Goal: Answer question/provide support: Share knowledge or assist other users

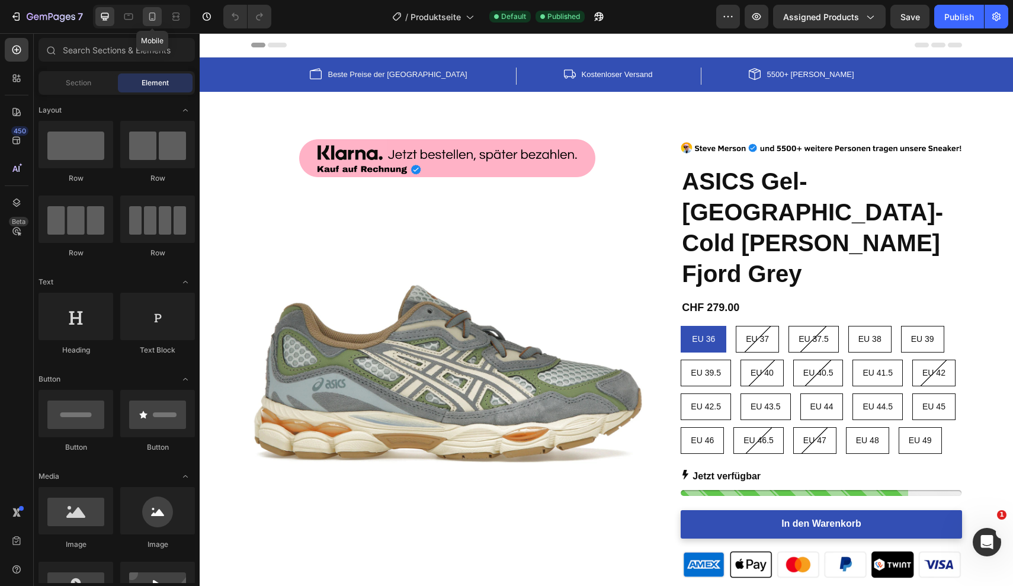
click at [149, 17] on icon at bounding box center [152, 17] width 12 height 12
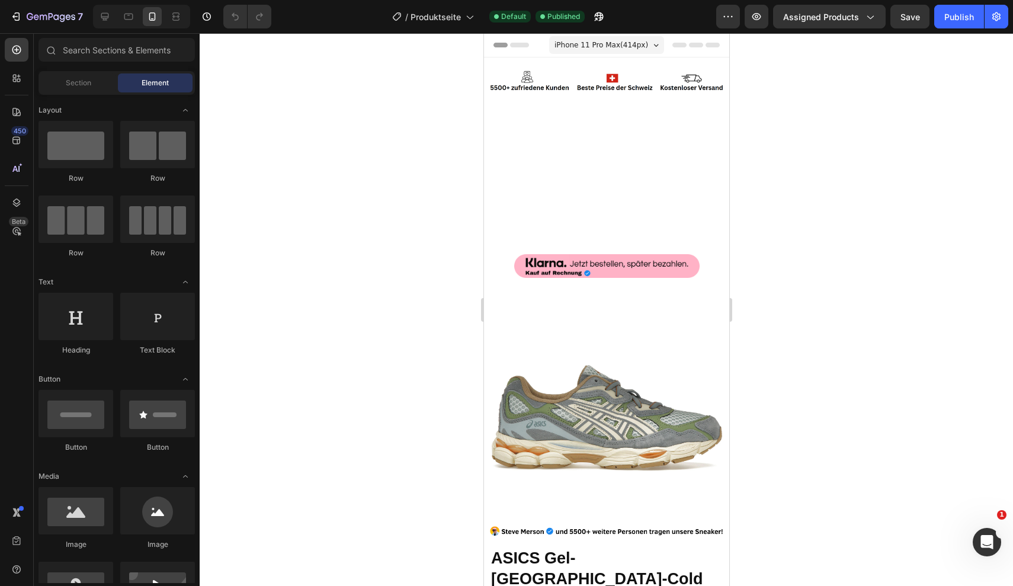
click at [857, 201] on div at bounding box center [606, 309] width 813 height 553
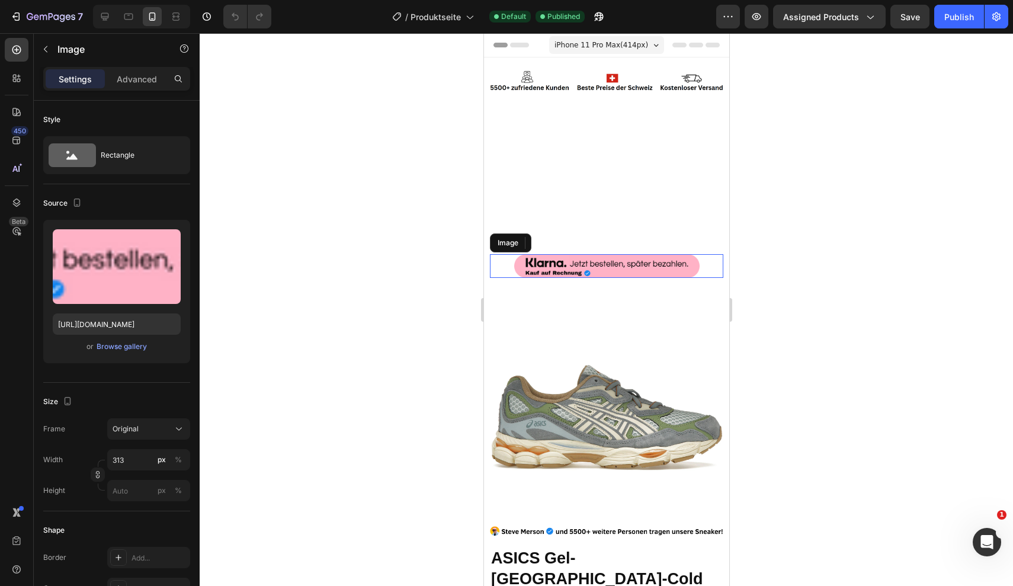
click at [633, 254] on img at bounding box center [605, 266] width 185 height 24
click at [876, 178] on div at bounding box center [606, 309] width 813 height 553
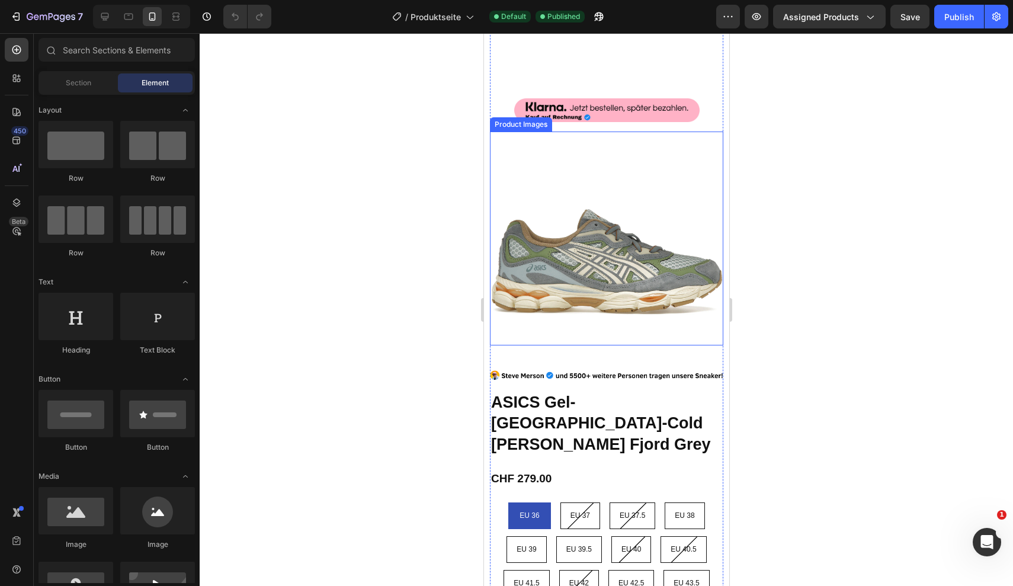
scroll to position [181, 0]
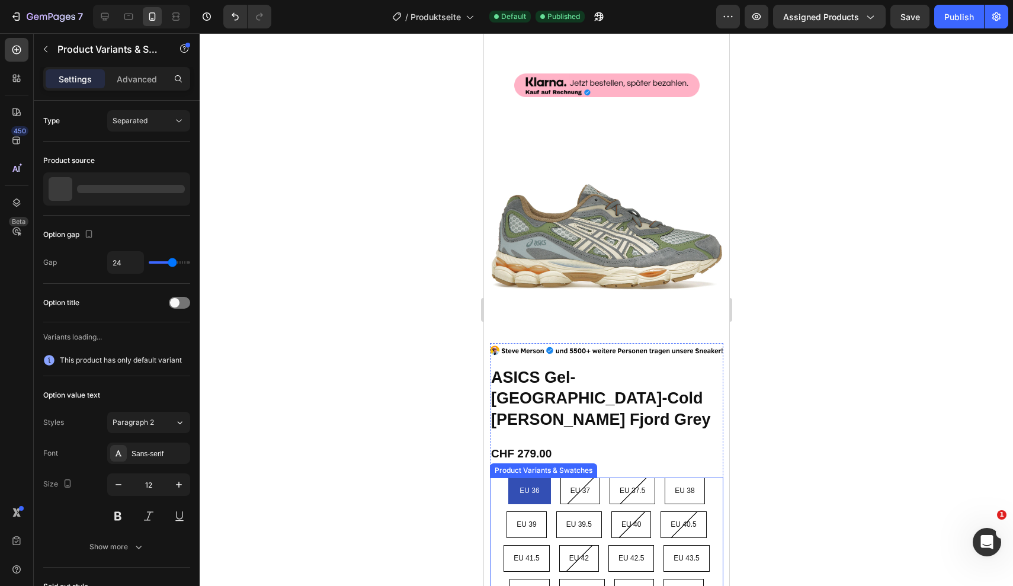
click at [707, 477] on div "EU 36 EU 36 EU 36 EU 37 EU 37 EU 37 EU 37.5 EU 37.5 EU 37.5 EU 38 EU 38 EU 38 E…" at bounding box center [605, 558] width 233 height 162
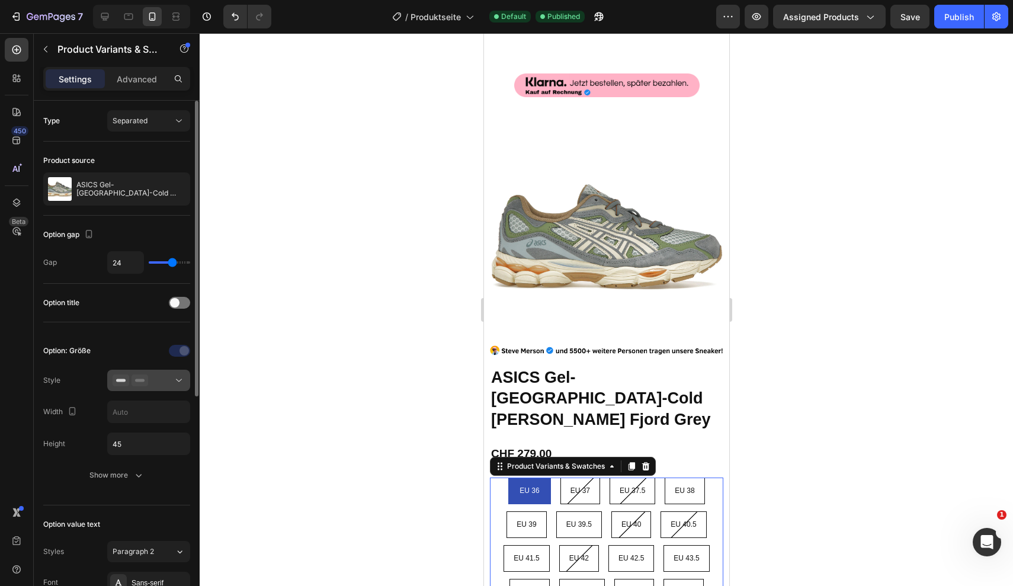
click at [180, 390] on button at bounding box center [148, 380] width 83 height 21
click at [143, 345] on div at bounding box center [180, 350] width 83 height 19
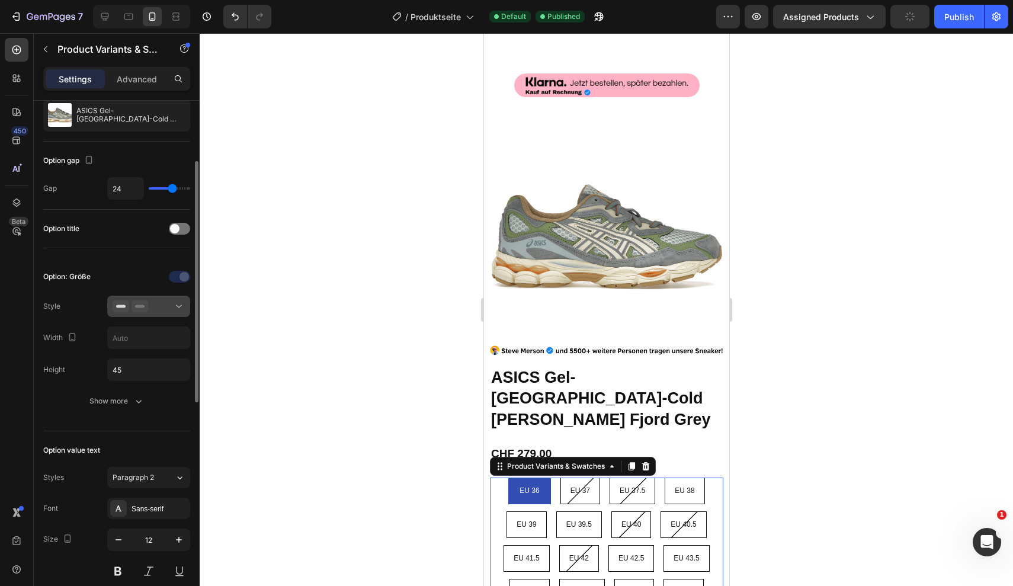
scroll to position [95, 0]
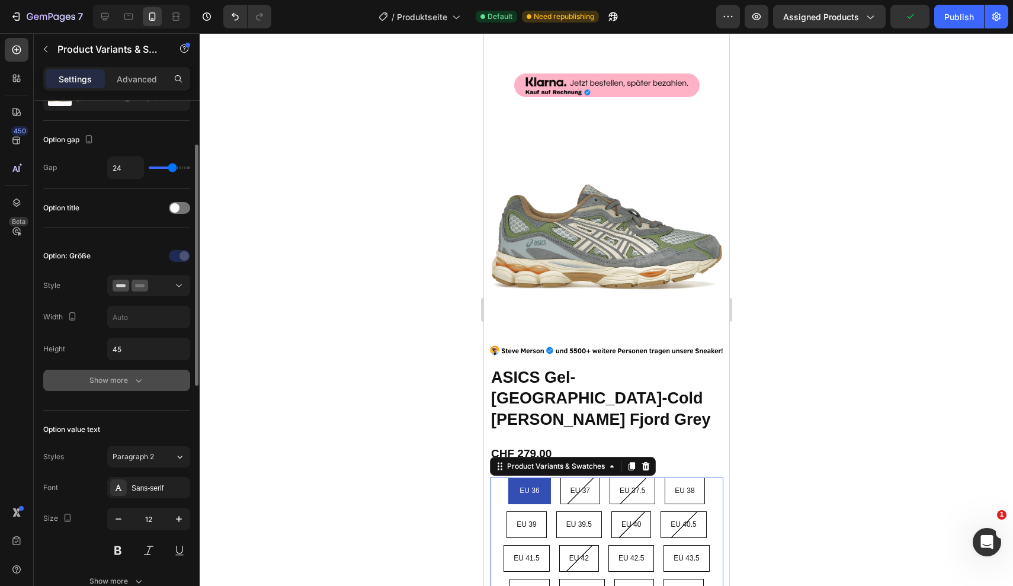
click at [127, 379] on div "Show more" at bounding box center [116, 380] width 55 height 12
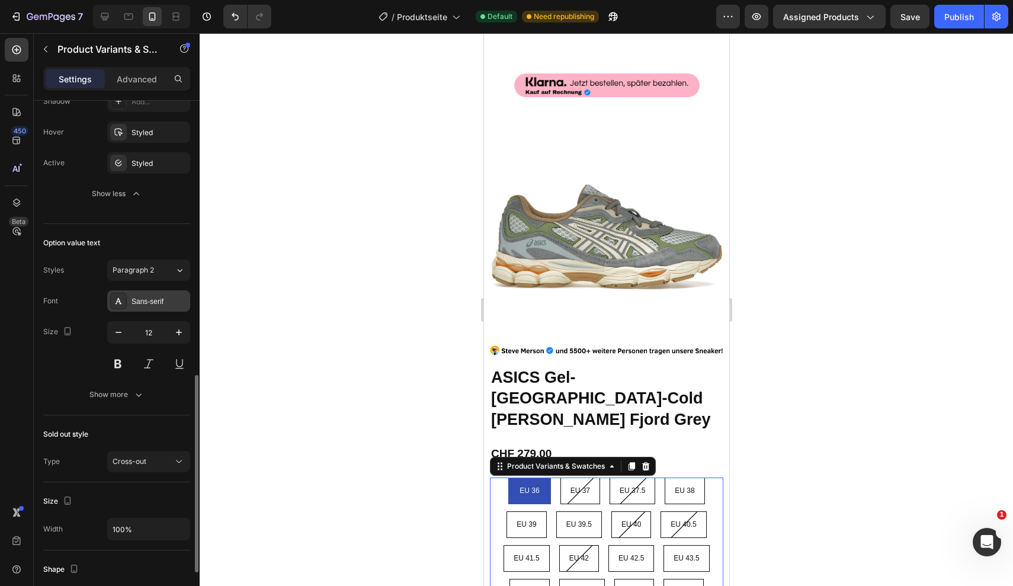
scroll to position [582, 0]
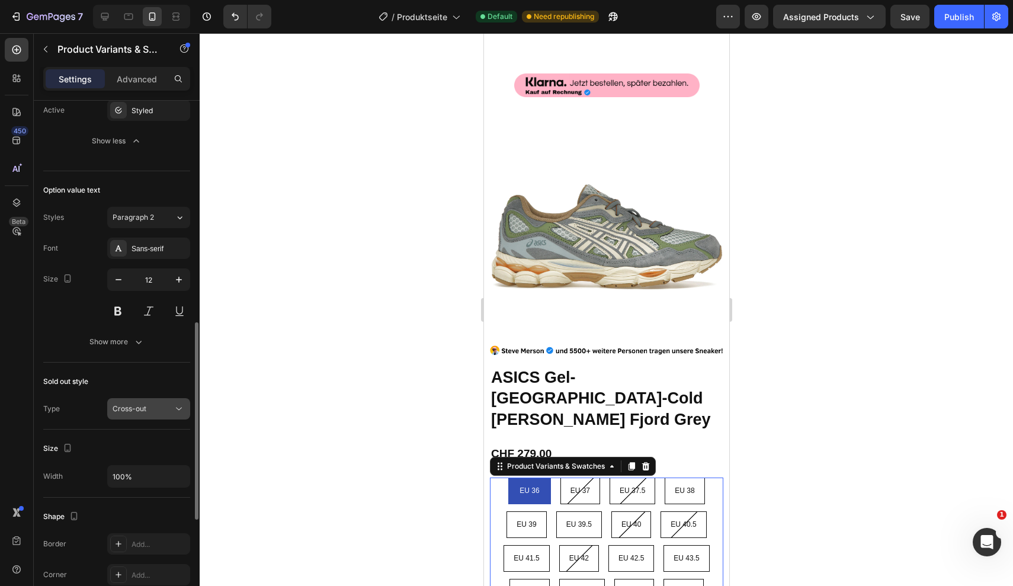
click at [144, 413] on span "Cross-out" at bounding box center [130, 408] width 34 height 11
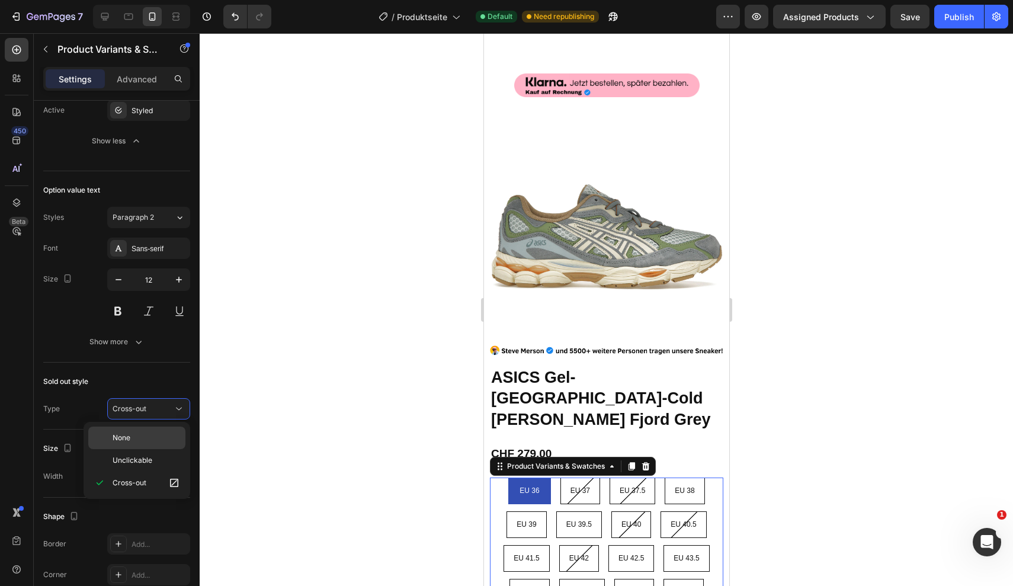
click at [129, 434] on span "None" at bounding box center [122, 437] width 18 height 11
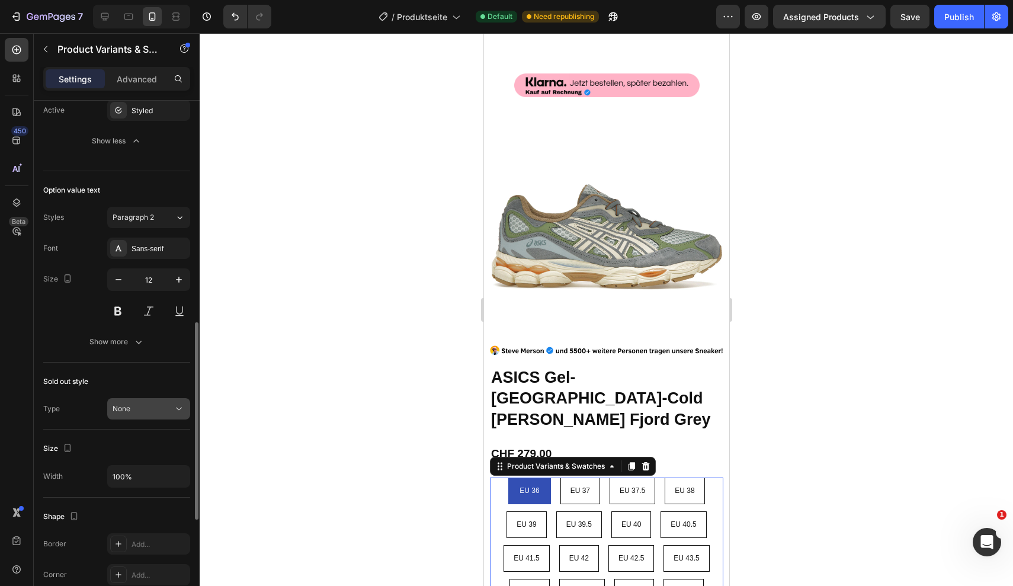
click at [150, 407] on div "None" at bounding box center [143, 408] width 60 height 11
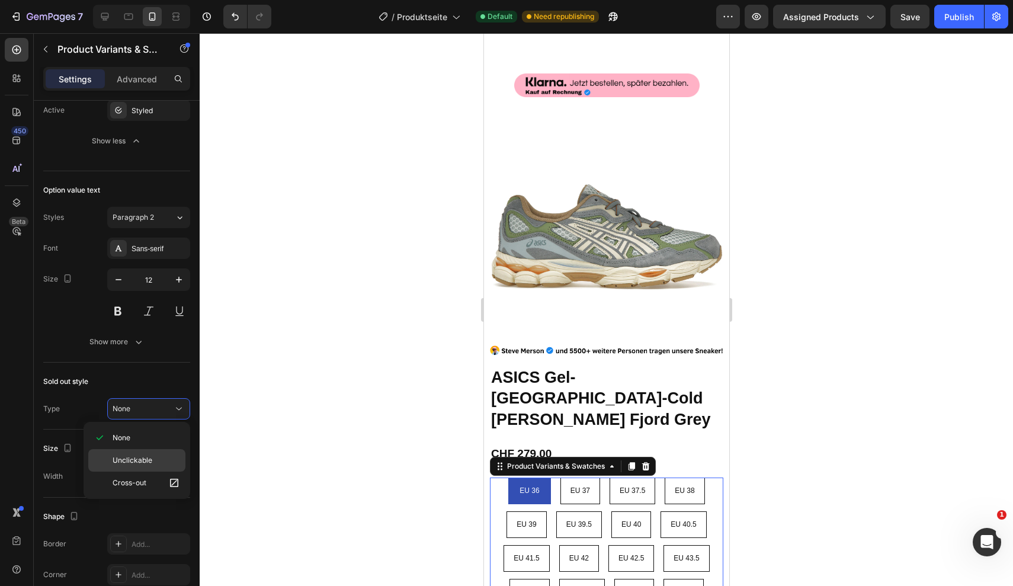
click at [150, 457] on span "Unclickable" at bounding box center [133, 460] width 40 height 11
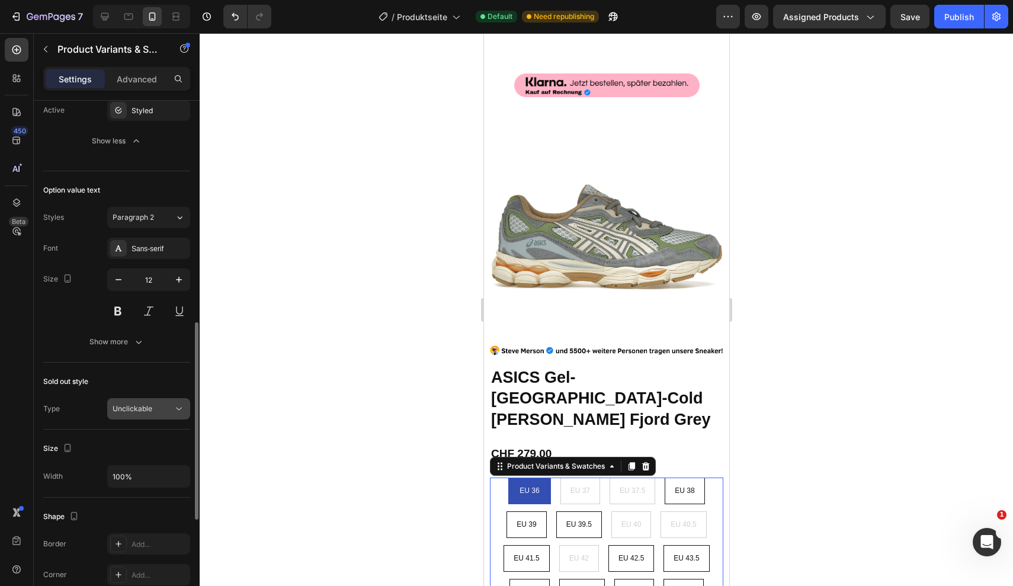
click at [152, 410] on span "Unclickable" at bounding box center [133, 408] width 40 height 9
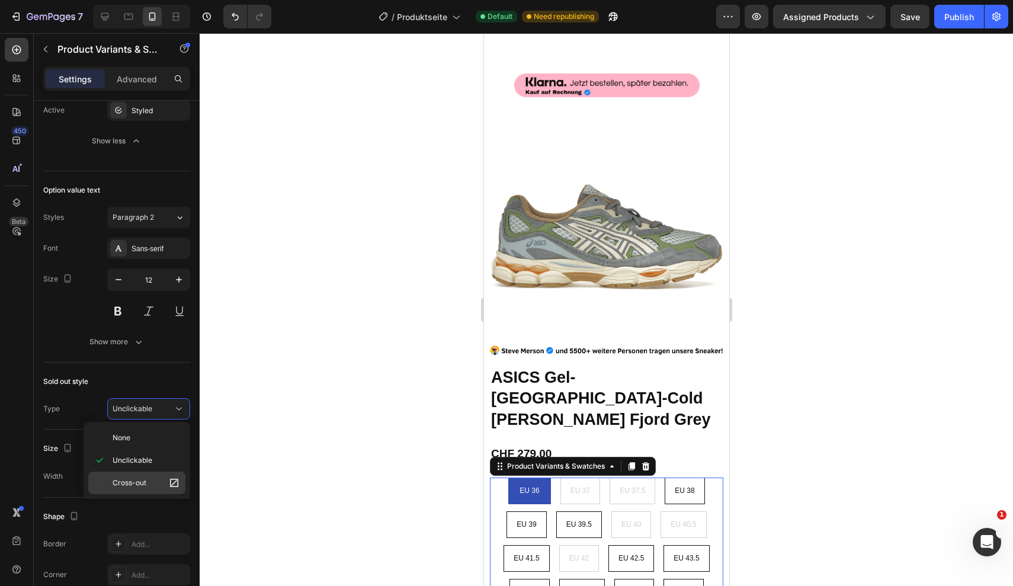
click at [150, 482] on p "Cross-out" at bounding box center [147, 483] width 68 height 12
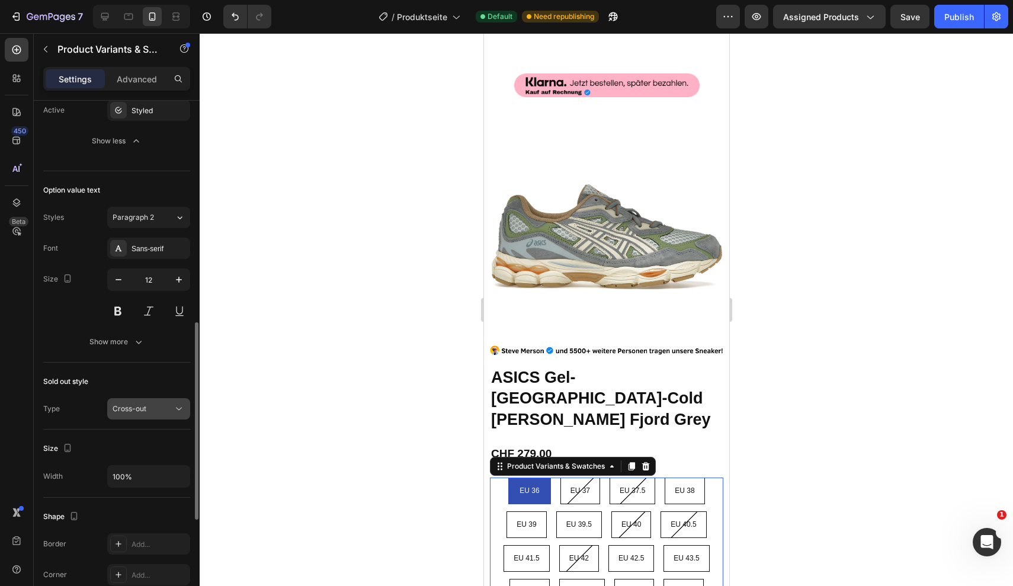
click at [163, 405] on div "Cross-out" at bounding box center [143, 408] width 60 height 11
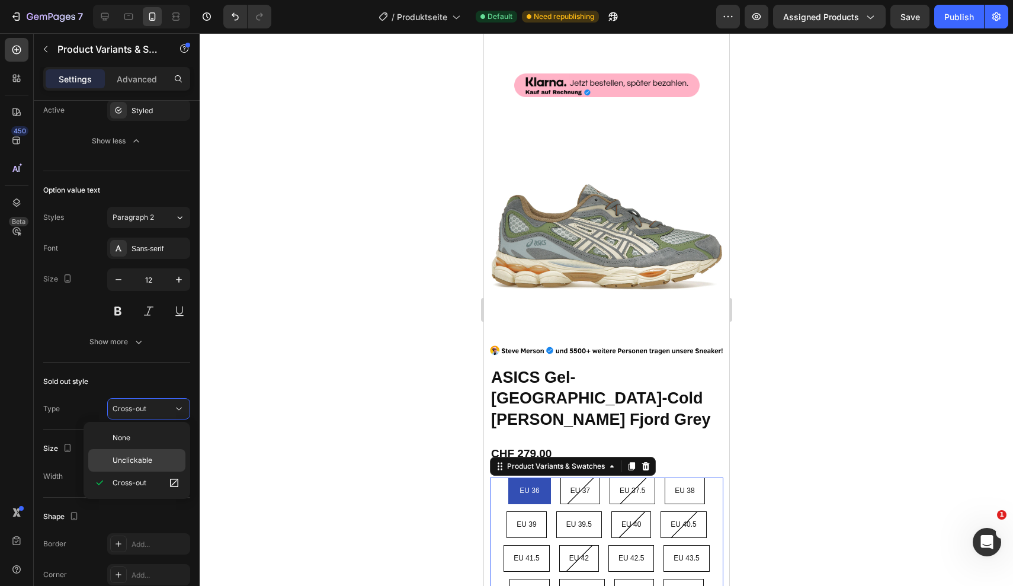
click at [141, 456] on span "Unclickable" at bounding box center [133, 460] width 40 height 11
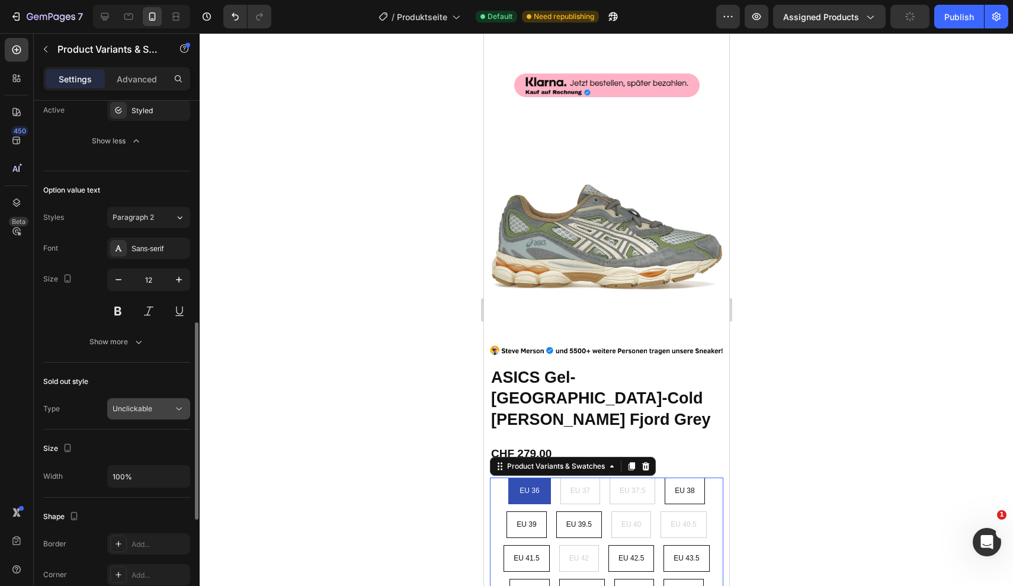
click at [145, 416] on button "Unclickable" at bounding box center [148, 408] width 83 height 21
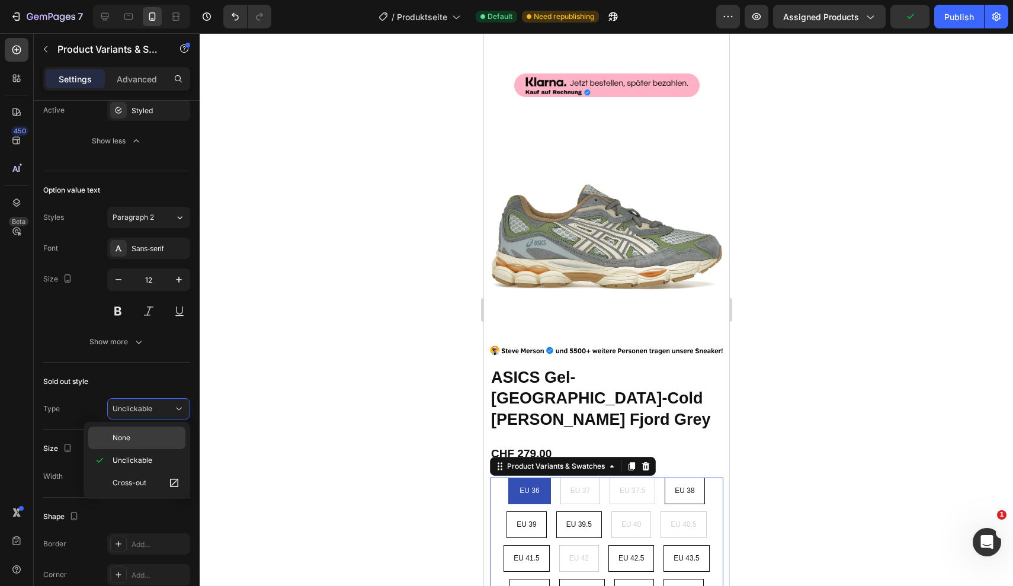
click at [133, 441] on p "None" at bounding box center [147, 437] width 68 height 11
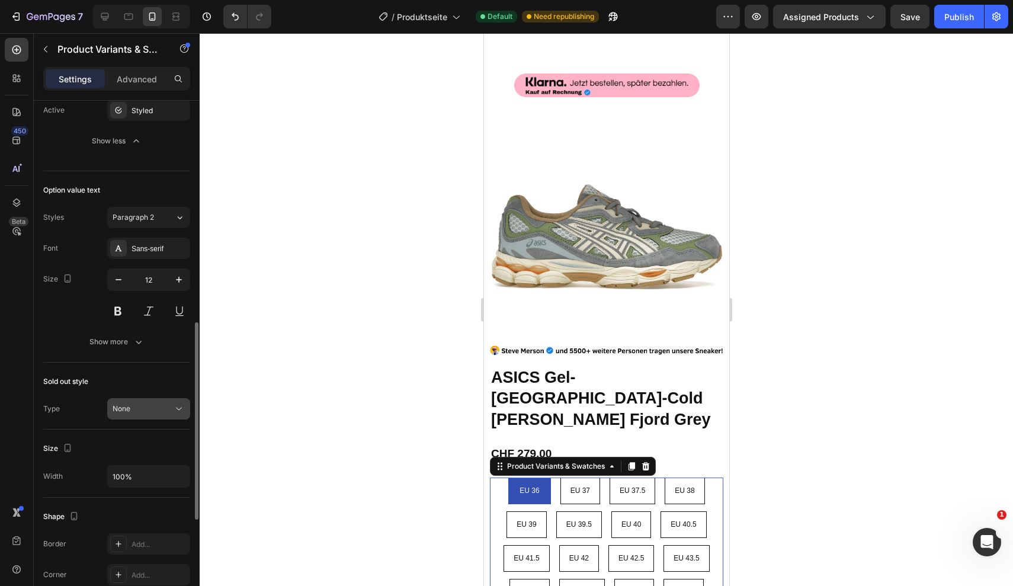
click at [131, 415] on button "None" at bounding box center [148, 408] width 83 height 21
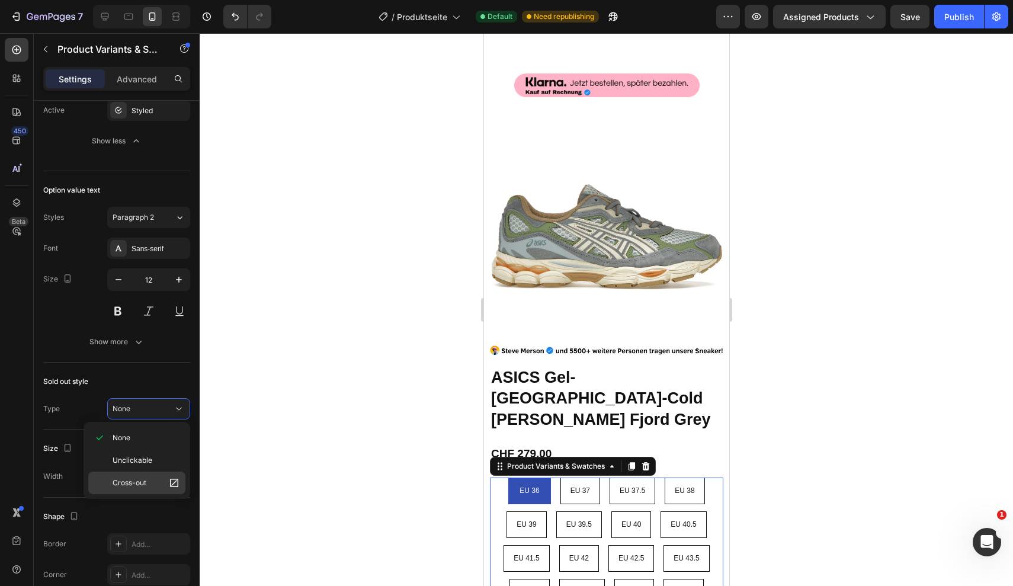
click at [150, 490] on div "Cross-out" at bounding box center [136, 482] width 97 height 23
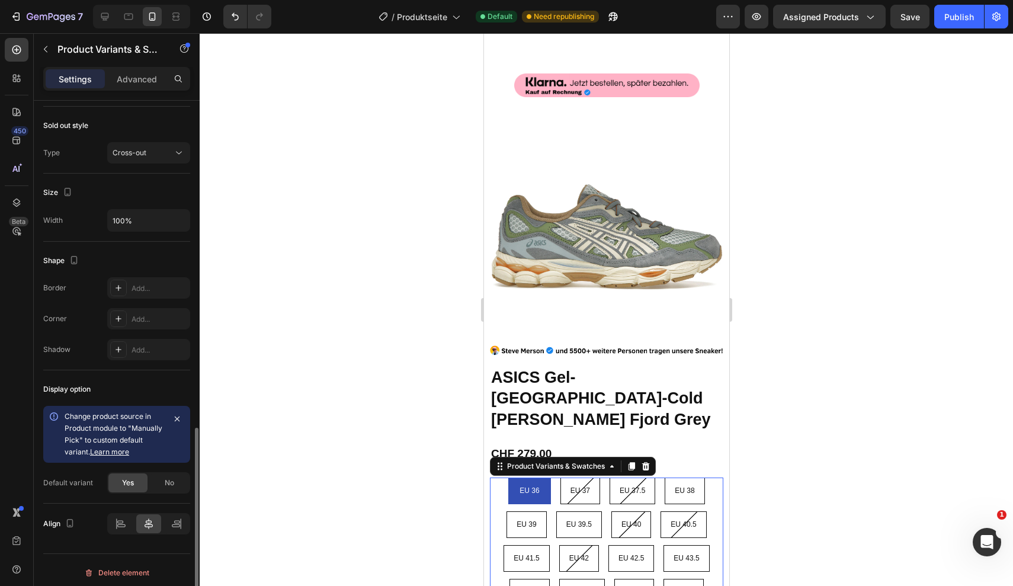
scroll to position [843, 0]
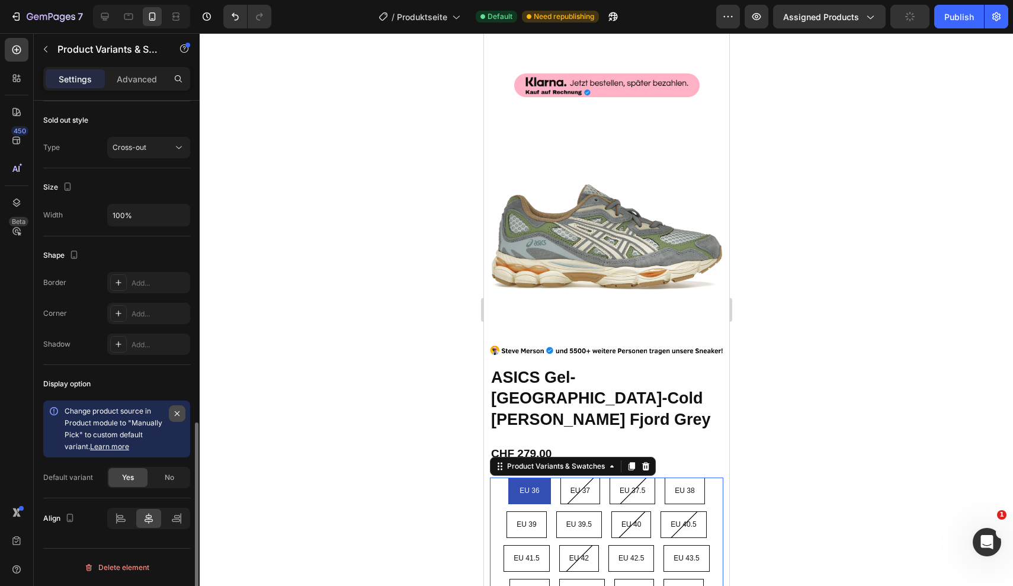
click at [182, 410] on button "button" at bounding box center [177, 413] width 17 height 17
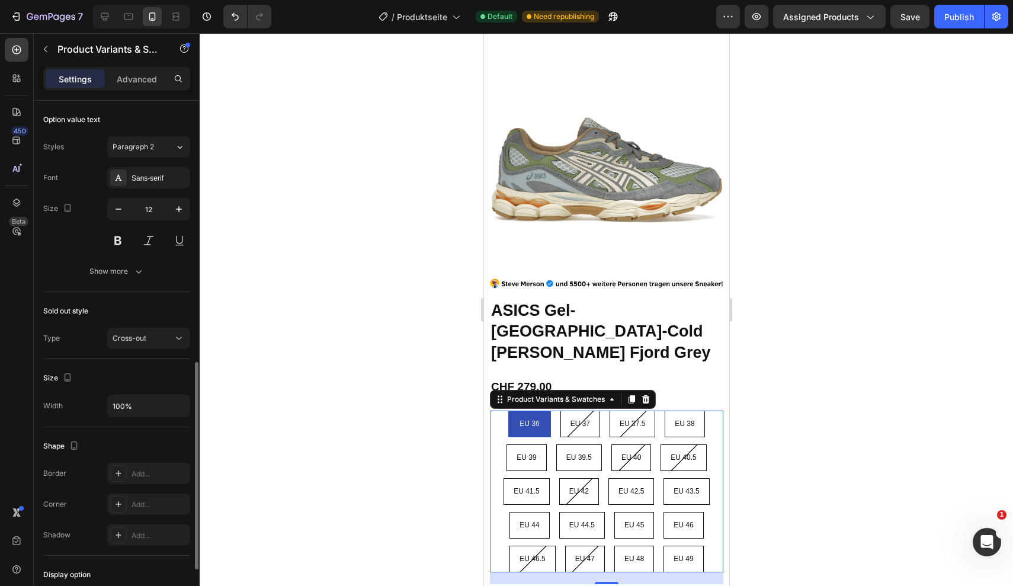
scroll to position [665, 0]
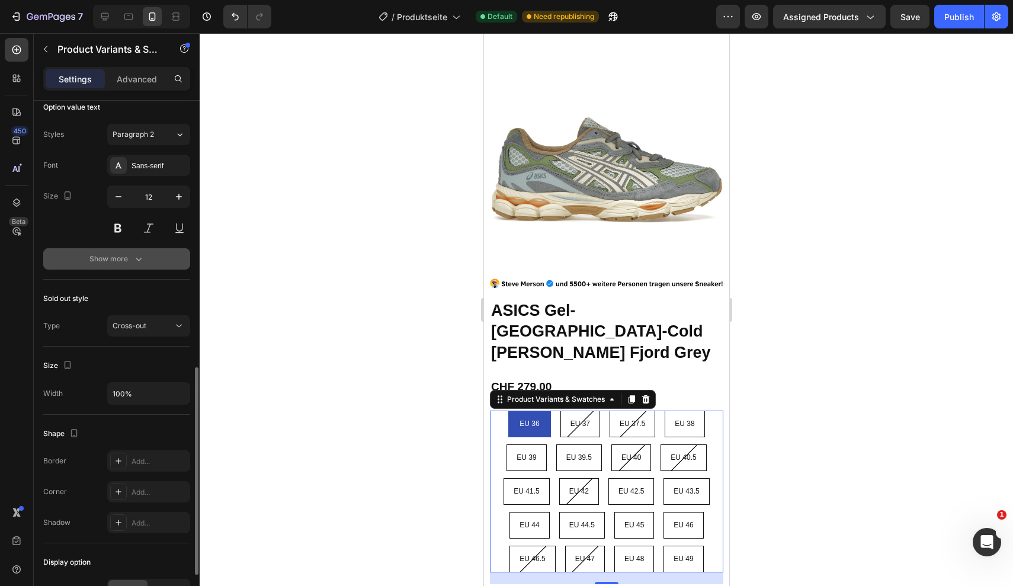
click at [123, 256] on div "Show more" at bounding box center [116, 259] width 55 height 12
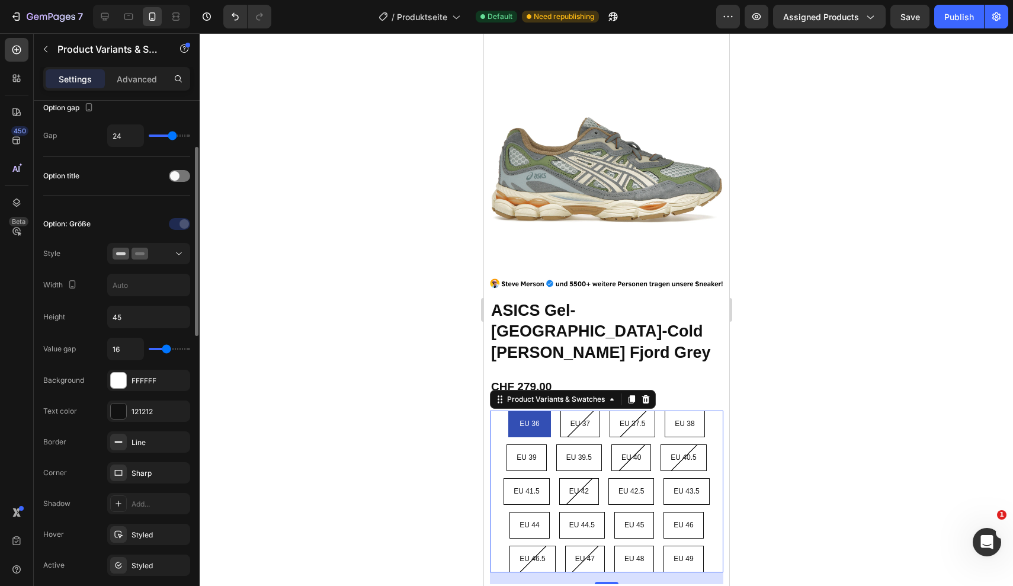
scroll to position [0, 0]
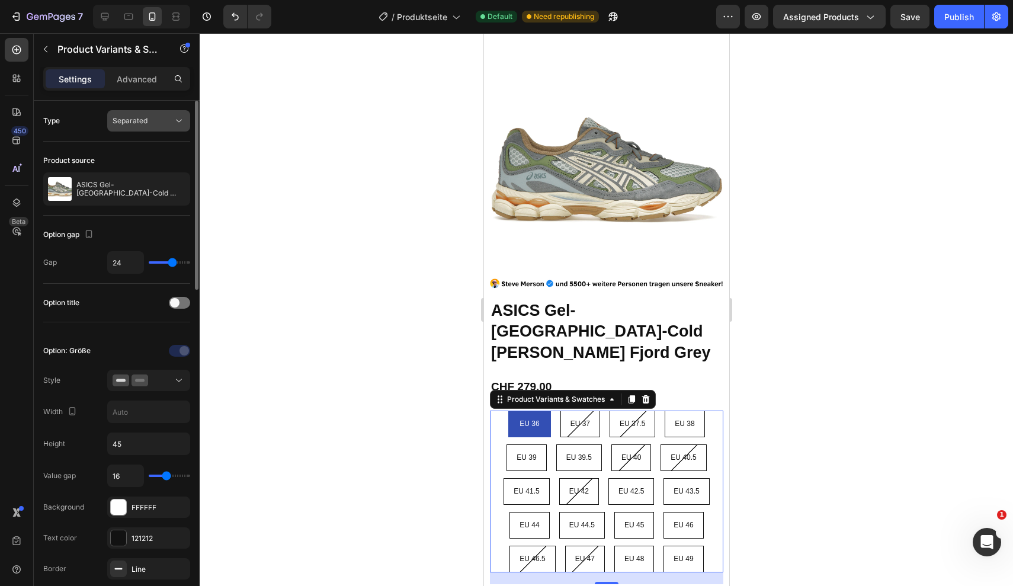
click at [155, 118] on div "Separated" at bounding box center [143, 120] width 60 height 11
click at [115, 293] on div "Option title" at bounding box center [116, 303] width 147 height 38
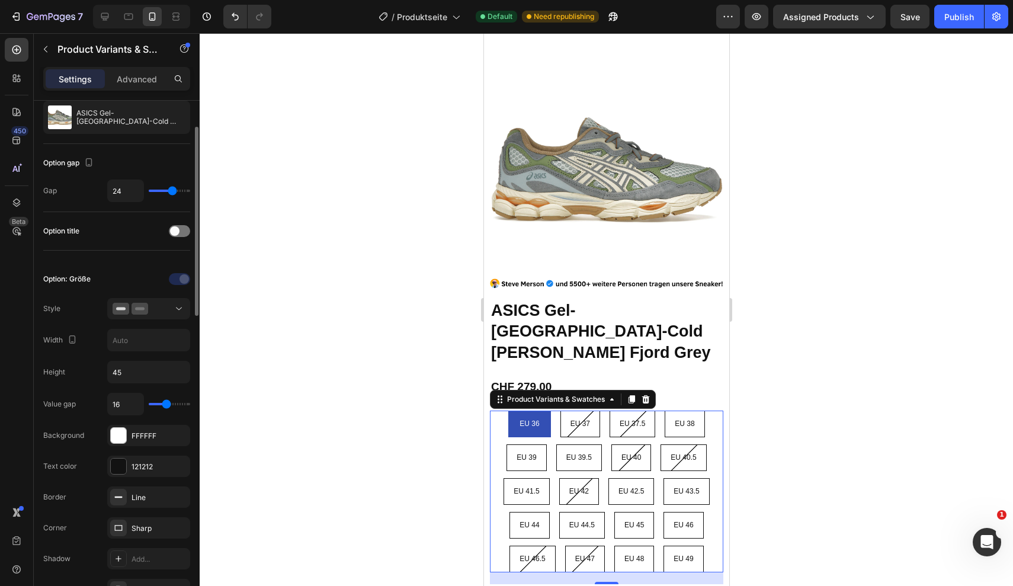
scroll to position [76, 0]
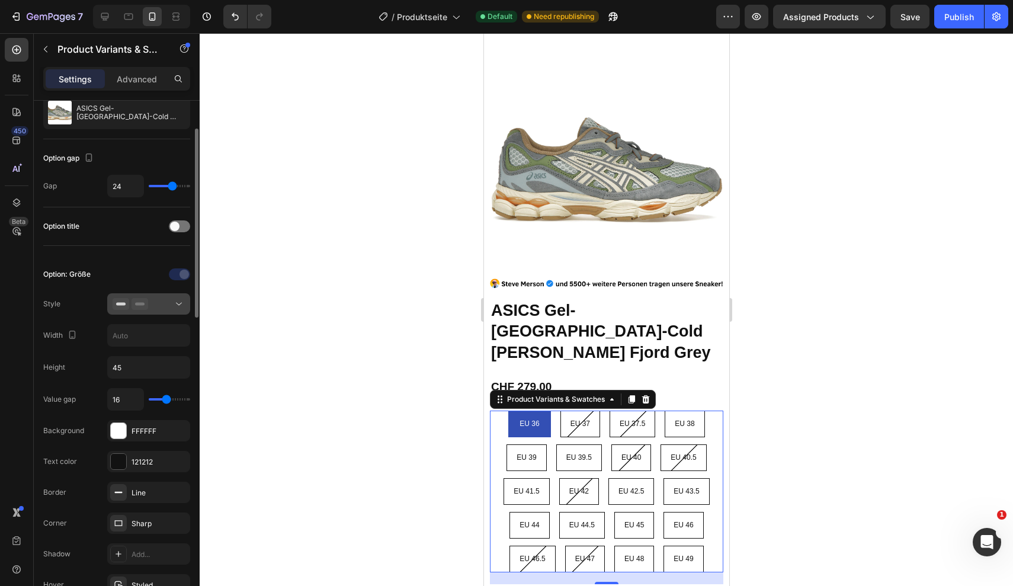
click at [180, 305] on icon at bounding box center [179, 304] width 12 height 12
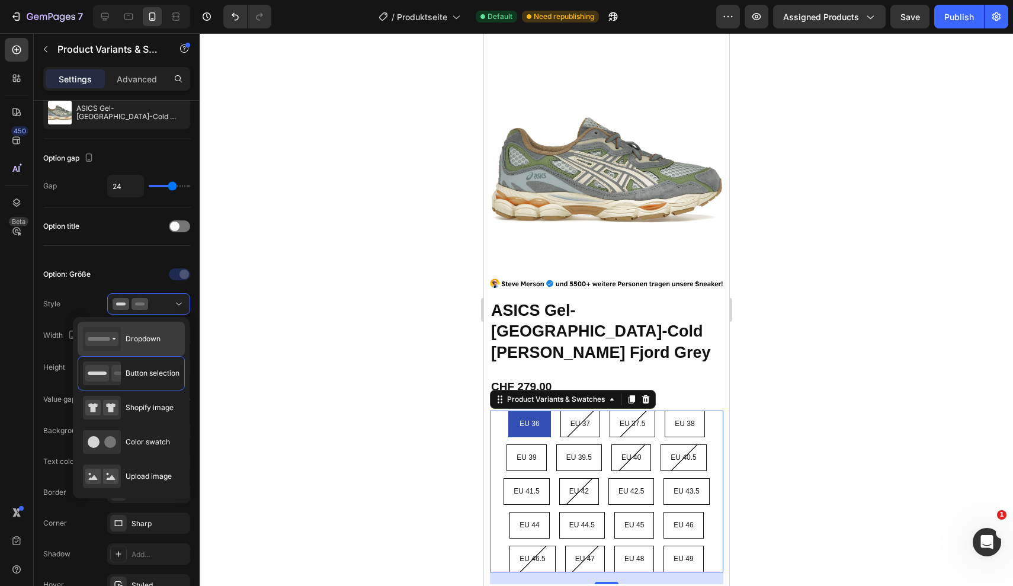
click at [140, 344] on span "Dropdown" at bounding box center [143, 338] width 35 height 11
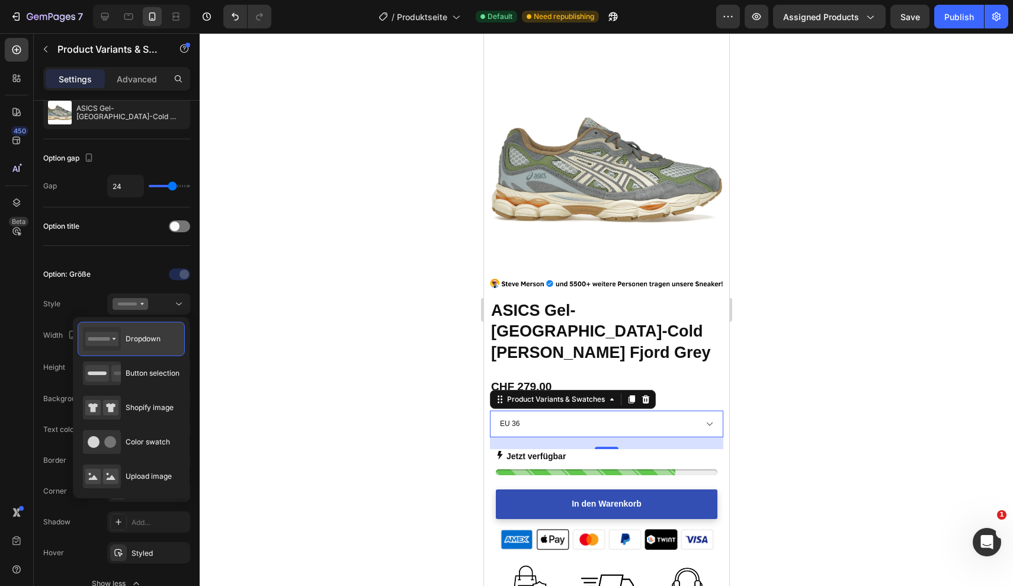
type input "100%"
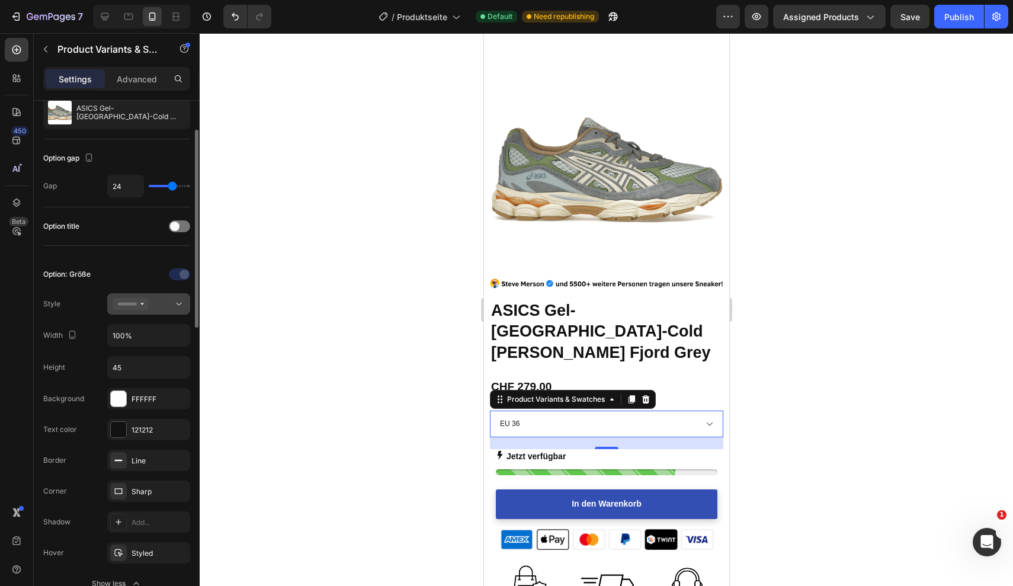
click at [179, 303] on icon at bounding box center [179, 304] width 12 height 12
click at [108, 274] on div at bounding box center [148, 274] width 83 height 19
click at [632, 562] on img at bounding box center [605, 589] width 233 height 54
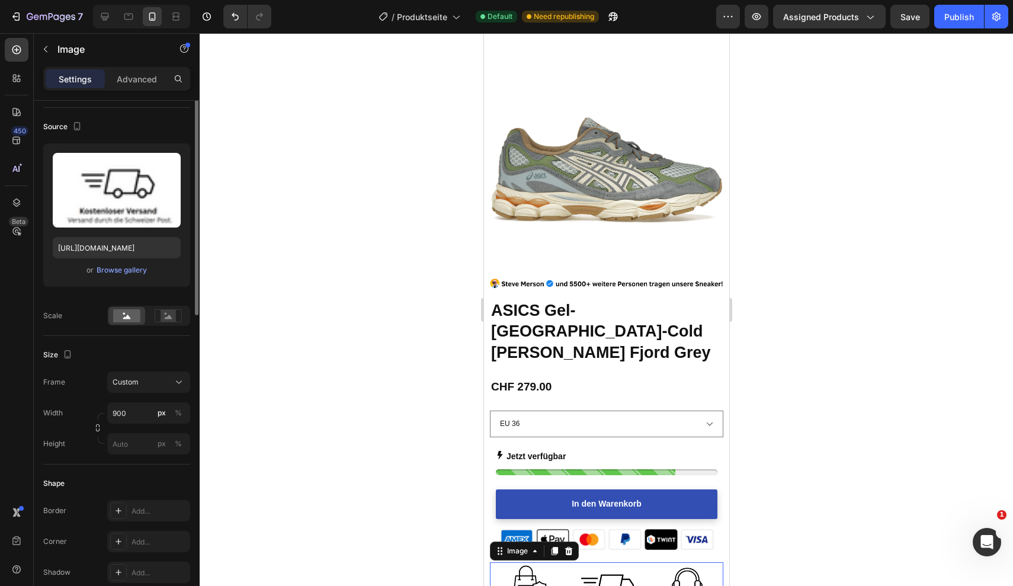
scroll to position [0, 0]
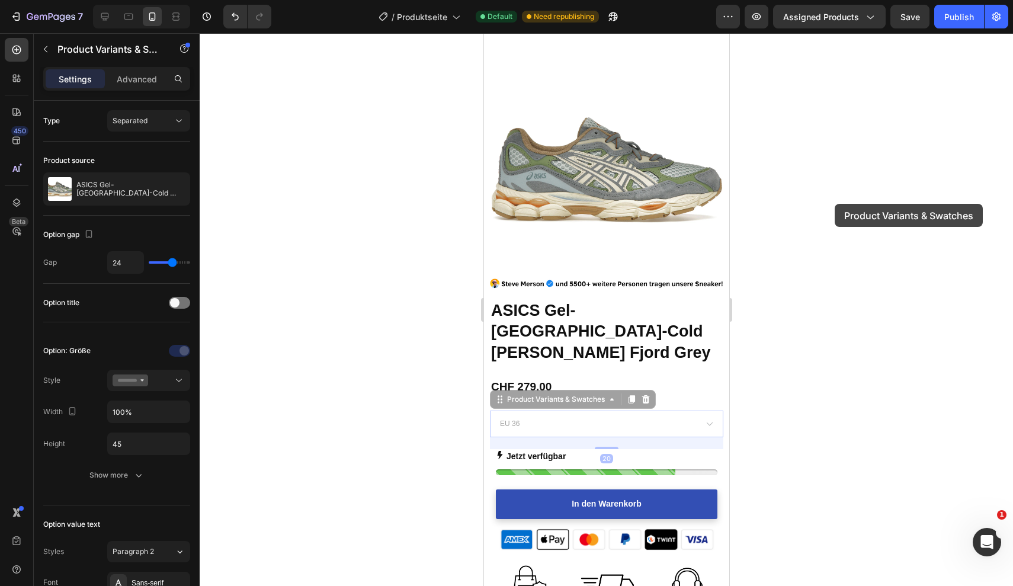
click at [834, 204] on div at bounding box center [606, 309] width 813 height 553
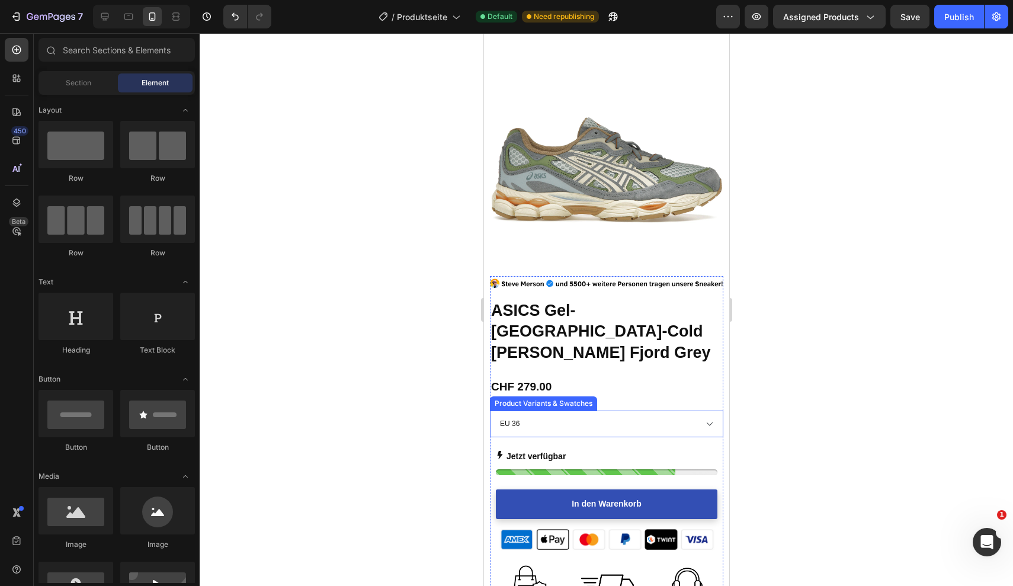
click at [652, 410] on select "EU 36 EU 37 EU 37.5 EU 38 EU 39 EU 39.5 EU 40 EU 40.5 EU 41.5 EU 42 EU 42.5 EU …" at bounding box center [605, 423] width 233 height 27
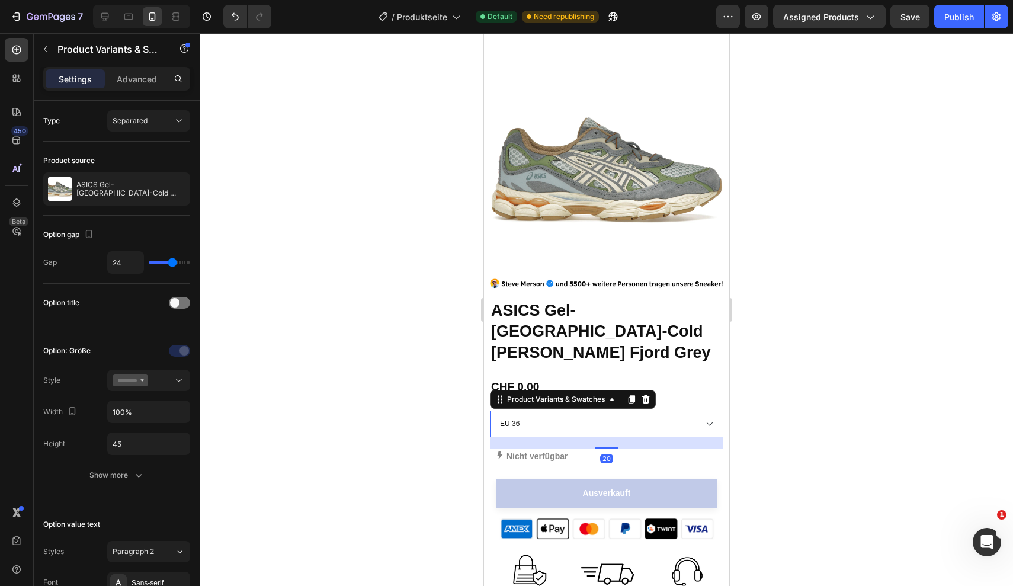
select select "EU 40"
click at [129, 120] on span "Separated" at bounding box center [130, 120] width 35 height 9
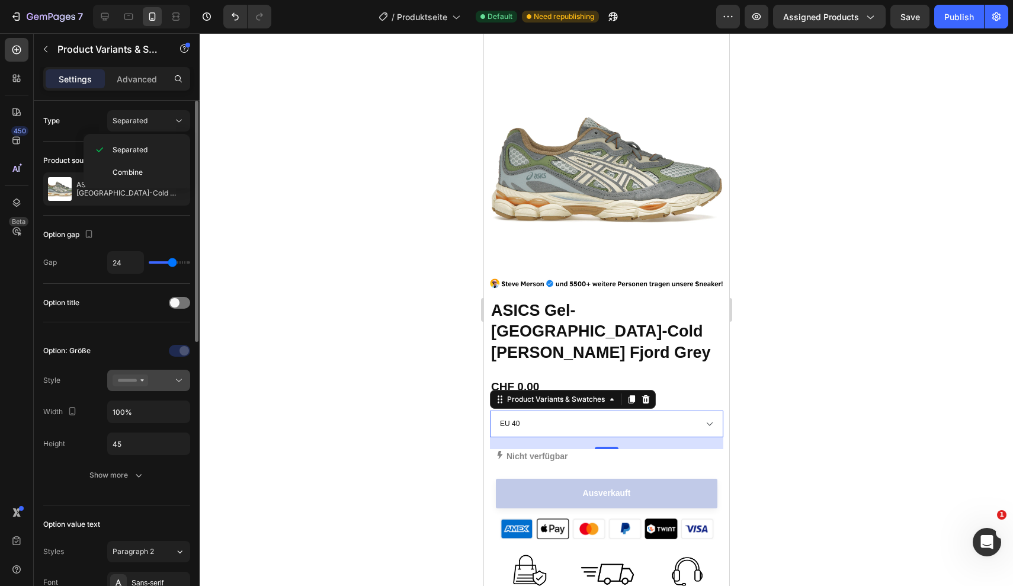
click at [143, 381] on icon at bounding box center [131, 380] width 36 height 12
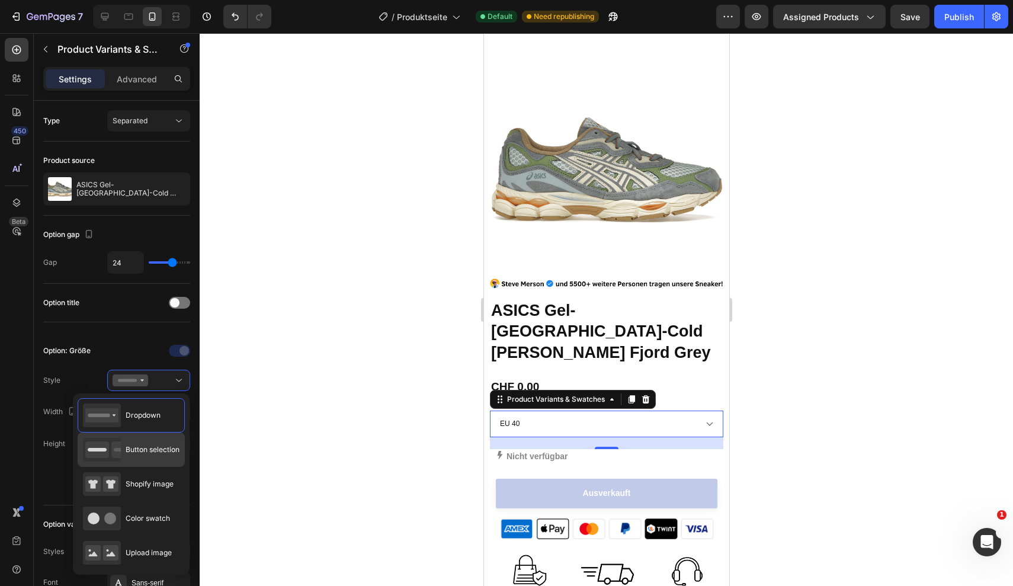
click at [154, 451] on span "Button selection" at bounding box center [153, 449] width 54 height 11
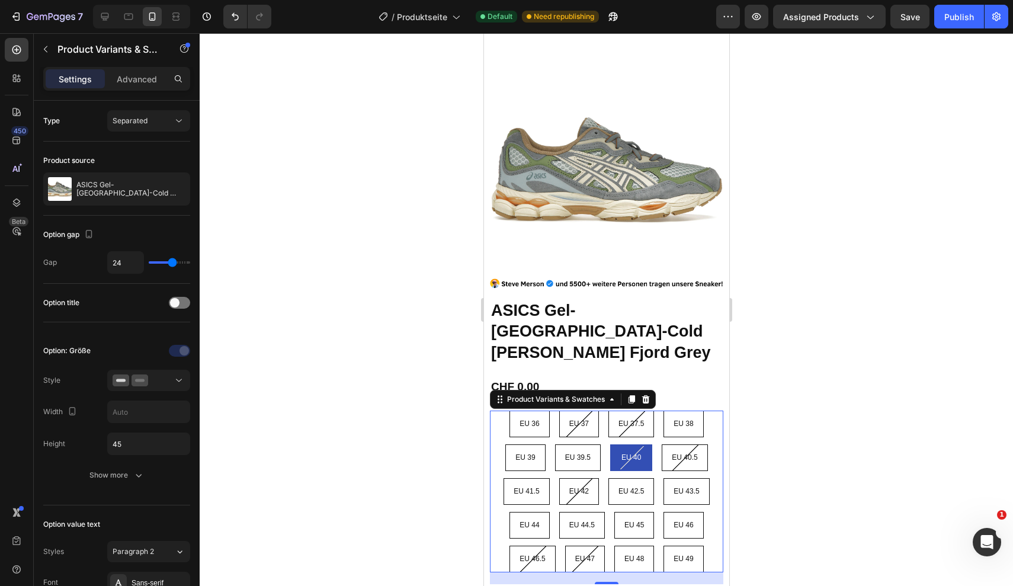
click at [884, 352] on div at bounding box center [606, 309] width 813 height 553
click at [589, 521] on span "EU 44.5" at bounding box center [581, 525] width 25 height 8
click at [581, 511] on input "EU 44.5 EU 44.5 EU 44.5" at bounding box center [580, 511] width 1 height 1
radio input "true"
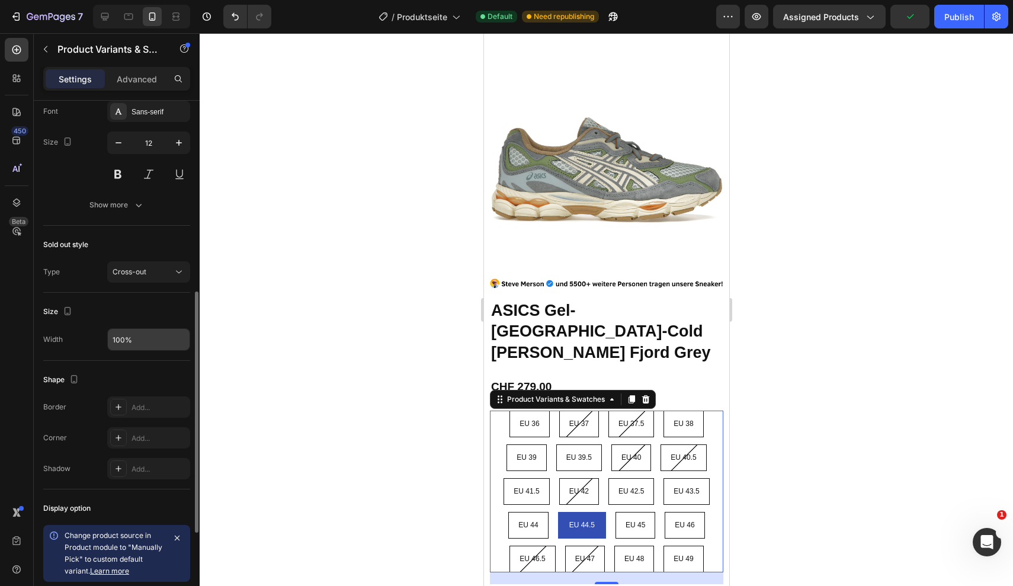
scroll to position [512, 0]
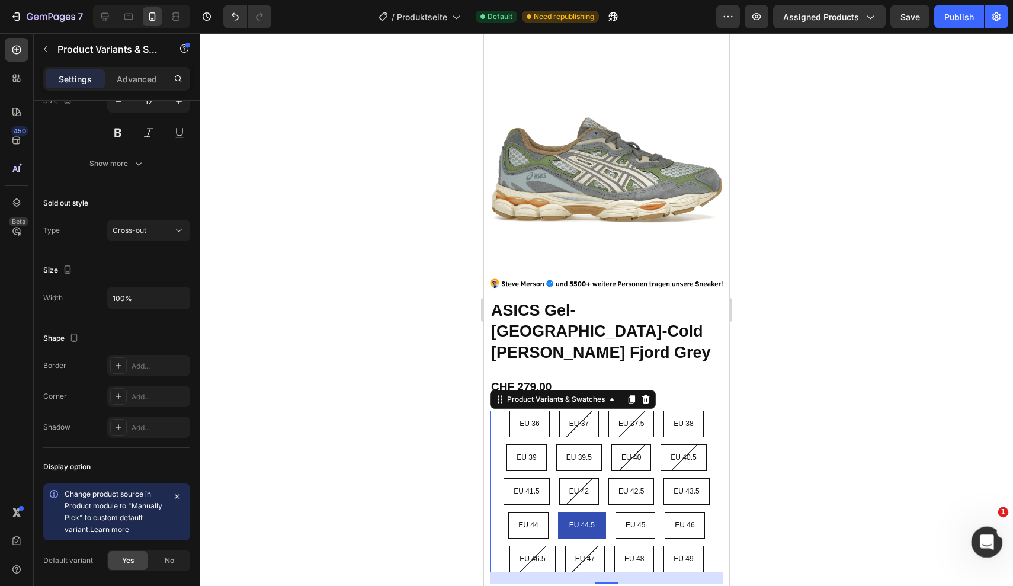
click at [986, 540] on icon "Intercom-Nachrichtendienst öffnen" at bounding box center [985, 541] width 20 height 20
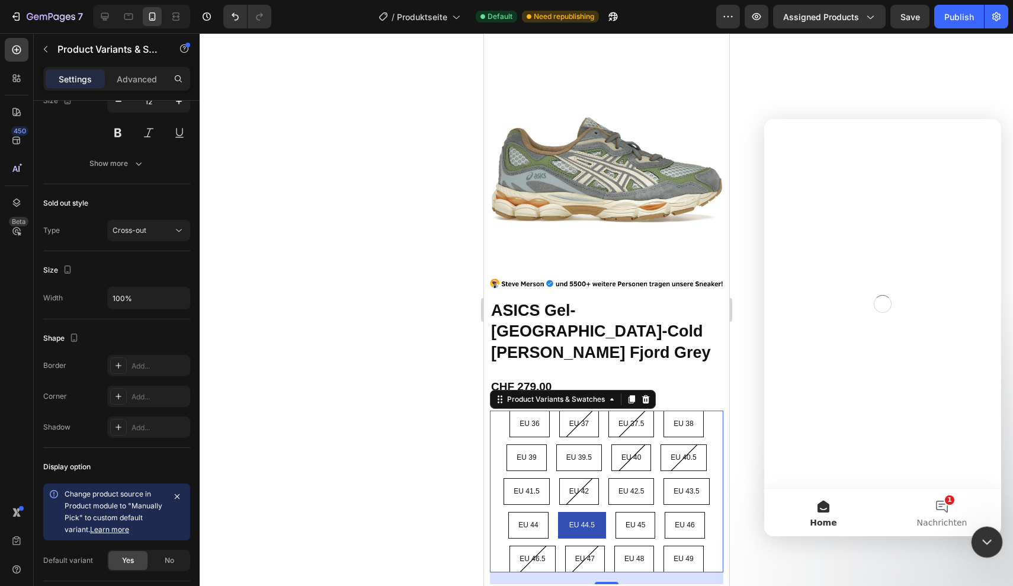
scroll to position [0, 0]
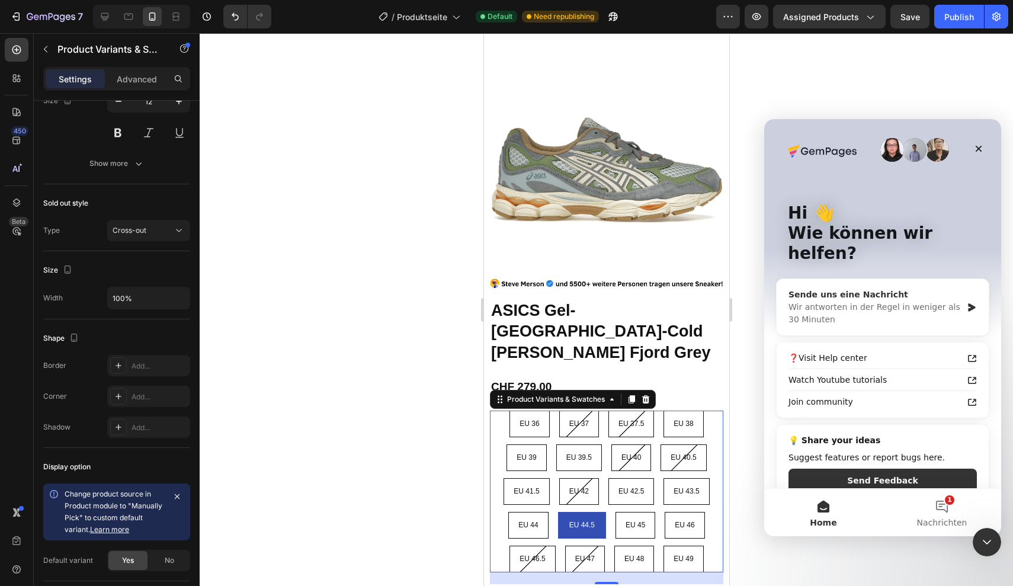
click at [897, 288] on div "Sende uns eine Nachricht" at bounding box center [875, 294] width 174 height 12
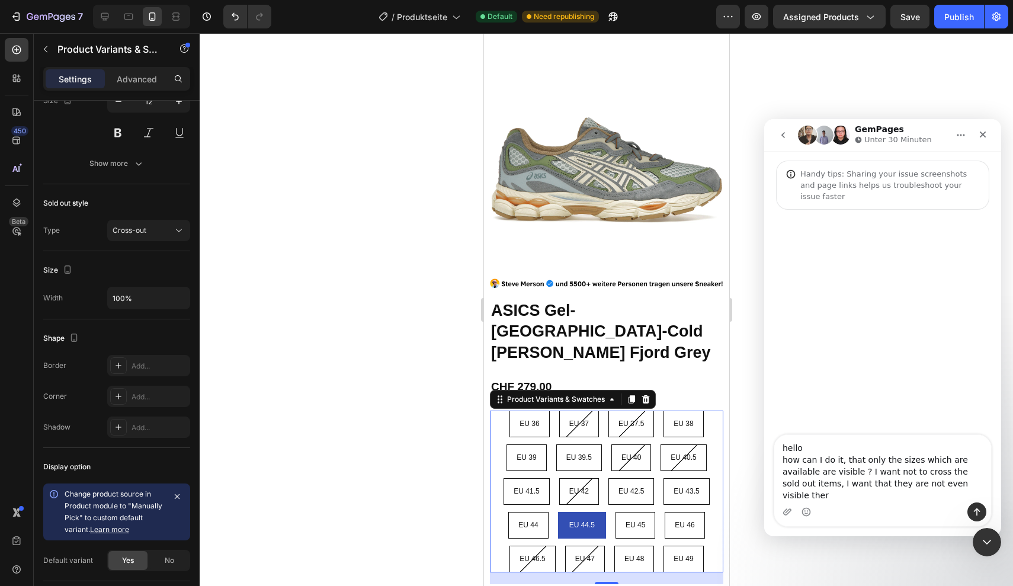
type textarea "hello how can I do it, that only the sizes which are available are visible ? I …"
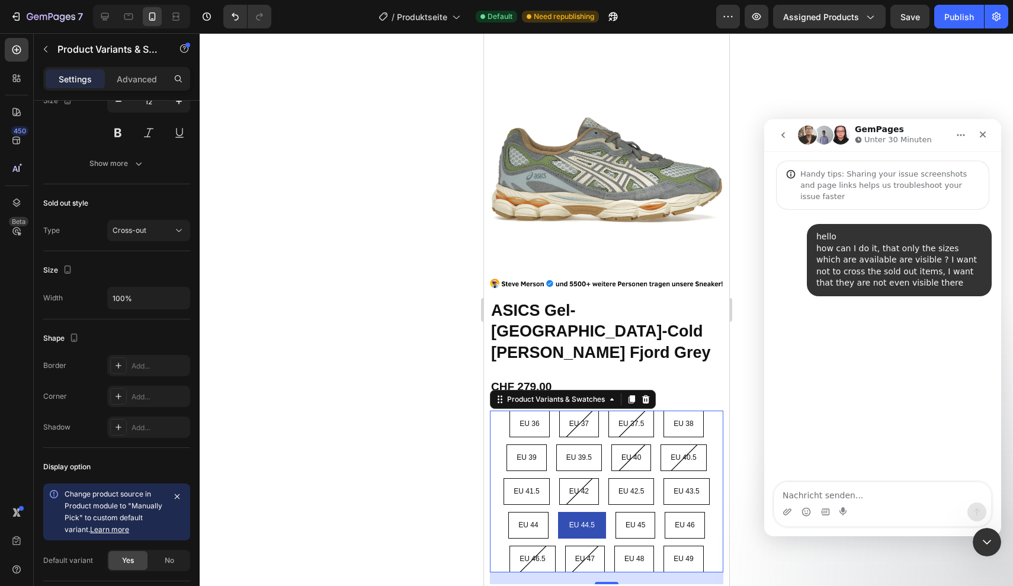
click at [792, 512] on div "Intercom Messenger" at bounding box center [882, 511] width 217 height 19
click at [791, 512] on icon "Anhang hochladen" at bounding box center [786, 511] width 9 height 9
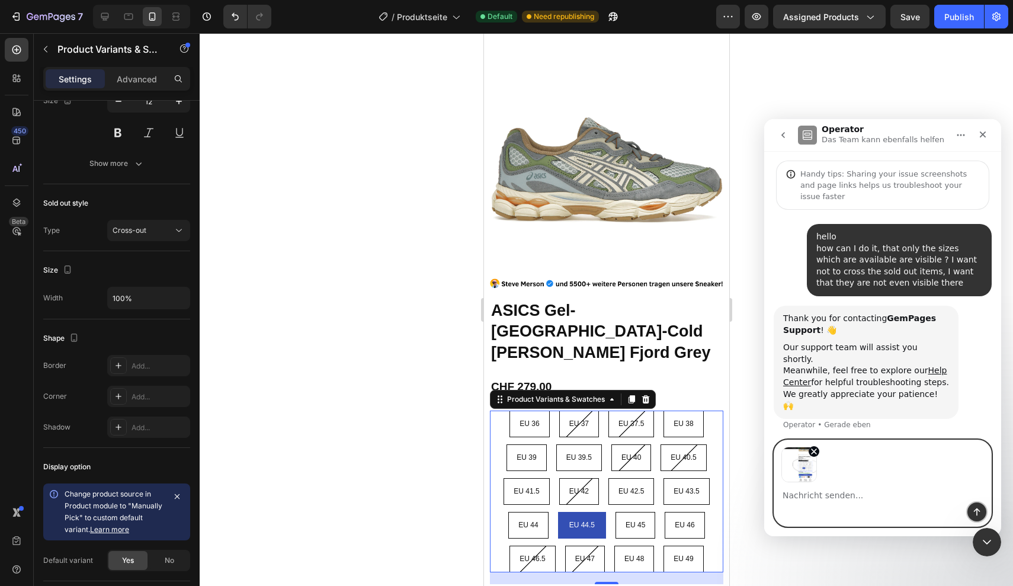
click at [975, 508] on icon "Sende eine Nachricht…" at bounding box center [976, 511] width 9 height 9
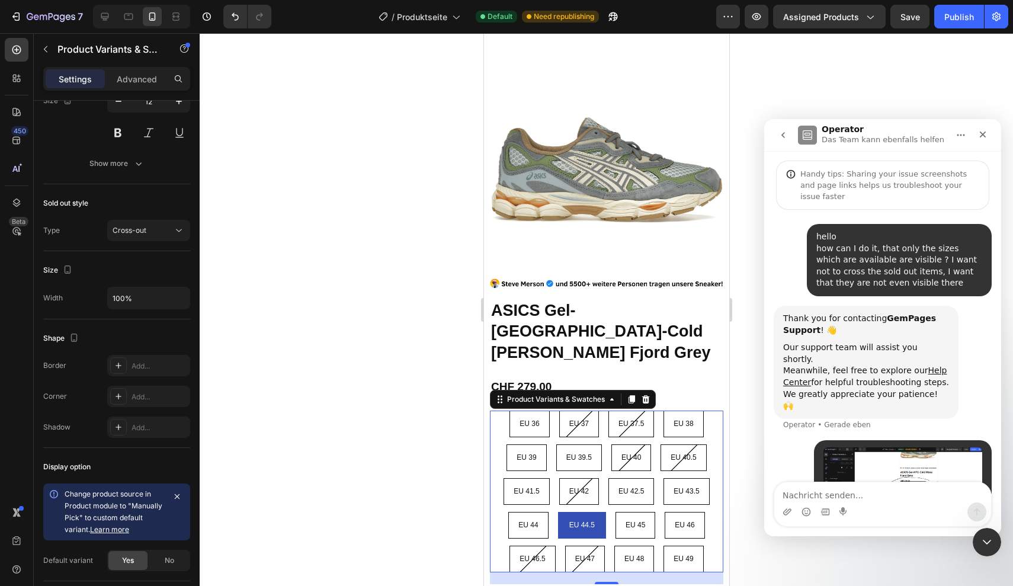
scroll to position [49, 0]
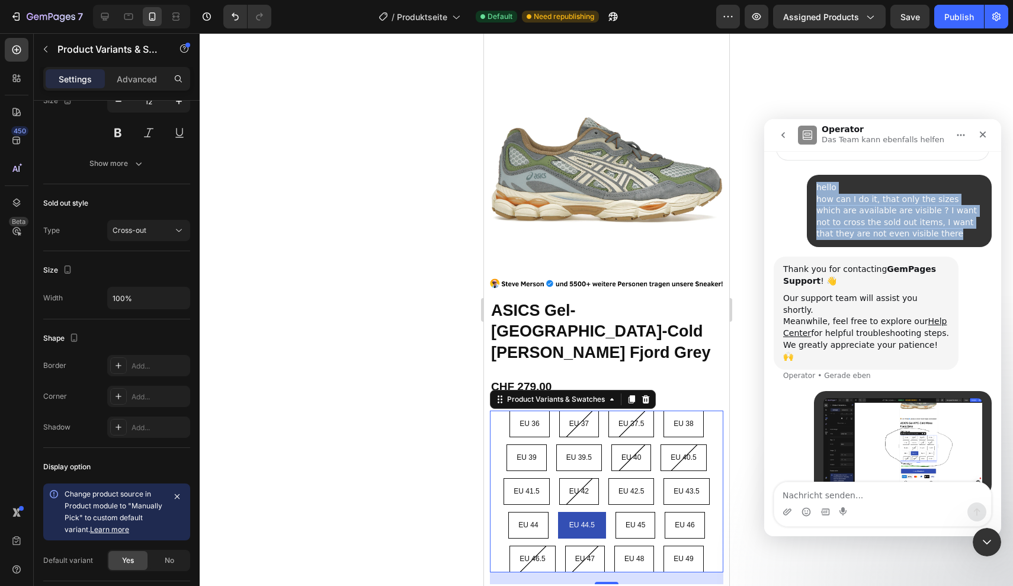
drag, startPoint x: 914, startPoint y: 235, endPoint x: 810, endPoint y: 188, distance: 114.3
click at [810, 188] on div "hello how can I do it, that only the sizes which are available are visible ? I …" at bounding box center [899, 211] width 185 height 72
copy div "hello how can I do it, that only the sizes which are available are visible ? I …"
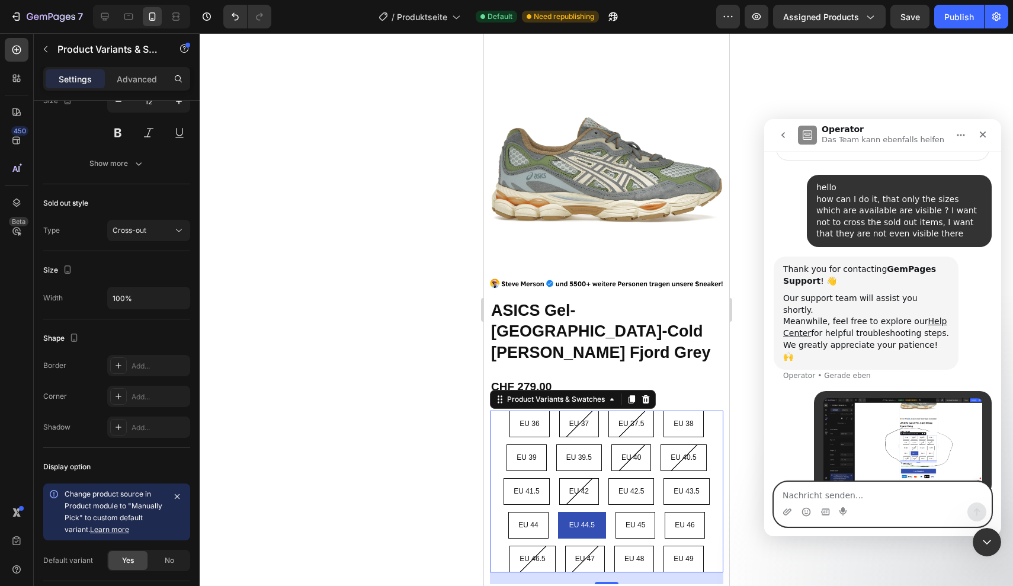
click at [871, 496] on textarea "Nachricht senden..." at bounding box center [882, 492] width 217 height 20
paste textarea "hello how can I do it, that only the sizes which are available are visible ? I …"
type textarea "hello how can I do it, that only the sizes which are available are visible ? I …"
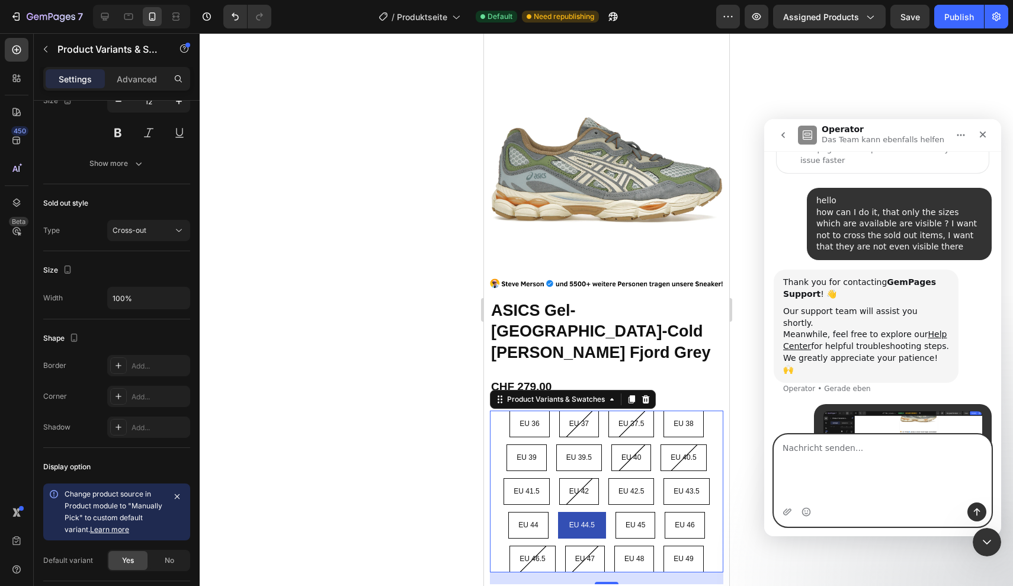
scroll to position [121, 0]
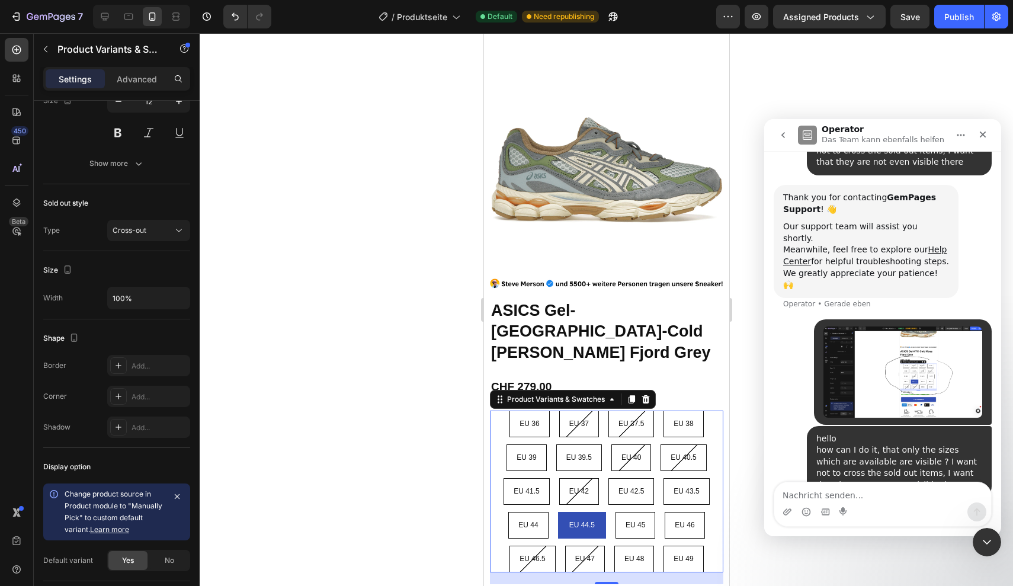
click at [861, 88] on div at bounding box center [606, 309] width 813 height 553
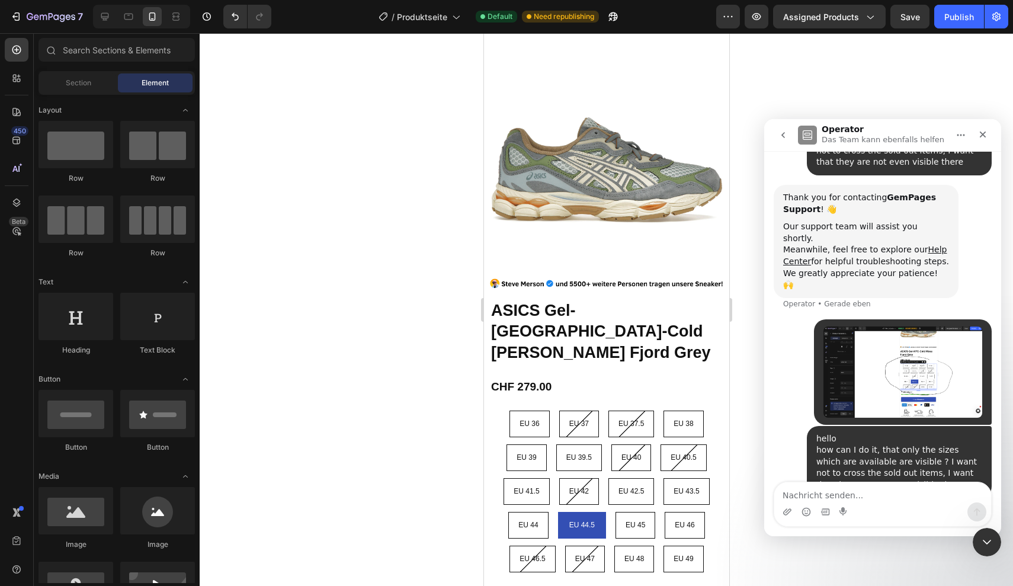
click at [856, 87] on div at bounding box center [606, 309] width 813 height 553
click at [980, 133] on icon "Schließen" at bounding box center [983, 134] width 7 height 7
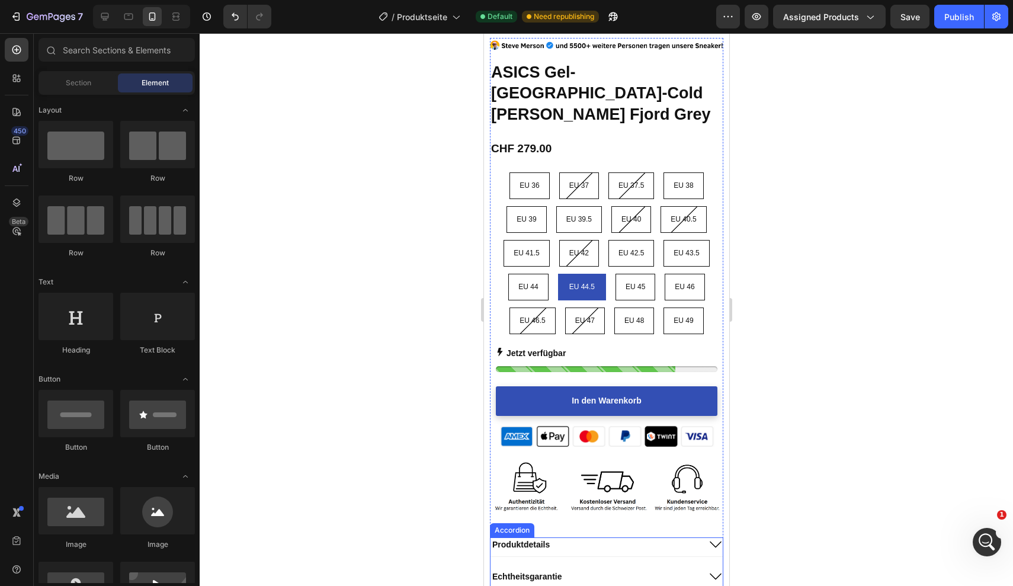
scroll to position [275, 0]
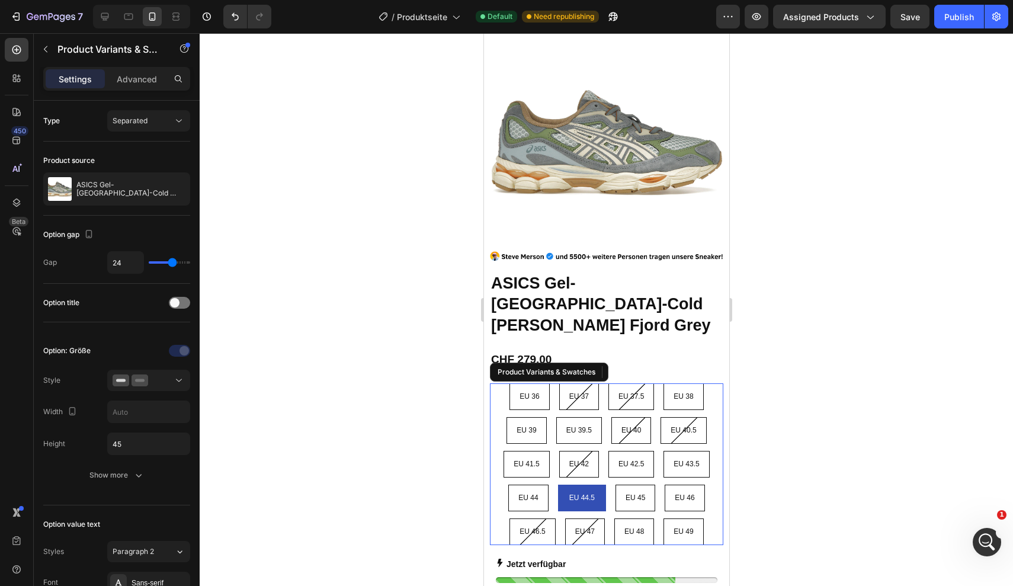
click at [703, 383] on div "EU 36 EU 36 EU 36 EU 37 EU 37 EU 37 EU 37.5 EU 37.5 EU 37.5 EU 38 EU 38 EU 38 E…" at bounding box center [605, 464] width 233 height 162
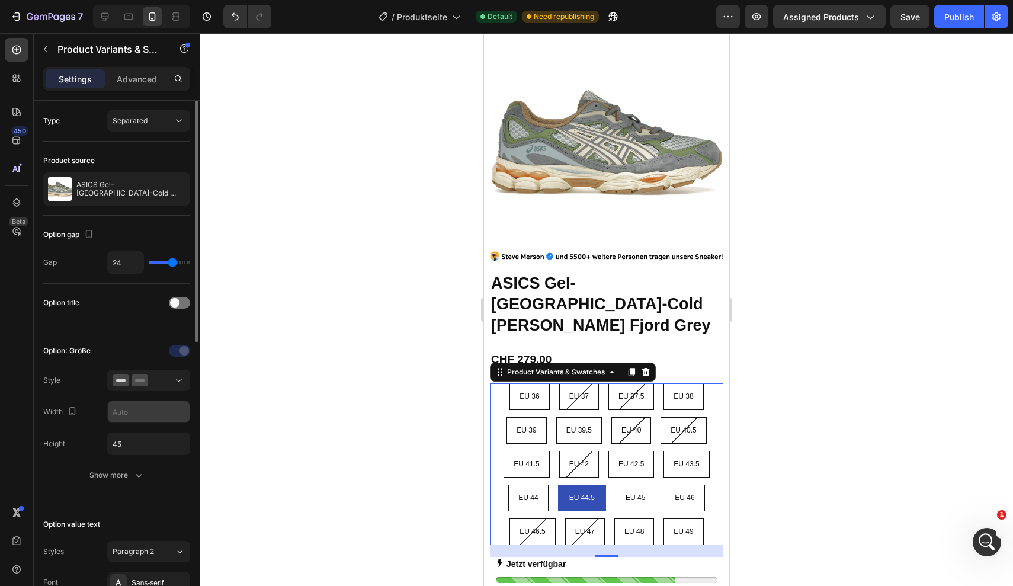
click at [150, 413] on input "text" at bounding box center [149, 411] width 82 height 21
click at [145, 448] on input "45" at bounding box center [149, 443] width 82 height 21
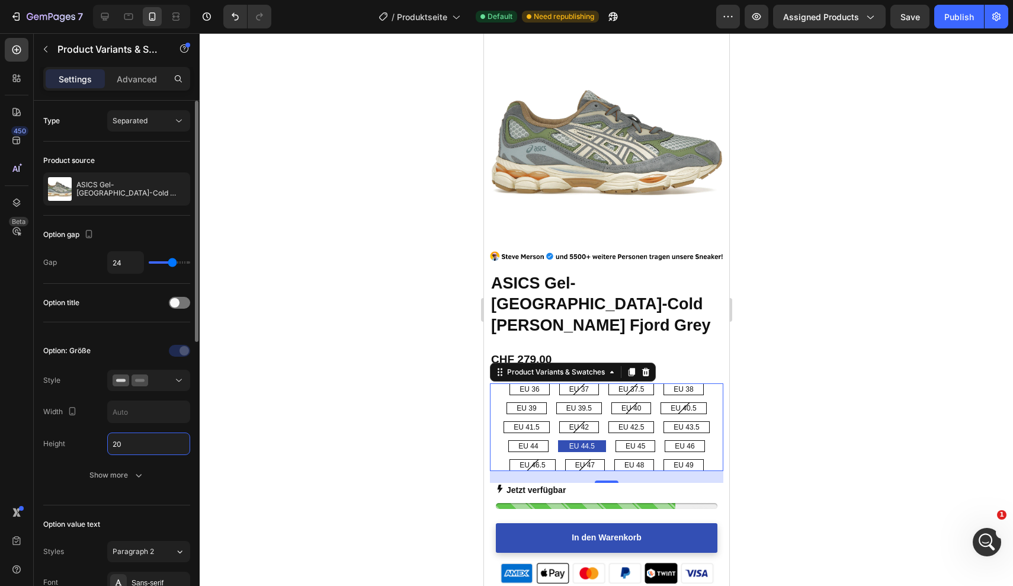
type input "2"
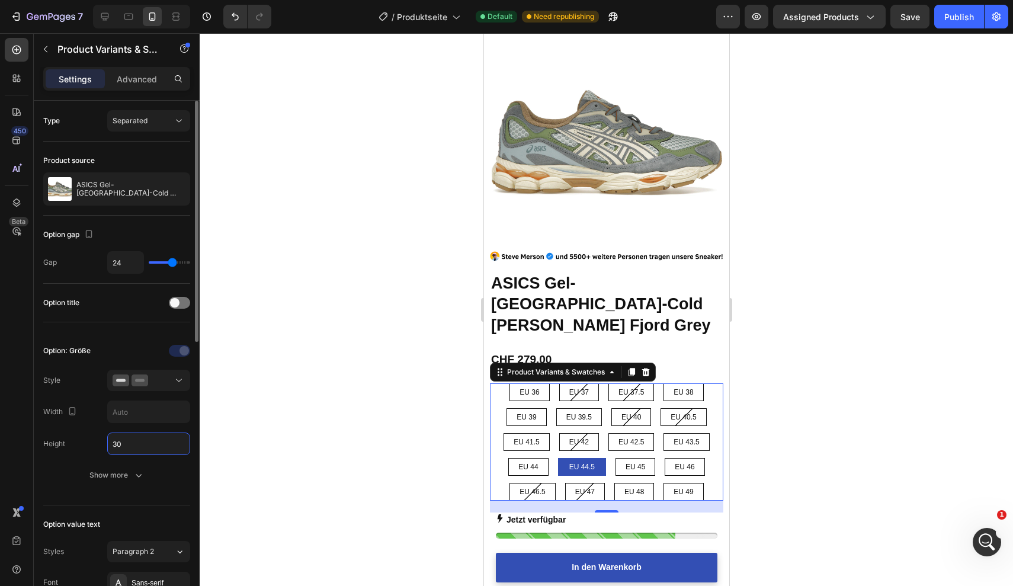
type input "3"
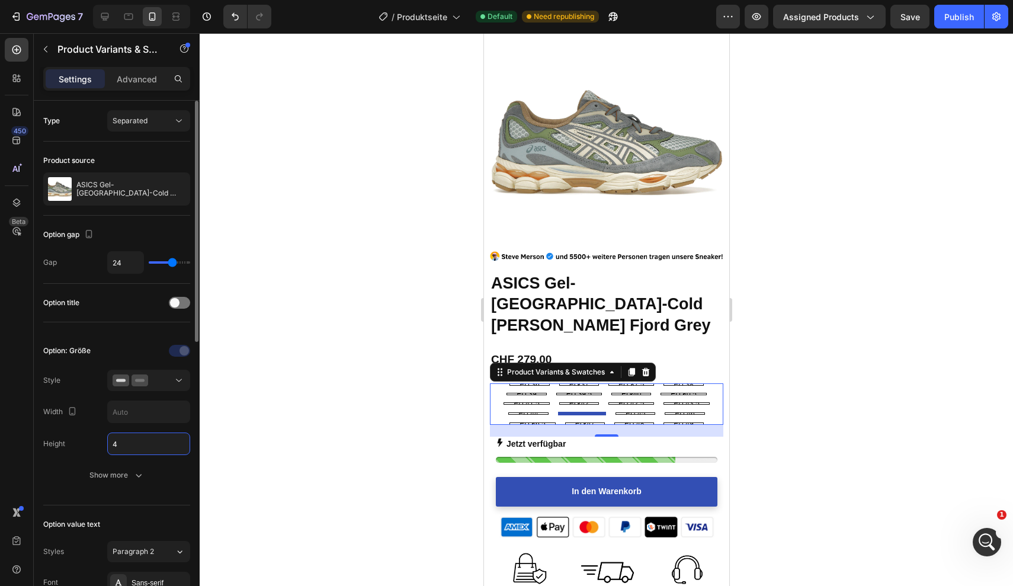
type input "45"
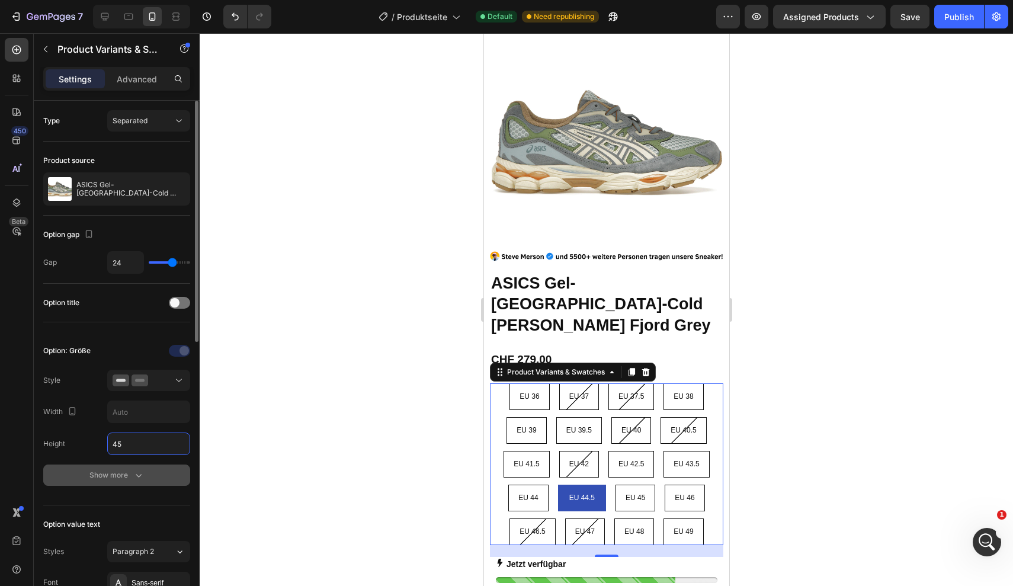
click at [136, 474] on icon "button" at bounding box center [139, 475] width 12 height 12
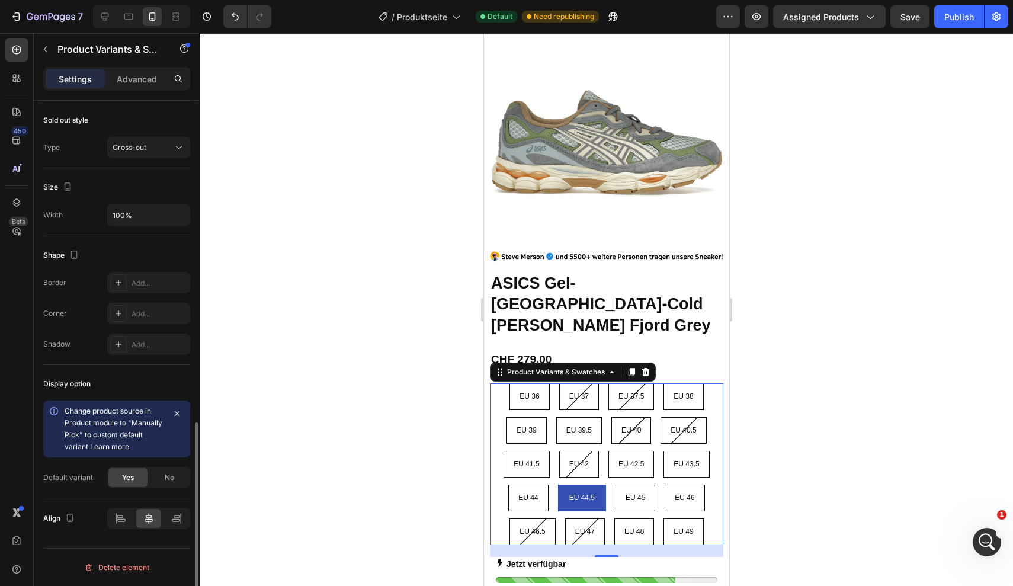
scroll to position [843, 0]
click at [176, 411] on icon "button" at bounding box center [176, 413] width 9 height 9
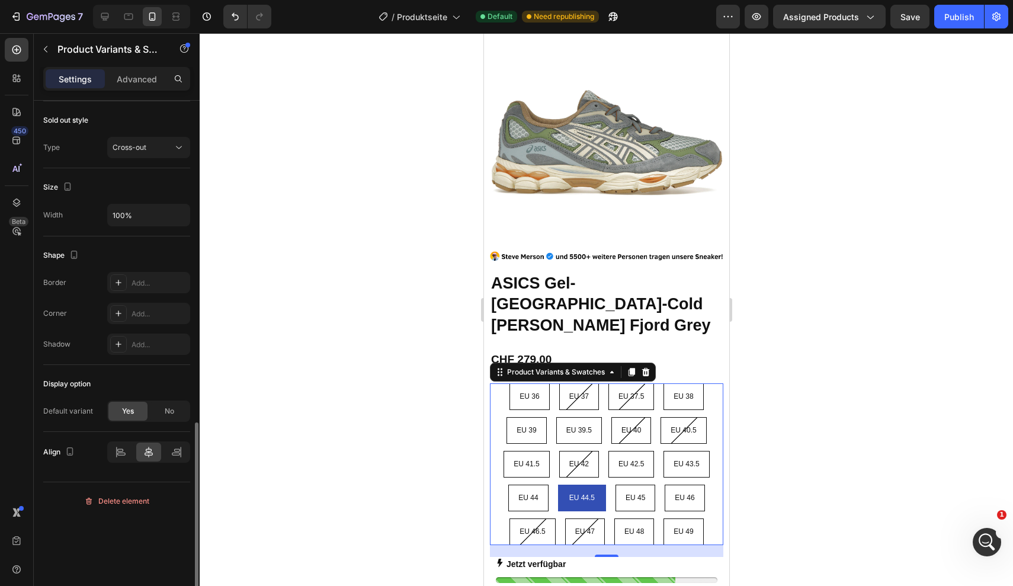
click at [819, 263] on div at bounding box center [606, 309] width 813 height 553
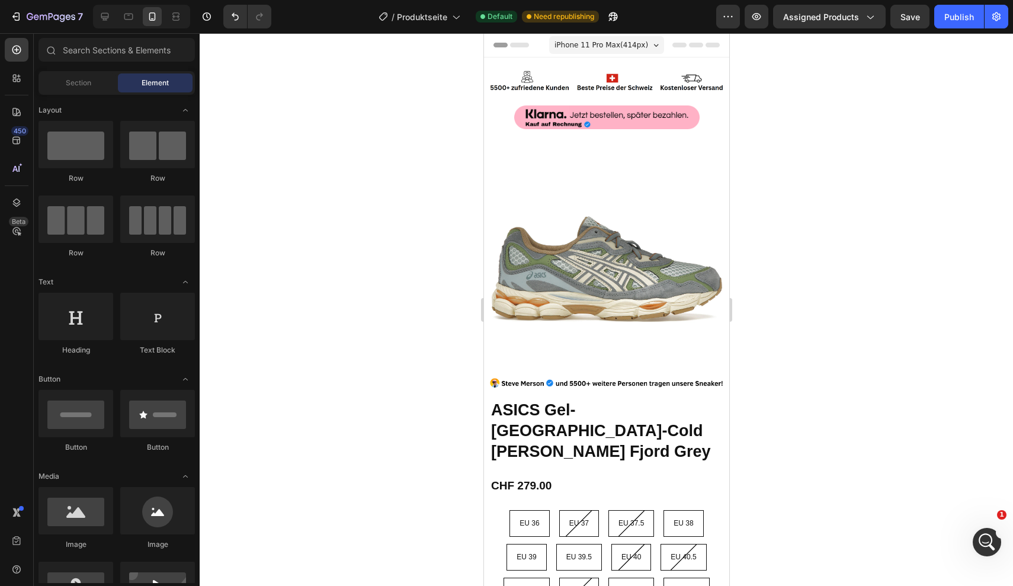
scroll to position [0, 0]
click at [653, 113] on img at bounding box center [605, 117] width 185 height 24
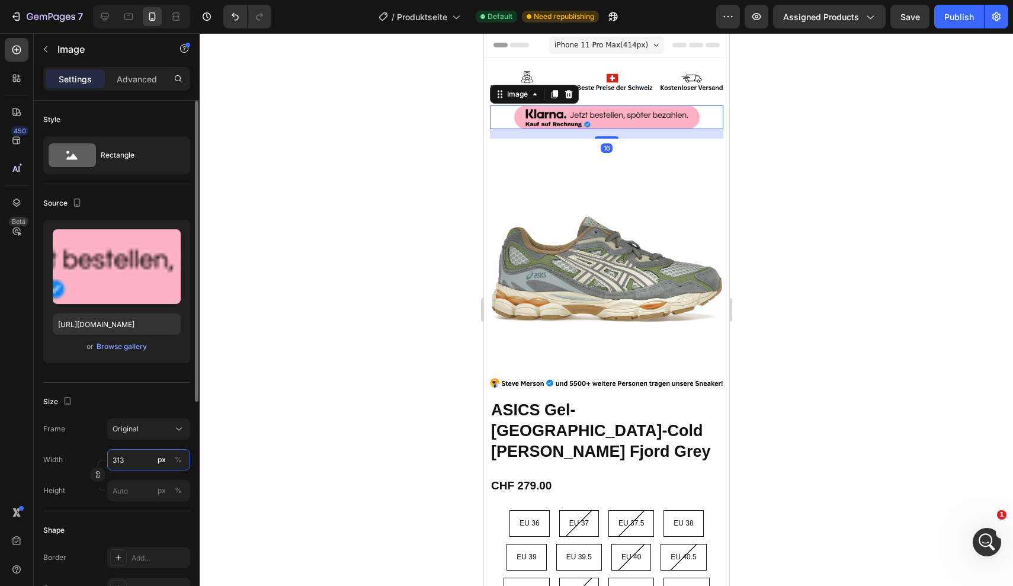
click at [142, 456] on input "313" at bounding box center [148, 459] width 83 height 21
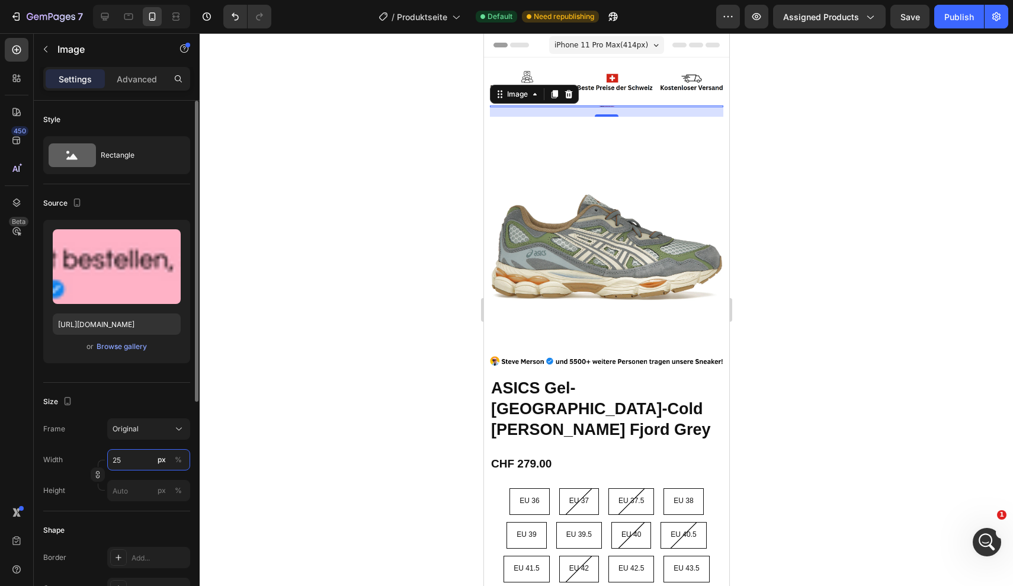
type input "2"
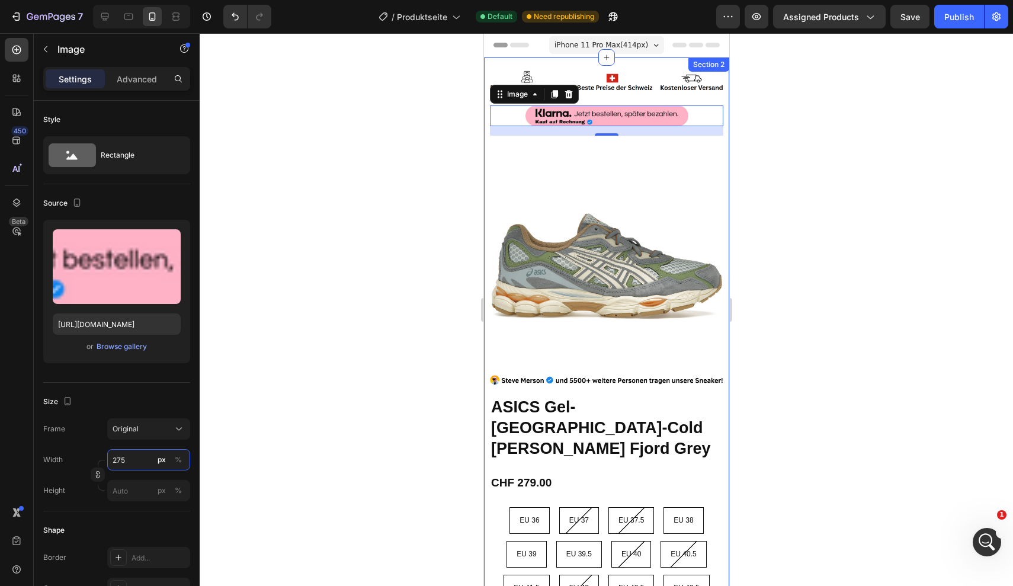
type input "275"
click at [859, 207] on div at bounding box center [606, 309] width 813 height 553
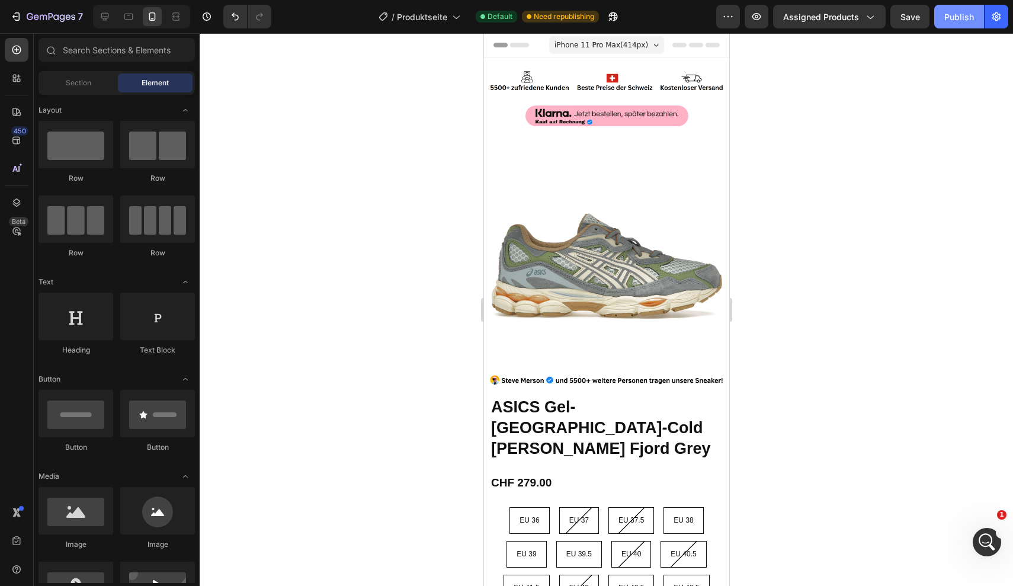
click at [962, 18] on div "Publish" at bounding box center [959, 17] width 30 height 12
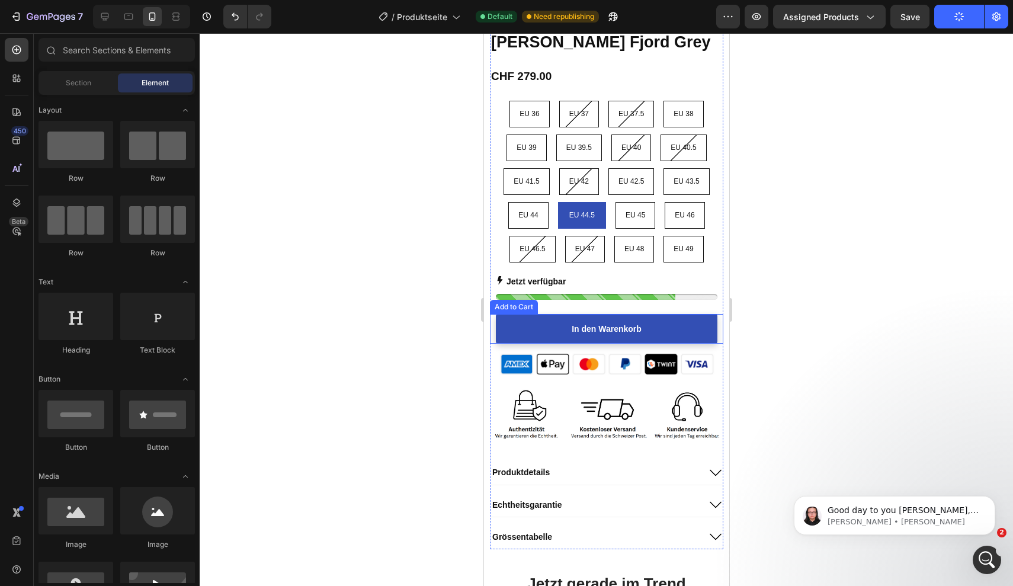
scroll to position [407, 0]
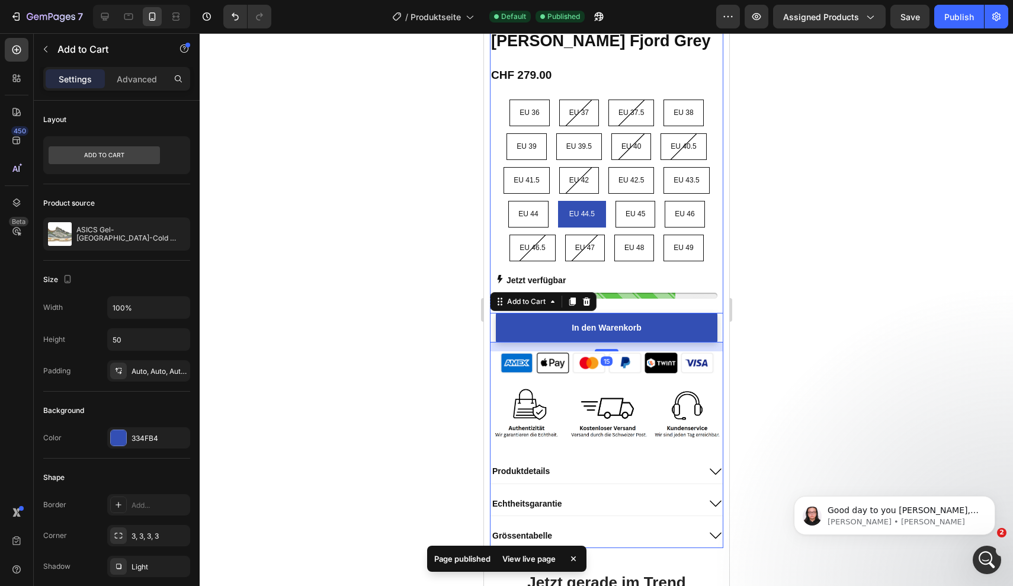
click at [811, 230] on div at bounding box center [606, 309] width 813 height 553
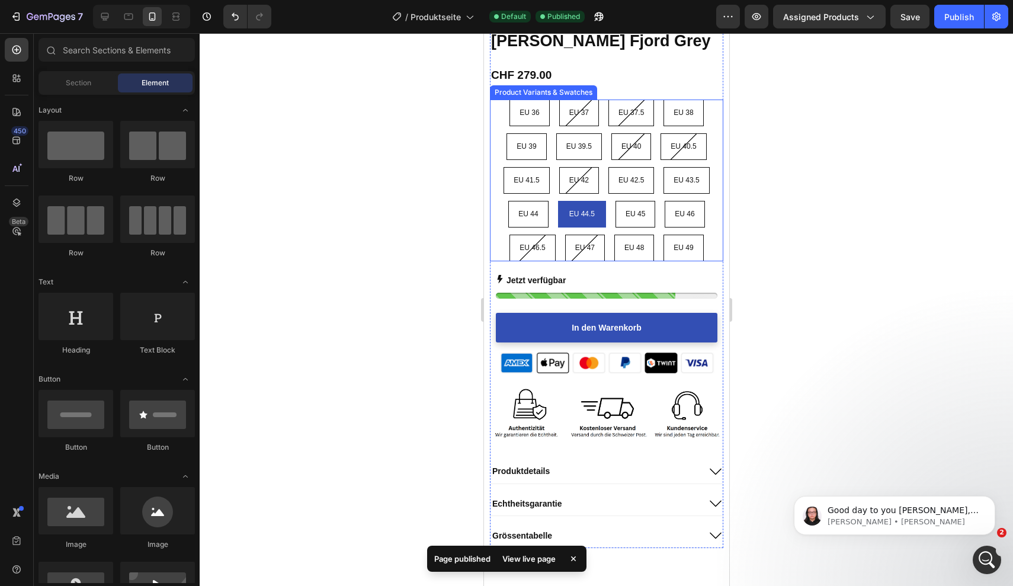
scroll to position [25, 0]
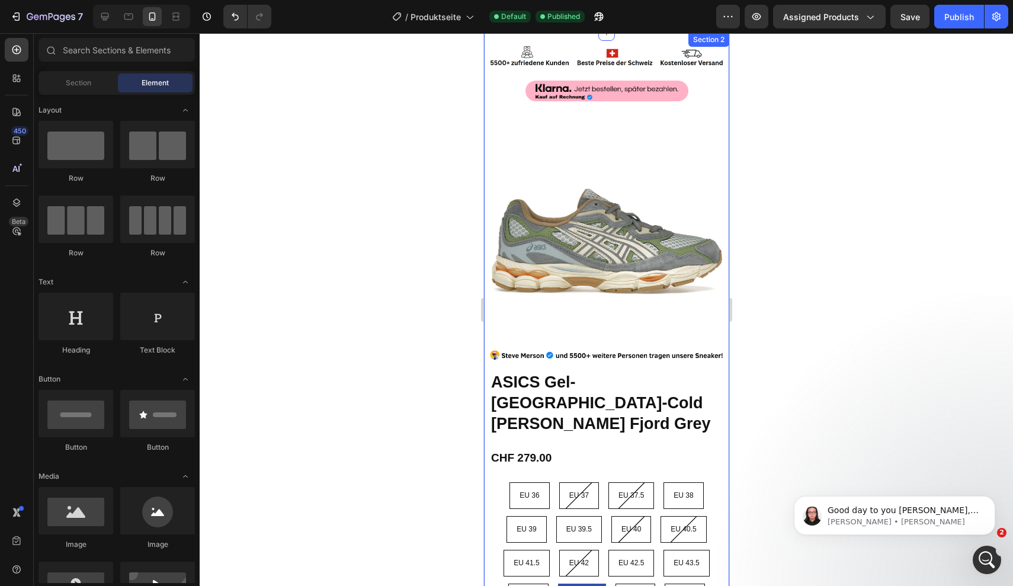
click at [677, 36] on div "Image Image Image Carousel Image Product Images Image ASICS Gel-NYC-Cold Moss F…" at bounding box center [605, 488] width 245 height 910
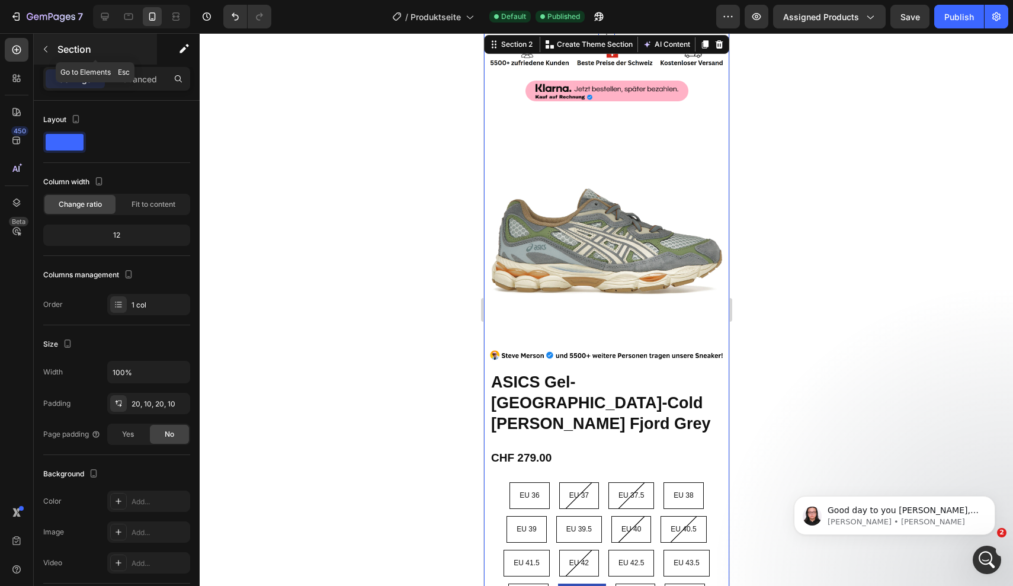
click at [44, 51] on icon "button" at bounding box center [45, 48] width 9 height 9
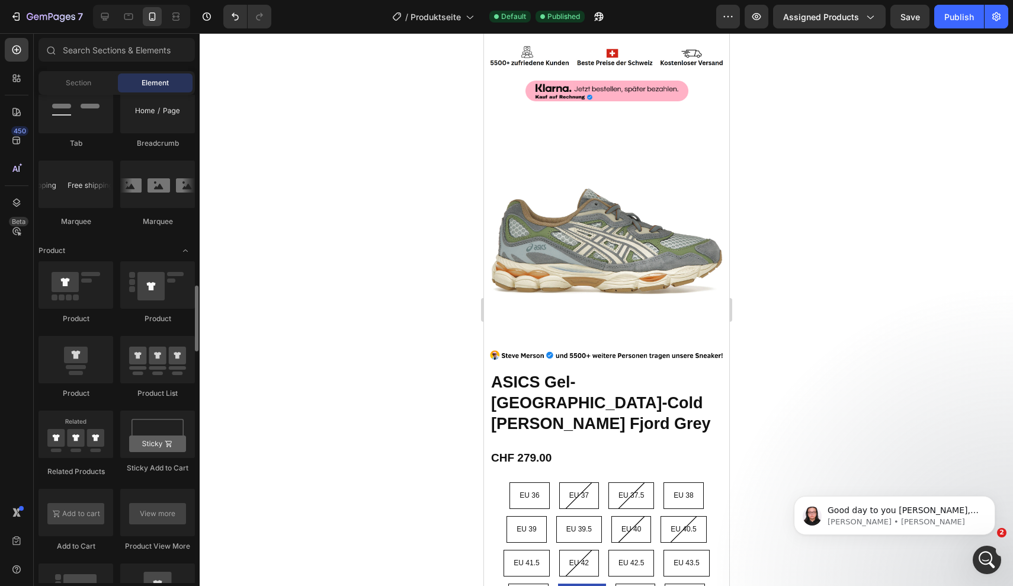
scroll to position [1372, 0]
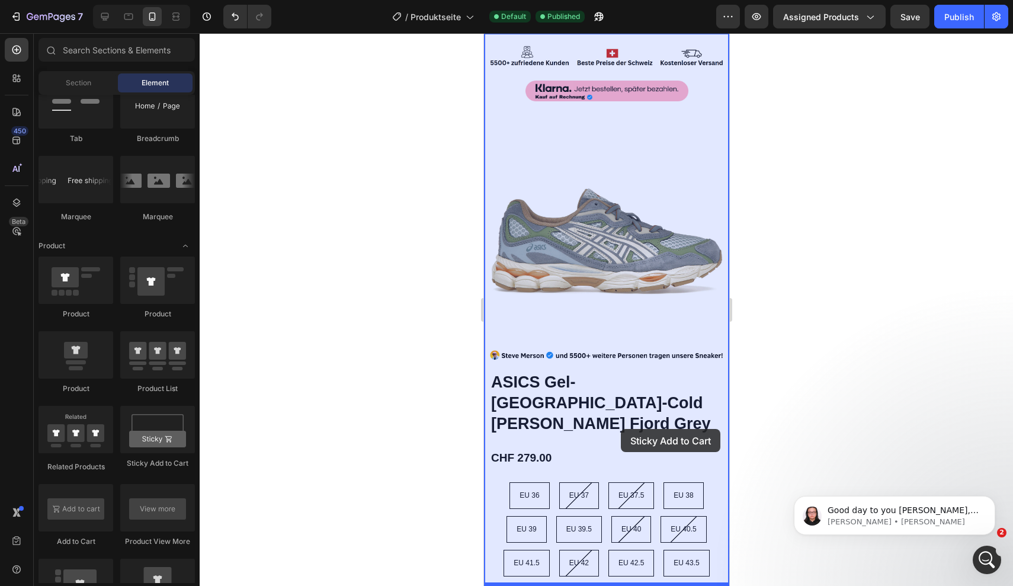
drag, startPoint x: 153, startPoint y: 429, endPoint x: 621, endPoint y: 429, distance: 467.3
click at [621, 0] on div "7 Version history / Produktseite Default Published Preview Assigned Products Sa…" at bounding box center [506, 0] width 1013 height 0
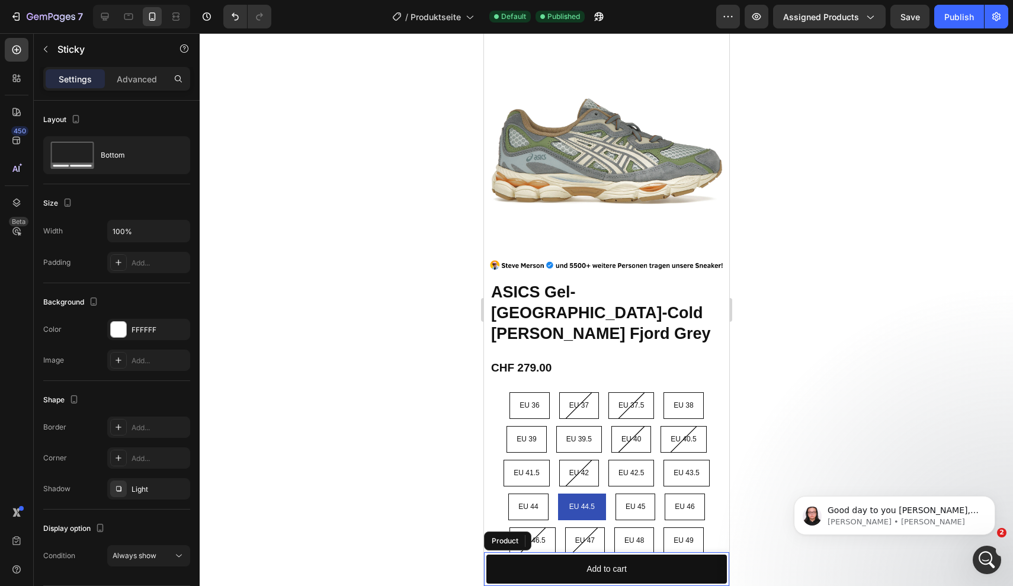
scroll to position [131, 0]
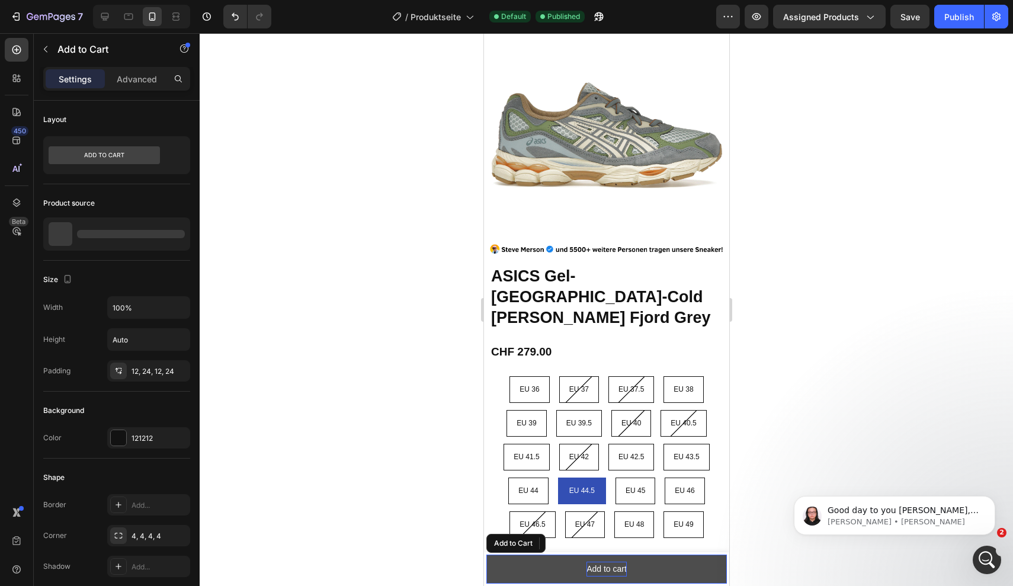
click at [616, 570] on div "Add to cart" at bounding box center [606, 568] width 40 height 15
click at [670, 580] on button "Add to cart" at bounding box center [606, 568] width 240 height 29
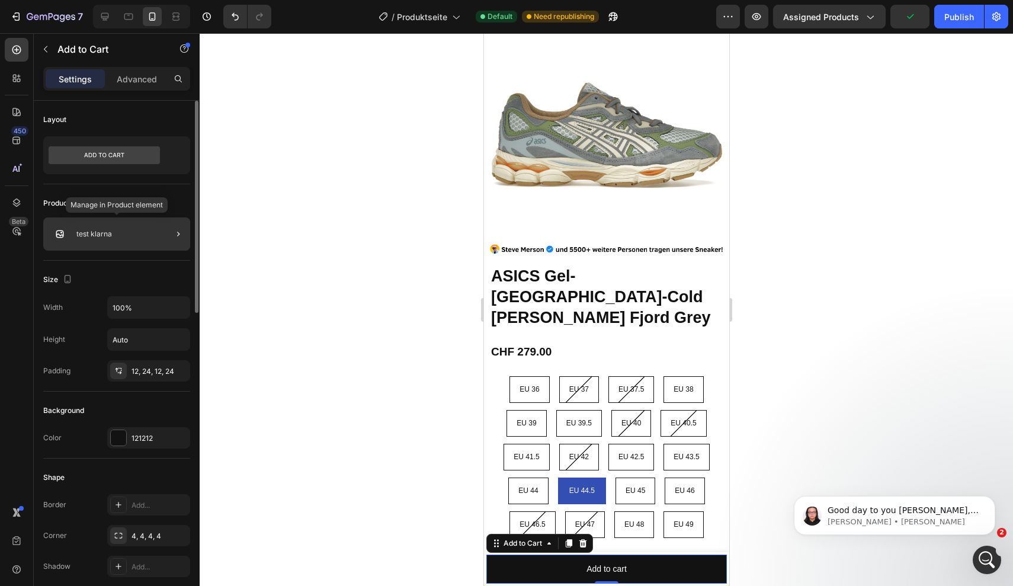
click at [152, 237] on div "test klarna" at bounding box center [116, 233] width 147 height 33
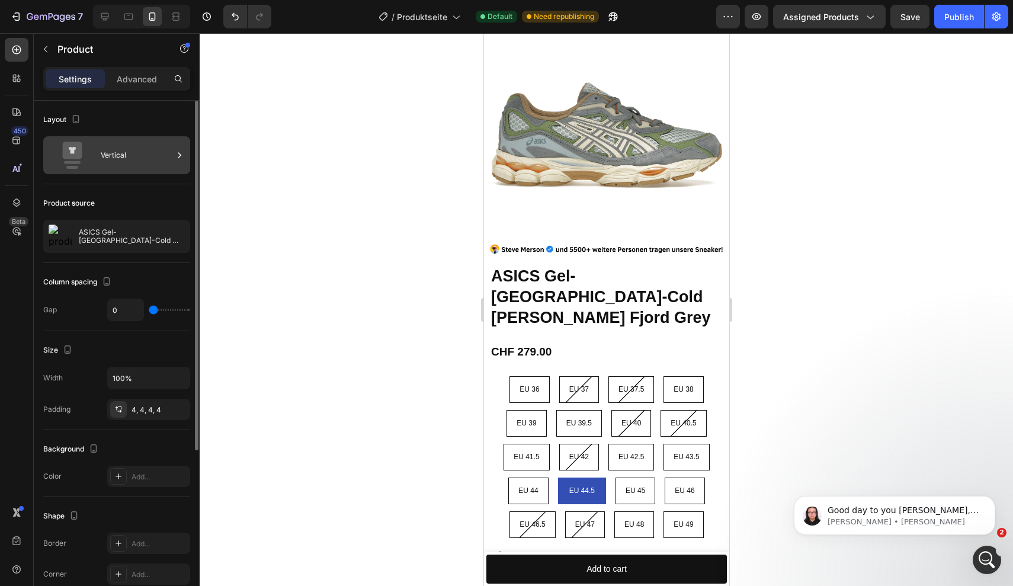
click at [158, 159] on div "Vertical" at bounding box center [137, 155] width 72 height 27
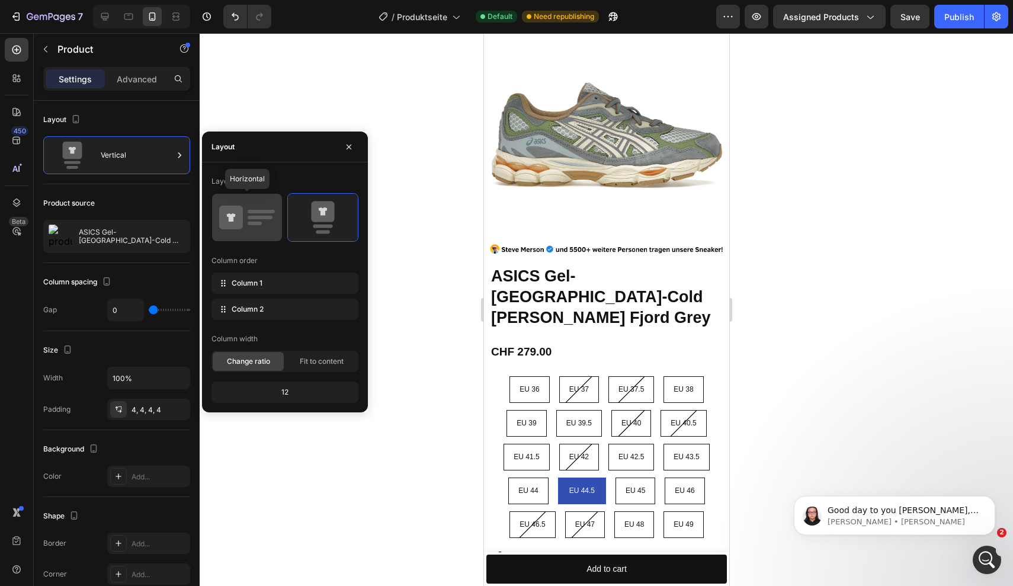
click at [275, 229] on div at bounding box center [247, 217] width 70 height 47
type input "8"
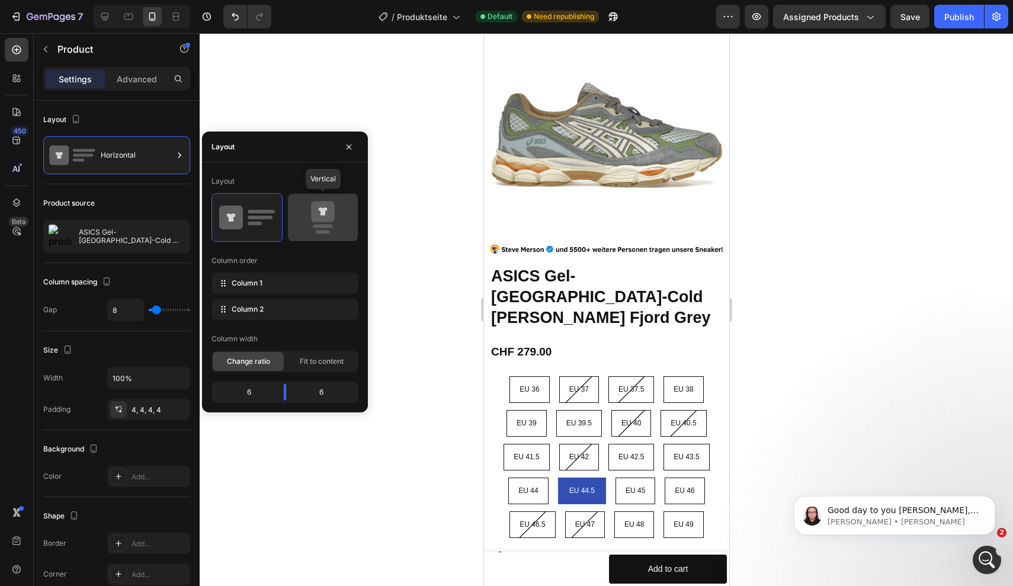
click at [312, 226] on icon at bounding box center [323, 217] width 56 height 33
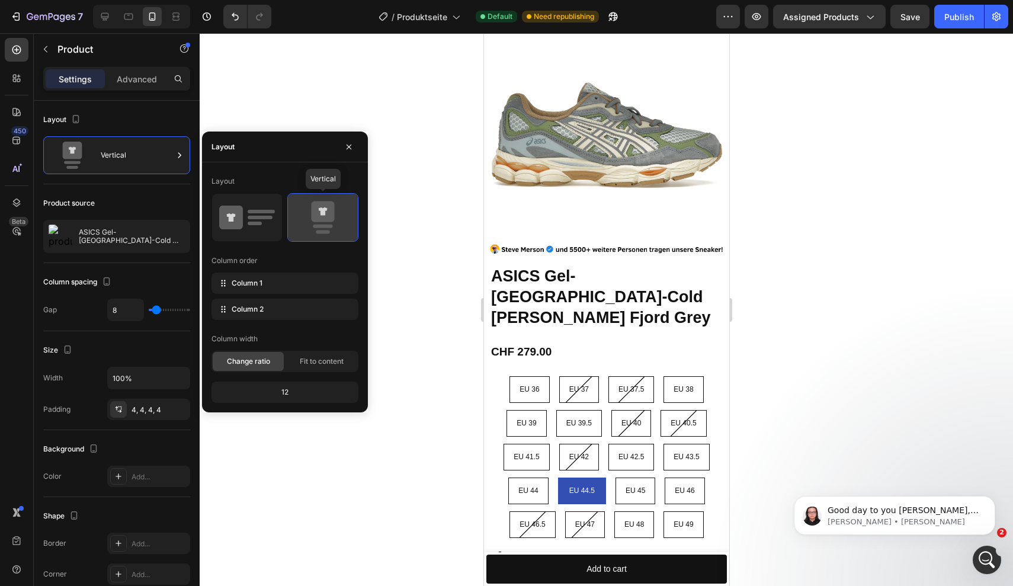
type input "0"
click at [243, 228] on icon at bounding box center [247, 217] width 56 height 33
type input "8"
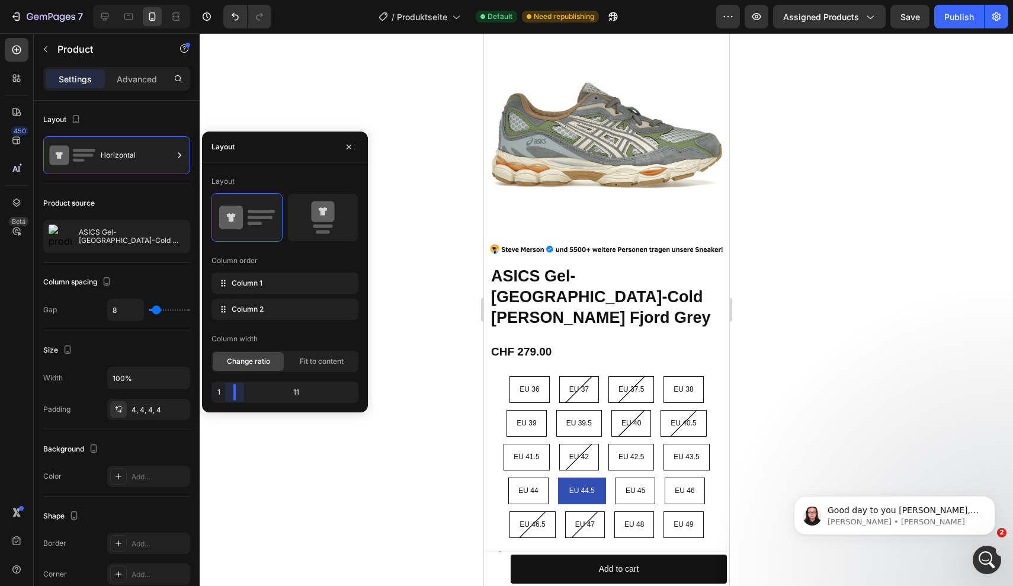
drag, startPoint x: 288, startPoint y: 394, endPoint x: 201, endPoint y: 422, distance: 90.8
click at [201, 0] on body "7 Version history / Produktseite Default Need republishing Preview Assigned Pro…" at bounding box center [506, 0] width 1013 height 0
click at [323, 364] on span "Fit to content" at bounding box center [322, 361] width 44 height 11
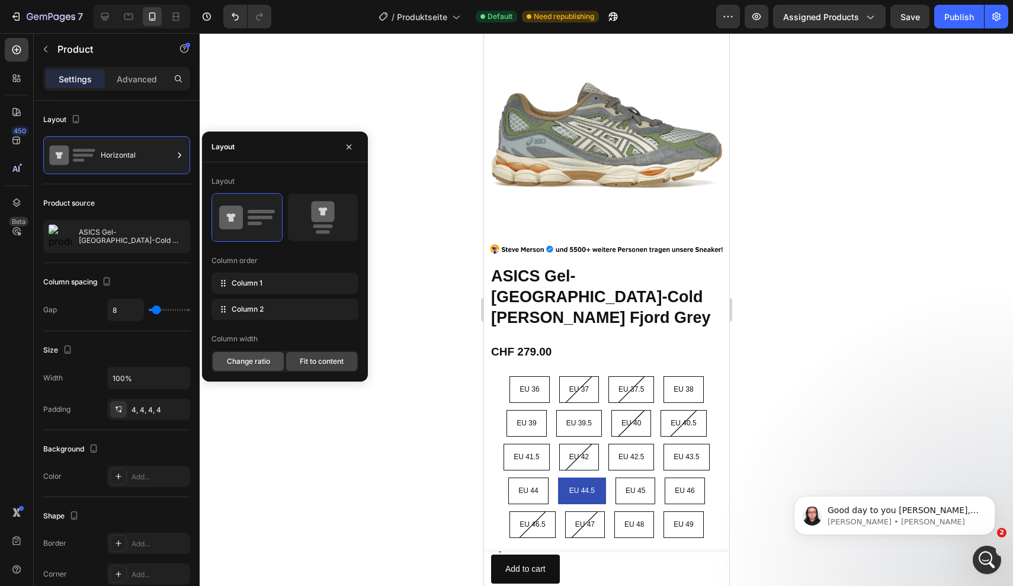
click at [254, 358] on span "Change ratio" at bounding box center [248, 361] width 43 height 11
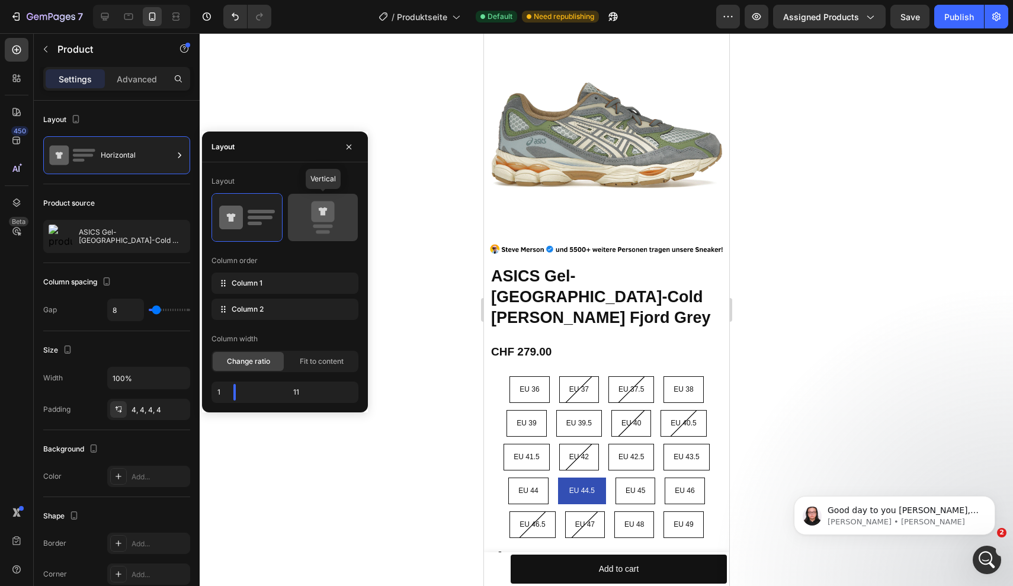
click at [303, 227] on icon at bounding box center [323, 217] width 56 height 33
type input "0"
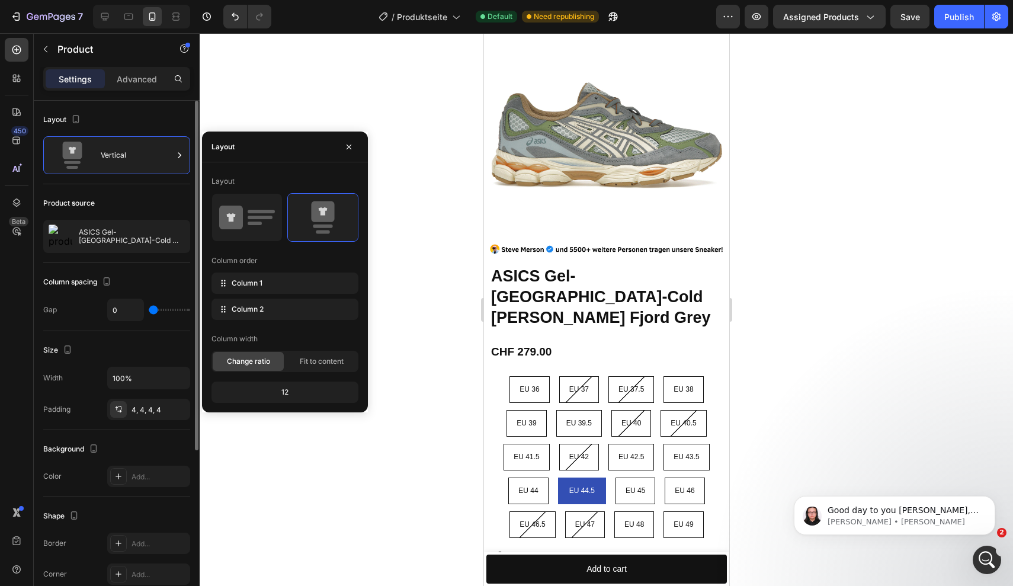
click at [132, 195] on div "Product source" at bounding box center [116, 203] width 147 height 19
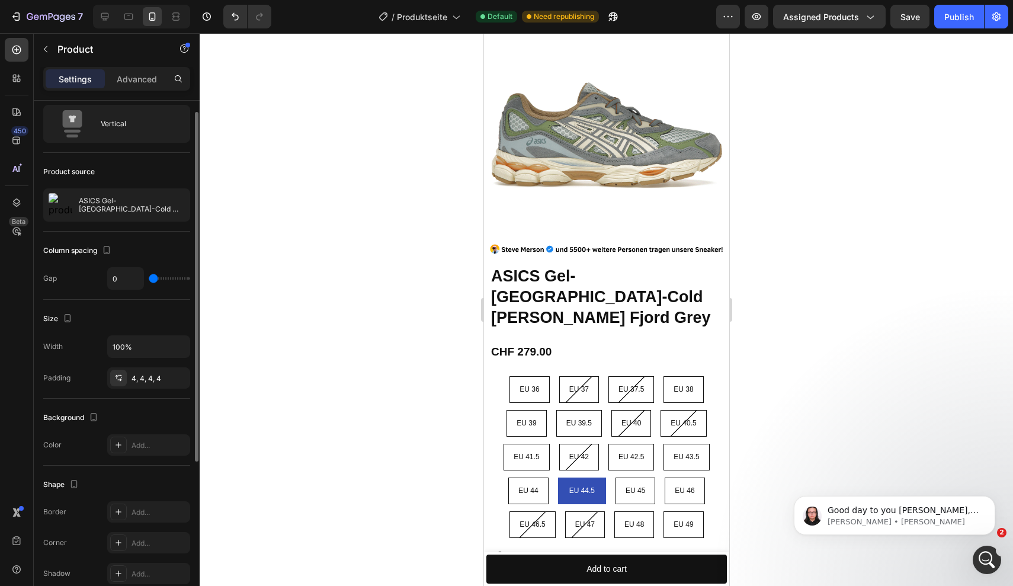
scroll to position [31, 0]
click at [147, 348] on input "100%" at bounding box center [149, 346] width 82 height 21
click at [177, 346] on icon "button" at bounding box center [179, 347] width 12 height 12
click at [150, 351] on input "100%" at bounding box center [149, 346] width 82 height 21
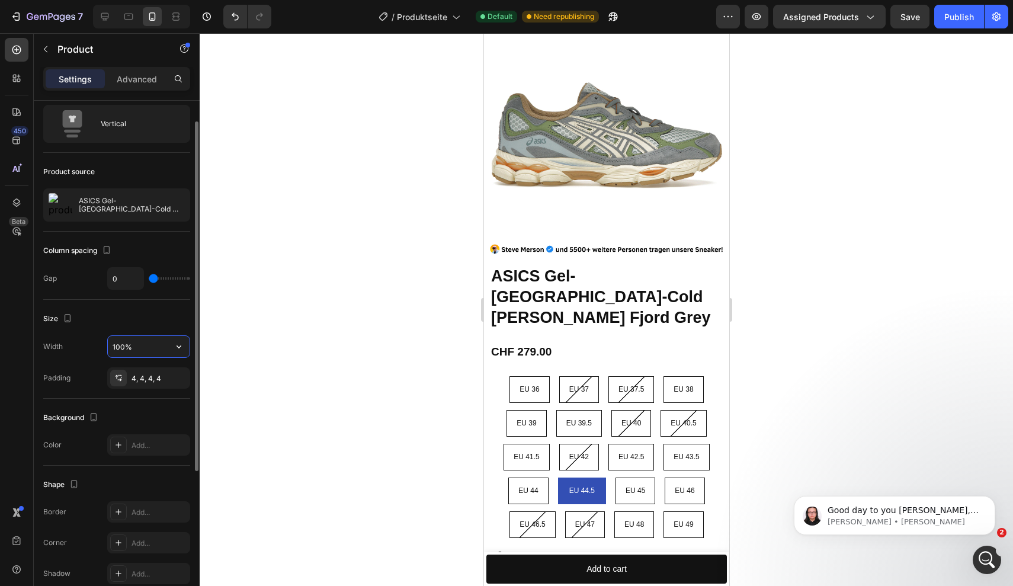
click at [150, 351] on input "100%" at bounding box center [149, 346] width 82 height 21
click at [114, 349] on input "100%" at bounding box center [149, 346] width 82 height 21
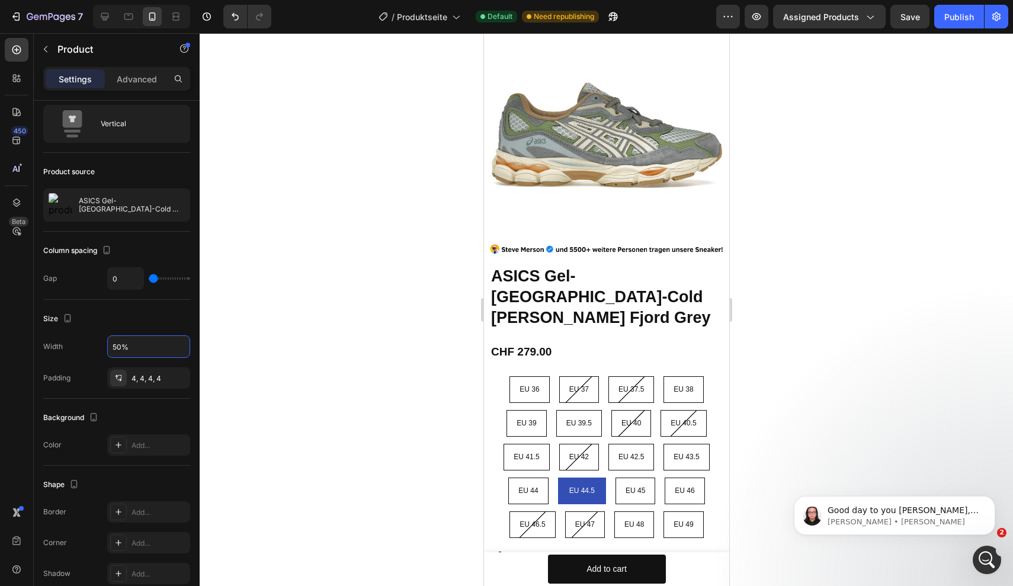
type input "50%"
click at [937, 278] on div at bounding box center [606, 309] width 813 height 553
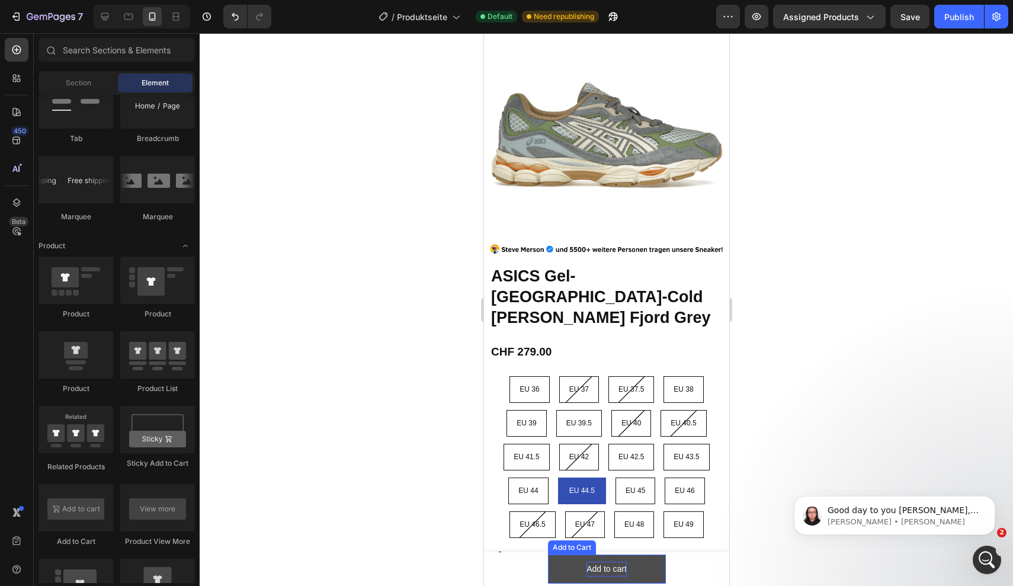
click at [607, 574] on div "Add to cart" at bounding box center [606, 568] width 40 height 15
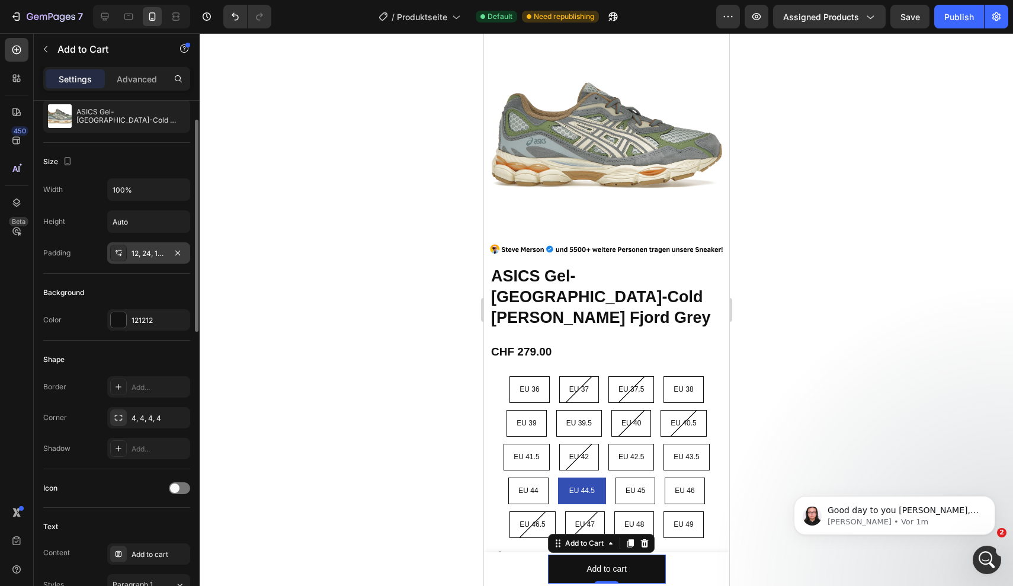
scroll to position [143, 0]
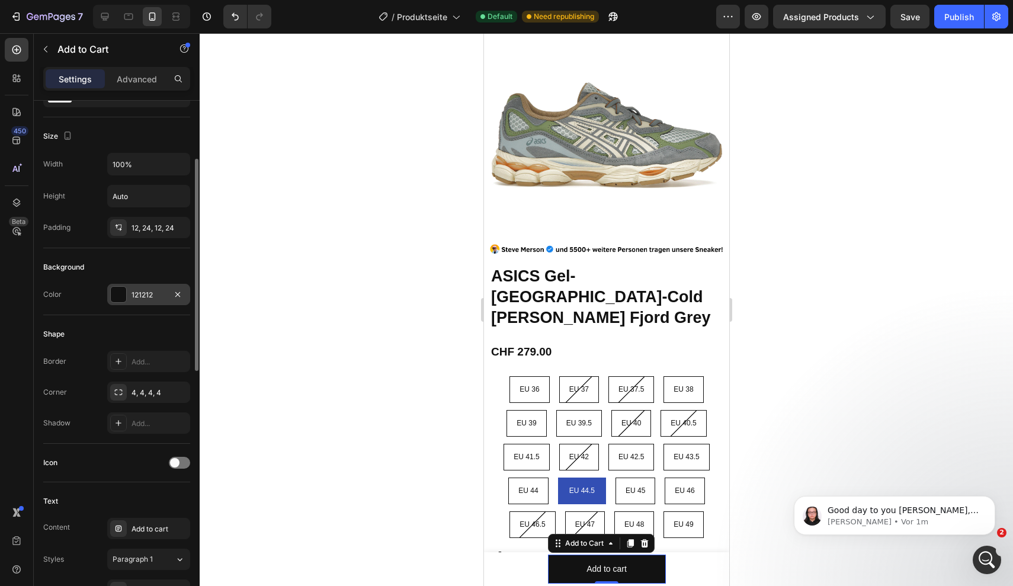
click at [121, 293] on div at bounding box center [118, 294] width 15 height 15
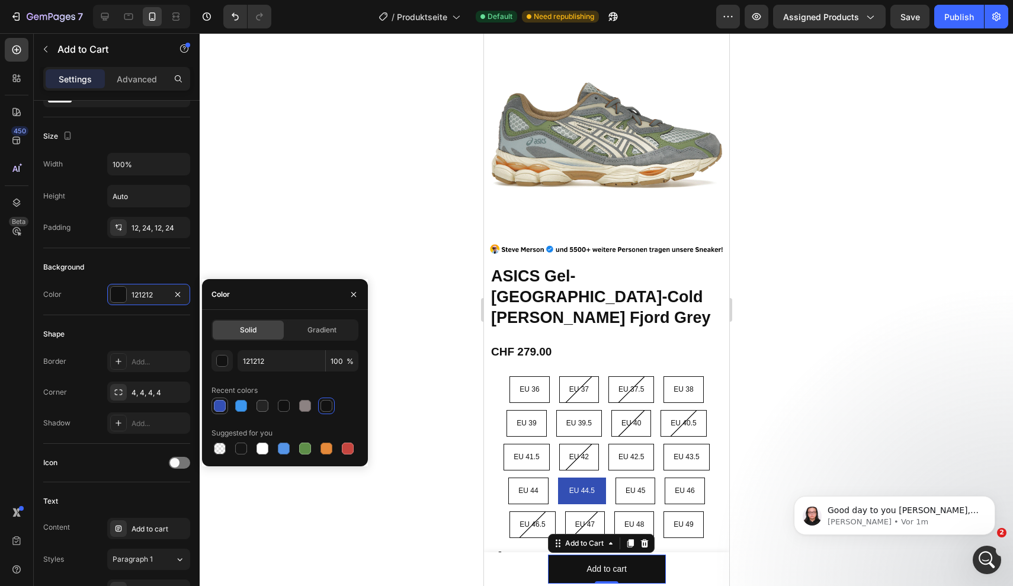
click at [220, 405] on div at bounding box center [220, 406] width 12 height 12
type input "334FB4"
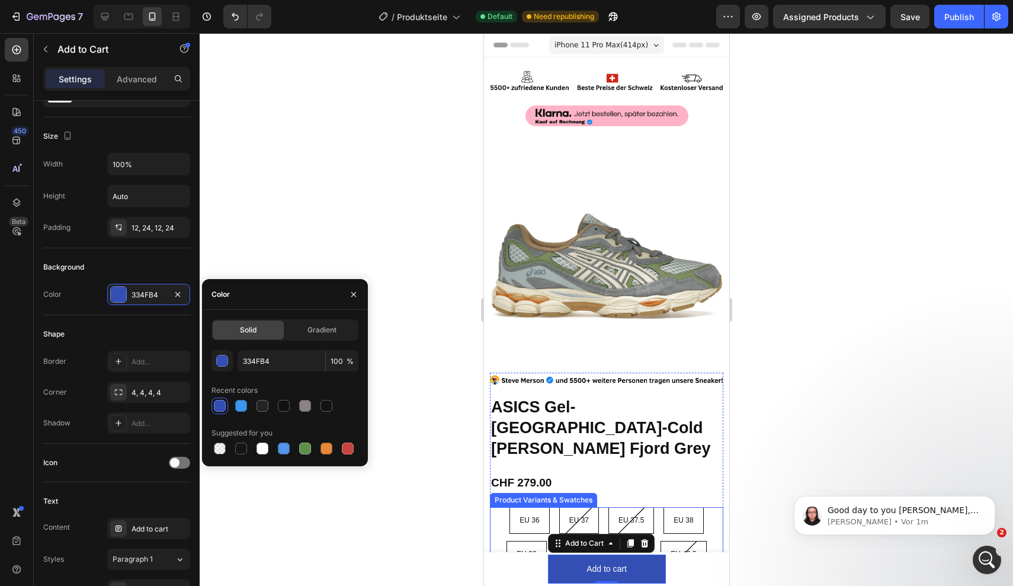
scroll to position [0, 0]
click at [962, 11] on div "Publish" at bounding box center [959, 17] width 30 height 12
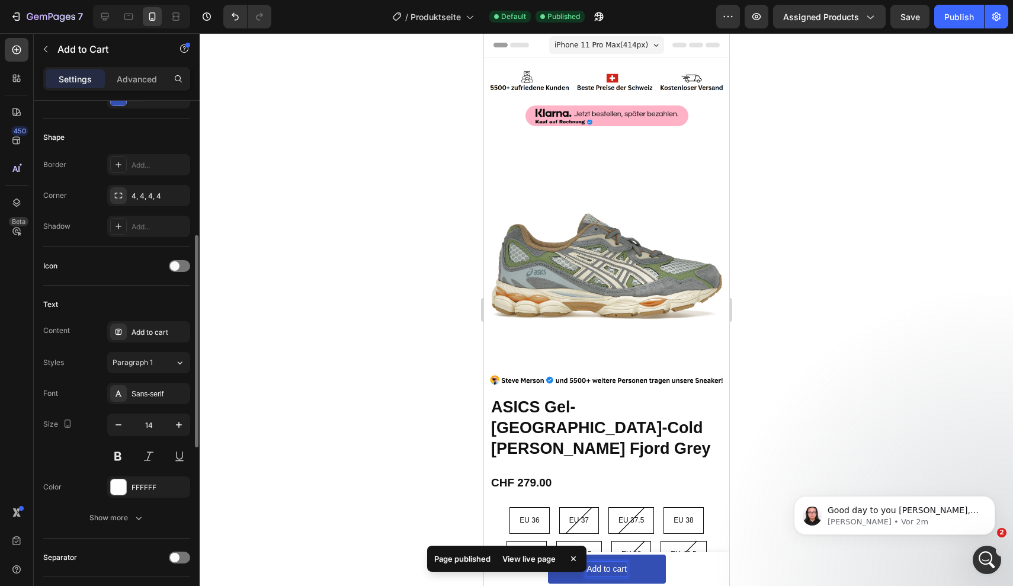
scroll to position [344, 0]
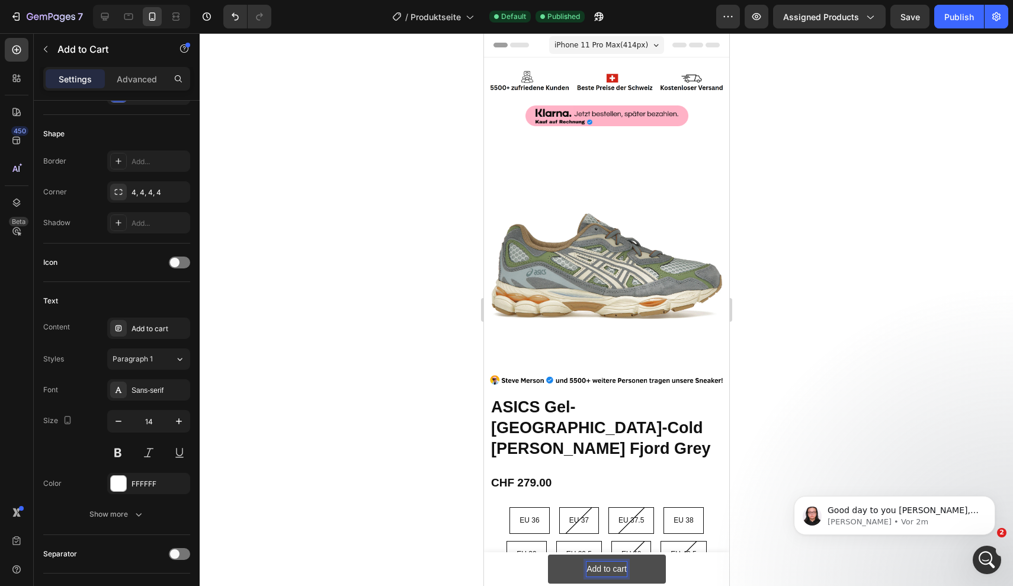
click at [602, 572] on p "Add to cart" at bounding box center [606, 568] width 40 height 15
click at [606, 569] on button "Zum" at bounding box center [606, 568] width 118 height 29
click at [606, 569] on button "In" at bounding box center [606, 568] width 118 height 29
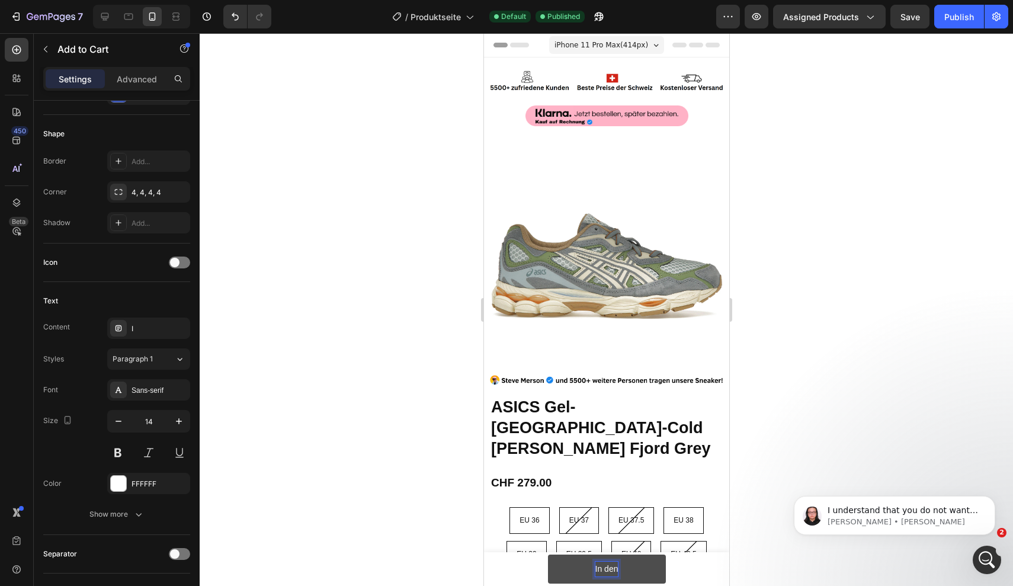
click at [606, 569] on button "In den" at bounding box center [606, 568] width 118 height 29
click at [606, 569] on button "In den Warenkorb" at bounding box center [606, 568] width 118 height 29
click at [864, 403] on div at bounding box center [606, 309] width 813 height 553
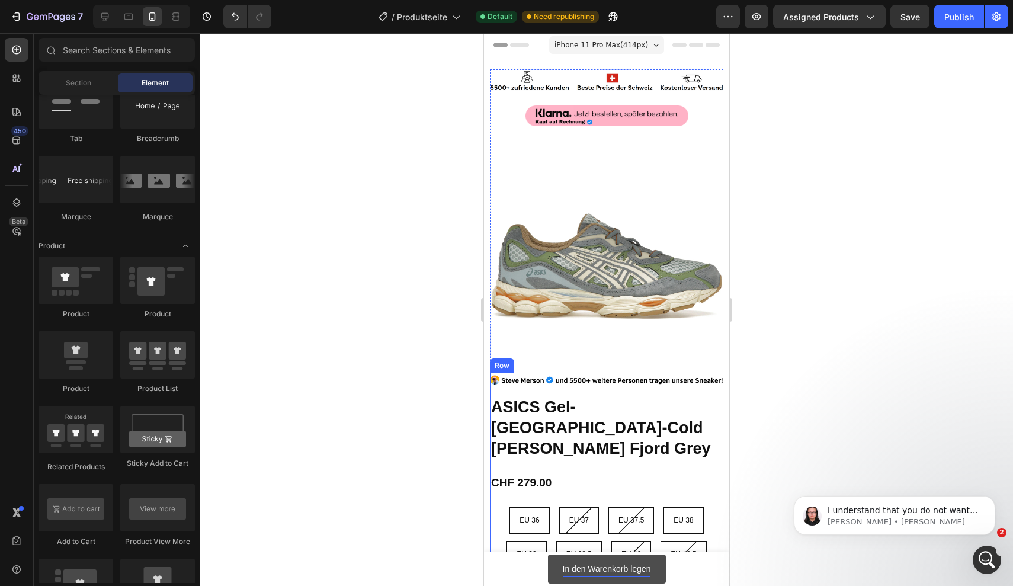
scroll to position [0, 0]
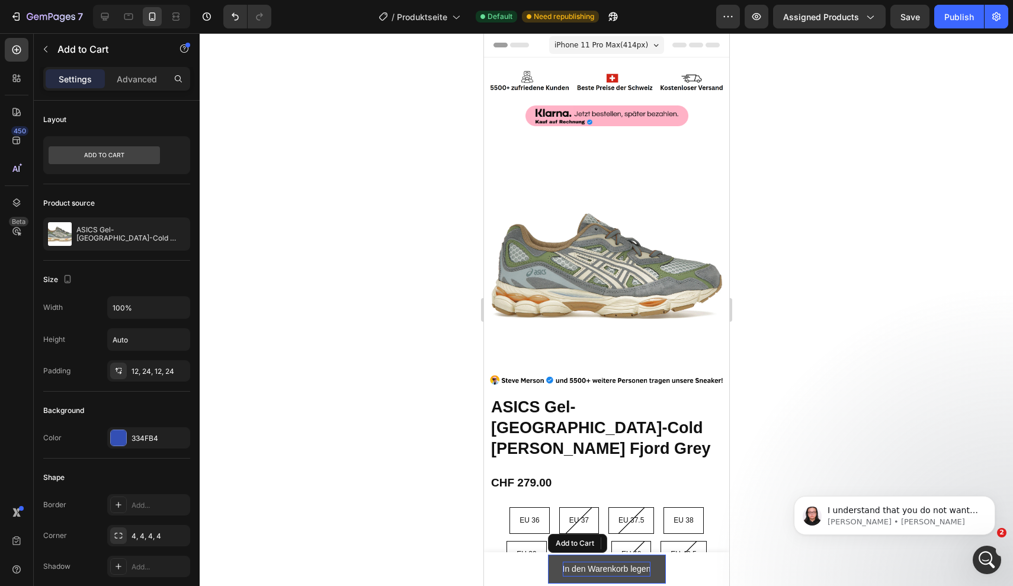
click at [627, 566] on p "In den Warenkorb legen" at bounding box center [606, 568] width 88 height 15
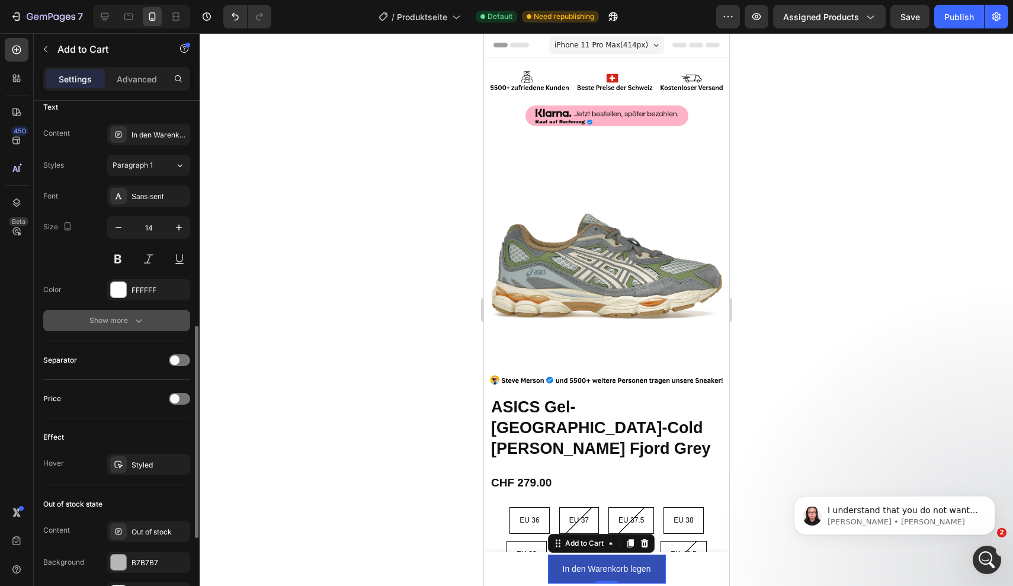
scroll to position [541, 0]
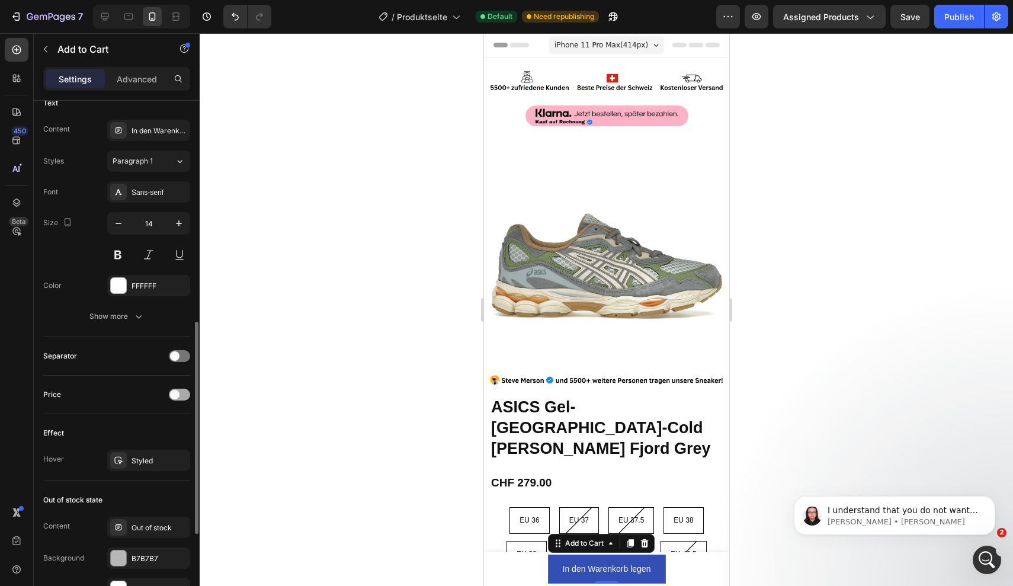
click at [178, 393] on span at bounding box center [174, 394] width 9 height 9
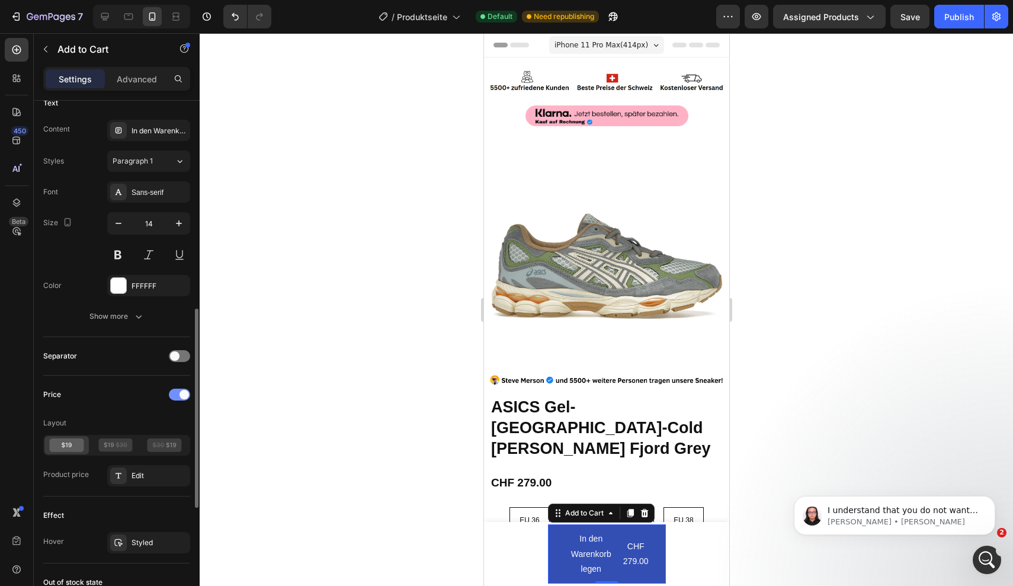
click at [178, 393] on div at bounding box center [179, 395] width 21 height 12
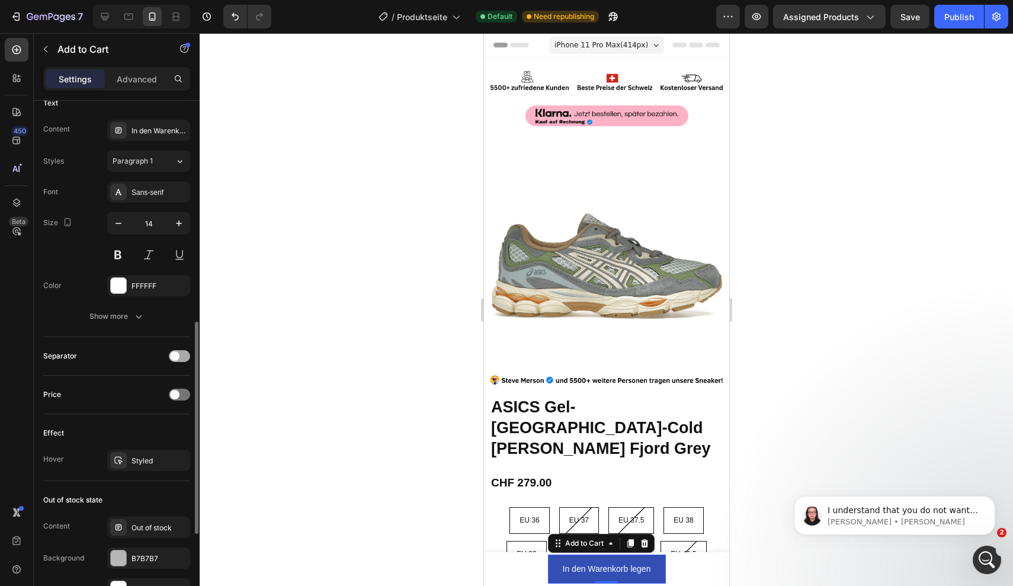
click at [178, 354] on span at bounding box center [174, 355] width 9 height 9
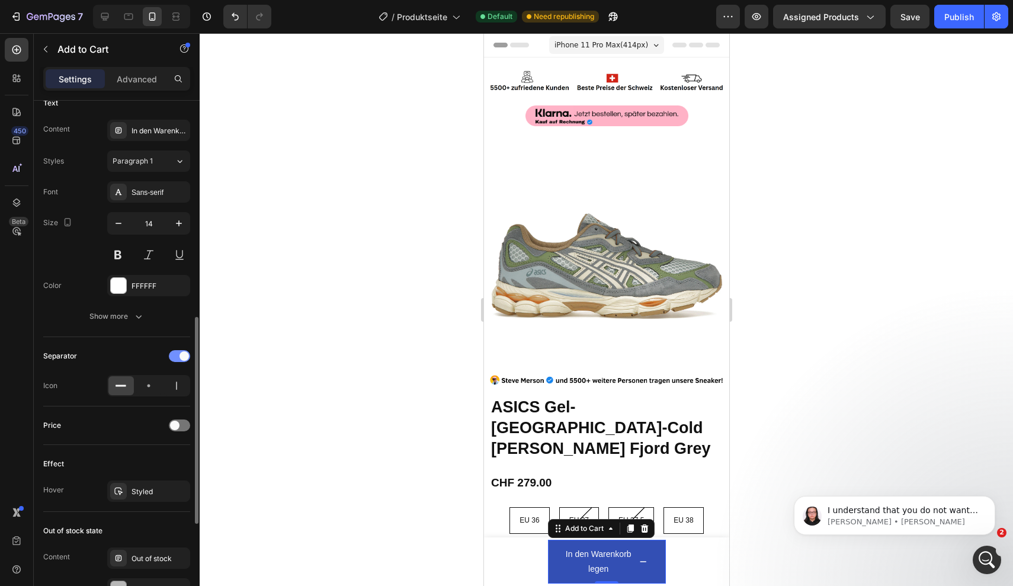
click at [178, 354] on div at bounding box center [179, 356] width 21 height 12
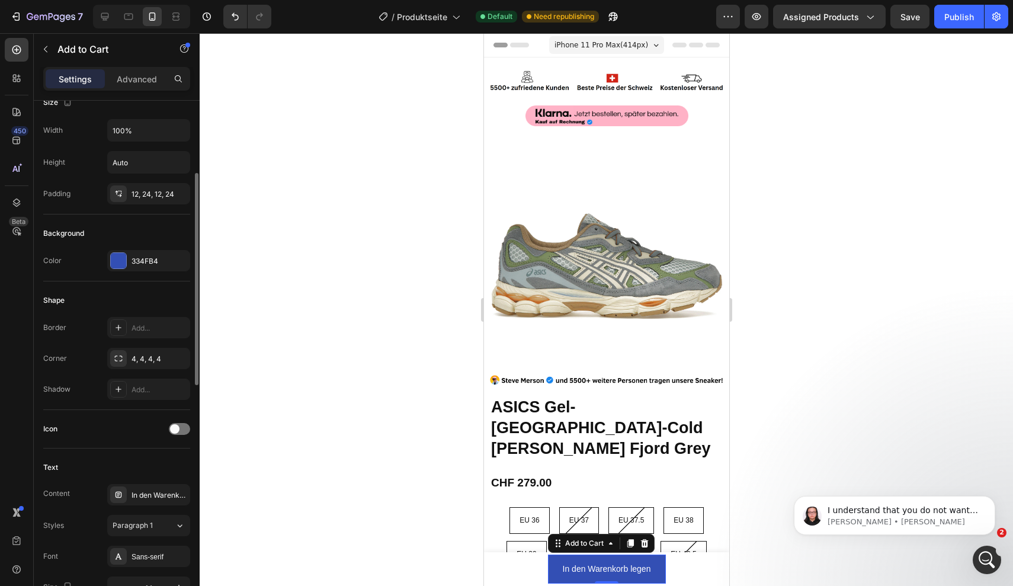
scroll to position [175, 0]
click at [175, 431] on span at bounding box center [174, 430] width 9 height 9
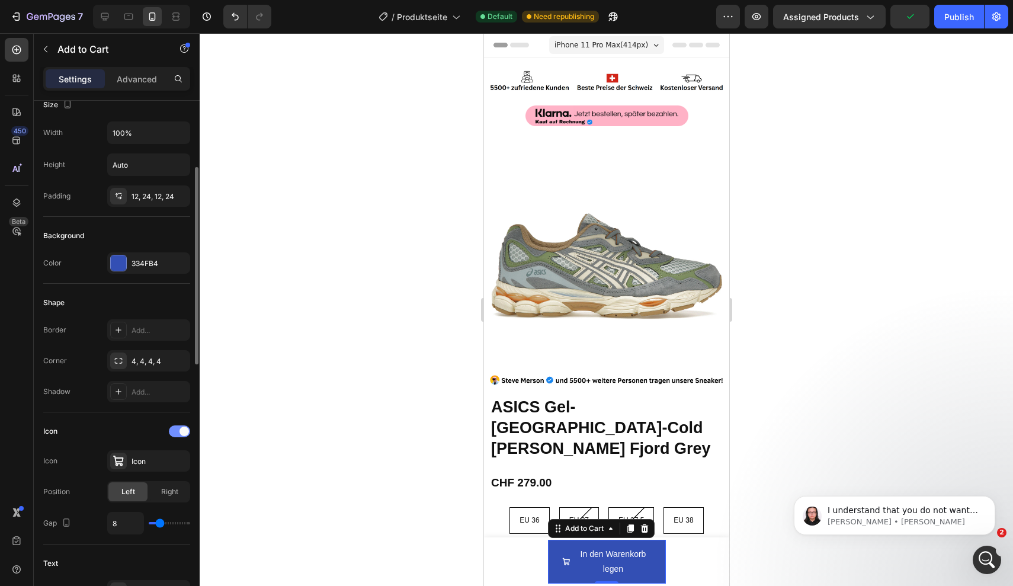
click at [175, 431] on div at bounding box center [179, 431] width 21 height 12
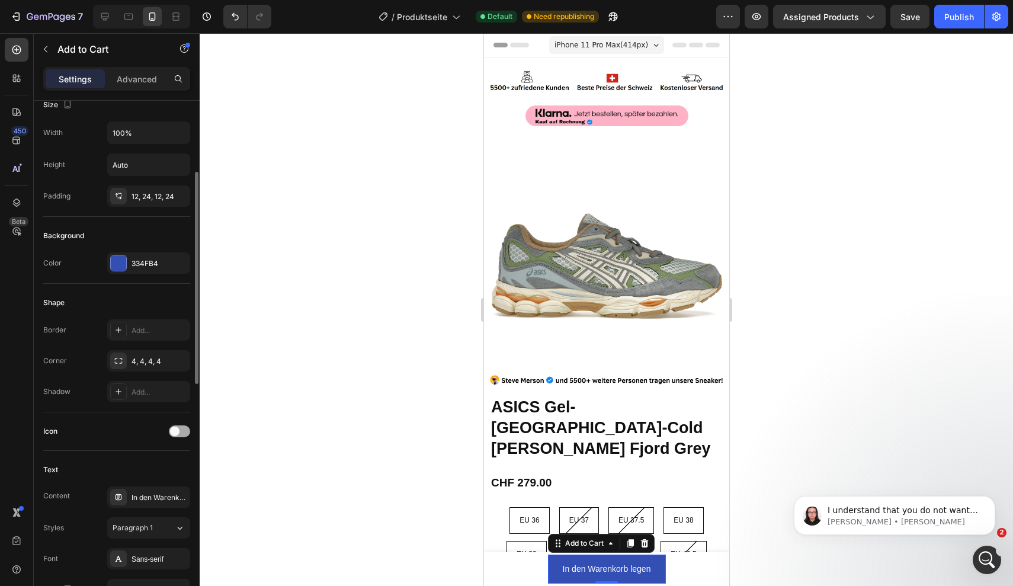
click at [175, 431] on span at bounding box center [174, 430] width 9 height 9
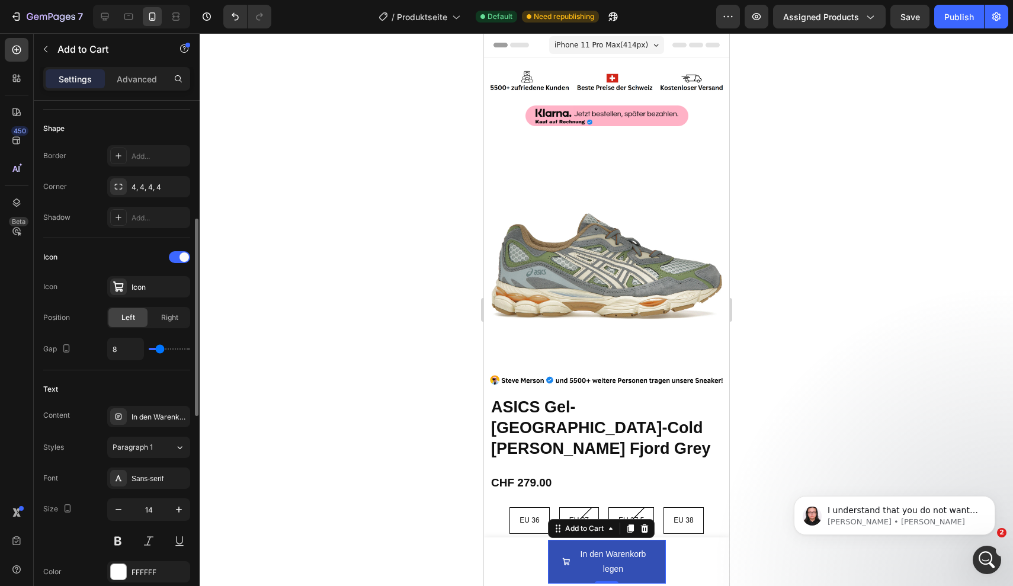
scroll to position [361, 0]
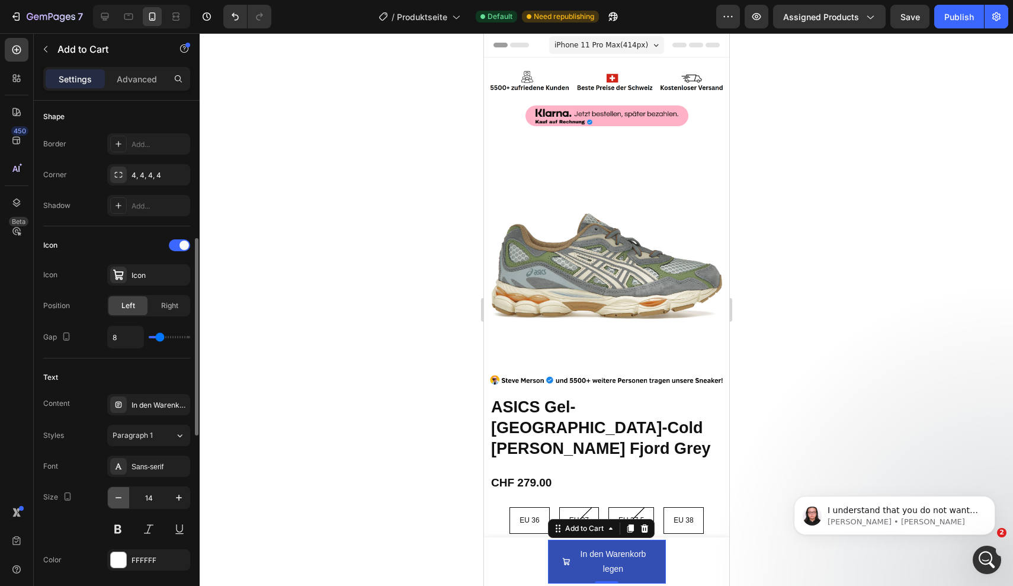
click at [122, 500] on icon "button" at bounding box center [119, 498] width 12 height 12
click at [121, 500] on icon "button" at bounding box center [119, 498] width 12 height 12
type input "12"
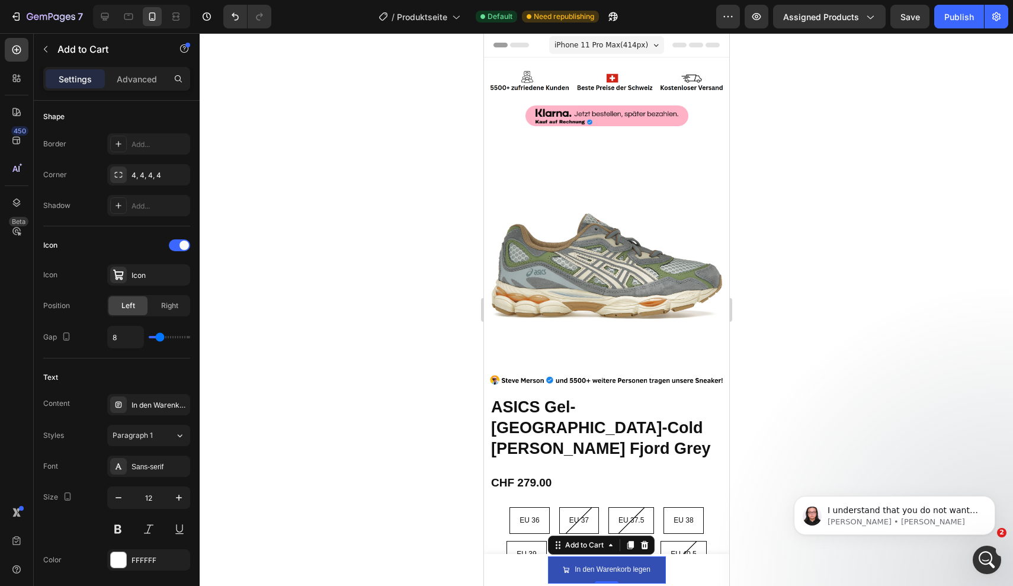
click at [948, 431] on div at bounding box center [606, 309] width 813 height 553
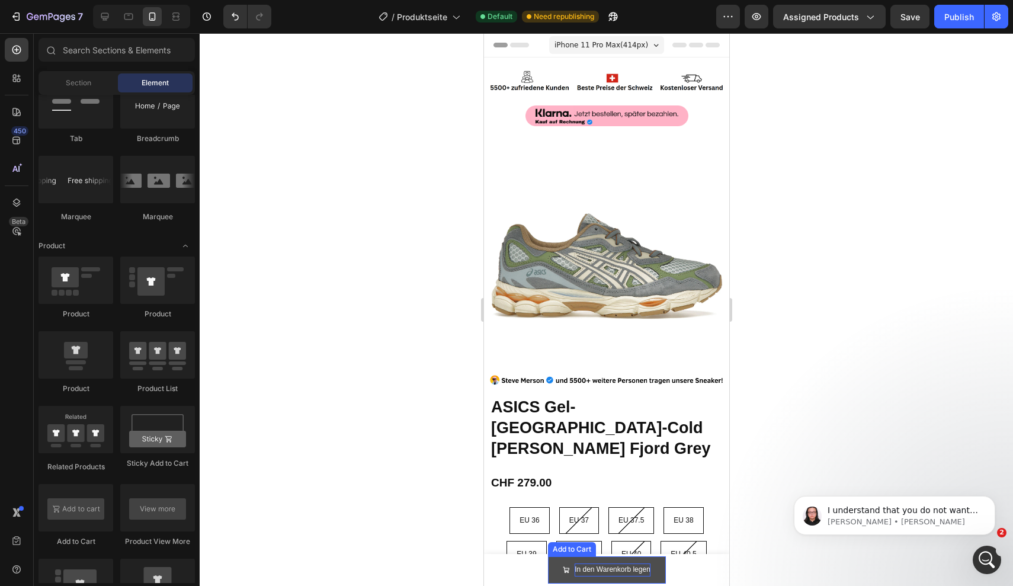
click at [627, 575] on p "In den Warenkorb legen" at bounding box center [612, 569] width 76 height 13
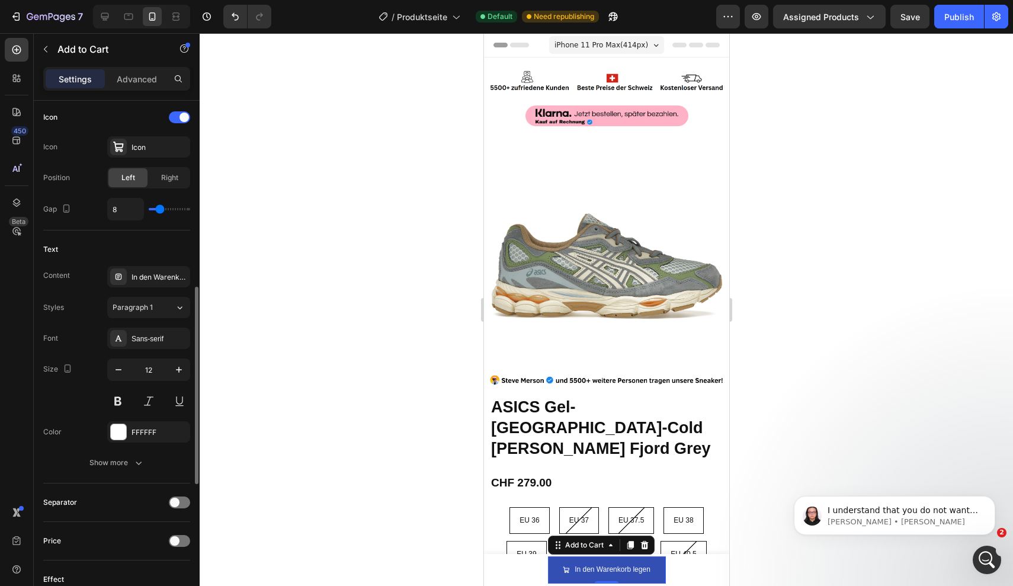
scroll to position [513, 0]
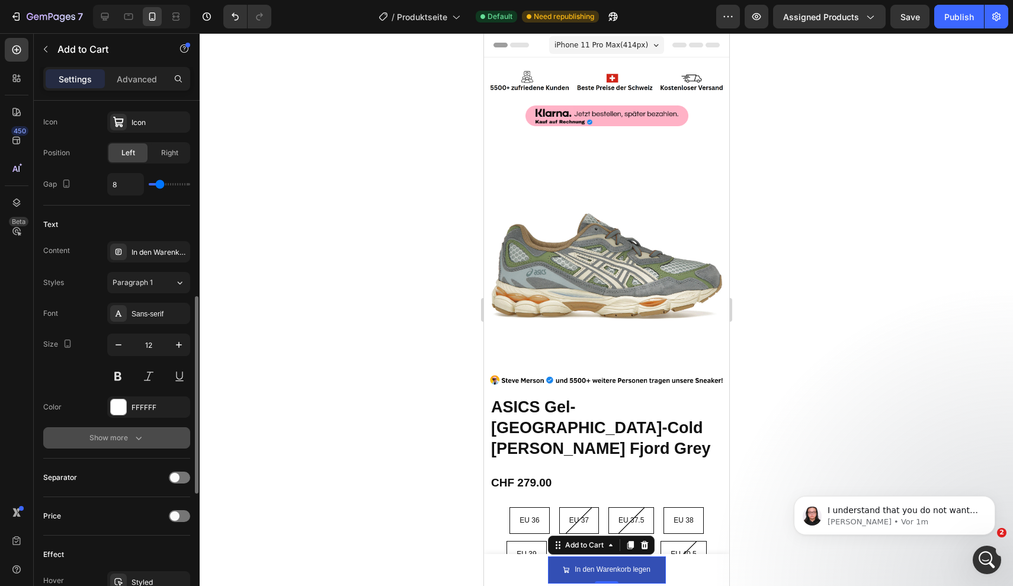
click at [115, 441] on div "Show more" at bounding box center [116, 438] width 55 height 12
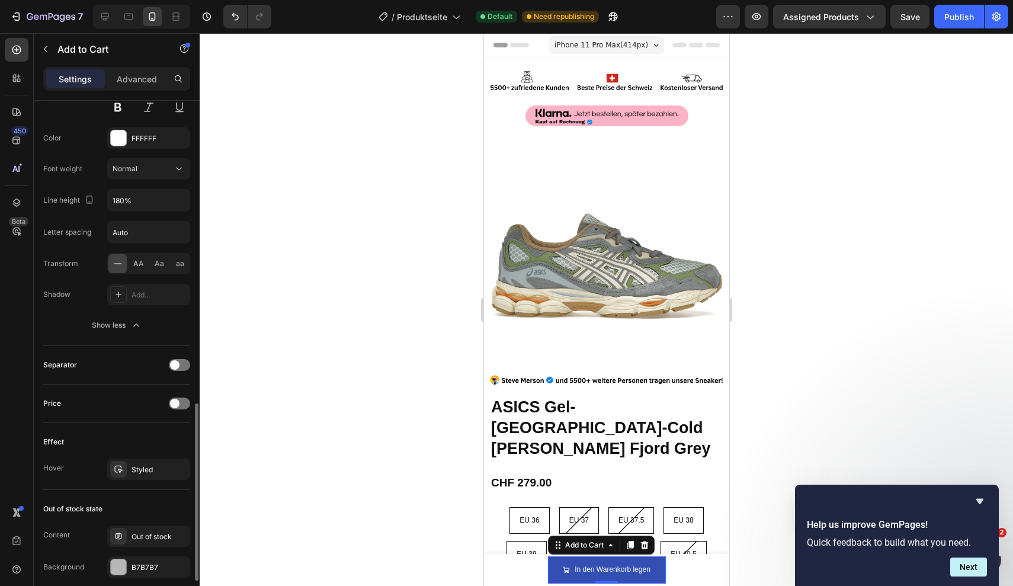
scroll to position [892, 0]
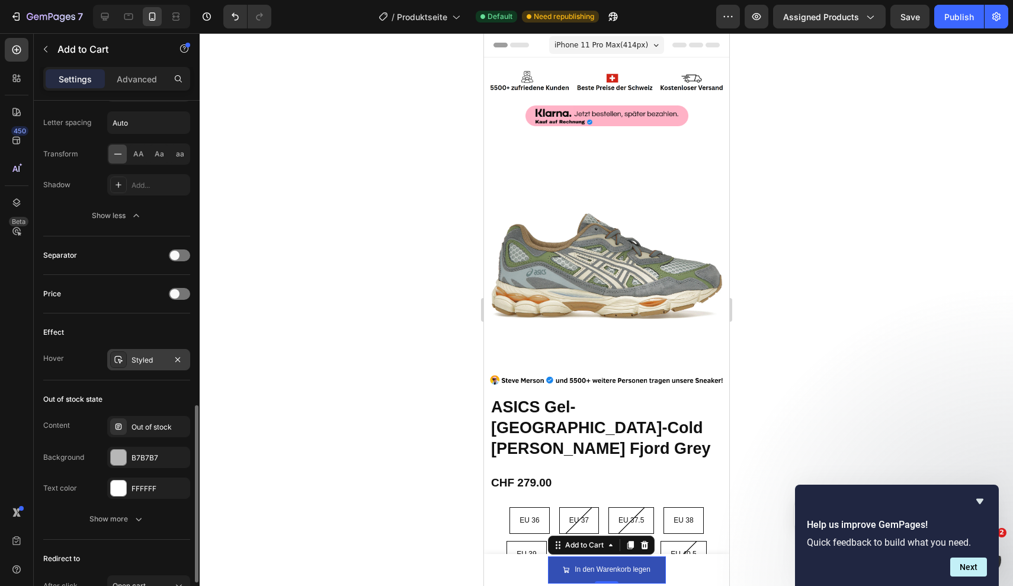
click at [149, 361] on div "Styled" at bounding box center [148, 360] width 34 height 11
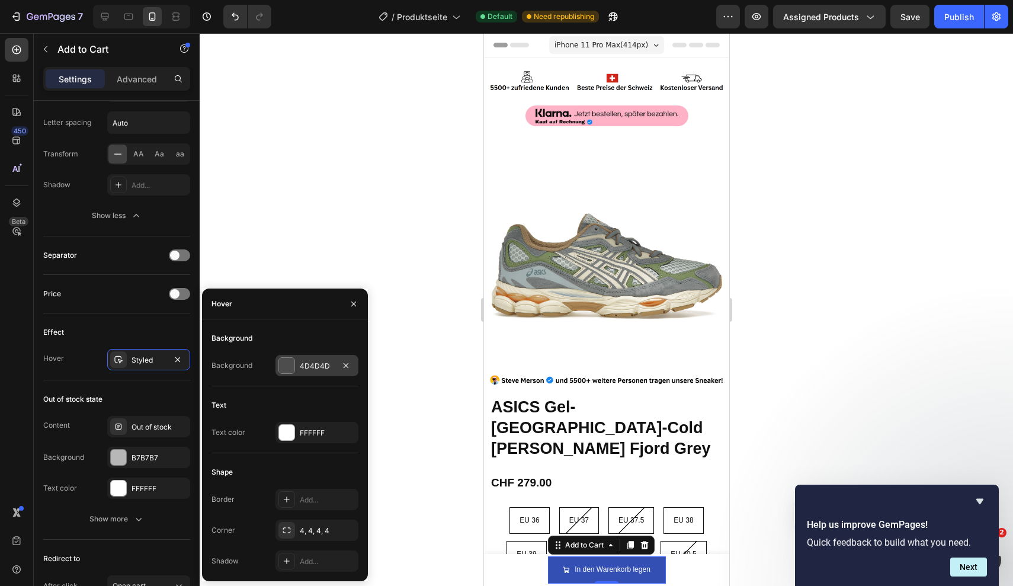
click at [287, 364] on div at bounding box center [286, 365] width 15 height 15
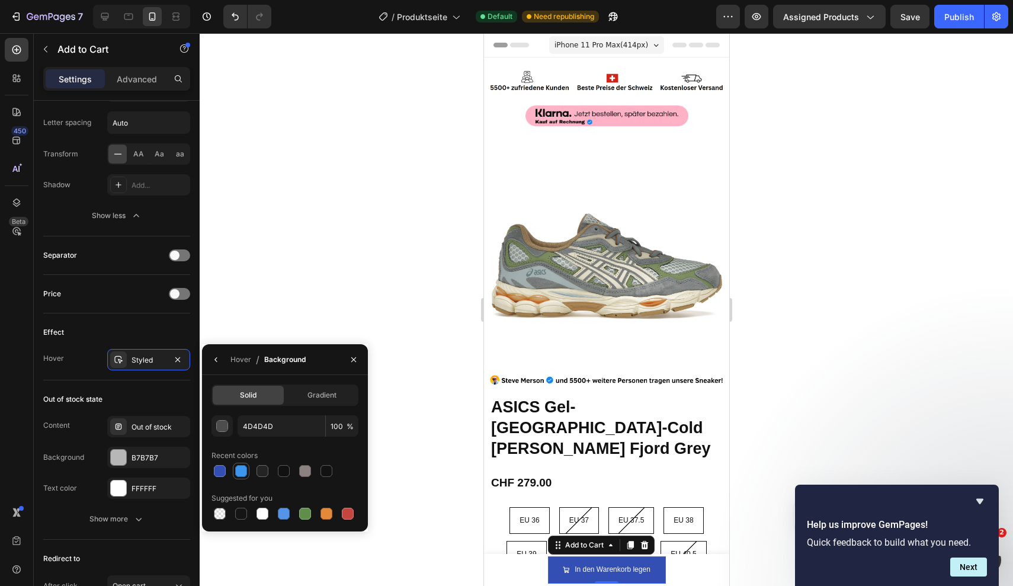
click at [236, 470] on div at bounding box center [241, 471] width 12 height 12
type input "3C96EE"
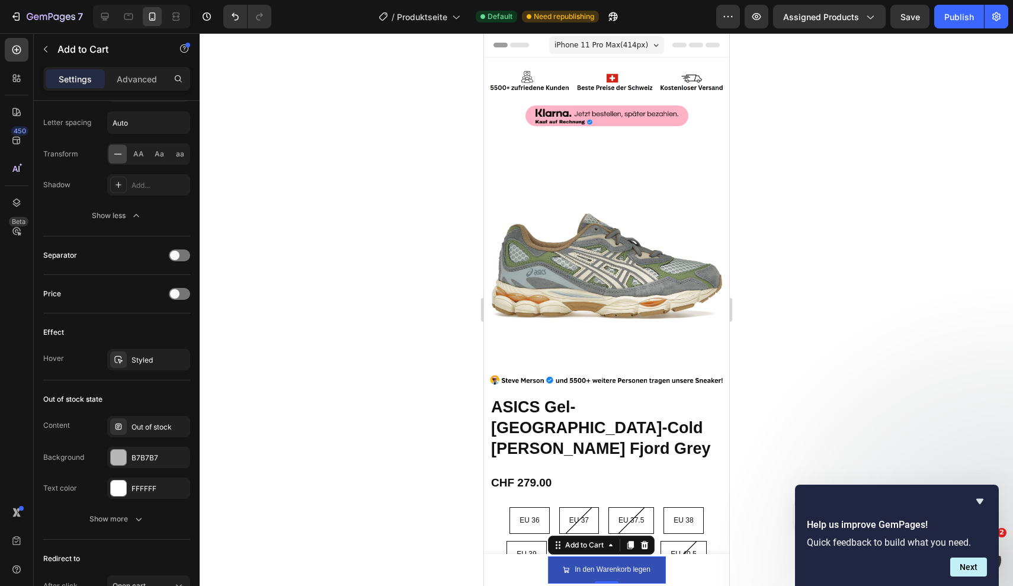
click at [333, 303] on div at bounding box center [606, 309] width 813 height 553
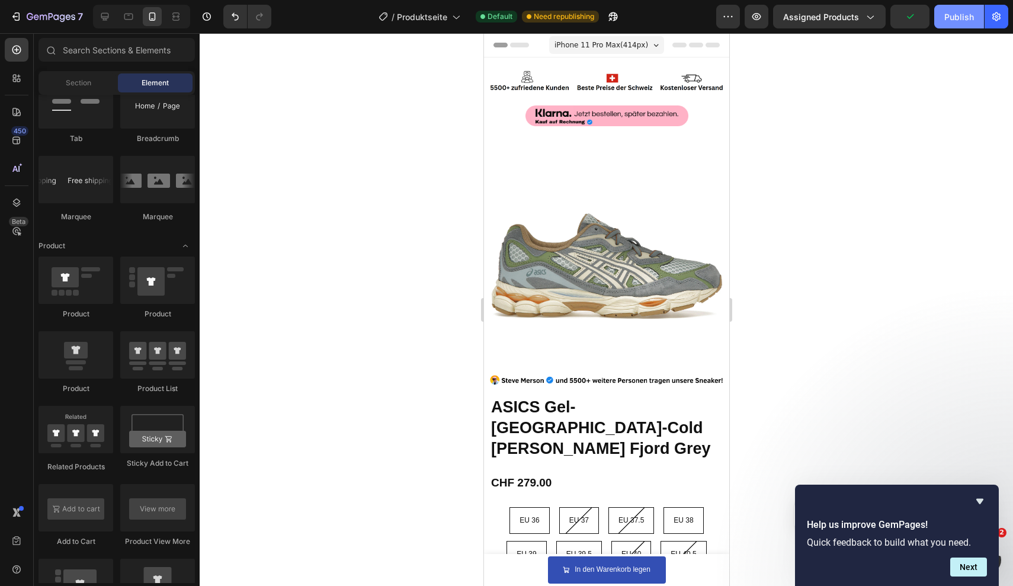
click at [948, 19] on div "Publish" at bounding box center [959, 17] width 30 height 12
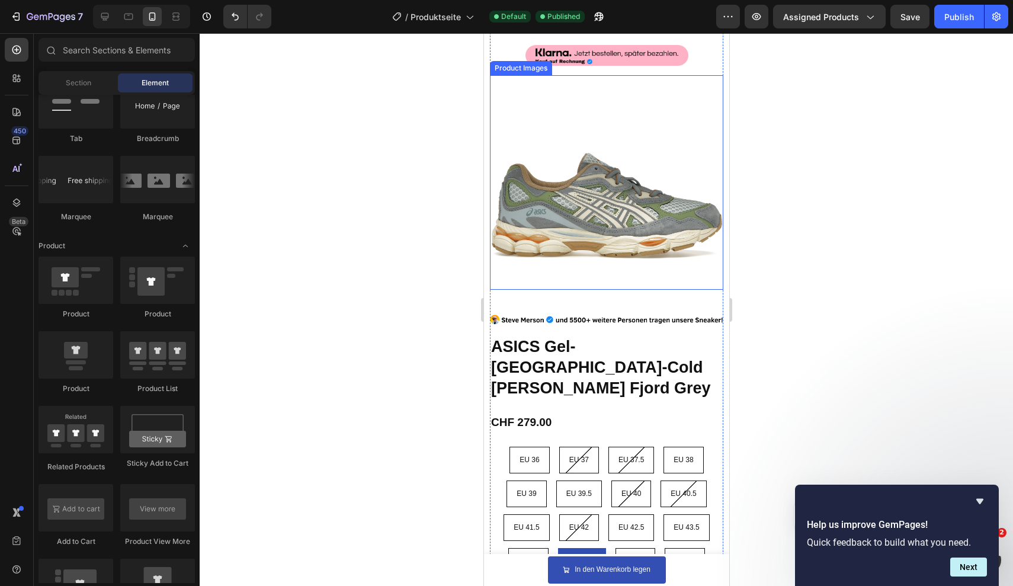
scroll to position [65, 0]
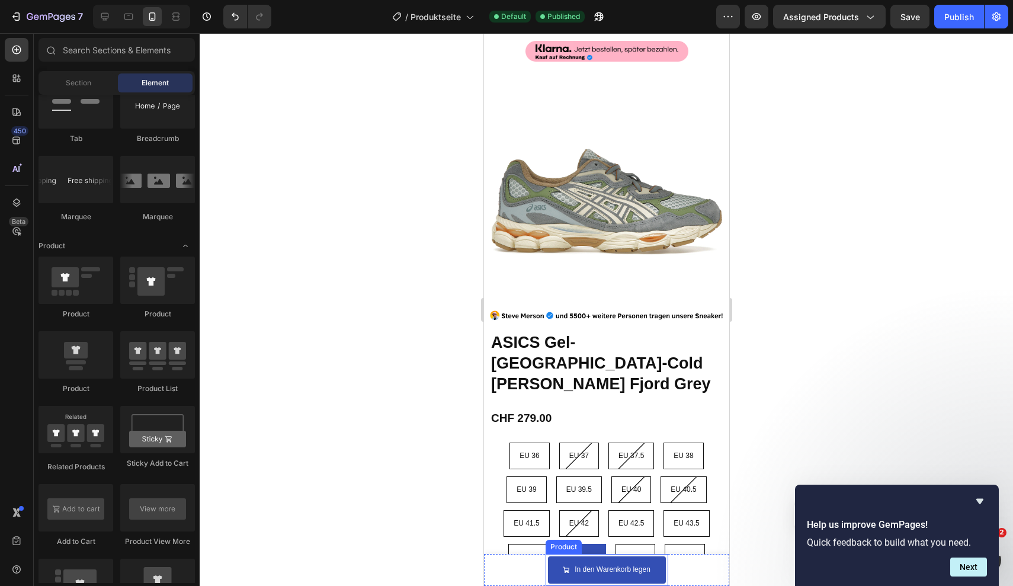
click at [667, 564] on div "Product Images ASICS Gel-NYC-Cold Moss Fjord Grey Product Title CHF 279.00 Prod…" at bounding box center [606, 570] width 123 height 32
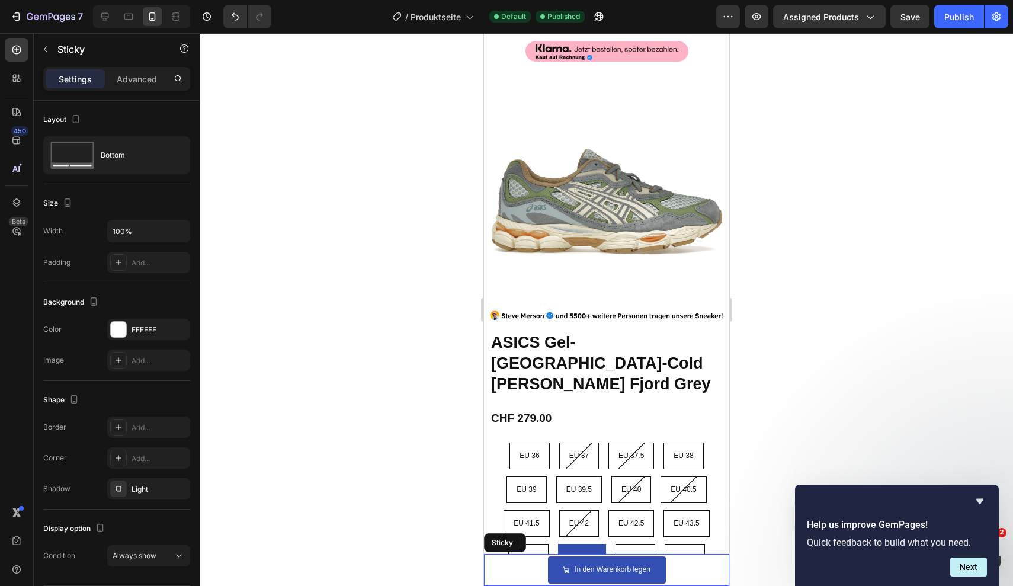
click at [694, 569] on div "Product Images ASICS Gel-NYC-Cold Moss Fjord Grey Product Title CHF 279.00 Prod…" at bounding box center [605, 570] width 245 height 32
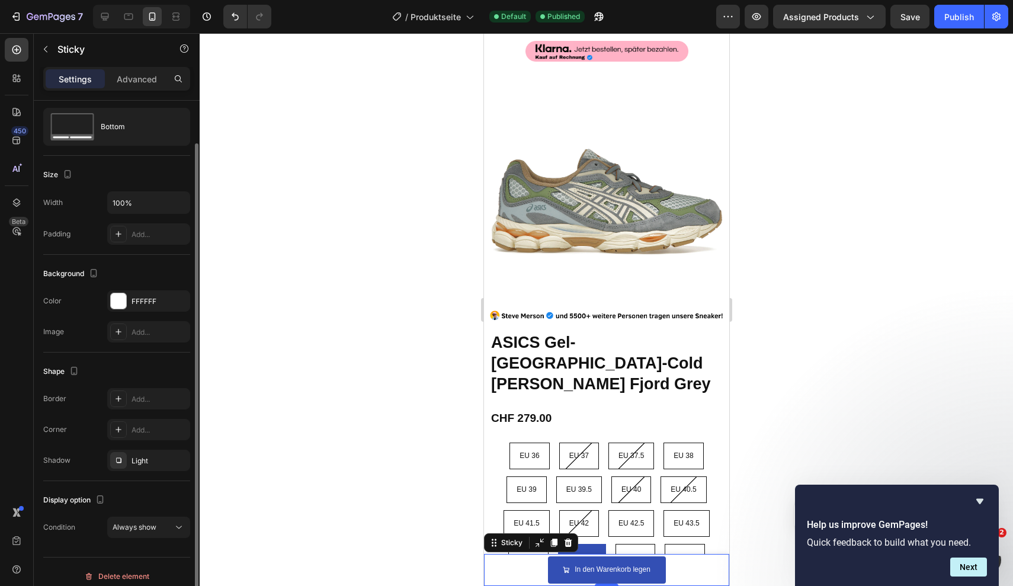
scroll to position [27, 0]
click at [167, 527] on div "Always show" at bounding box center [143, 528] width 60 height 11
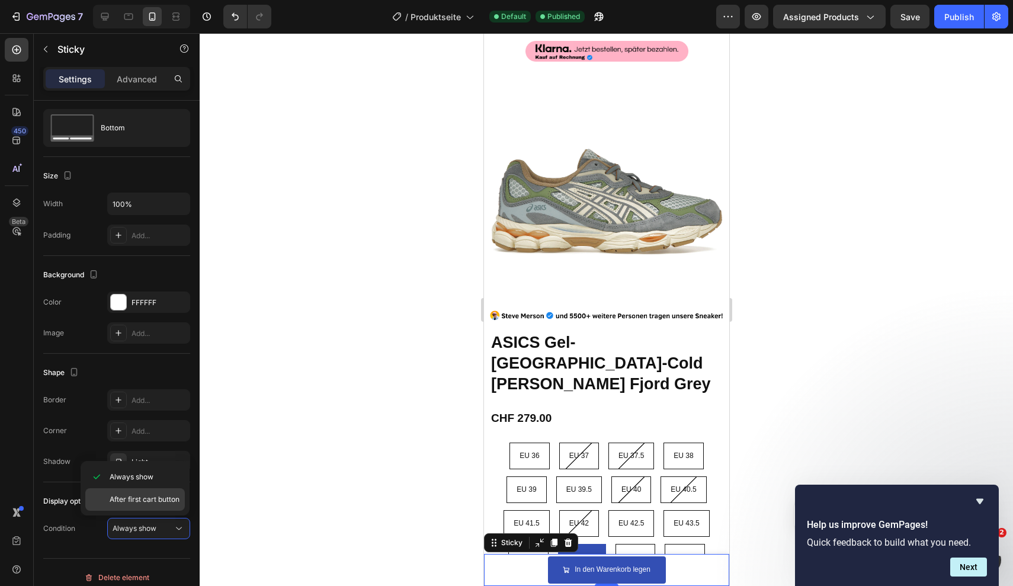
click at [157, 500] on span "After first cart button" at bounding box center [145, 499] width 70 height 11
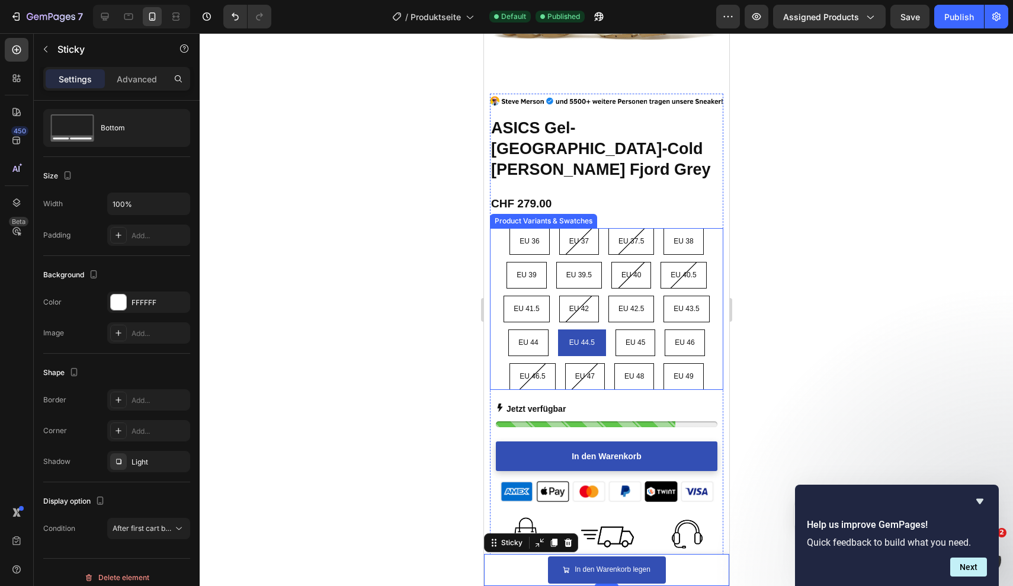
scroll to position [275, 0]
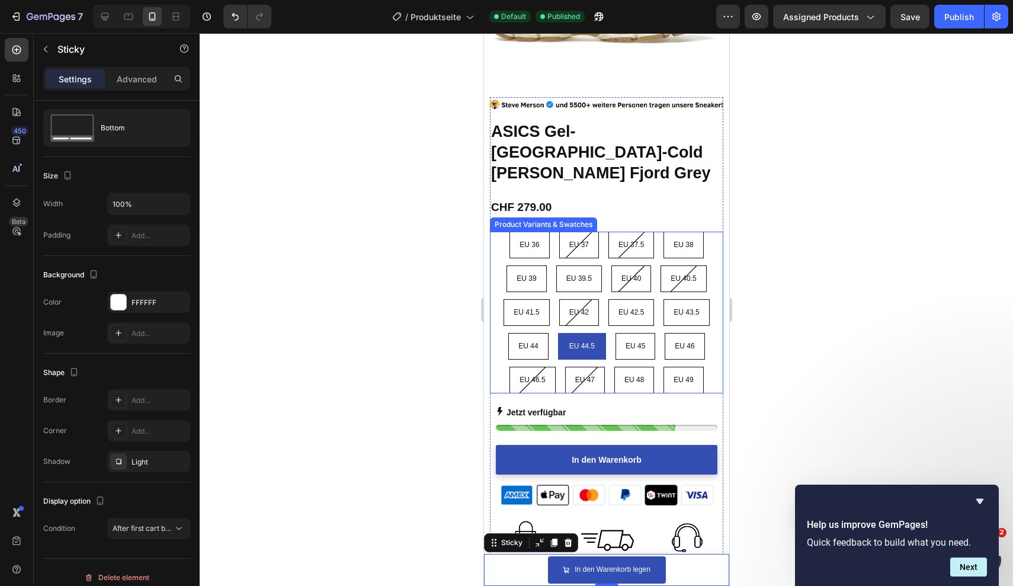
click at [637, 335] on div "EU 45" at bounding box center [634, 346] width 38 height 23
click at [635, 332] on input "EU 45 EU 45 EU 45" at bounding box center [634, 332] width 1 height 1
radio input "true"
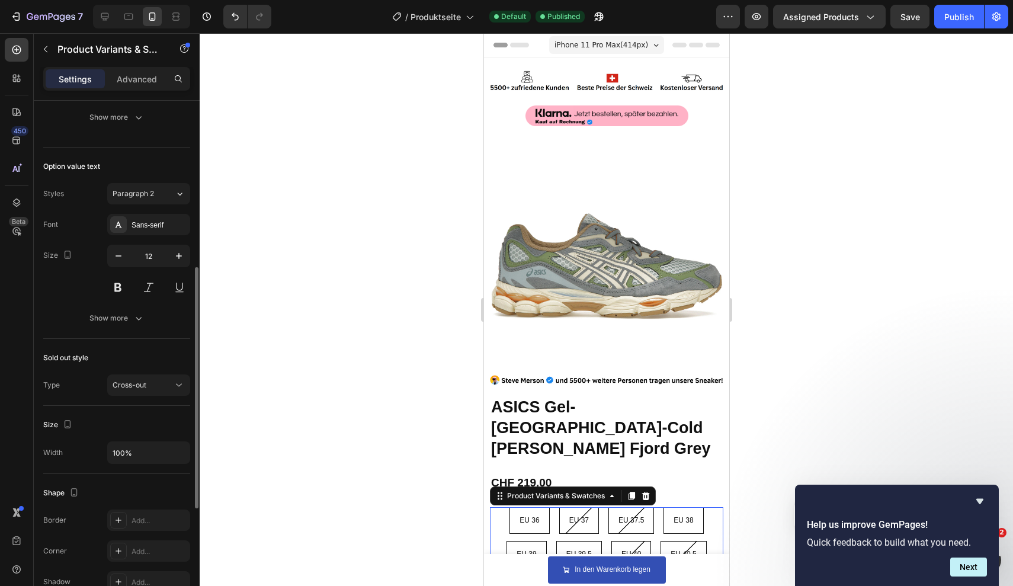
scroll to position [595, 0]
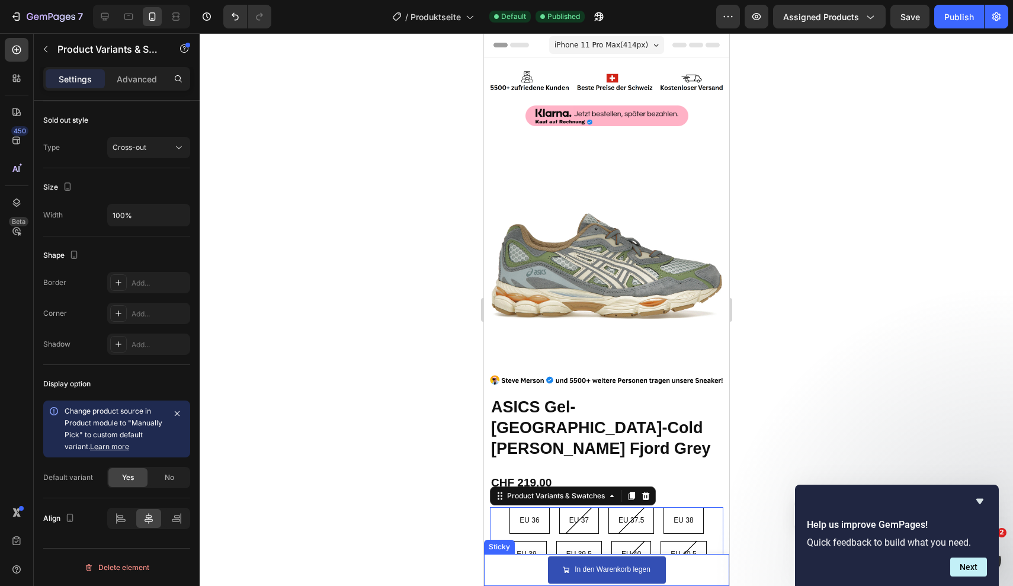
click at [530, 578] on div "Product Images ASICS Gel-NYC-Cold Moss Fjord Grey Product Title CHF 219.00 Prod…" at bounding box center [605, 570] width 245 height 32
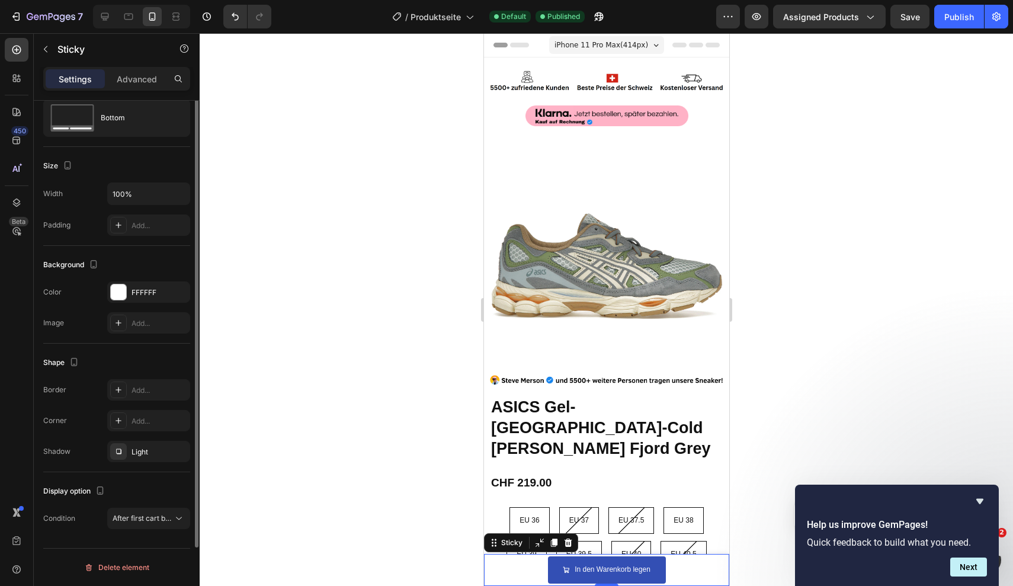
scroll to position [0, 0]
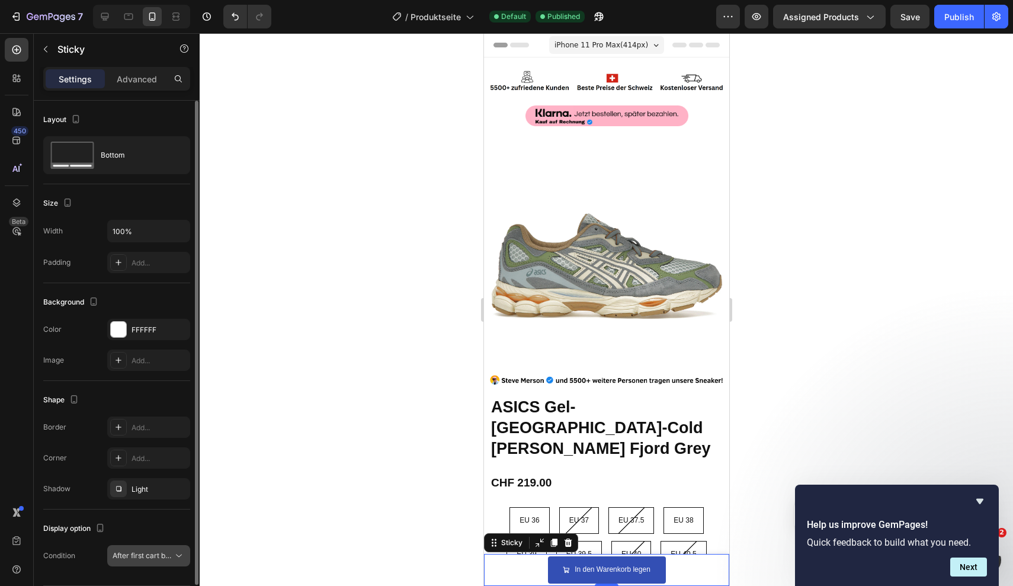
click at [152, 548] on button "After first cart button" at bounding box center [148, 555] width 83 height 21
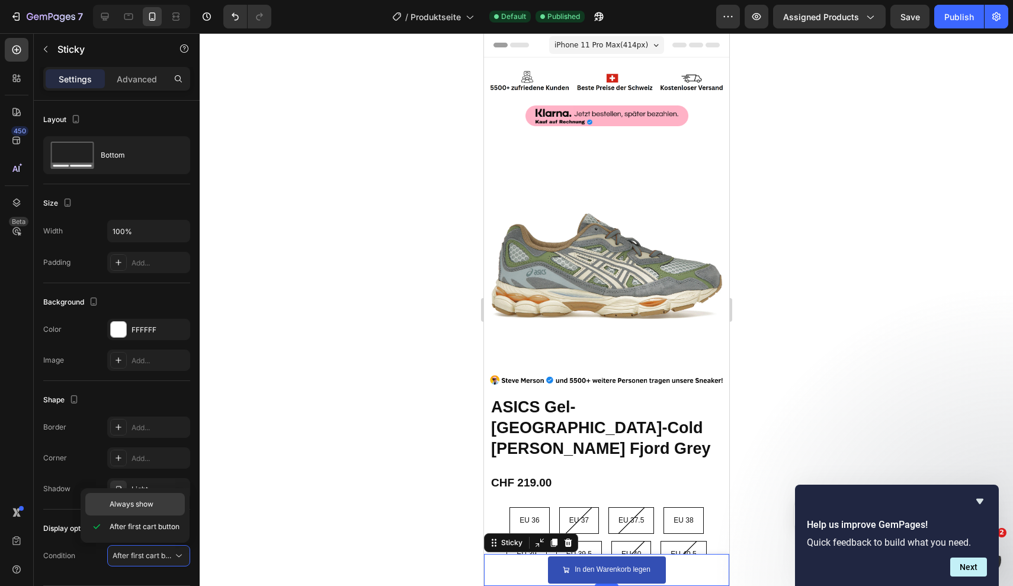
click at [145, 506] on span "Always show" at bounding box center [132, 504] width 44 height 11
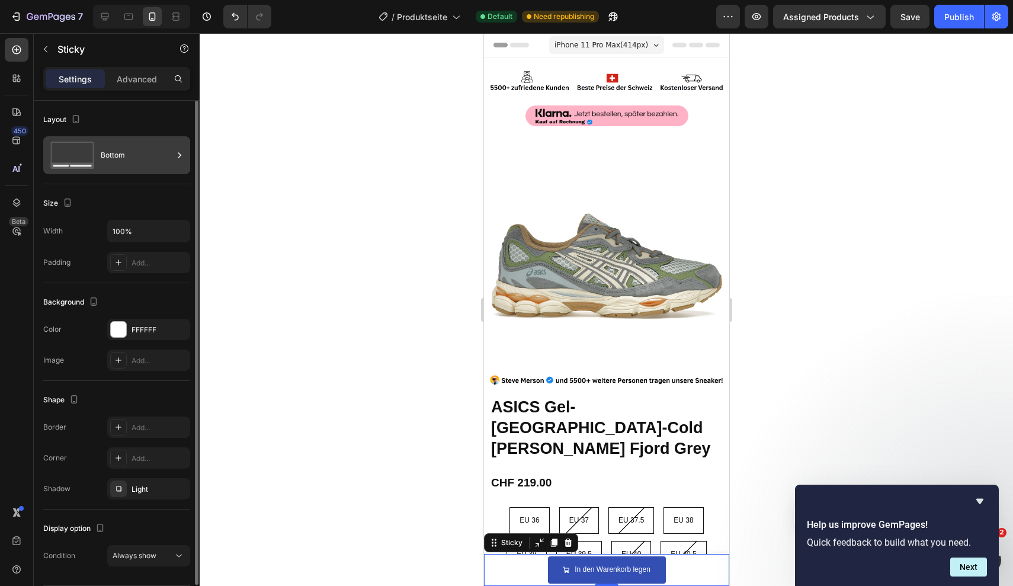
click at [133, 153] on div "Bottom" at bounding box center [137, 155] width 72 height 27
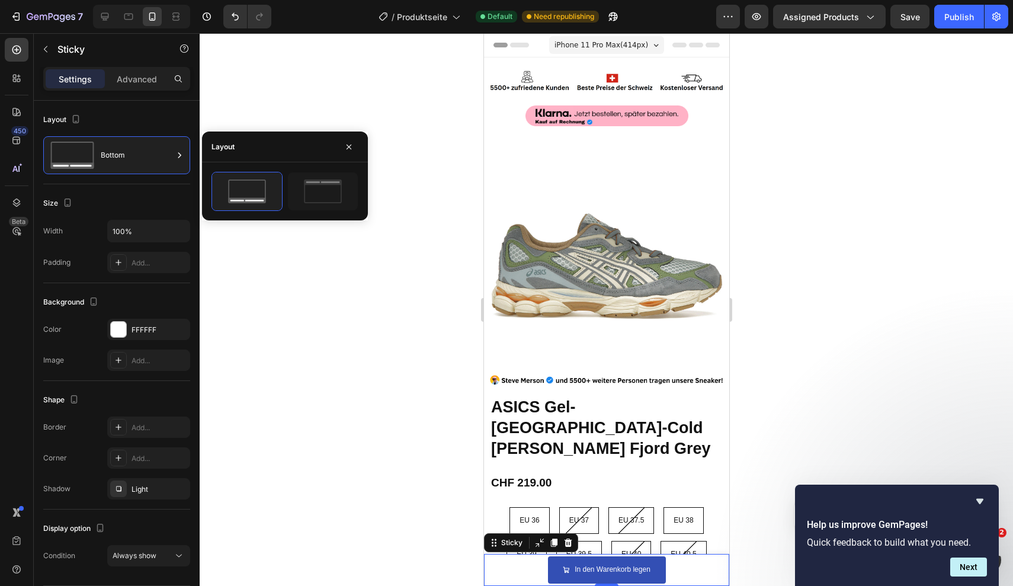
click at [869, 330] on div at bounding box center [606, 309] width 813 height 553
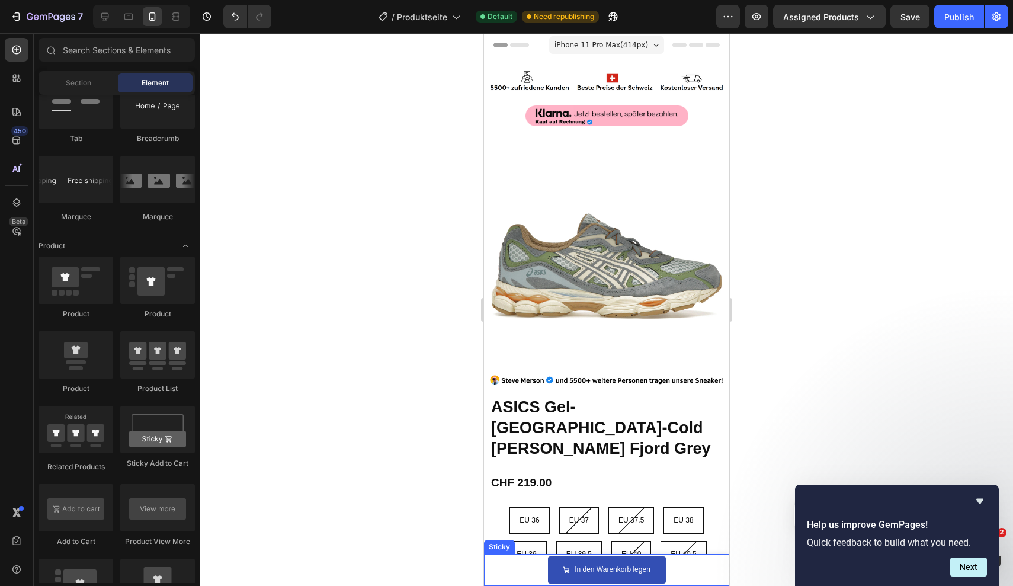
click at [684, 565] on div "Product Images ASICS Gel-NYC-Cold Moss Fjord Grey Product Title CHF 219.00 Prod…" at bounding box center [605, 570] width 245 height 32
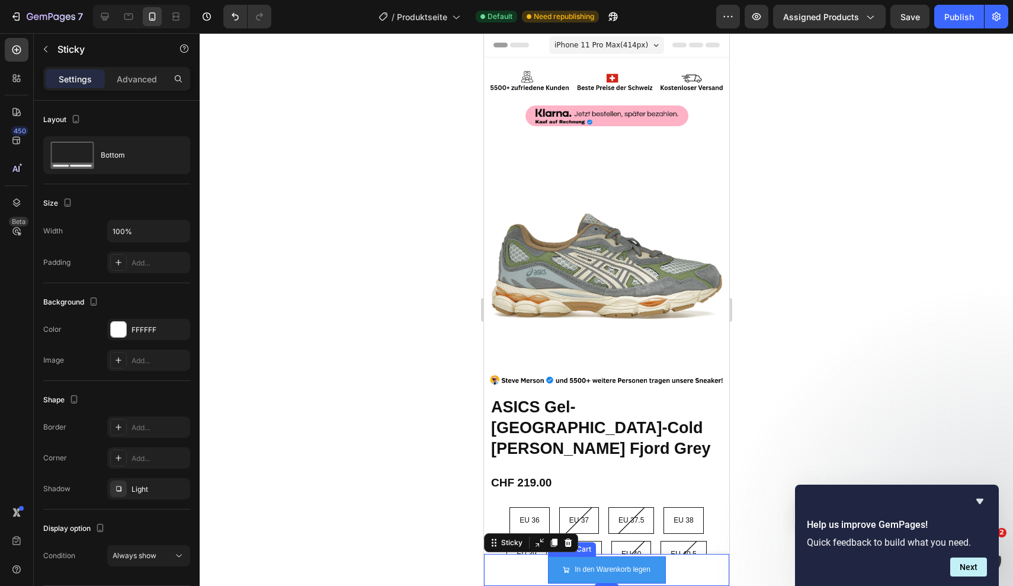
click at [573, 567] on div "In den Warenkorb legen" at bounding box center [606, 569] width 88 height 13
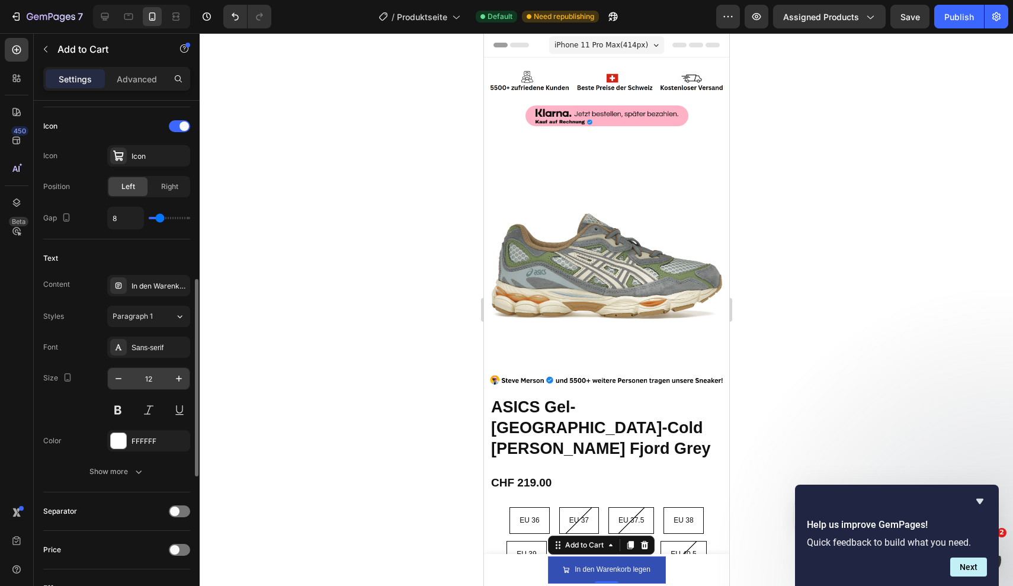
scroll to position [482, 0]
click at [121, 470] on div "Show more" at bounding box center [116, 470] width 55 height 12
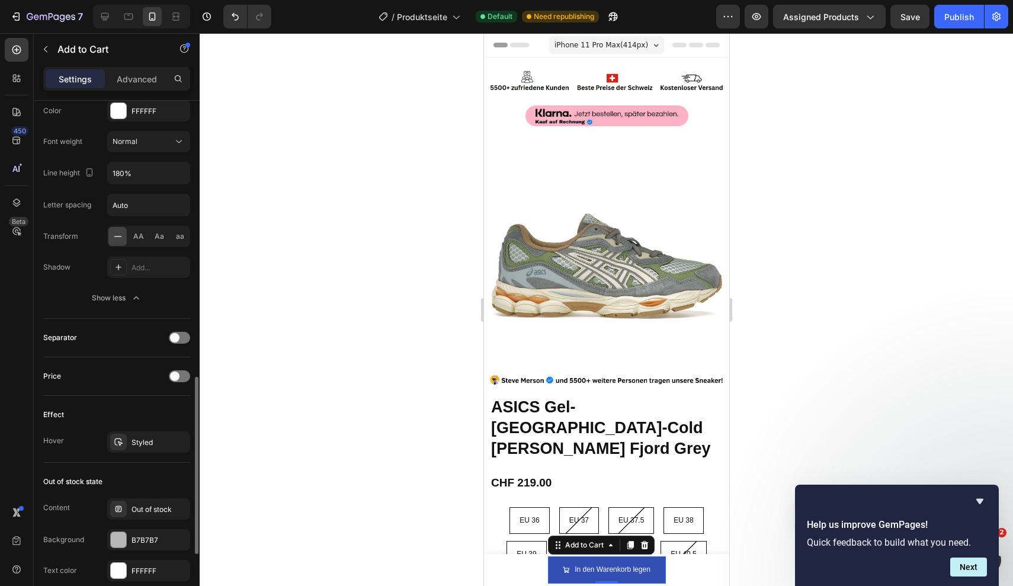
scroll to position [810, 0]
click at [178, 340] on span at bounding box center [174, 337] width 9 height 9
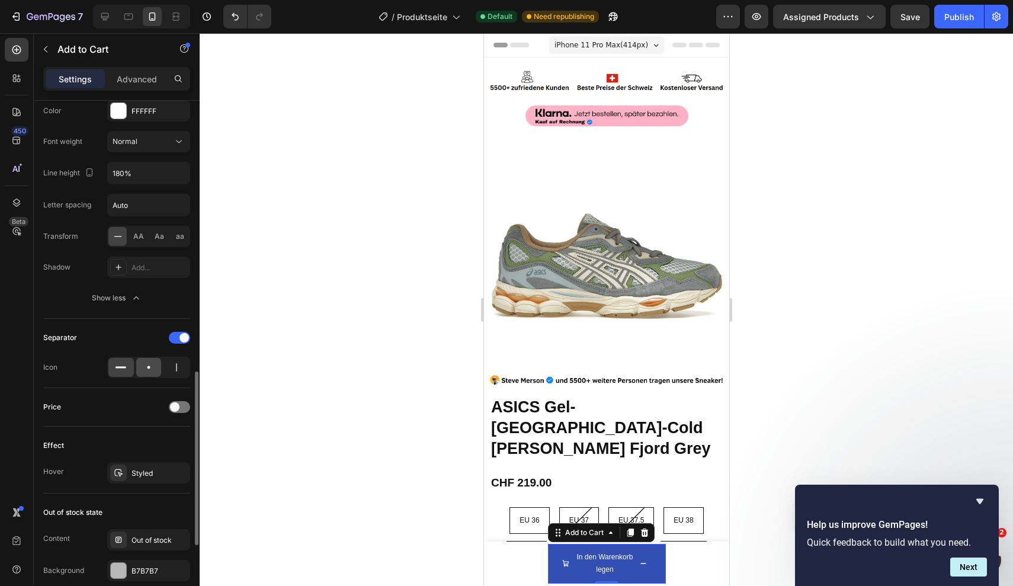
click at [151, 367] on icon at bounding box center [149, 367] width 12 height 12
click at [166, 368] on div at bounding box center [175, 367] width 25 height 19
click at [114, 368] on div at bounding box center [120, 367] width 25 height 19
click at [181, 335] on span at bounding box center [183, 337] width 9 height 9
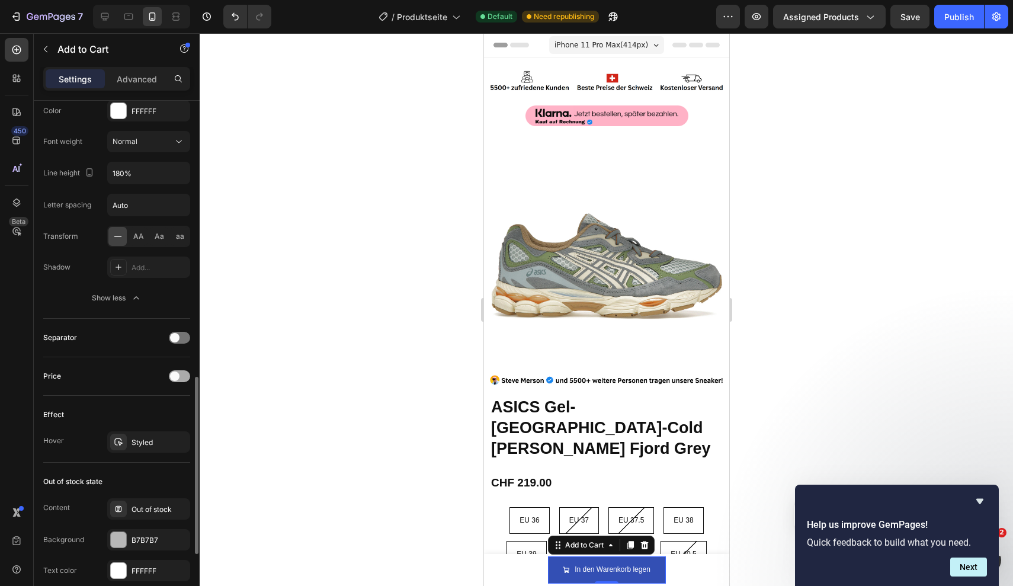
click at [172, 381] on div at bounding box center [179, 376] width 21 height 12
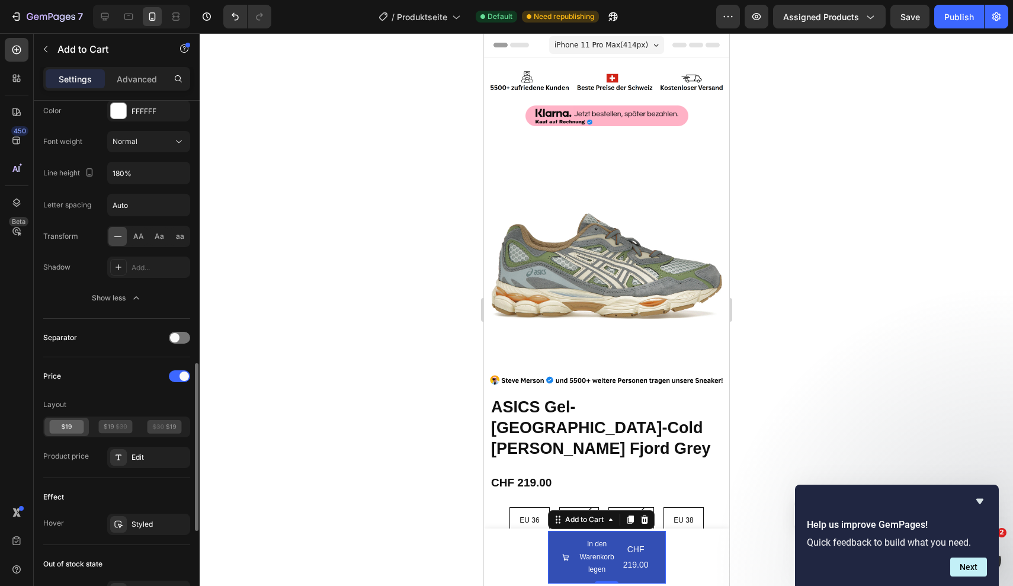
click at [172, 382] on div "Price" at bounding box center [116, 376] width 147 height 19
click at [183, 373] on span at bounding box center [183, 375] width 9 height 9
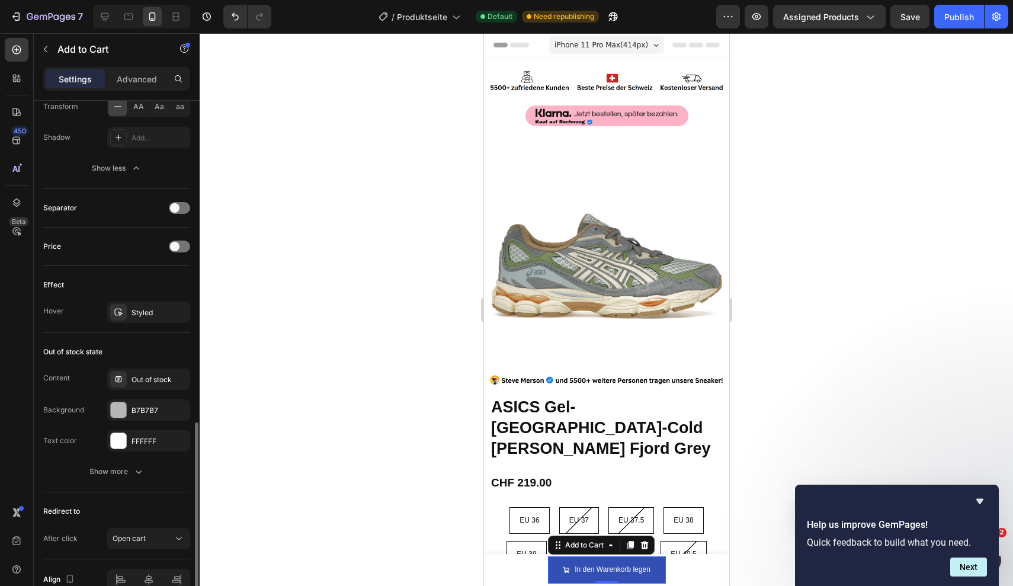
scroll to position [940, 0]
click at [117, 470] on div "Show more" at bounding box center [116, 471] width 55 height 12
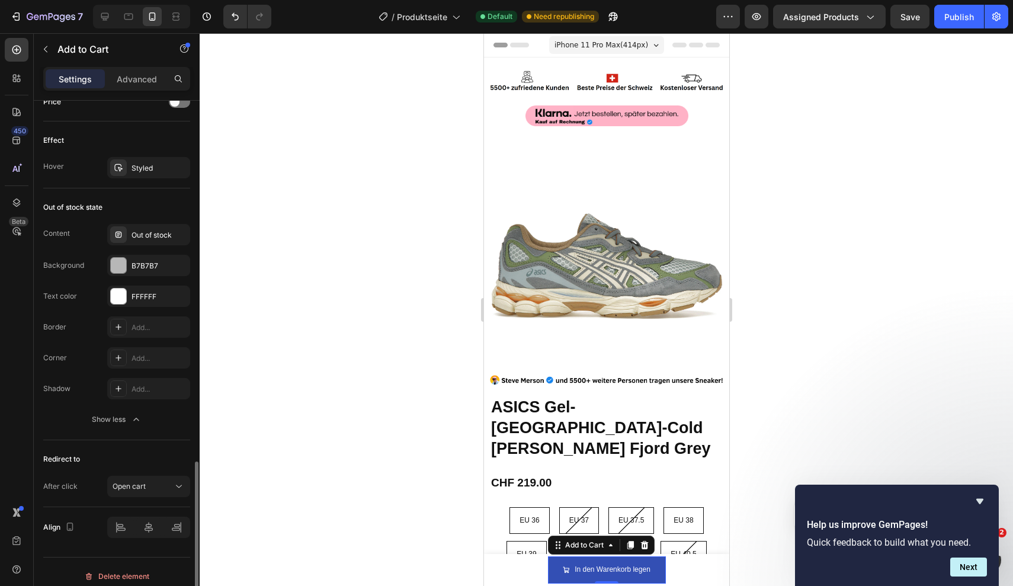
scroll to position [1093, 0]
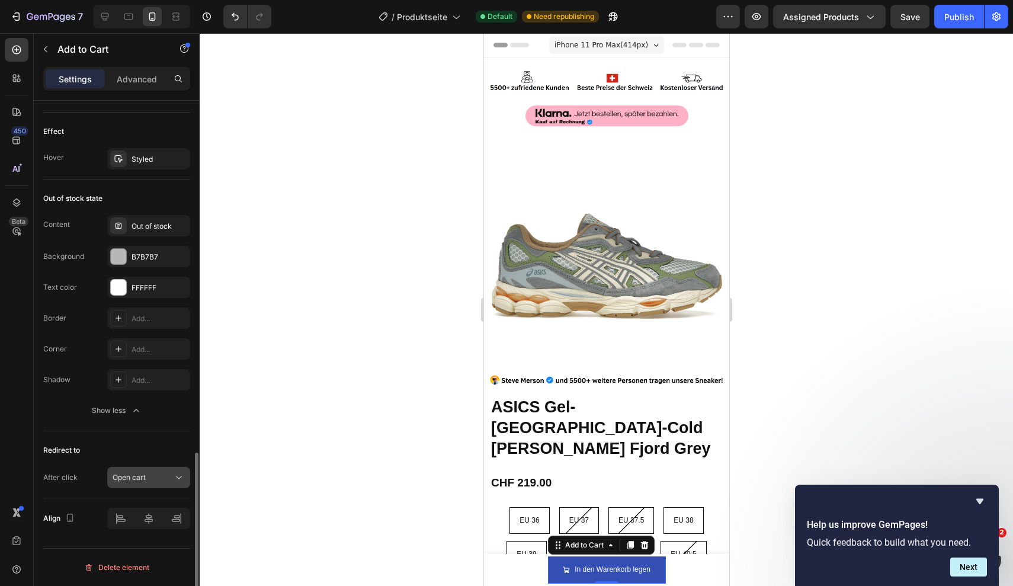
click at [156, 479] on div "Open cart" at bounding box center [143, 477] width 60 height 11
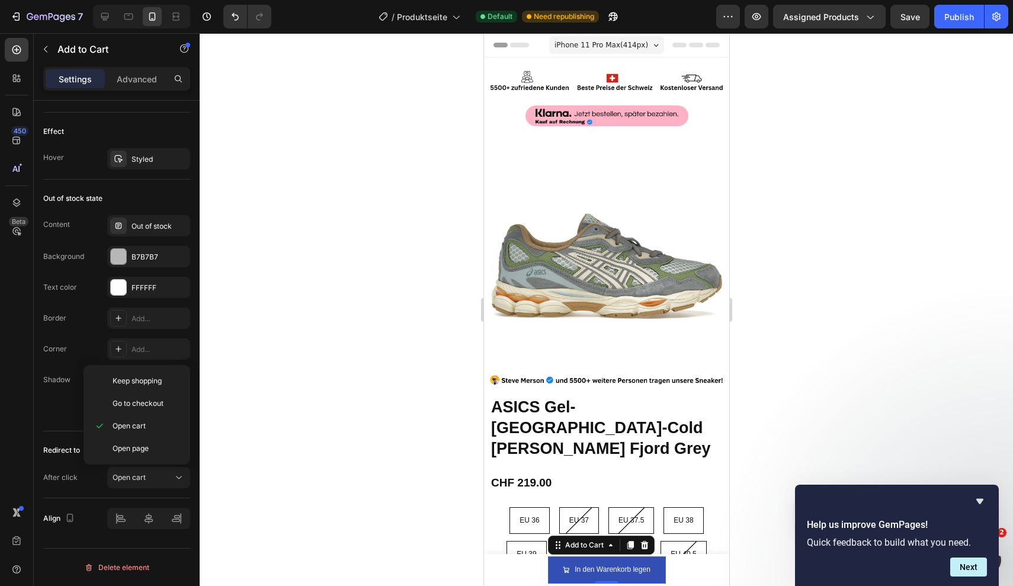
click at [425, 478] on div at bounding box center [606, 309] width 813 height 553
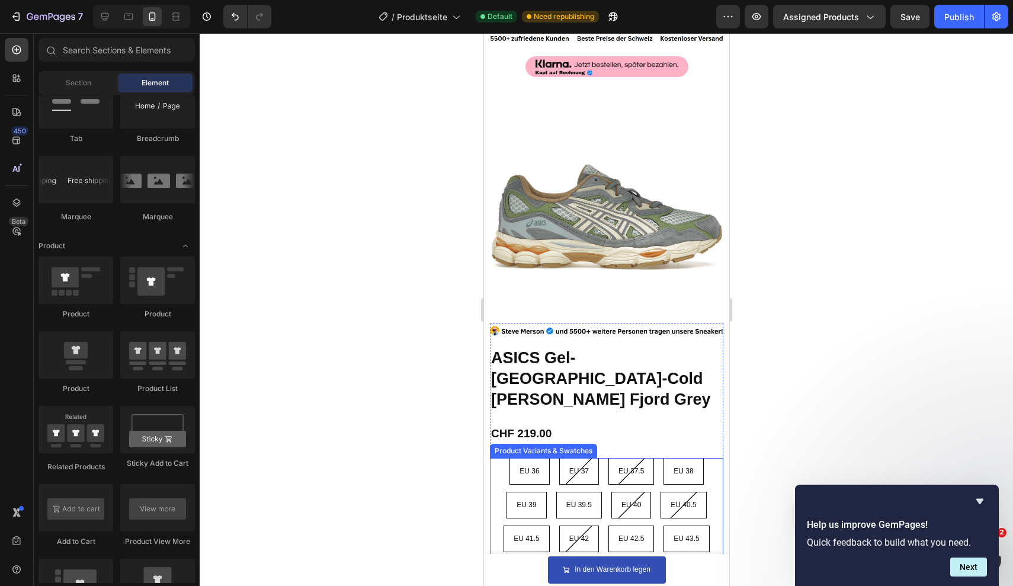
scroll to position [146, 0]
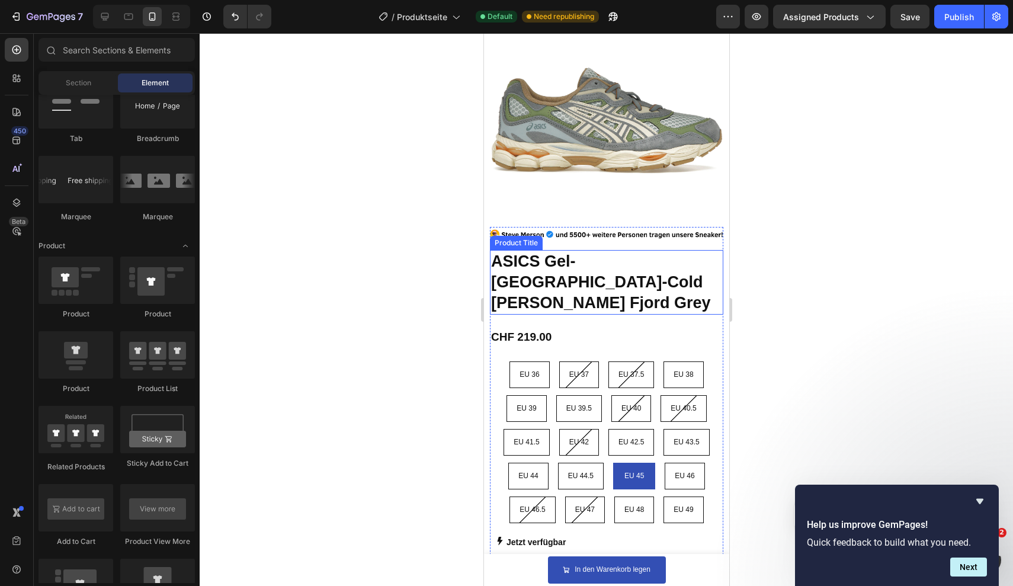
click at [644, 290] on h1 "ASICS Gel-[GEOGRAPHIC_DATA]-Cold [PERSON_NAME] Fjord Grey" at bounding box center [605, 282] width 233 height 65
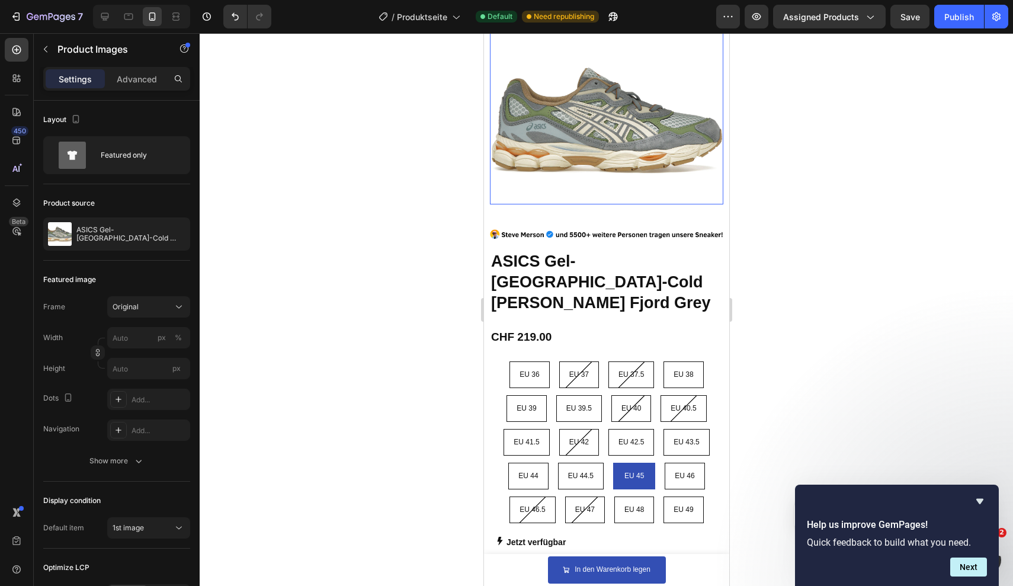
click at [681, 176] on img at bounding box center [605, 120] width 233 height 166
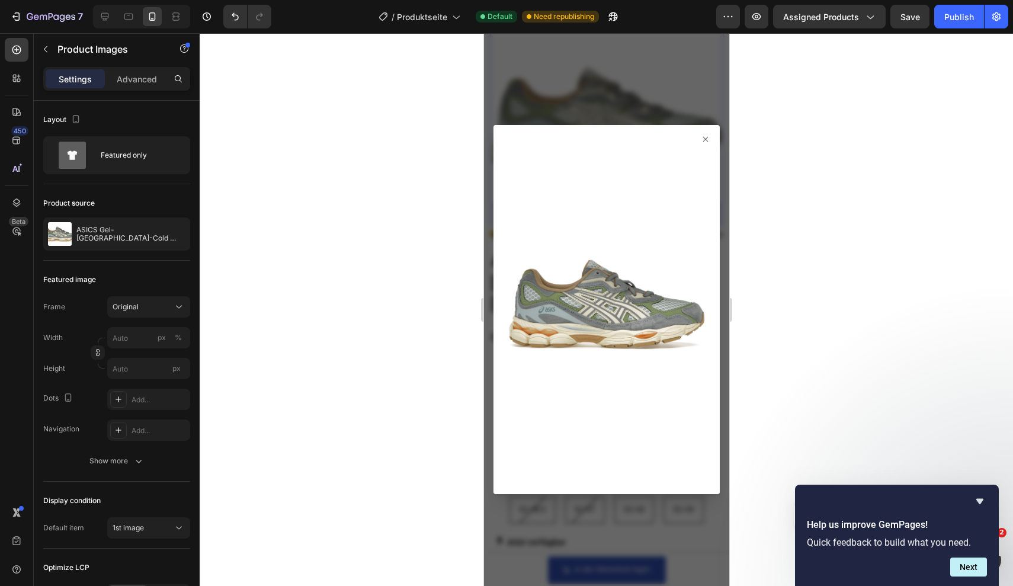
click at [702, 141] on icon at bounding box center [704, 138] width 5 height 5
click at [705, 140] on icon at bounding box center [704, 138] width 9 height 9
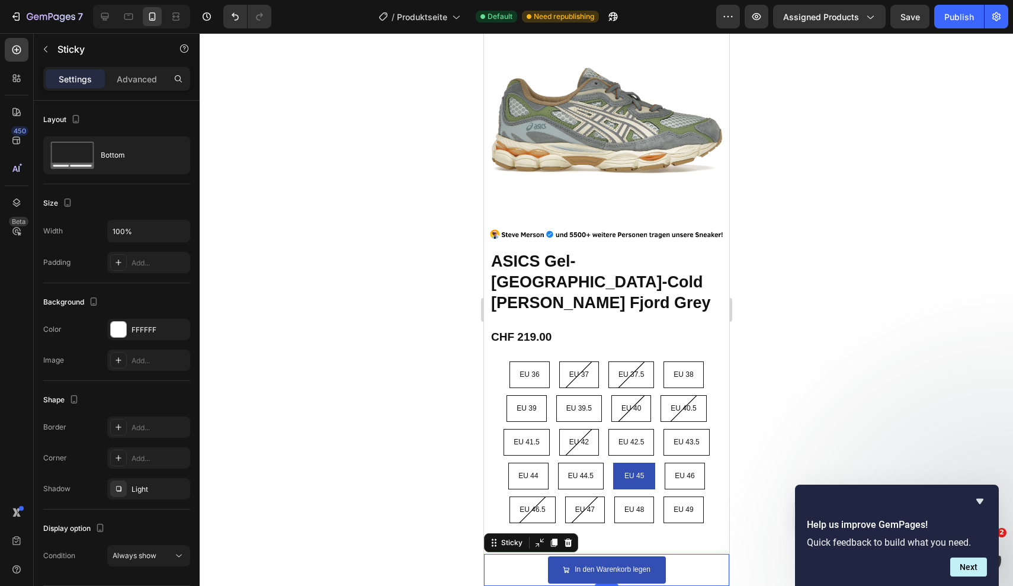
click at [687, 574] on div "Product Images ASICS Gel-NYC-Cold Moss Fjord Grey Product Title CHF 219.00 Prod…" at bounding box center [605, 570] width 245 height 32
click at [570, 539] on icon at bounding box center [567, 542] width 9 height 9
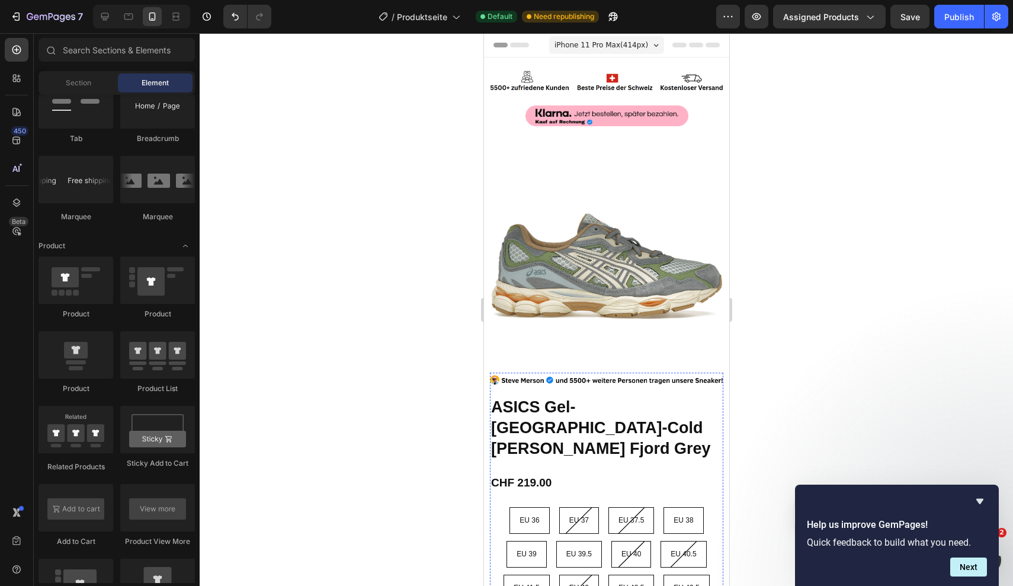
scroll to position [0, 0]
click at [951, 11] on div "Publish" at bounding box center [959, 17] width 30 height 12
click at [27, 21] on icon "button" at bounding box center [51, 17] width 49 height 10
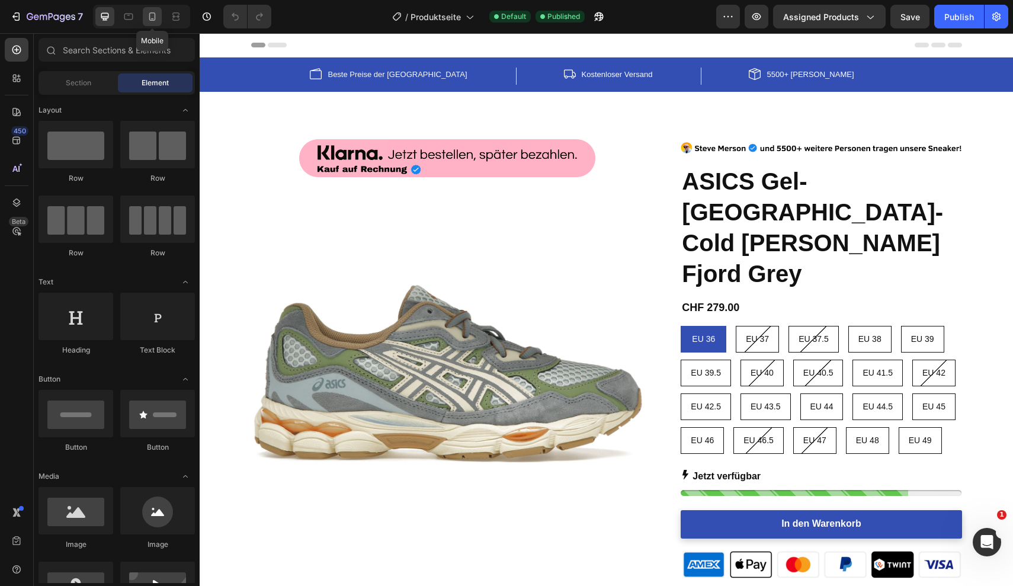
click at [153, 21] on icon at bounding box center [152, 16] width 7 height 8
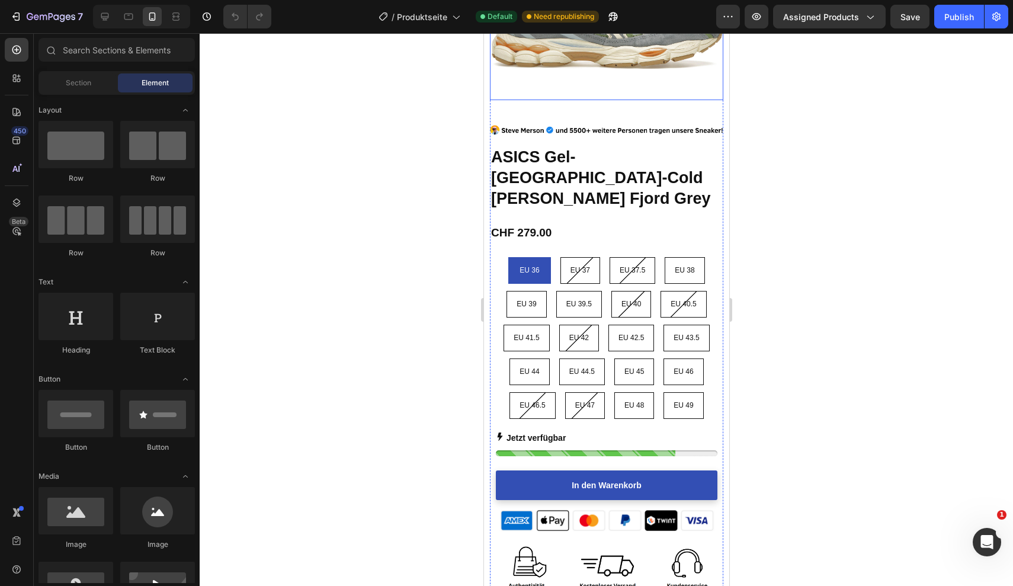
scroll to position [532, 0]
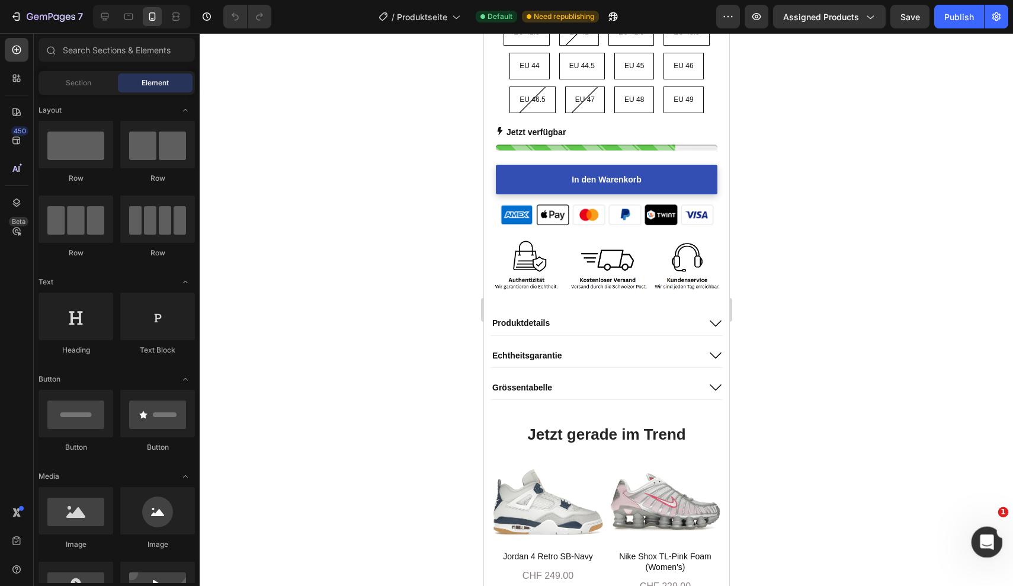
click at [984, 544] on icon "Intercom-Nachrichtendienst öffnen" at bounding box center [985, 541] width 20 height 20
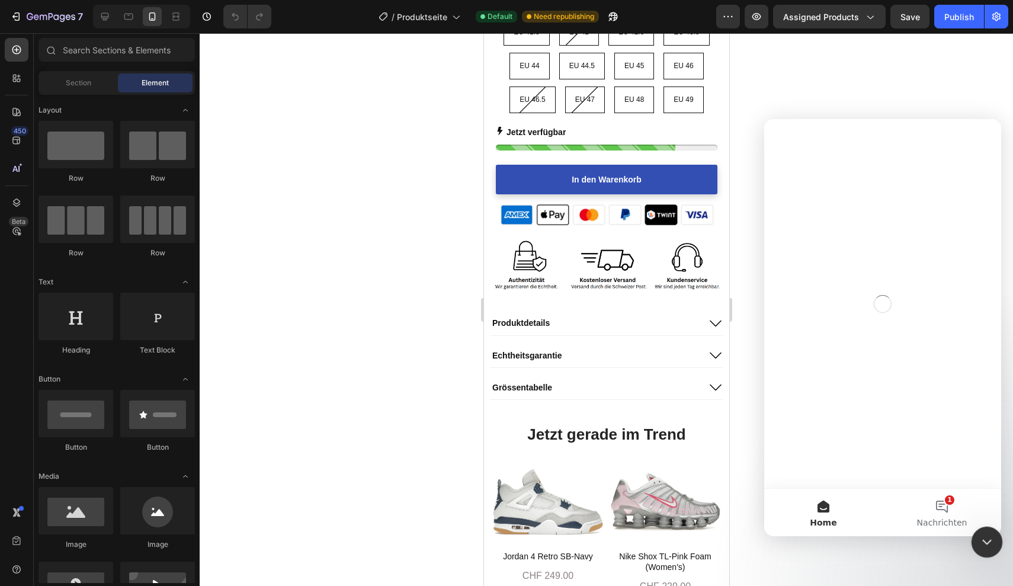
scroll to position [0, 0]
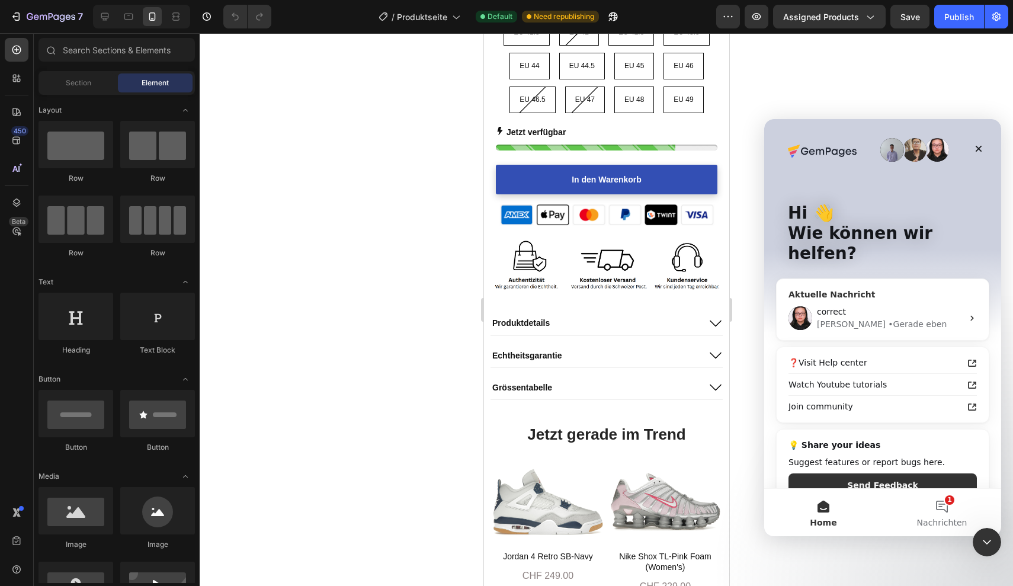
click at [906, 318] on div "Nathan • Gerade eben" at bounding box center [890, 324] width 146 height 12
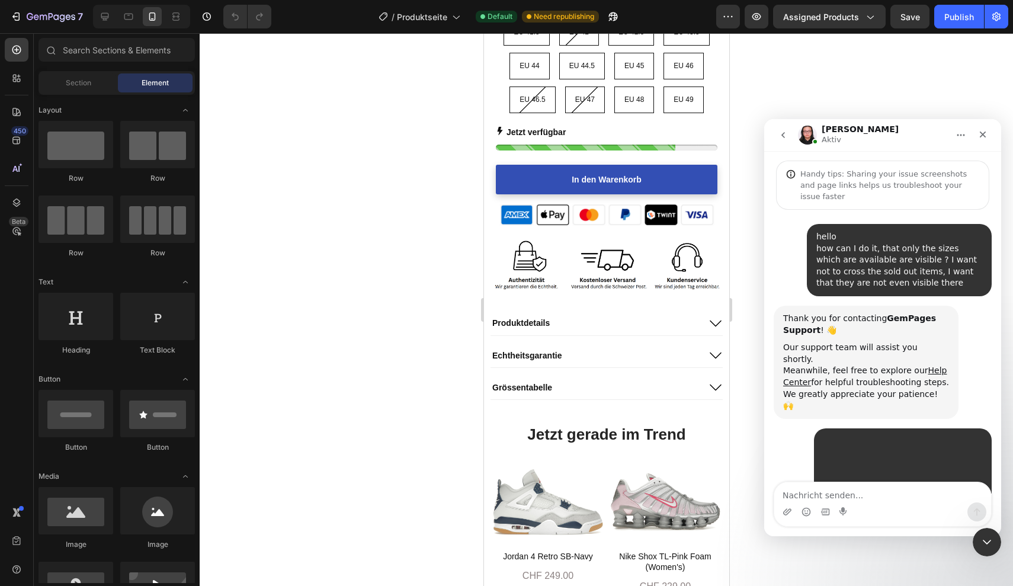
scroll to position [316, 0]
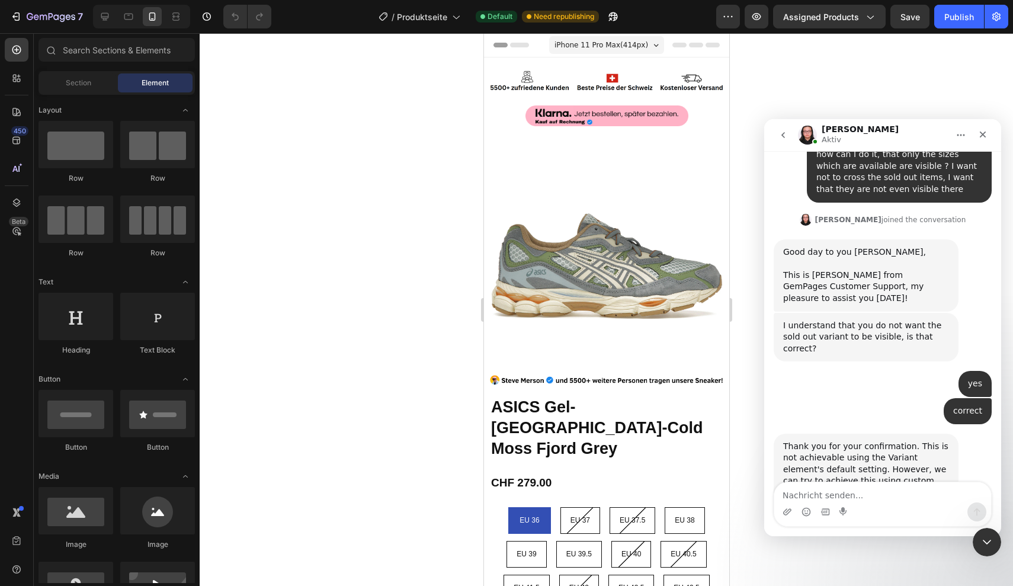
scroll to position [402, 0]
type textarea "x"
type textarea "yes please my friend"
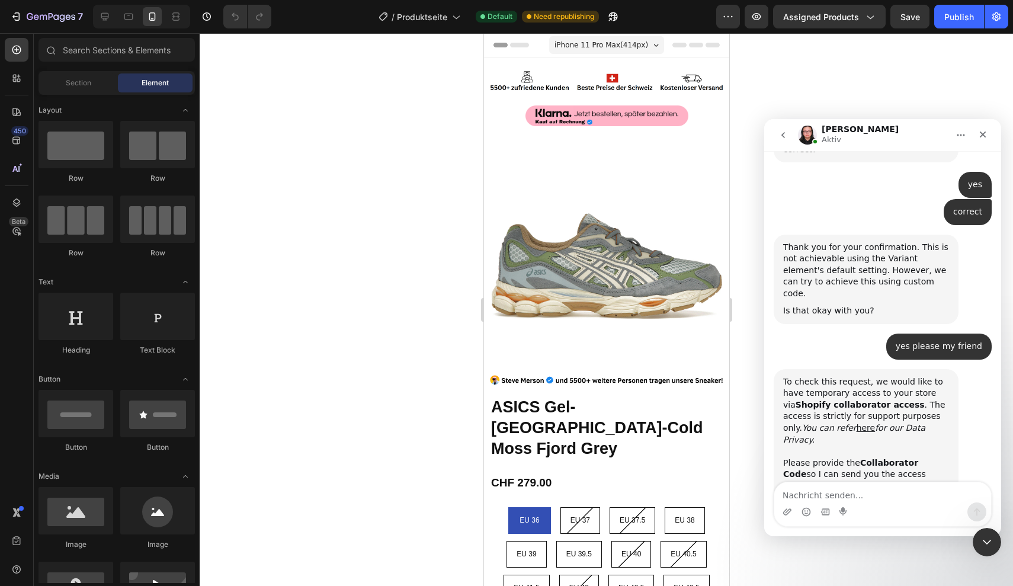
scroll to position [653, 0]
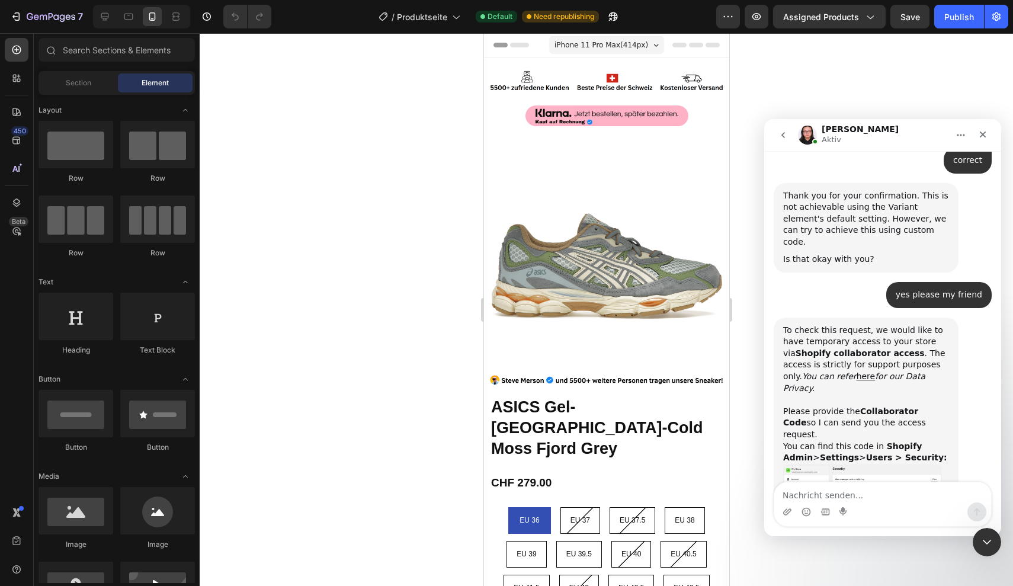
click at [820, 464] on img "Nathan sagt…" at bounding box center [862, 495] width 159 height 63
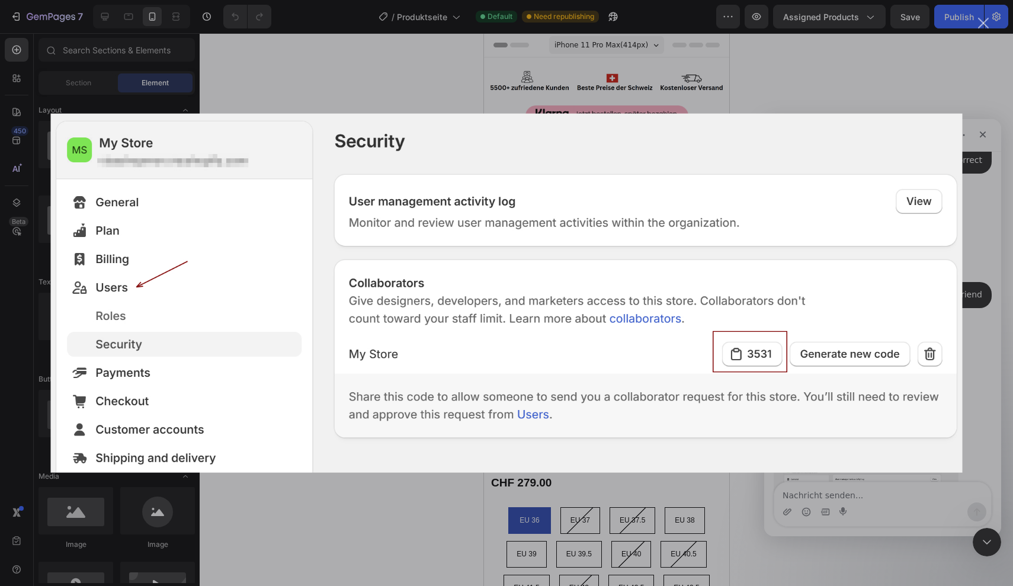
click at [833, 75] on div "Intercom Messenger" at bounding box center [506, 293] width 1013 height 586
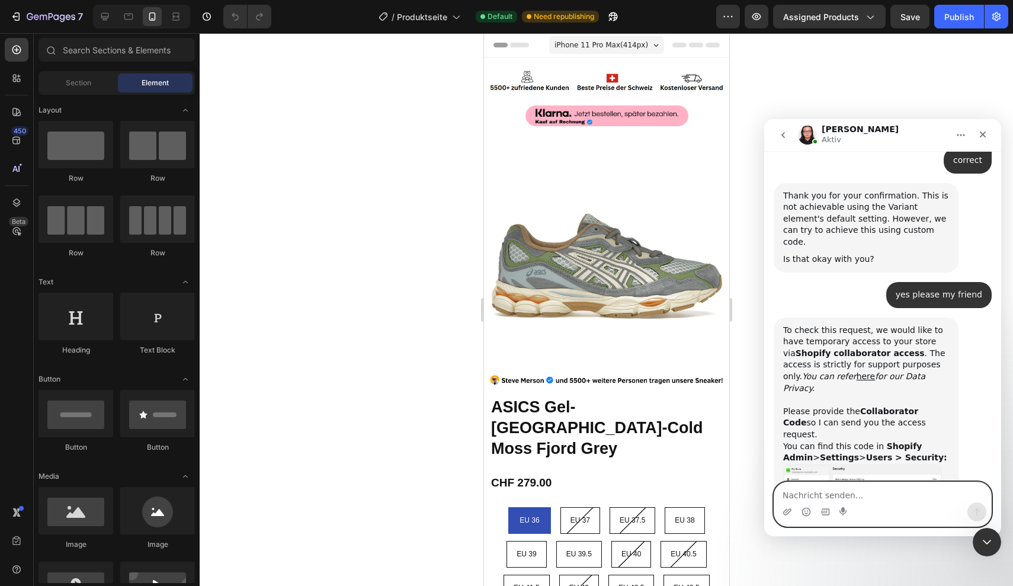
click at [845, 499] on textarea "Nachricht senden..." at bounding box center [882, 492] width 217 height 20
paste textarea "0667"
type textarea "0667"
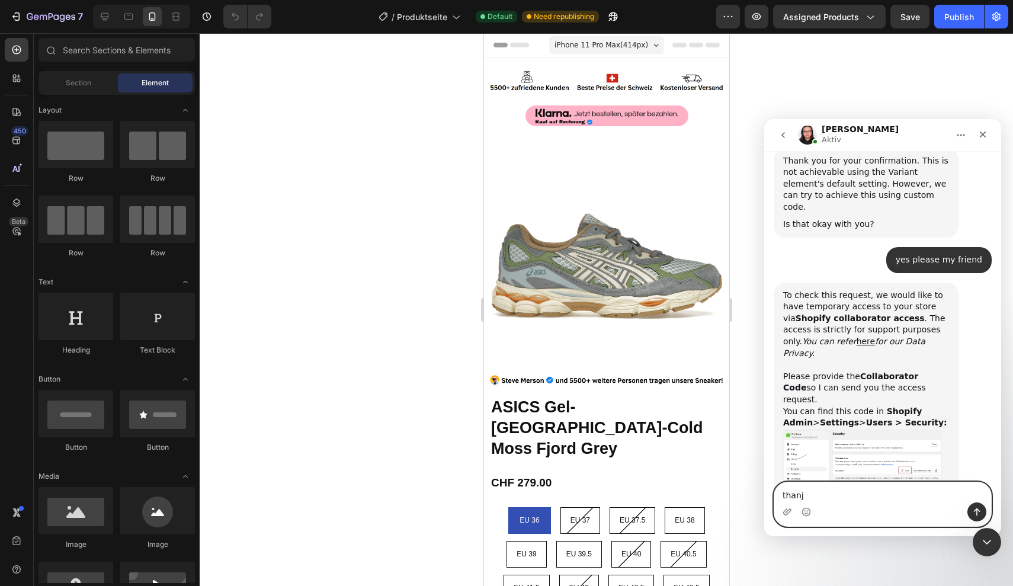
type textarea "thanjs"
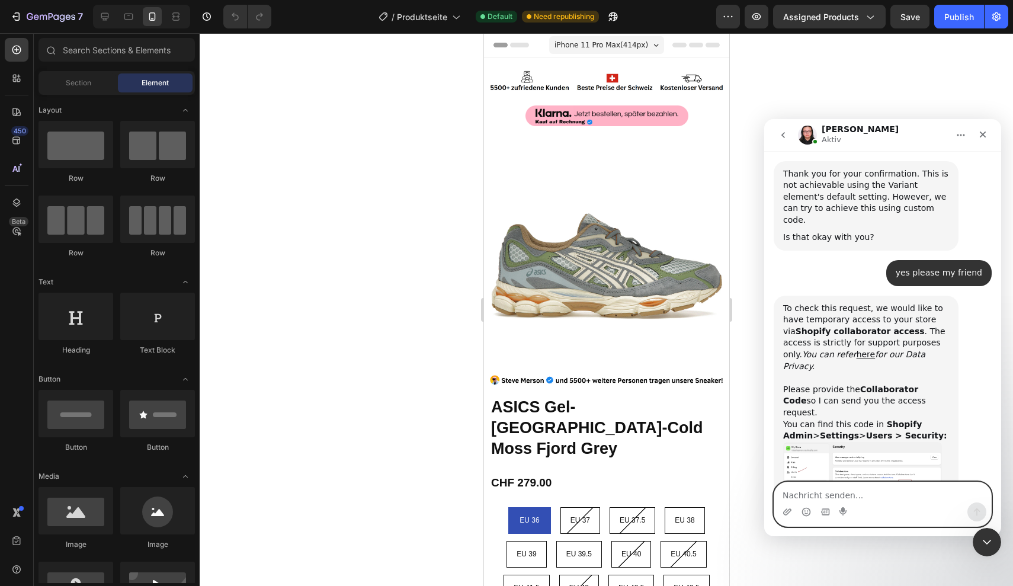
scroll to position [715, 0]
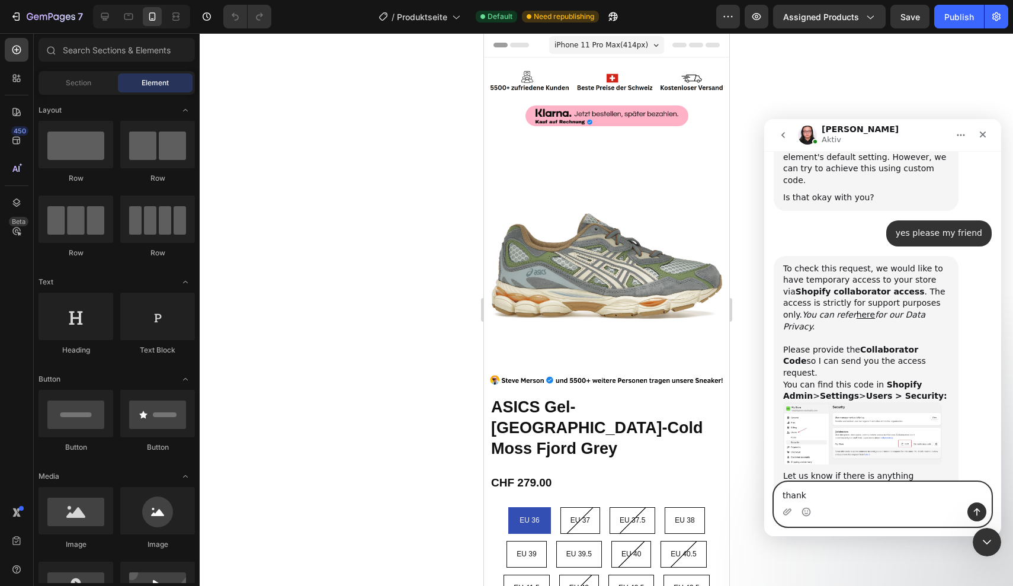
type textarea "thanks"
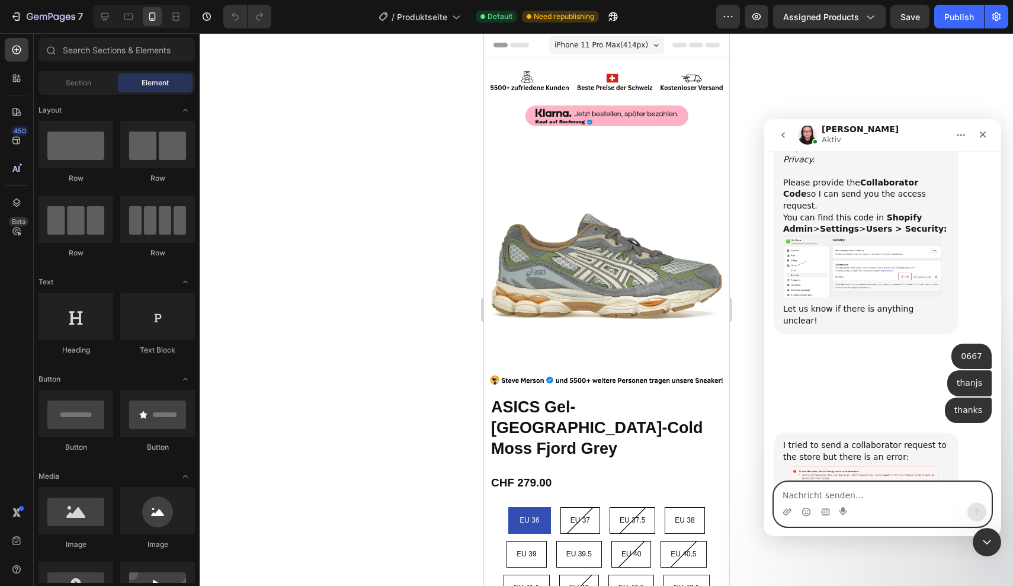
scroll to position [885, 0]
type textarea "did it"
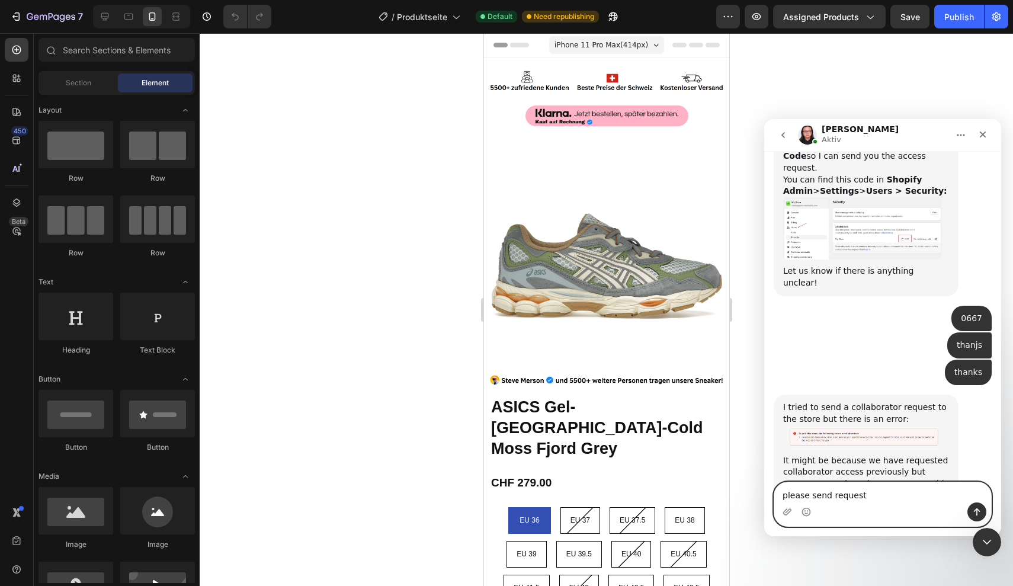
type textarea "please send request"
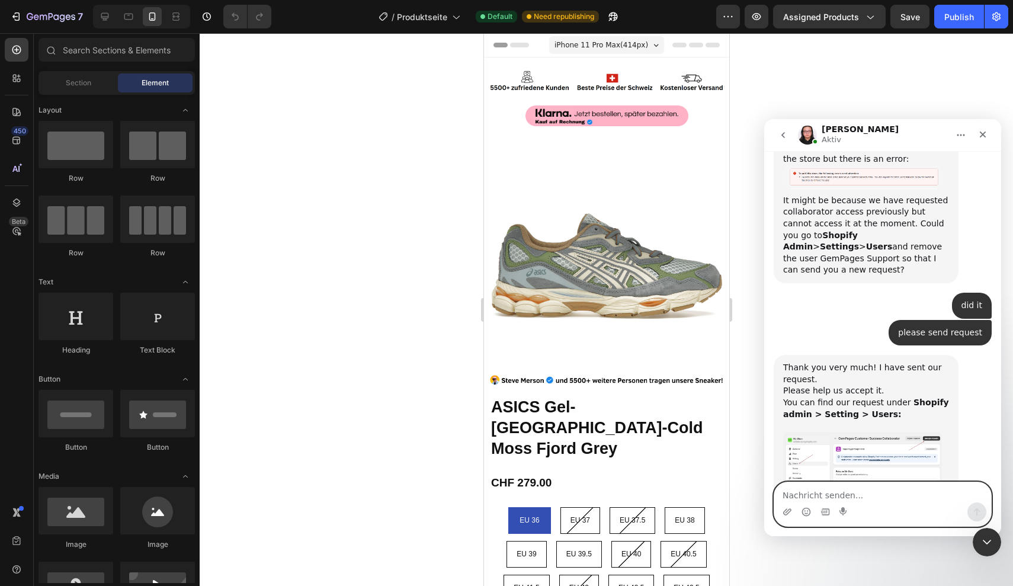
scroll to position [1180, 0]
type textarea "good did it"
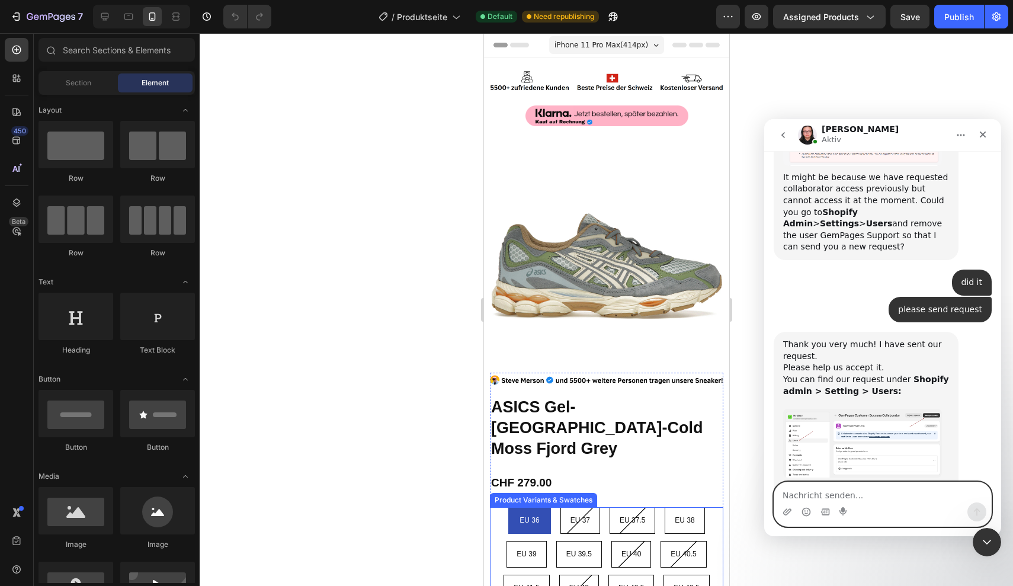
scroll to position [1215, 0]
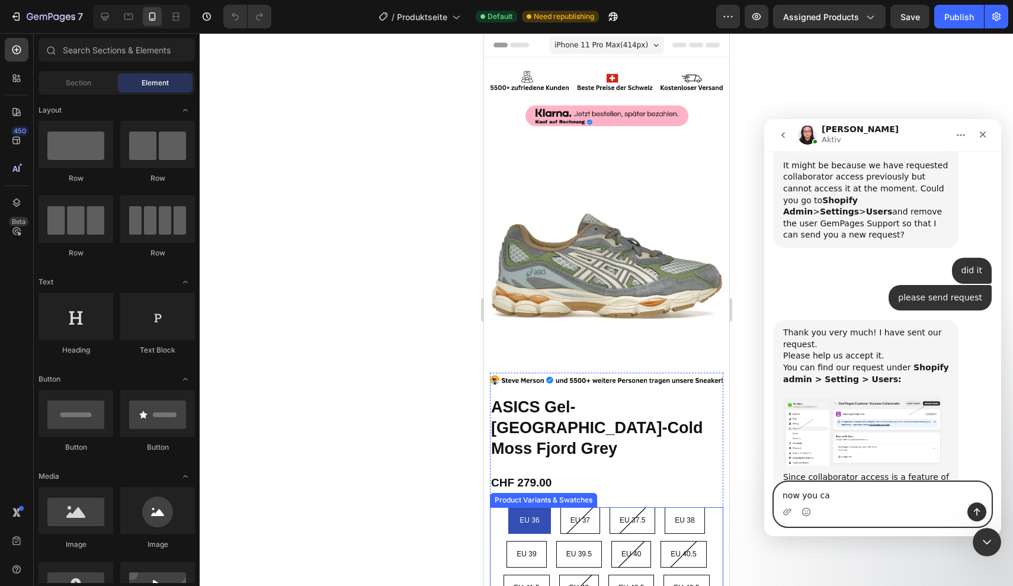
type textarea "now you can"
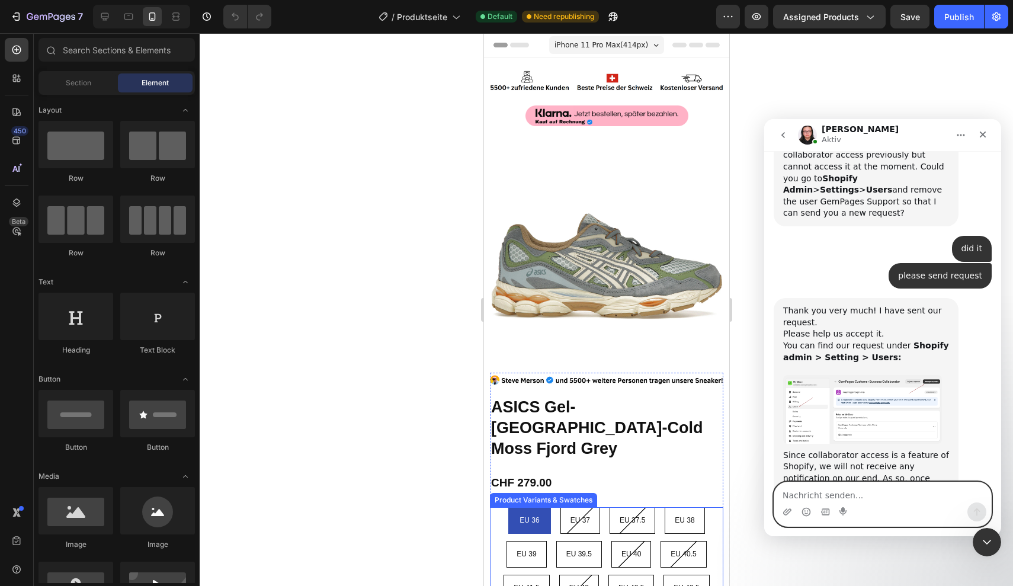
scroll to position [1299, 0]
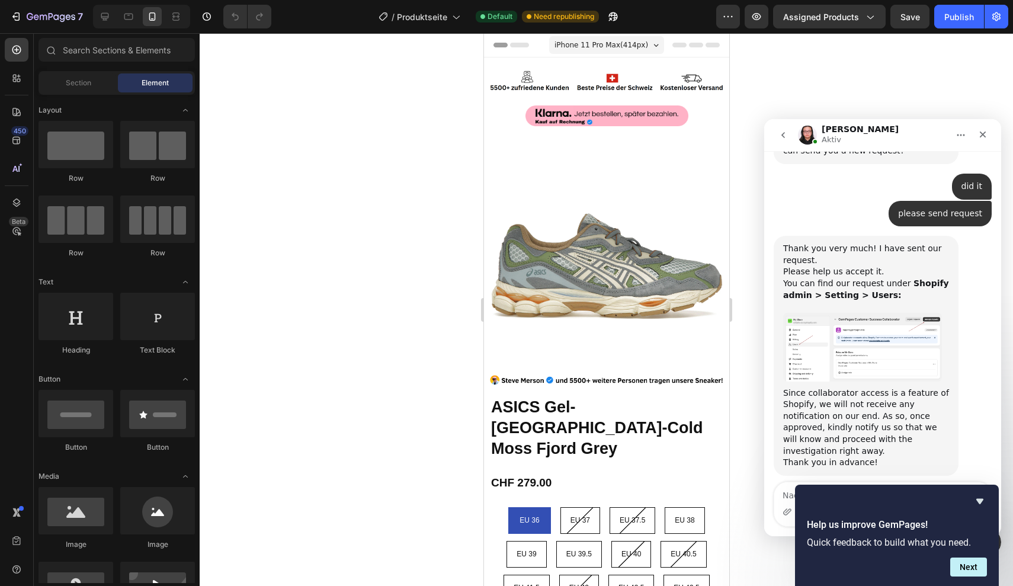
click at [849, 547] on div "Thank you for letting me know. Please allow me a moment to check the page for y…" at bounding box center [882, 584] width 218 height 75
click at [789, 490] on textarea "Nachricht senden..." at bounding box center [882, 492] width 217 height 20
click at [975, 497] on icon "Hide survey" at bounding box center [979, 501] width 14 height 14
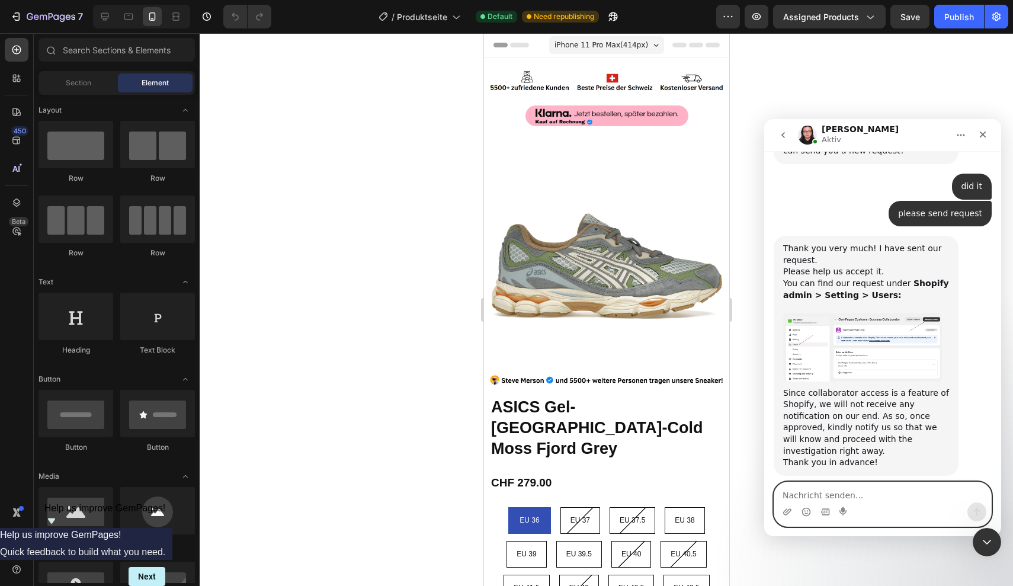
click at [878, 493] on textarea "Nachricht senden..." at bounding box center [882, 492] width 217 height 20
type textarea "ok bro"
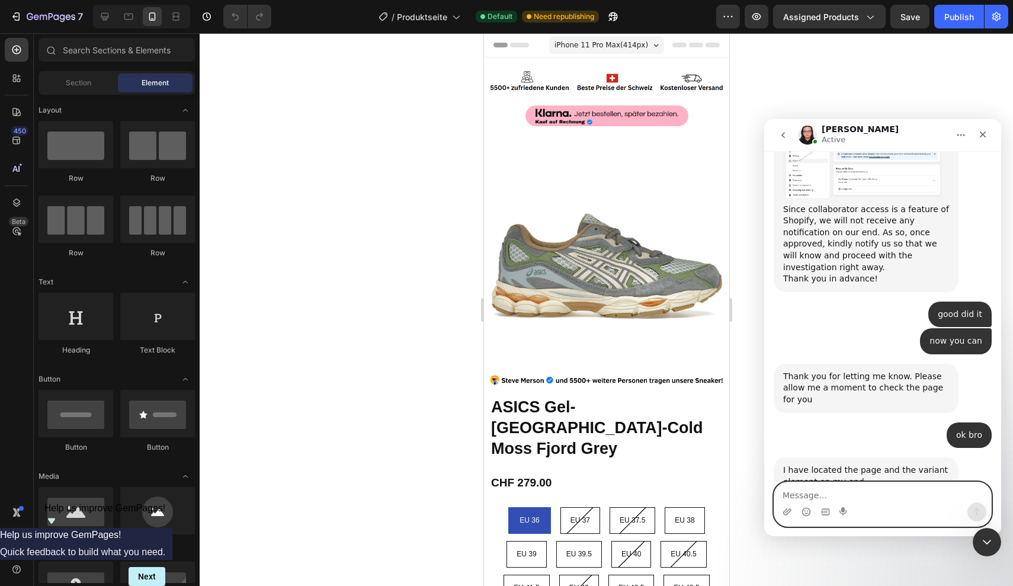
scroll to position [1535, 0]
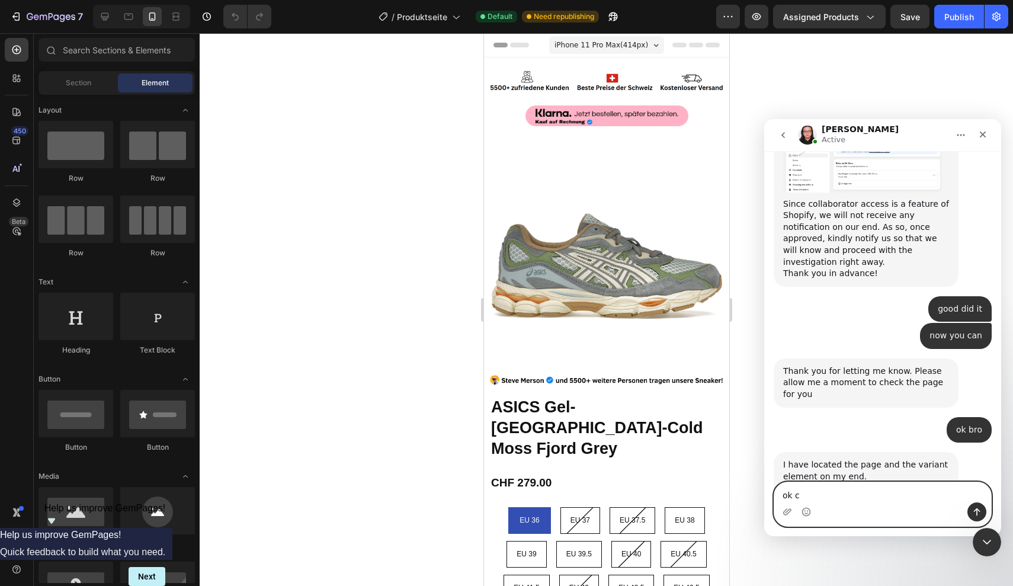
type textarea "ok"
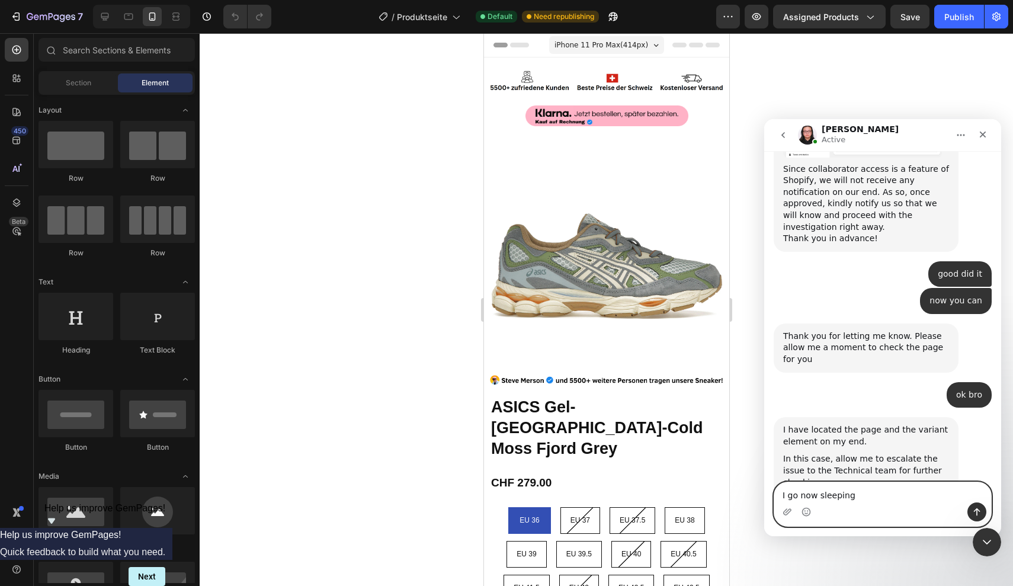
type textarea "I go now sleeping"
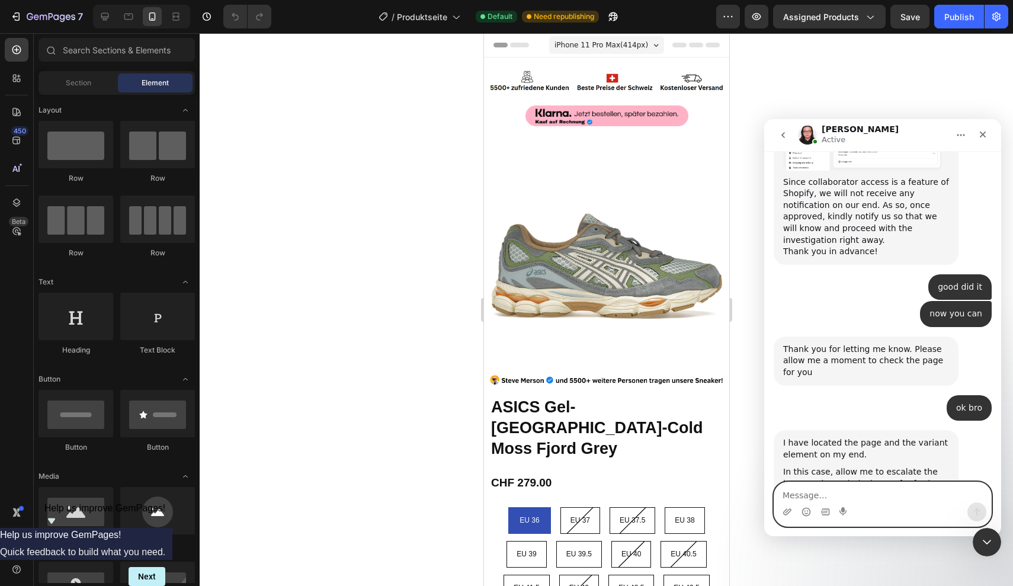
scroll to position [1596, 0]
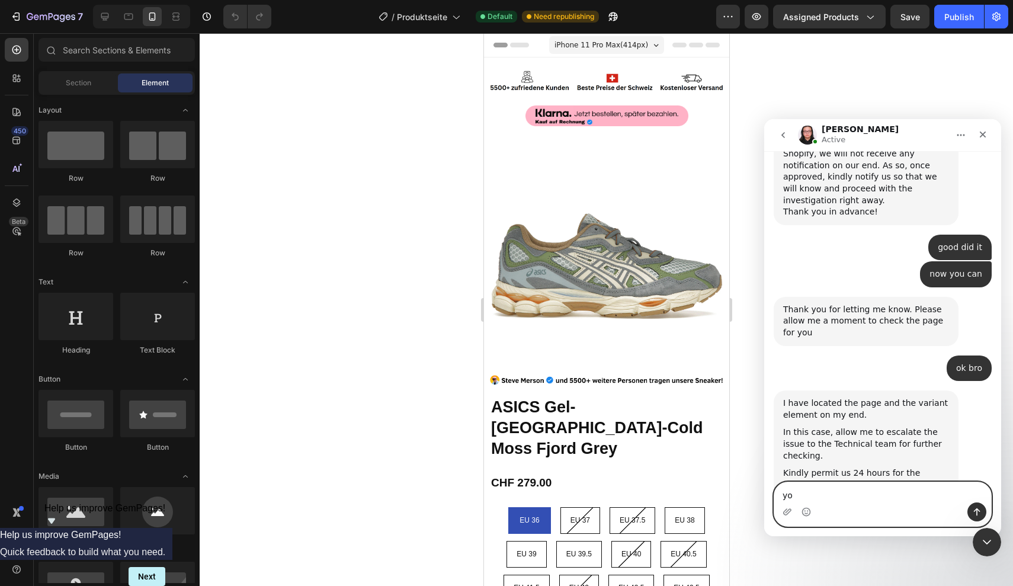
type textarea "y"
type textarea "c"
type textarea "so you organize it?"
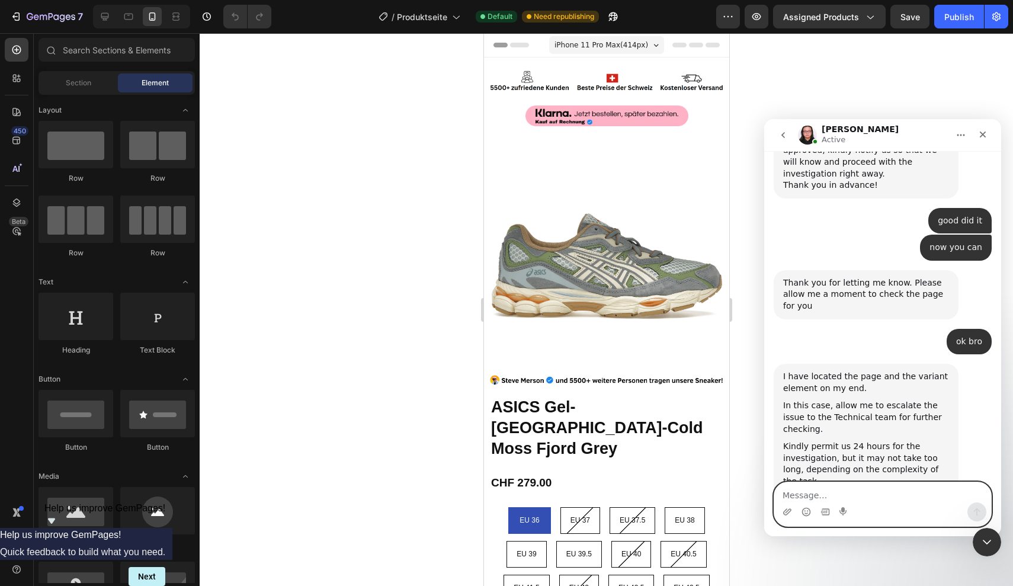
scroll to position [1668, 0]
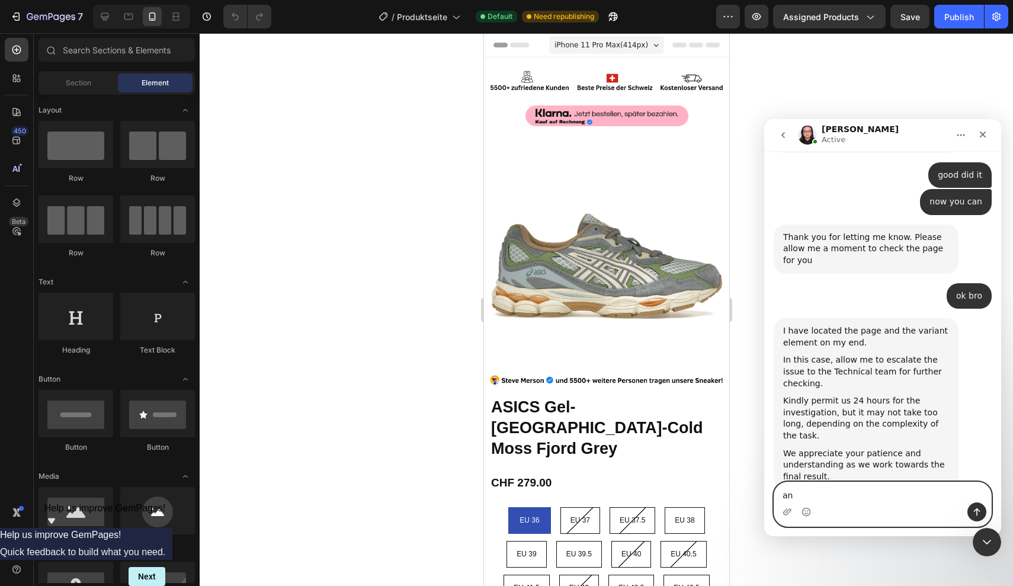
type textarea "a"
type textarea "can I have help for another thing?"
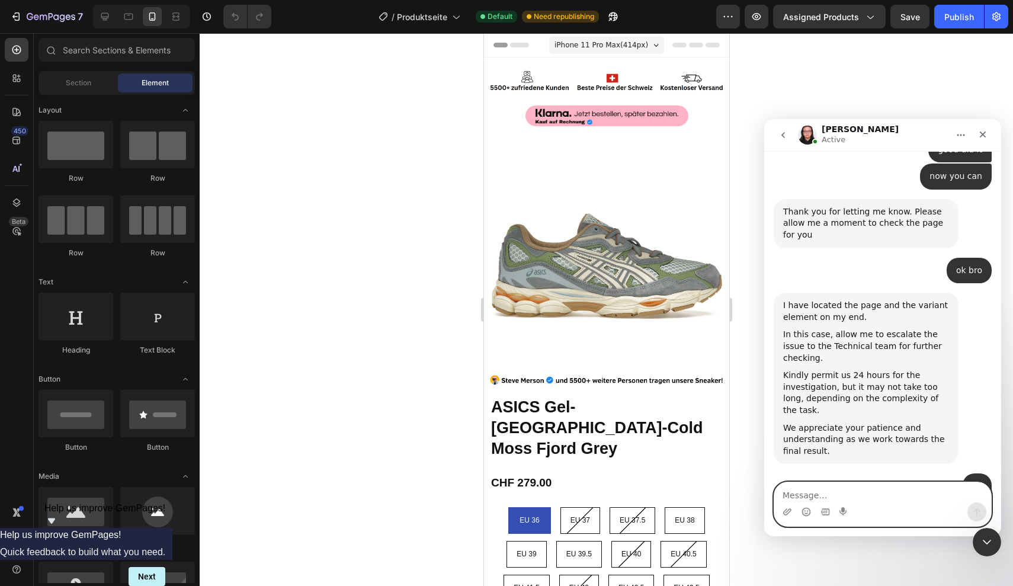
scroll to position [1745, 0]
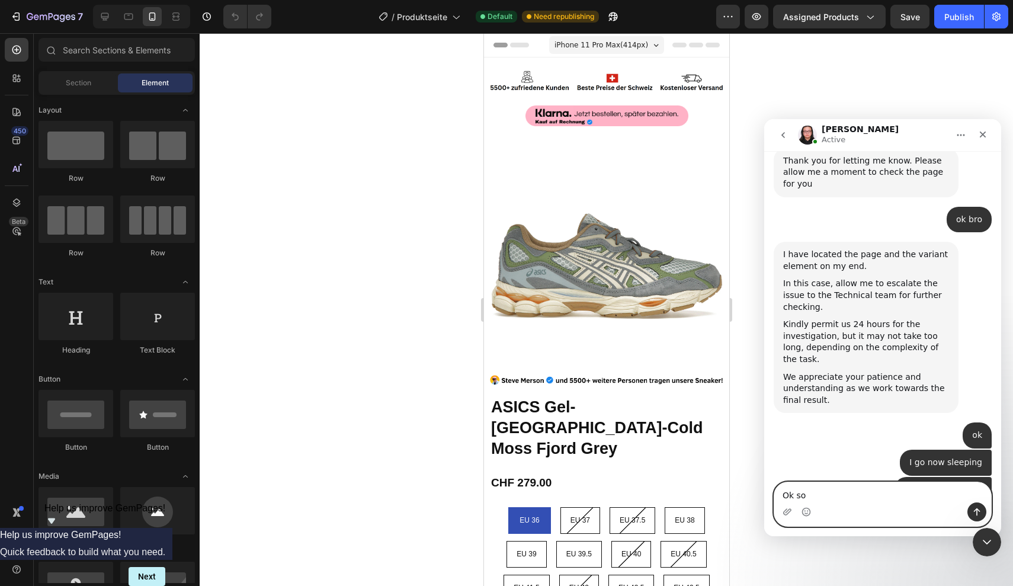
type textarea "Ok so"
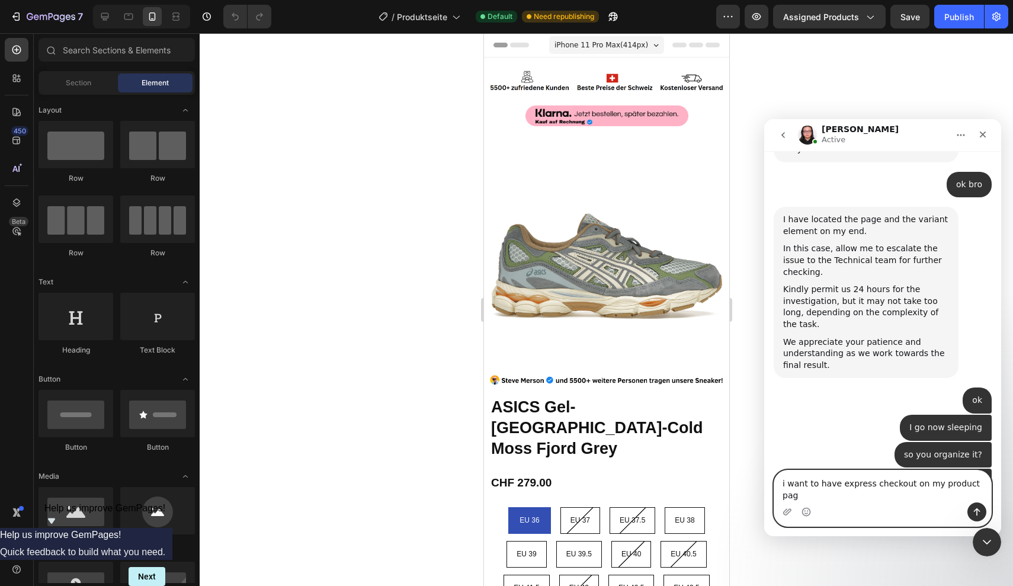
type textarea "i want to have express checkout on my product page"
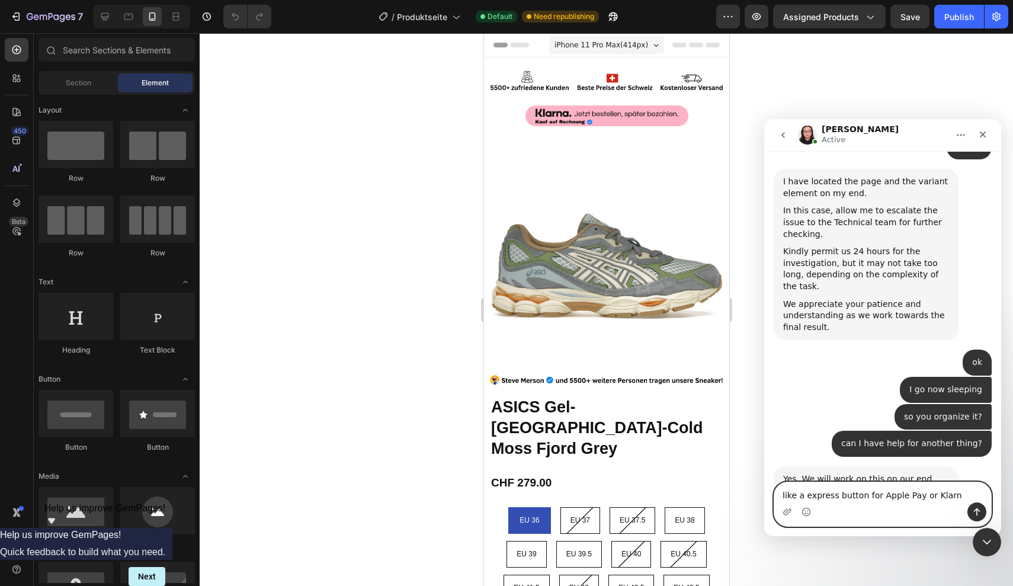
type textarea "like a express button for Apple Pay or Klarna"
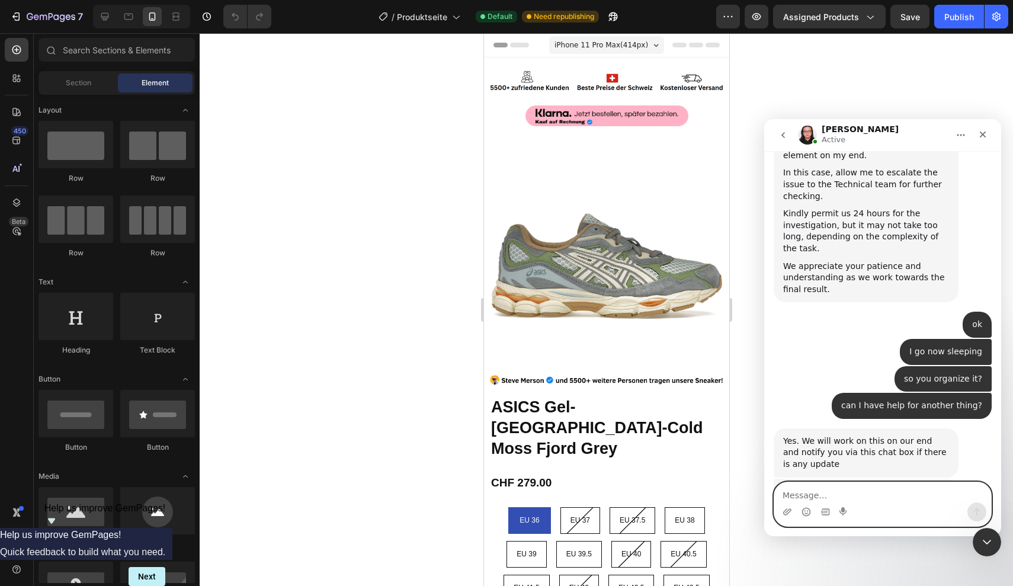
type textarea "X"
type textarea "you understand?"
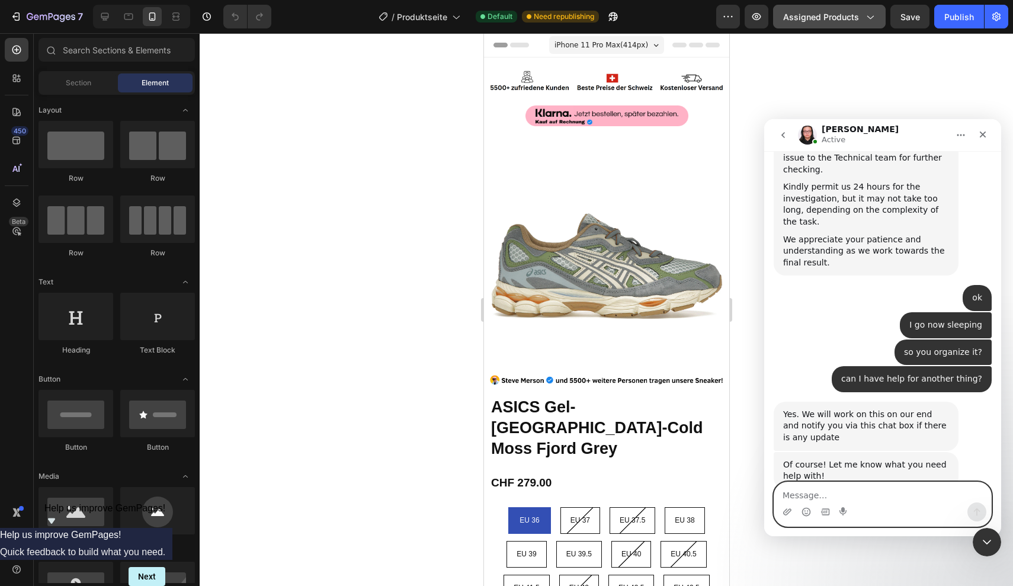
scroll to position [1928, 0]
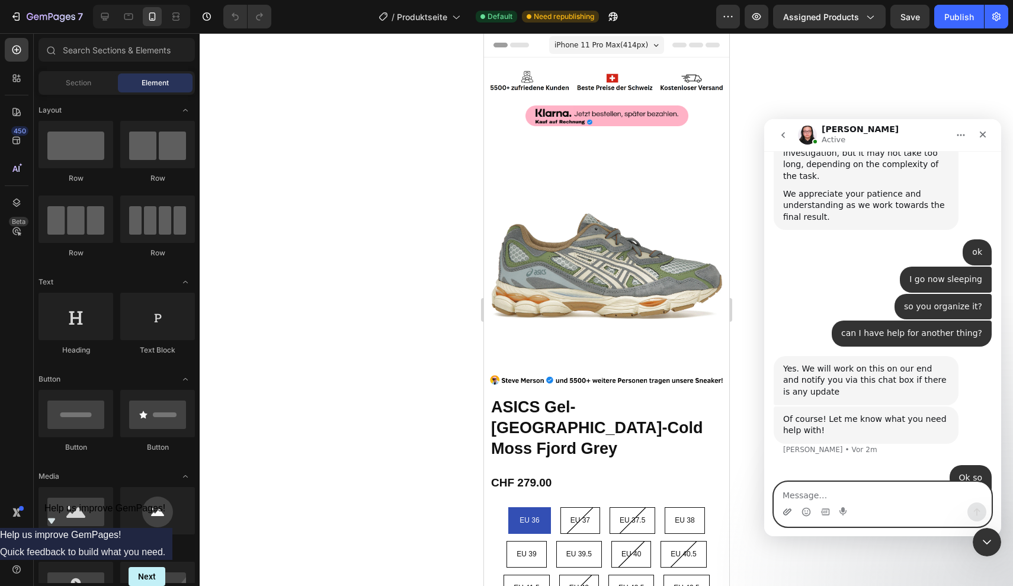
click at [789, 509] on icon "Anhang hochladen" at bounding box center [787, 511] width 8 height 7
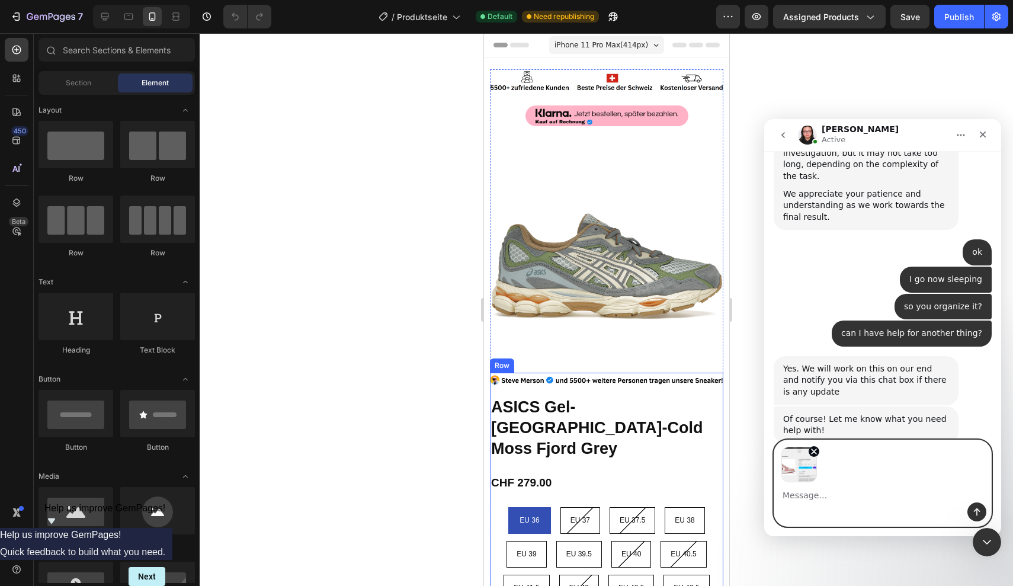
scroll to position [1970, 0]
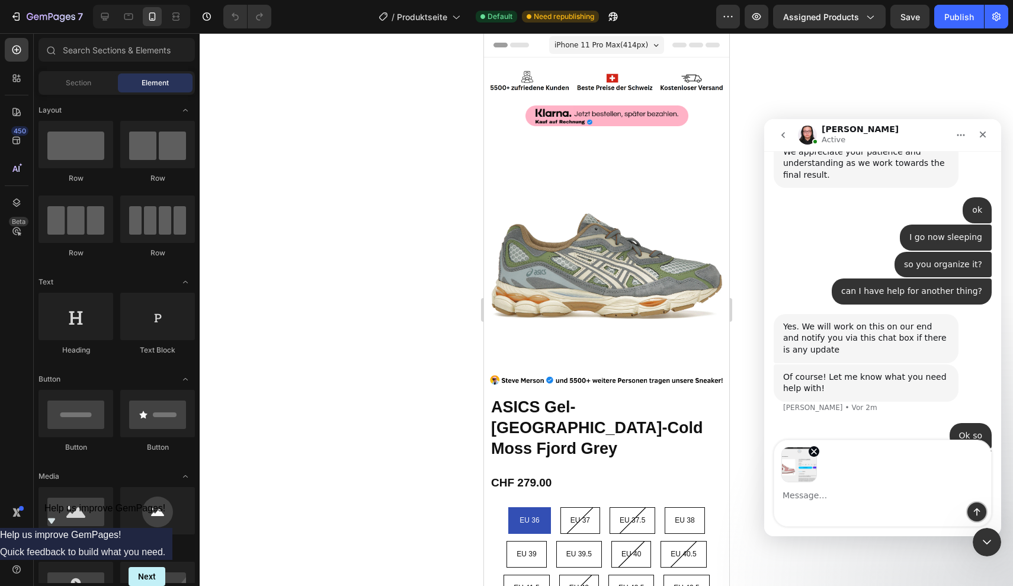
click at [974, 511] on icon "Sende eine Nachricht…" at bounding box center [976, 511] width 9 height 9
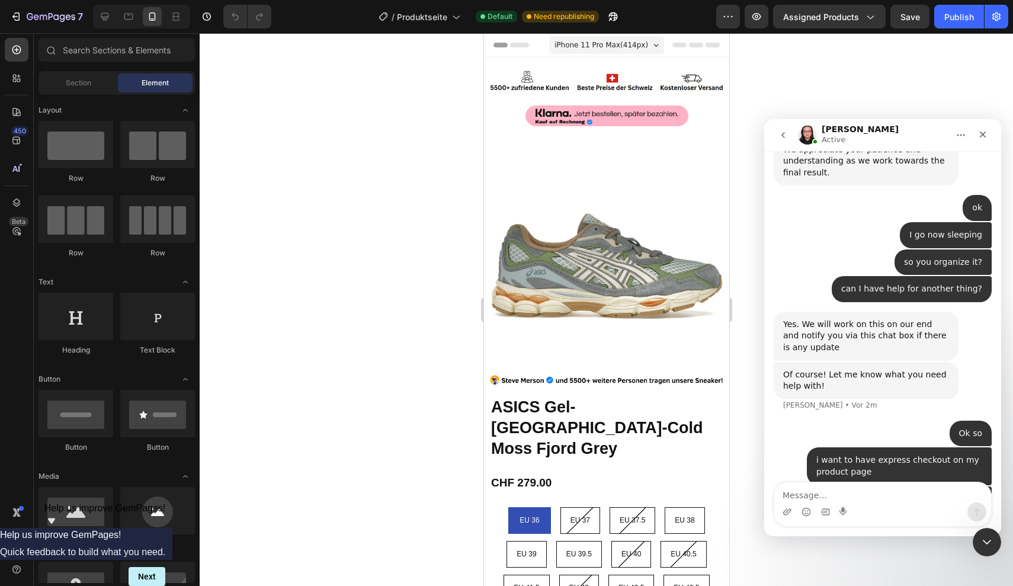
scroll to position [1988, 0]
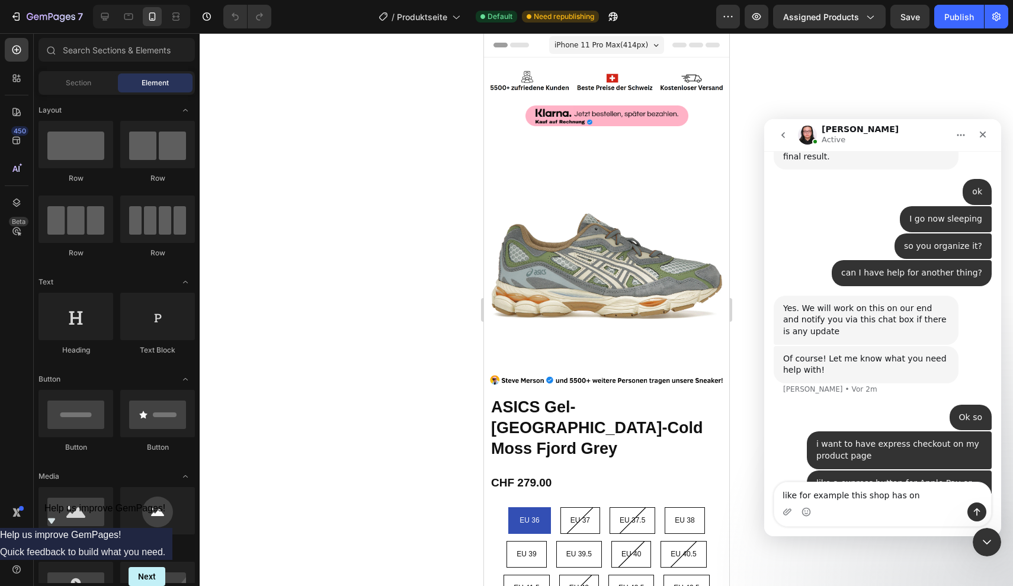
type textarea "like for example this shop has one"
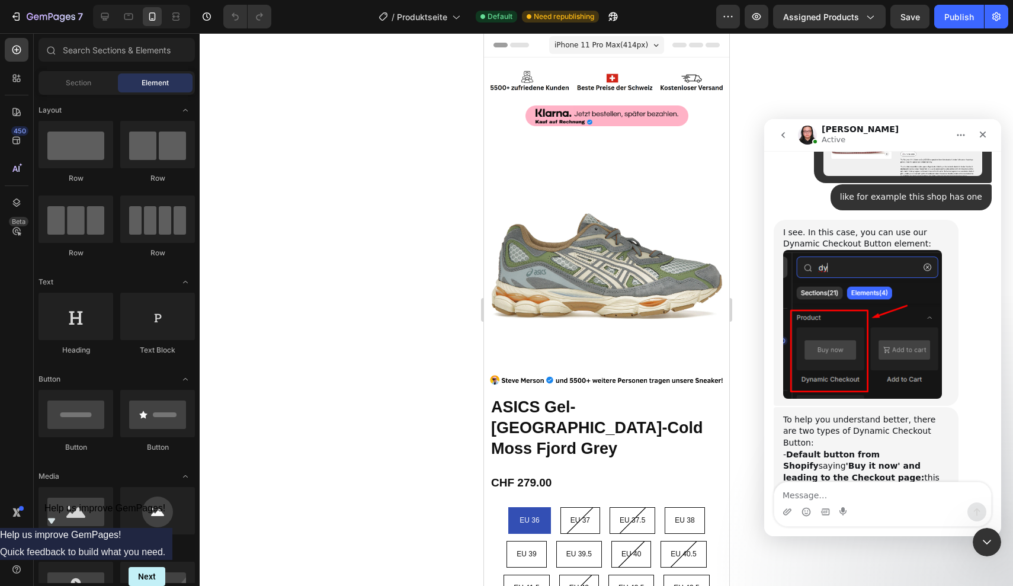
scroll to position [2439, 0]
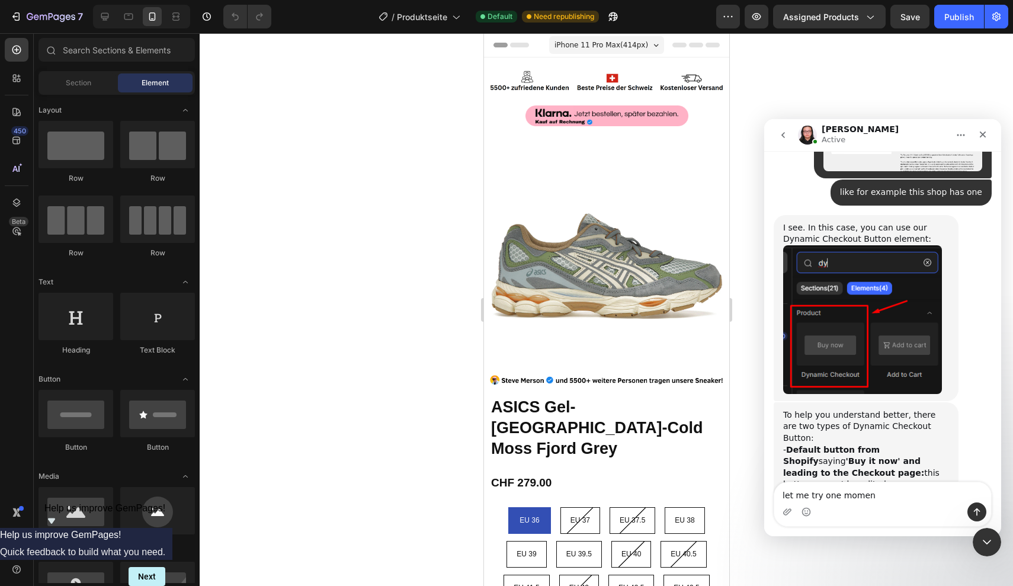
type textarea "let me try one moment"
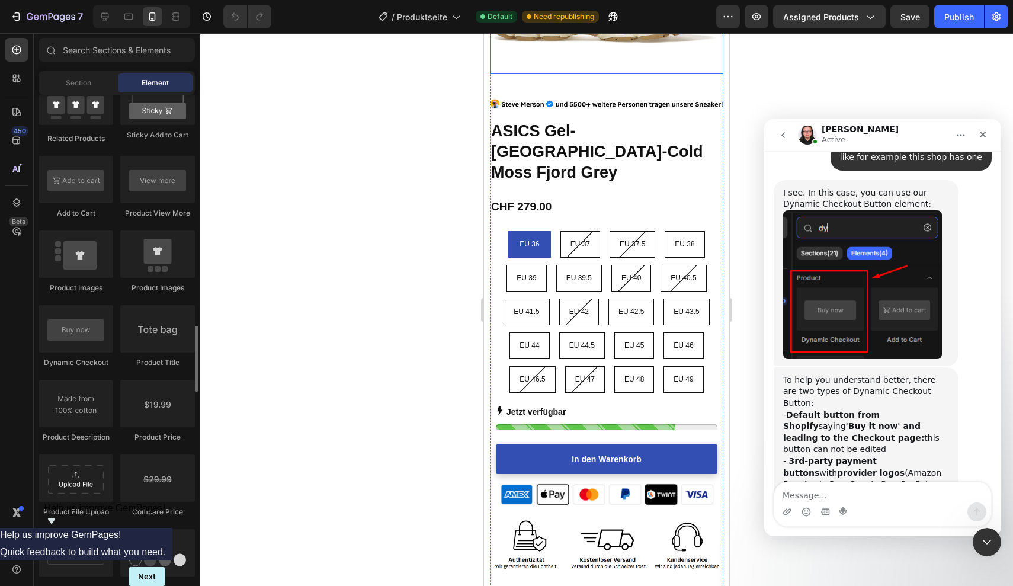
scroll to position [283, 0]
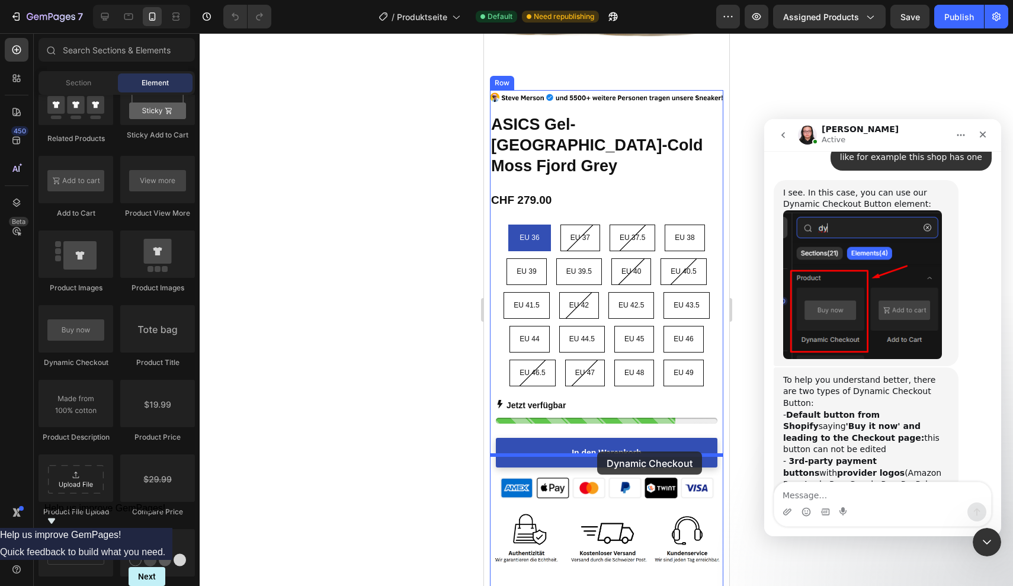
drag, startPoint x: 86, startPoint y: 337, endPoint x: 597, endPoint y: 451, distance: 523.2
click at [597, 0] on div "7 Version history / Produktseite Default Need republishing Preview Assigned Pro…" at bounding box center [506, 0] width 1013 height 0
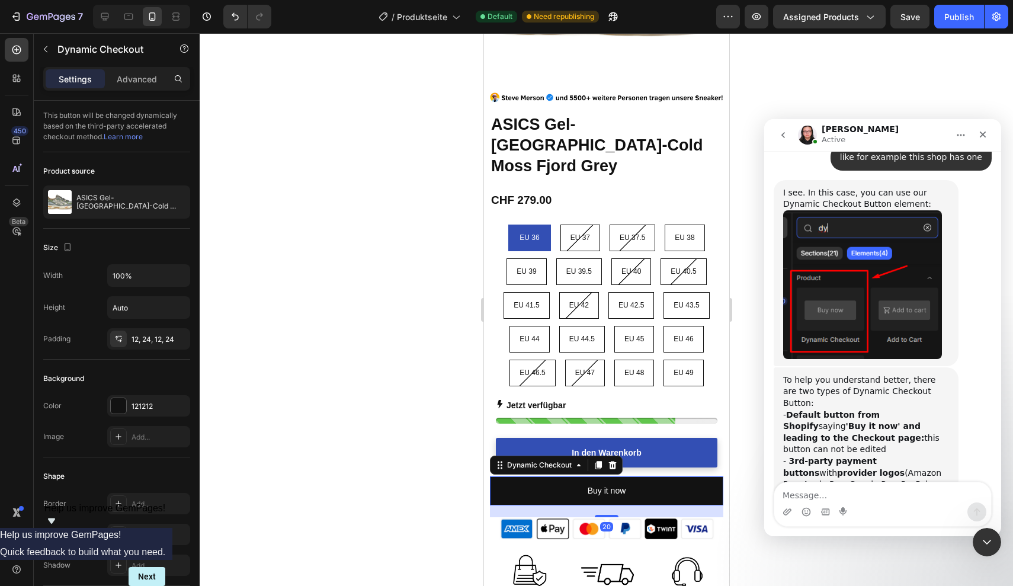
click at [736, 403] on div at bounding box center [606, 309] width 813 height 553
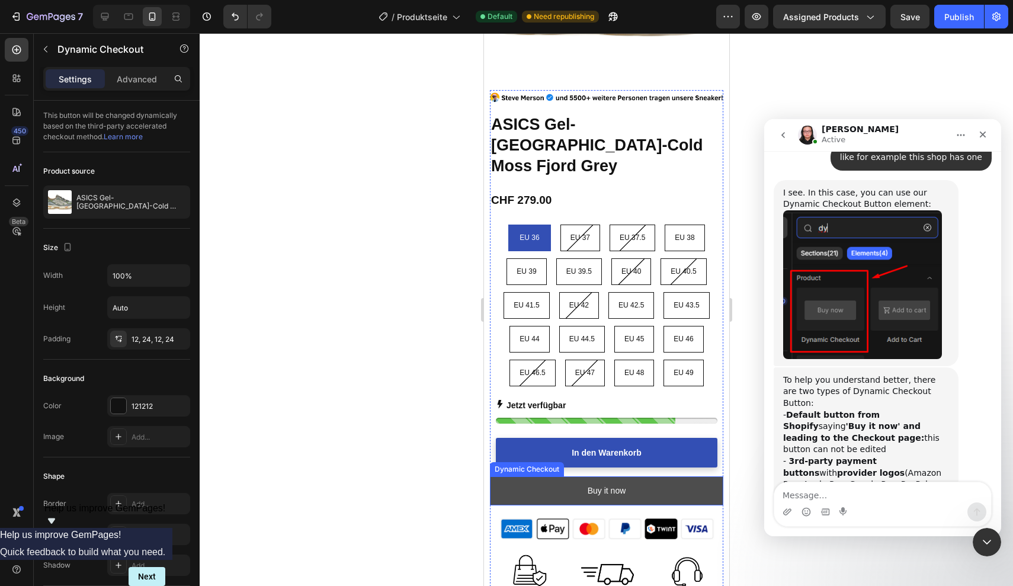
click at [634, 476] on button "Buy it now" at bounding box center [605, 490] width 233 height 29
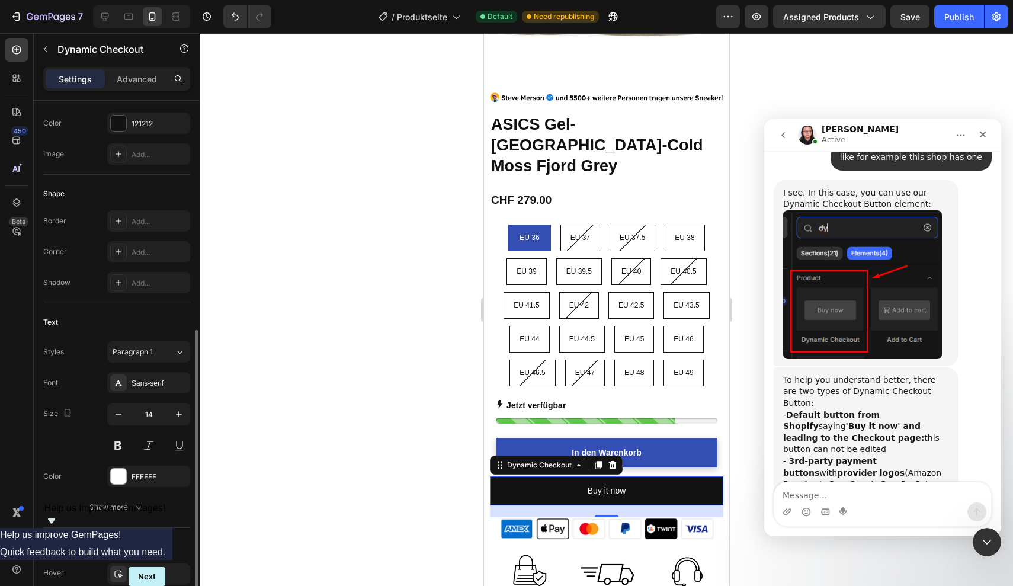
scroll to position [325, 0]
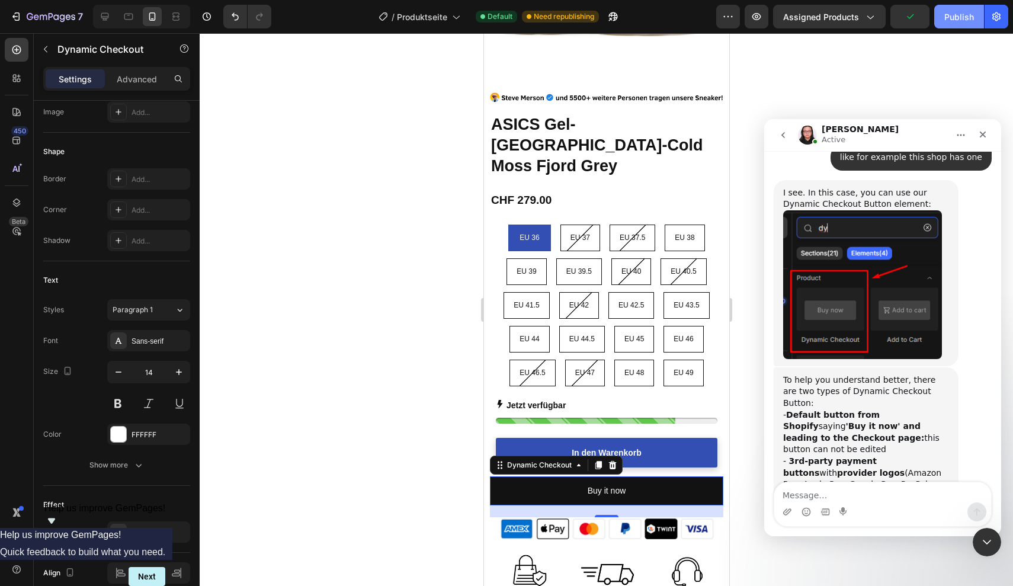
click at [946, 13] on div "Publish" at bounding box center [959, 17] width 30 height 12
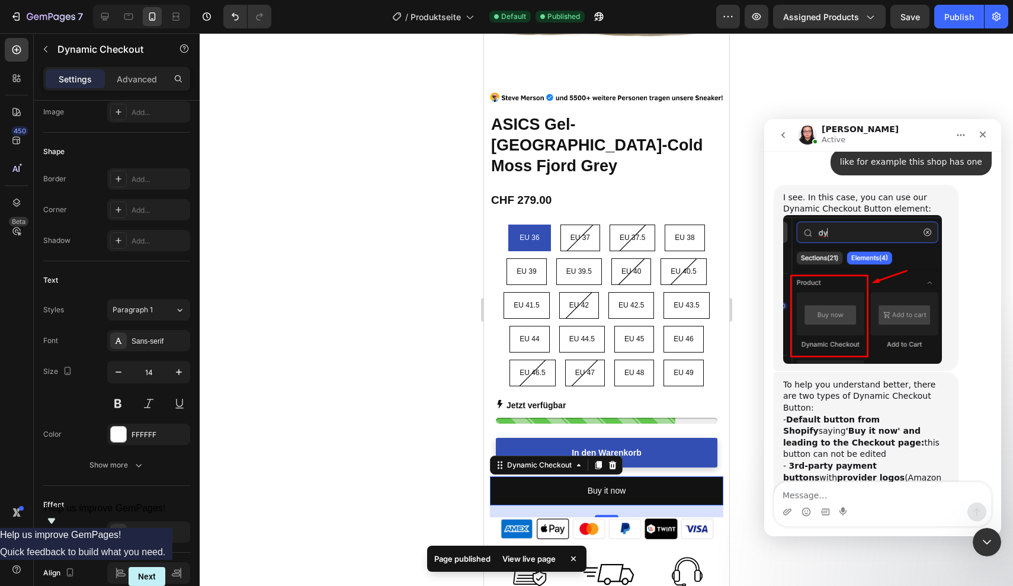
scroll to position [2520, 0]
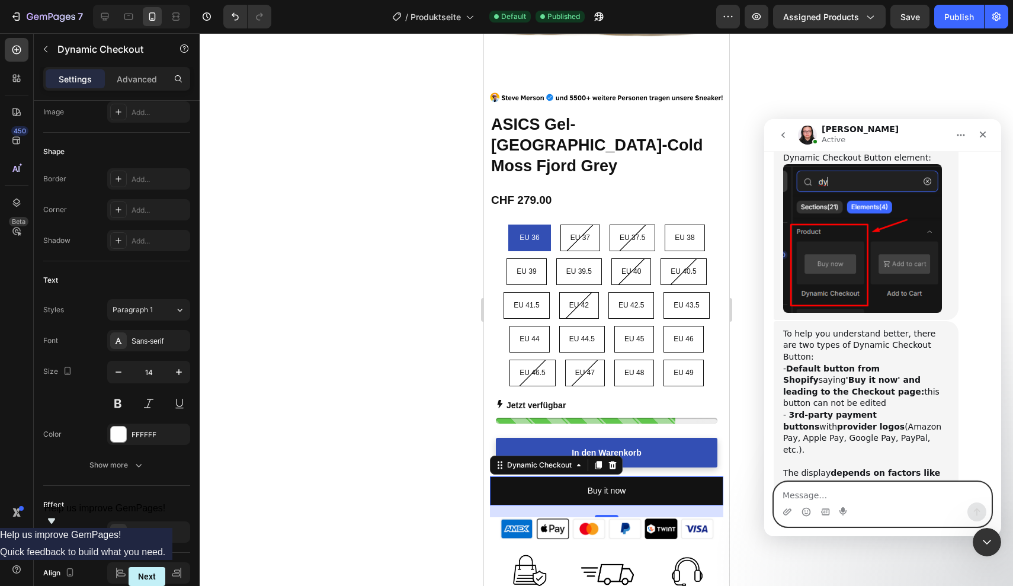
click at [803, 496] on textarea "Message…" at bounding box center [882, 492] width 217 height 20
type textarea "wow men"
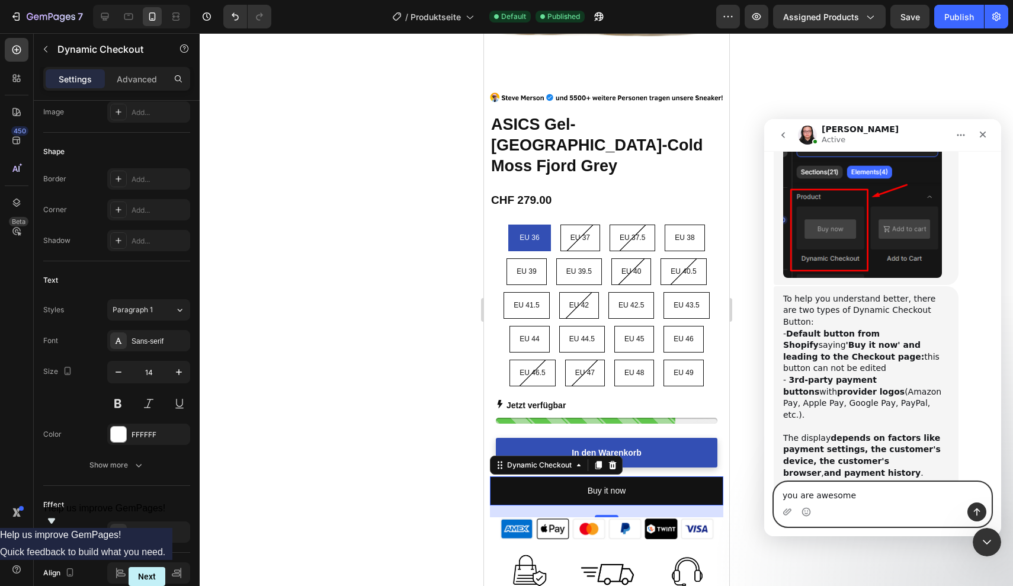
type textarea "you are awesome"
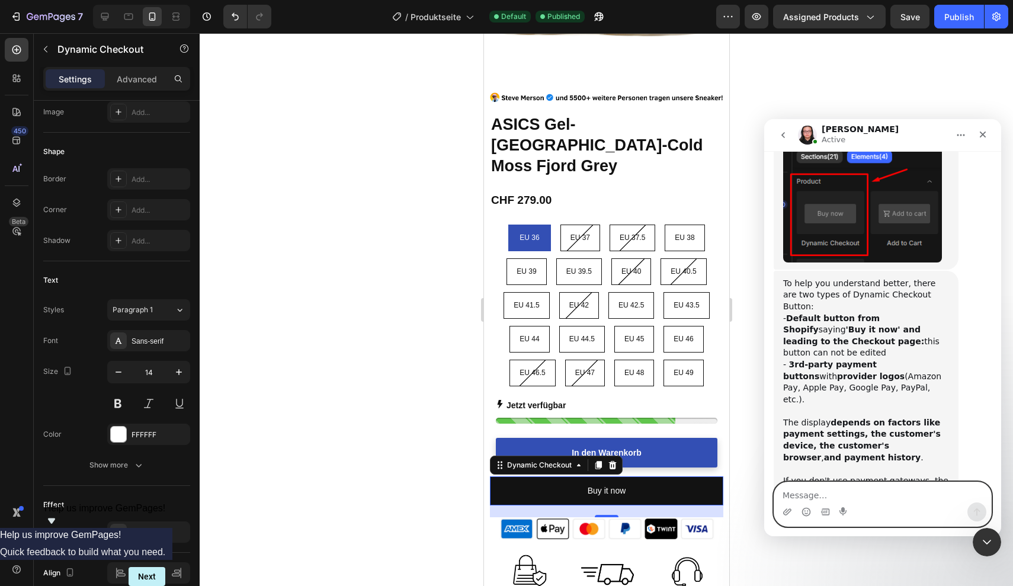
scroll to position [2582, 0]
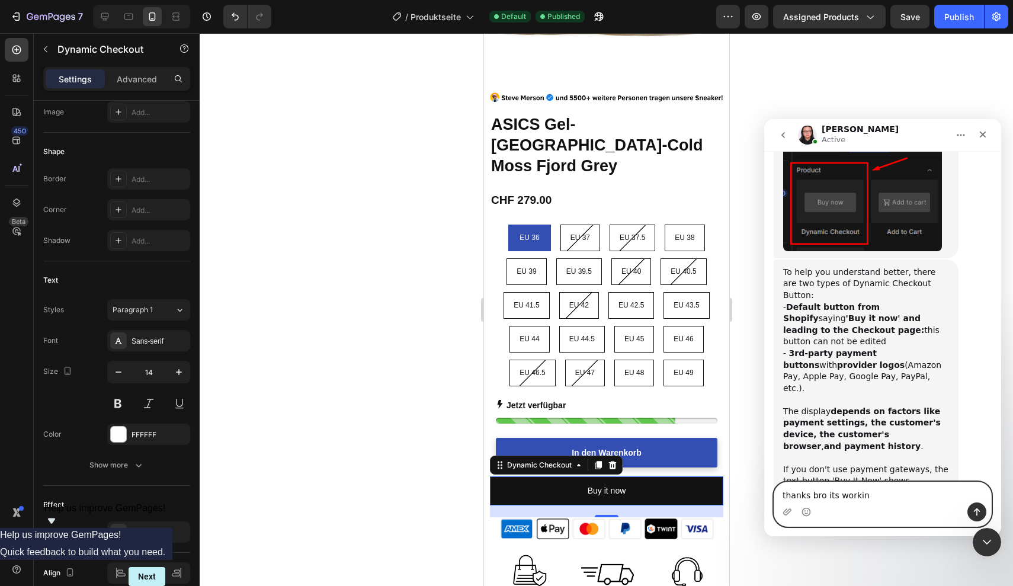
type textarea "thanks [PERSON_NAME] its working"
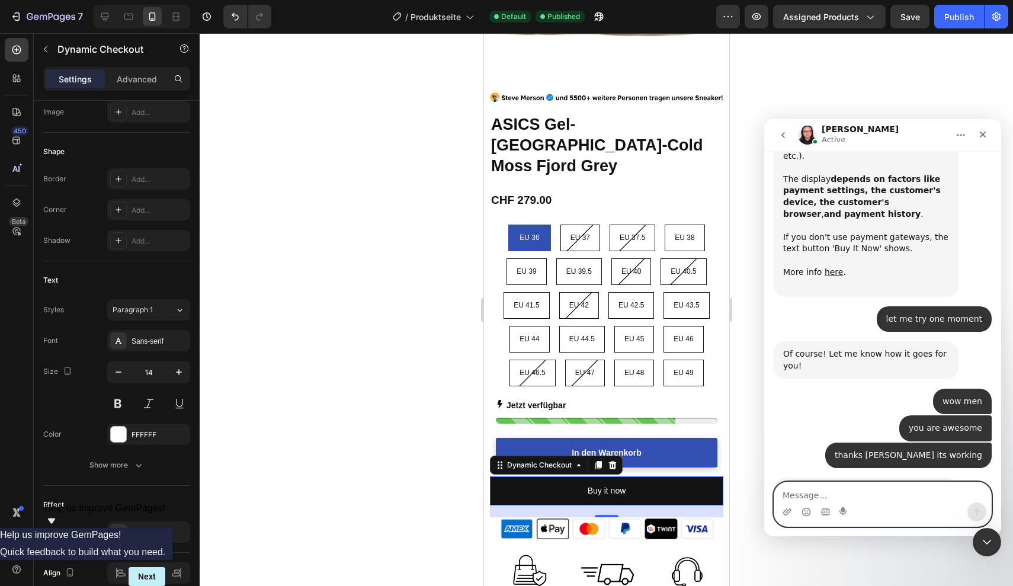
scroll to position [2819, 0]
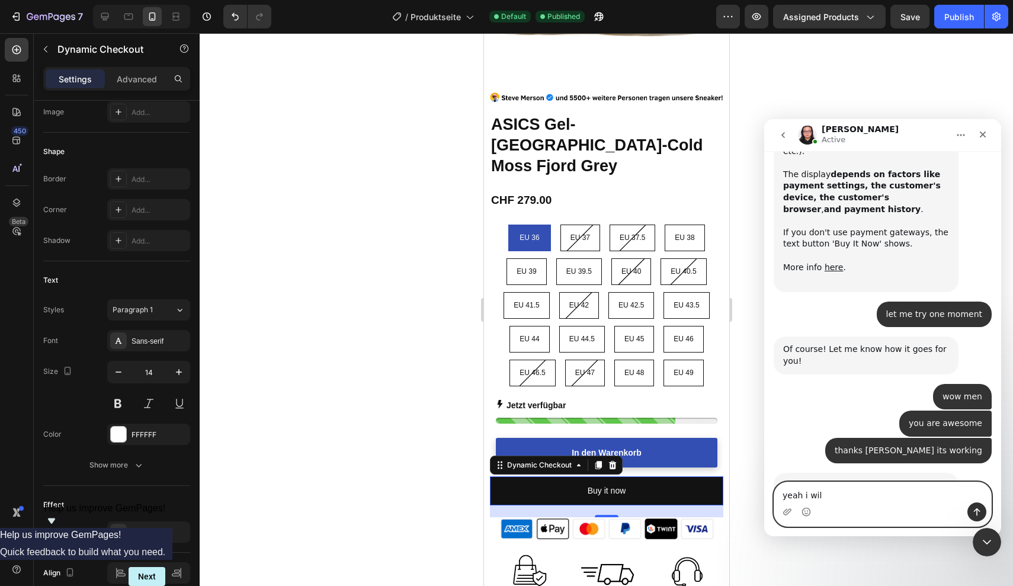
type textarea "yeah i will"
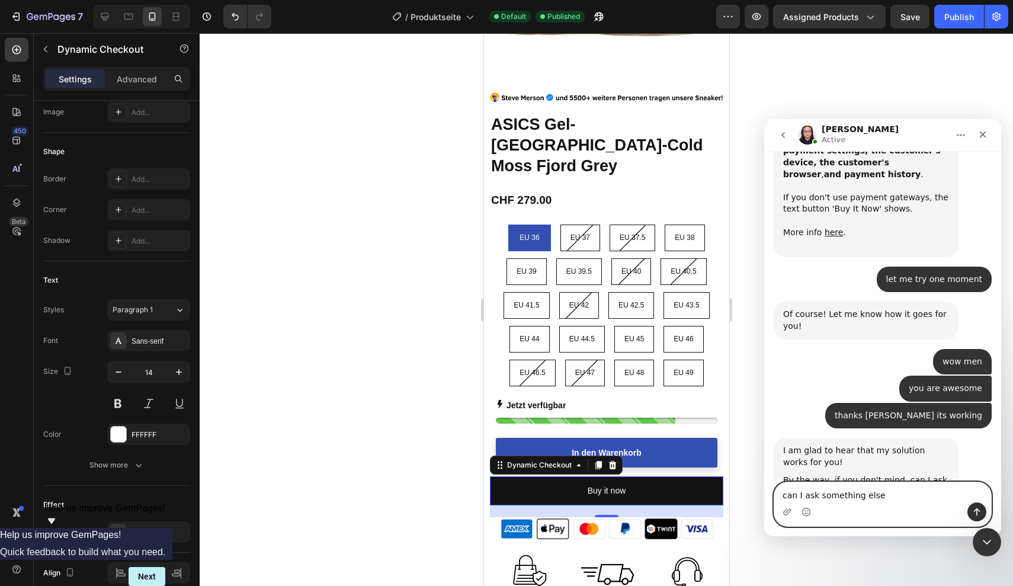
type textarea "can I ask something else?"
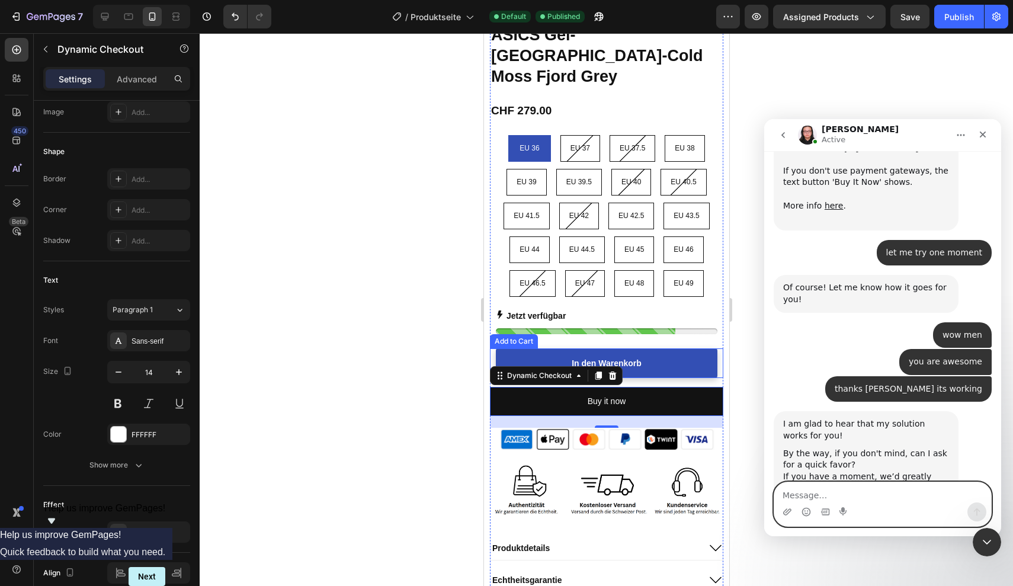
scroll to position [571, 0]
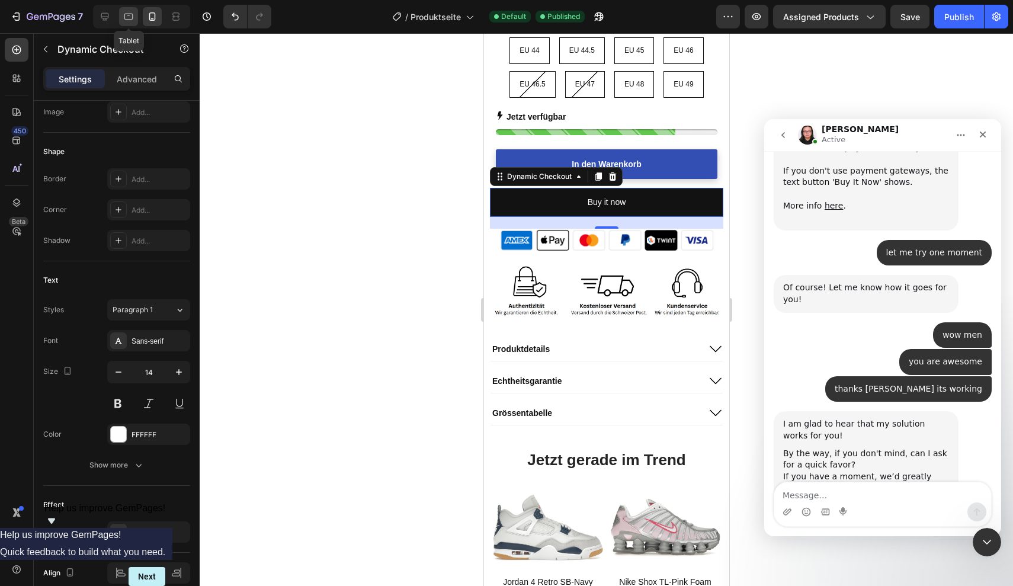
click at [126, 15] on icon at bounding box center [129, 17] width 12 height 12
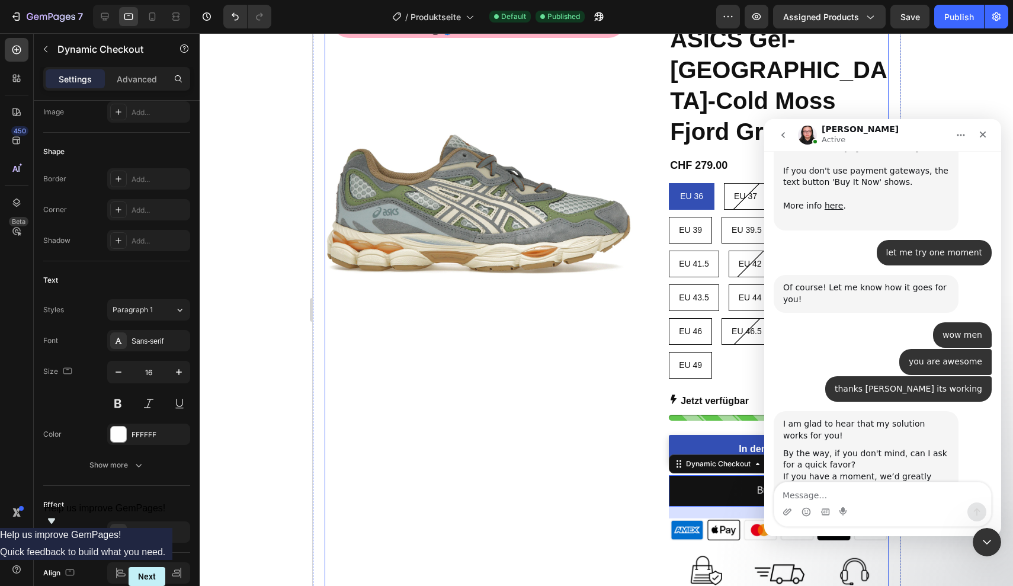
scroll to position [131, 0]
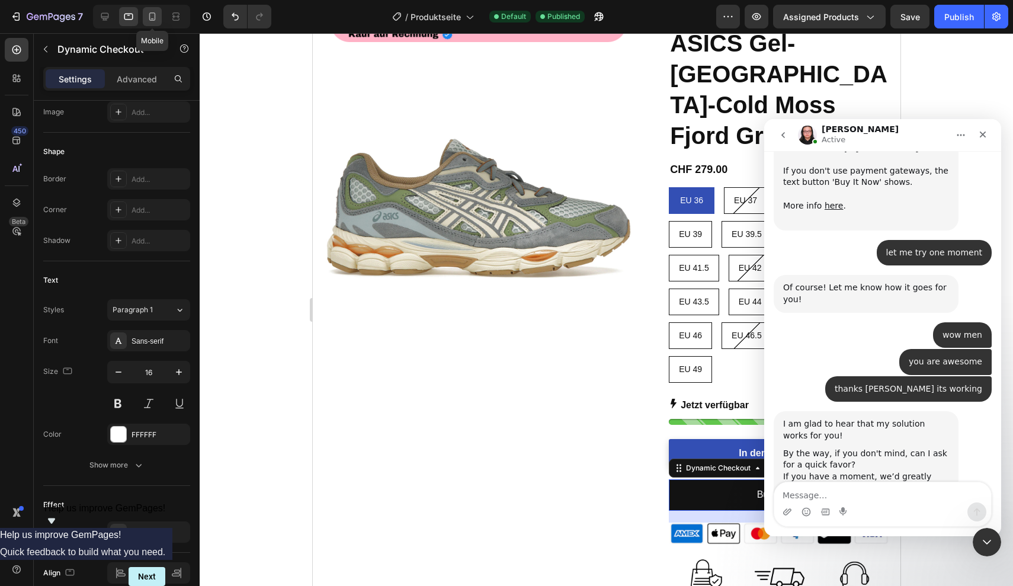
click at [154, 12] on icon at bounding box center [152, 17] width 12 height 12
type input "14"
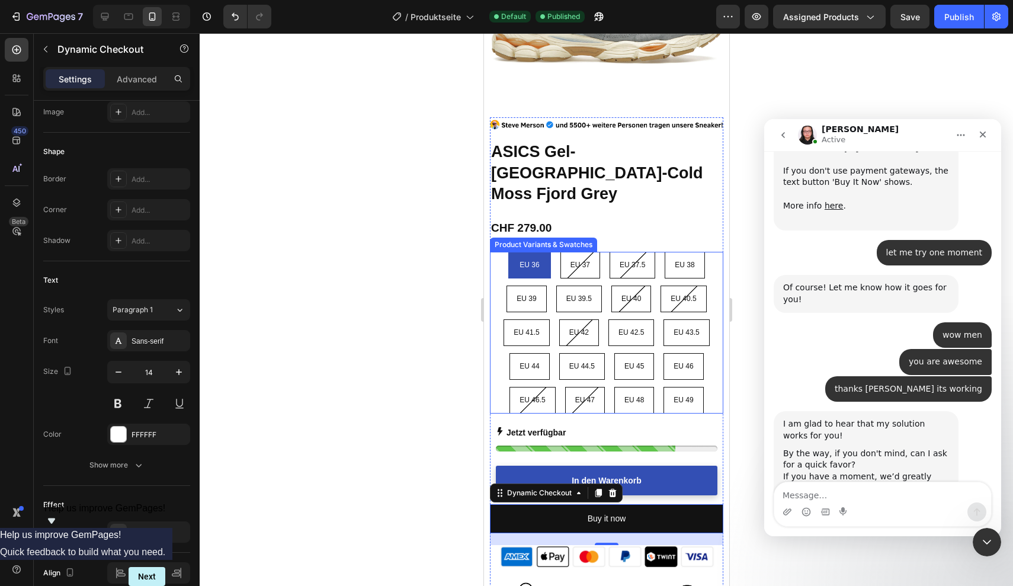
scroll to position [387, 0]
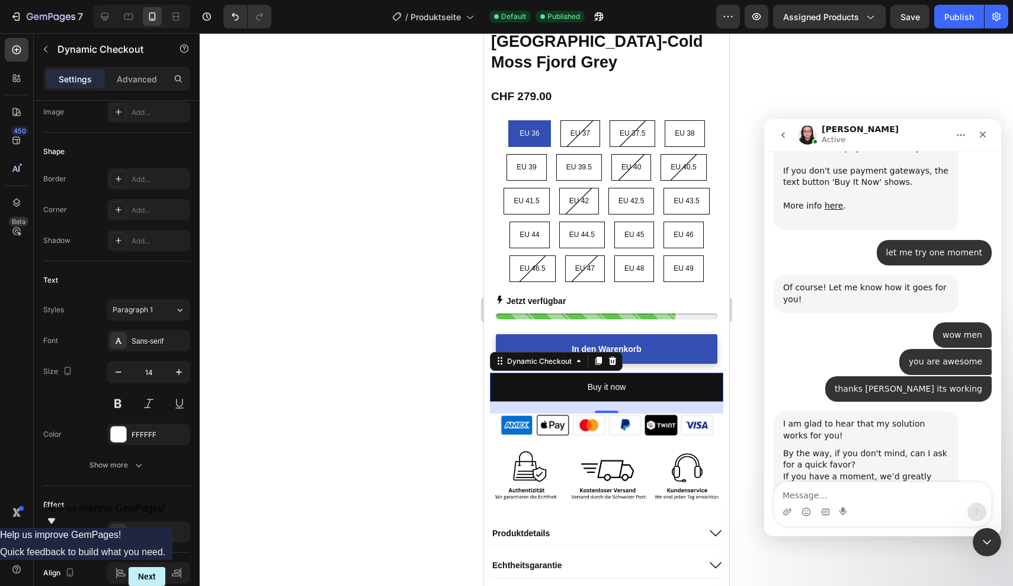
click at [738, 188] on div at bounding box center [606, 309] width 813 height 553
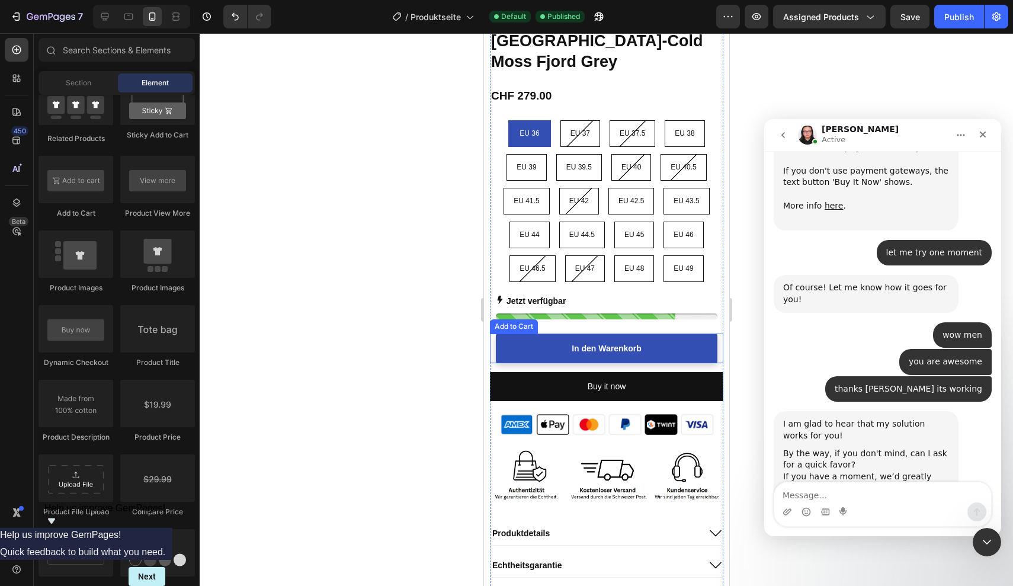
click at [659, 333] on button "In den Warenkorb" at bounding box center [606, 348] width 222 height 30
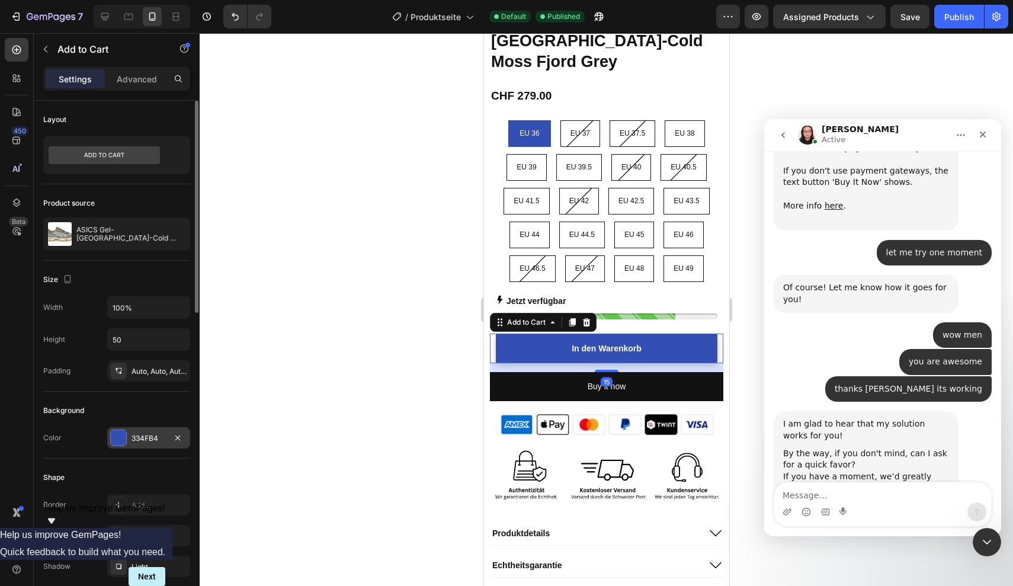
click at [115, 441] on div at bounding box center [118, 437] width 15 height 15
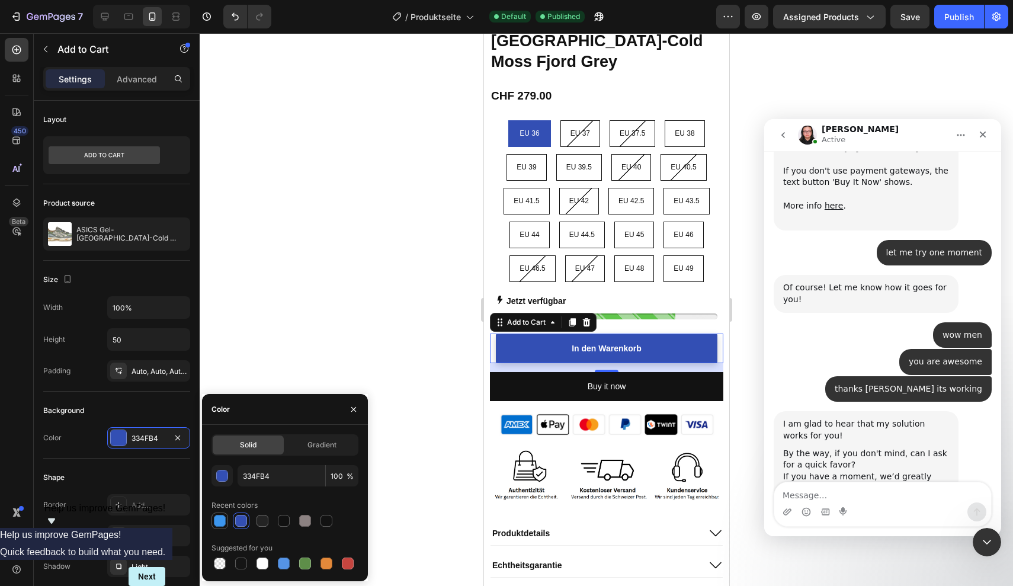
click at [219, 521] on div at bounding box center [220, 521] width 12 height 12
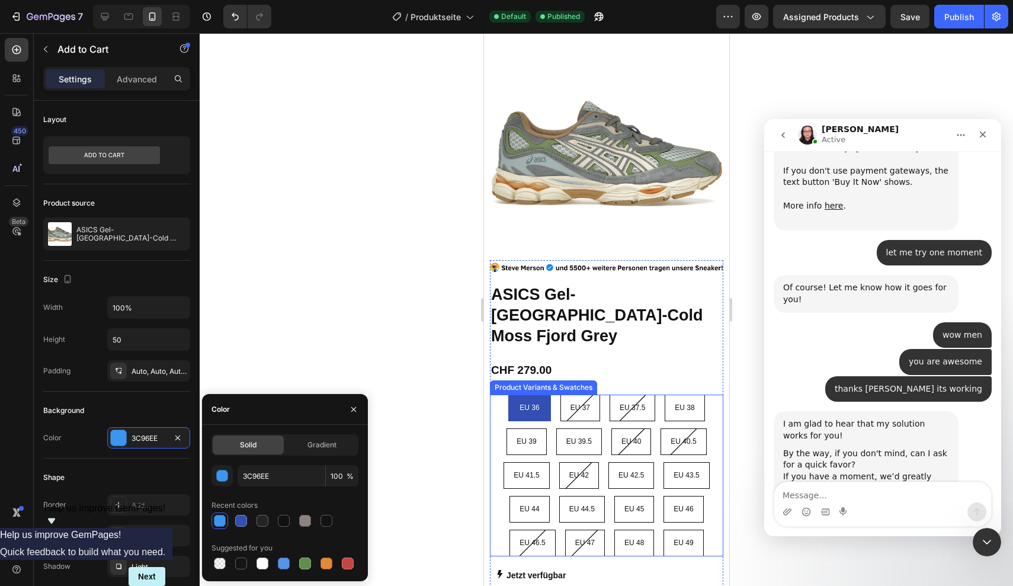
scroll to position [292, 0]
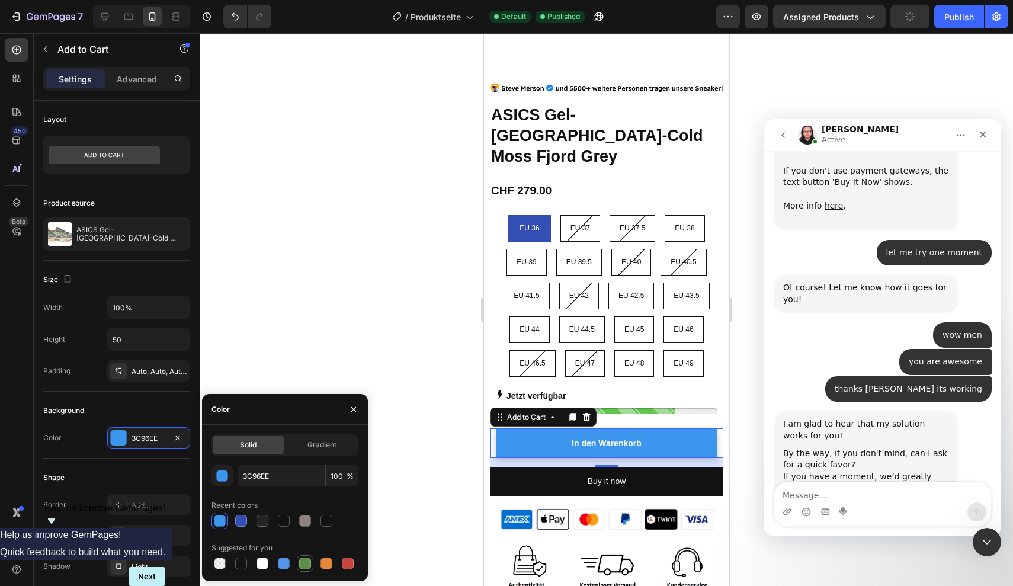
click at [308, 567] on div at bounding box center [305, 563] width 12 height 12
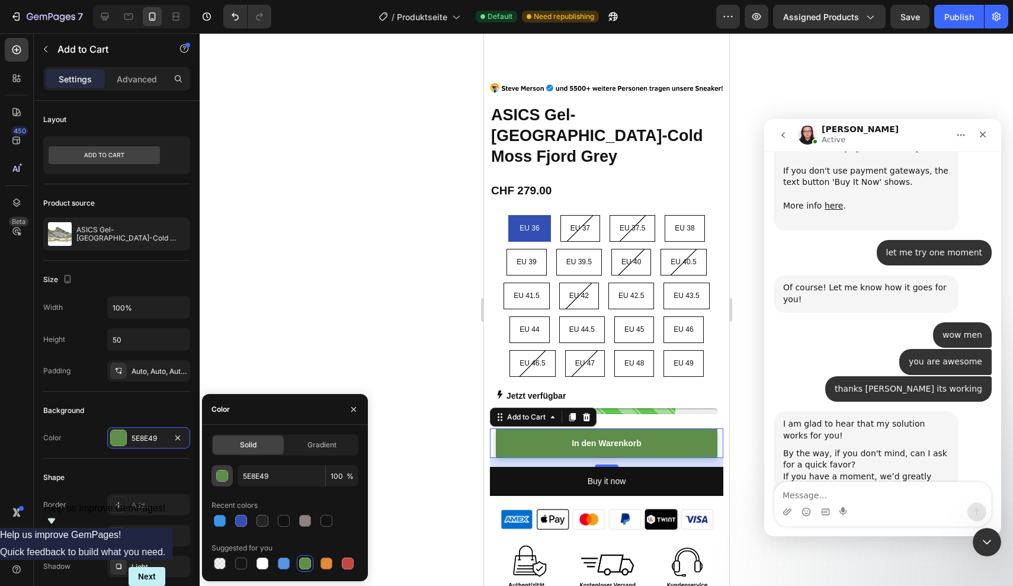
click at [225, 480] on div "button" at bounding box center [223, 476] width 12 height 12
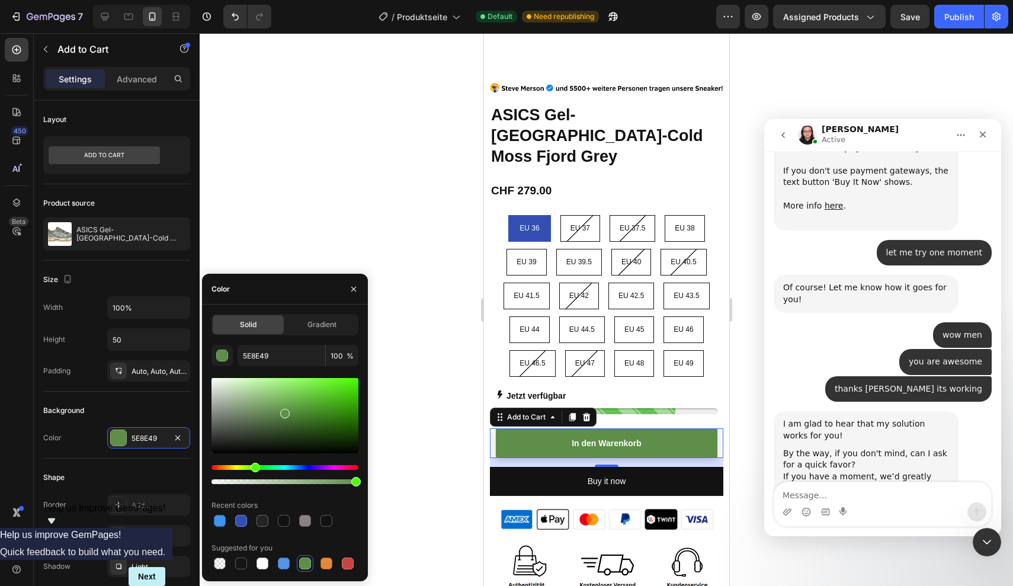
scroll to position [2833, 0]
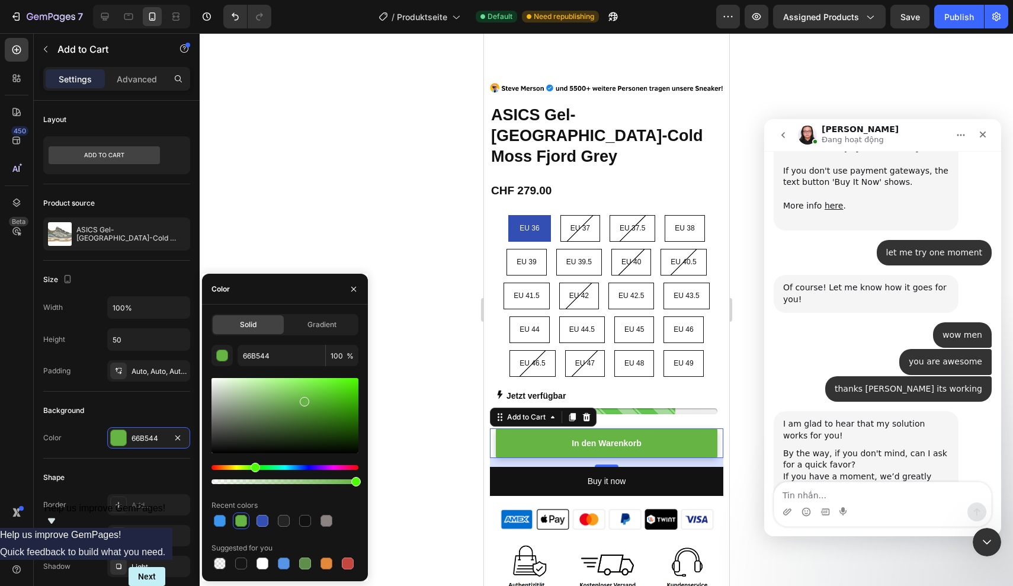
drag, startPoint x: 285, startPoint y: 413, endPoint x: 304, endPoint y: 399, distance: 23.7
click at [304, 399] on div at bounding box center [304, 401] width 9 height 9
click at [302, 399] on div at bounding box center [302, 400] width 9 height 9
type input "69B747"
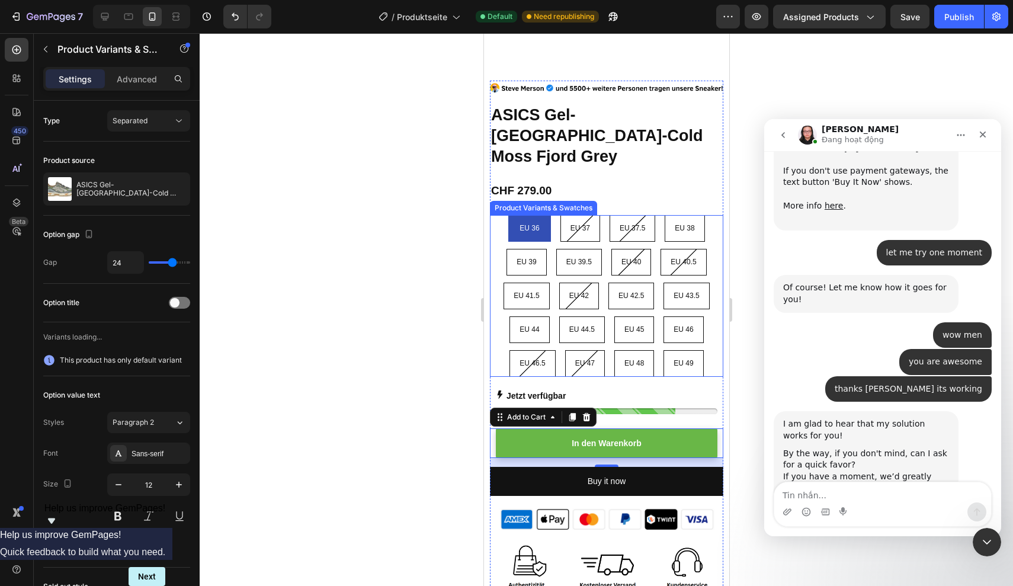
click at [551, 215] on div "EU 36 EU 36 EU 36 EU 37 EU 37 EU 37 EU 37.5 EU 37.5 EU 37.5 EU 38 EU 38 EU 38 E…" at bounding box center [605, 296] width 233 height 162
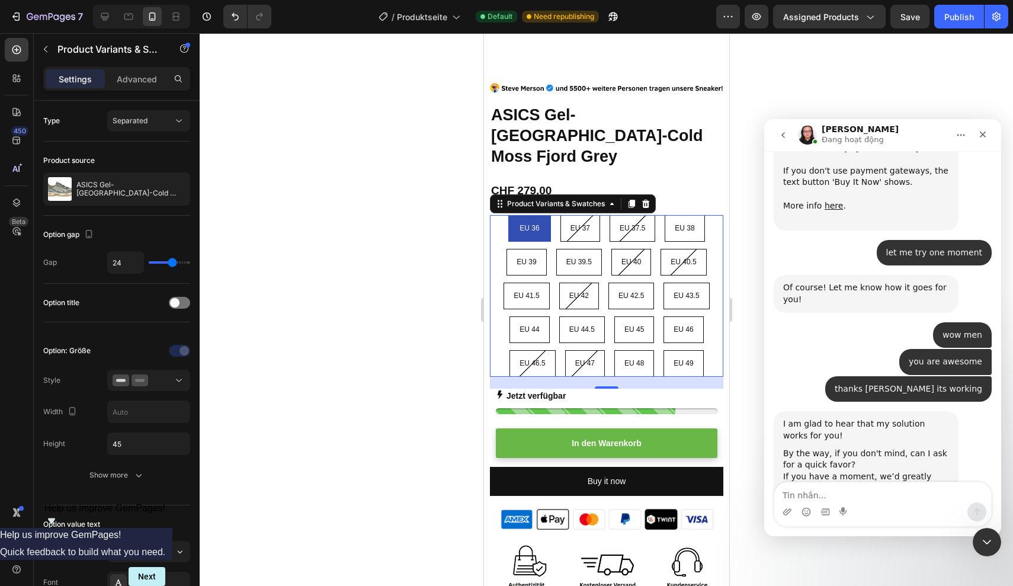
click at [553, 221] on div "EU 36 EU 36 EU 36 EU 37 EU 37 EU 37 EU 37.5 EU 37.5 EU 37.5 EU 38 EU 38 EU 38 E…" at bounding box center [605, 296] width 233 height 162
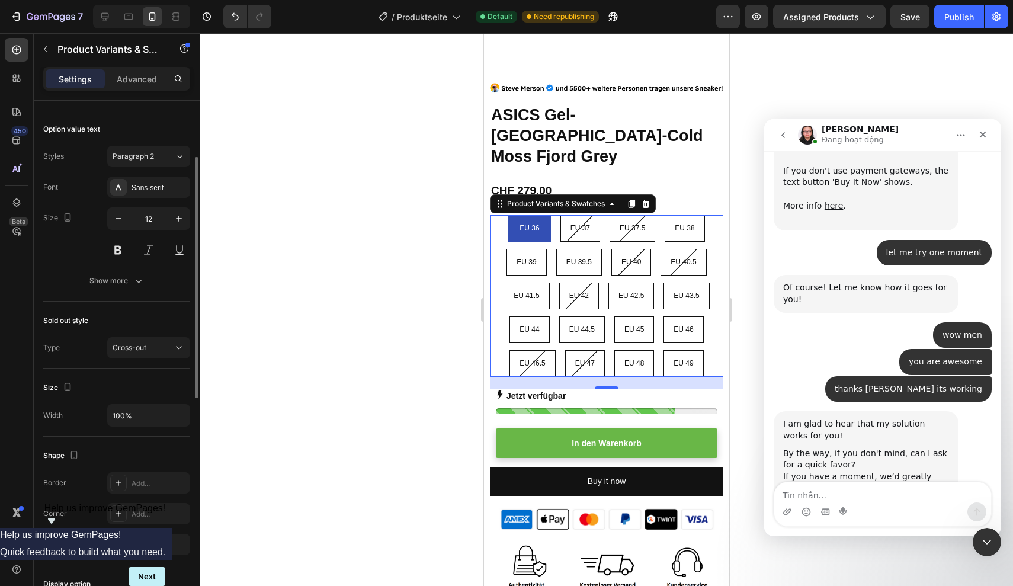
scroll to position [595, 0]
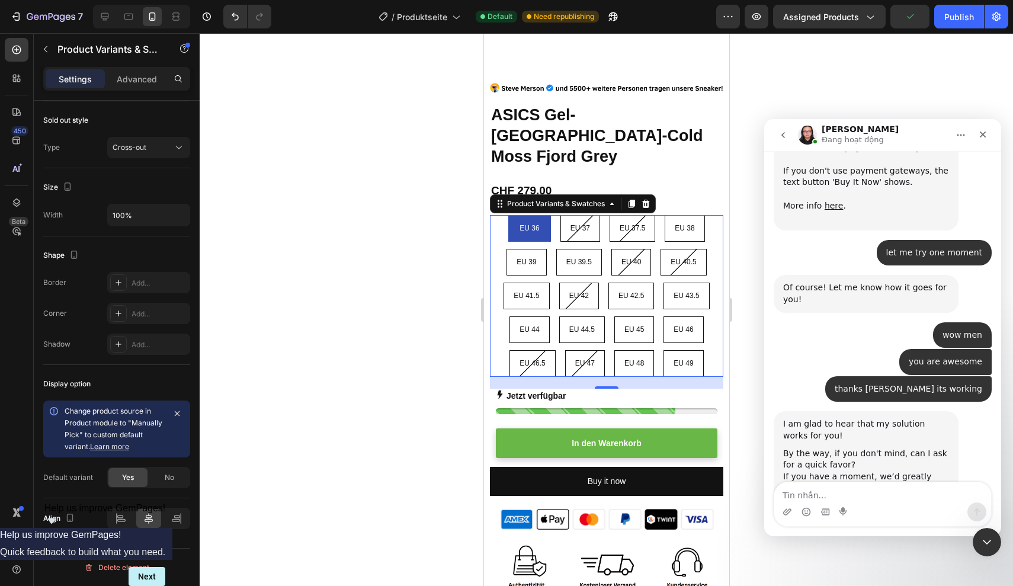
click at [541, 217] on div "EU 36" at bounding box center [528, 228] width 38 height 23
click at [529, 214] on input "EU 36 EU 36 EU 36" at bounding box center [528, 214] width 1 height 1
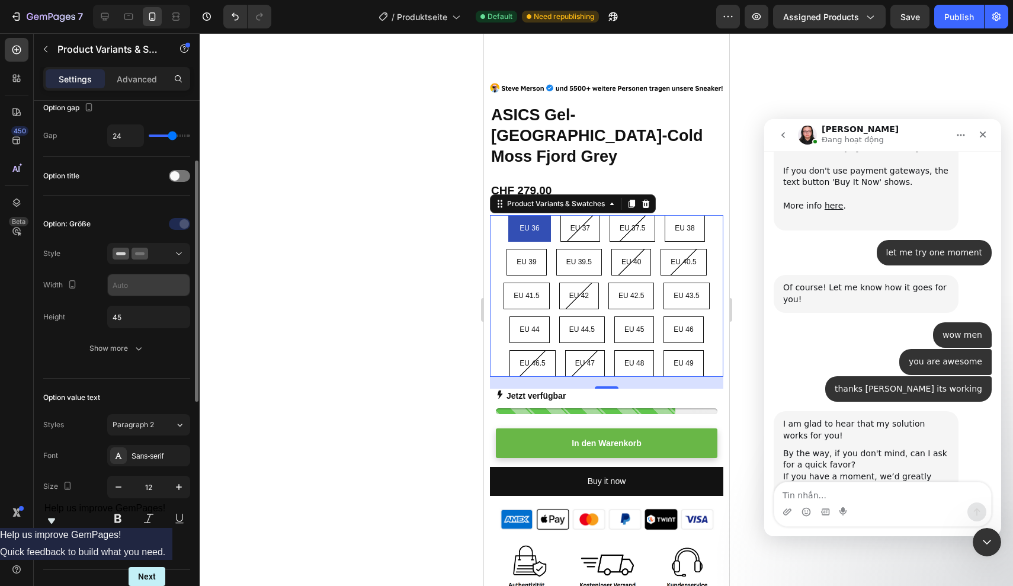
scroll to position [131, 0]
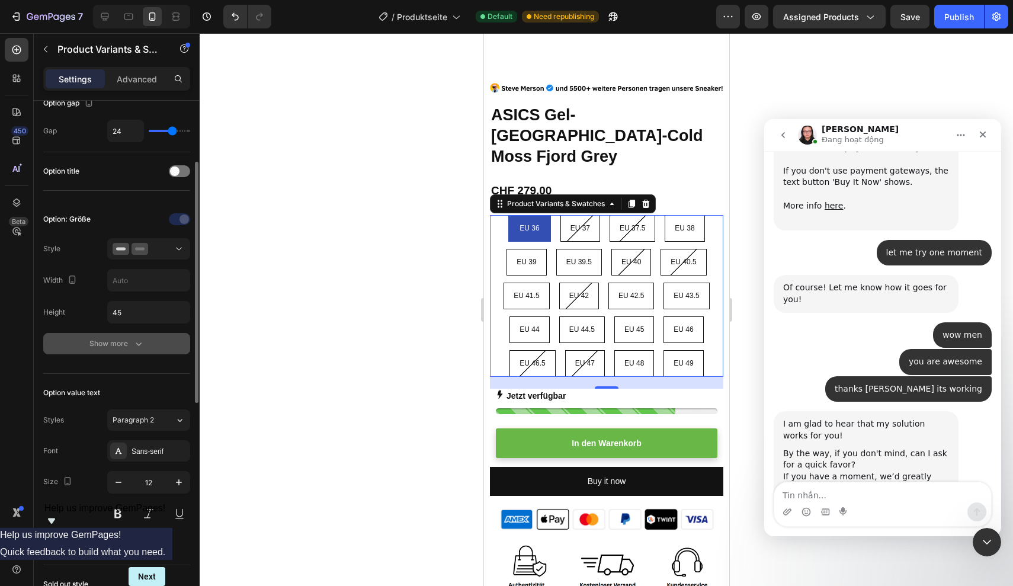
click at [123, 347] on div "Show more" at bounding box center [116, 344] width 55 height 12
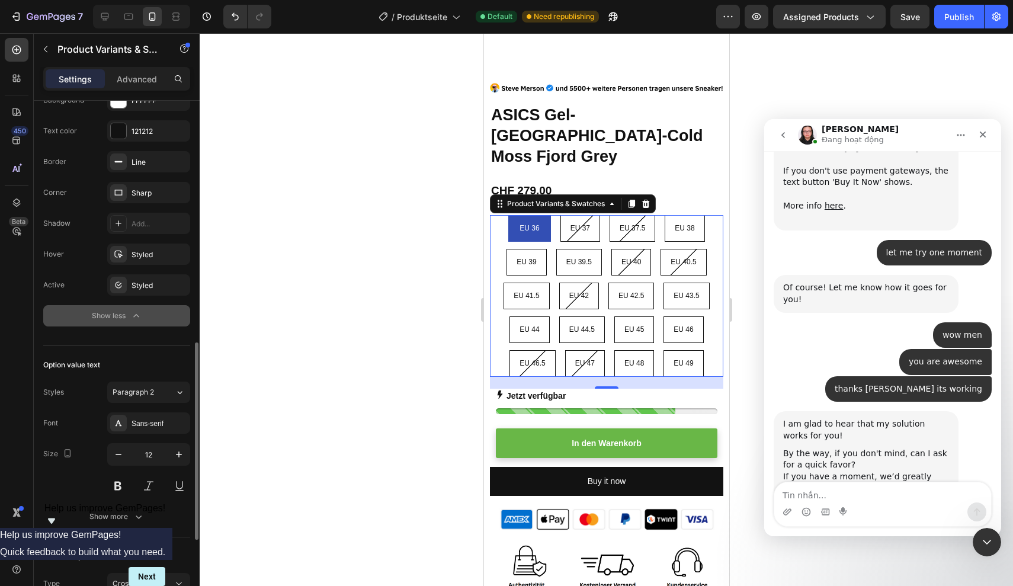
scroll to position [516, 0]
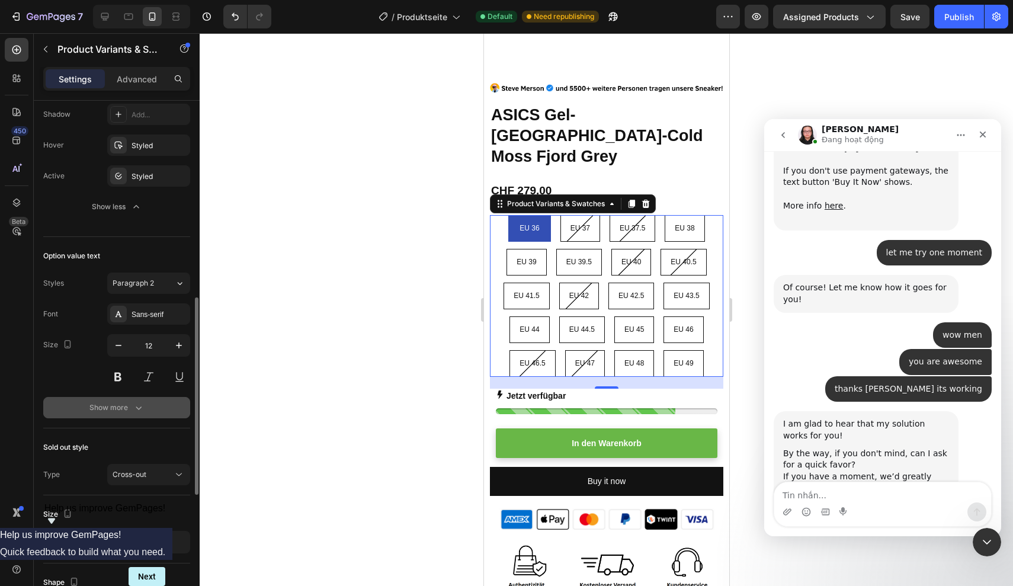
click at [121, 409] on div "Show more" at bounding box center [116, 408] width 55 height 12
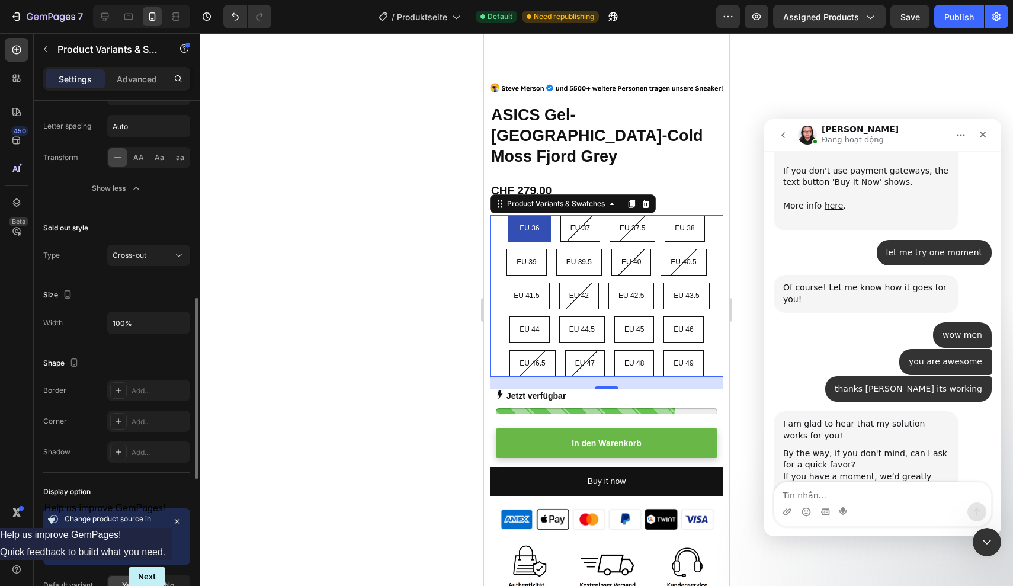
scroll to position [968, 0]
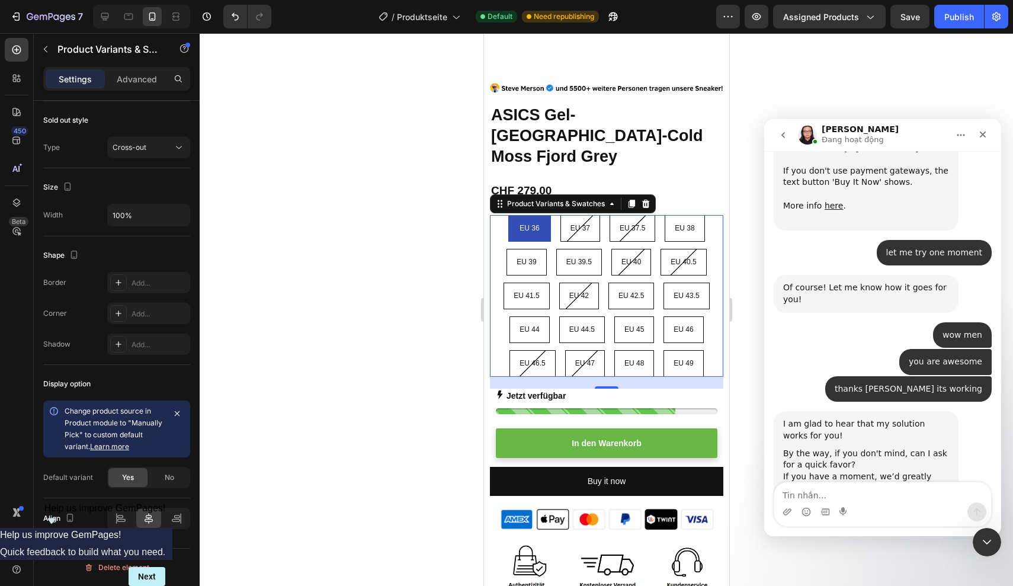
click at [563, 251] on div "EU 39.5" at bounding box center [578, 262] width 44 height 23
click at [577, 248] on input "EU 39.5 EU 39.5 EU 39.5" at bounding box center [577, 248] width 1 height 1
radio input "true"
click at [551, 223] on div "EU 36 EU 36 EU 36 EU 37 EU 37 EU 37 EU 37.5 EU 37.5 EU 37.5 EU 38 EU 38 EU 38 E…" at bounding box center [605, 296] width 233 height 162
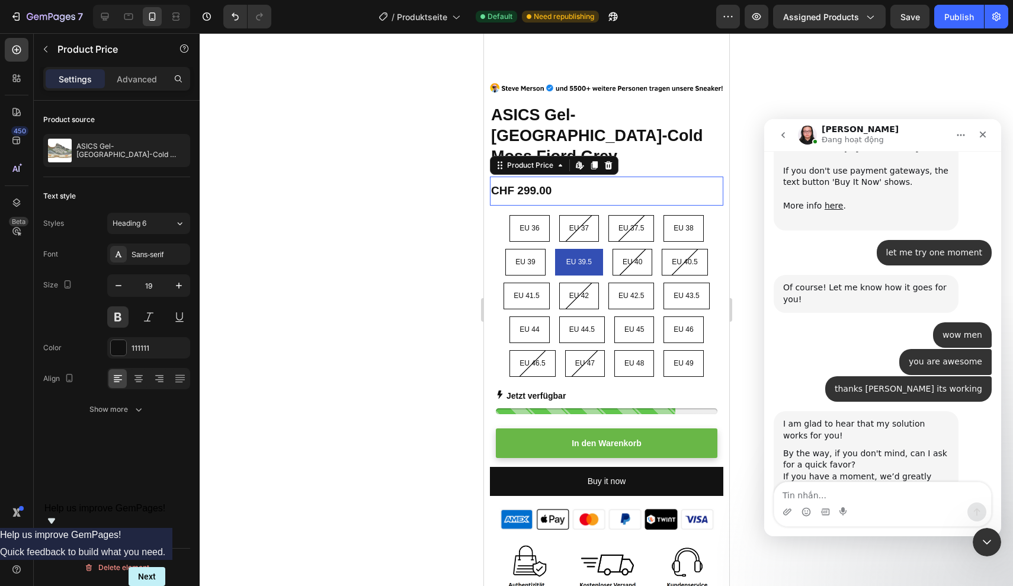
click at [701, 182] on div "CHF 299.00" at bounding box center [605, 190] width 233 height 17
click at [714, 206] on div "16" at bounding box center [605, 210] width 233 height 9
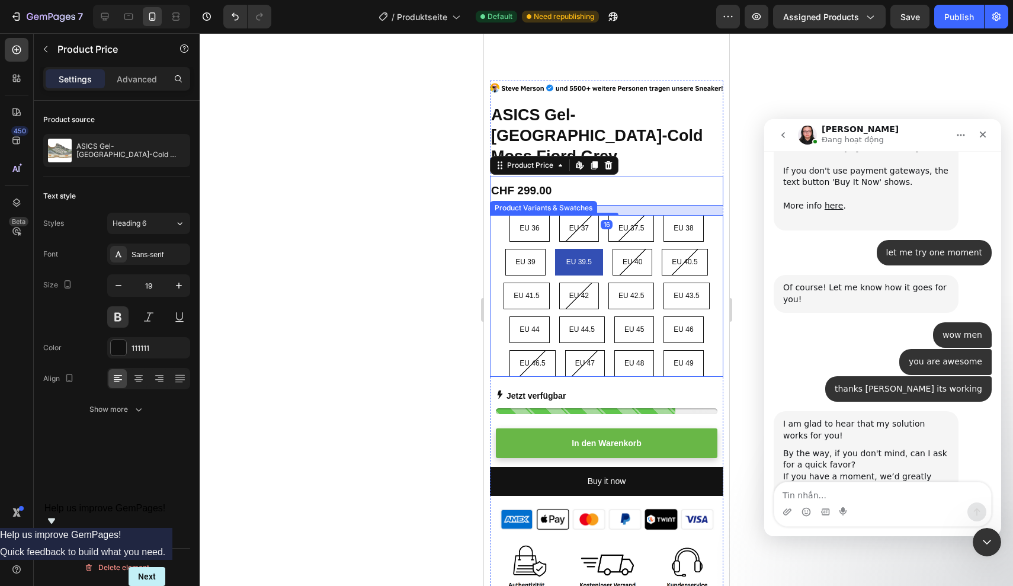
click at [715, 215] on div "EU 36 EU 36 EU 36 EU 37 EU 37 EU 37 EU 37.5 EU 37.5 EU 37.5 EU 38 EU 38 EU 38 E…" at bounding box center [605, 296] width 233 height 162
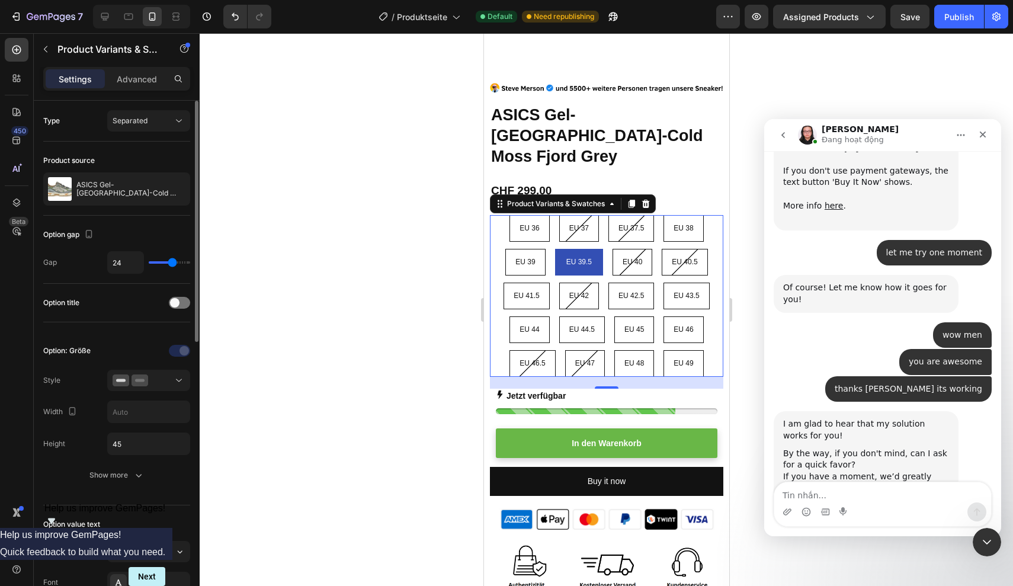
click at [175, 368] on div "Option: Größe Style Width Height 45 Show more" at bounding box center [116, 413] width 147 height 145
click at [175, 378] on icon at bounding box center [179, 380] width 12 height 12
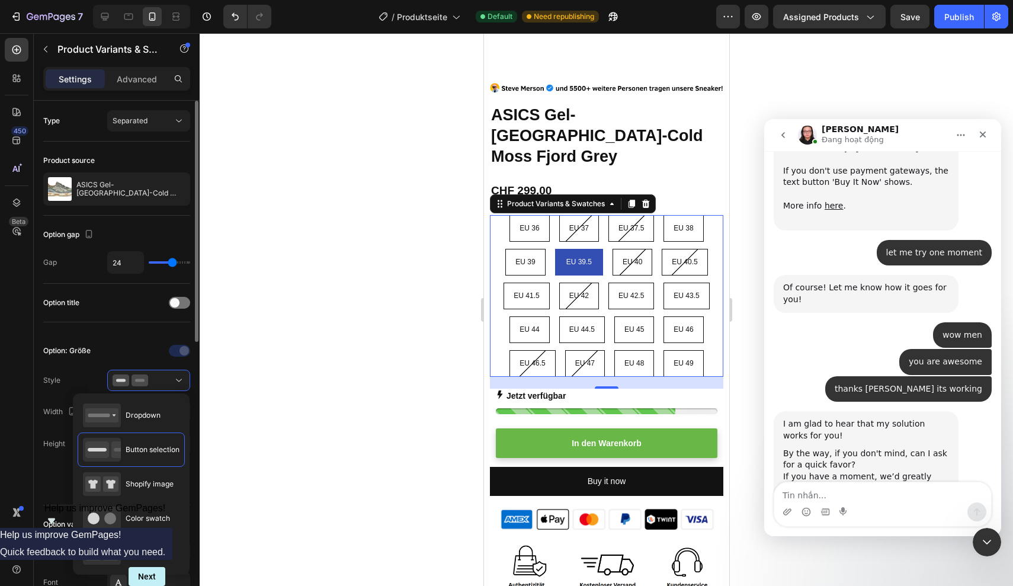
click at [133, 348] on div at bounding box center [148, 350] width 83 height 19
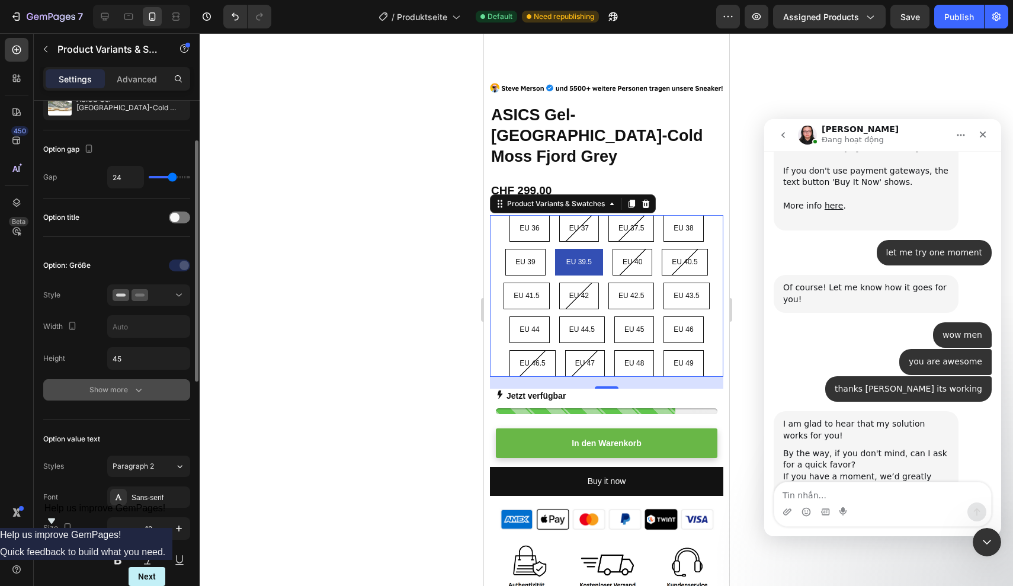
click at [133, 393] on icon "button" at bounding box center [139, 390] width 12 height 12
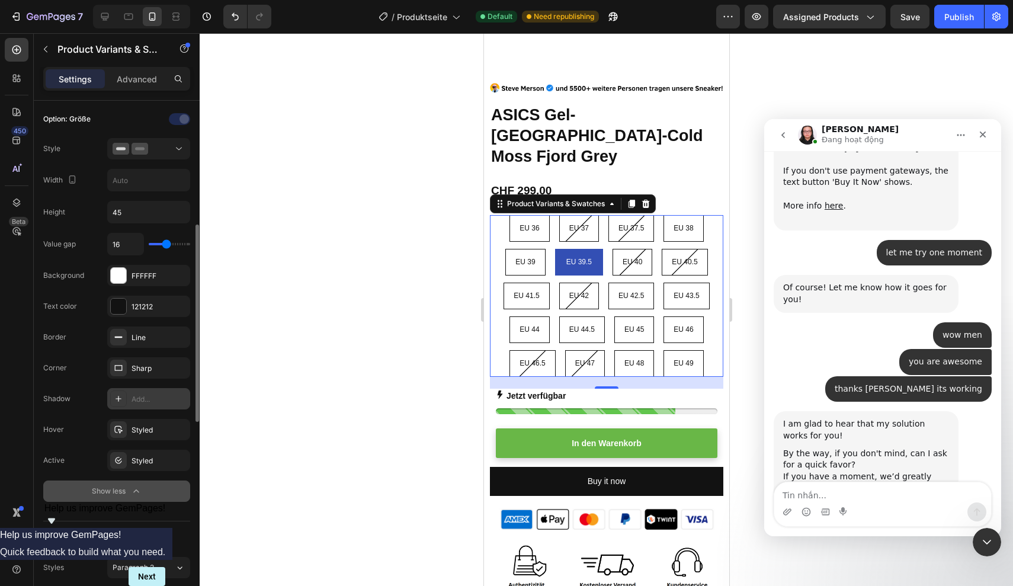
scroll to position [261, 0]
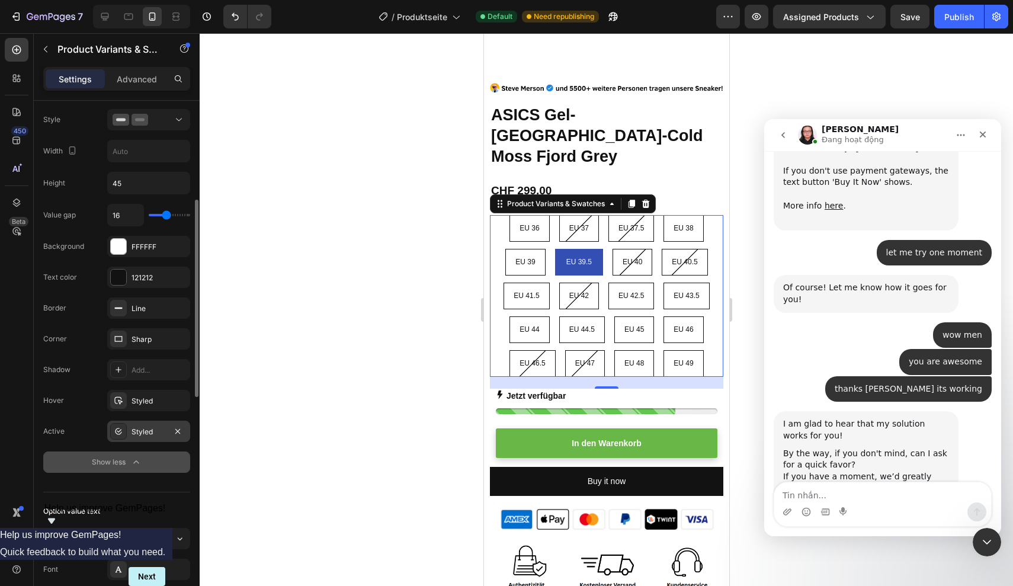
click at [148, 431] on div "Styled" at bounding box center [148, 431] width 34 height 11
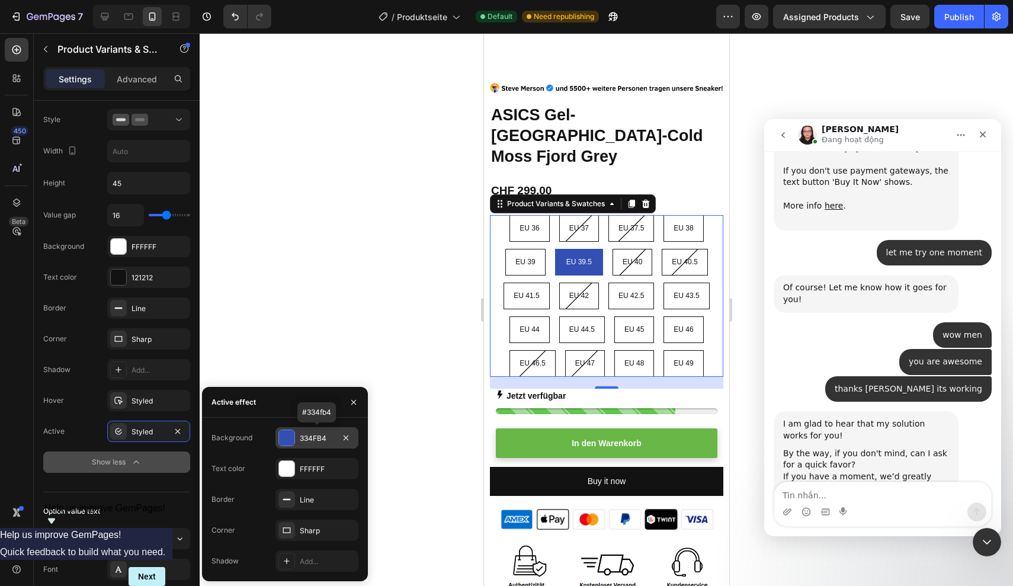
click at [281, 435] on div at bounding box center [286, 437] width 15 height 15
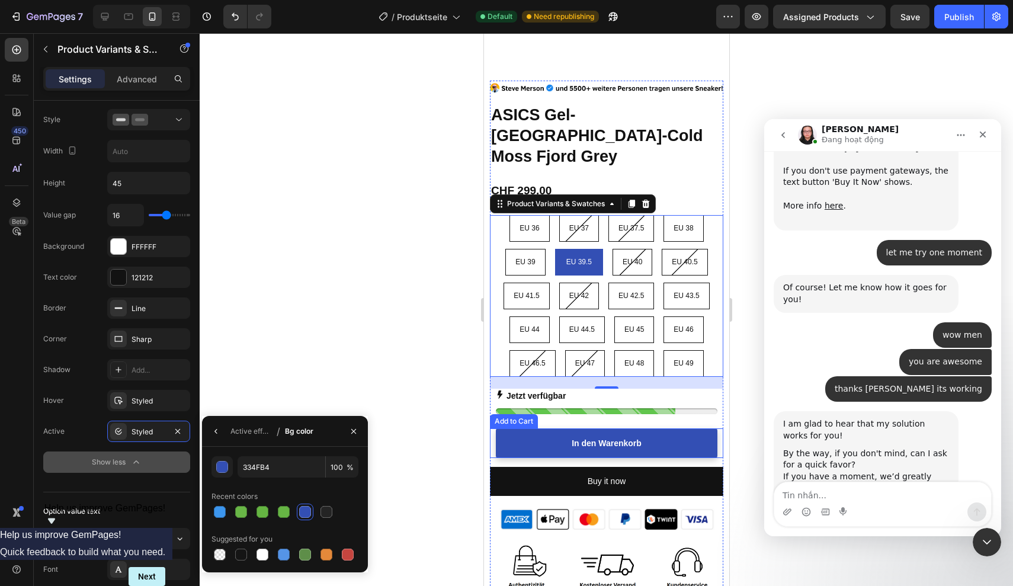
click at [522, 428] on button "In den Warenkorb" at bounding box center [606, 443] width 222 height 30
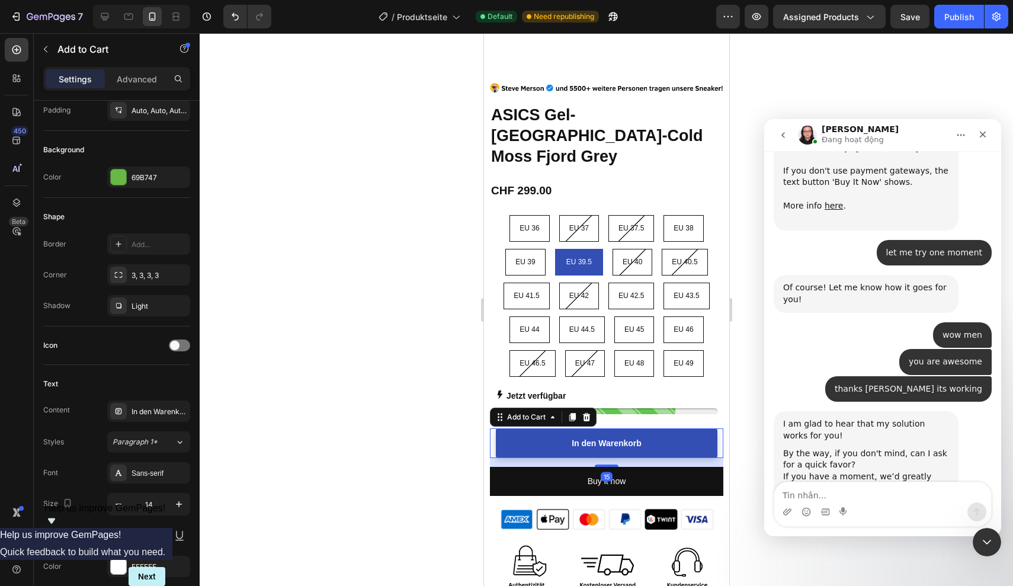
scroll to position [0, 0]
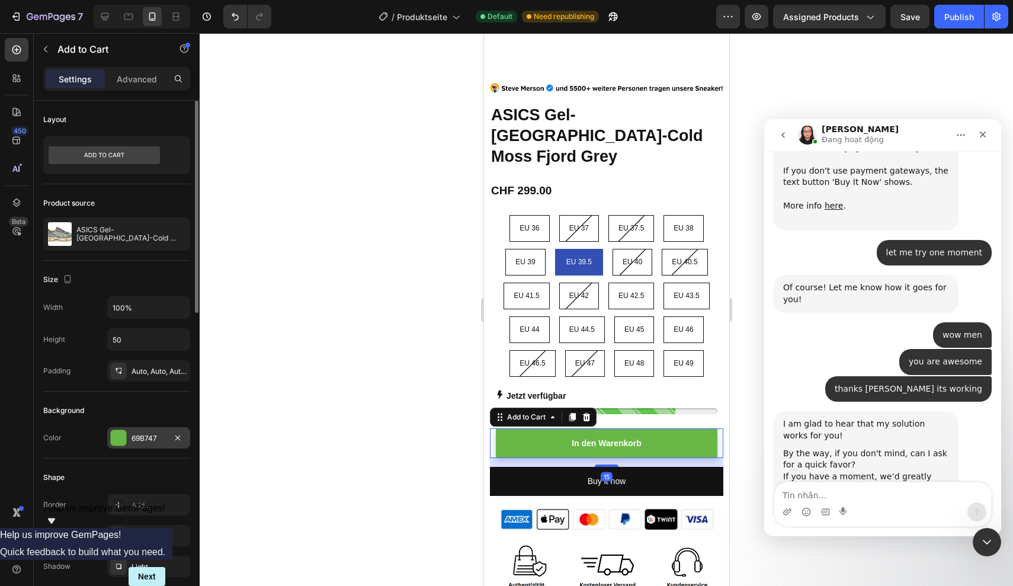
click at [158, 441] on div "69B747" at bounding box center [148, 438] width 34 height 11
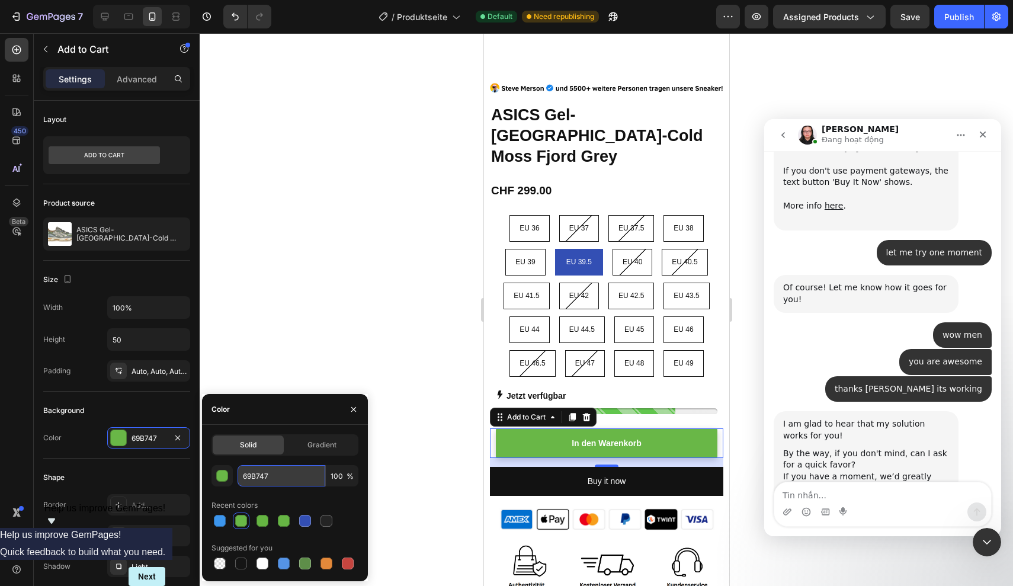
click at [250, 472] on input "69B747" at bounding box center [281, 475] width 88 height 21
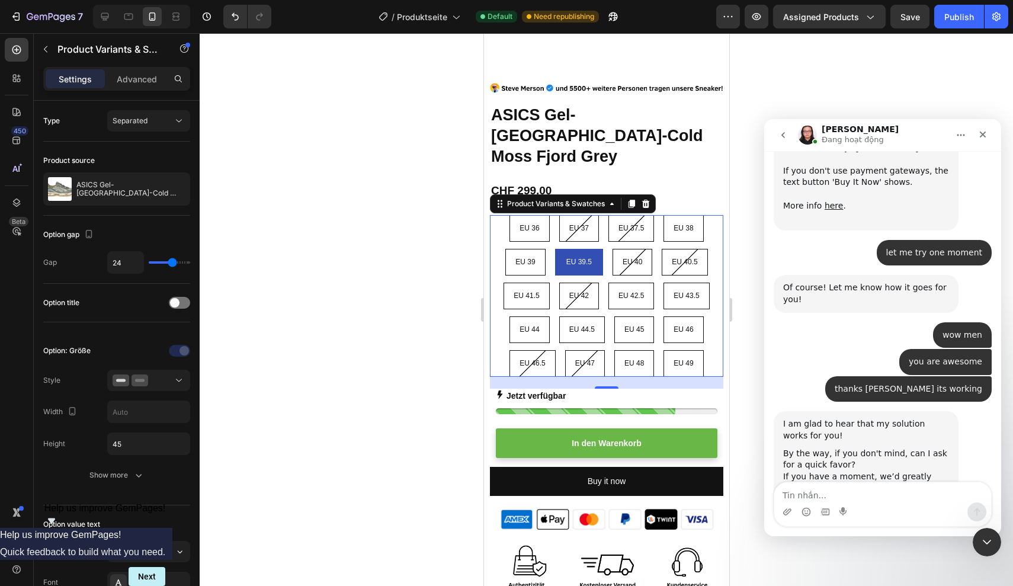
click at [592, 251] on div "EU 39.5" at bounding box center [578, 262] width 44 height 23
click at [578, 248] on input "EU 39.5 EU 39.5 EU 39.5" at bounding box center [577, 248] width 1 height 1
click at [126, 471] on div "Show more" at bounding box center [116, 475] width 55 height 12
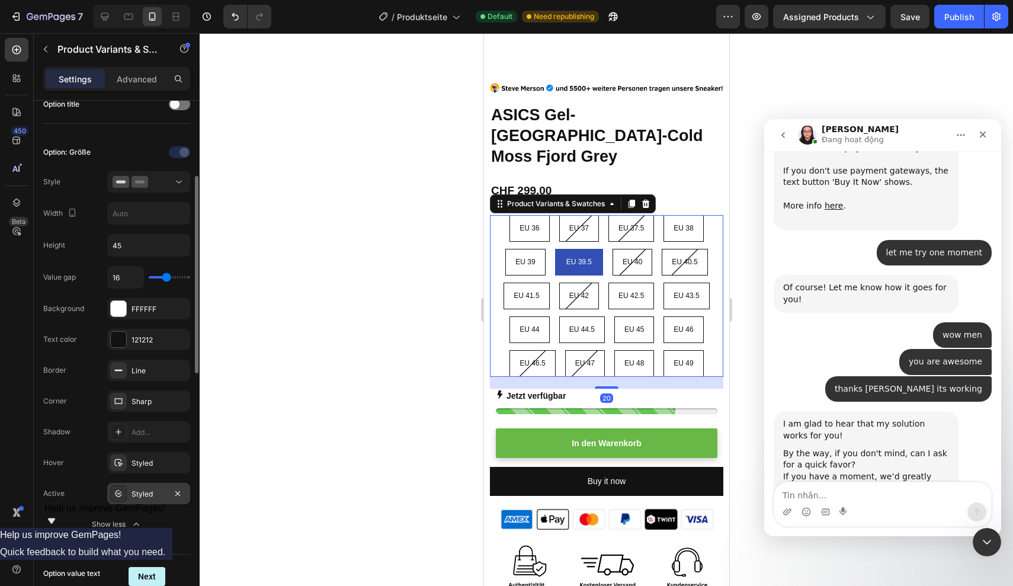
scroll to position [235, 0]
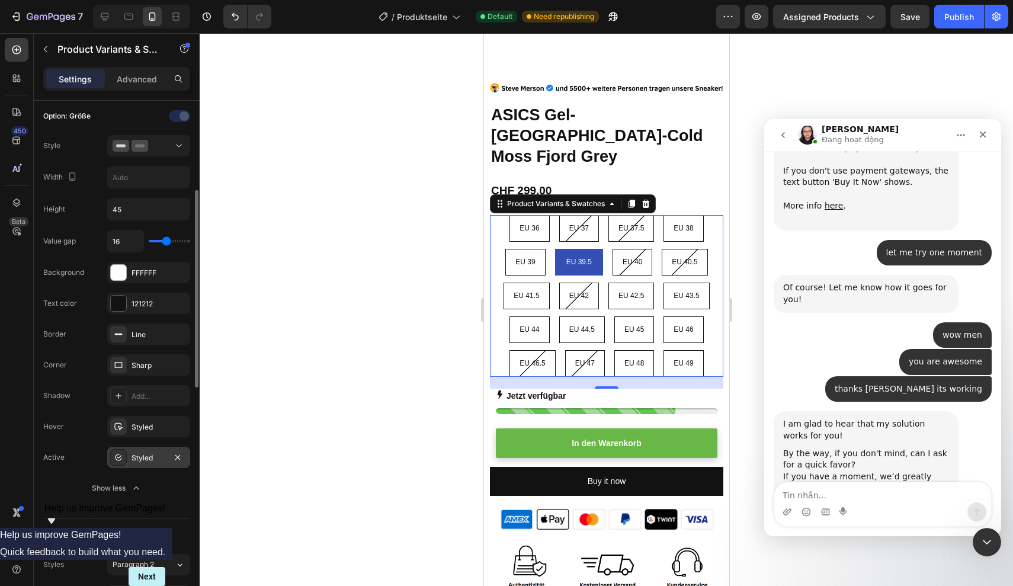
click at [143, 455] on div "Styled" at bounding box center [148, 457] width 34 height 11
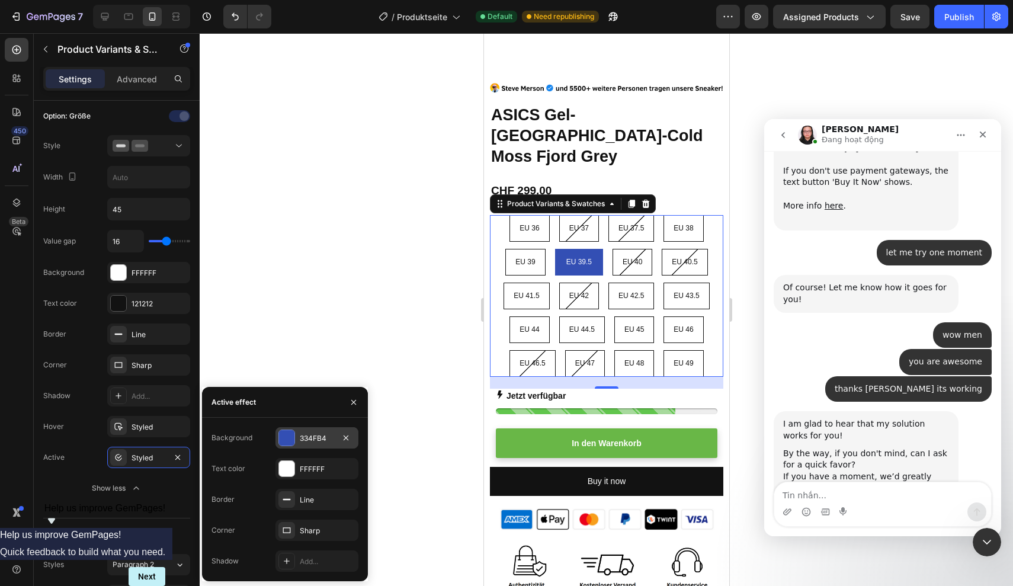
click at [319, 436] on div "334FB4" at bounding box center [317, 438] width 34 height 11
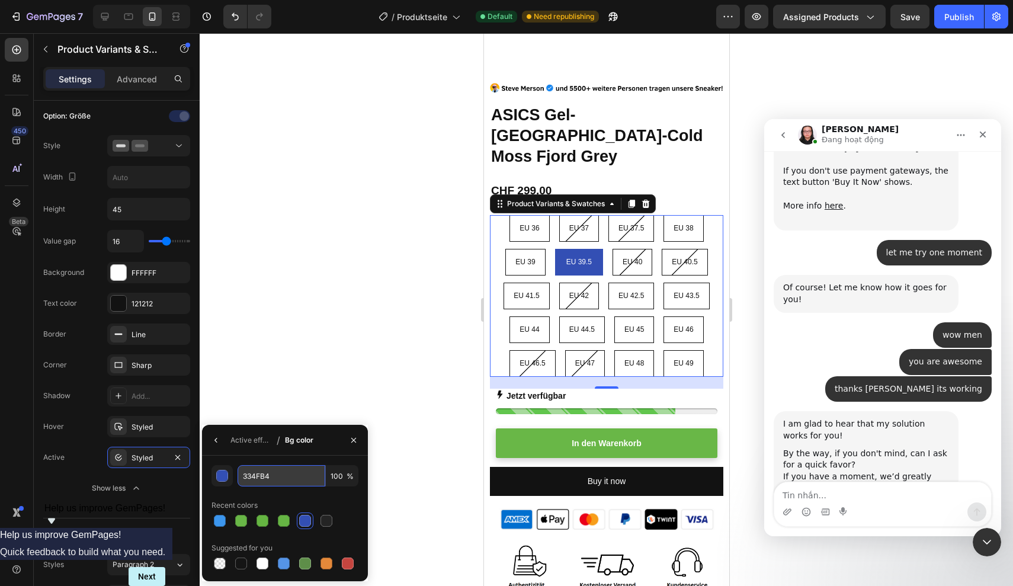
click at [278, 471] on input "334FB4" at bounding box center [281, 475] width 88 height 21
paste input "69B747"
type input "69B747"
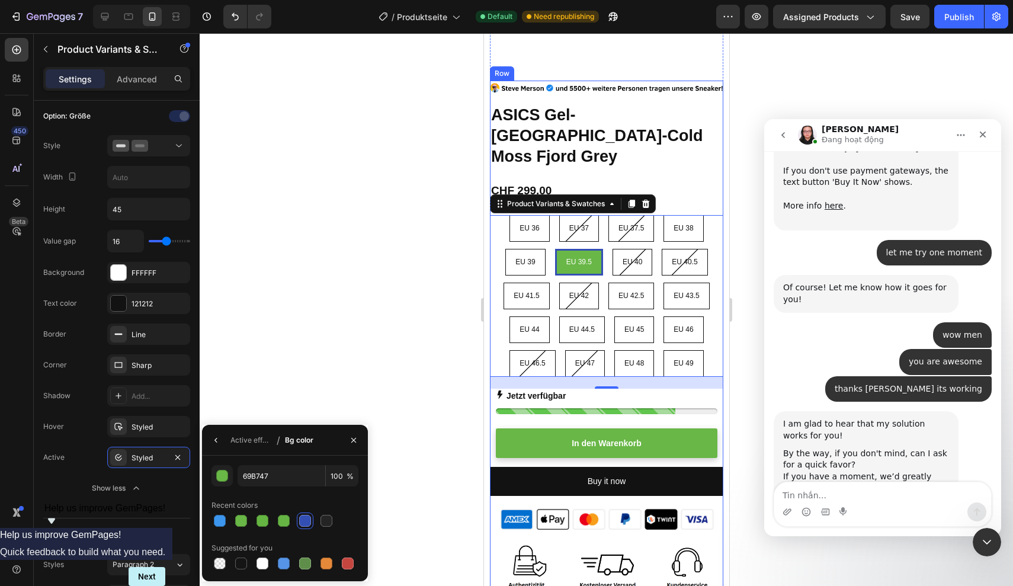
click at [704, 140] on h1 "ASICS Gel-[GEOGRAPHIC_DATA]-Cold [PERSON_NAME] Fjord Grey" at bounding box center [605, 136] width 233 height 65
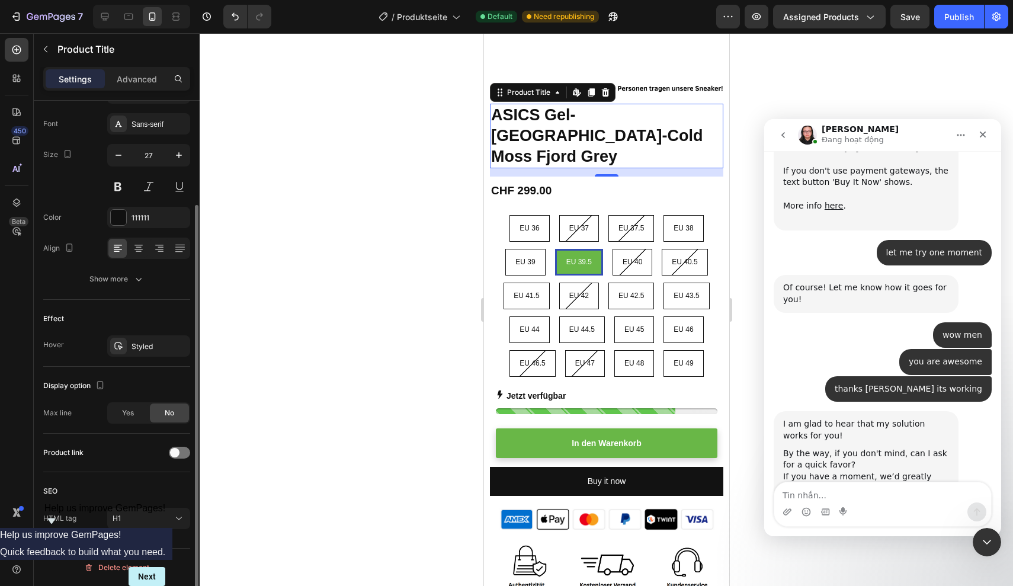
scroll to position [0, 0]
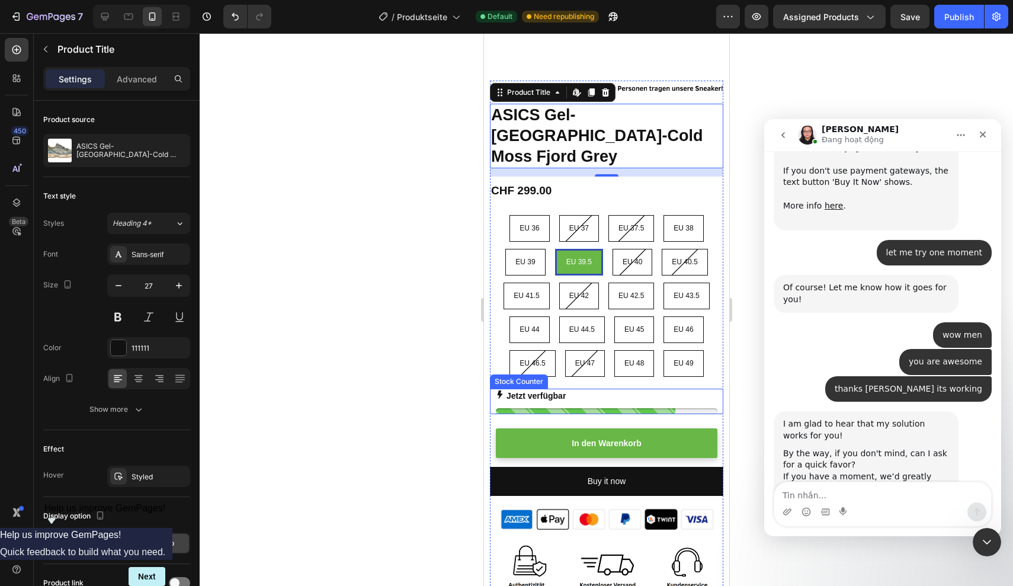
click at [641, 408] on div at bounding box center [606, 411] width 222 height 6
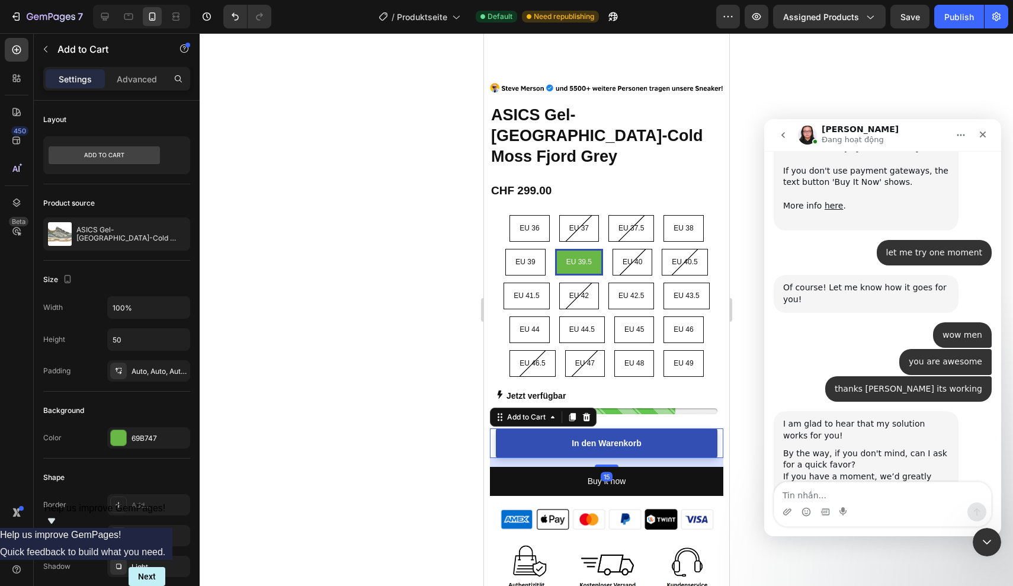
click at [670, 431] on button "In den Warenkorb" at bounding box center [606, 443] width 222 height 30
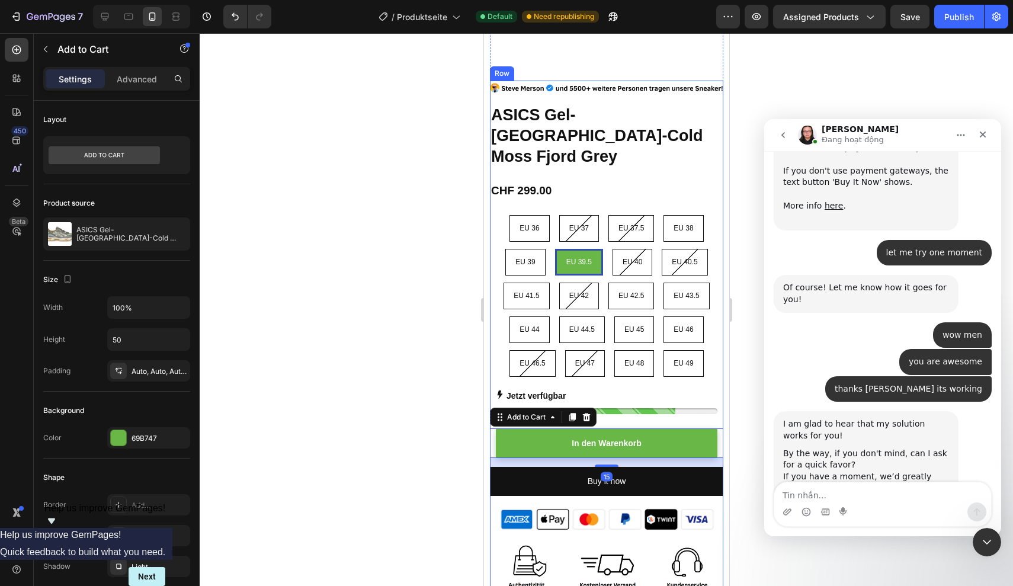
click at [714, 357] on div "Image ASICS Gel-NYC-Cold Moss Fjord Grey Product Title CHF 299.00 Product Price…" at bounding box center [605, 393] width 233 height 624
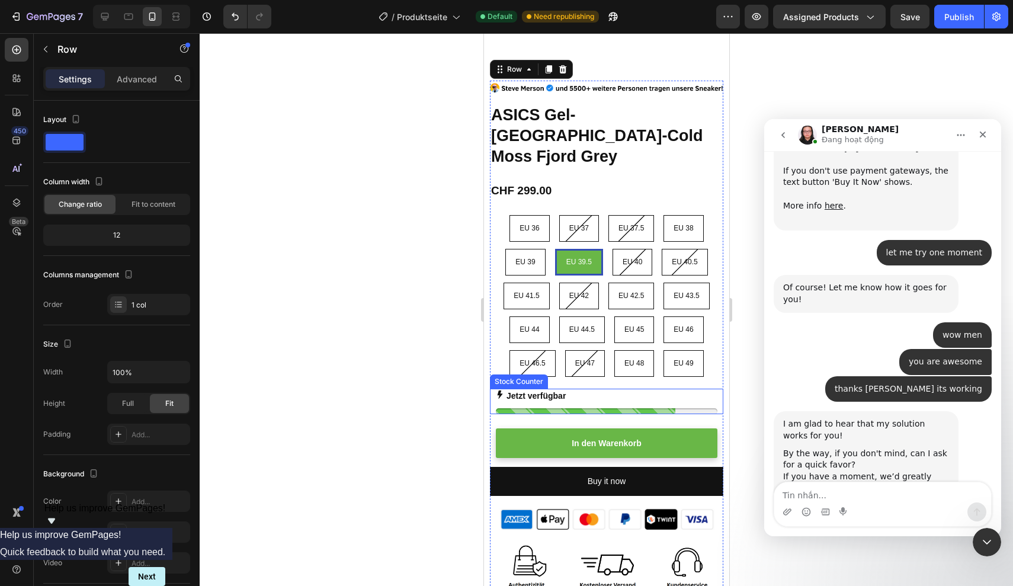
click at [669, 389] on div "Jetzt verfügbar" at bounding box center [606, 401] width 222 height 25
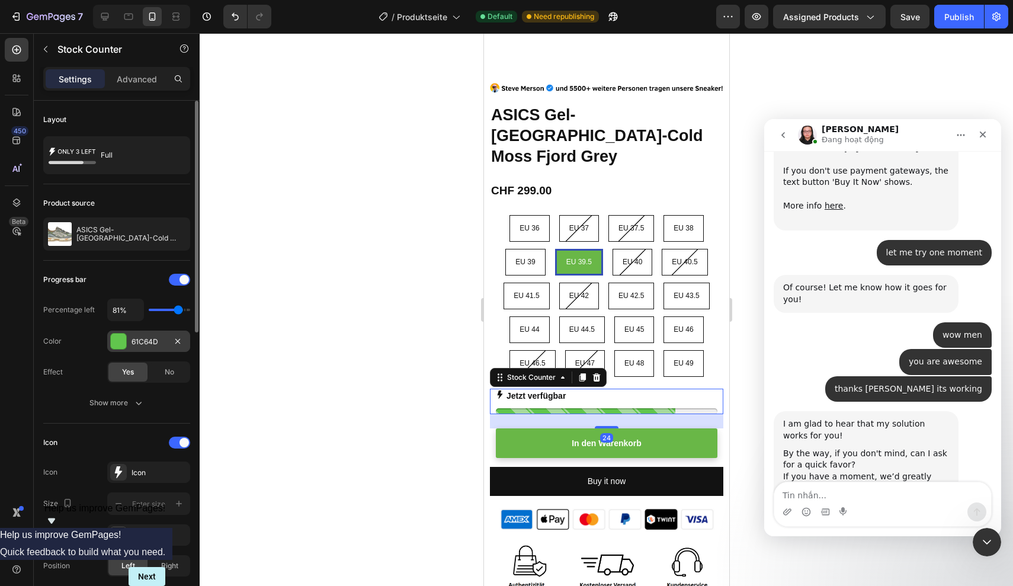
click at [157, 342] on div "61C64D" at bounding box center [148, 341] width 34 height 11
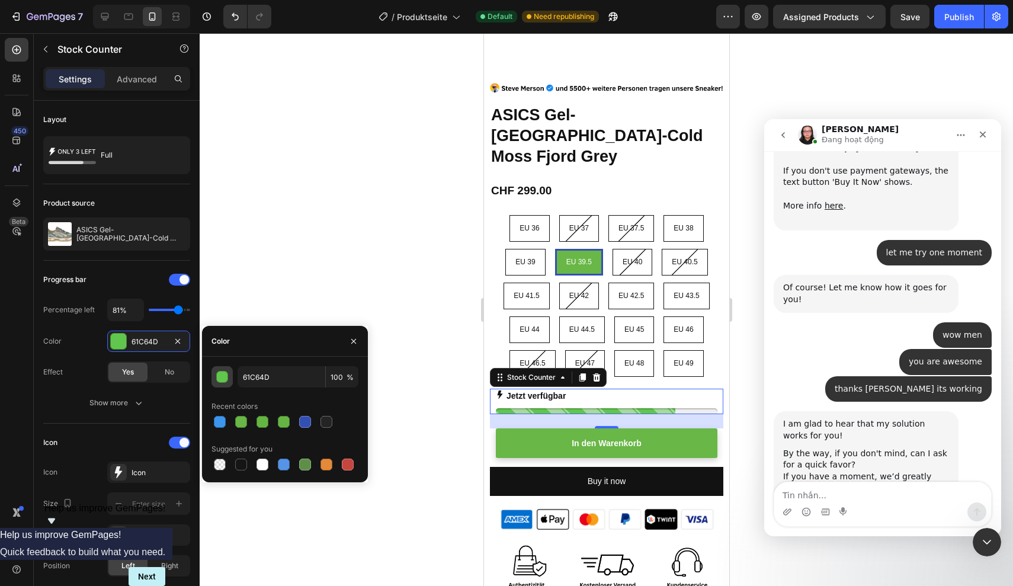
click at [217, 379] on div "button" at bounding box center [223, 377] width 12 height 12
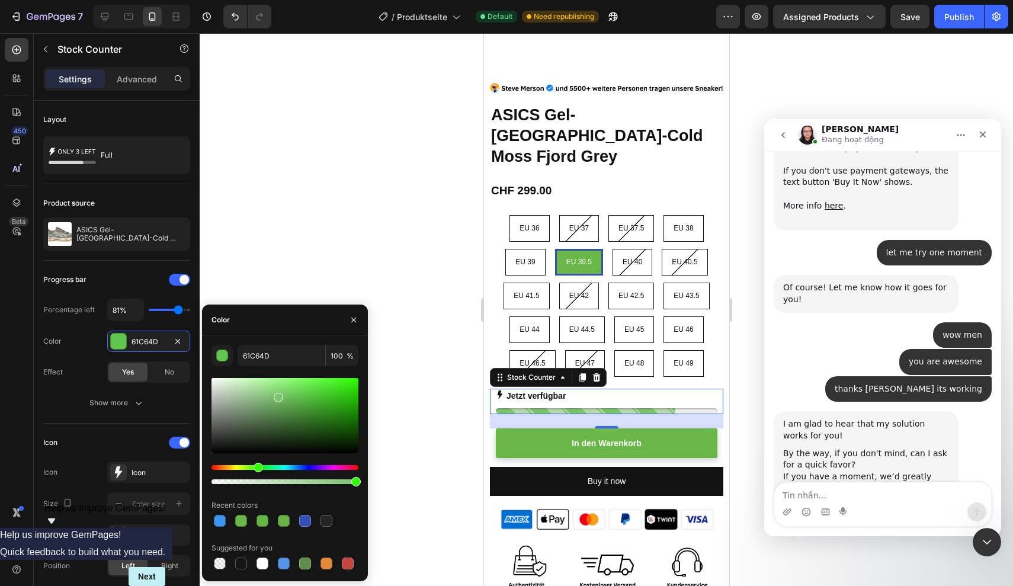
drag, startPoint x: 302, startPoint y: 396, endPoint x: 277, endPoint y: 394, distance: 24.9
click at [277, 394] on div at bounding box center [278, 397] width 9 height 9
type input "7CC46D"
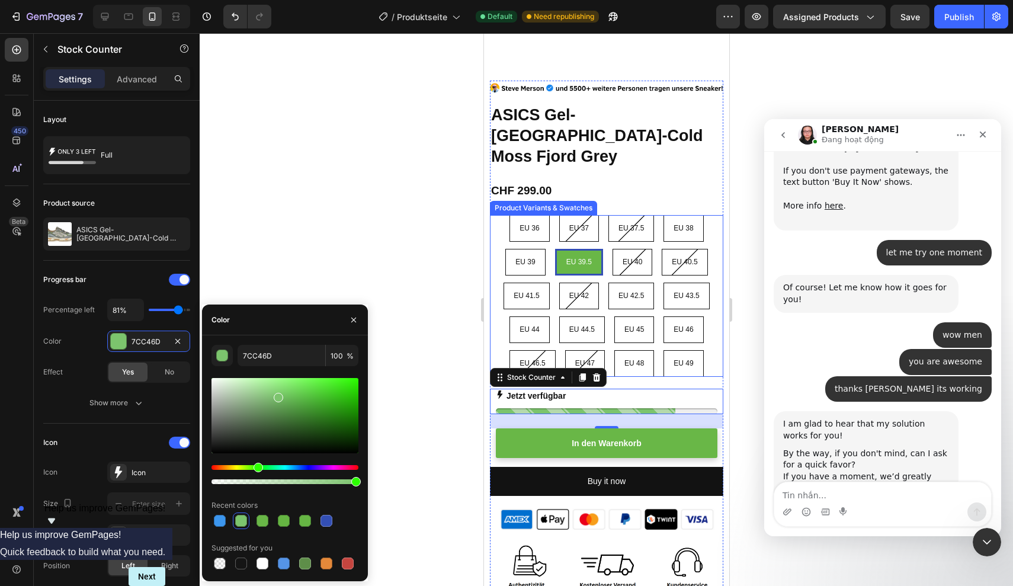
click at [712, 345] on div "EU 36 EU 36 EU 36 EU 37 EU 37 EU 37 EU 37.5 EU 37.5 EU 37.5 EU 38 EU 38 EU 38 E…" at bounding box center [605, 296] width 233 height 162
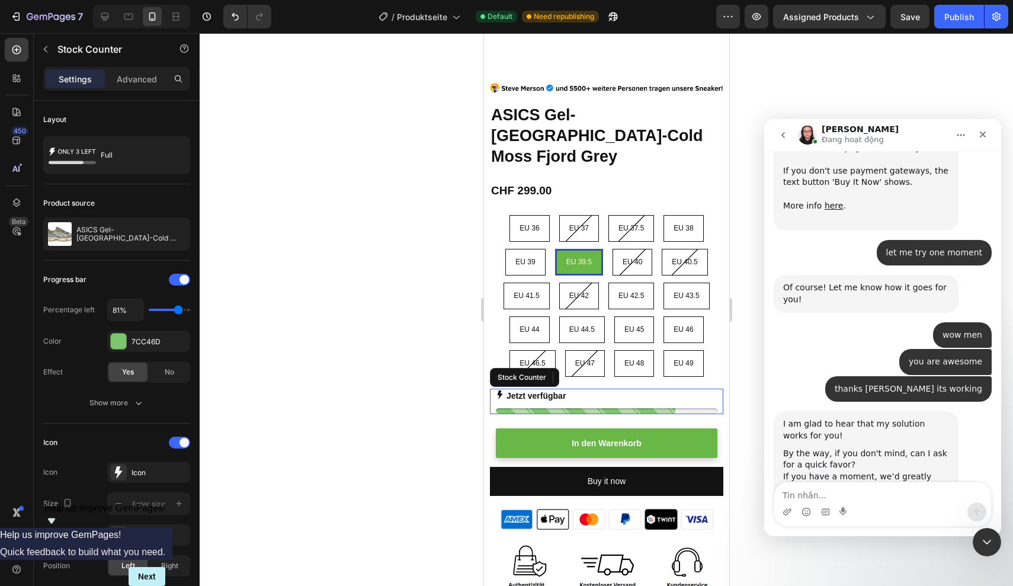
click at [663, 408] on div at bounding box center [606, 411] width 222 height 6
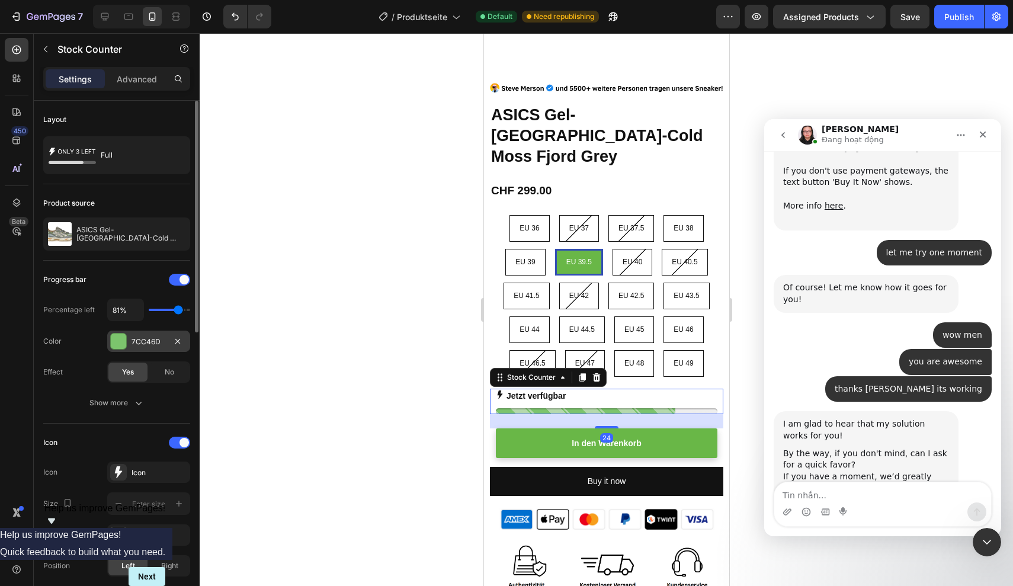
click at [161, 342] on div "7CC46D" at bounding box center [148, 341] width 34 height 11
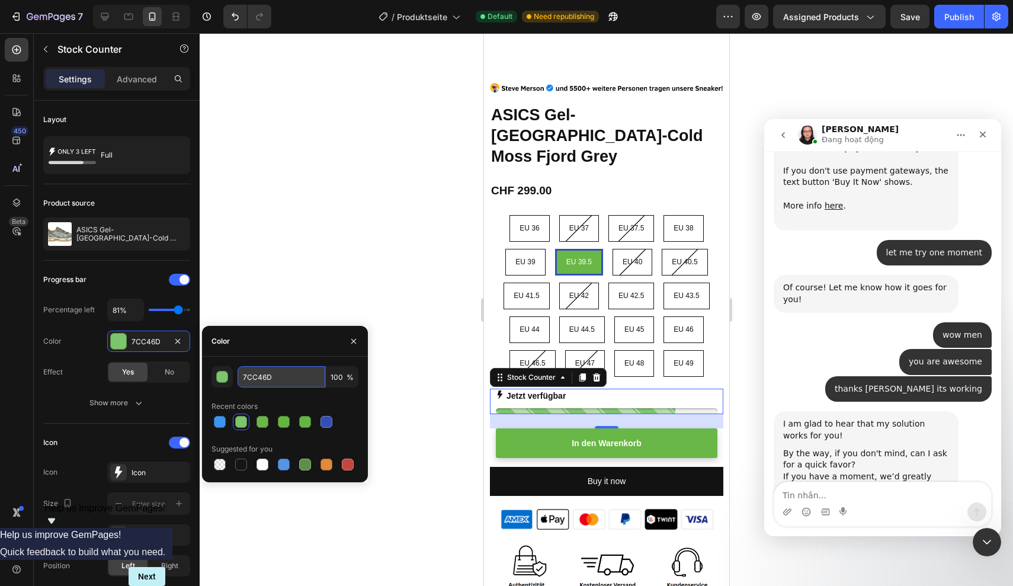
click at [256, 382] on input "7CC46D" at bounding box center [281, 376] width 88 height 21
click at [229, 380] on button "button" at bounding box center [221, 376] width 21 height 21
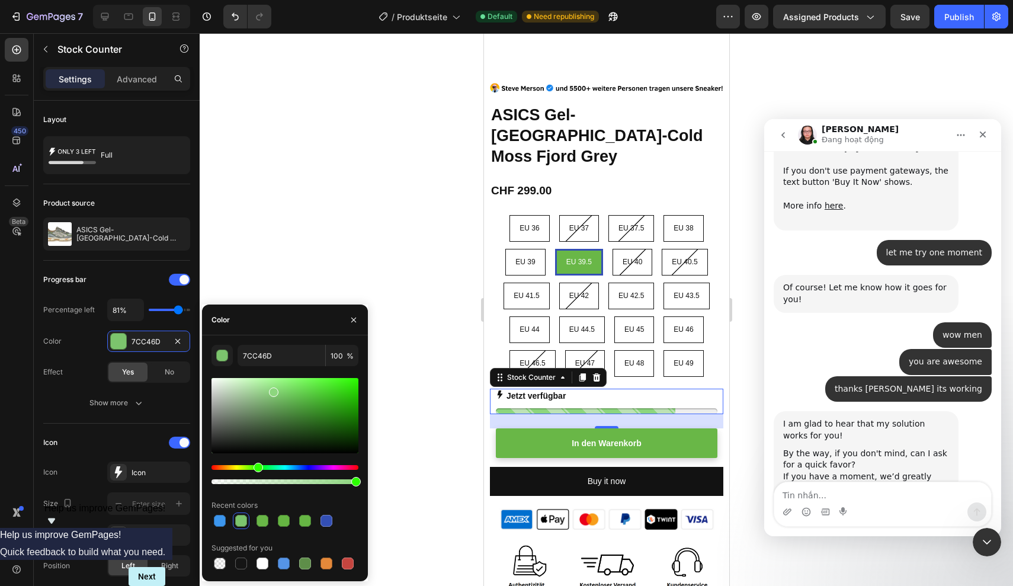
drag, startPoint x: 278, startPoint y: 395, endPoint x: 272, endPoint y: 390, distance: 7.5
click at [272, 390] on div at bounding box center [273, 391] width 9 height 9
type input "8DD67E"
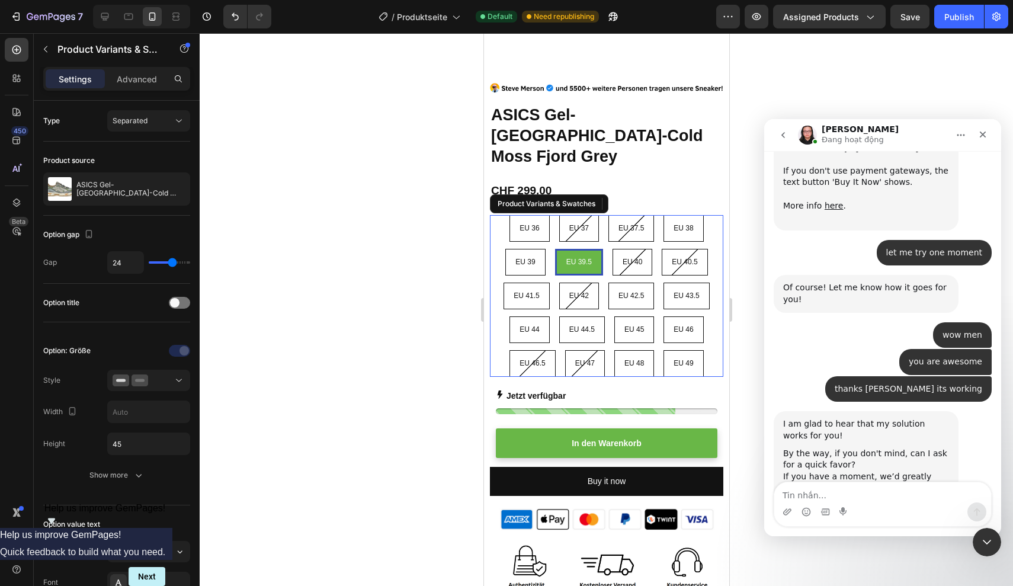
click at [712, 335] on div "EU 36 EU 36 EU 36 EU 37 EU 37 EU 37 EU 37.5 EU 37.5 EU 37.5 EU 38 EU 38 EU 38 E…" at bounding box center [605, 296] width 233 height 162
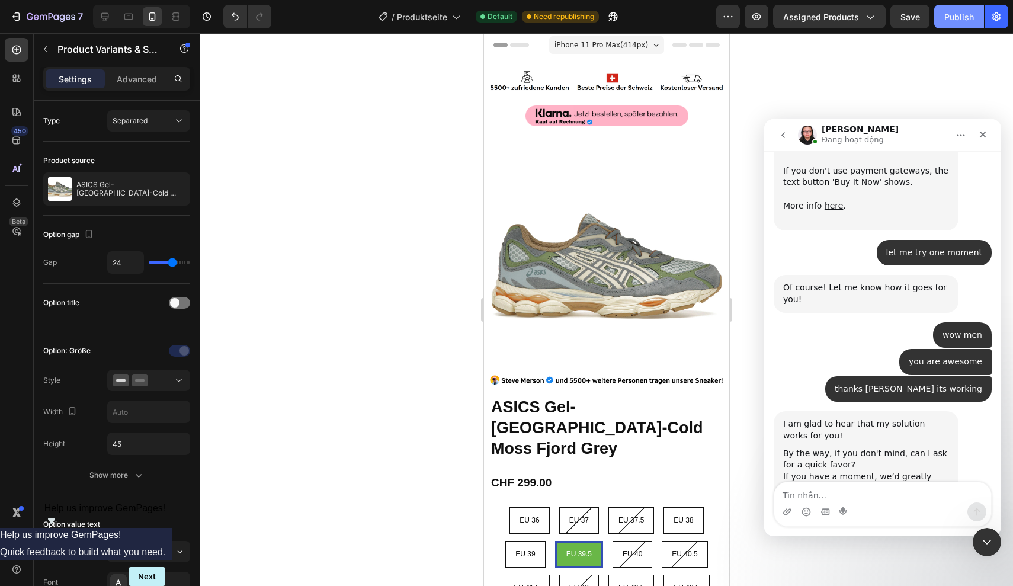
click at [943, 28] on button "Publish" at bounding box center [959, 17] width 50 height 24
click at [123, 486] on div "Option: Größe Style Width Height 45 Show more" at bounding box center [116, 413] width 147 height 163
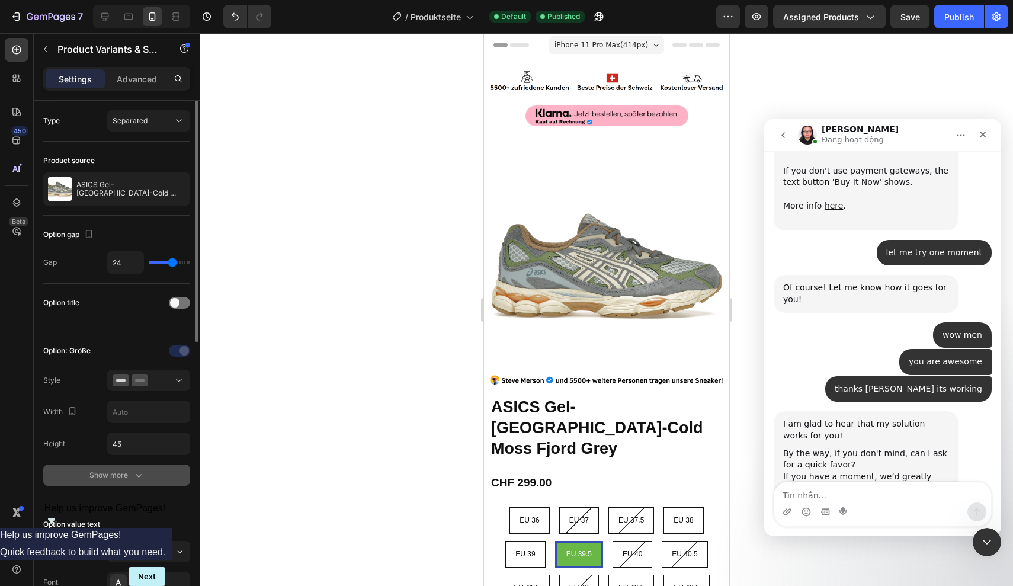
click at [126, 481] on button "Show more" at bounding box center [116, 474] width 147 height 21
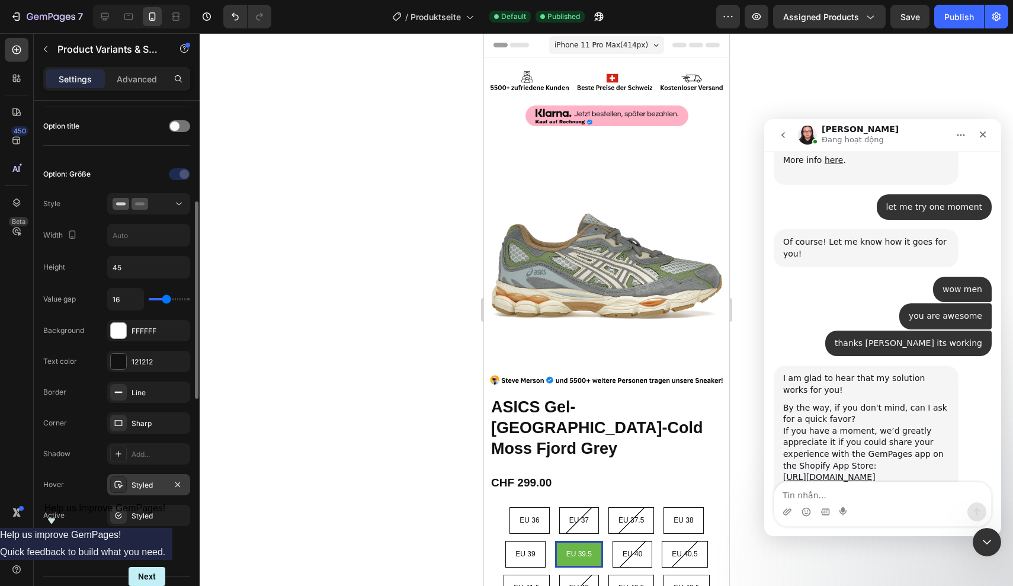
scroll to position [201, 0]
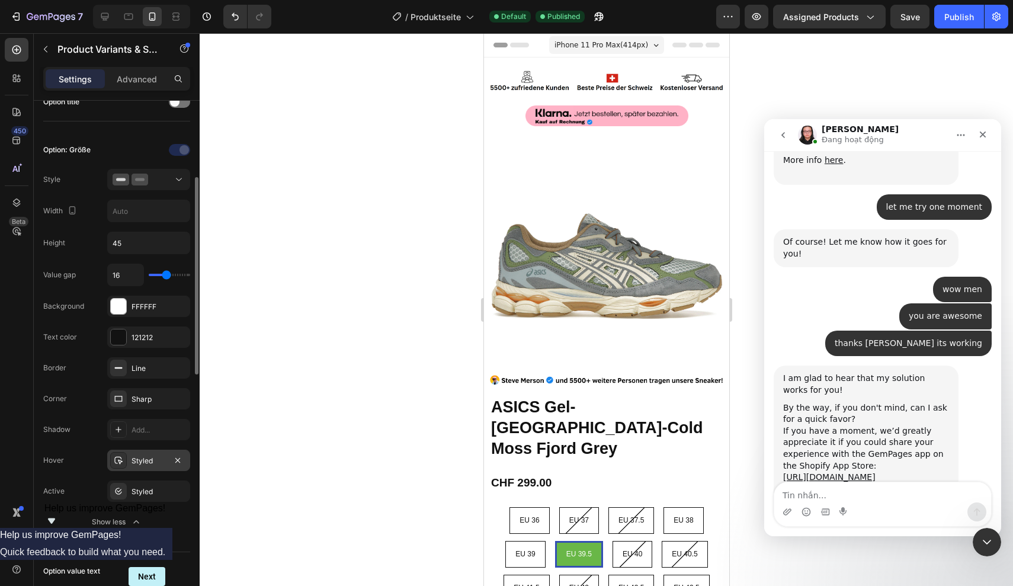
click at [149, 462] on div "Styled" at bounding box center [148, 460] width 34 height 11
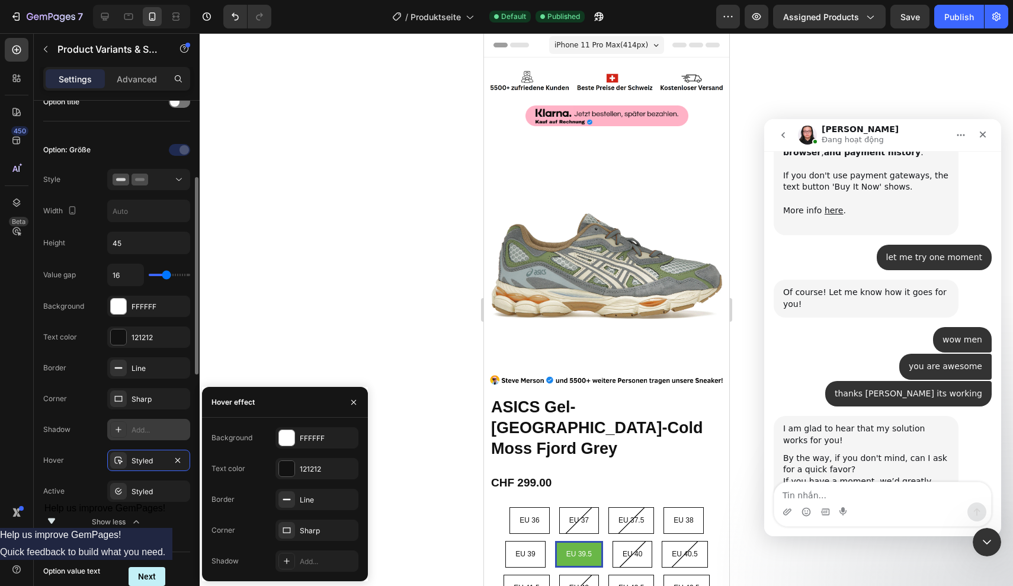
scroll to position [2868, 0]
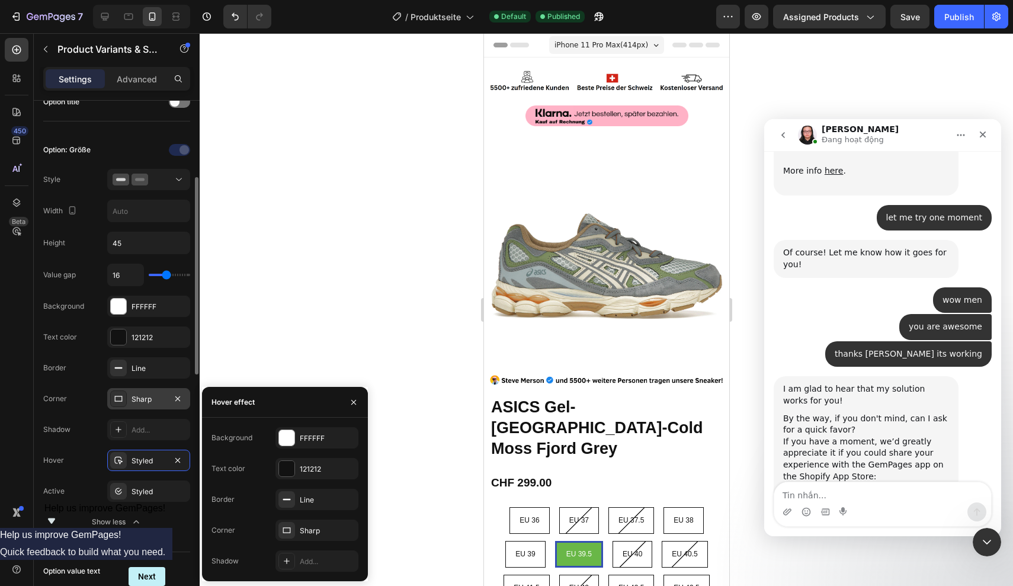
click at [153, 406] on div "Sharp" at bounding box center [148, 398] width 83 height 21
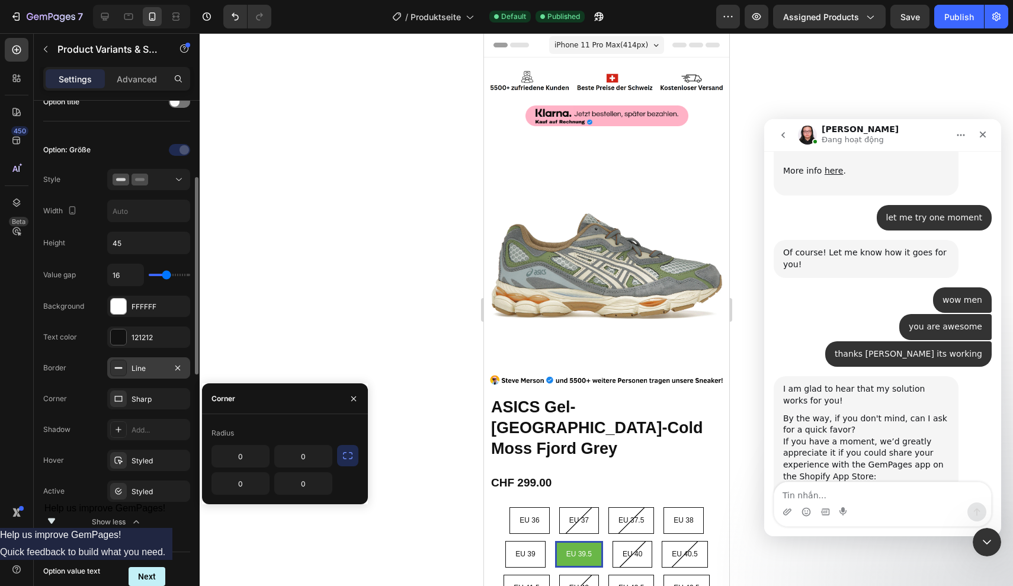
click at [142, 374] on div "Line" at bounding box center [148, 367] width 83 height 21
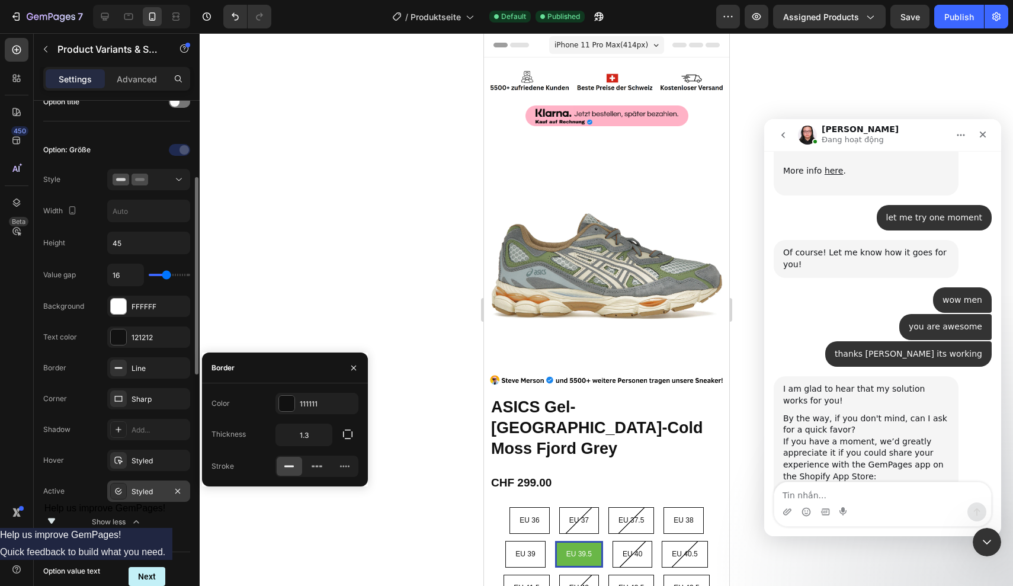
click at [145, 491] on div "Styled" at bounding box center [148, 491] width 34 height 11
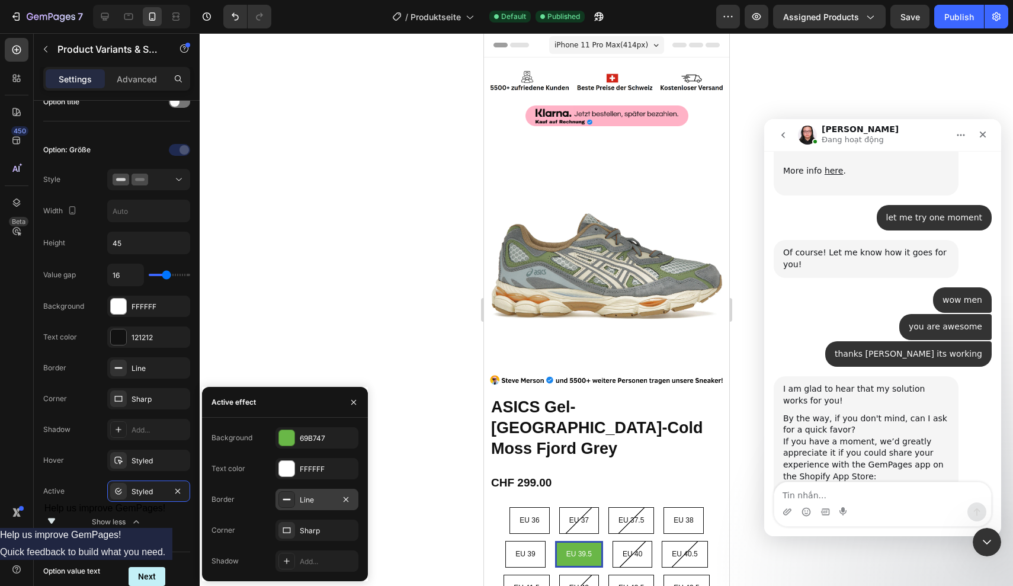
click at [319, 495] on div "Line" at bounding box center [317, 500] width 34 height 11
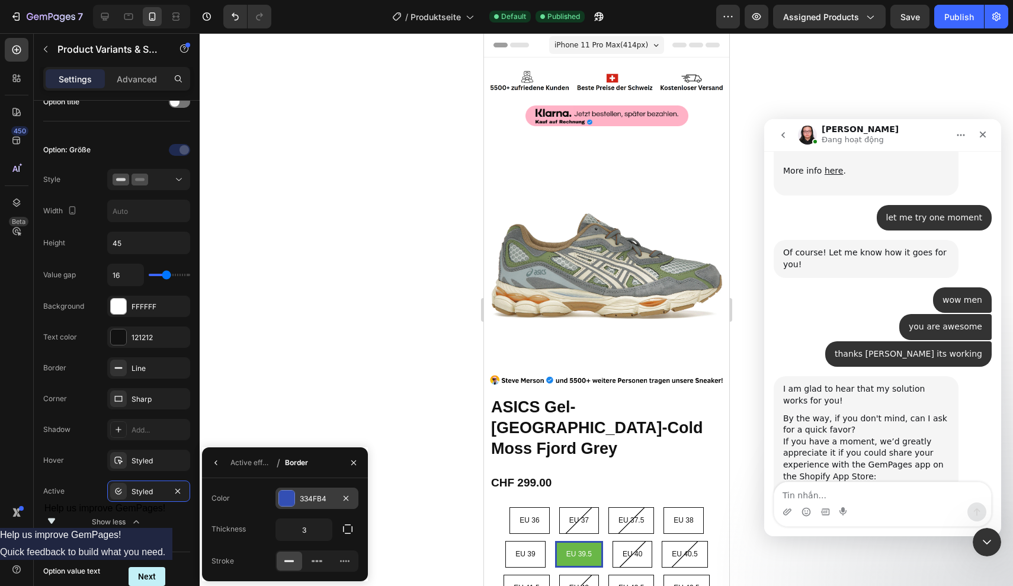
click at [314, 495] on div "334FB4" at bounding box center [317, 498] width 34 height 11
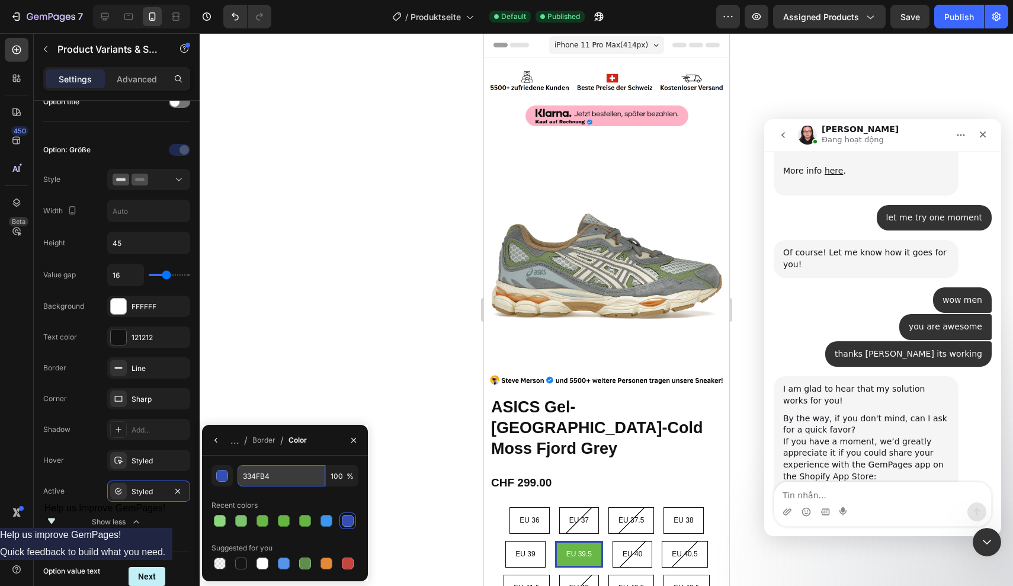
click at [284, 480] on input "334FB4" at bounding box center [281, 475] width 88 height 21
paste input "69B747"
type input "69B747"
click at [360, 387] on div at bounding box center [606, 309] width 813 height 553
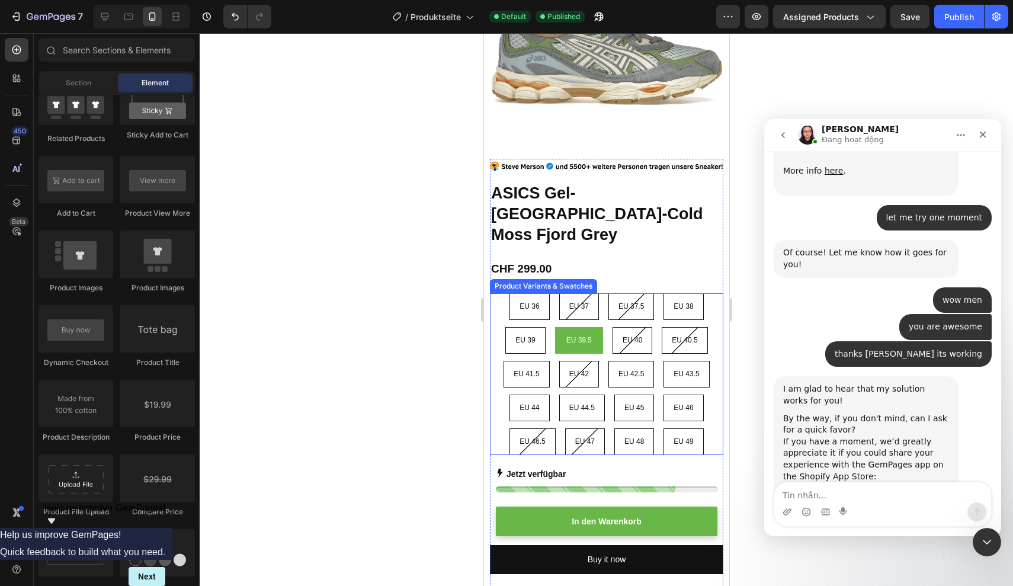
scroll to position [295, 0]
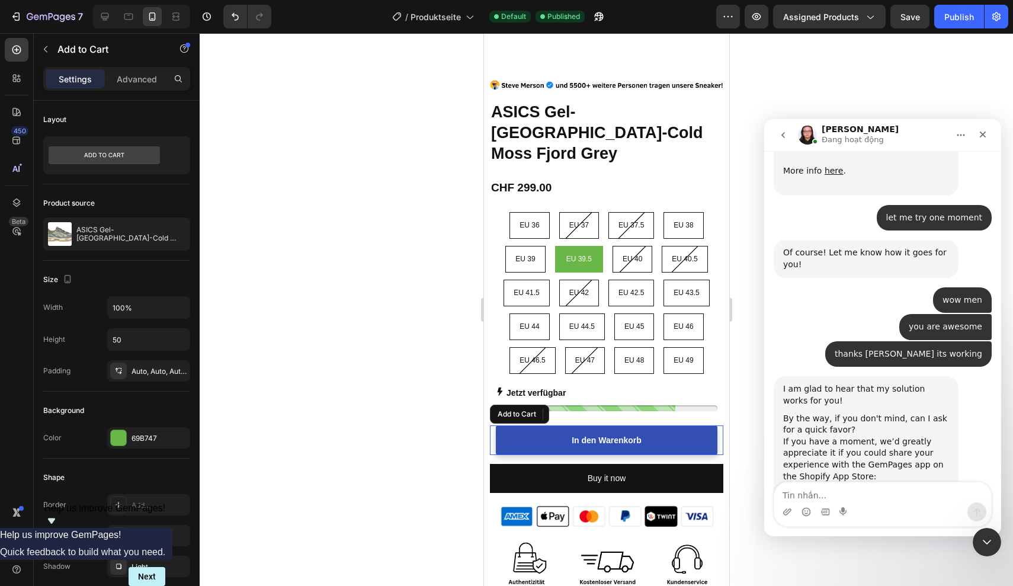
click at [663, 425] on button "In den Warenkorb" at bounding box center [606, 440] width 222 height 30
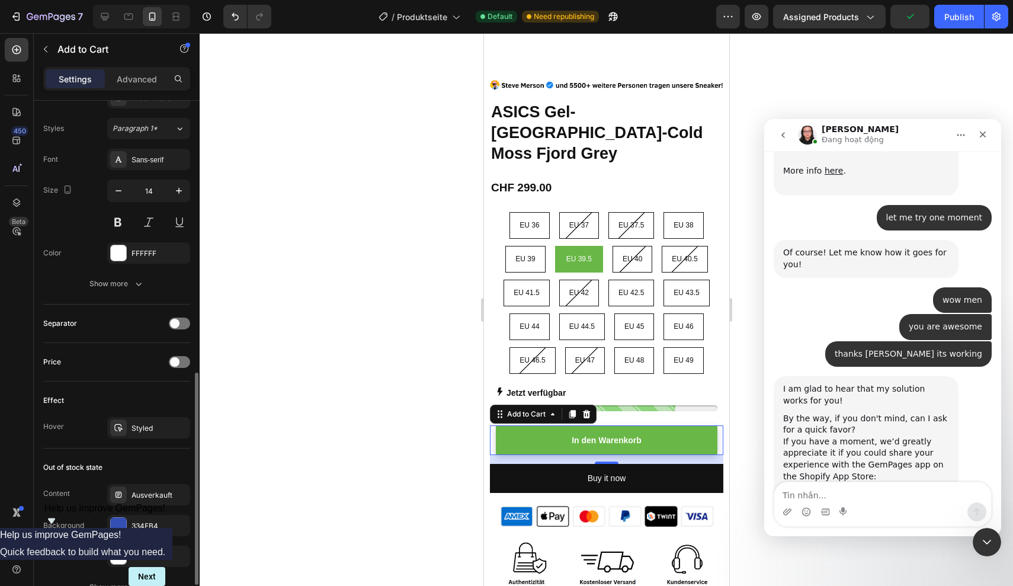
scroll to position [644, 0]
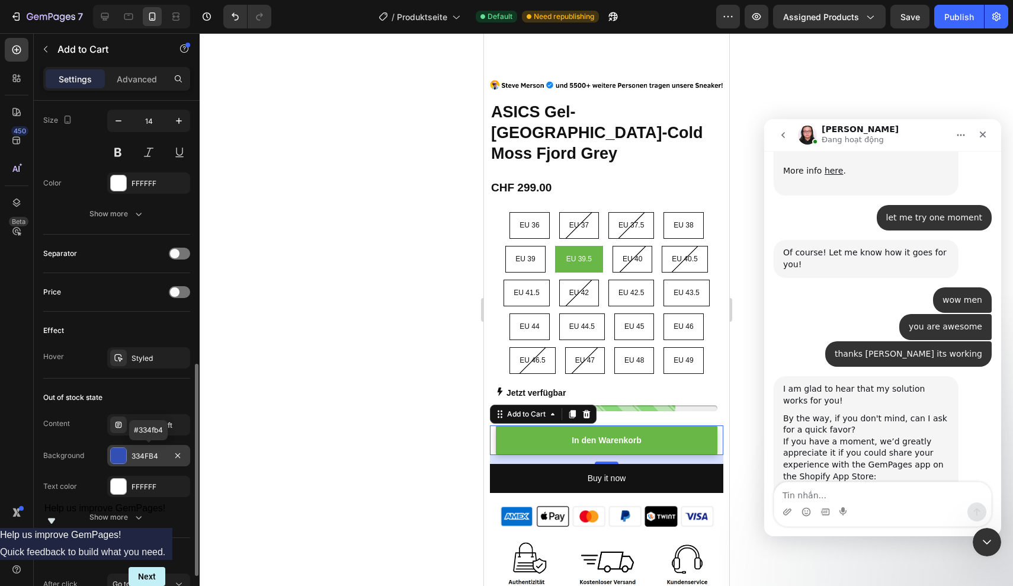
click at [145, 457] on div "334FB4" at bounding box center [148, 456] width 34 height 11
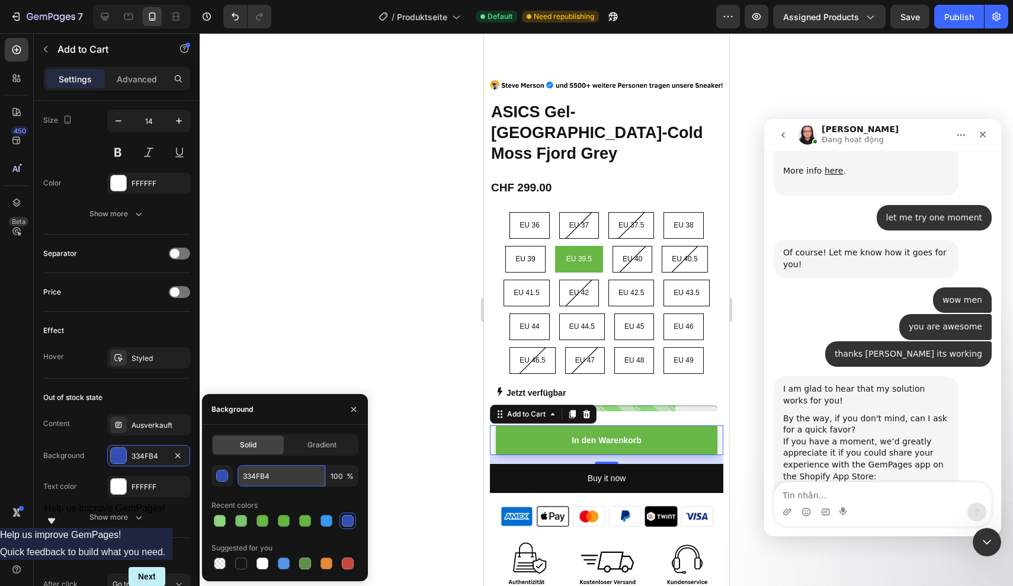
click at [275, 479] on input "334FB4" at bounding box center [281, 475] width 88 height 21
click at [259, 476] on input "334FB4" at bounding box center [281, 475] width 88 height 21
paste input "69B747"
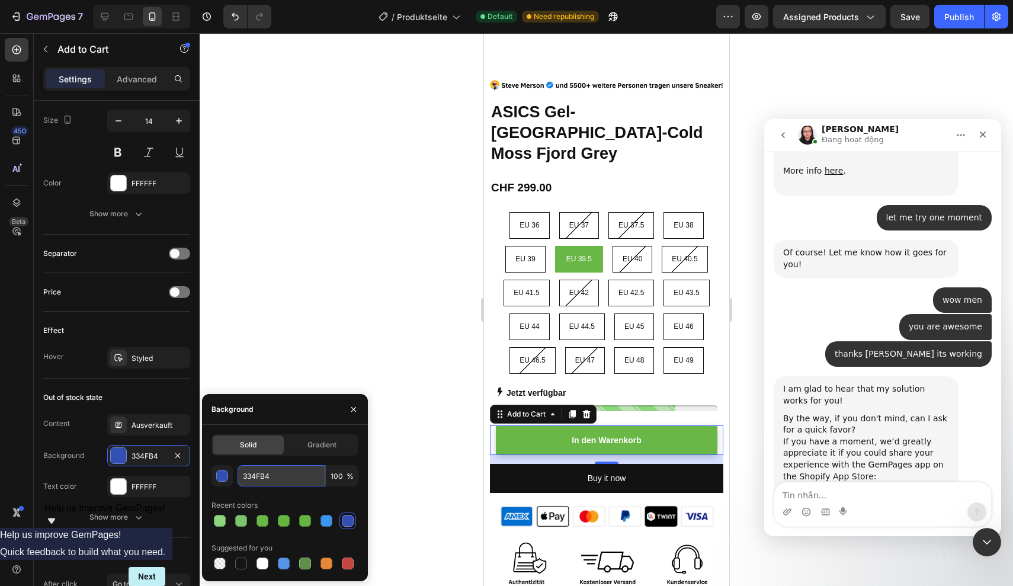
type input "69B747"
click at [171, 402] on div "Out of stock state" at bounding box center [116, 397] width 147 height 19
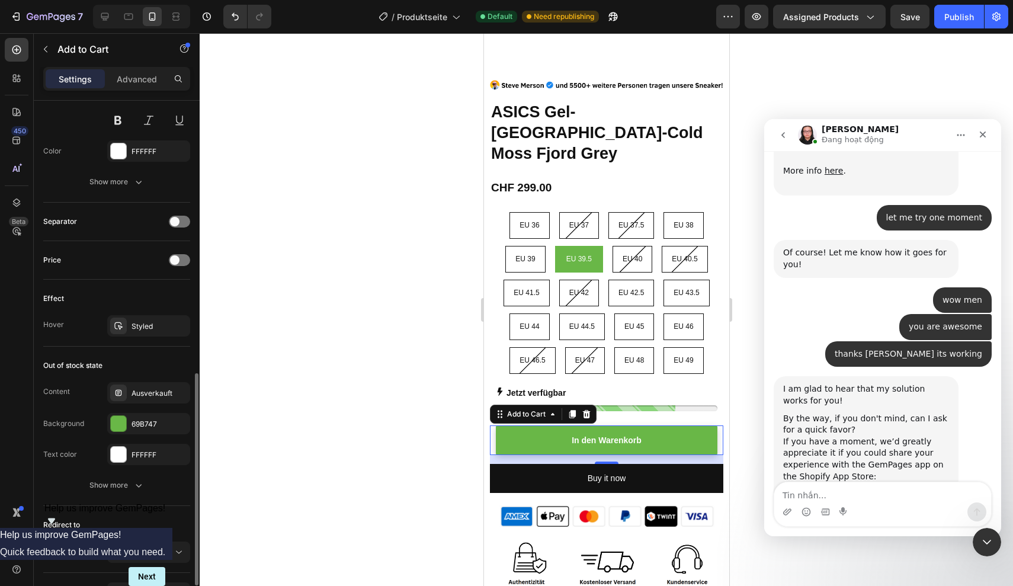
scroll to position [677, 0]
click at [130, 483] on div "Show more" at bounding box center [116, 484] width 55 height 12
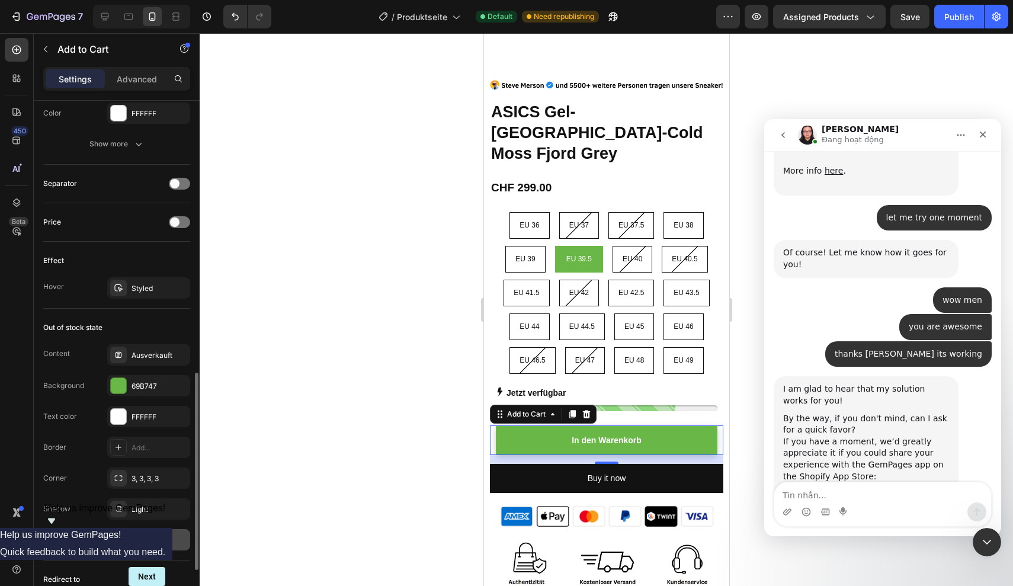
scroll to position [707, 0]
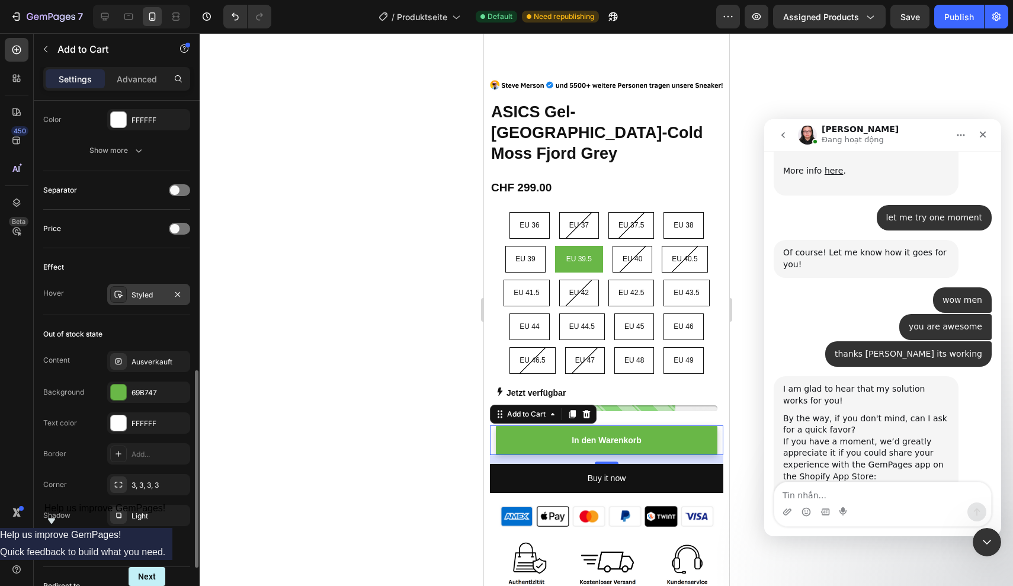
click at [148, 293] on div "Styled" at bounding box center [148, 295] width 34 height 11
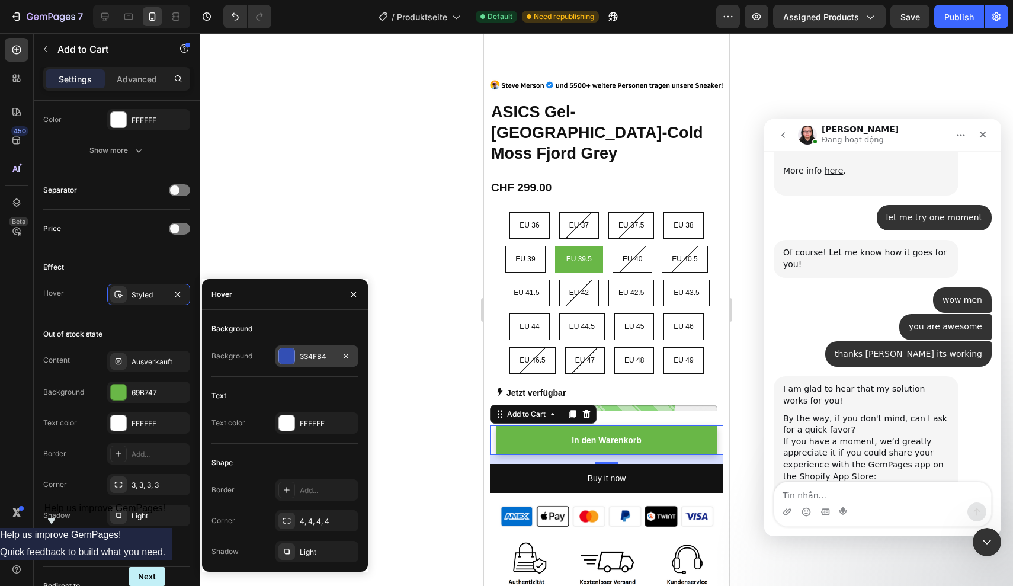
click at [310, 355] on div "334FB4" at bounding box center [317, 356] width 34 height 11
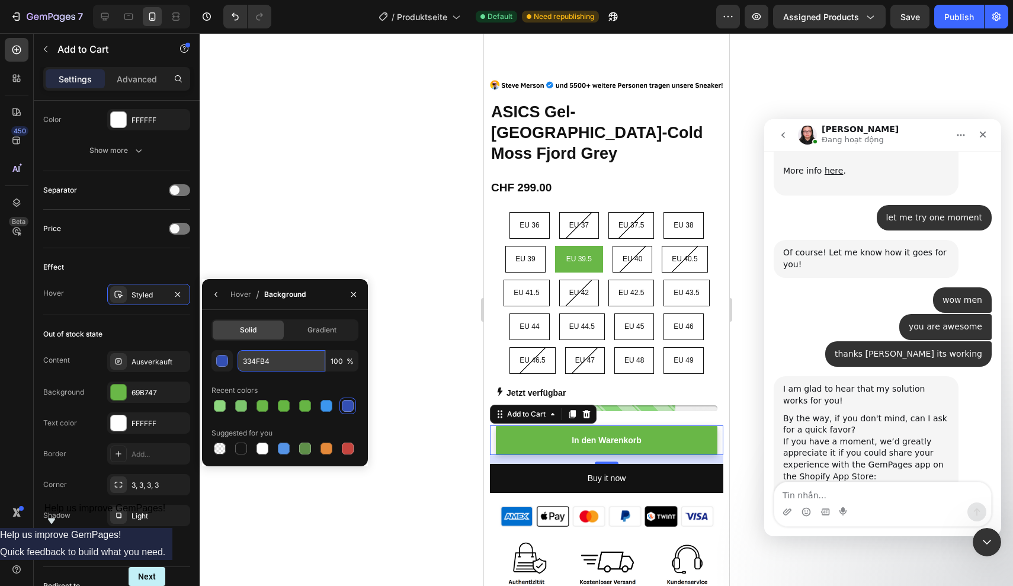
click at [271, 362] on input "334FB4" at bounding box center [281, 360] width 88 height 21
paste input "69B747"
type input "69B747"
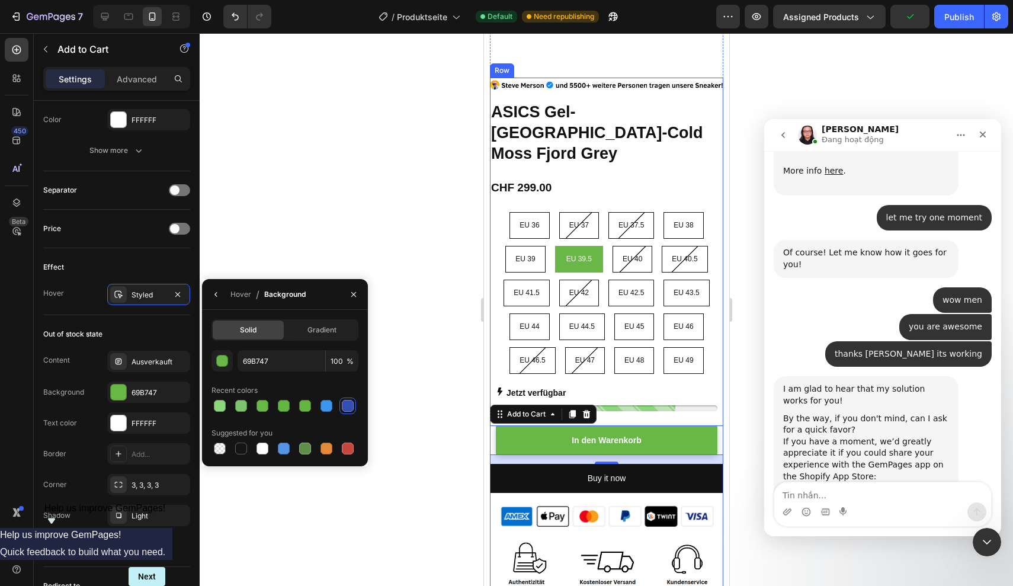
click at [679, 362] on div "Image ASICS Gel-NYC-Cold Moss Fjord Grey Product Title CHF 299.00 Product Price…" at bounding box center [605, 390] width 233 height 624
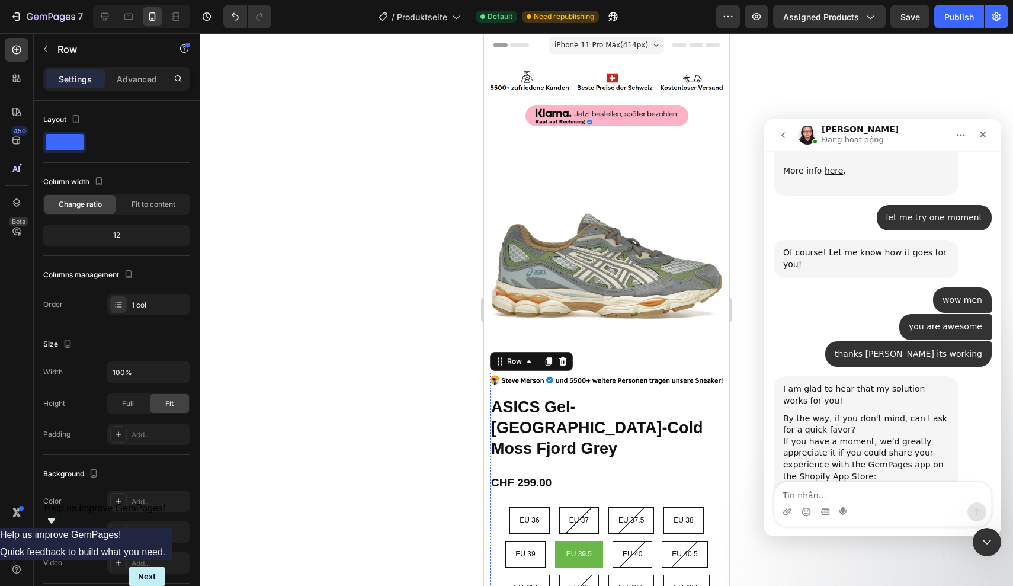
scroll to position [0, 0]
click at [949, 17] on div "Publish" at bounding box center [959, 17] width 30 height 12
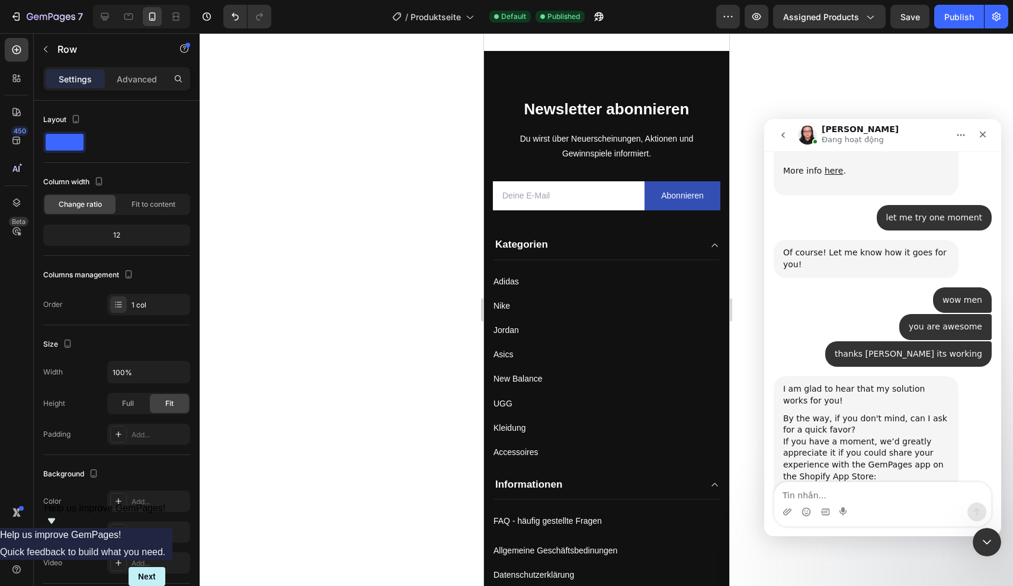
scroll to position [2842, 0]
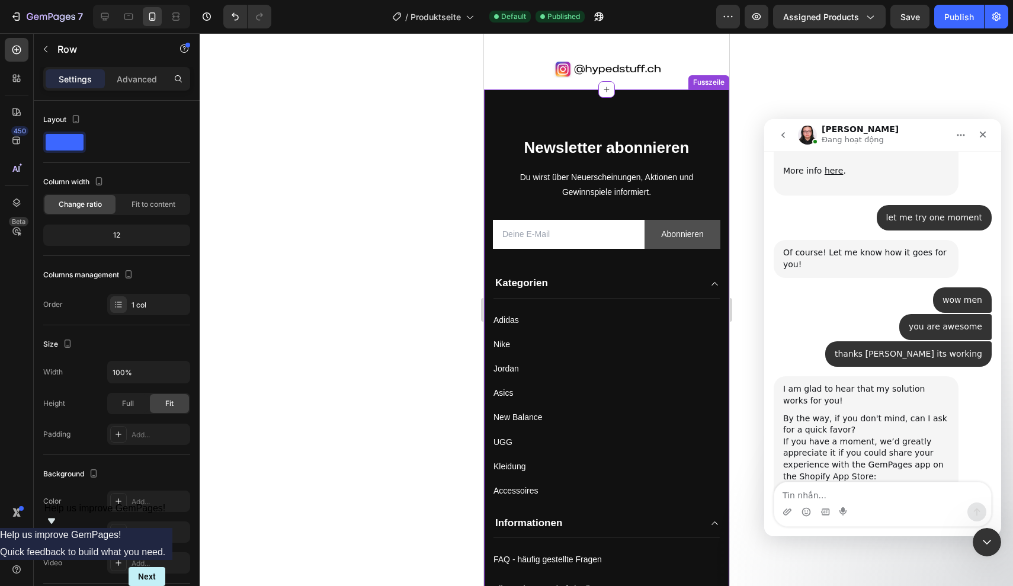
click at [702, 243] on button "Abonnieren" at bounding box center [682, 234] width 76 height 29
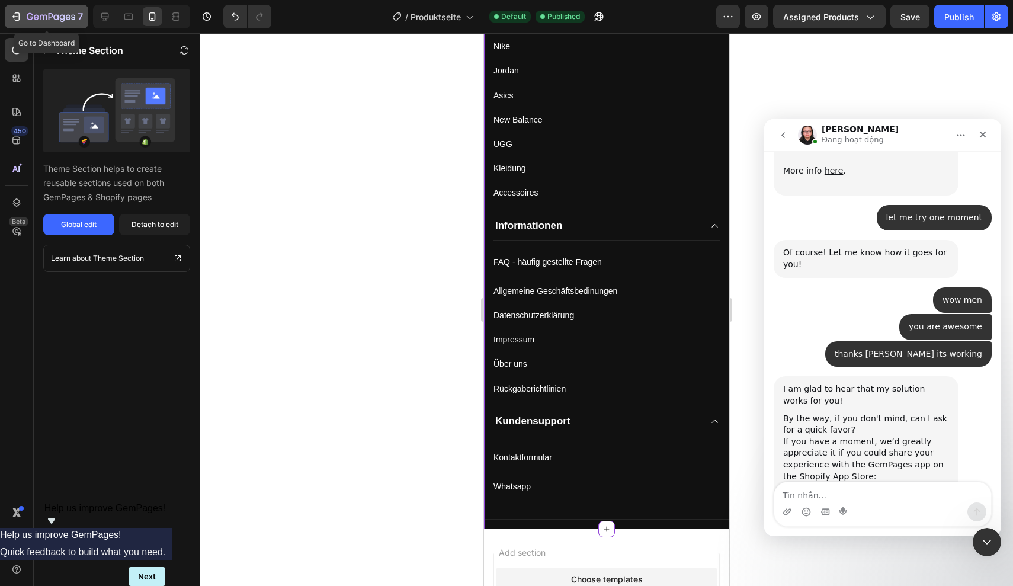
click at [36, 24] on button "7" at bounding box center [47, 17] width 84 height 24
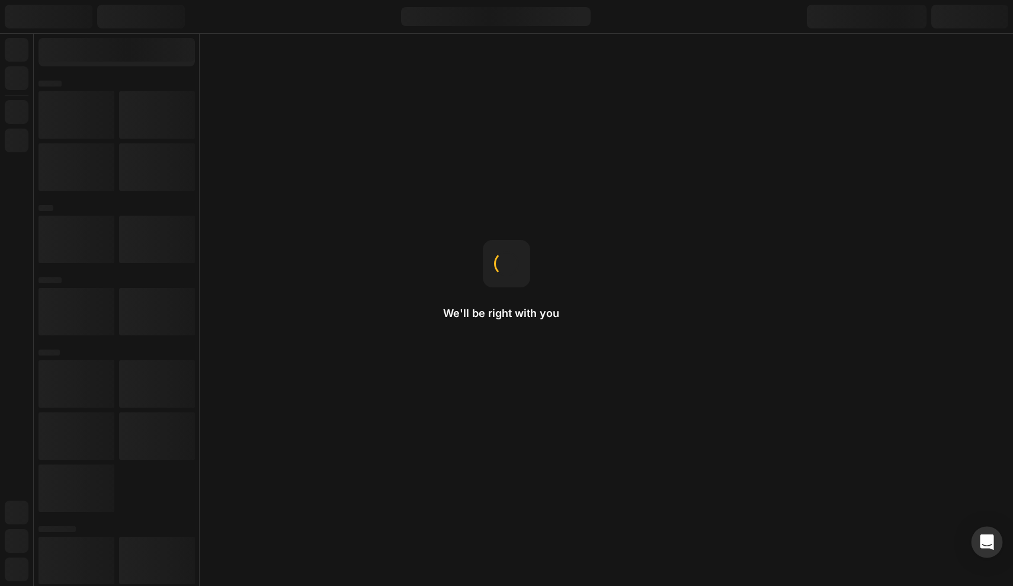
click at [986, 543] on icon "Open Intercom Messenger" at bounding box center [987, 541] width 14 height 15
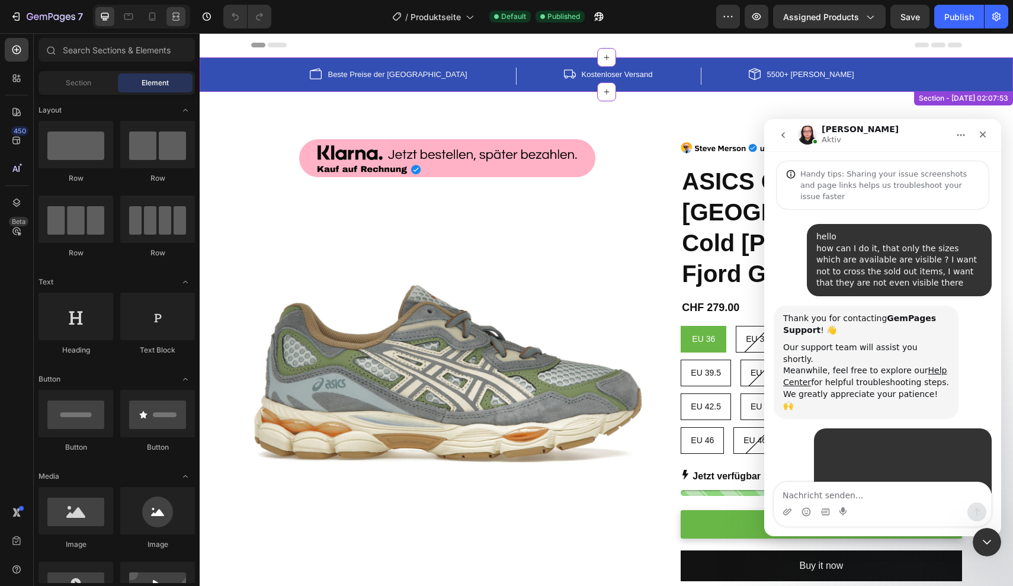
scroll to position [3290, 0]
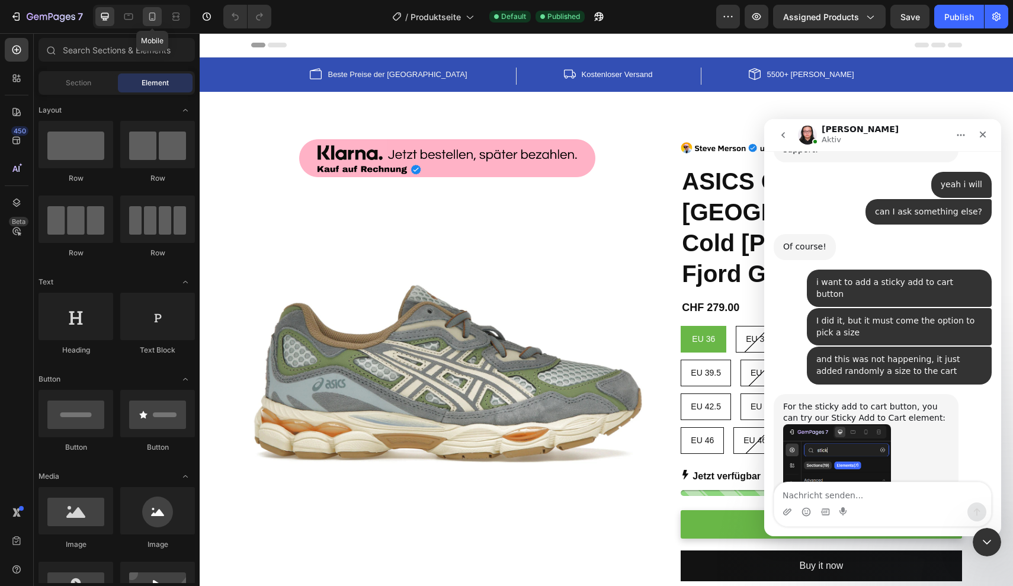
click at [156, 17] on icon at bounding box center [152, 17] width 12 height 12
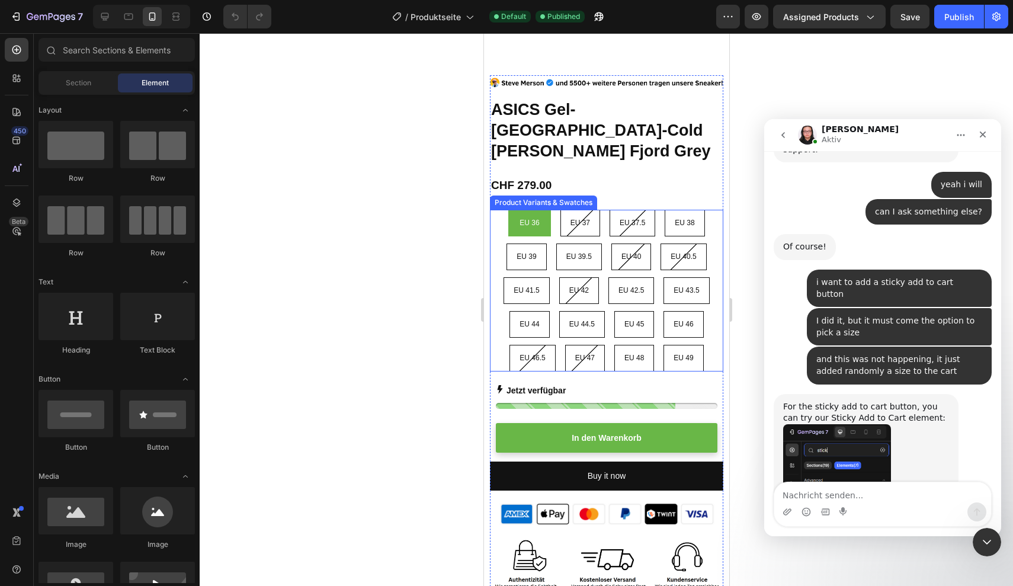
scroll to position [286, 0]
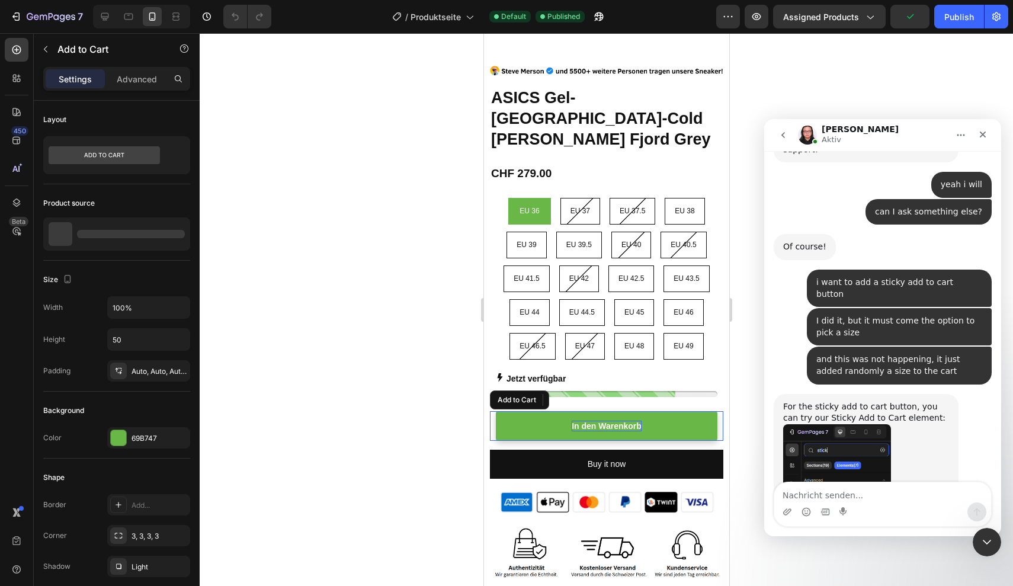
click at [598, 431] on div "In den Warenkorb" at bounding box center [606, 426] width 70 height 11
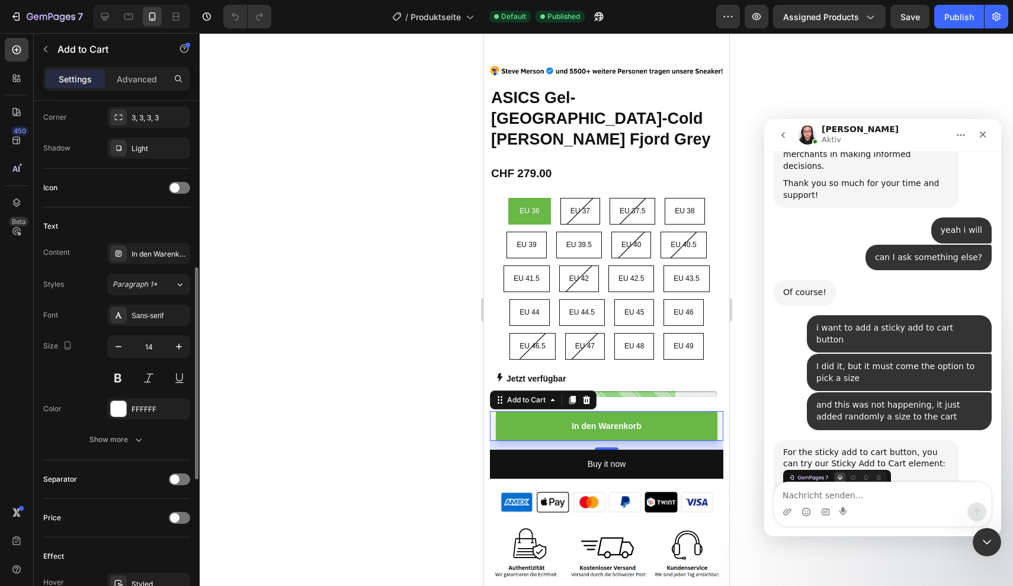
scroll to position [435, 0]
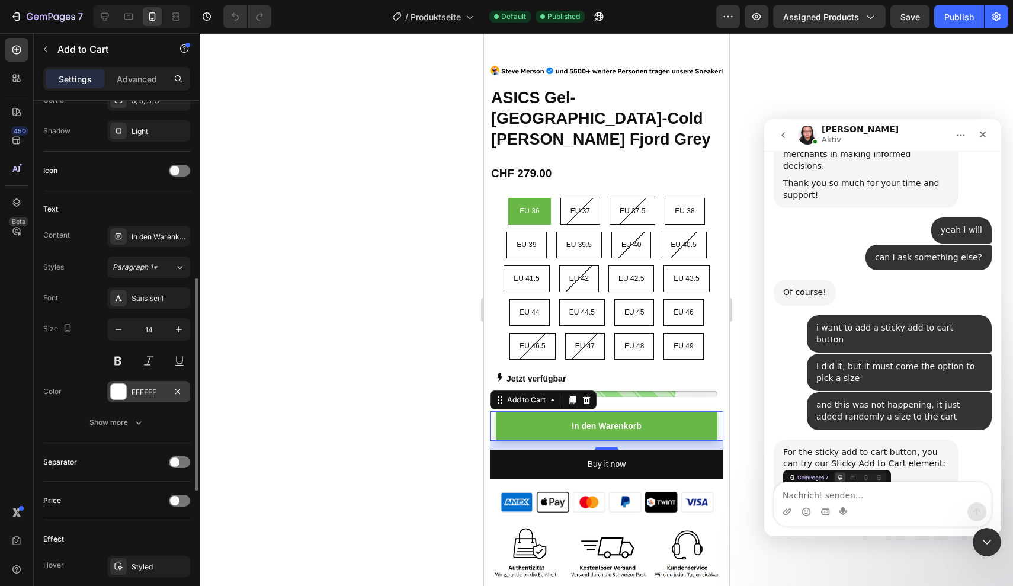
click at [142, 397] on div "FFFFFF" at bounding box center [148, 391] width 83 height 21
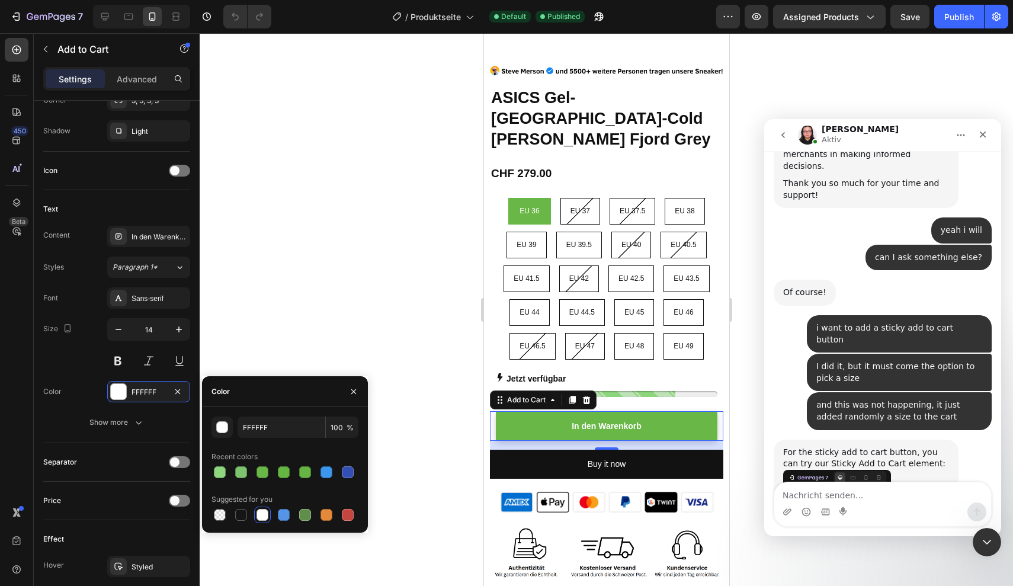
scroll to position [3290, 0]
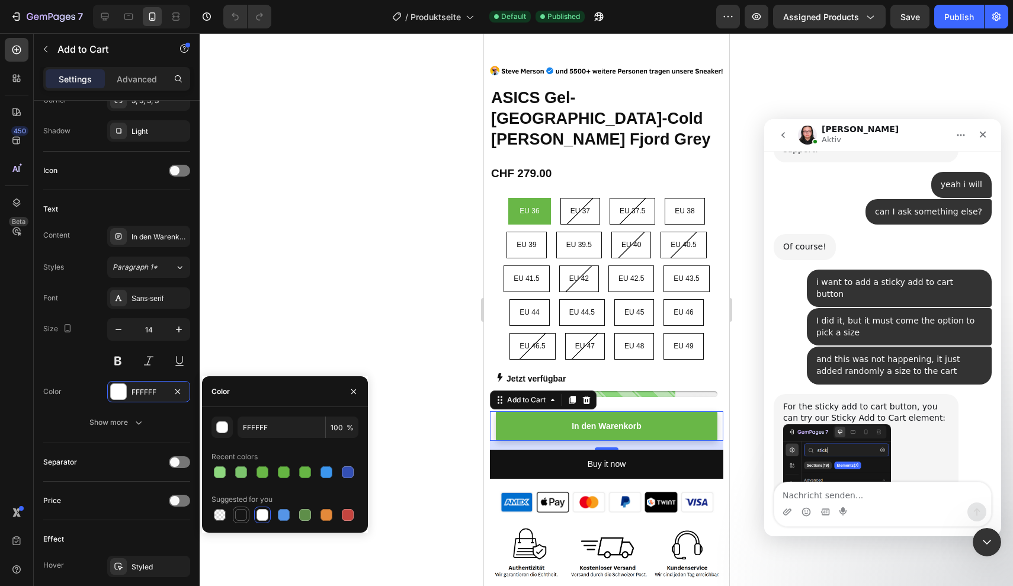
click at [240, 518] on div at bounding box center [241, 515] width 12 height 12
type input "151515"
click at [114, 360] on button at bounding box center [117, 360] width 21 height 21
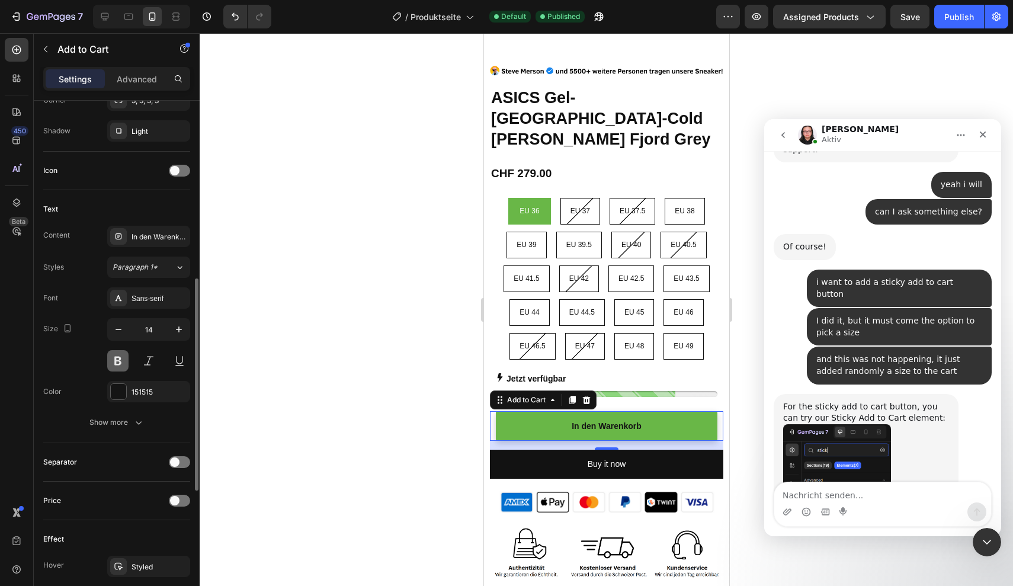
click at [119, 369] on button at bounding box center [117, 360] width 21 height 21
click at [236, 17] on icon "Undo/Redo" at bounding box center [235, 17] width 12 height 12
click at [182, 330] on icon "button" at bounding box center [179, 329] width 12 height 12
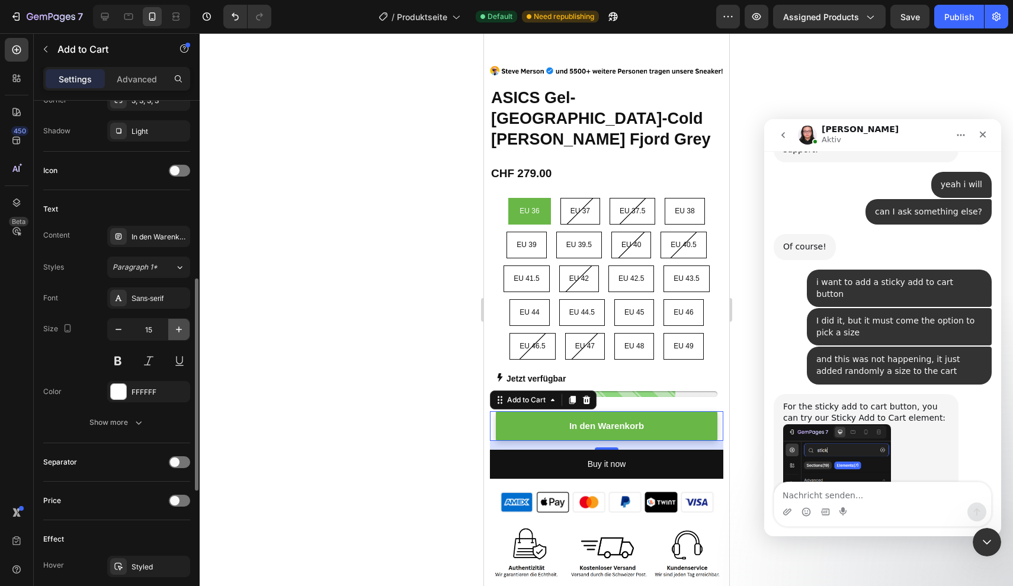
click at [180, 330] on icon "button" at bounding box center [179, 329] width 12 height 12
click at [121, 333] on icon "button" at bounding box center [119, 329] width 12 height 12
type input "15"
click at [951, 18] on div "Publish" at bounding box center [959, 17] width 30 height 12
click at [43, 50] on icon "button" at bounding box center [45, 48] width 9 height 9
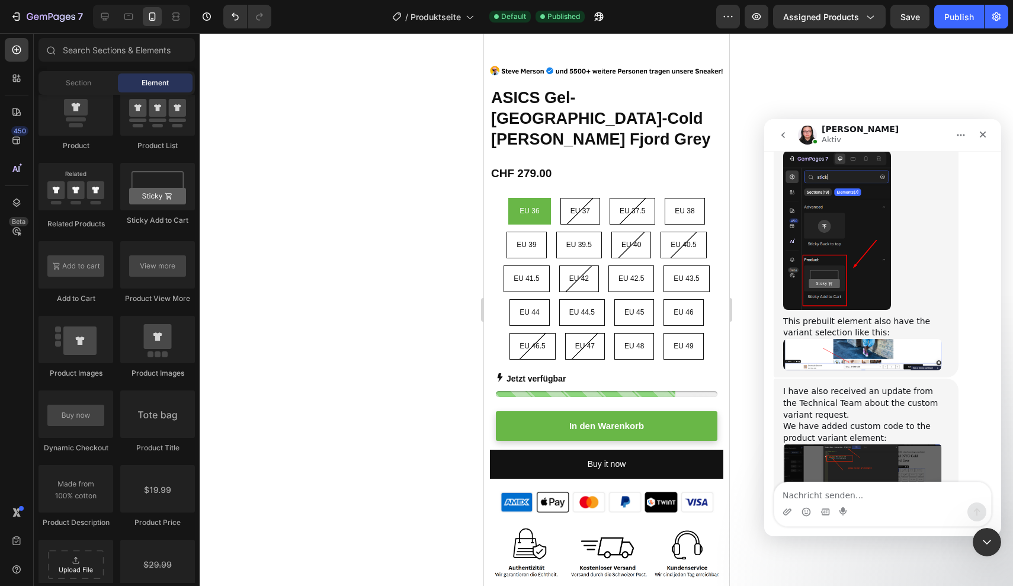
scroll to position [3573, 0]
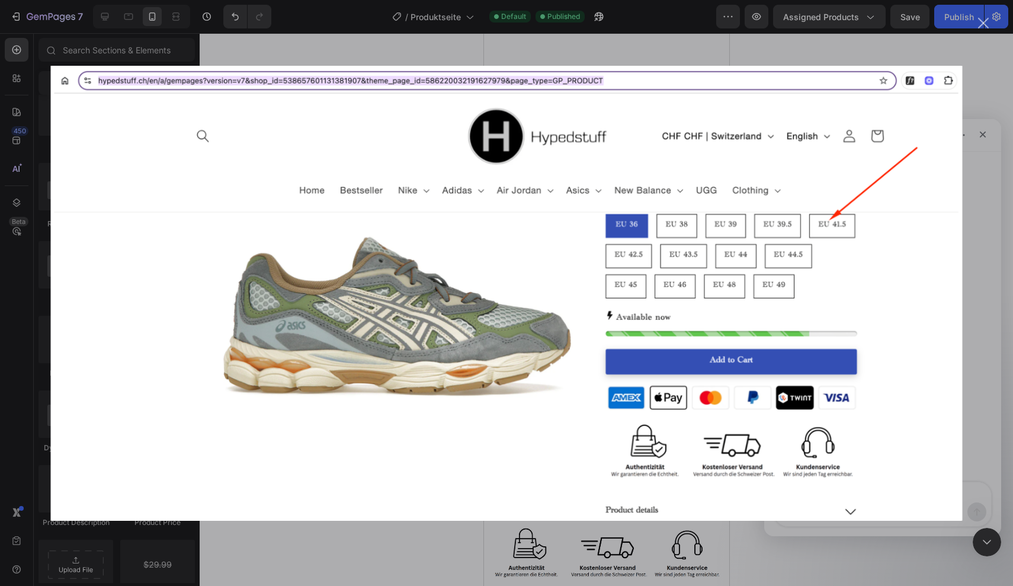
scroll to position [0, 0]
click at [977, 306] on div "Intercom Messenger" at bounding box center [506, 293] width 1013 height 586
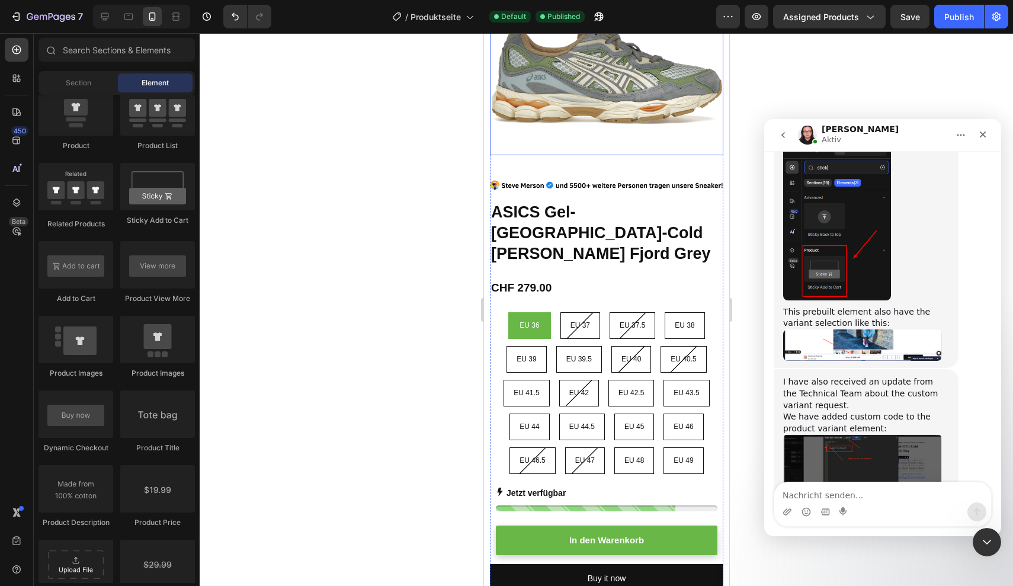
scroll to position [180, 0]
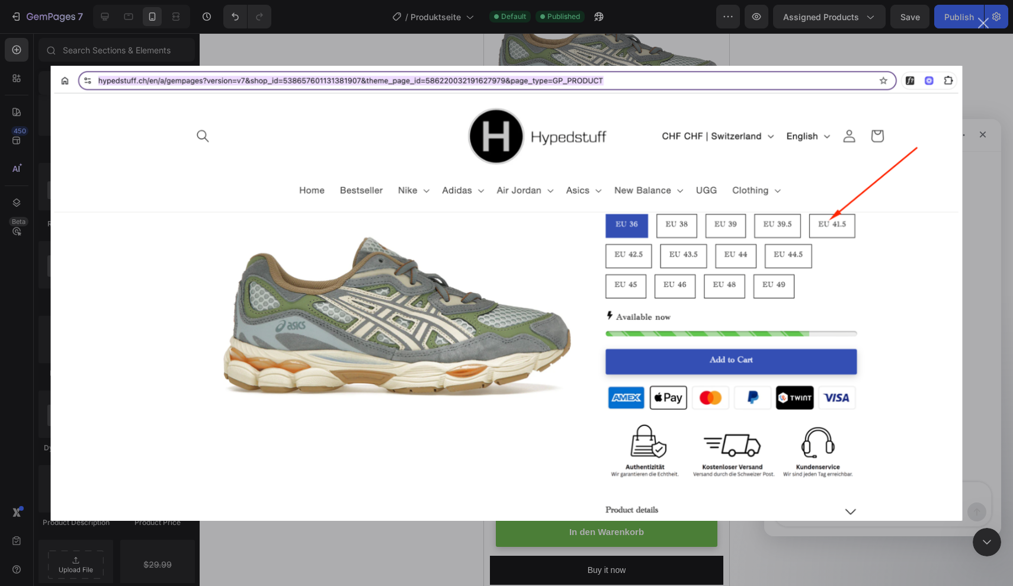
scroll to position [0, 0]
click at [978, 294] on div "Intercom Messenger" at bounding box center [506, 293] width 1013 height 586
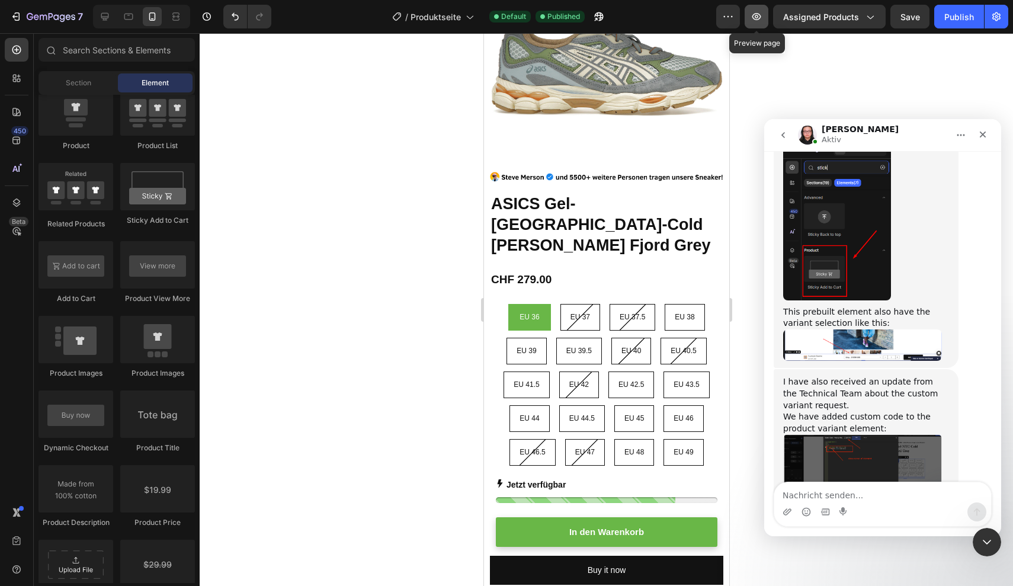
click at [759, 21] on icon "button" at bounding box center [756, 17] width 12 height 12
click at [815, 495] on textarea "Nachricht senden..." at bounding box center [882, 492] width 217 height 20
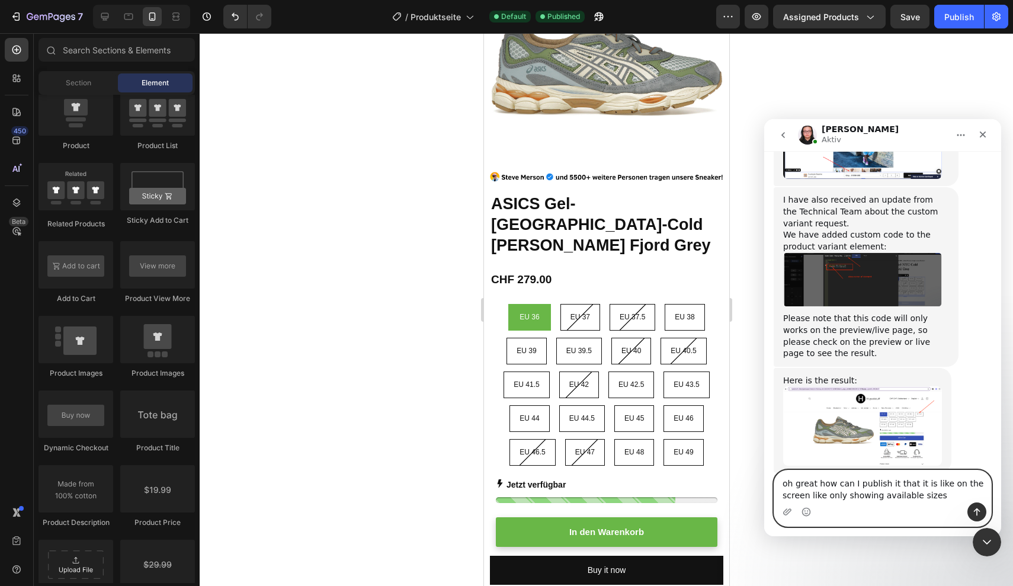
scroll to position [3757, 0]
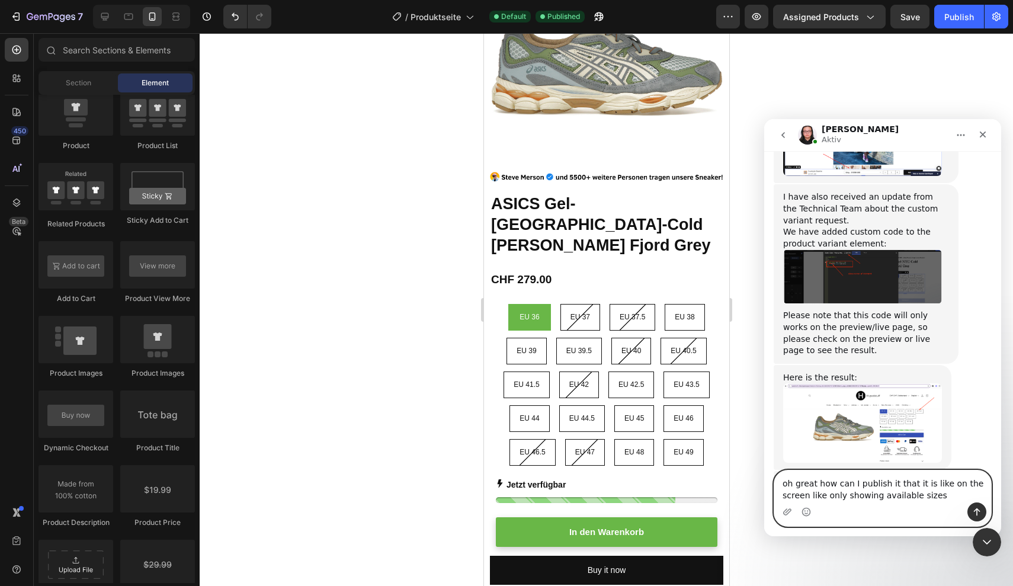
click at [833, 494] on textarea "oh great how can I publish it that it is like on the screen like only showing a…" at bounding box center [882, 486] width 217 height 32
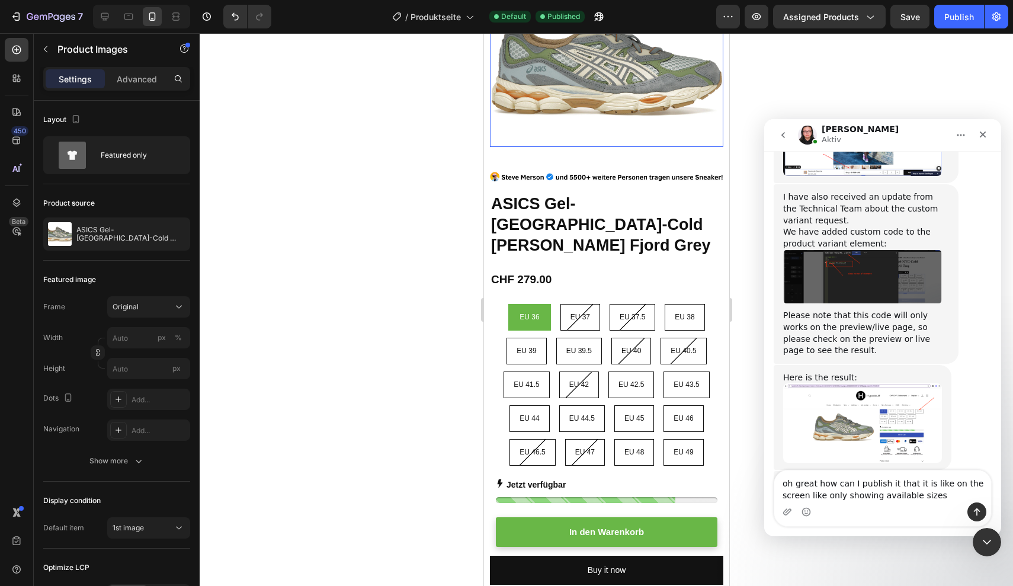
click at [679, 146] on img at bounding box center [605, 63] width 233 height 166
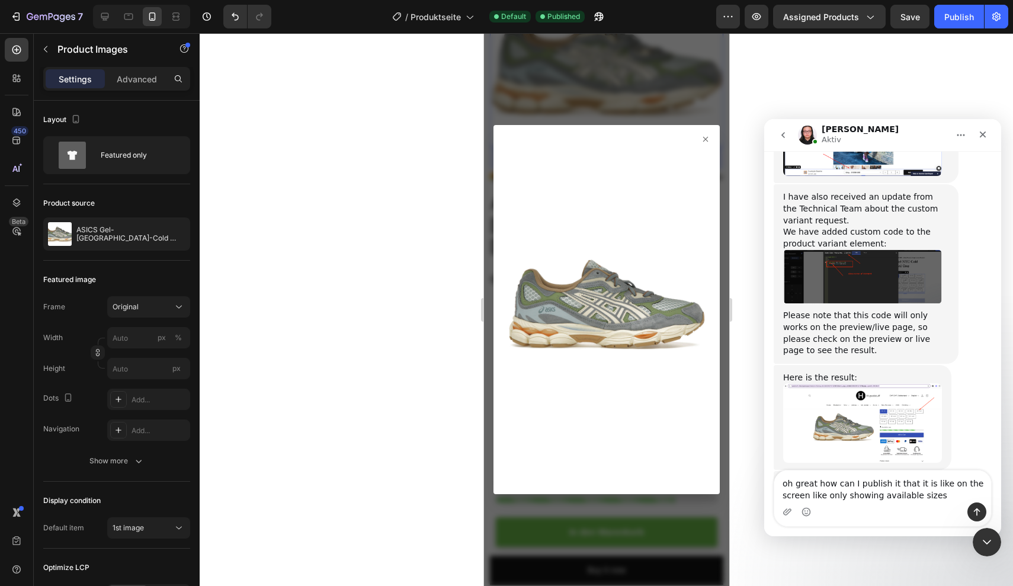
click at [864, 504] on div "Intercom Messenger" at bounding box center [882, 511] width 217 height 19
click at [856, 493] on textarea "oh great how can I publish it that it is like on the screen like only showing a…" at bounding box center [882, 486] width 217 height 32
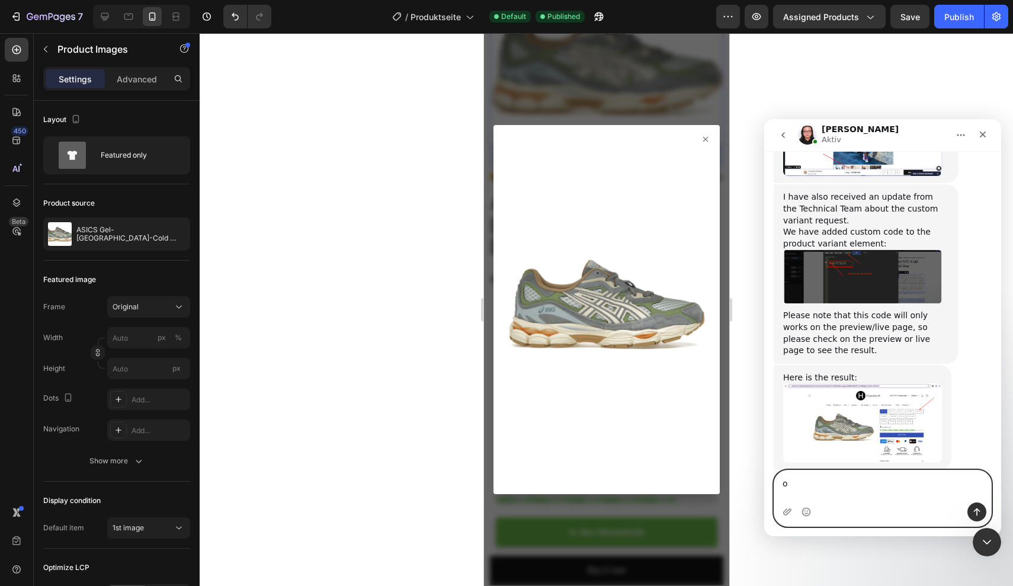
scroll to position [3745, 0]
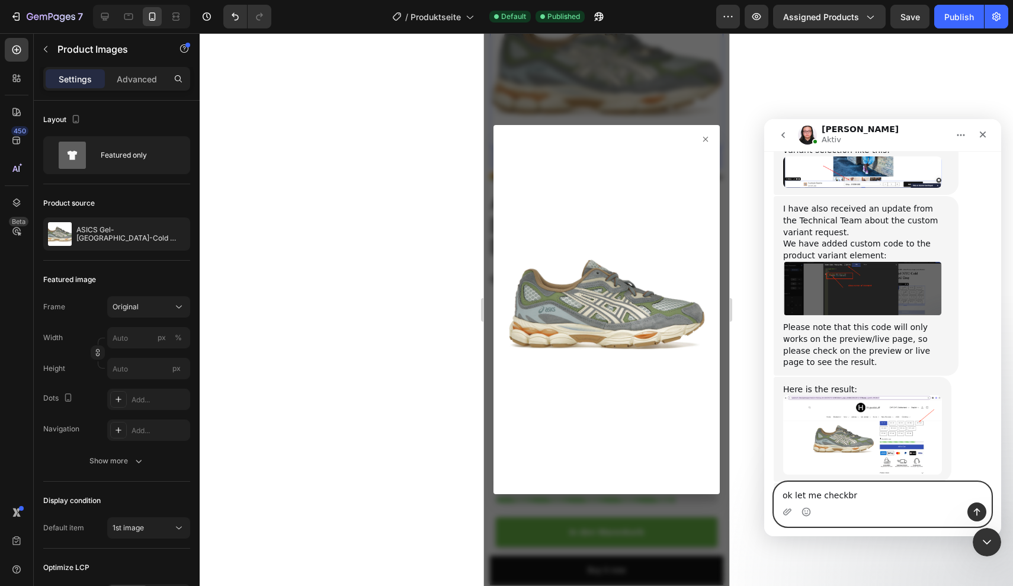
type textarea "ok let me checkbro"
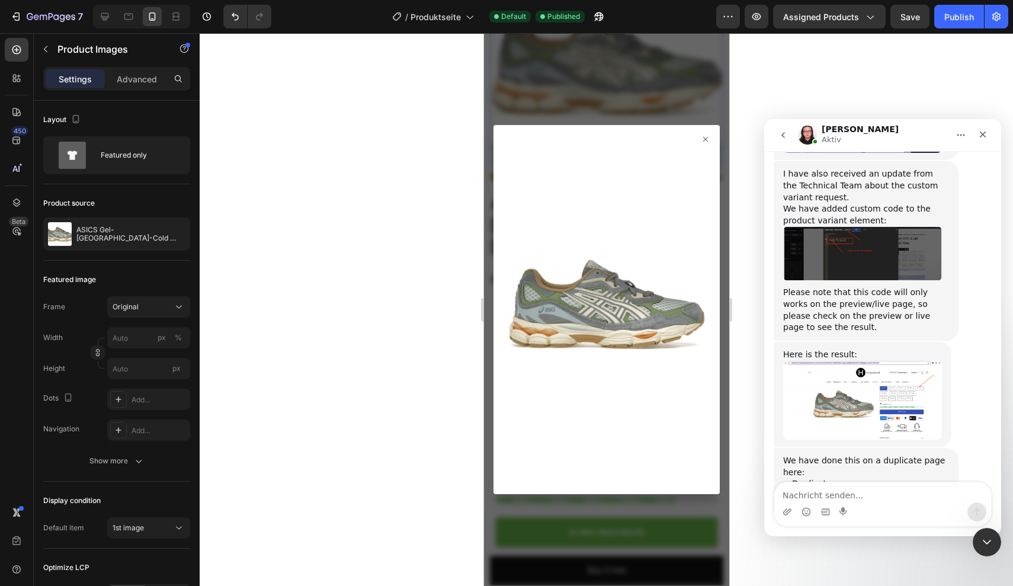
click at [858, 87] on div at bounding box center [606, 309] width 813 height 553
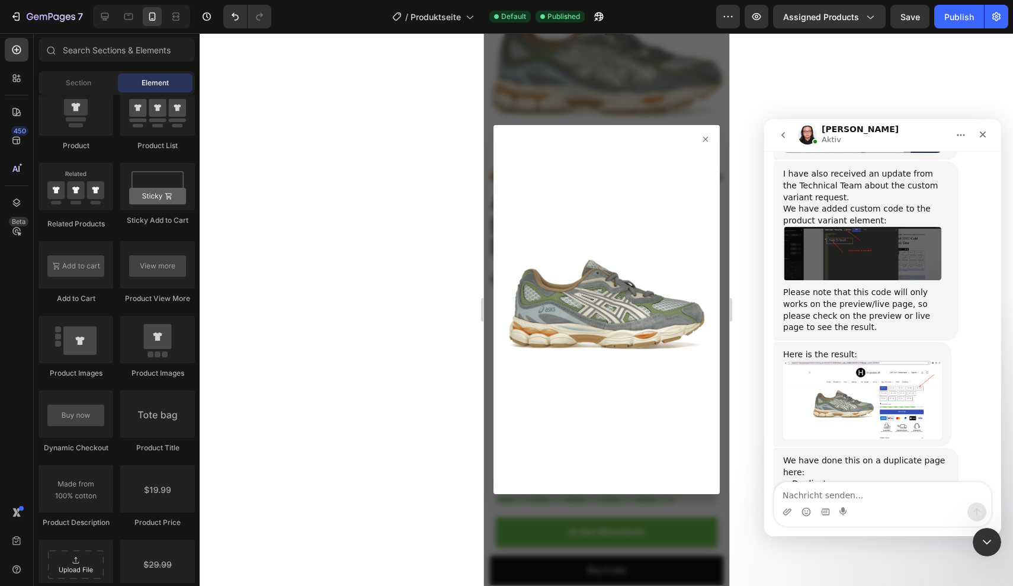
click at [705, 135] on icon at bounding box center [704, 138] width 9 height 9
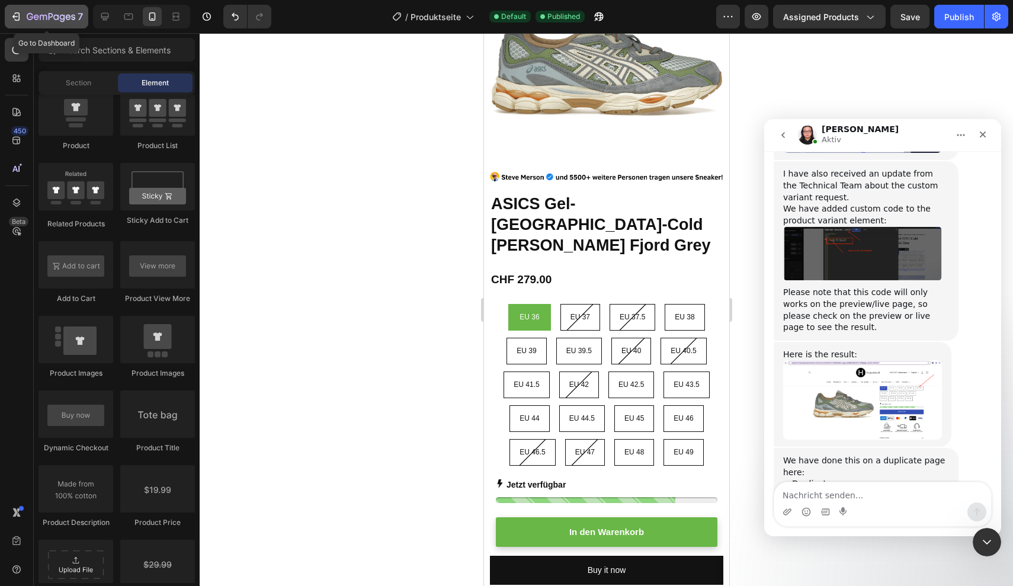
click at [37, 18] on icon "button" at bounding box center [51, 17] width 49 height 10
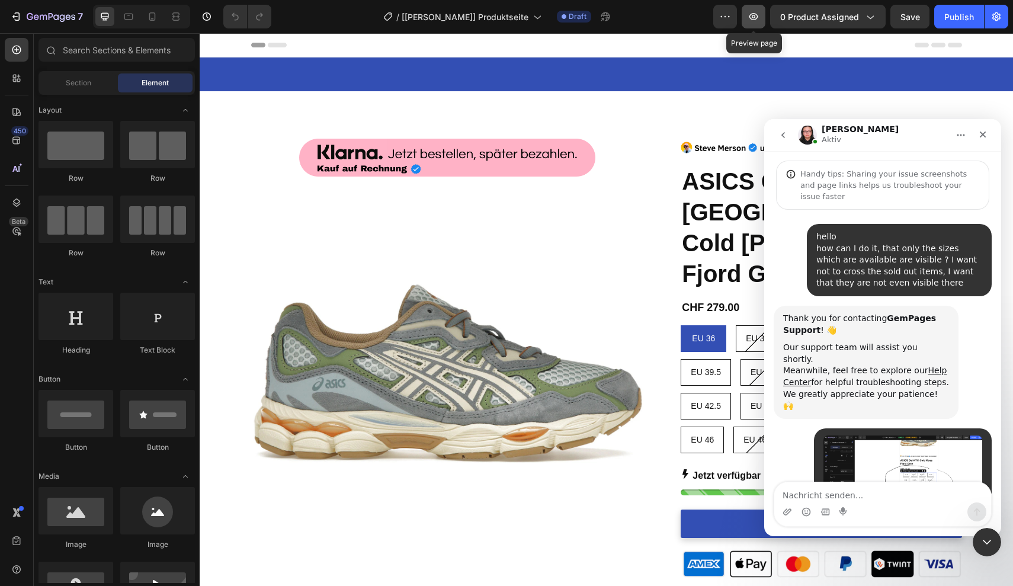
click at [756, 23] on button "button" at bounding box center [754, 17] width 24 height 24
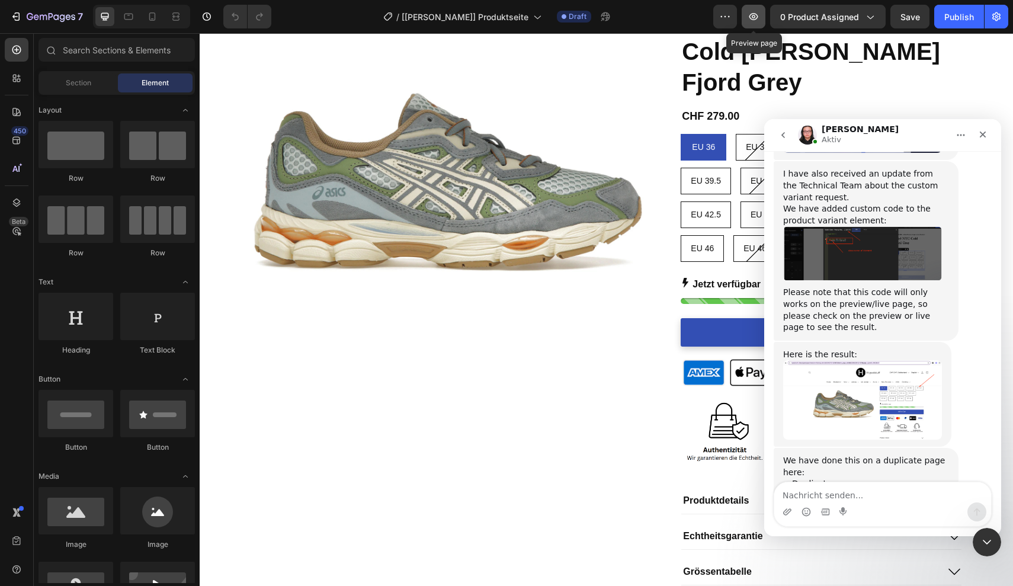
scroll to position [3826, 0]
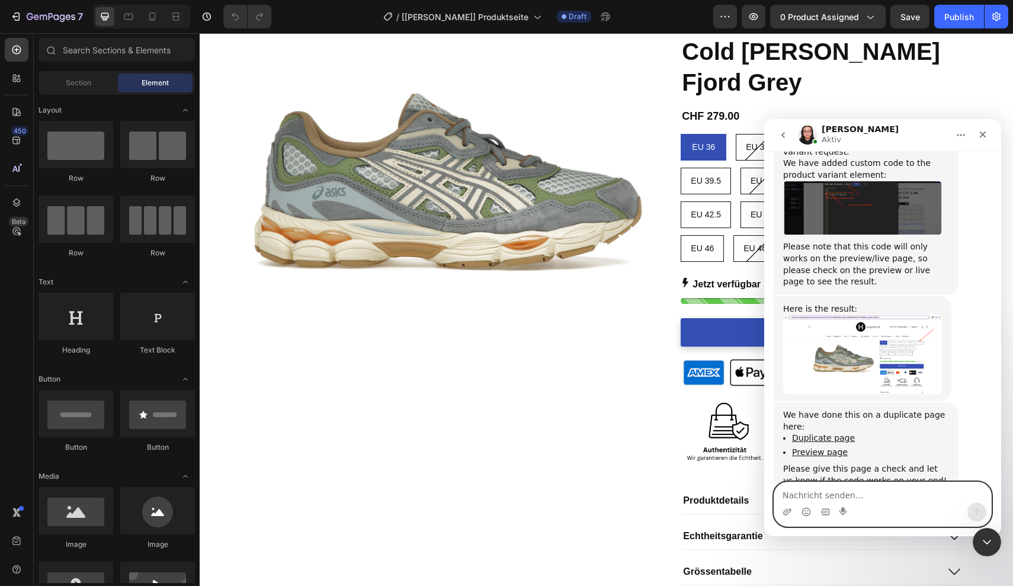
click at [805, 487] on textarea "Nachricht senden..." at bounding box center [882, 492] width 217 height 20
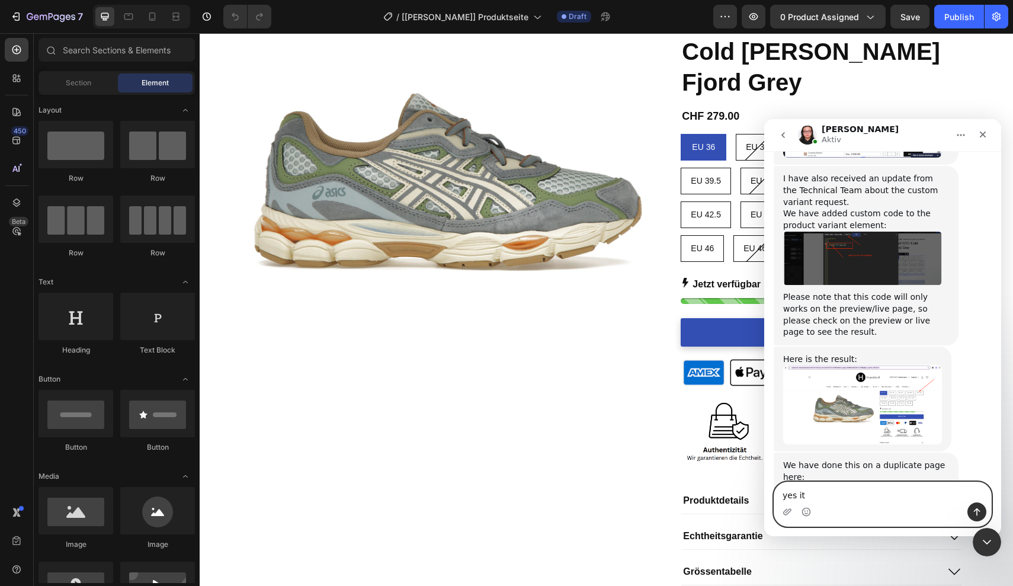
scroll to position [3827, 0]
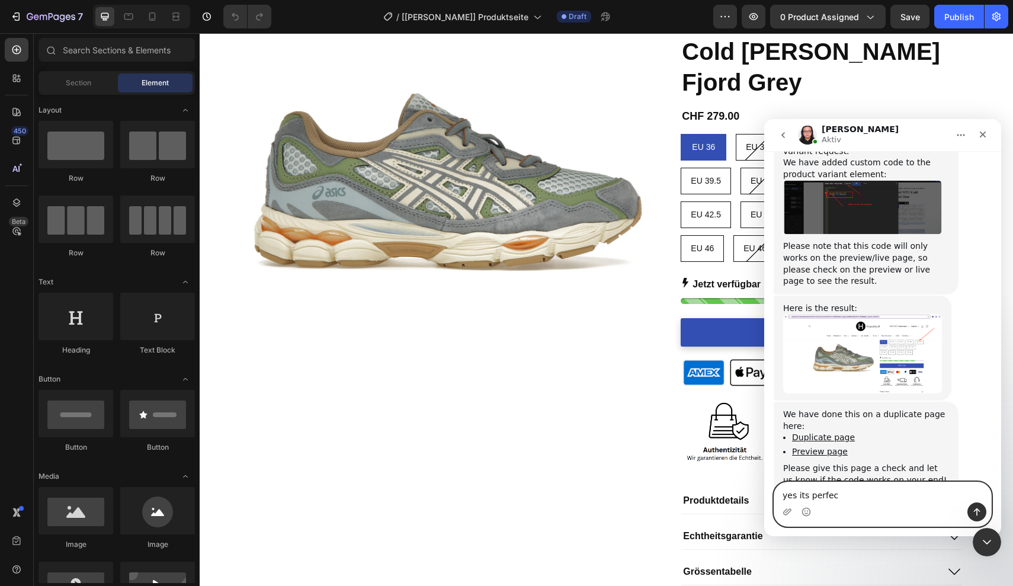
type textarea "yes its perfect"
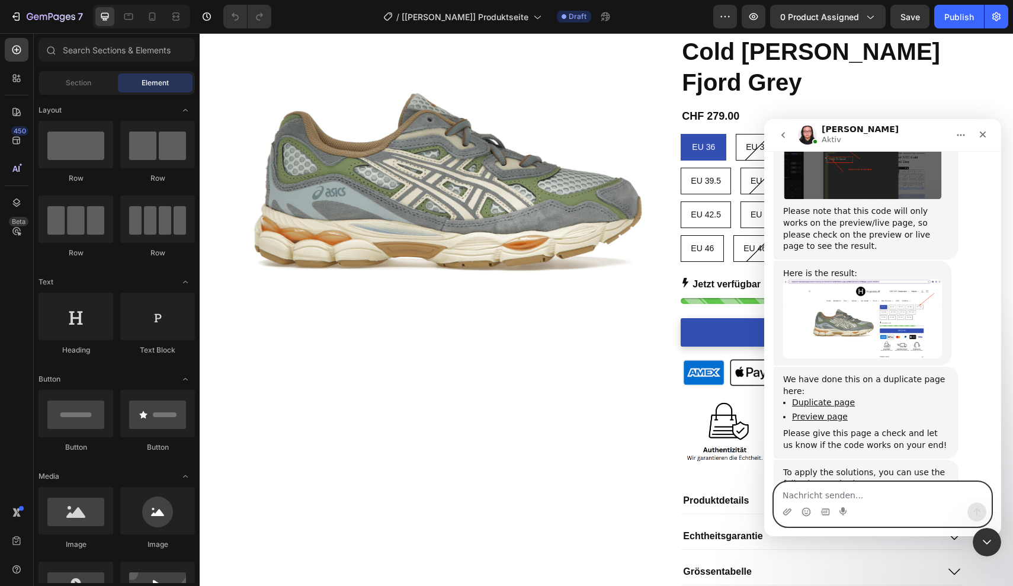
type textarea "p"
type textarea "please do it in my main page"
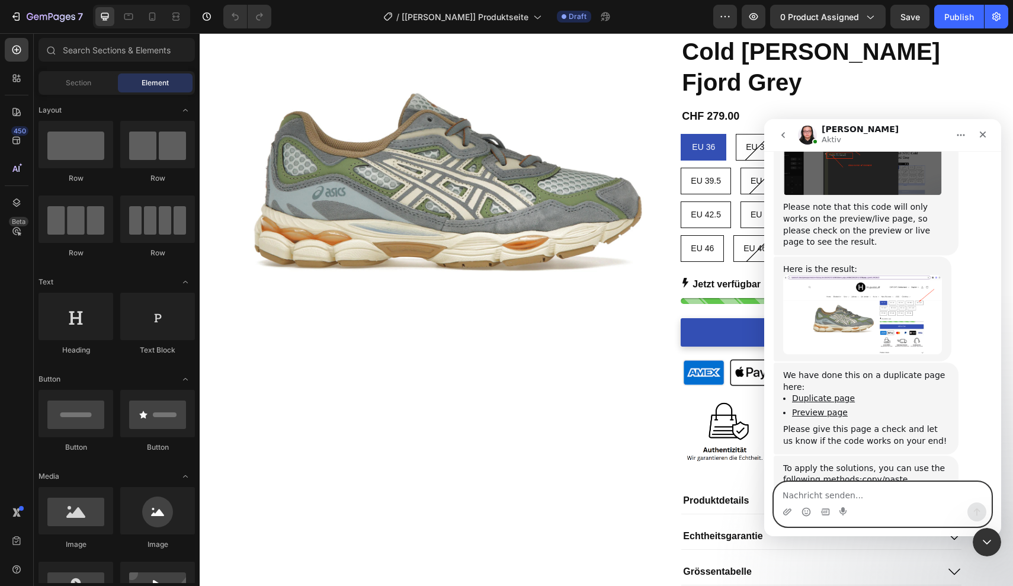
scroll to position [3888, 0]
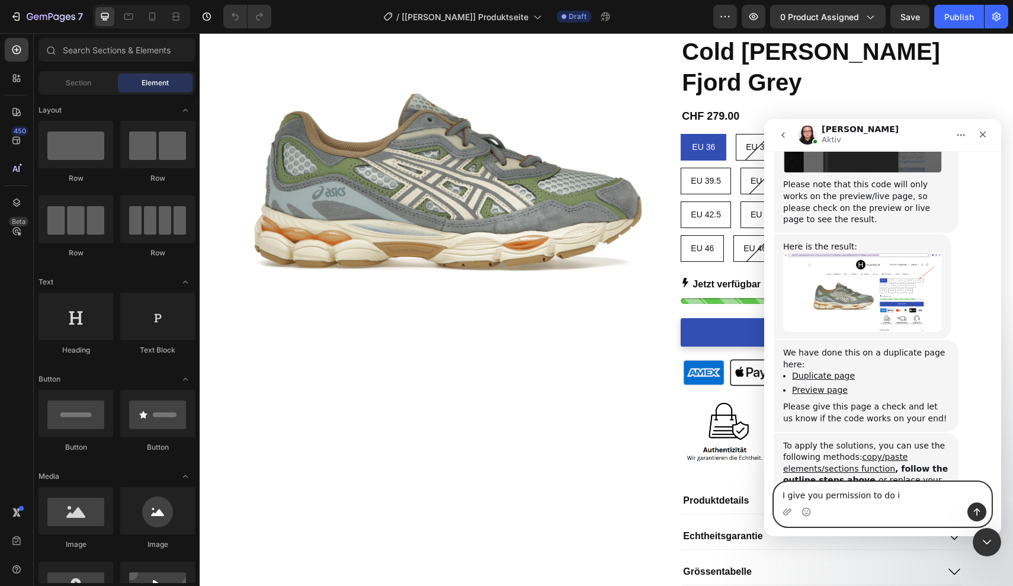
type textarea "I give you permission to do it"
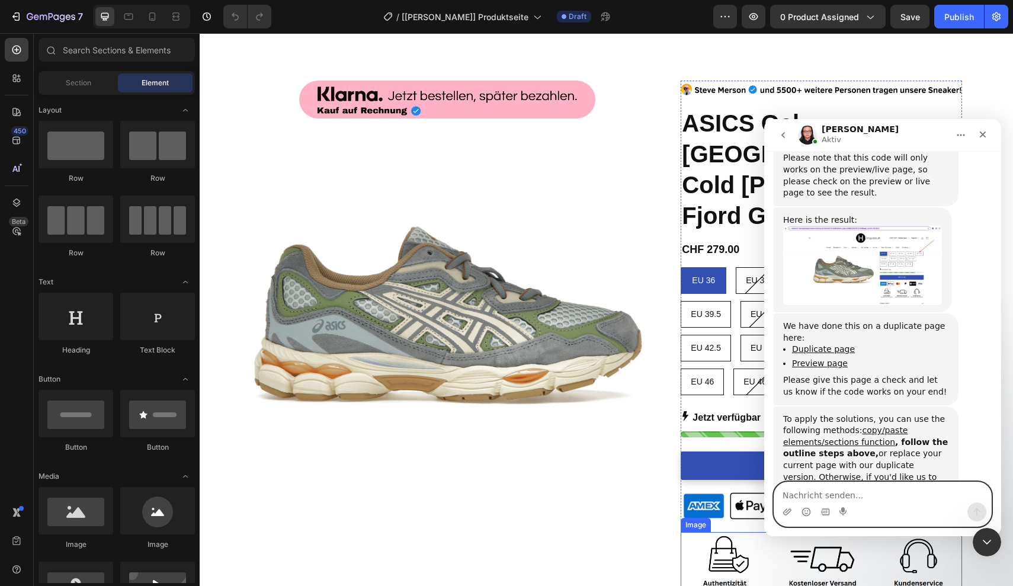
scroll to position [0, 0]
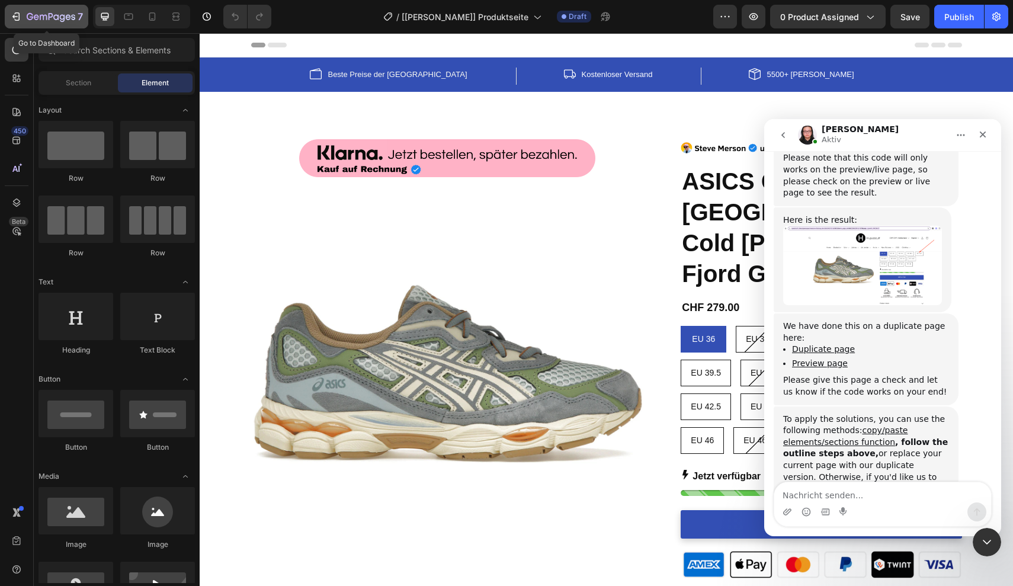
click at [15, 9] on button "7" at bounding box center [47, 17] width 84 height 24
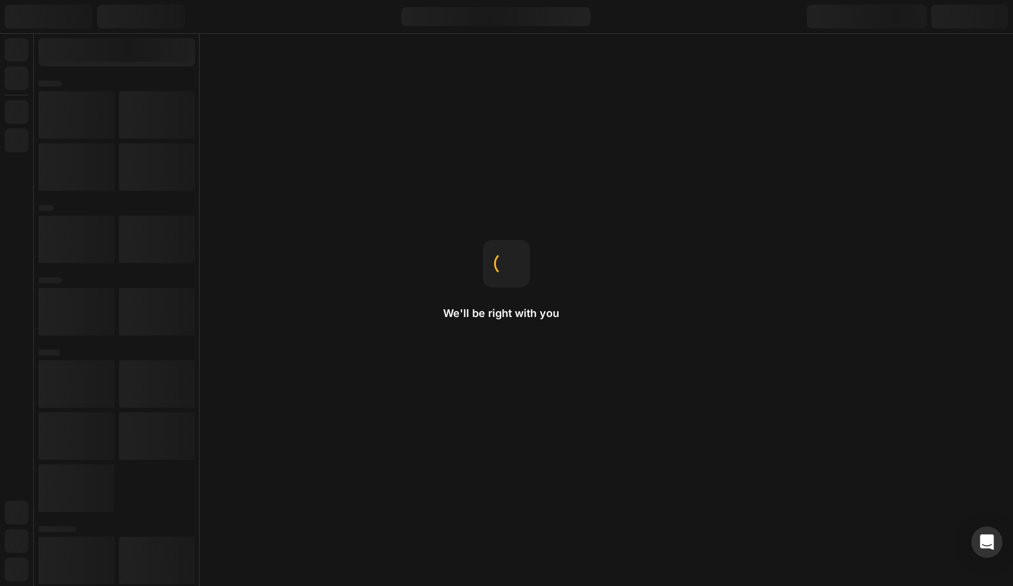
click at [984, 537] on icon "Open Intercom Messenger" at bounding box center [987, 541] width 14 height 15
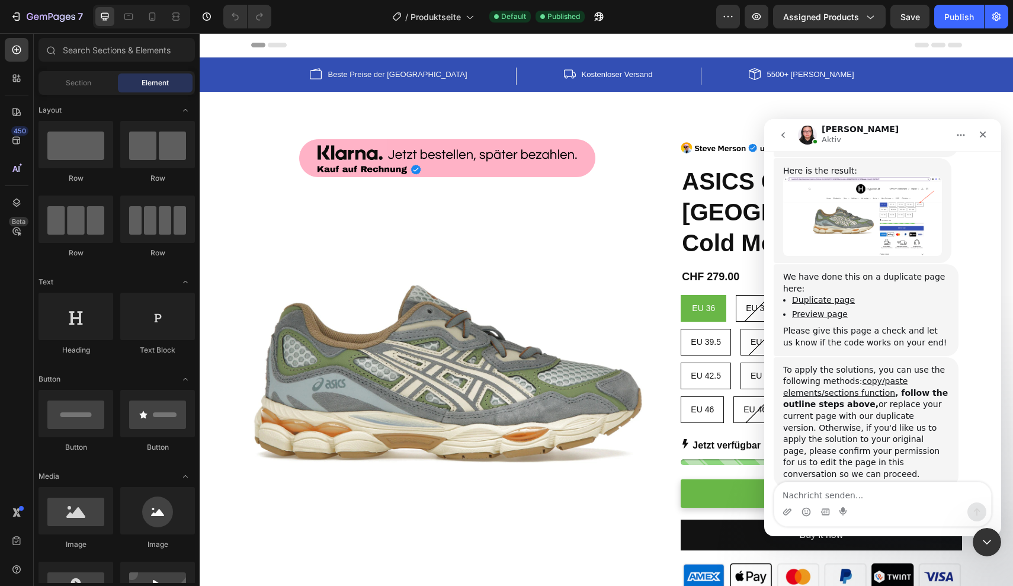
scroll to position [3961, 0]
type textarea "thanks [PERSON_NAME]"
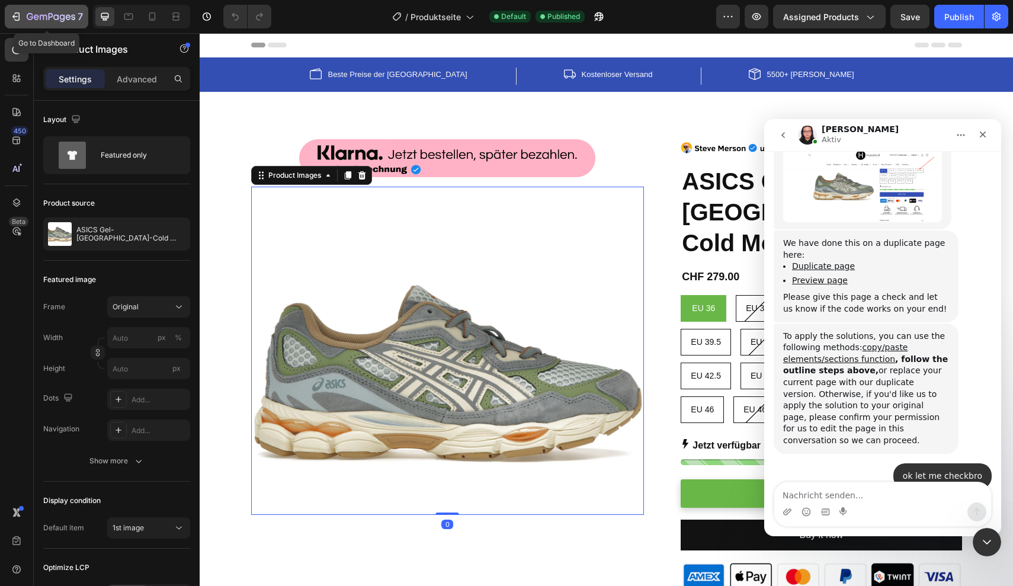
click at [32, 14] on icon "button" at bounding box center [30, 16] width 7 height 7
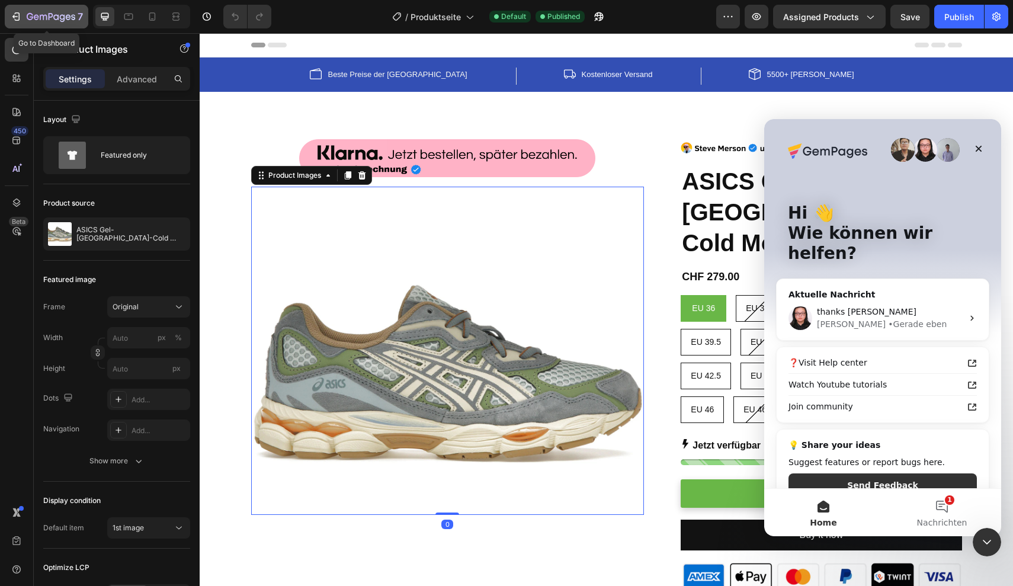
scroll to position [0, 0]
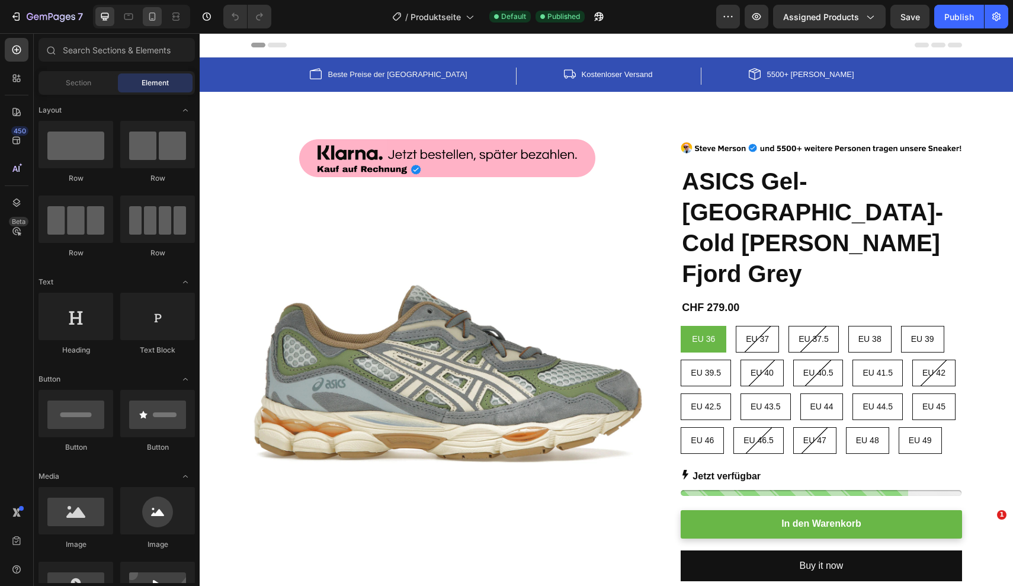
click at [152, 21] on icon at bounding box center [152, 16] width 7 height 8
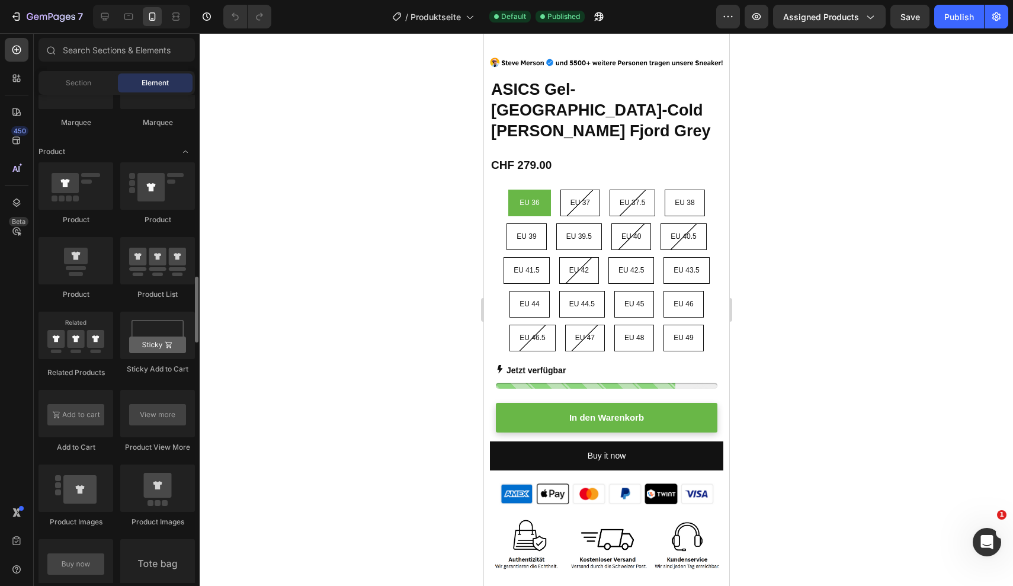
scroll to position [1451, 0]
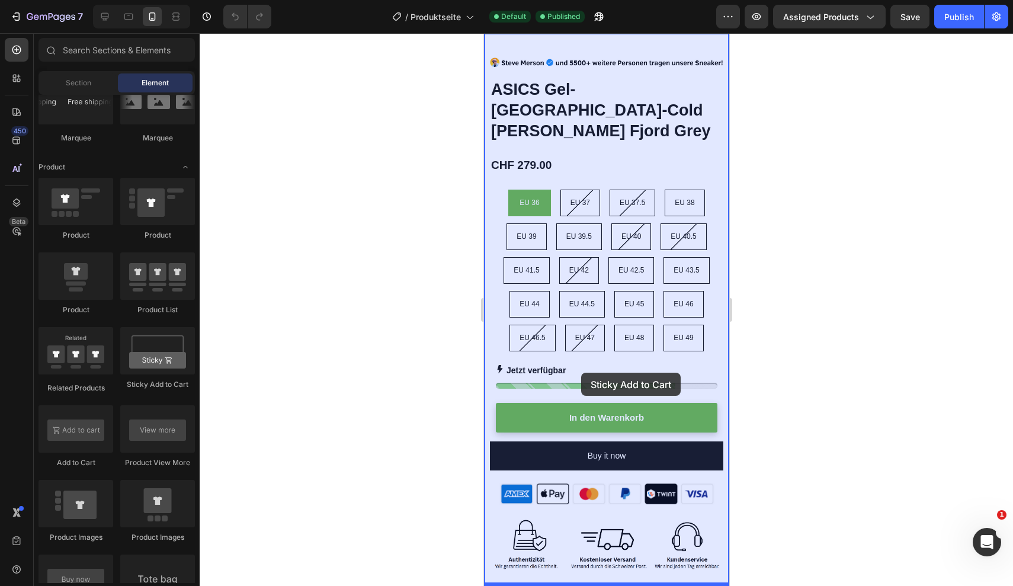
drag, startPoint x: 155, startPoint y: 354, endPoint x: 581, endPoint y: 373, distance: 426.3
click at [581, 0] on div "7 Version history / Produktseite Default Published Preview Assigned Products Sa…" at bounding box center [506, 0] width 1013 height 0
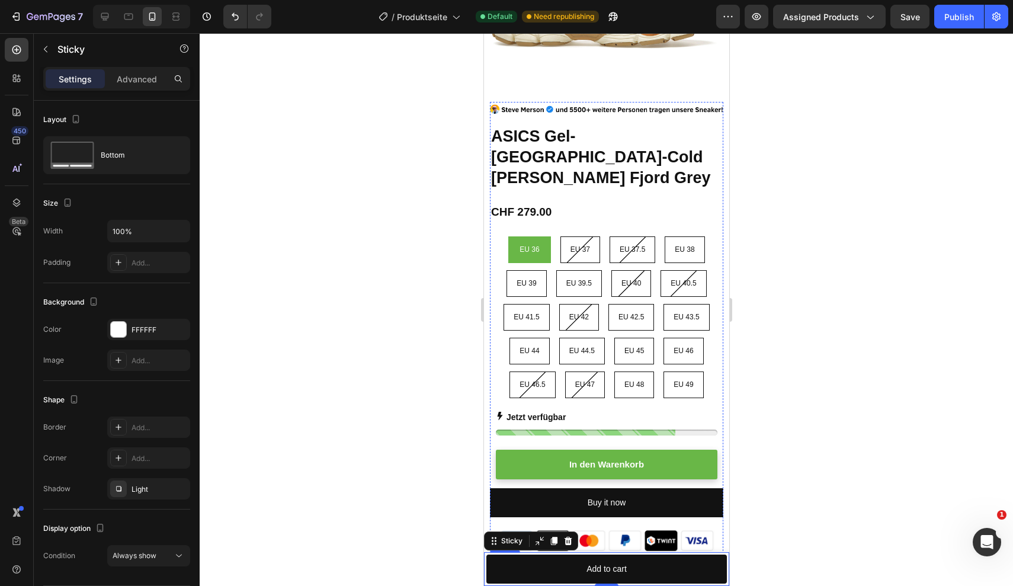
scroll to position [262, 0]
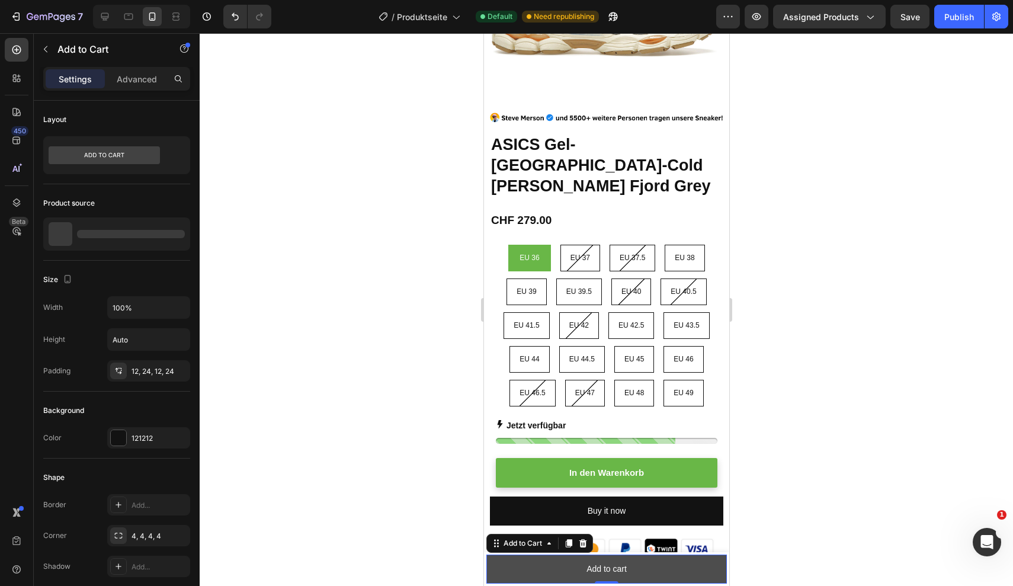
click at [631, 563] on button "Add to cart" at bounding box center [606, 568] width 240 height 29
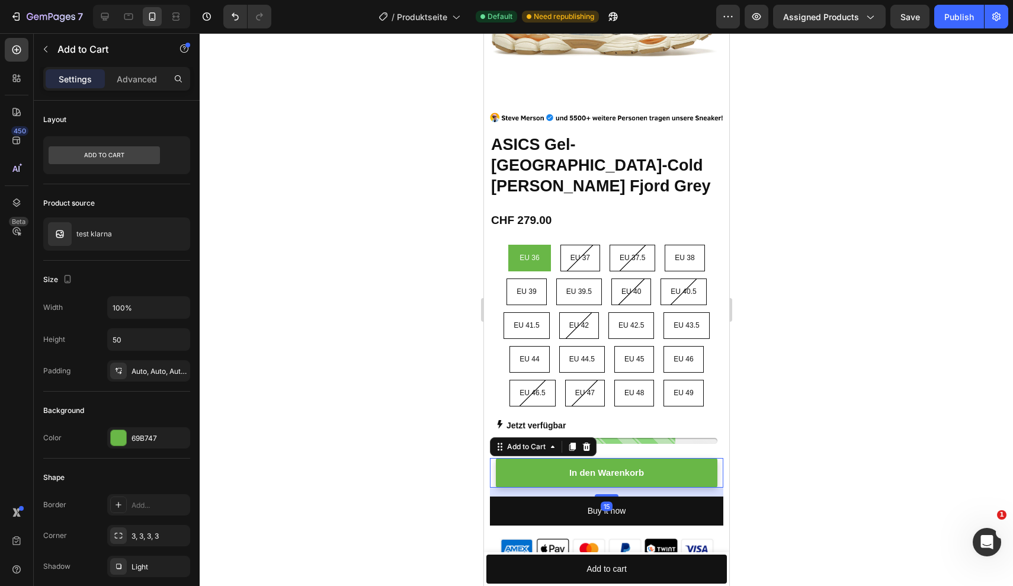
click at [543, 458] on button "In den Warenkorb" at bounding box center [606, 473] width 222 height 30
click at [143, 436] on div "69B747" at bounding box center [148, 438] width 34 height 11
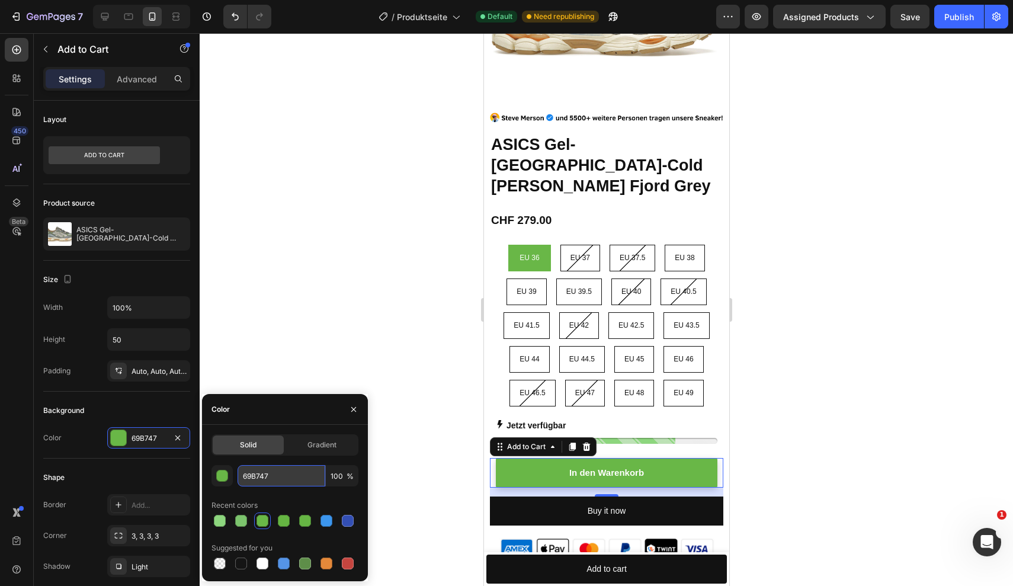
click at [252, 477] on input "69B747" at bounding box center [281, 475] width 88 height 21
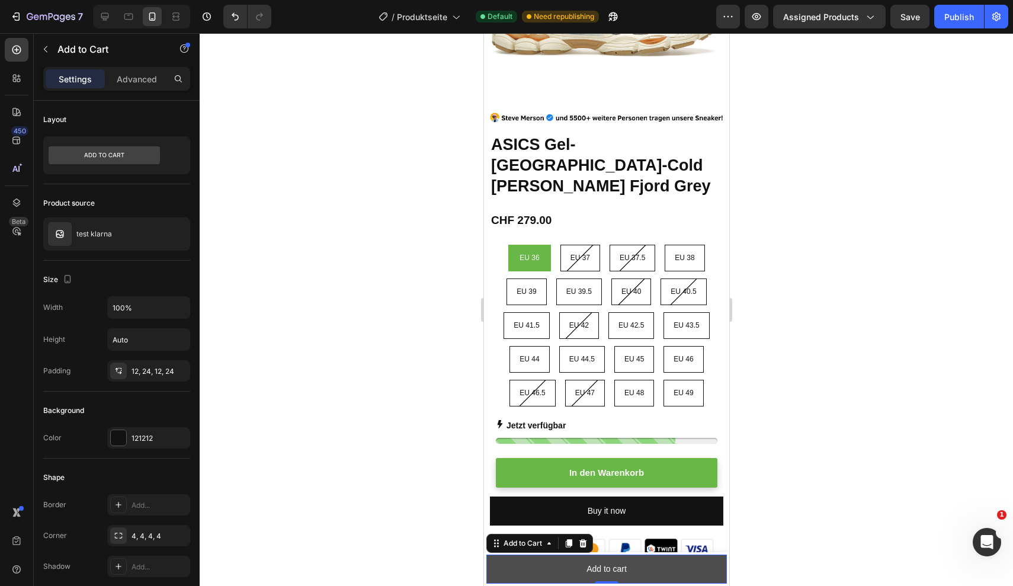
click at [548, 568] on button "Add to cart" at bounding box center [606, 568] width 240 height 29
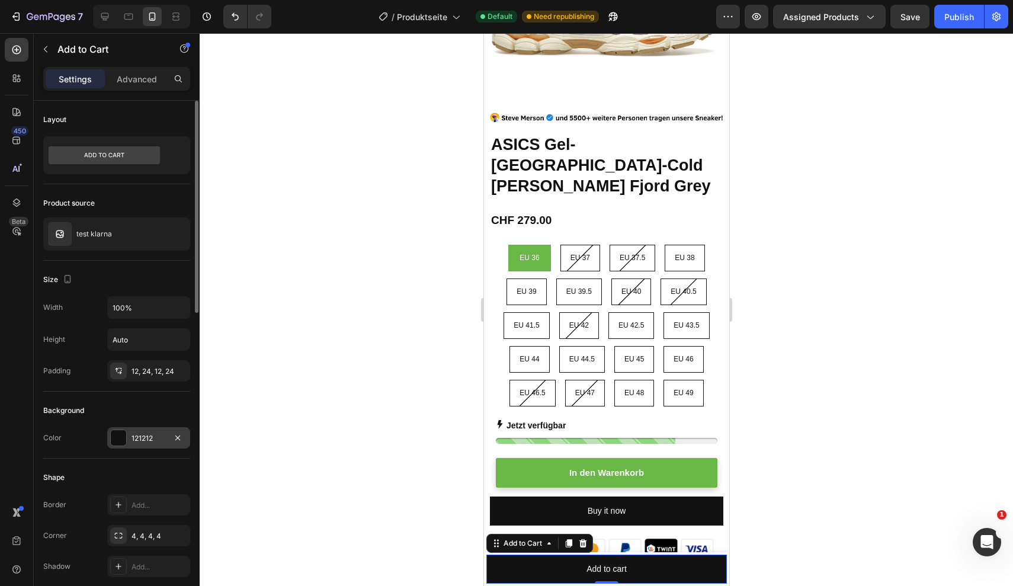
click at [145, 436] on div "121212" at bounding box center [148, 438] width 34 height 11
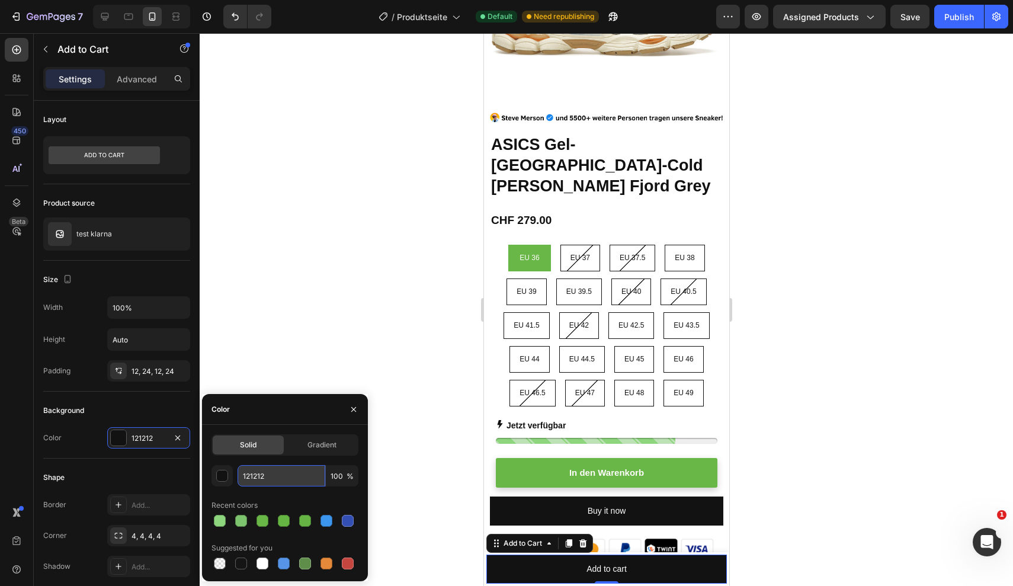
click at [255, 473] on input "121212" at bounding box center [281, 475] width 88 height 21
paste input "69B747"
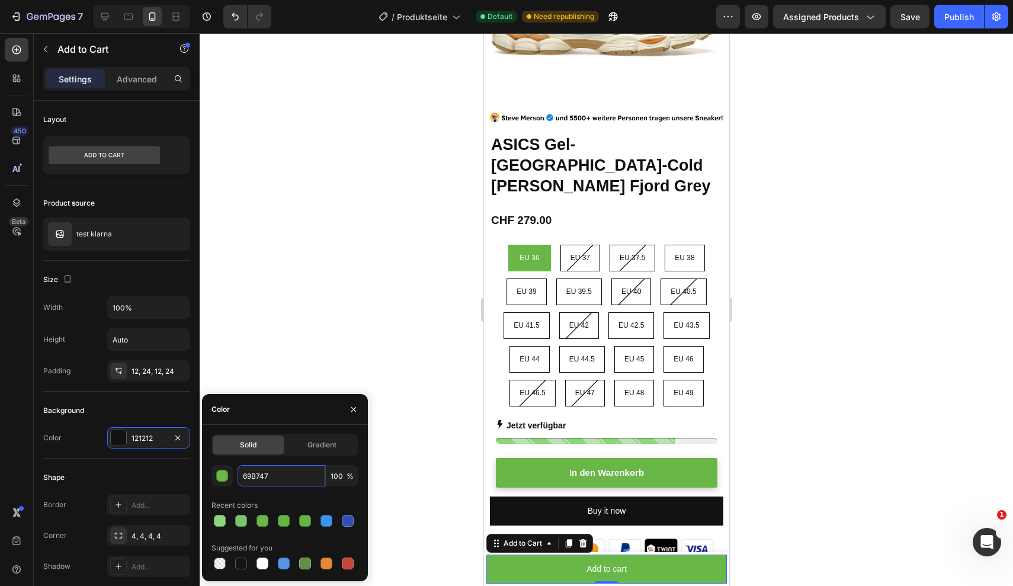
type input "69B747"
click at [325, 327] on div at bounding box center [606, 309] width 813 height 553
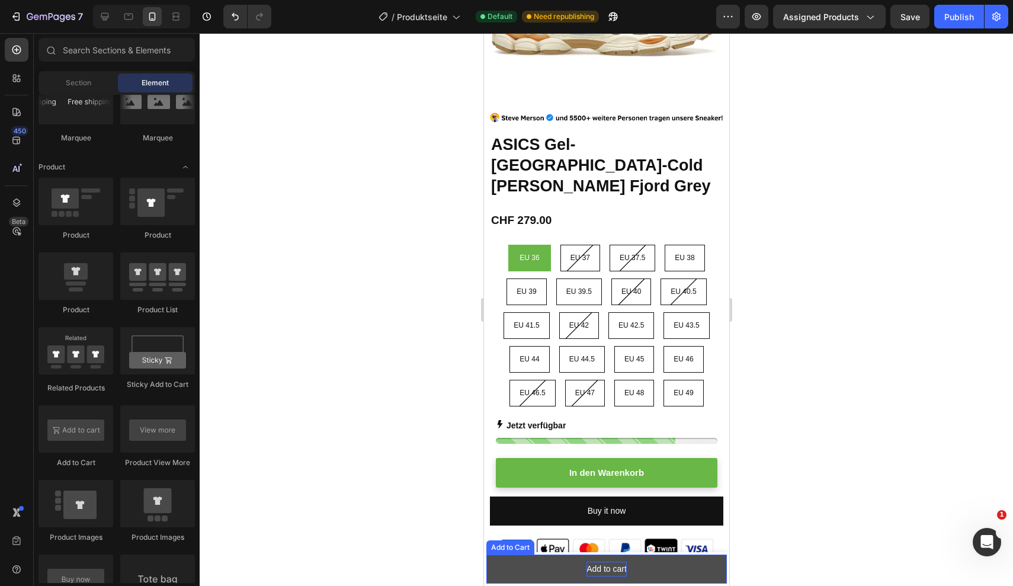
click at [609, 567] on div "Add to cart" at bounding box center [606, 568] width 40 height 15
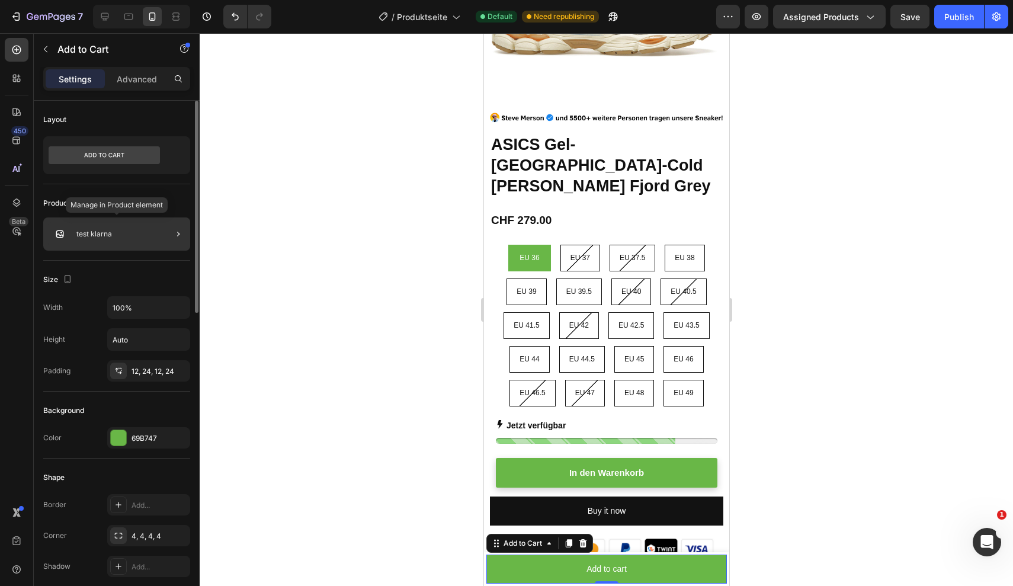
click at [129, 236] on div "test klarna" at bounding box center [116, 233] width 147 height 33
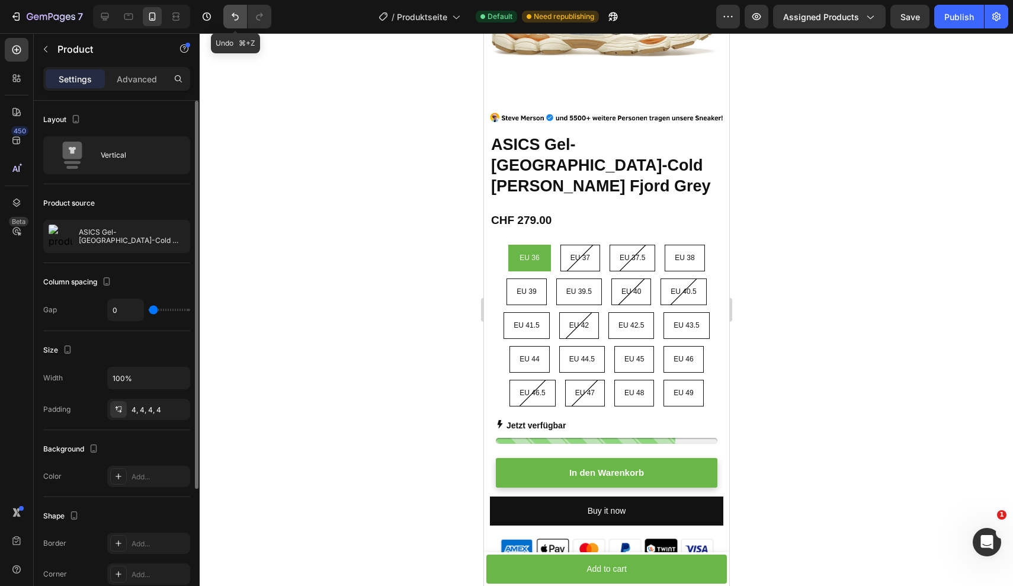
click at [236, 17] on icon "Undo/Redo" at bounding box center [235, 17] width 12 height 12
click at [234, 19] on icon "Undo/Redo" at bounding box center [235, 17] width 12 height 12
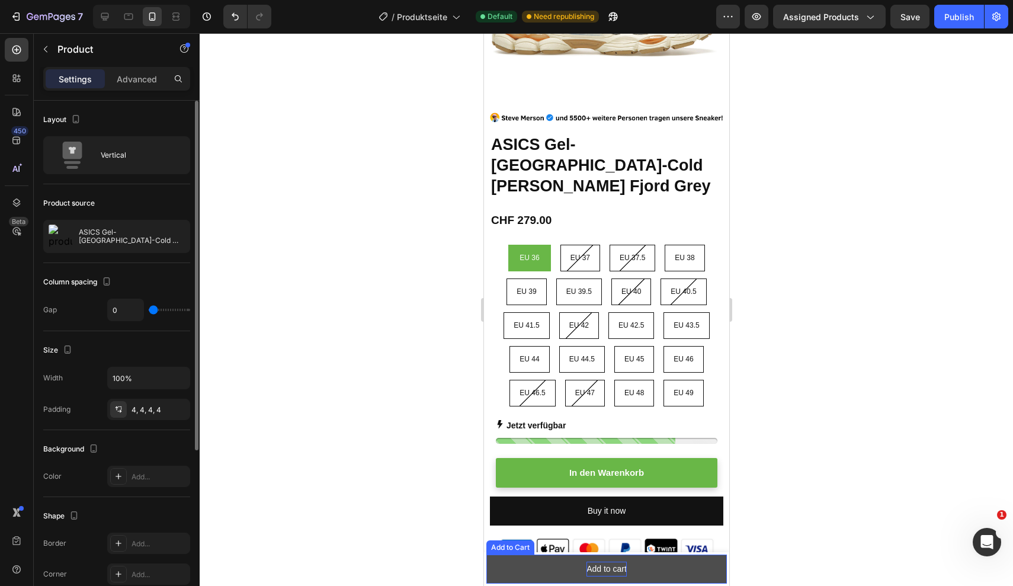
click at [604, 569] on div "Add to cart" at bounding box center [606, 568] width 40 height 15
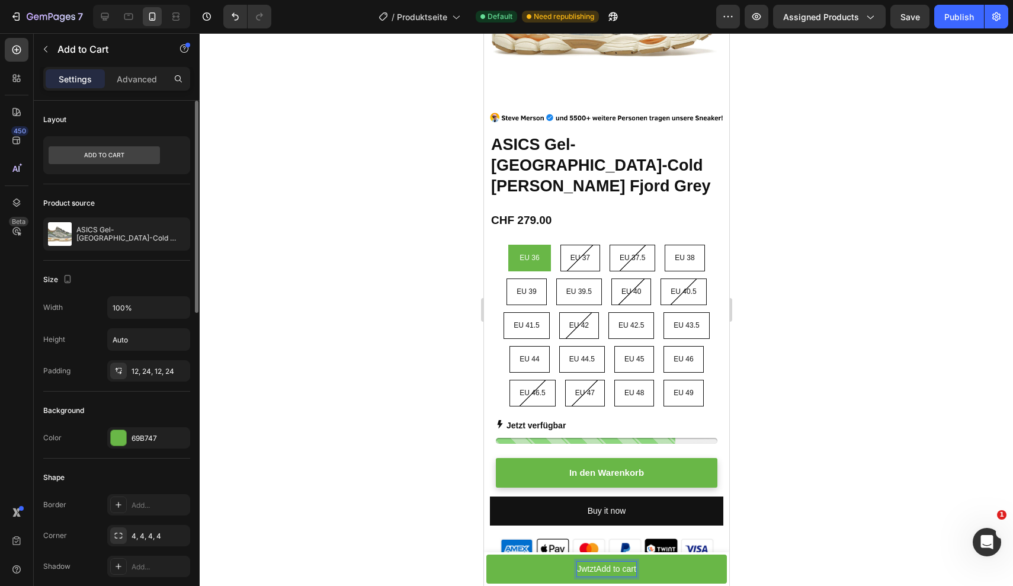
click at [612, 570] on p "JwtztAdd to cart" at bounding box center [605, 568] width 59 height 15
click at [606, 569] on button "Jetzt" at bounding box center [606, 568] width 240 height 29
click at [606, 569] on button "Jetzt i" at bounding box center [606, 568] width 240 height 29
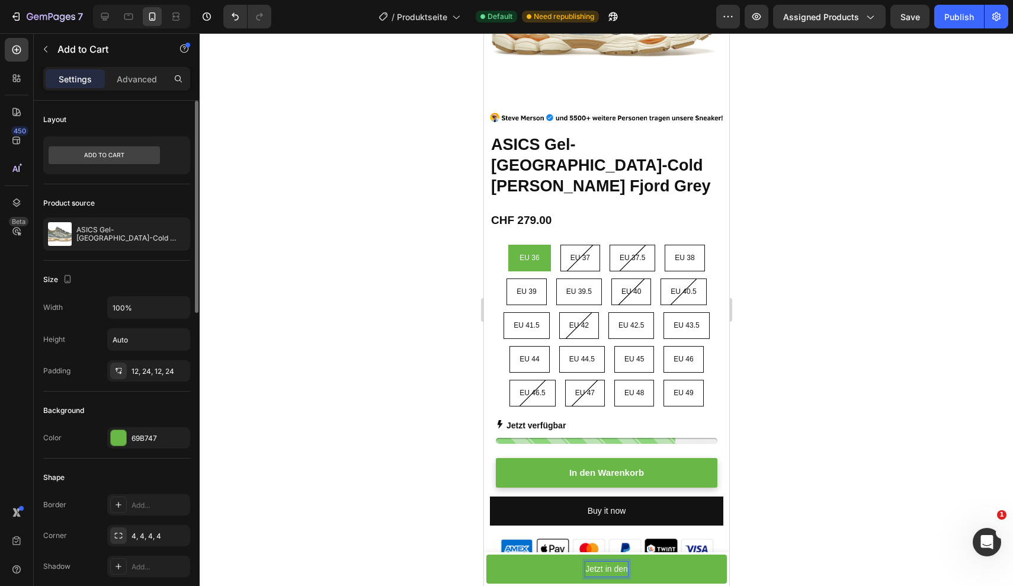
click at [606, 569] on button "Jetzt in den" at bounding box center [606, 568] width 240 height 29
click at [787, 480] on div at bounding box center [606, 309] width 813 height 553
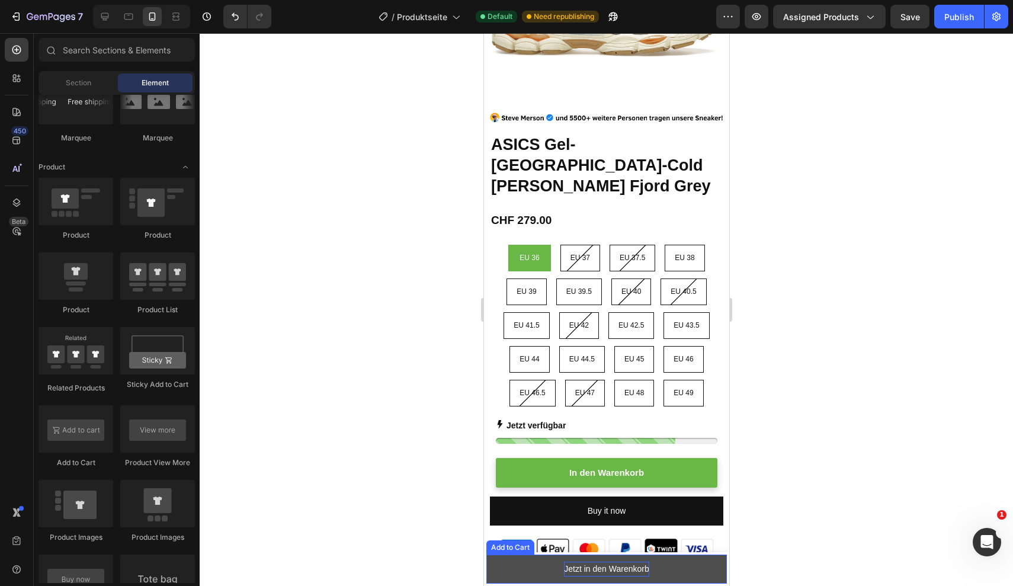
click at [632, 567] on p "Jetzt in den Warenkorb" at bounding box center [605, 568] width 85 height 15
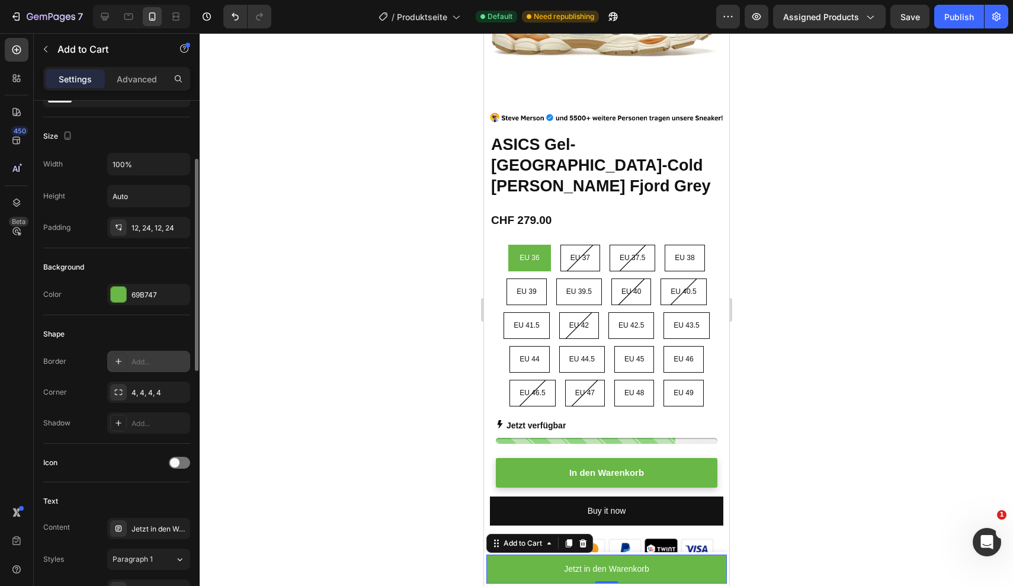
scroll to position [159, 0]
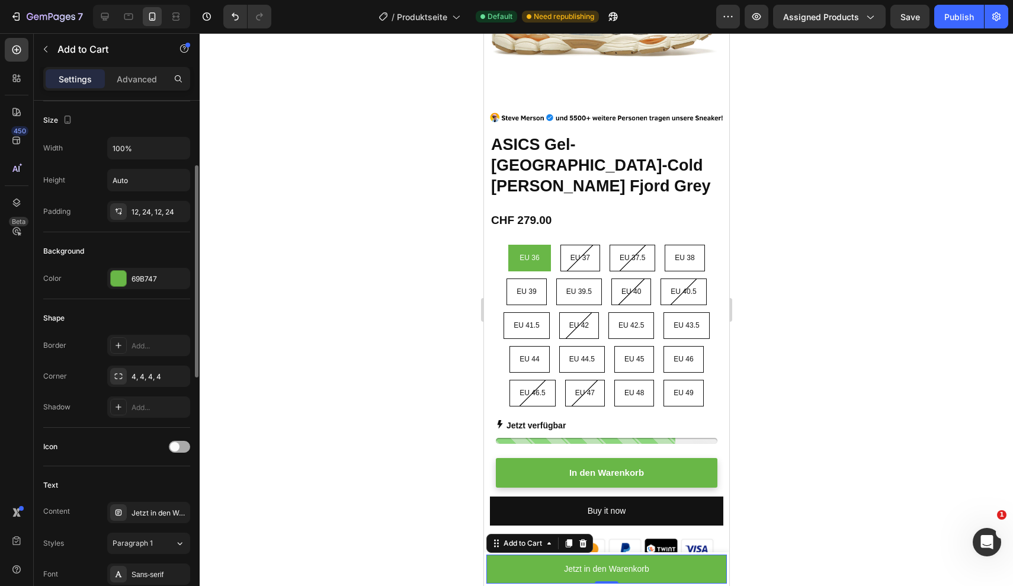
click at [174, 445] on span at bounding box center [174, 446] width 9 height 9
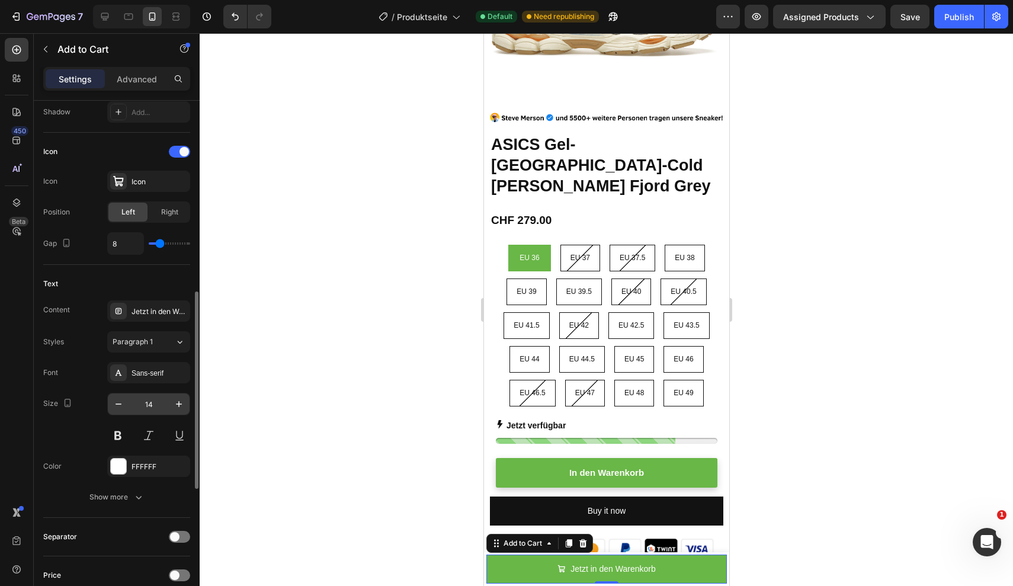
scroll to position [494, 0]
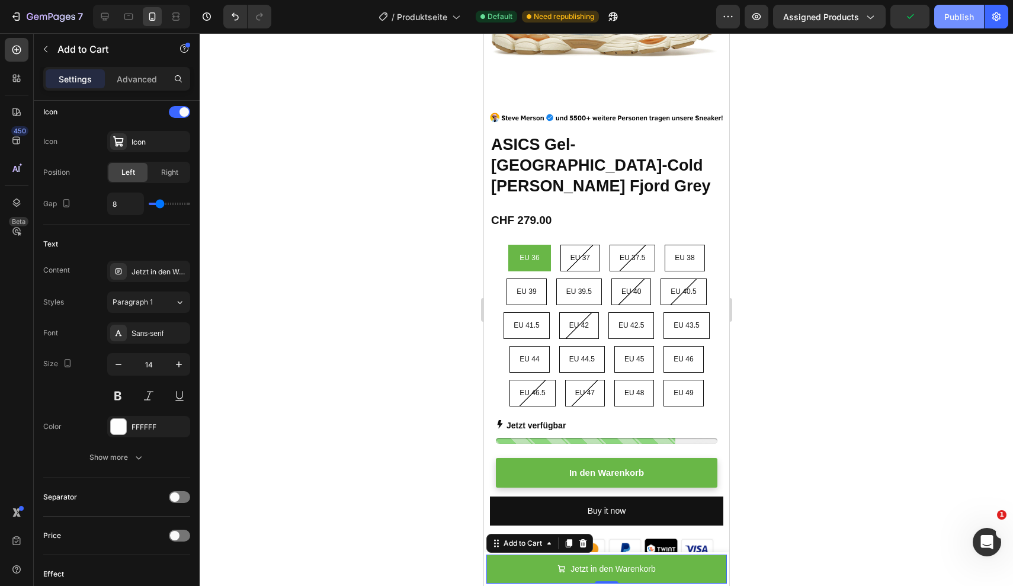
click at [953, 20] on div "Publish" at bounding box center [959, 17] width 30 height 12
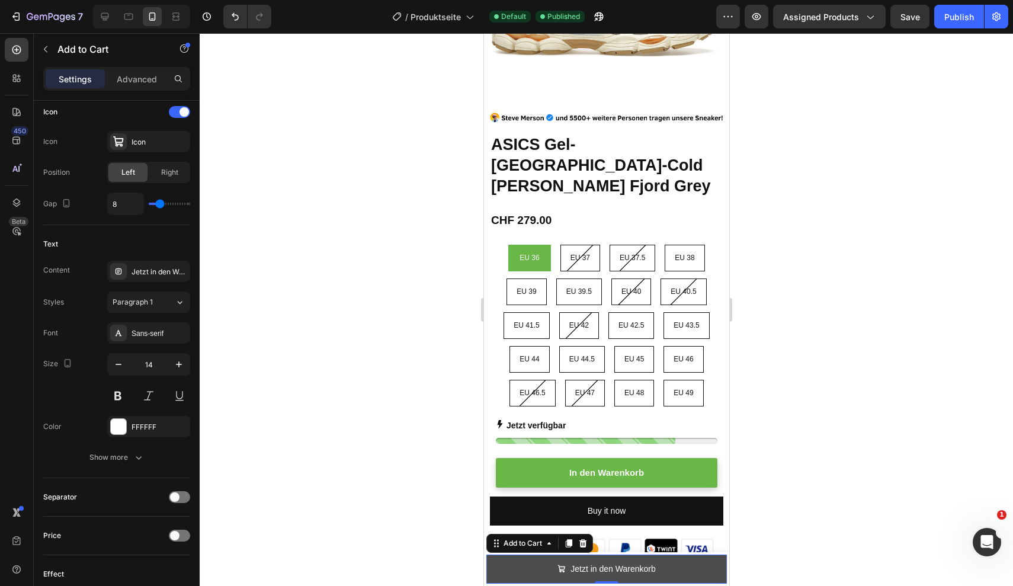
click at [669, 569] on button "Jetzt in den Warenkorb" at bounding box center [606, 568] width 240 height 29
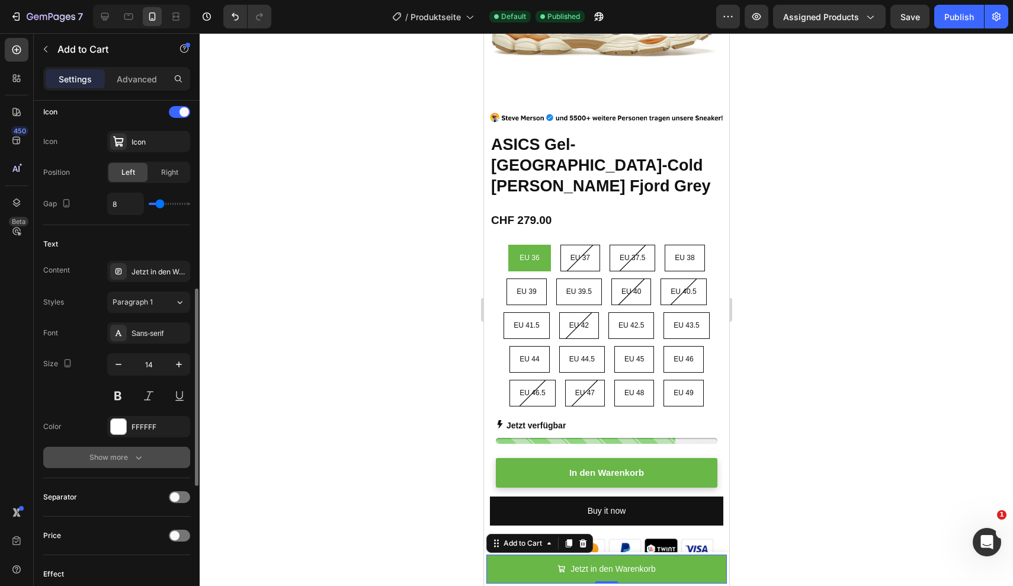
click at [137, 460] on icon "button" at bounding box center [139, 457] width 12 height 12
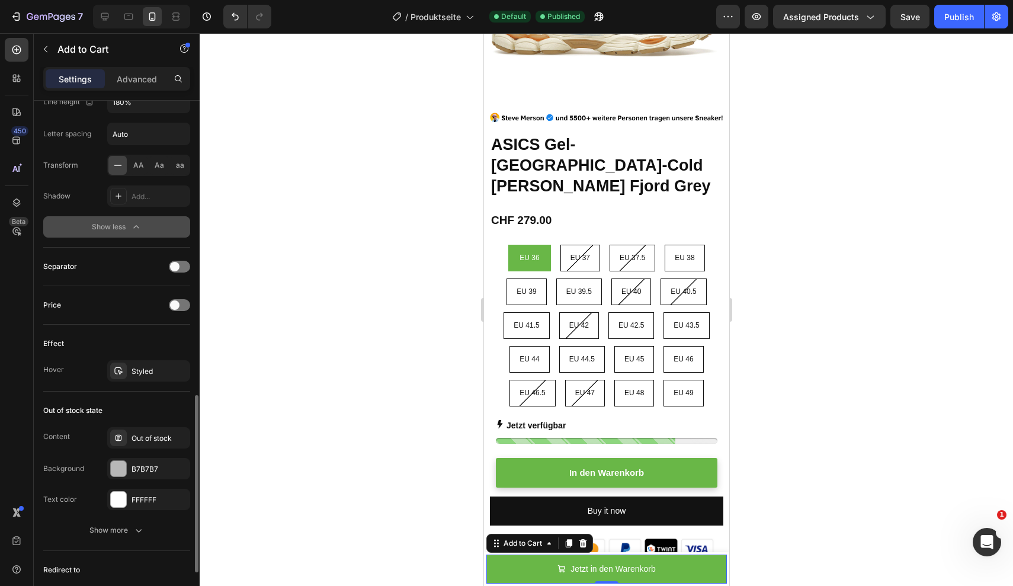
scroll to position [885, 0]
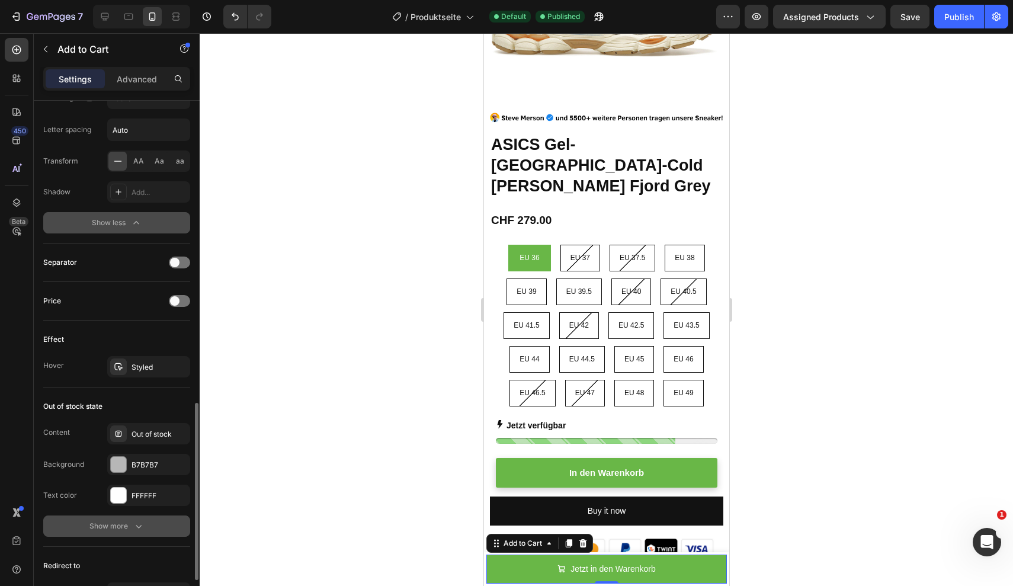
click at [130, 529] on div "Show more" at bounding box center [116, 526] width 55 height 12
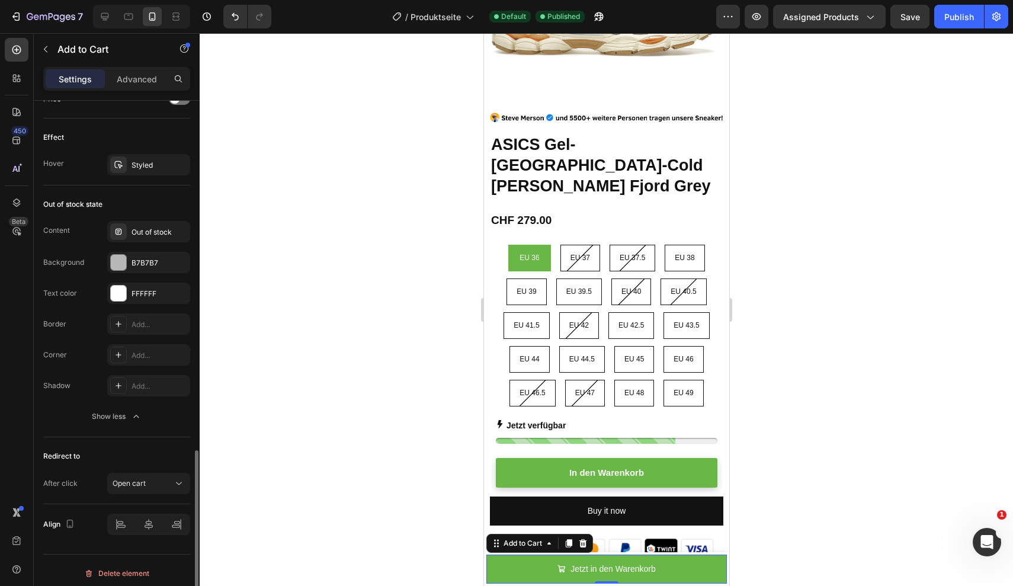
scroll to position [1093, 0]
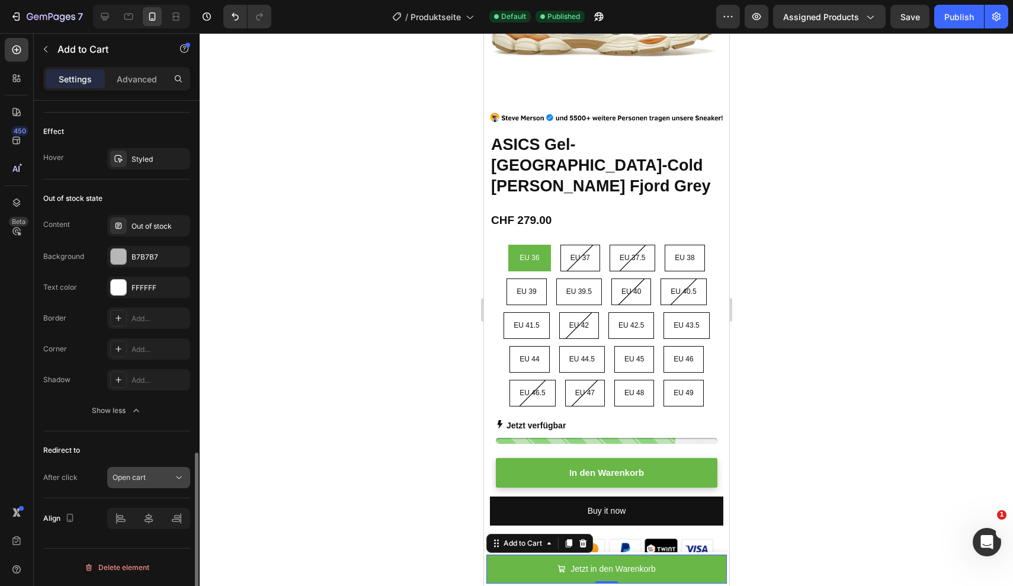
click at [141, 475] on span "Open cart" at bounding box center [129, 477] width 33 height 9
click at [221, 400] on div at bounding box center [606, 309] width 813 height 553
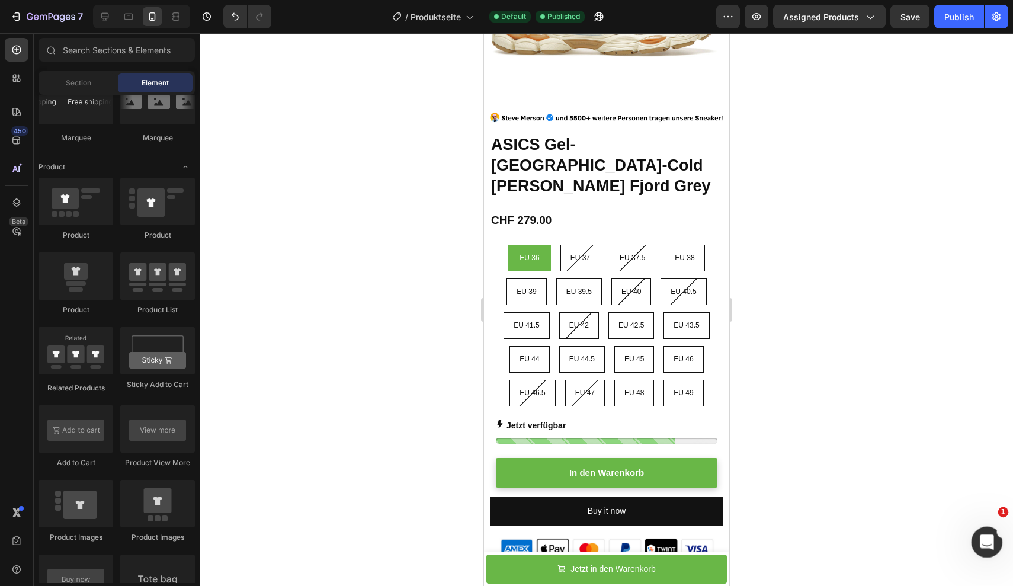
click at [975, 529] on div "Intercom-Nachrichtendienst öffnen" at bounding box center [985, 540] width 28 height 28
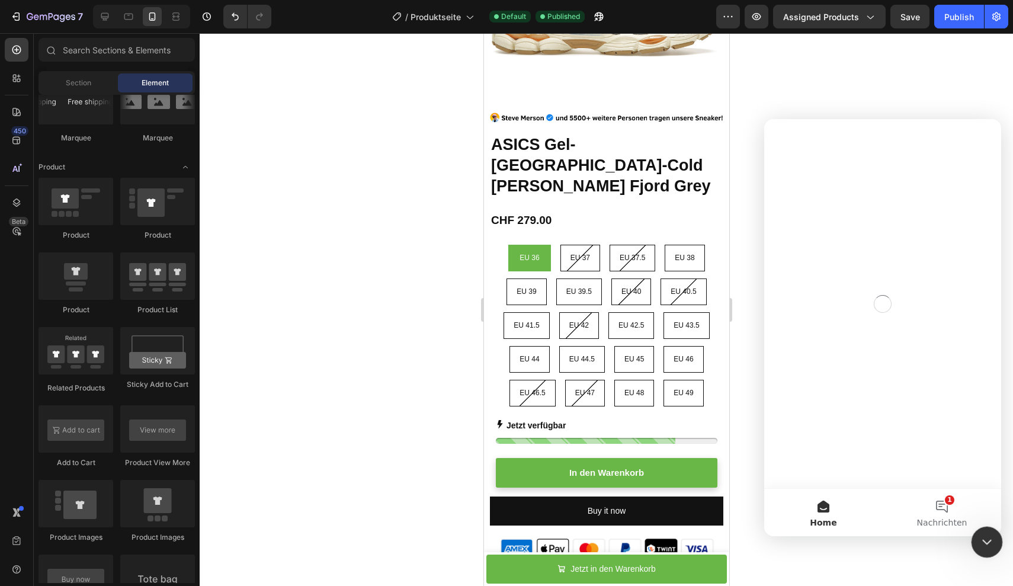
scroll to position [0, 0]
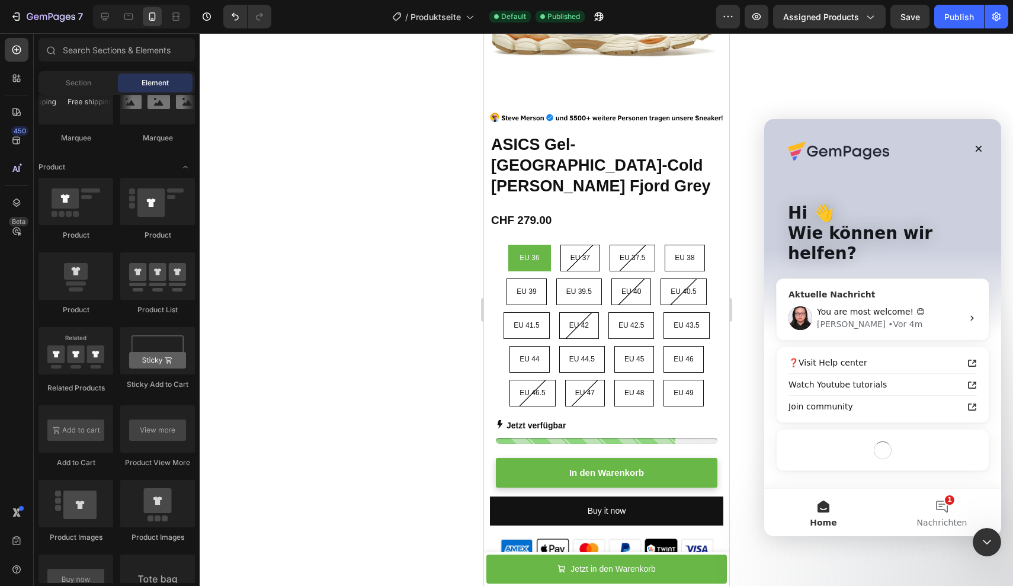
click at [891, 307] on span "You are most welcome! 😊" at bounding box center [871, 311] width 108 height 9
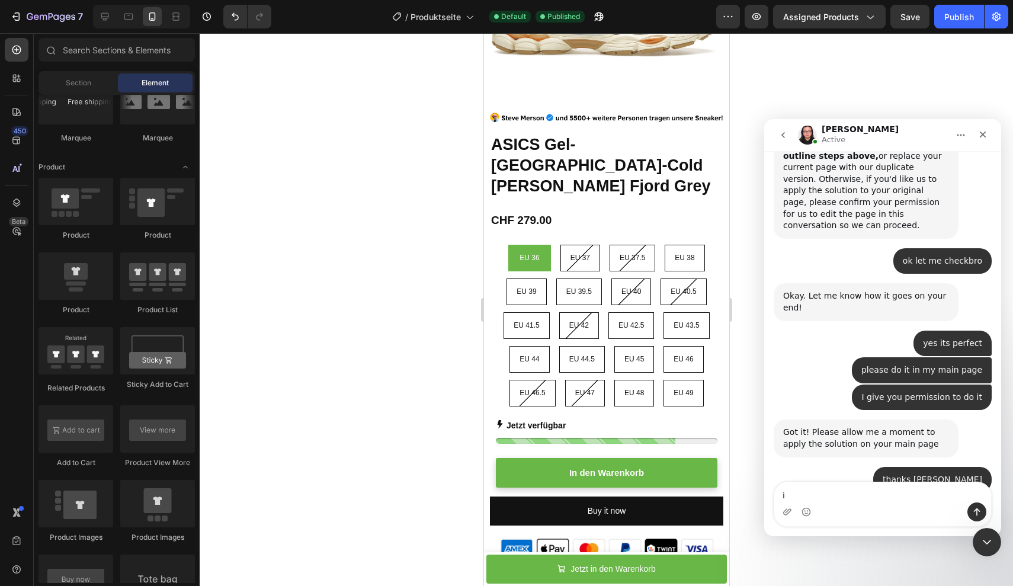
scroll to position [4259, 0]
type textarea "I try it"
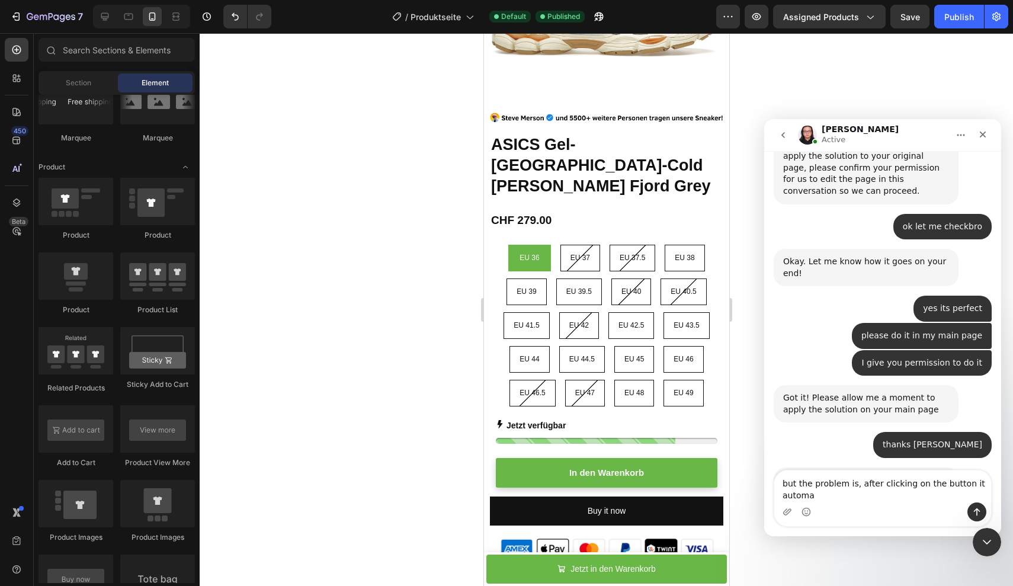
scroll to position [4306, 0]
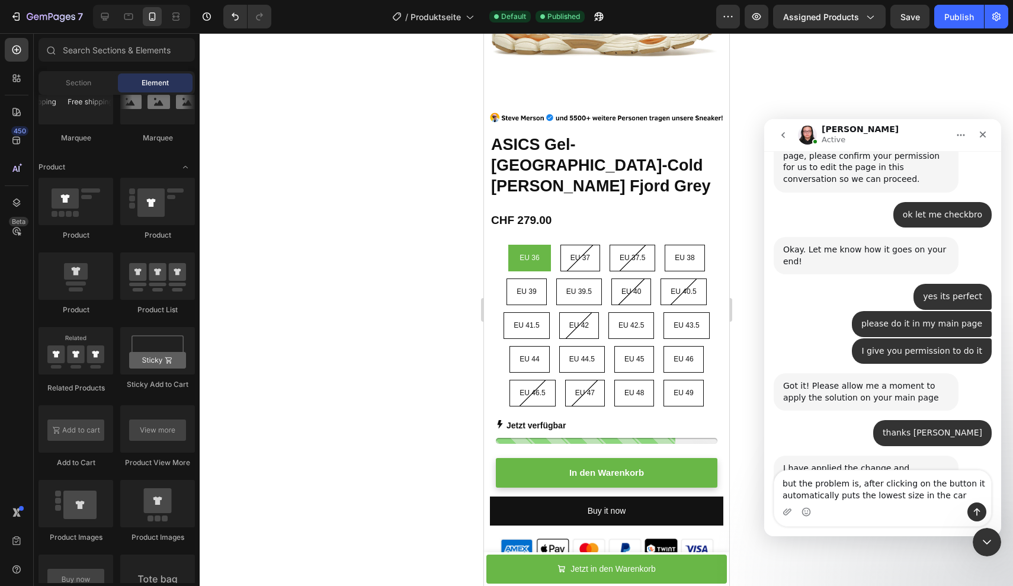
type textarea "but the problem is, after clicking on the button it automatically puts the lowe…"
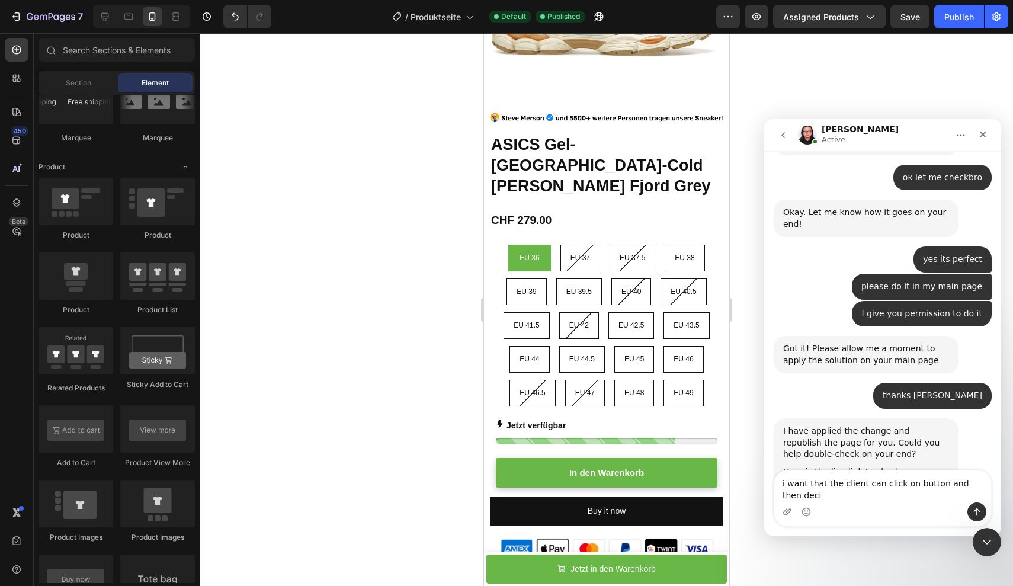
scroll to position [4355, 0]
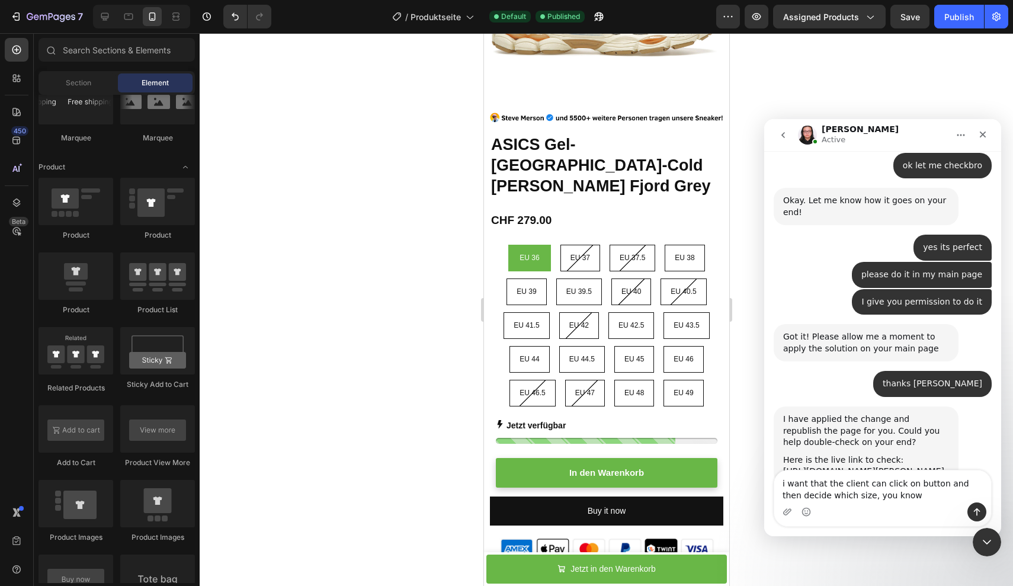
type textarea "i want that the client can click on button and then decide which size, you know?"
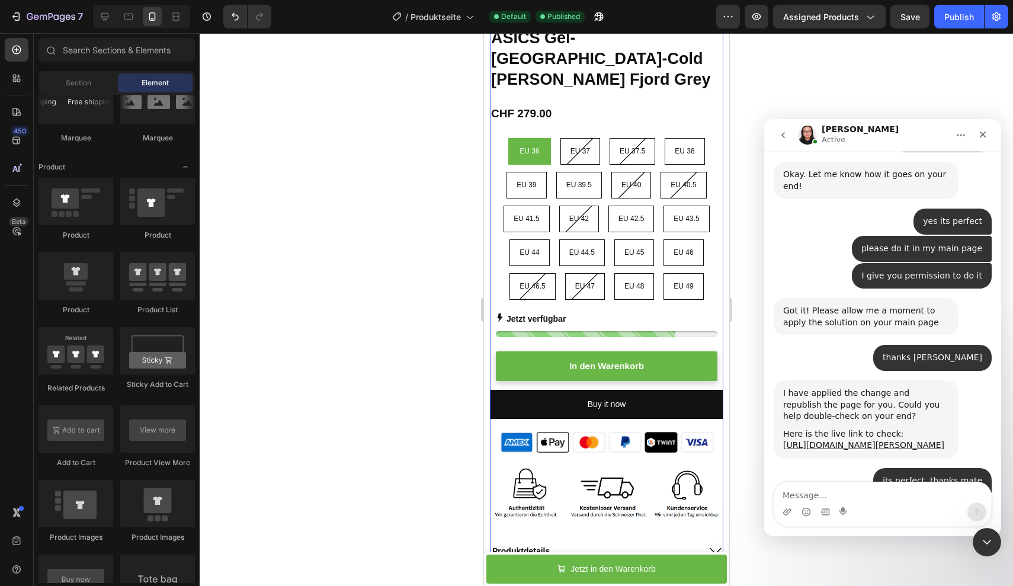
scroll to position [371, 0]
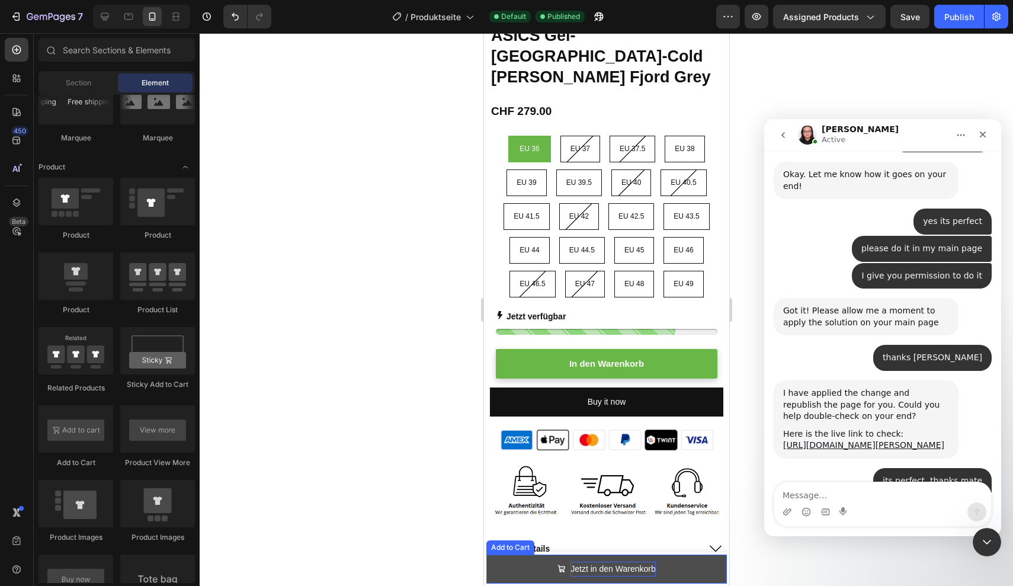
click at [612, 563] on p "Jetzt in den Warenkorb" at bounding box center [612, 568] width 85 height 15
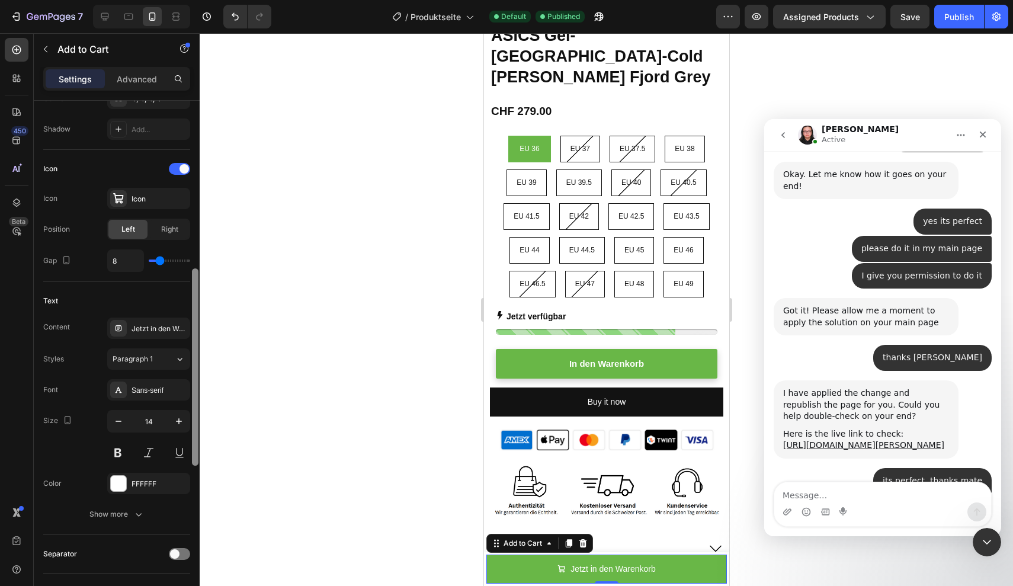
scroll to position [438, 0]
click at [124, 452] on button at bounding box center [117, 451] width 21 height 21
click at [949, 13] on div "Publish" at bounding box center [959, 17] width 30 height 12
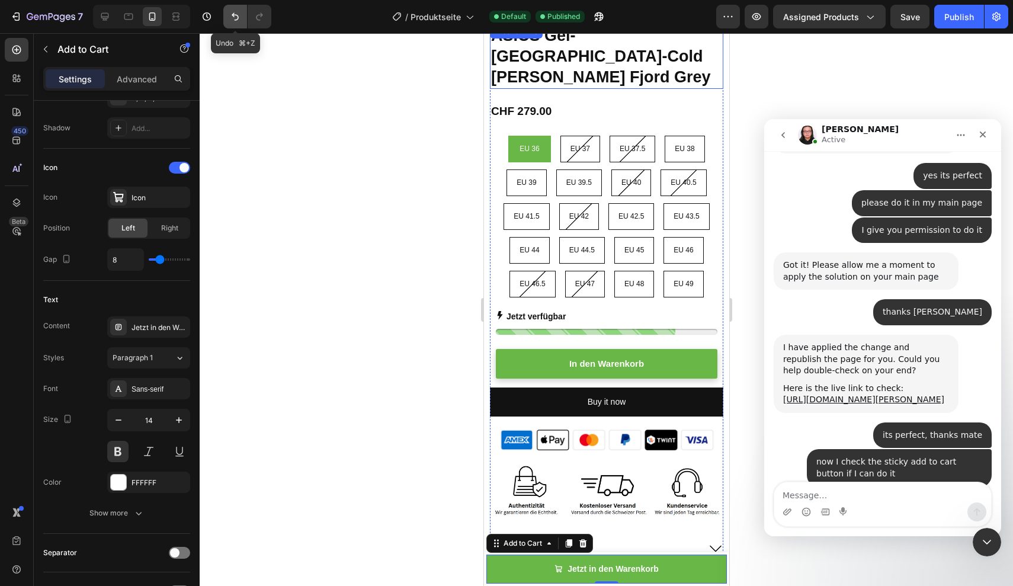
click at [232, 17] on icon "Undo/Redo" at bounding box center [235, 17] width 12 height 12
click at [958, 20] on div "Publish" at bounding box center [959, 17] width 30 height 12
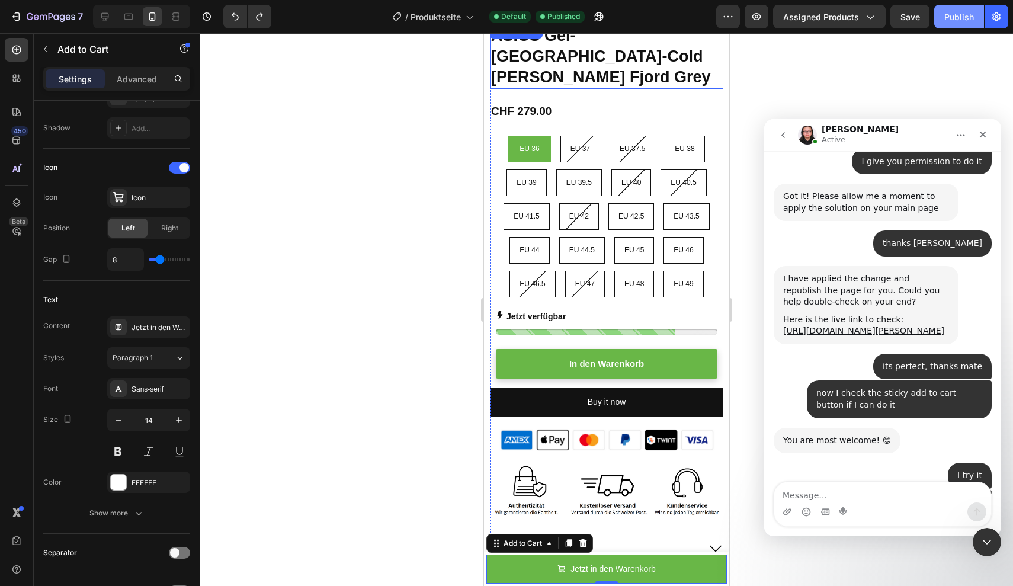
scroll to position [4541, 0]
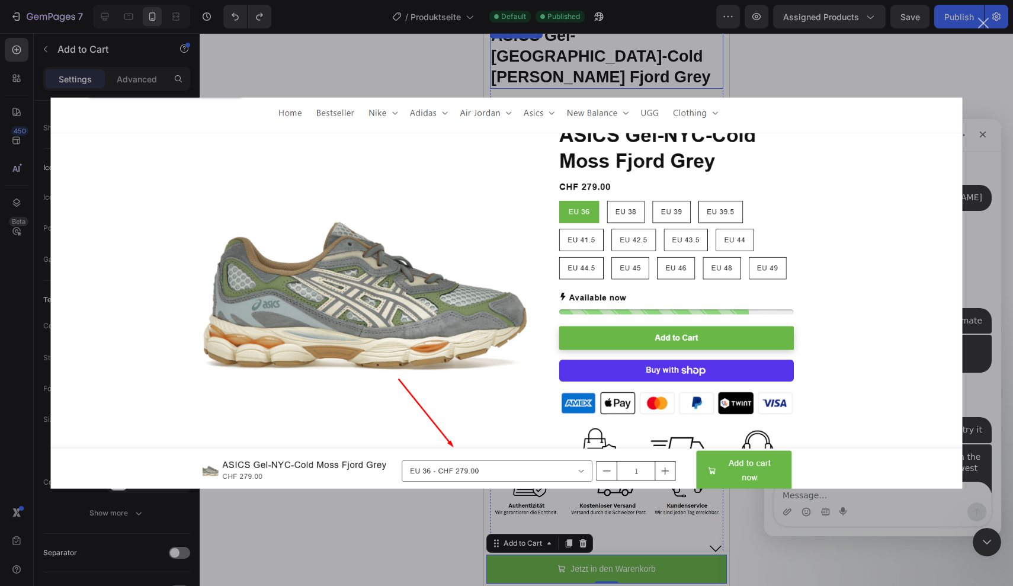
click at [973, 360] on div "Intercom Messenger" at bounding box center [506, 293] width 1013 height 586
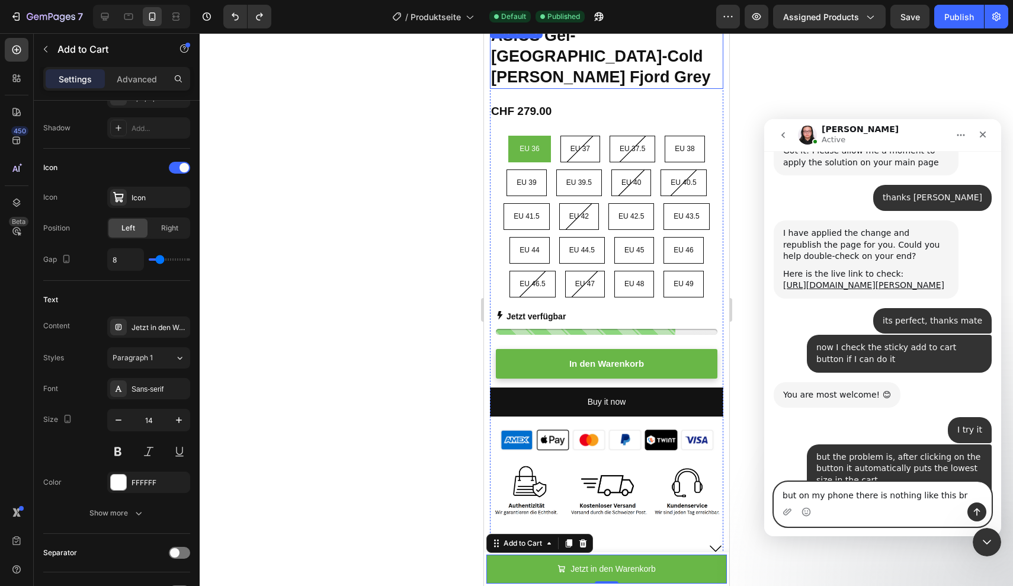
type textarea "but on my phone there is nothing like this brp"
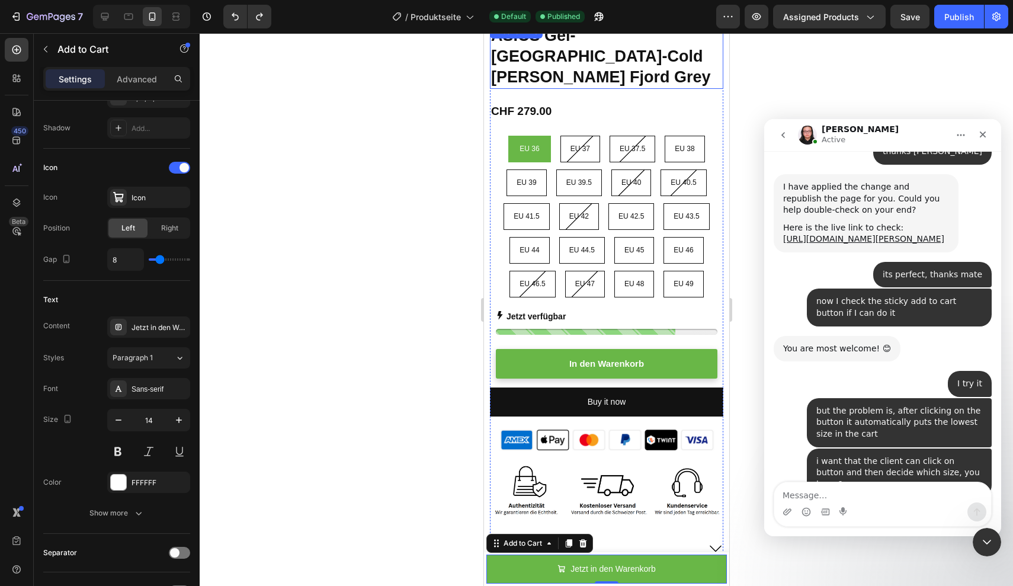
click at [858, 537] on img "Nathan sagt…" at bounding box center [862, 571] width 159 height 68
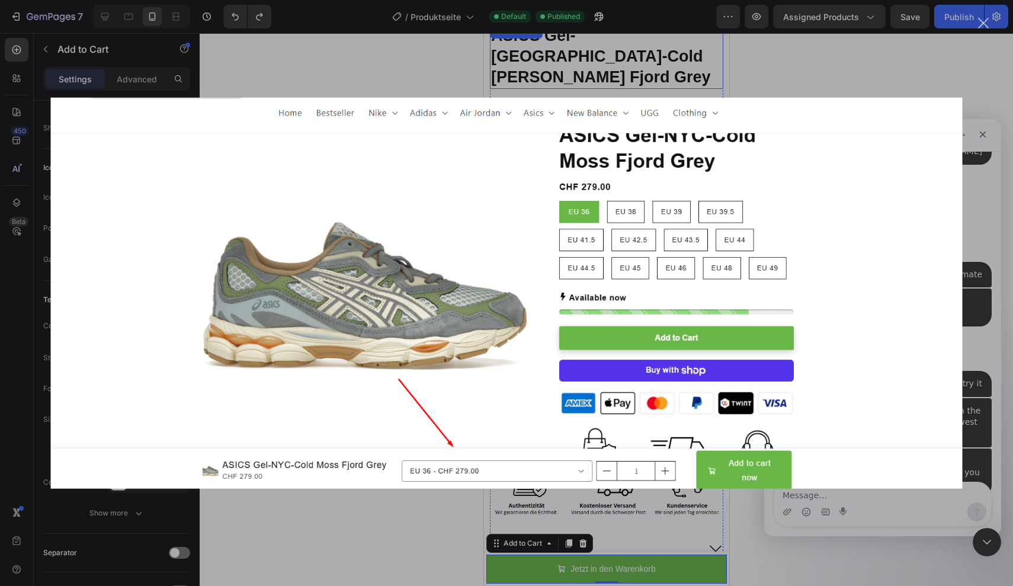
scroll to position [0, 0]
click at [980, 273] on div "Intercom Messenger" at bounding box center [506, 293] width 1013 height 586
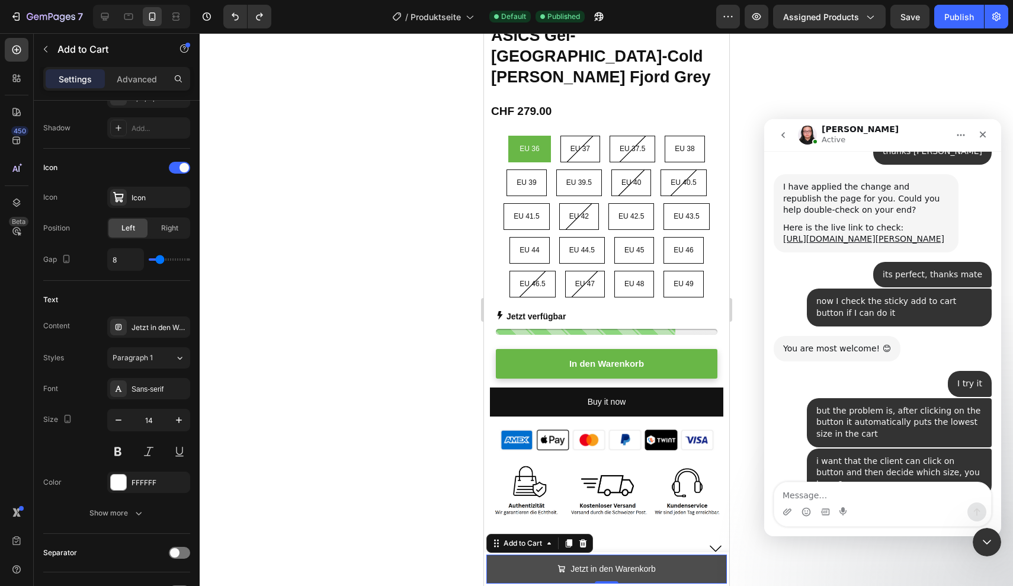
click at [663, 561] on button "Jetzt in den Warenkorb" at bounding box center [606, 568] width 240 height 29
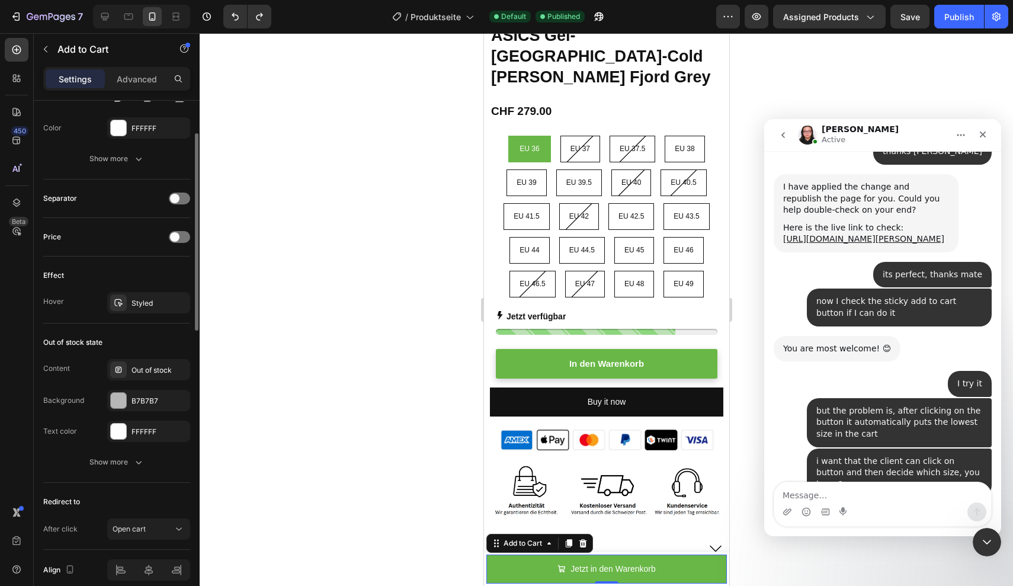
scroll to position [844, 0]
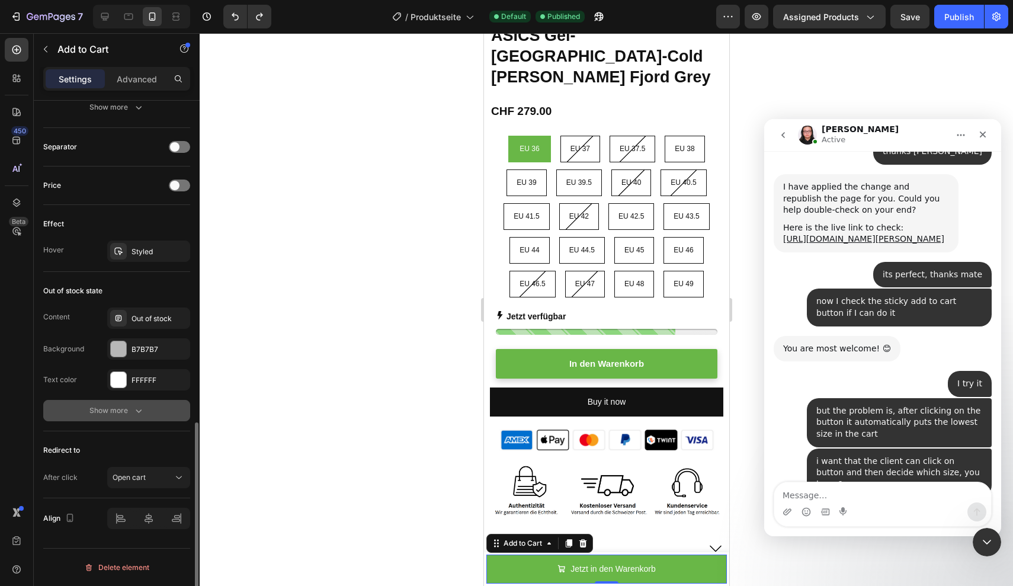
click at [133, 410] on icon "button" at bounding box center [139, 411] width 12 height 12
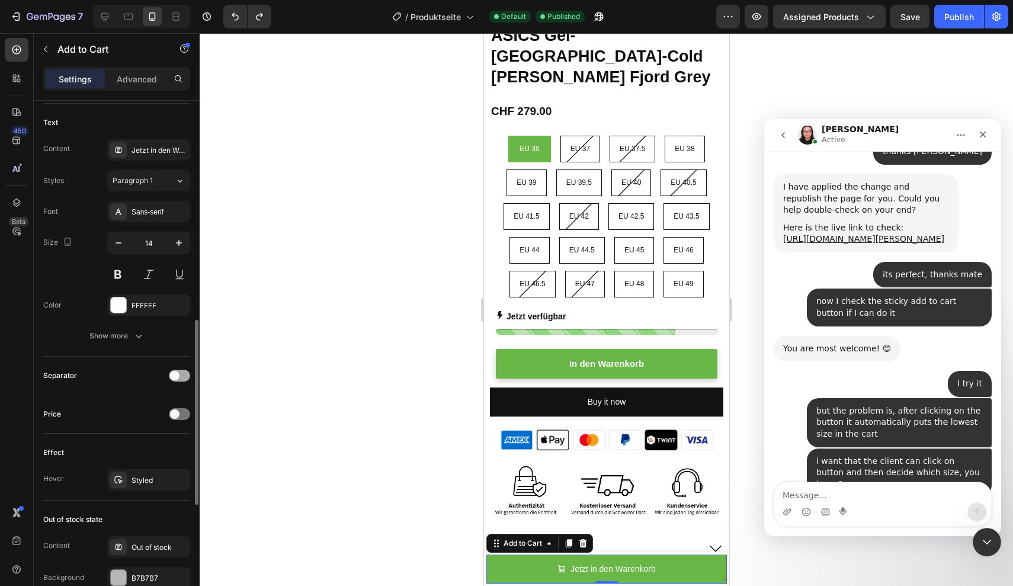
scroll to position [4541, 0]
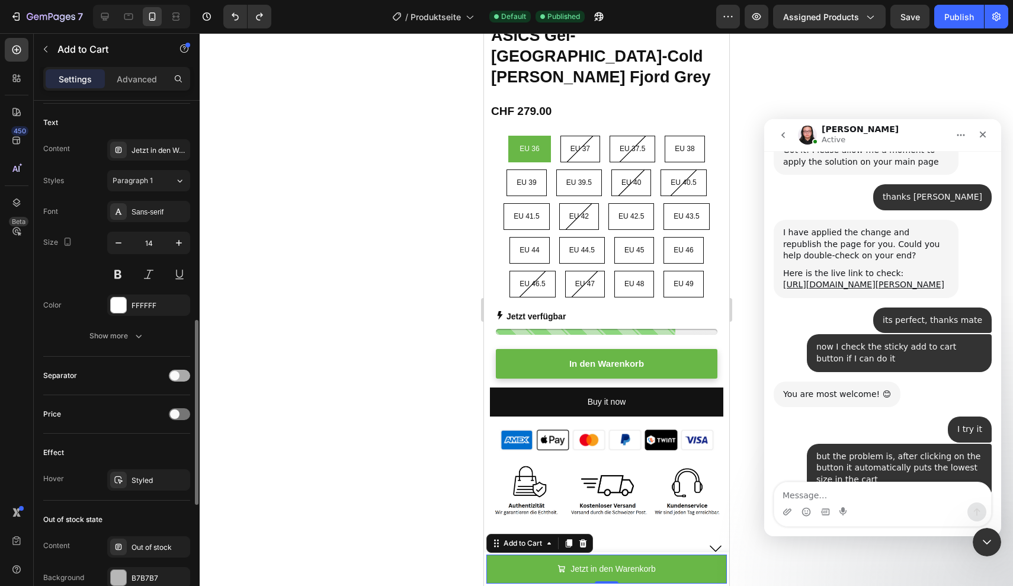
click at [175, 375] on span at bounding box center [174, 375] width 9 height 9
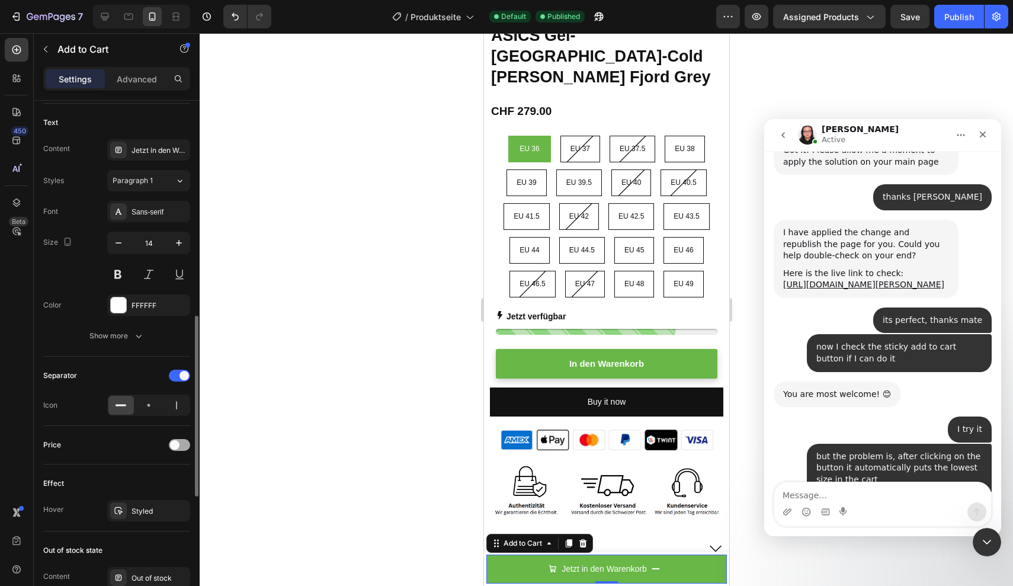
click at [178, 443] on span at bounding box center [174, 444] width 9 height 9
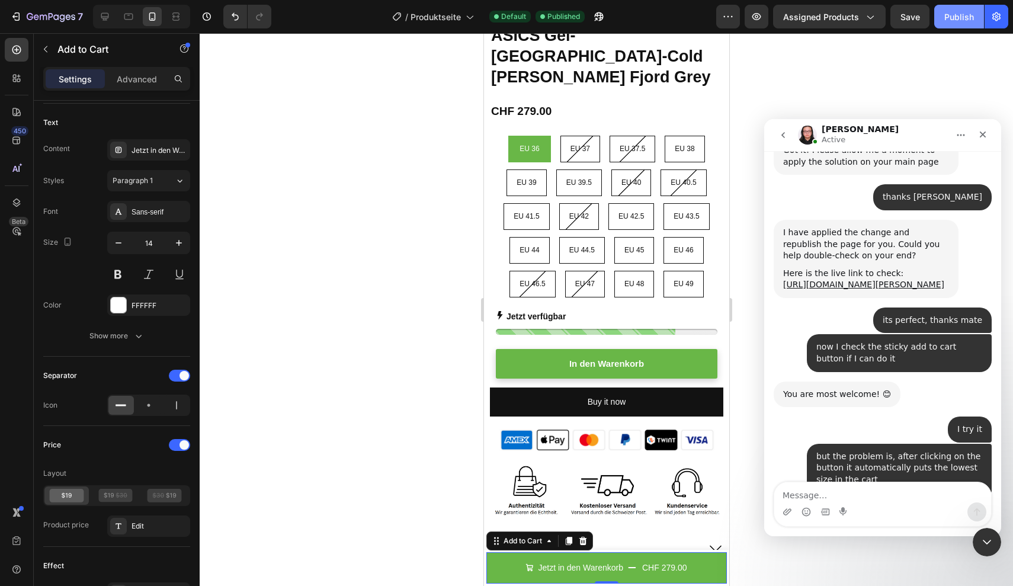
click at [956, 15] on div "Publish" at bounding box center [959, 17] width 30 height 12
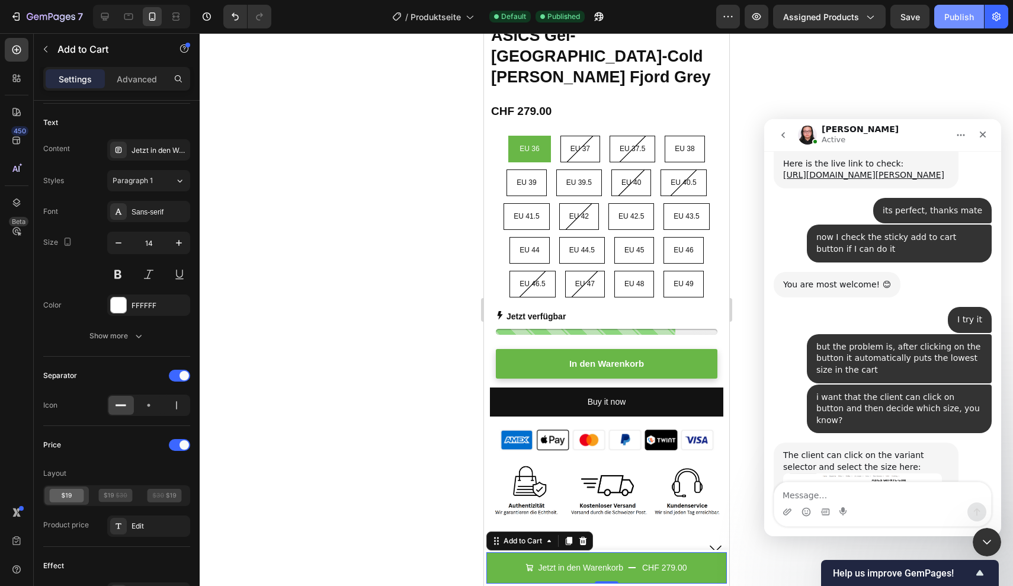
scroll to position [4661, 0]
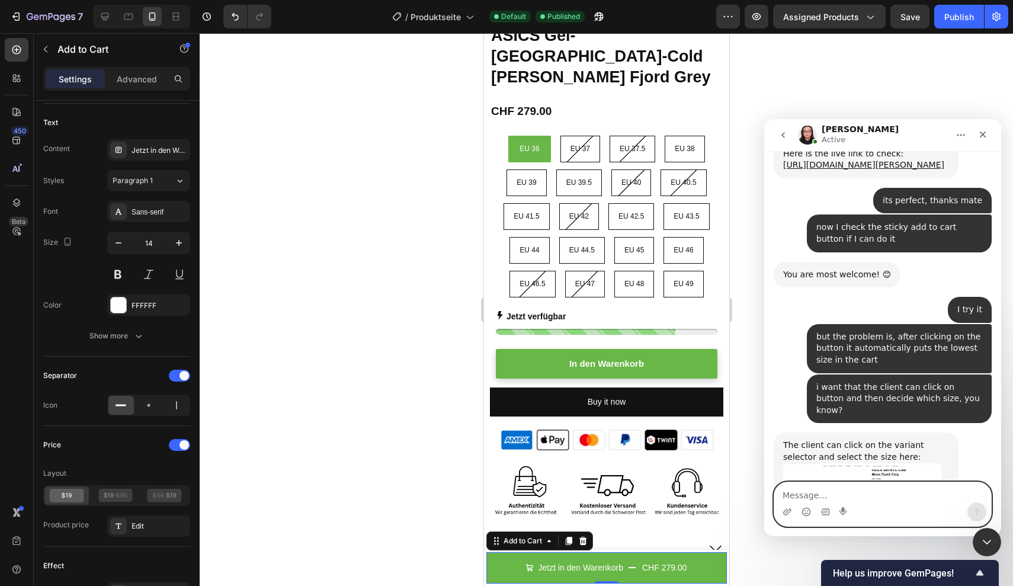
click at [809, 495] on textarea "Message…" at bounding box center [882, 492] width 217 height 20
type textarea "please show me that on the copy page"
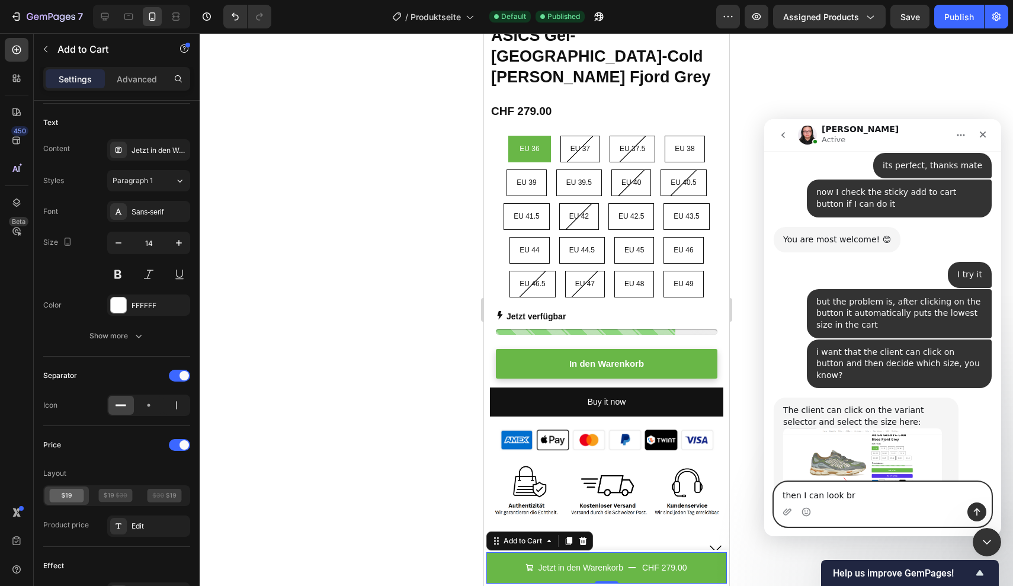
type textarea "then I can look bro"
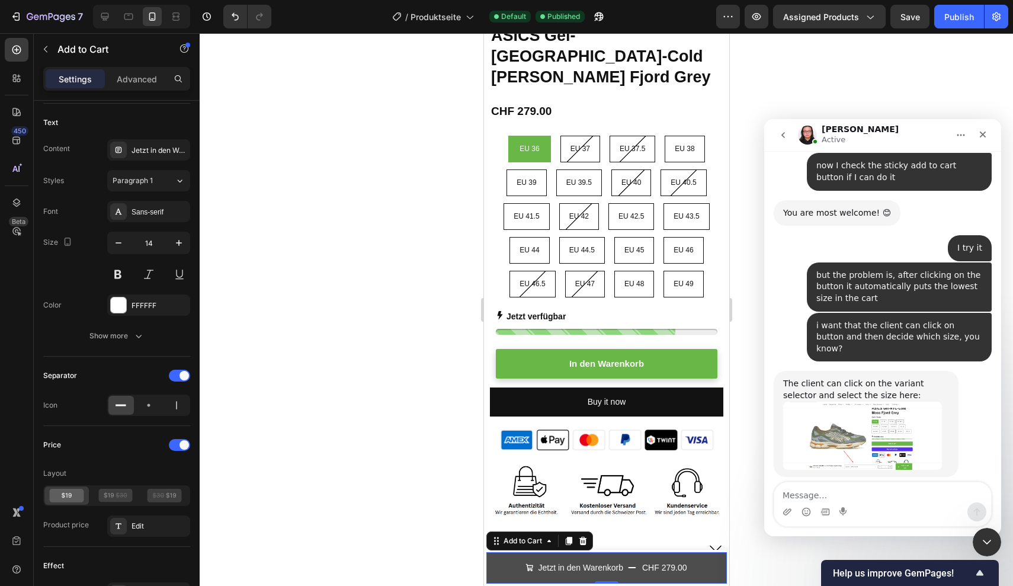
click at [643, 563] on div "CHF 279.00" at bounding box center [663, 567] width 47 height 17
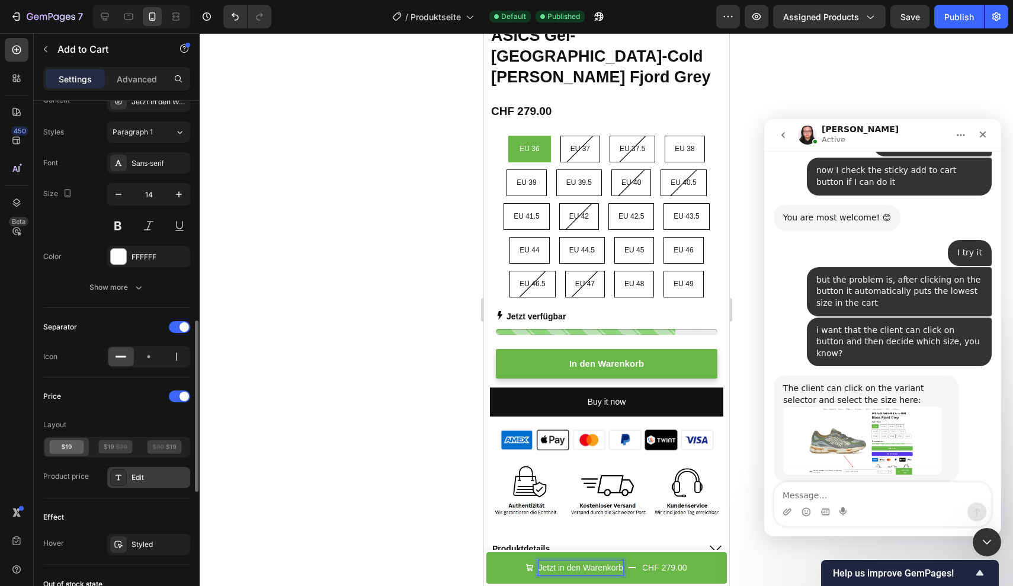
scroll to position [4780, 0]
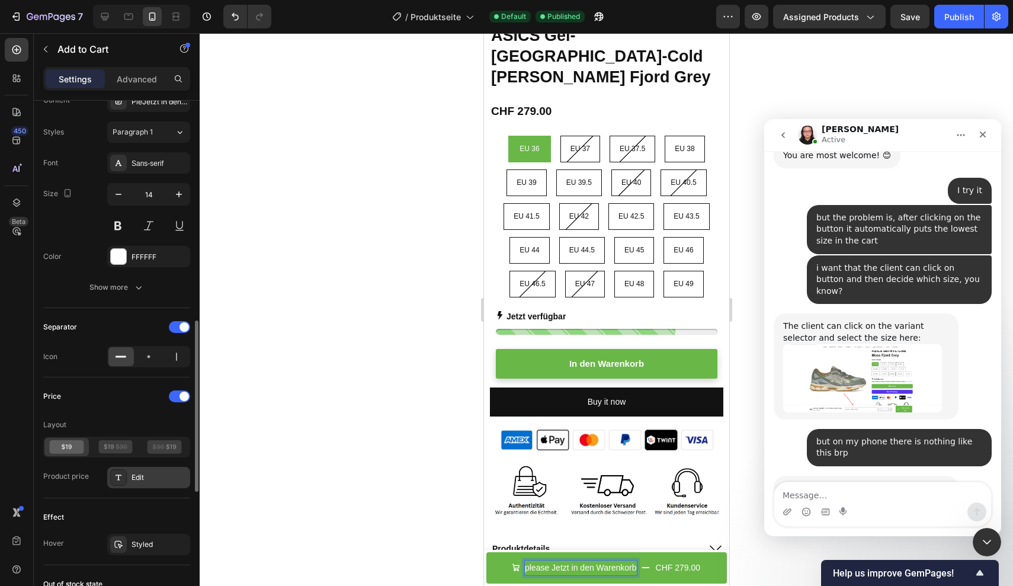
click at [606, 567] on button "please Jetzt in den Warenkorb CHF 279.00" at bounding box center [606, 567] width 240 height 31
click at [232, 13] on icon "Undo/Redo" at bounding box center [235, 17] width 12 height 12
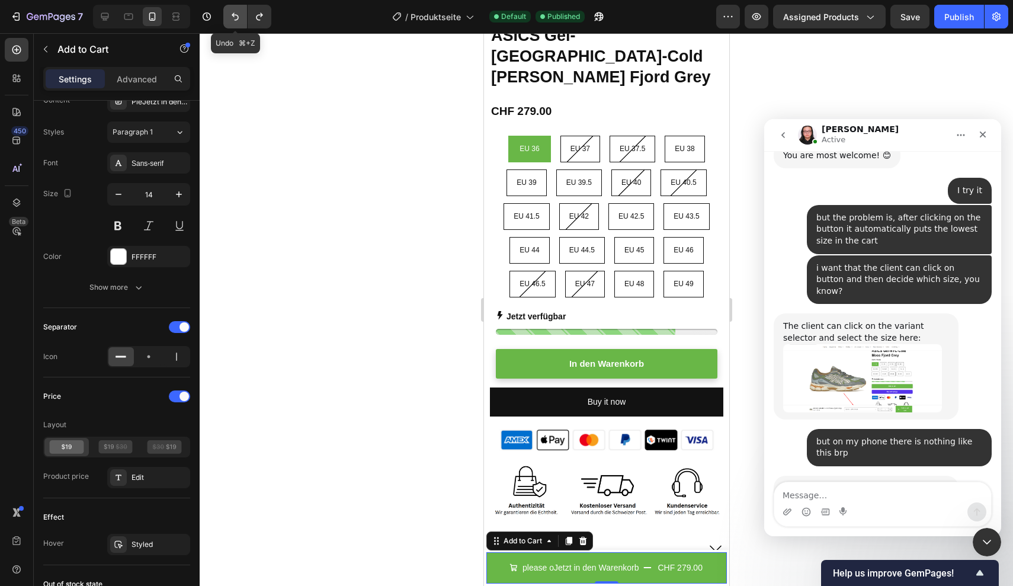
click at [230, 16] on icon "Undo/Redo" at bounding box center [235, 17] width 12 height 12
click at [17, 21] on icon "button" at bounding box center [16, 17] width 12 height 12
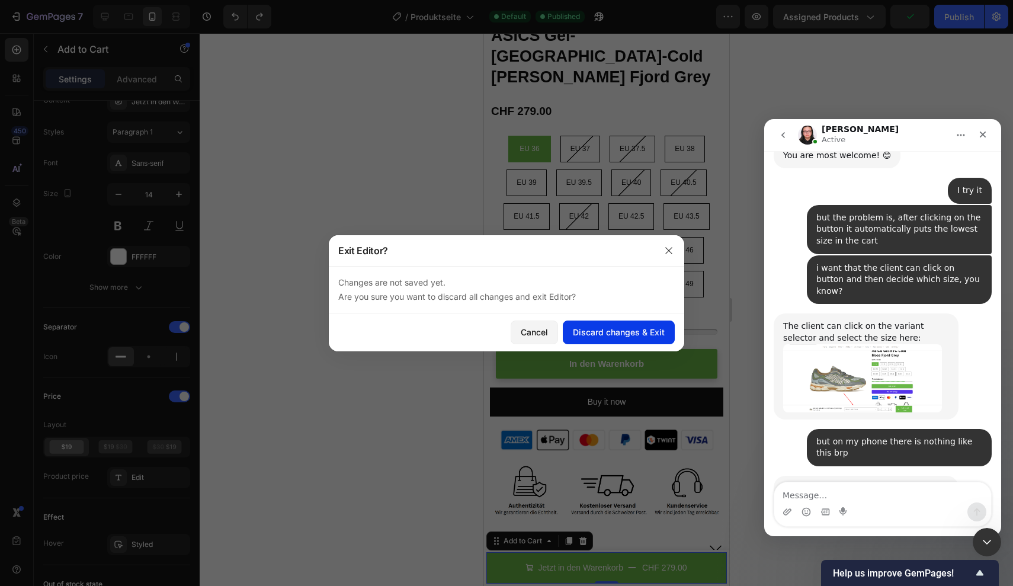
click at [602, 333] on div "Discard changes & Exit" at bounding box center [619, 332] width 92 height 12
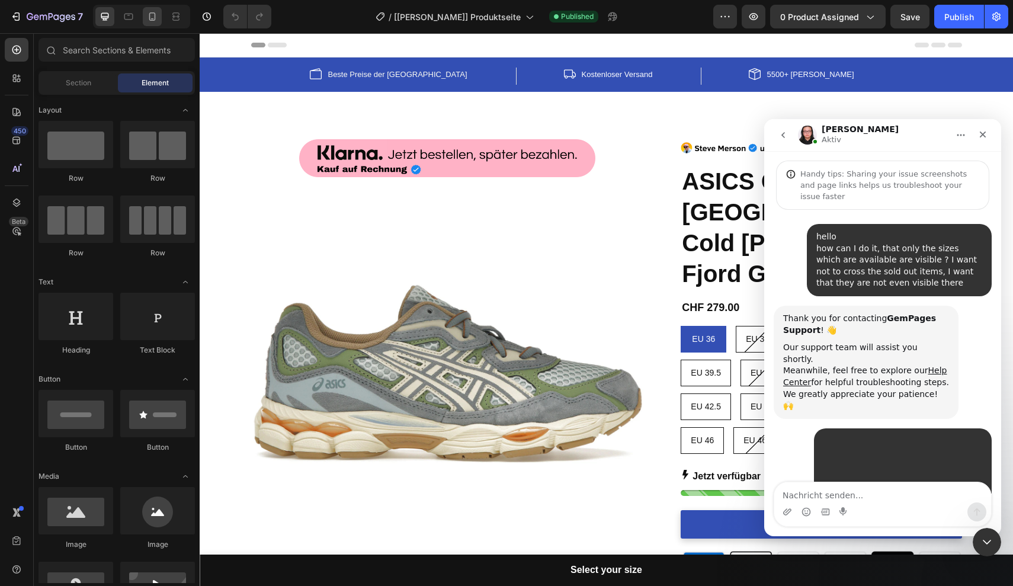
click at [150, 15] on icon at bounding box center [152, 16] width 7 height 8
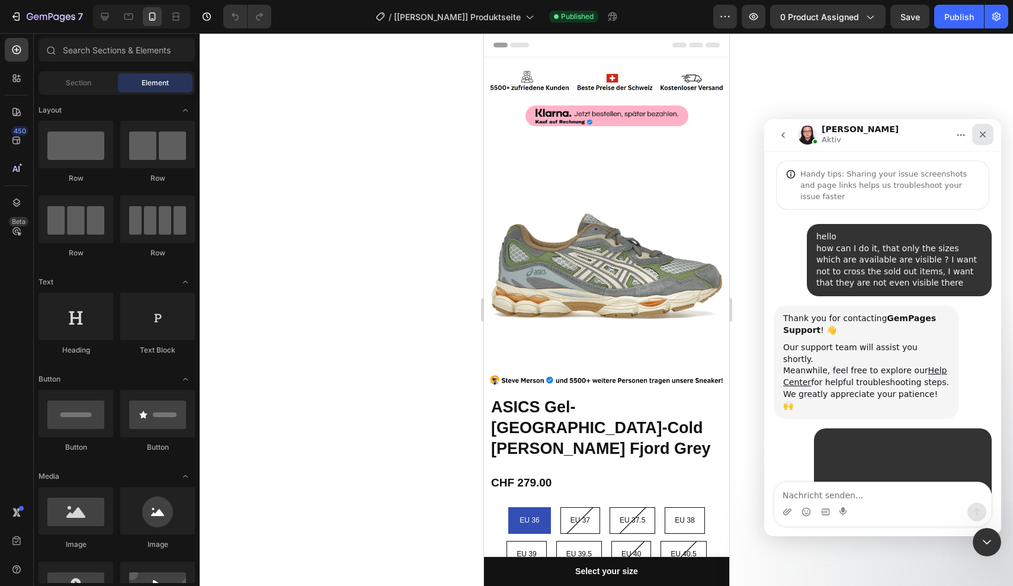
scroll to position [4952, 0]
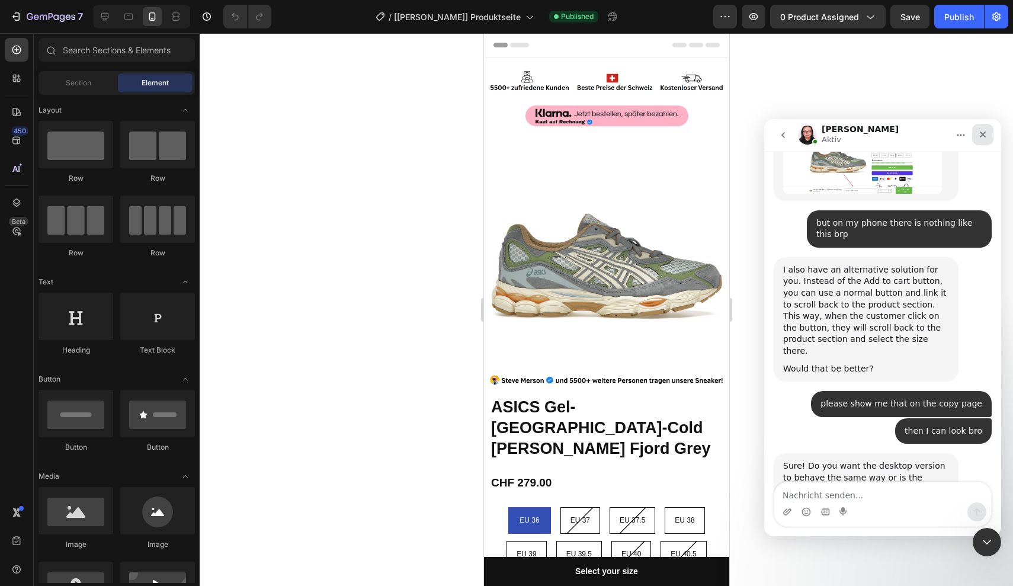
click at [980, 134] on icon "Schließen" at bounding box center [982, 134] width 9 height 9
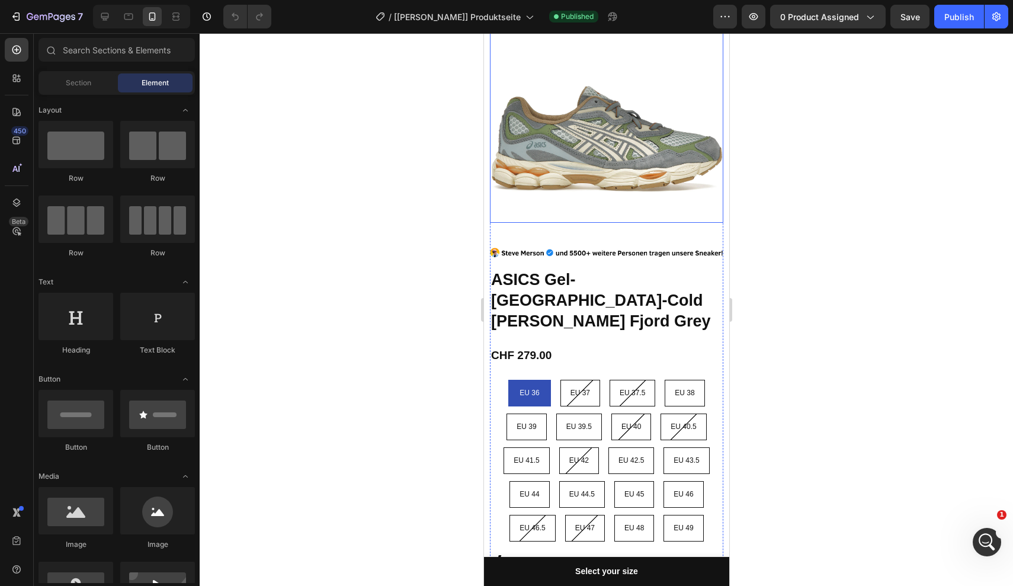
scroll to position [133, 0]
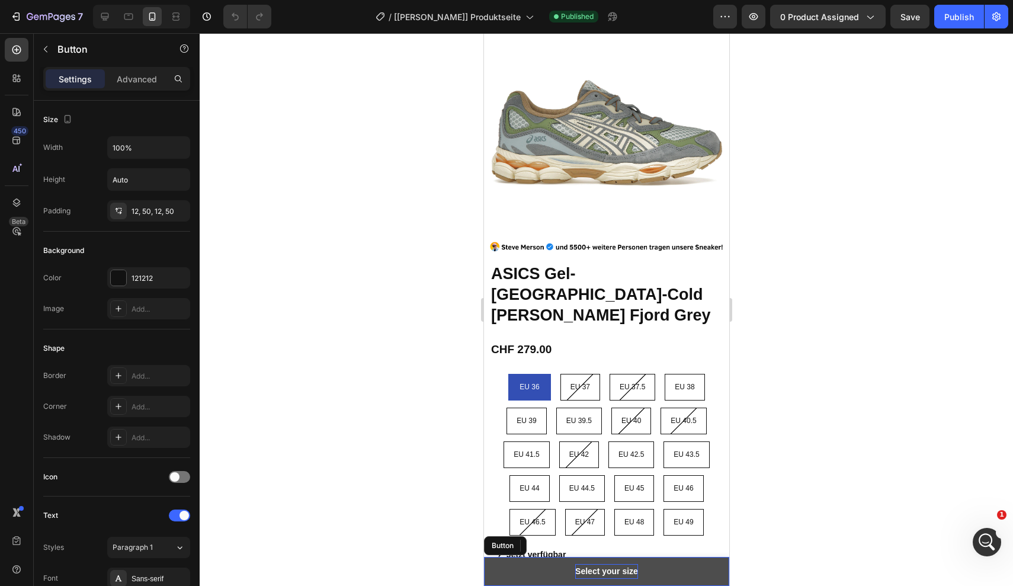
click at [613, 570] on p "Select your size" at bounding box center [605, 571] width 63 height 15
click at [676, 565] on link "Select your size" at bounding box center [605, 571] width 245 height 29
click at [661, 572] on link "Select your size" at bounding box center [605, 571] width 245 height 29
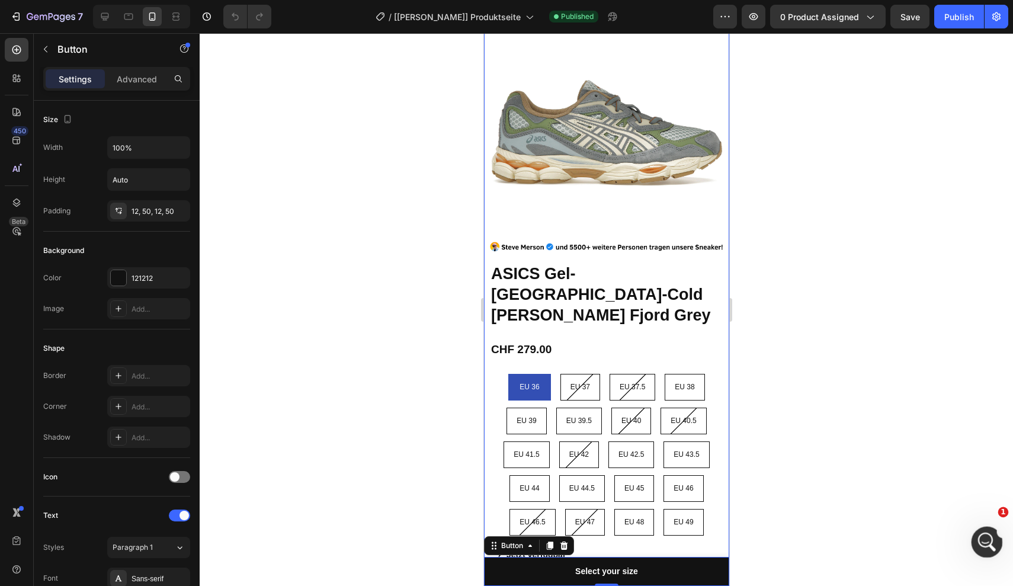
click at [979, 539] on icon "Intercom-Nachrichtendienst öffnen" at bounding box center [985, 541] width 20 height 20
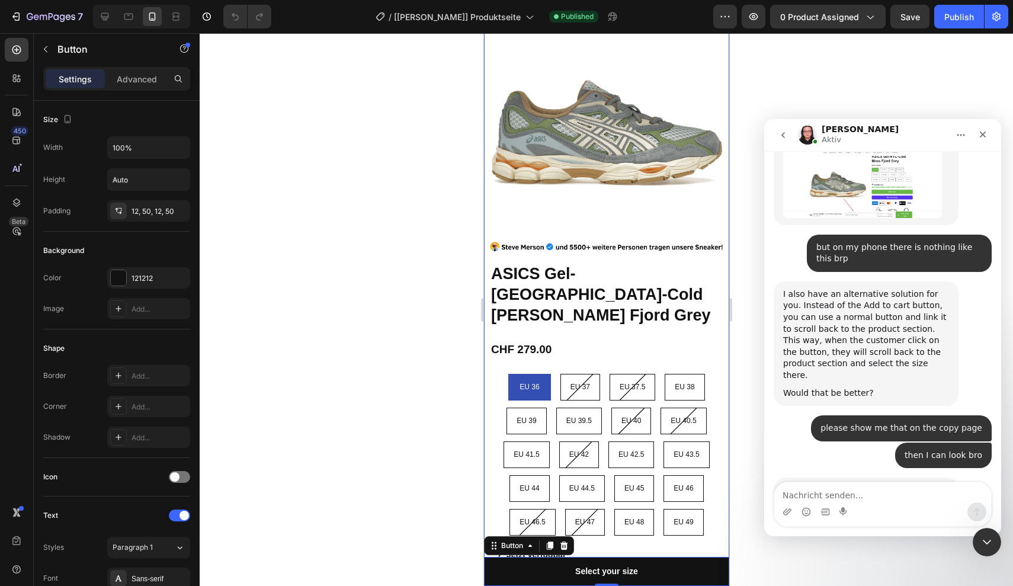
scroll to position [4952, 0]
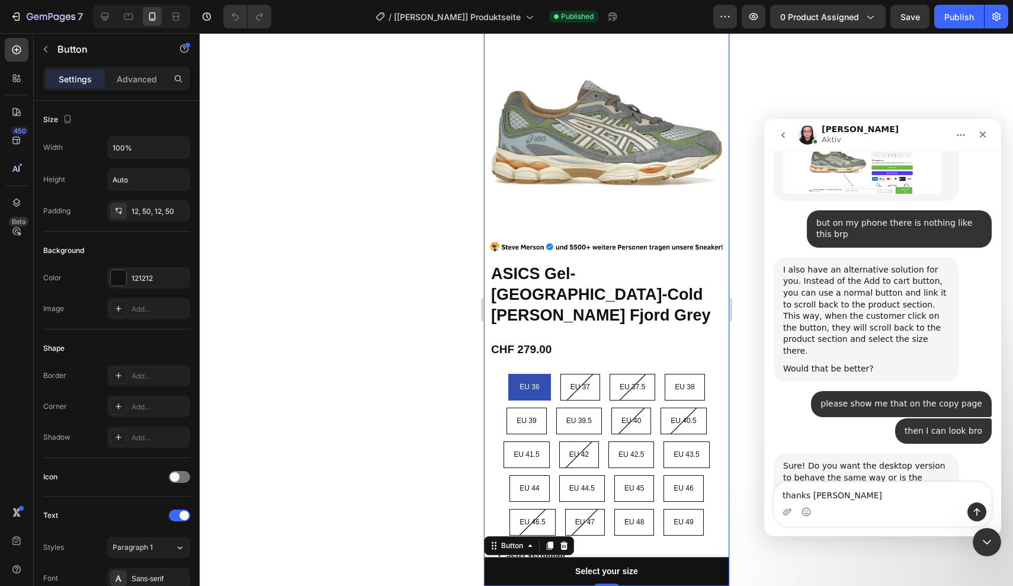
type textarea "thanks [PERSON_NAME]"
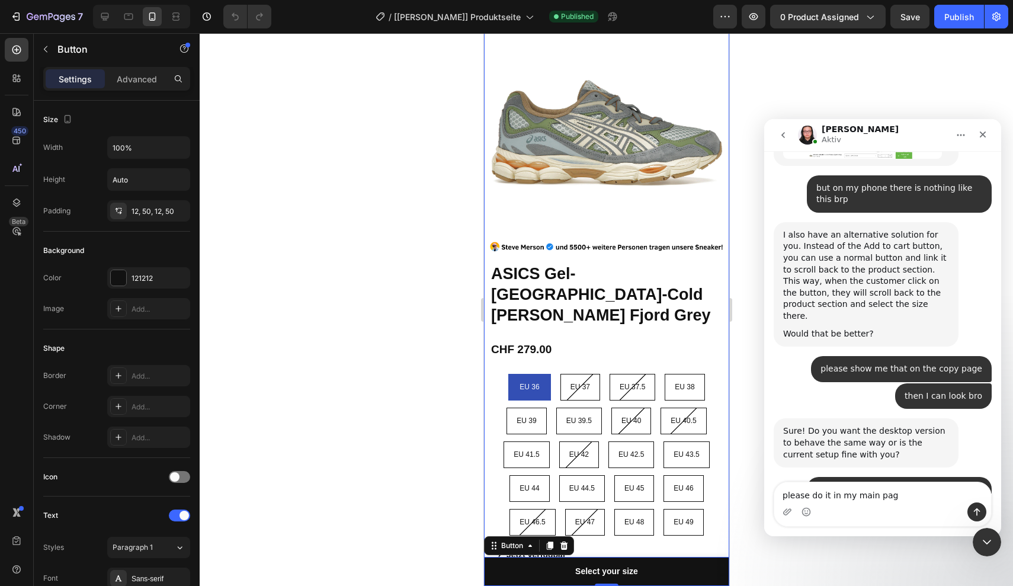
type textarea "please do it in my main page"
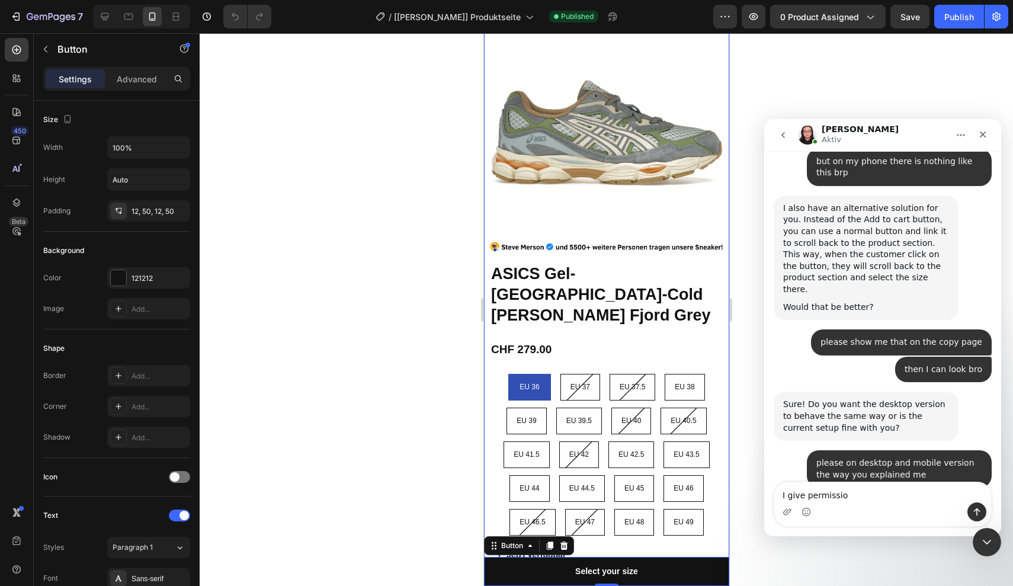
type textarea "I give permission"
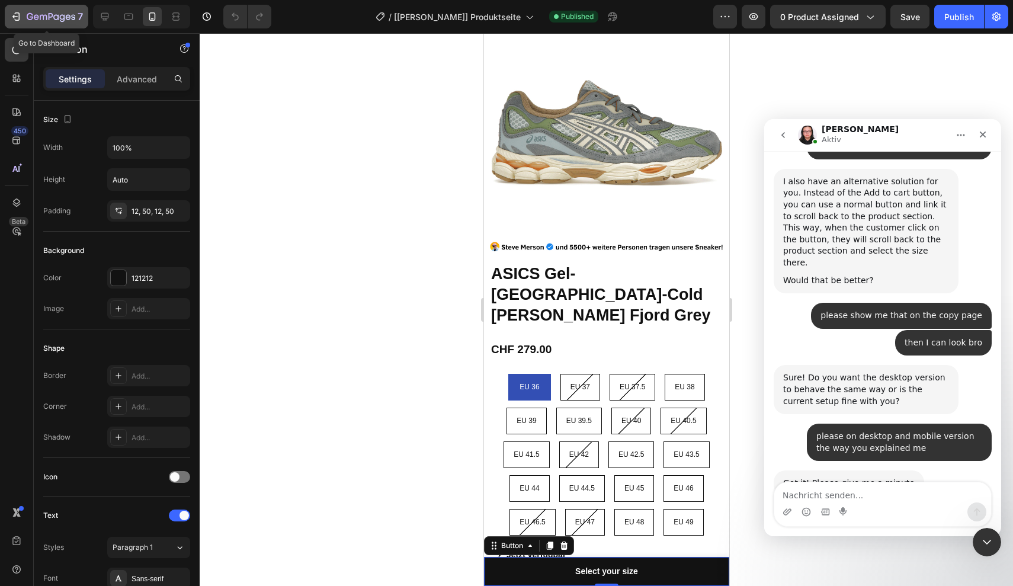
click at [25, 12] on div "7" at bounding box center [46, 16] width 73 height 14
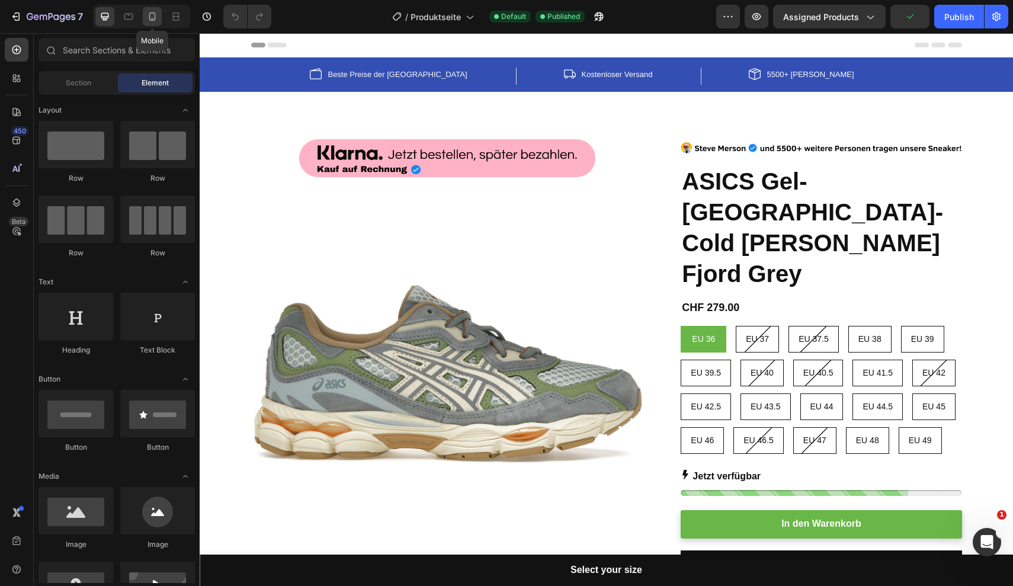
click at [157, 14] on icon at bounding box center [152, 17] width 12 height 12
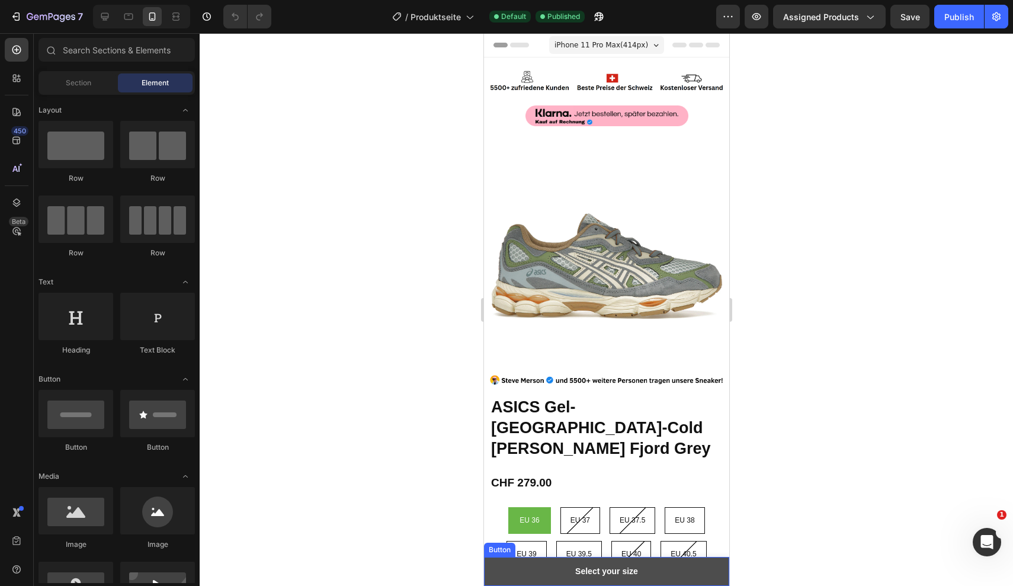
click at [646, 572] on link "Select your size" at bounding box center [605, 571] width 245 height 29
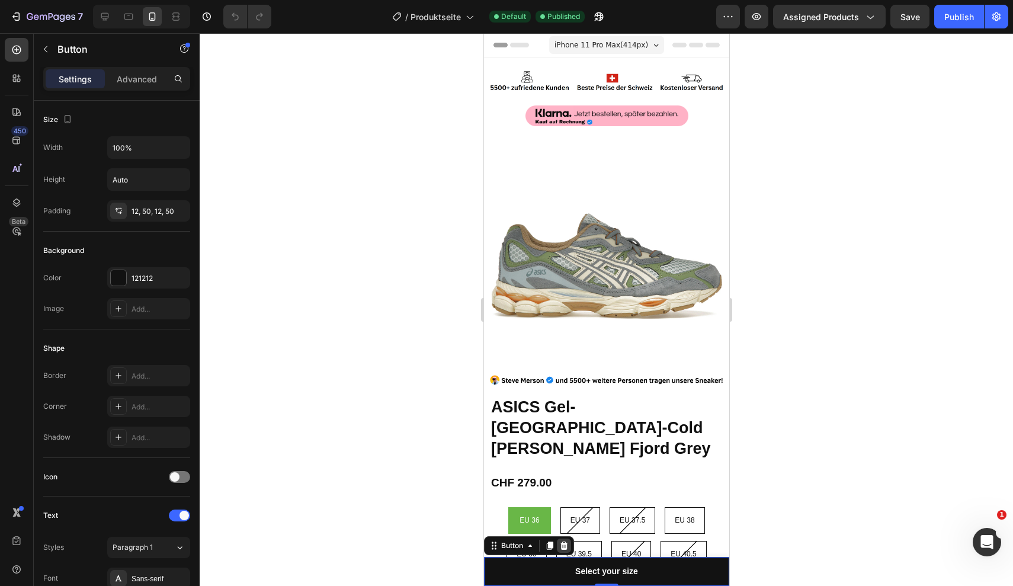
click at [563, 546] on icon at bounding box center [564, 545] width 8 height 8
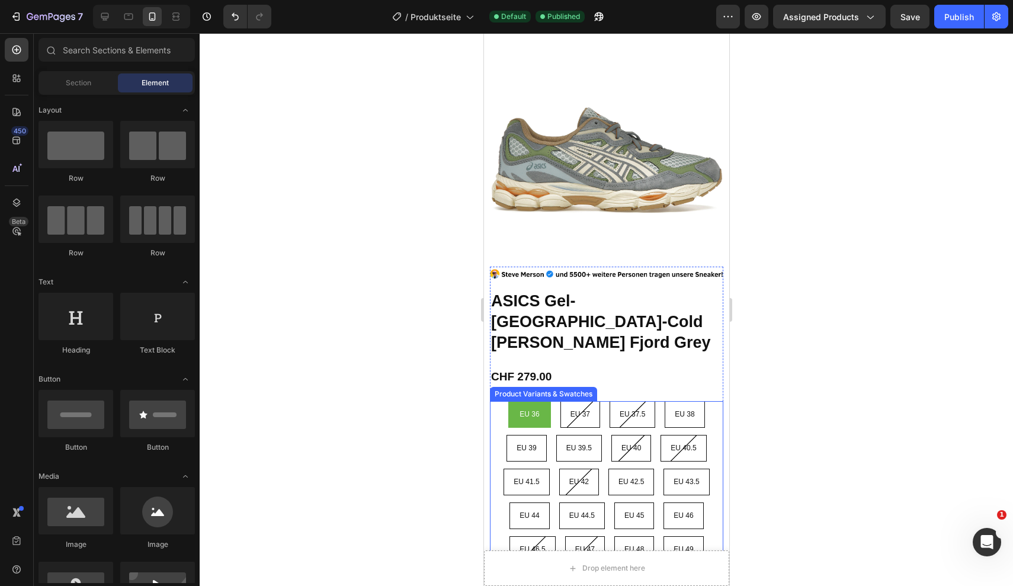
scroll to position [108, 0]
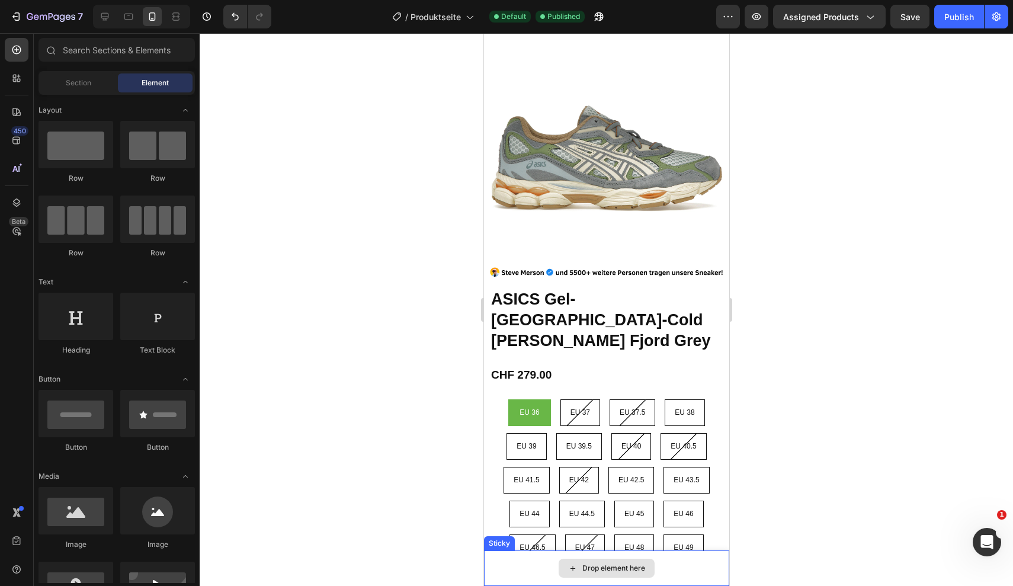
click at [672, 572] on div "Drop element here" at bounding box center [605, 568] width 245 height 36
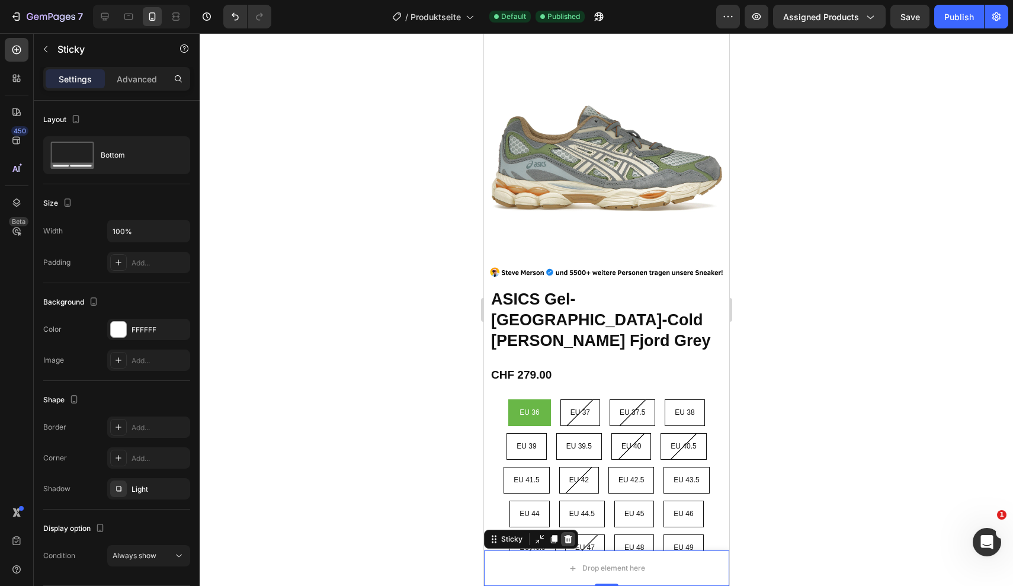
click at [568, 542] on icon at bounding box center [568, 539] width 8 height 8
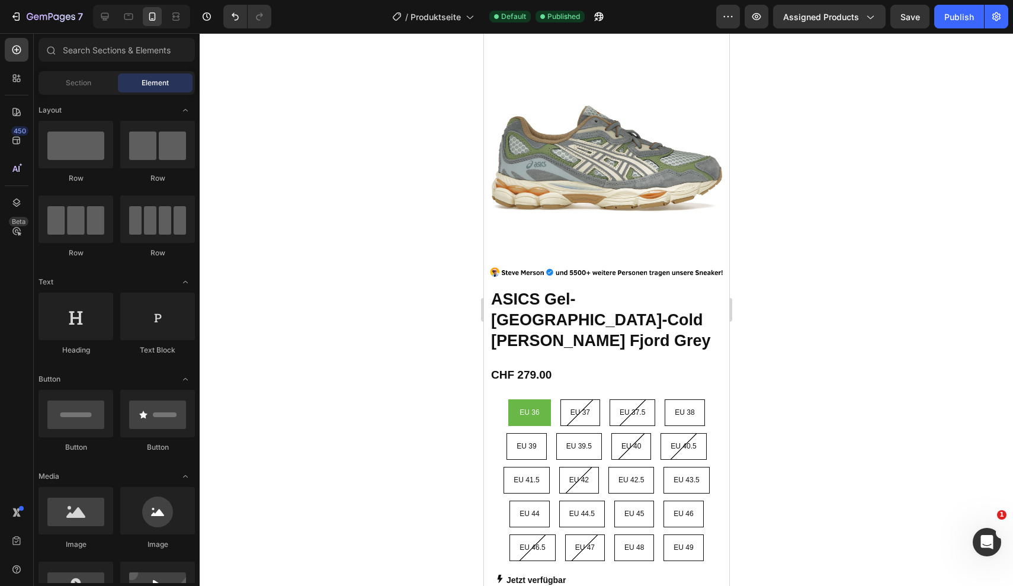
click at [860, 421] on div at bounding box center [606, 309] width 813 height 553
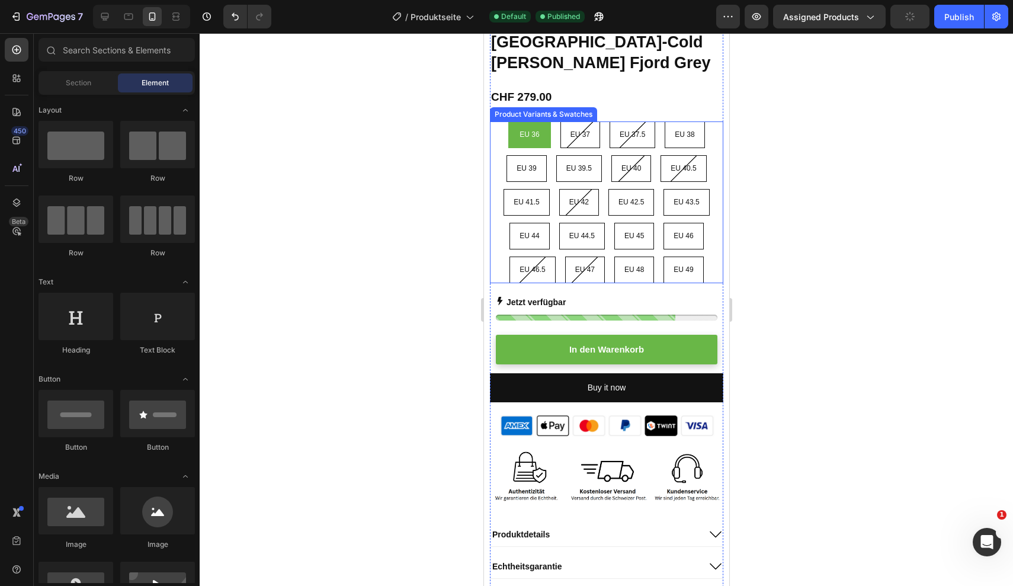
scroll to position [410, 0]
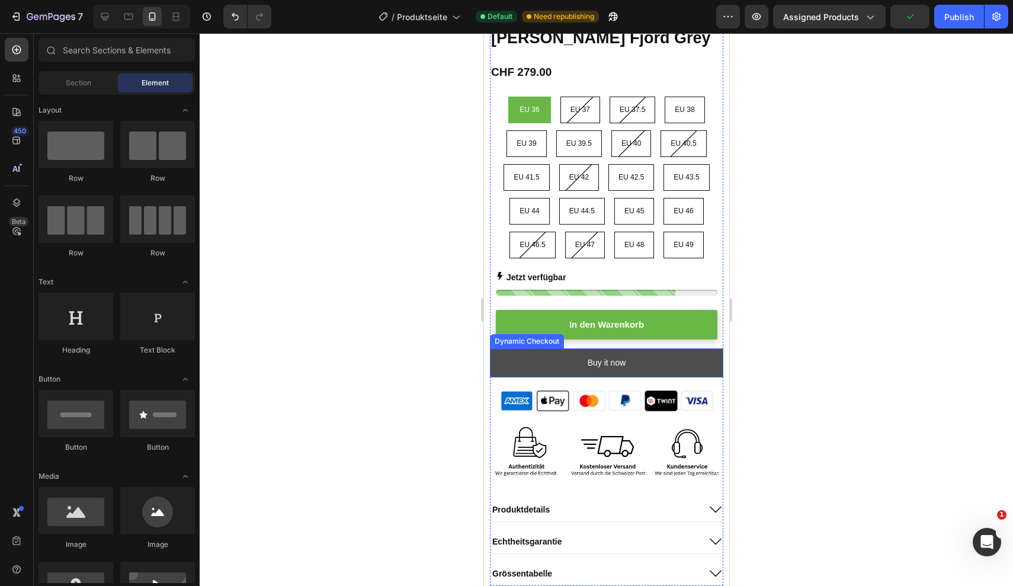
click at [685, 348] on button "Buy it now" at bounding box center [605, 362] width 233 height 29
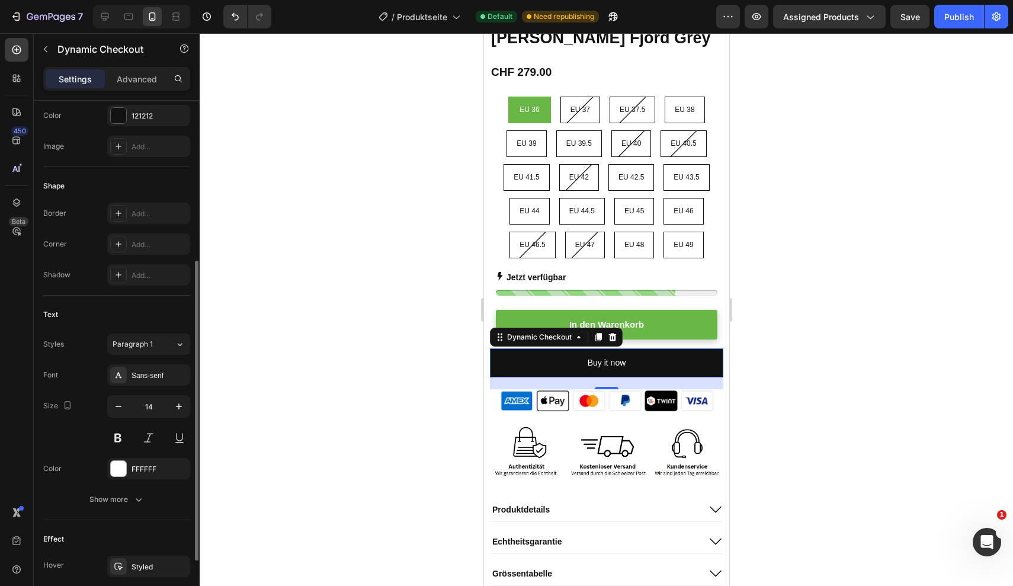
scroll to position [379, 0]
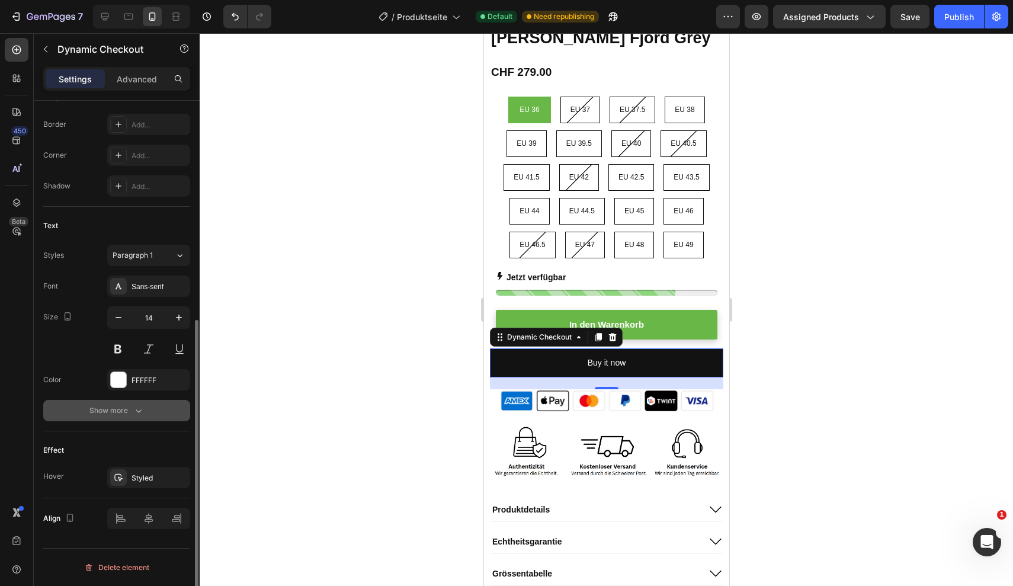
click at [133, 410] on icon "button" at bounding box center [139, 411] width 12 height 12
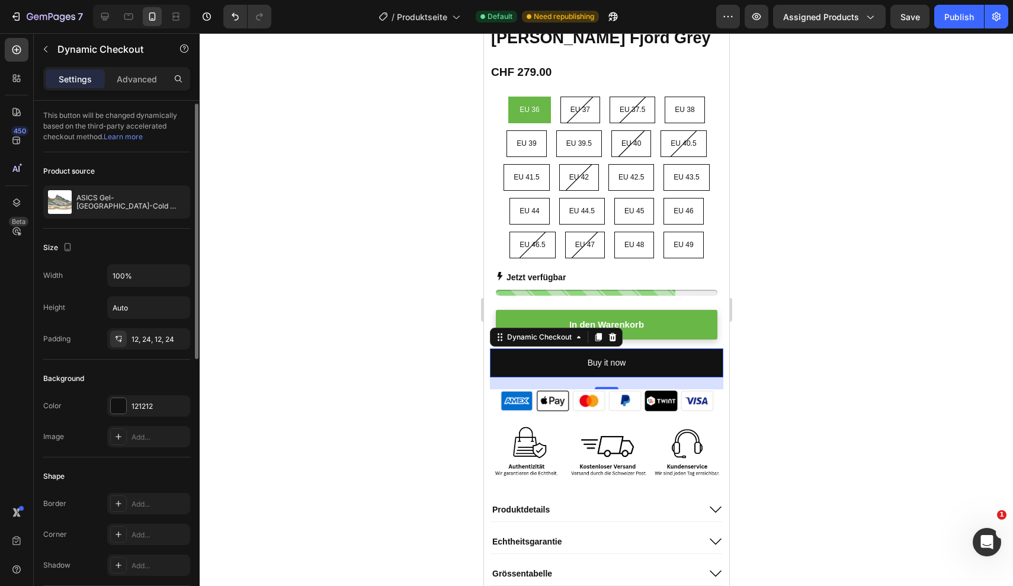
scroll to position [0, 0]
click at [133, 98] on div "Settings Advanced" at bounding box center [117, 84] width 166 height 34
click at [133, 91] on div "Settings Advanced" at bounding box center [117, 84] width 166 height 34
click at [136, 77] on p "Advanced" at bounding box center [137, 79] width 40 height 12
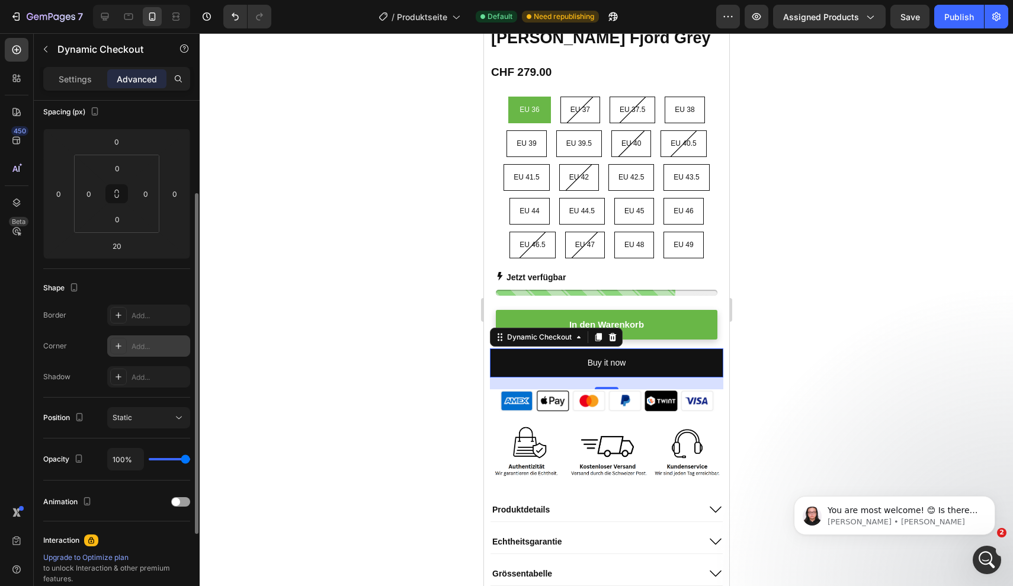
scroll to position [138, 0]
click at [150, 420] on div "Static" at bounding box center [143, 415] width 60 height 11
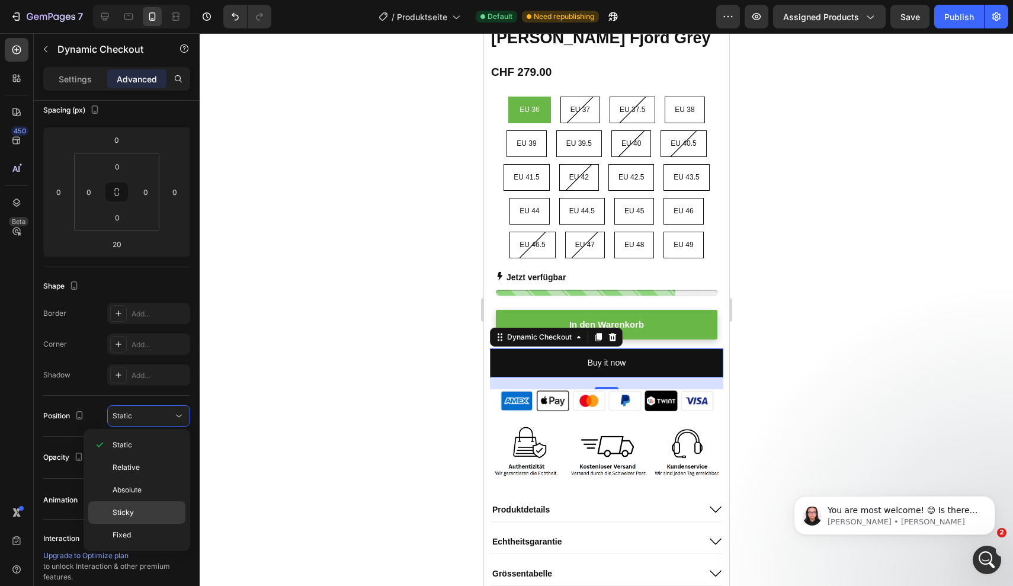
click at [139, 511] on p "Sticky" at bounding box center [147, 512] width 68 height 11
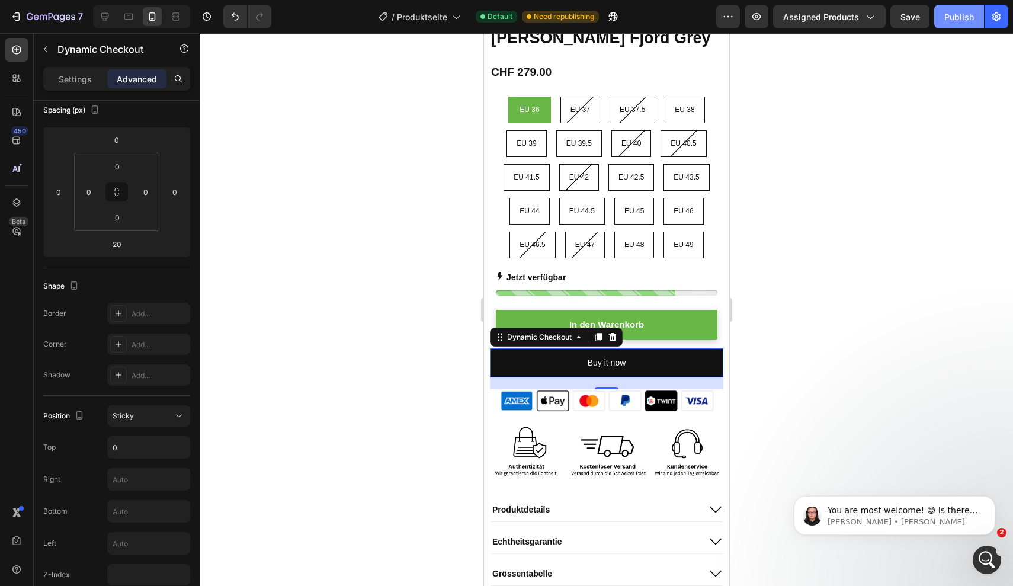
click at [946, 20] on div "Publish" at bounding box center [959, 17] width 30 height 12
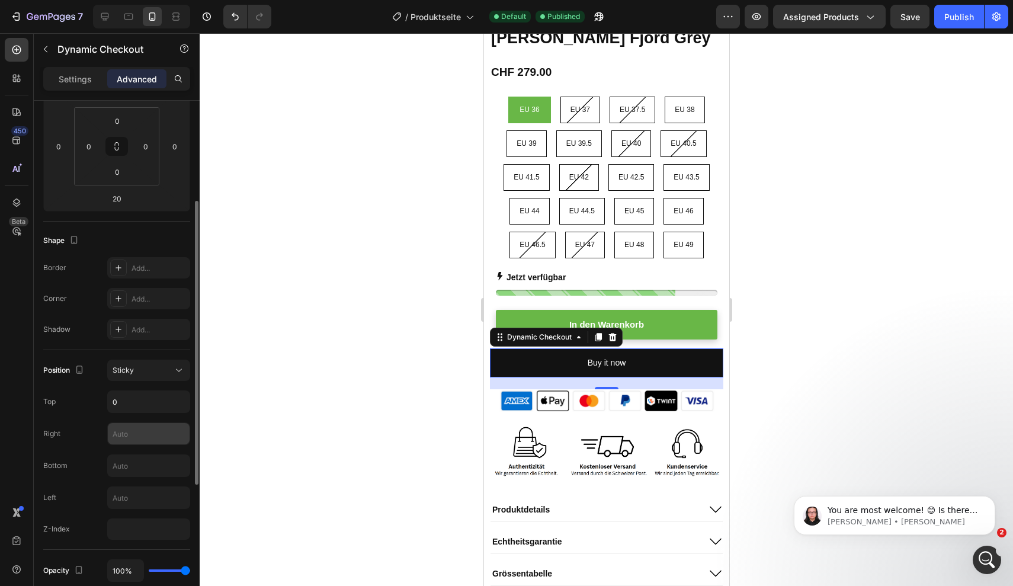
scroll to position [184, 0]
click at [146, 466] on input "text" at bounding box center [149, 465] width 82 height 21
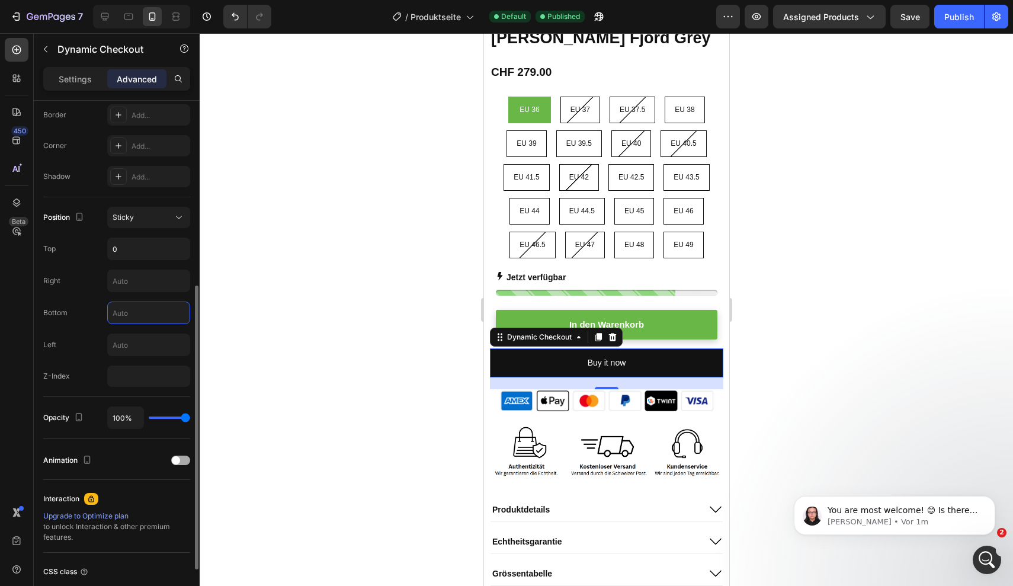
scroll to position [337, 0]
click at [181, 460] on div at bounding box center [180, 459] width 19 height 9
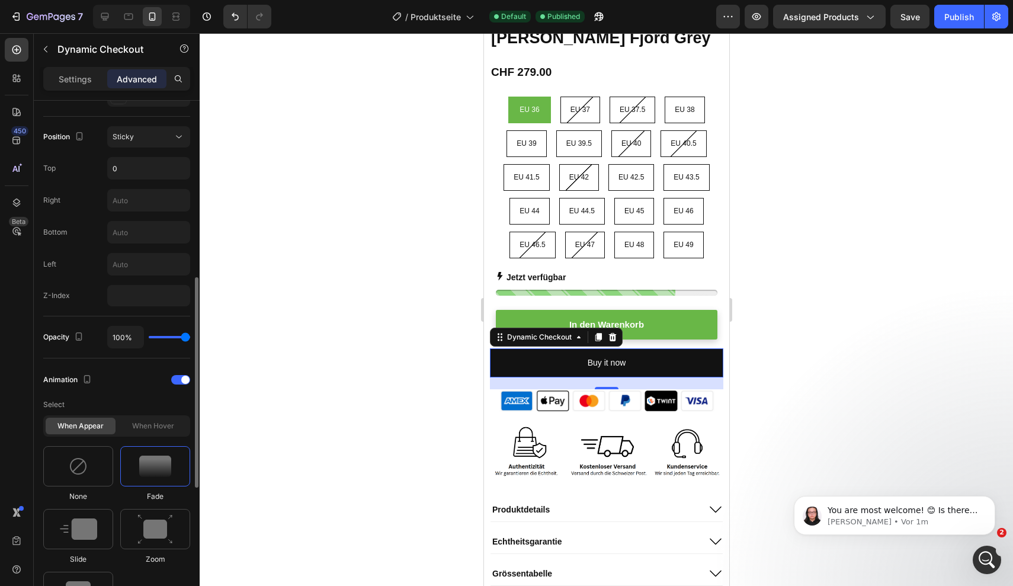
scroll to position [439, 0]
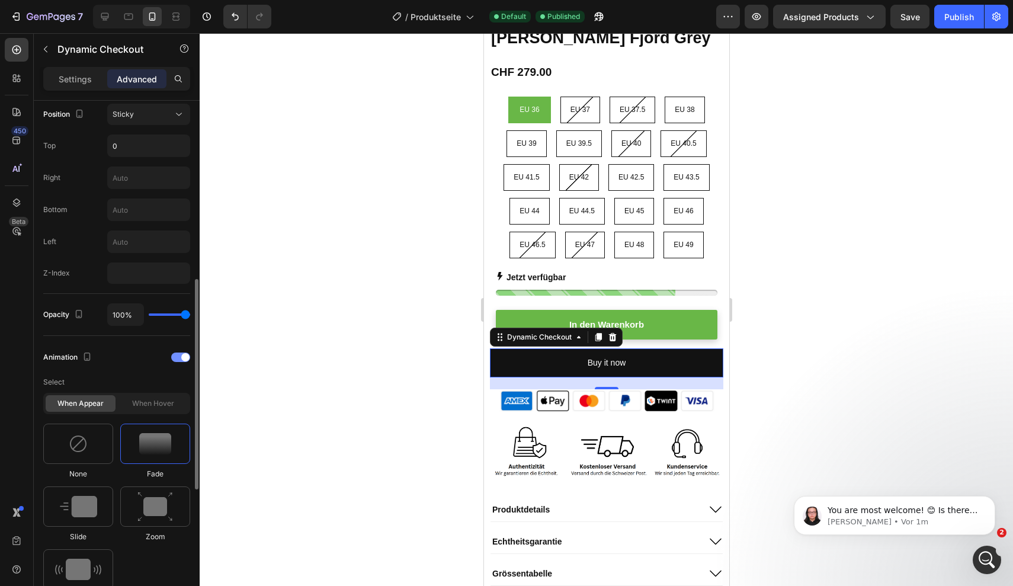
click at [178, 357] on div at bounding box center [180, 356] width 19 height 9
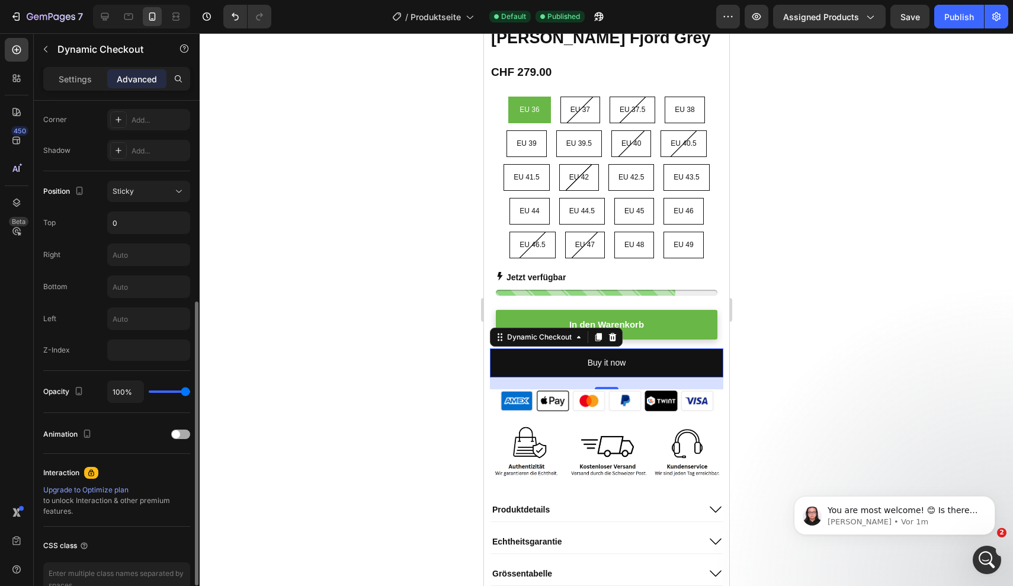
scroll to position [354, 0]
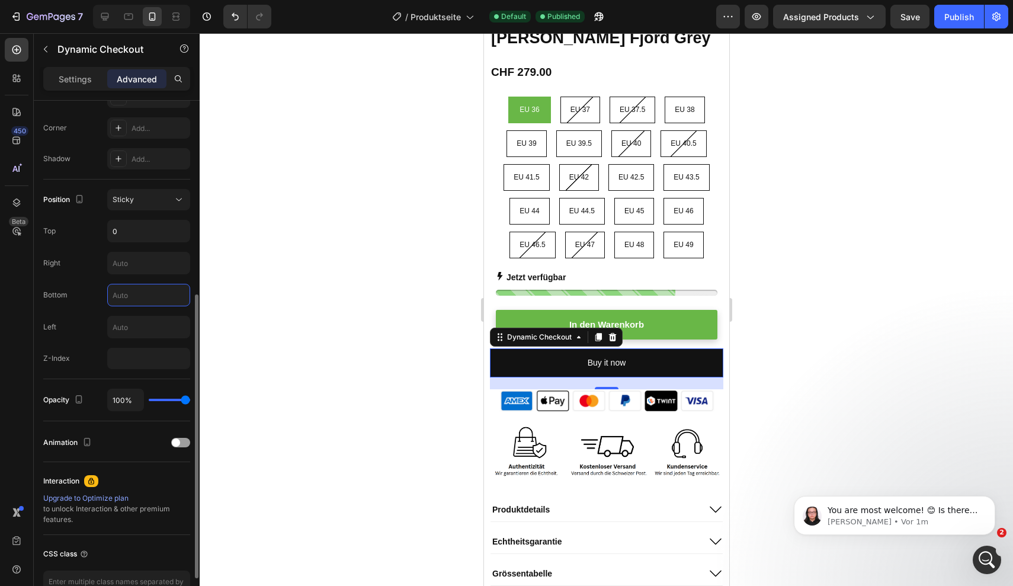
click at [145, 290] on input "text" at bounding box center [149, 294] width 82 height 21
click at [943, 14] on button "Publish" at bounding box center [959, 17] width 50 height 24
click at [134, 296] on input "10" at bounding box center [149, 294] width 82 height 21
click at [945, 11] on div "Publish" at bounding box center [959, 17] width 30 height 12
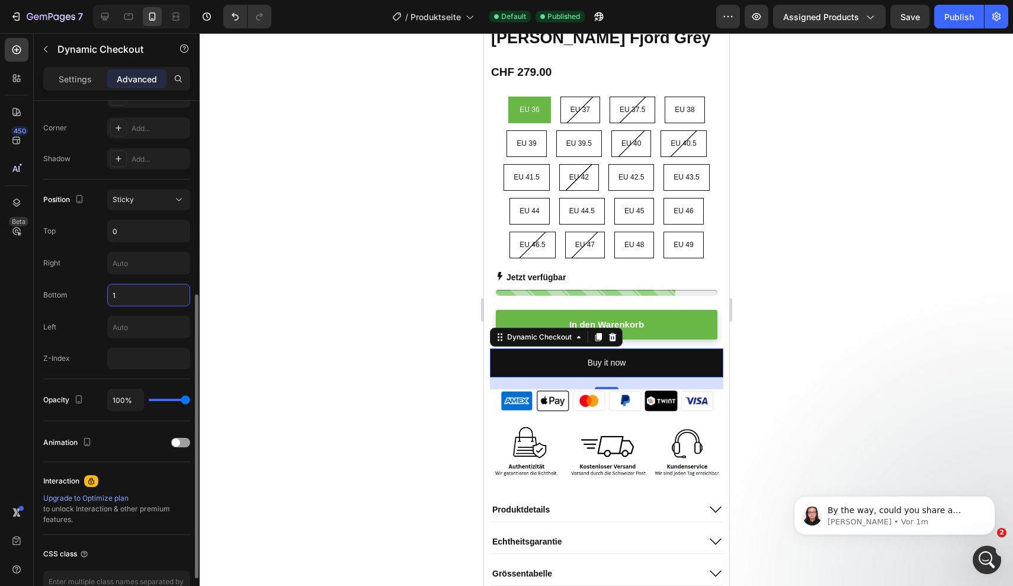
click at [133, 296] on input "1" at bounding box center [149, 294] width 82 height 21
type input "5"
click at [958, 20] on div "Publish" at bounding box center [959, 17] width 30 height 12
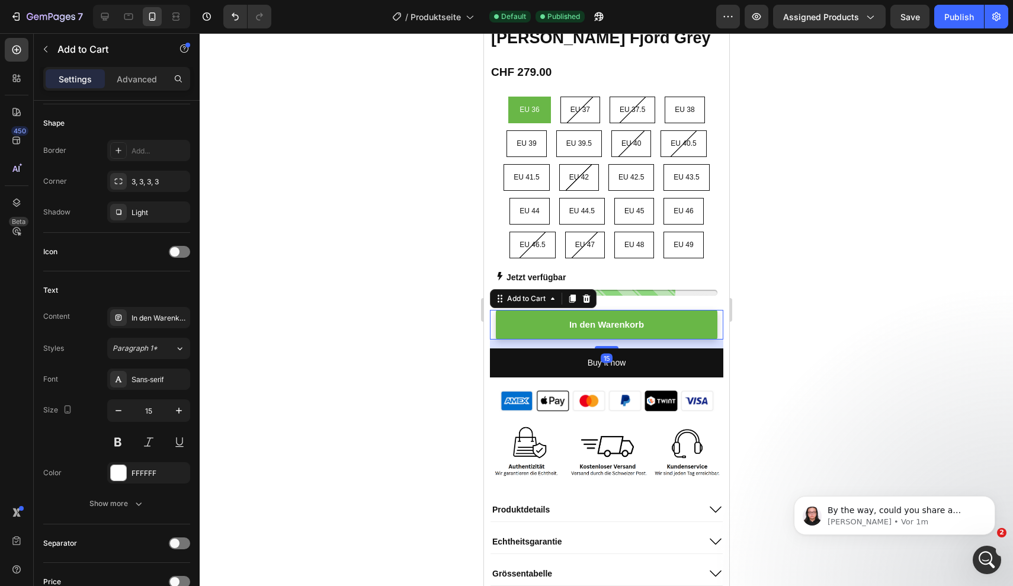
scroll to position [0, 0]
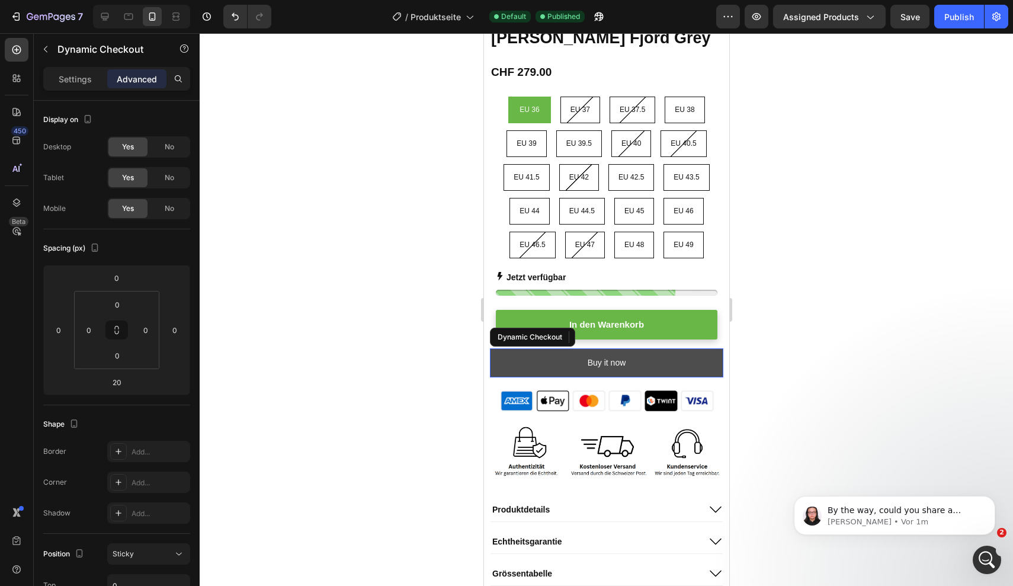
click at [676, 348] on button "Buy it now" at bounding box center [605, 362] width 233 height 29
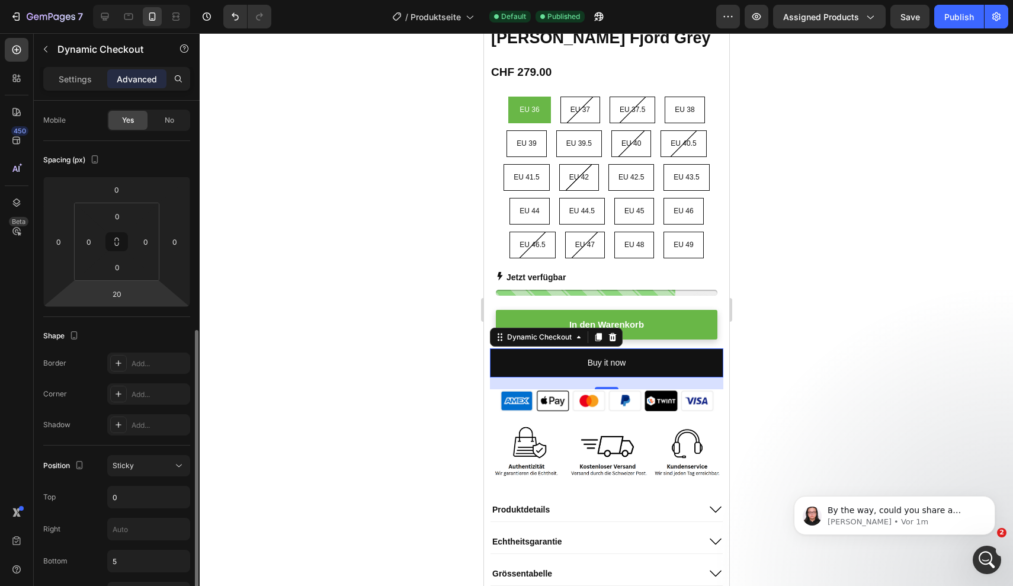
scroll to position [206, 0]
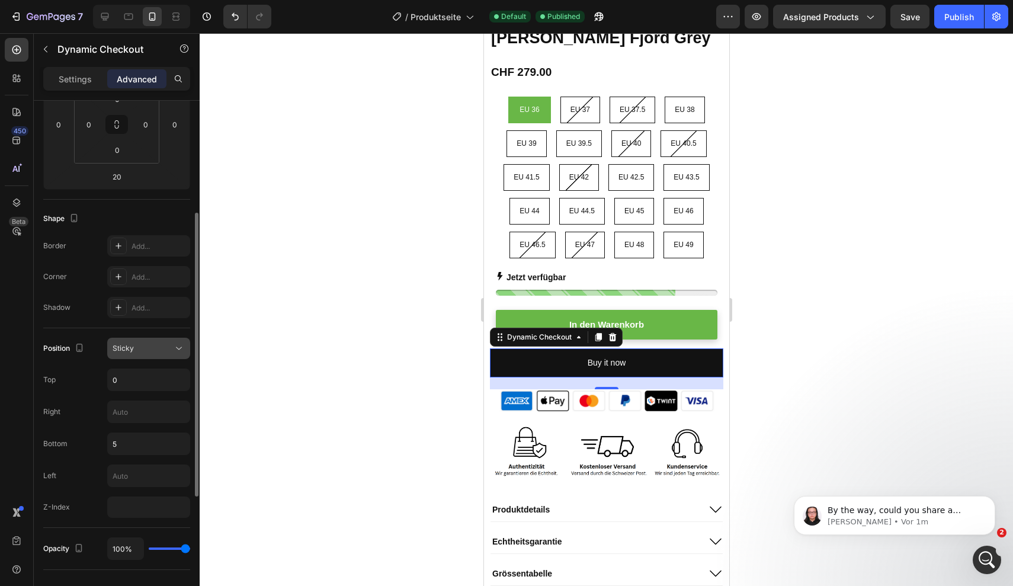
click at [164, 354] on div "Sticky" at bounding box center [149, 348] width 72 height 12
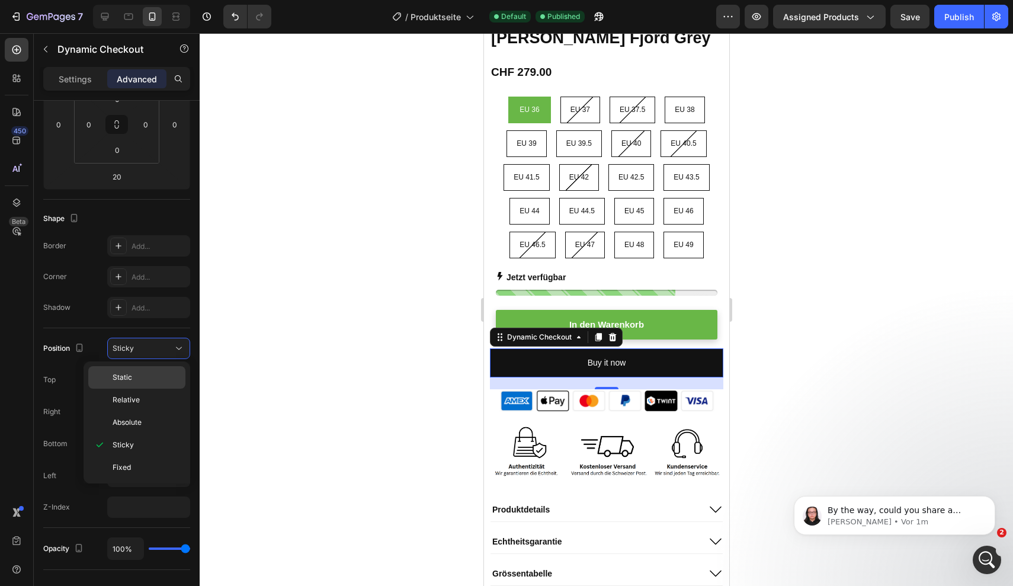
click at [143, 373] on p "Static" at bounding box center [147, 377] width 68 height 11
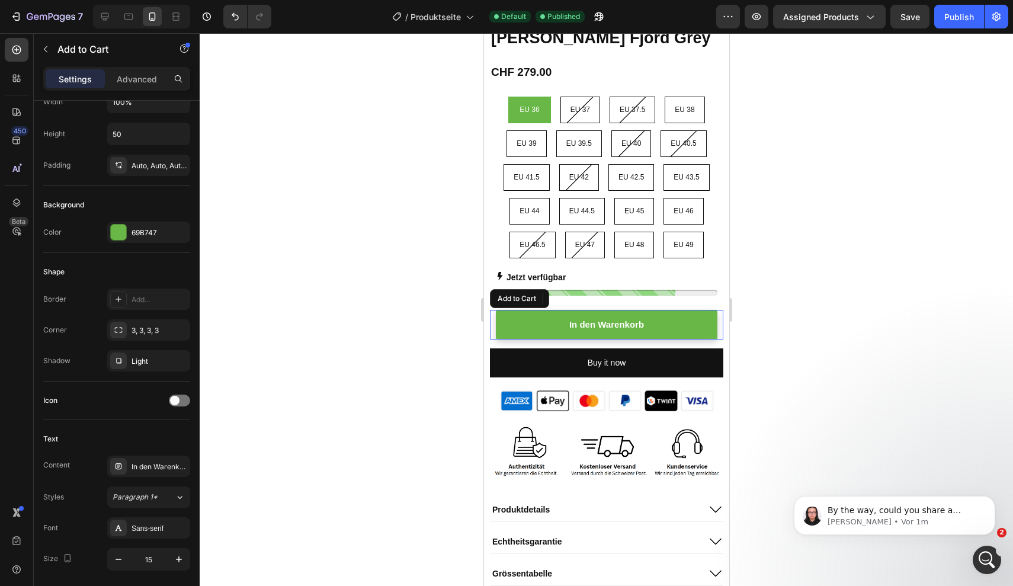
click at [655, 310] on button "In den Warenkorb" at bounding box center [606, 325] width 222 height 30
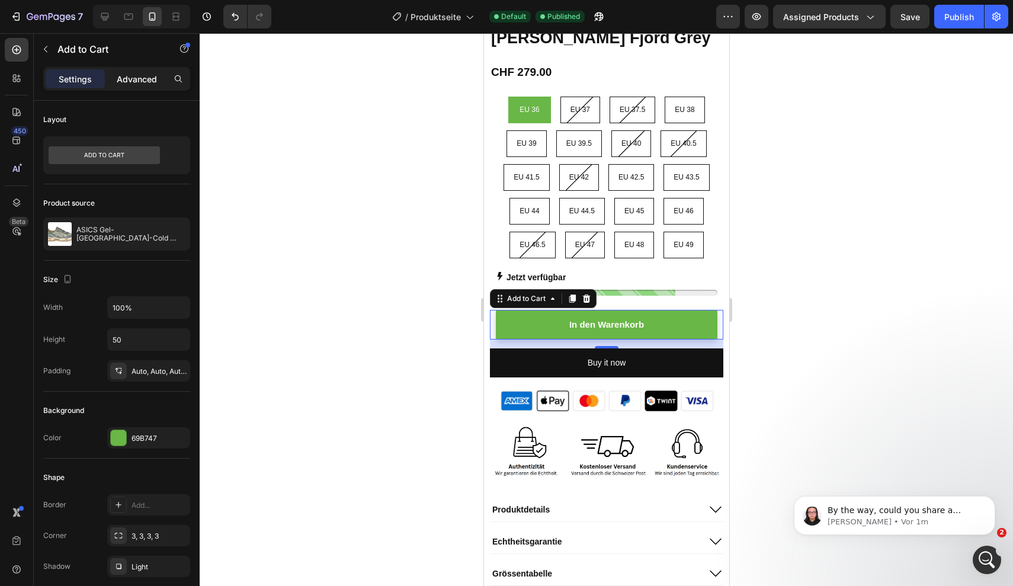
click at [145, 84] on p "Advanced" at bounding box center [137, 79] width 40 height 12
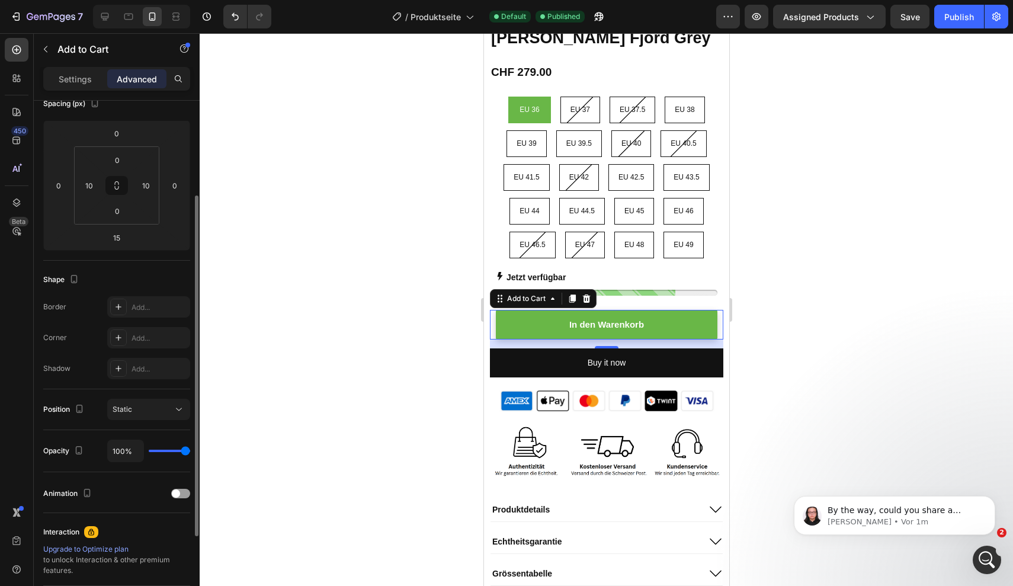
scroll to position [150, 0]
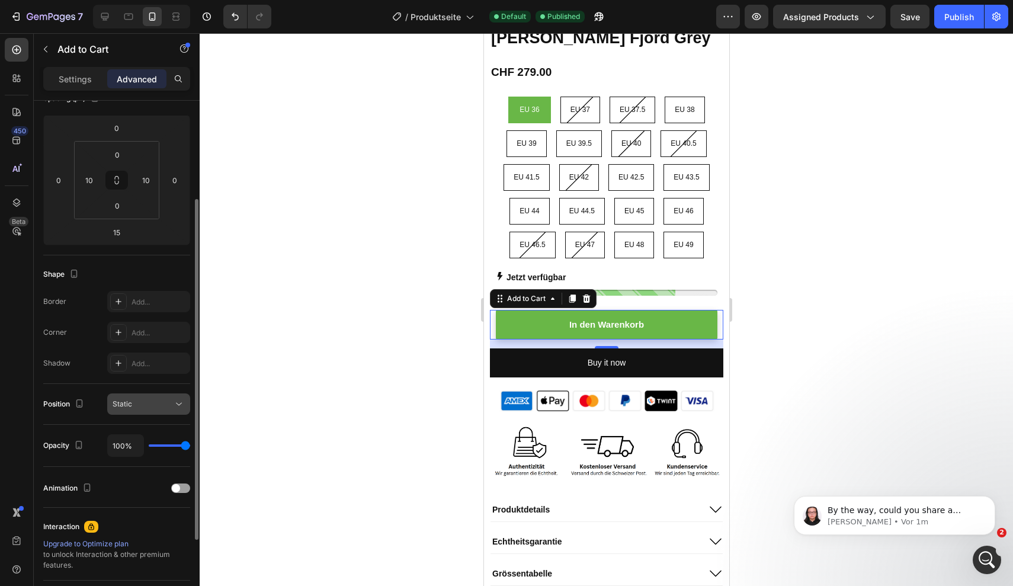
click at [137, 409] on div "Static" at bounding box center [143, 404] width 60 height 11
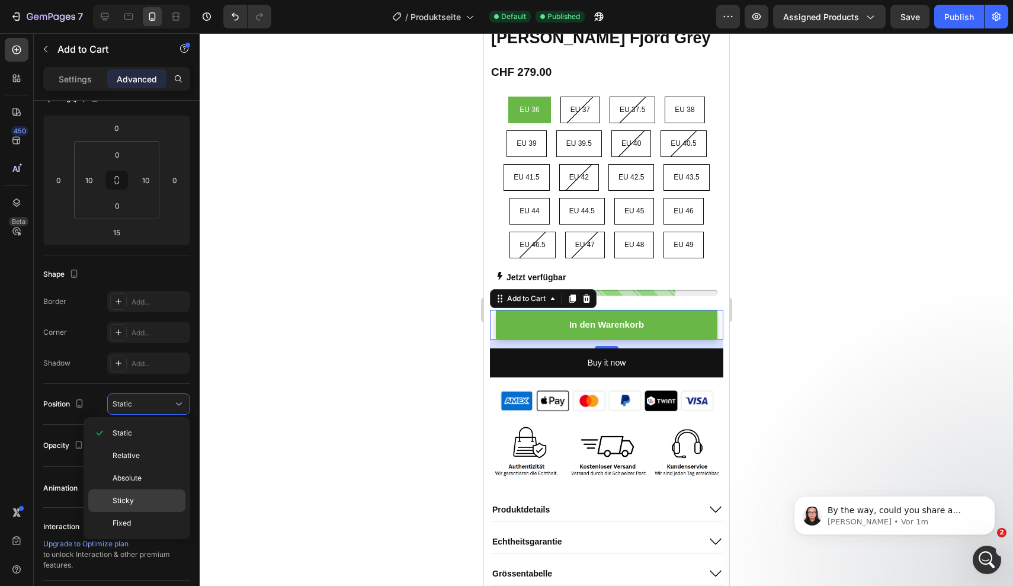
click at [131, 497] on span "Sticky" at bounding box center [123, 500] width 21 height 11
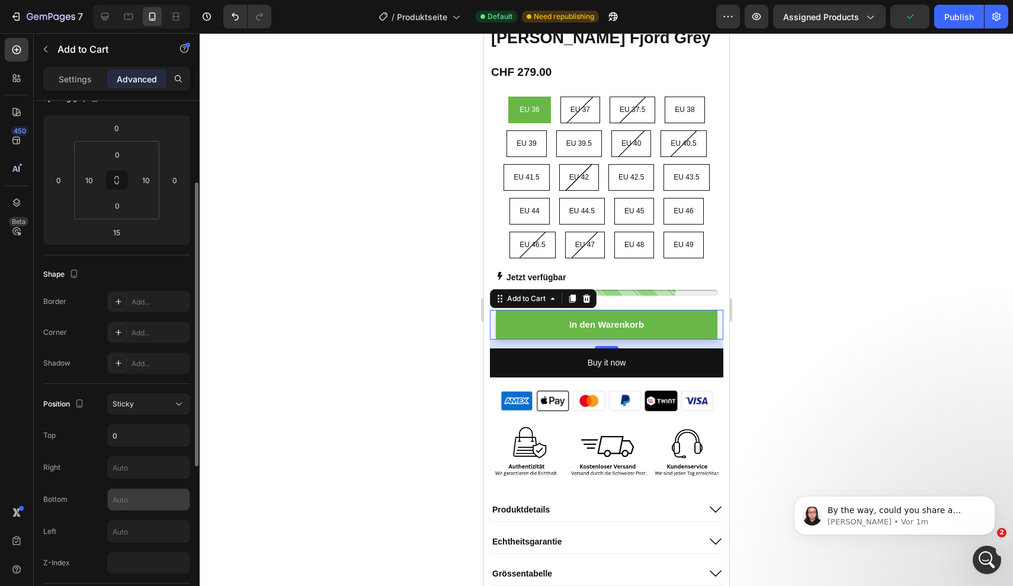
click at [136, 496] on input "text" at bounding box center [149, 499] width 82 height 21
type input "5"
click at [955, 18] on div "Publish" at bounding box center [959, 17] width 30 height 12
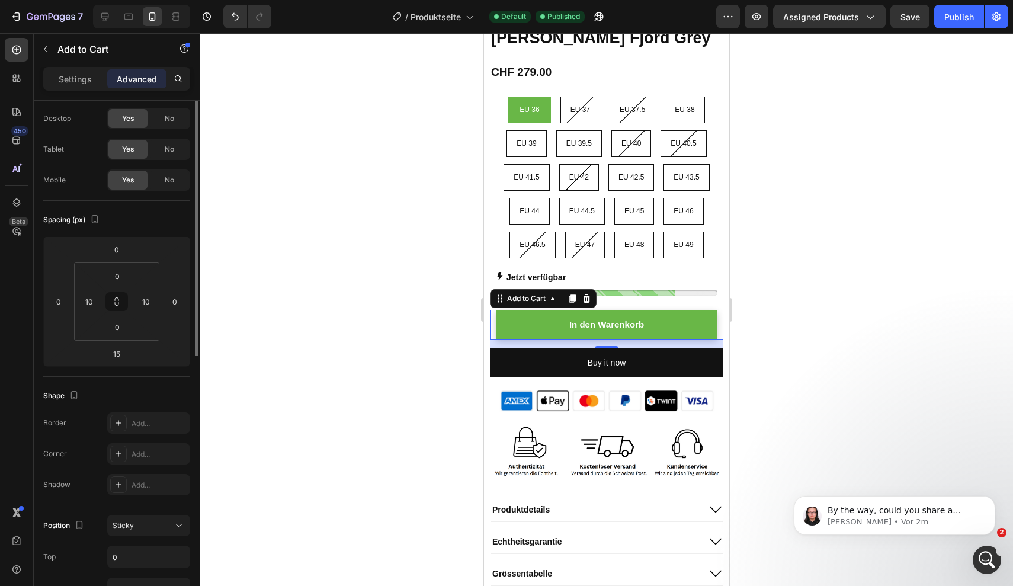
scroll to position [0, 0]
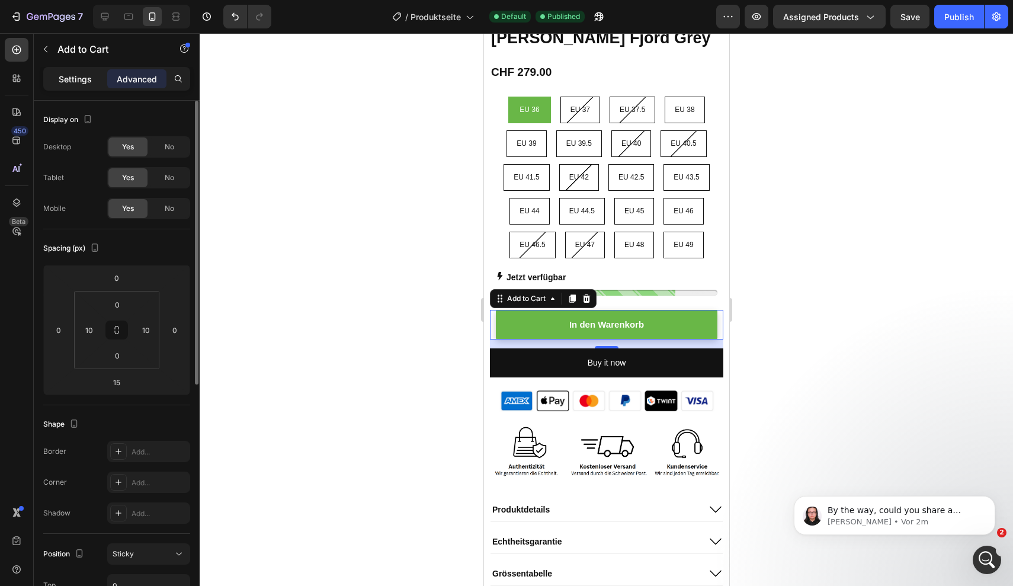
click at [73, 85] on div "Settings" at bounding box center [75, 78] width 59 height 19
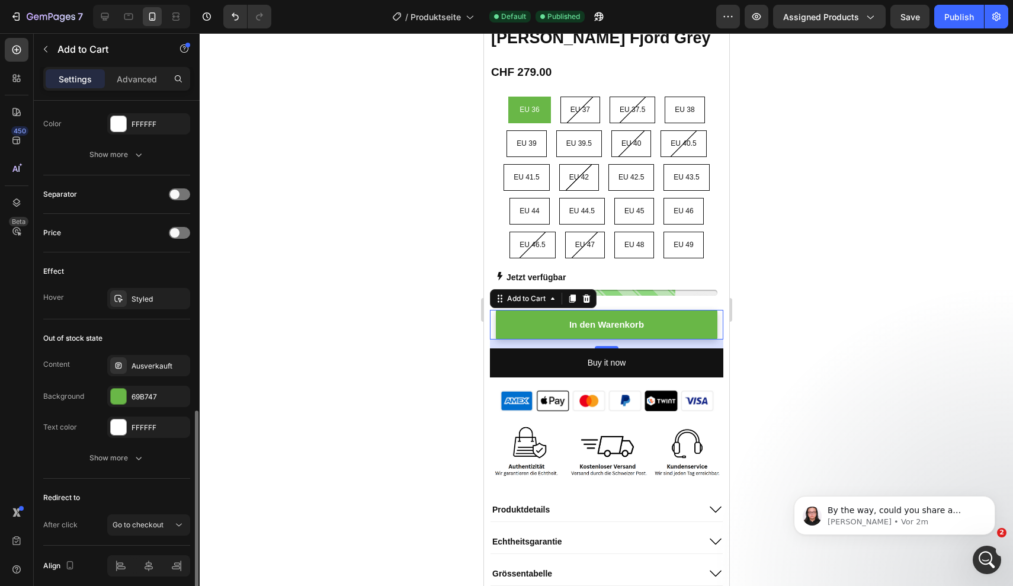
scroll to position [750, 0]
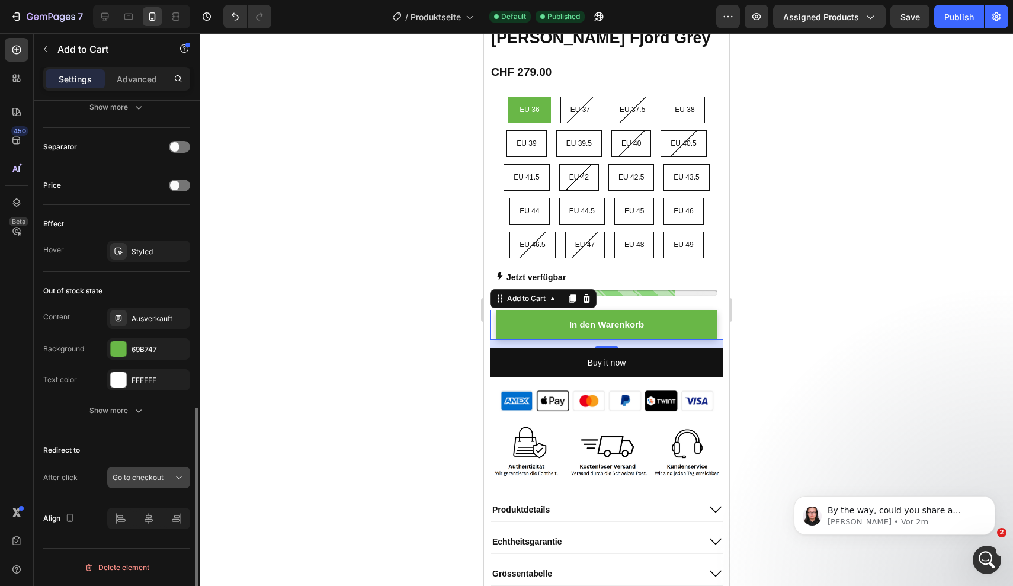
click at [155, 482] on span "Go to checkout" at bounding box center [138, 477] width 51 height 11
click at [256, 448] on div at bounding box center [606, 309] width 813 height 553
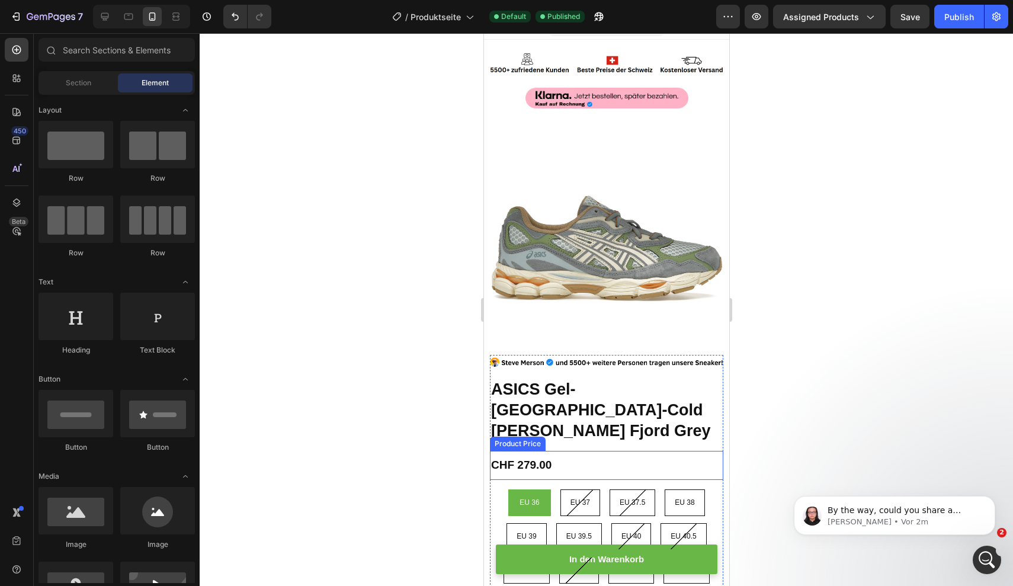
scroll to position [0, 0]
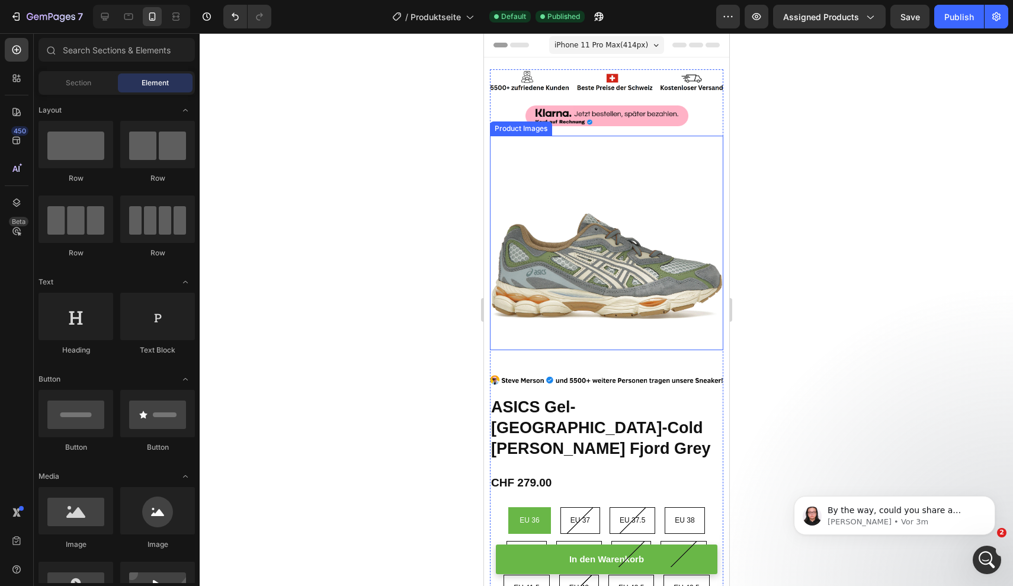
click at [649, 195] on img at bounding box center [605, 266] width 233 height 166
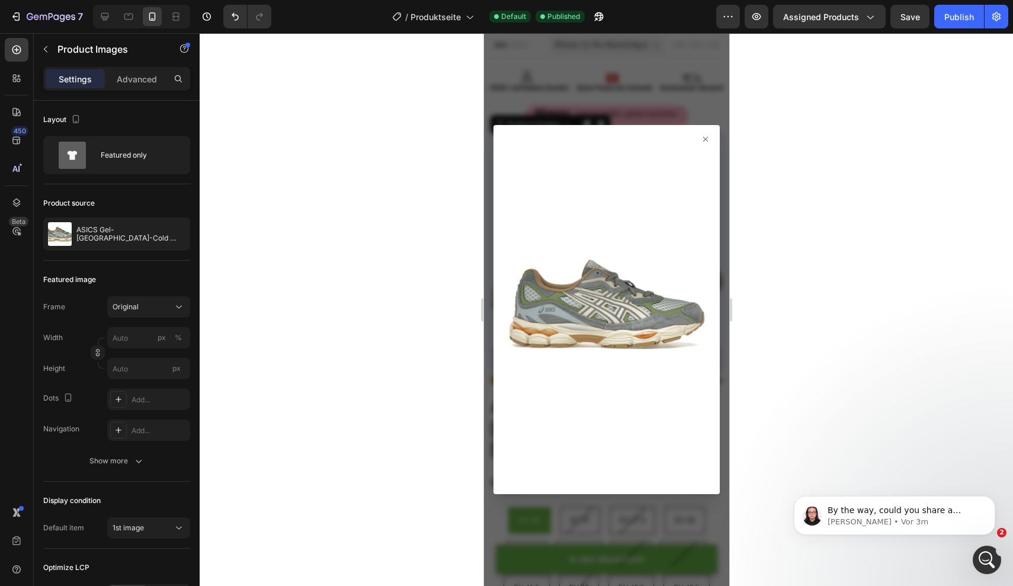
click at [795, 173] on div at bounding box center [606, 309] width 813 height 553
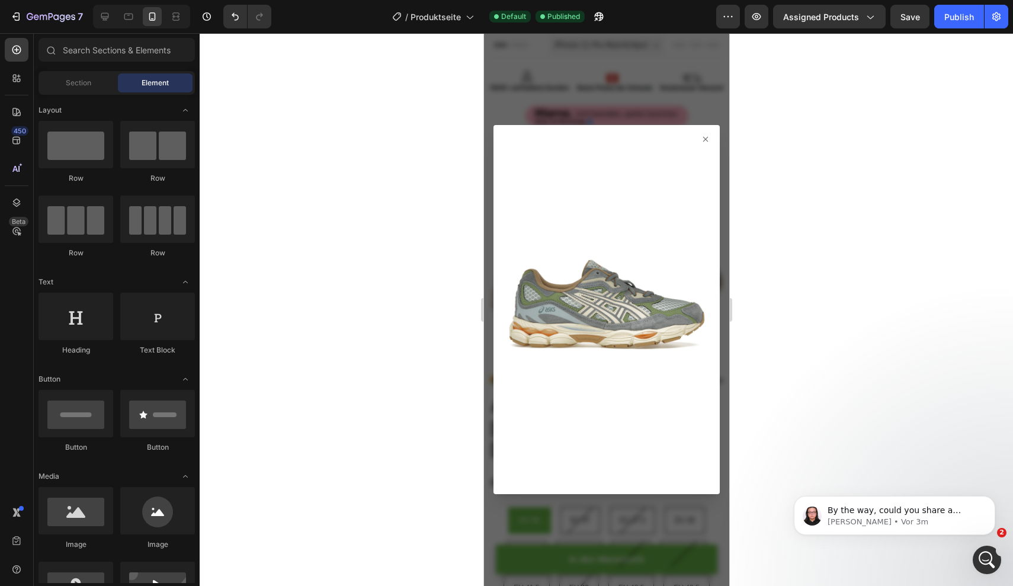
click at [711, 139] on div at bounding box center [606, 310] width 226 height 370
click at [705, 138] on icon at bounding box center [704, 138] width 9 height 9
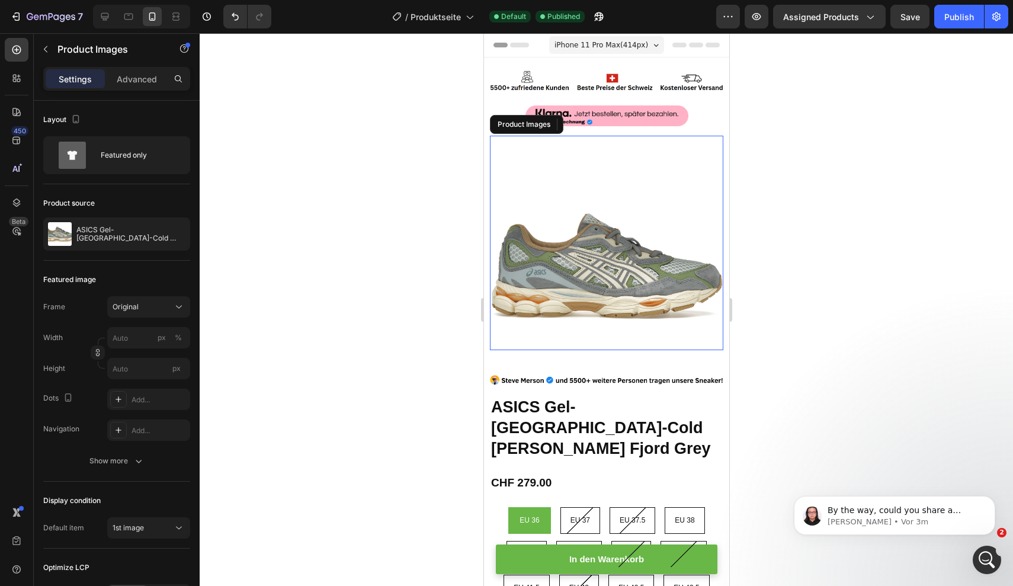
click at [703, 182] on div "Product Images" at bounding box center [605, 243] width 233 height 214
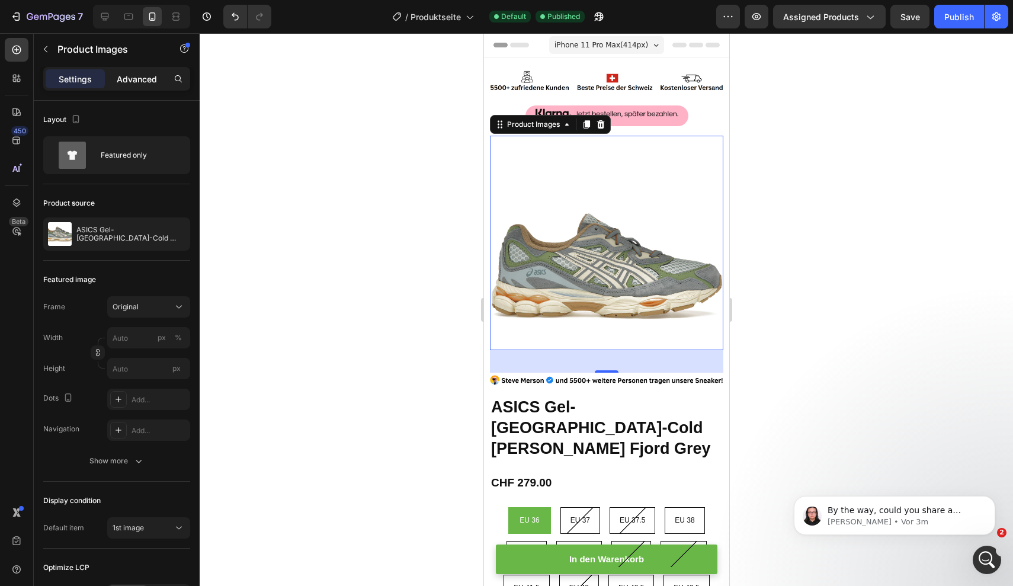
click at [143, 84] on p "Advanced" at bounding box center [137, 79] width 40 height 12
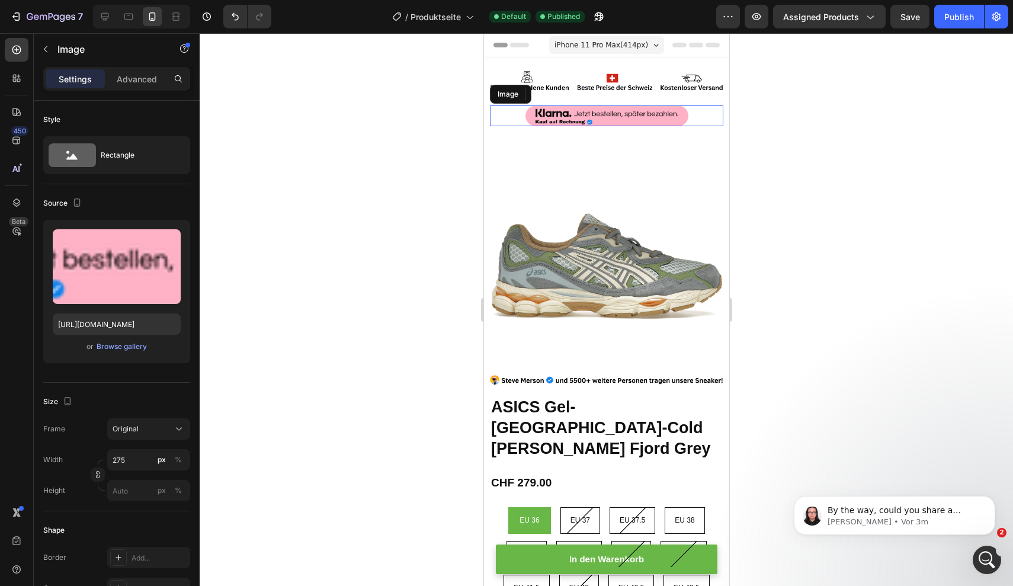
click at [709, 119] on div at bounding box center [605, 115] width 233 height 21
click at [152, 80] on p "Advanced" at bounding box center [137, 79] width 40 height 12
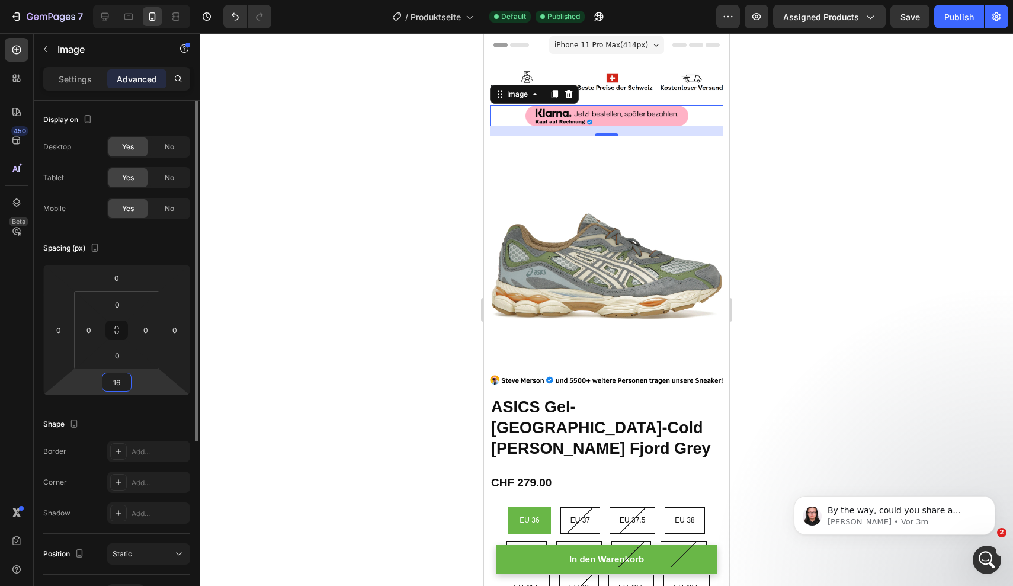
click at [115, 382] on input "16" at bounding box center [117, 382] width 24 height 18
type input "0"
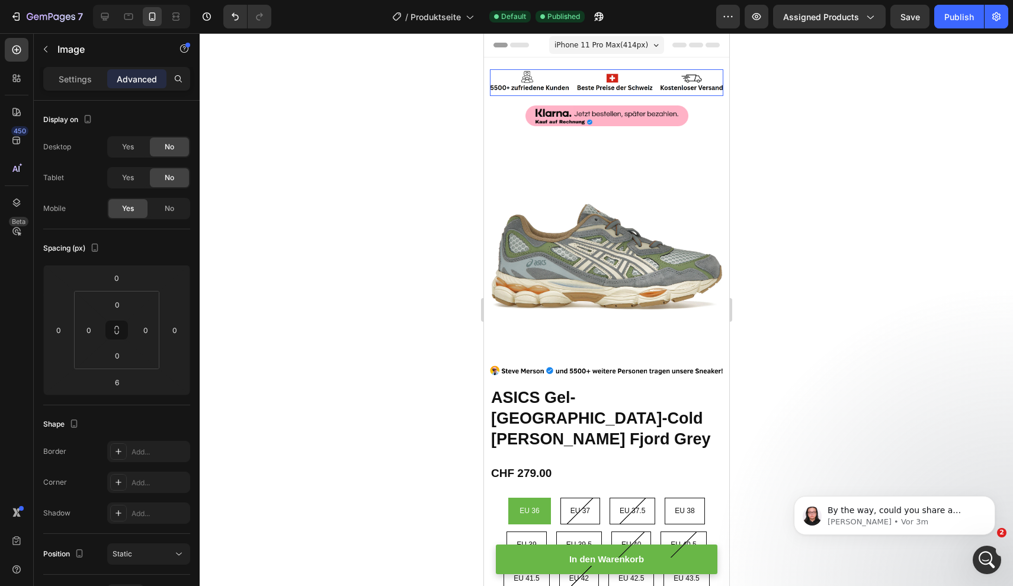
click at [637, 89] on img at bounding box center [605, 80] width 233 height 23
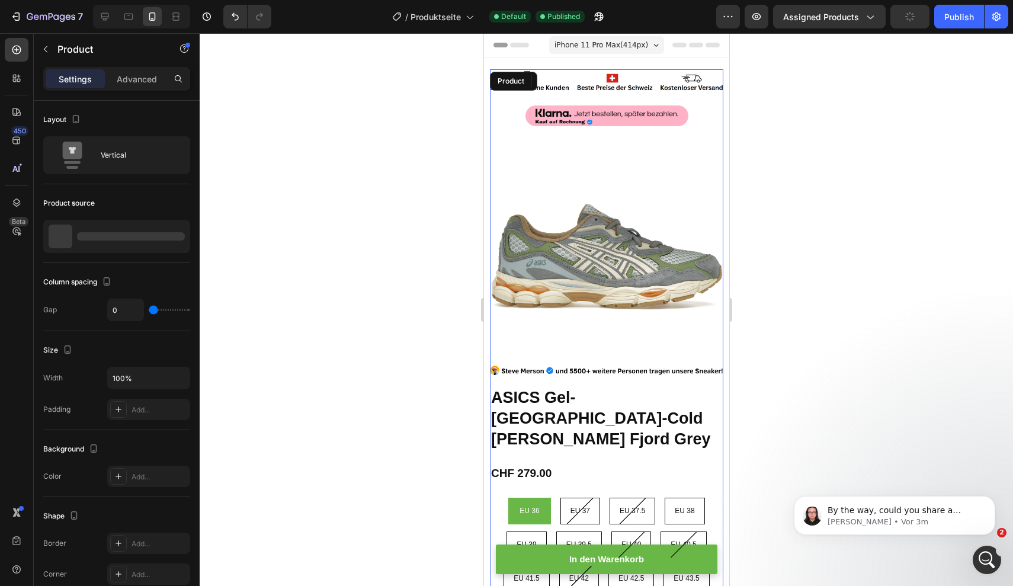
click at [703, 102] on div "Image 6 Image Image Carousel" at bounding box center [605, 87] width 233 height 36
click at [133, 78] on p "Advanced" at bounding box center [137, 79] width 40 height 12
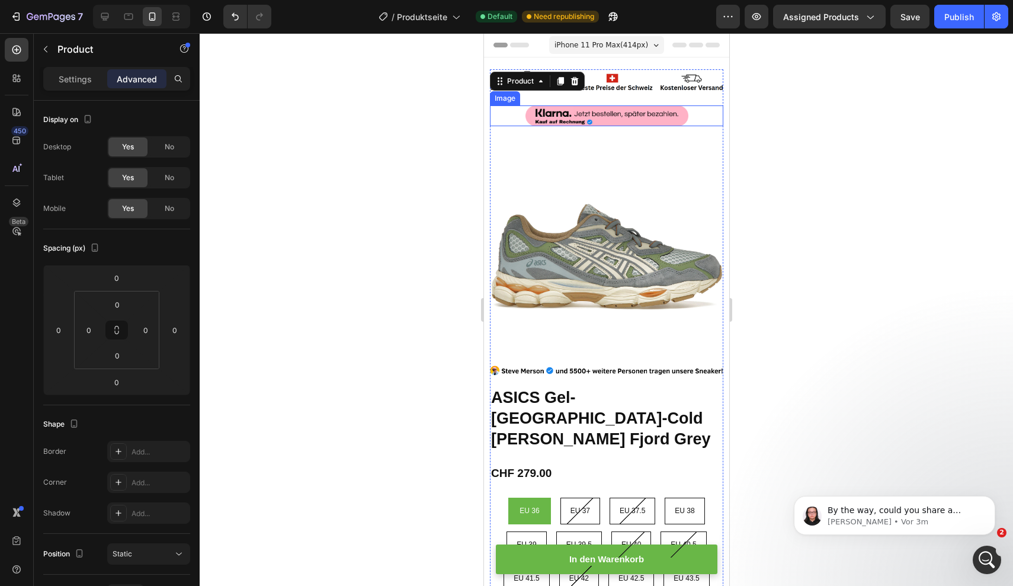
click at [697, 113] on div at bounding box center [605, 115] width 233 height 21
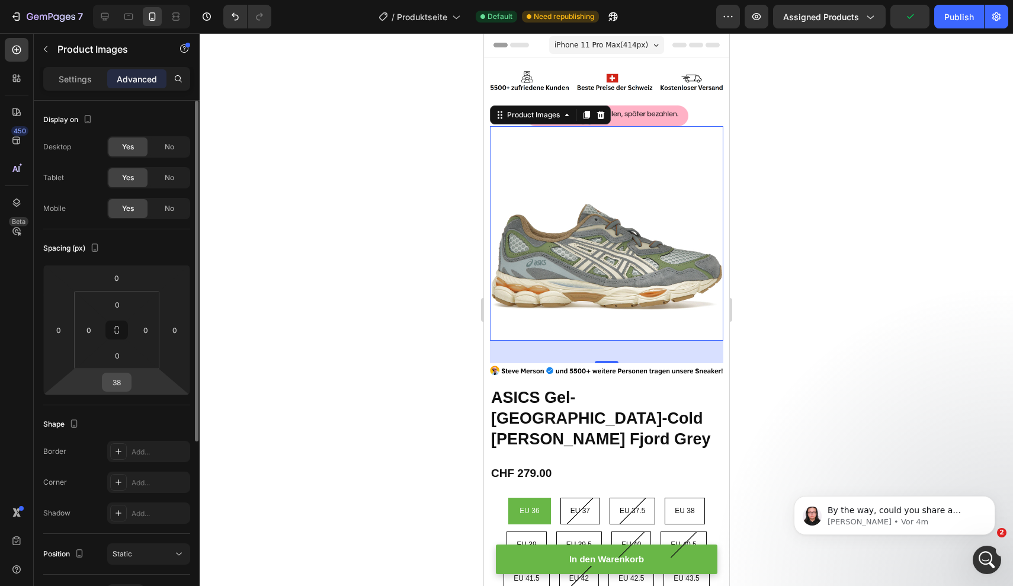
click at [115, 384] on input "38" at bounding box center [117, 382] width 24 height 18
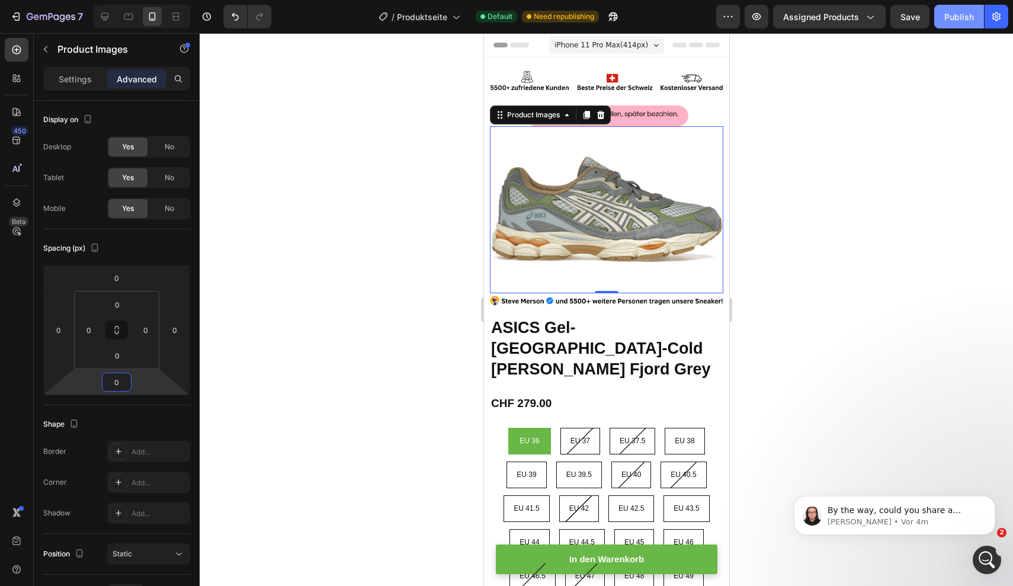
type input "0"
click at [952, 19] on div "Publish" at bounding box center [959, 17] width 30 height 12
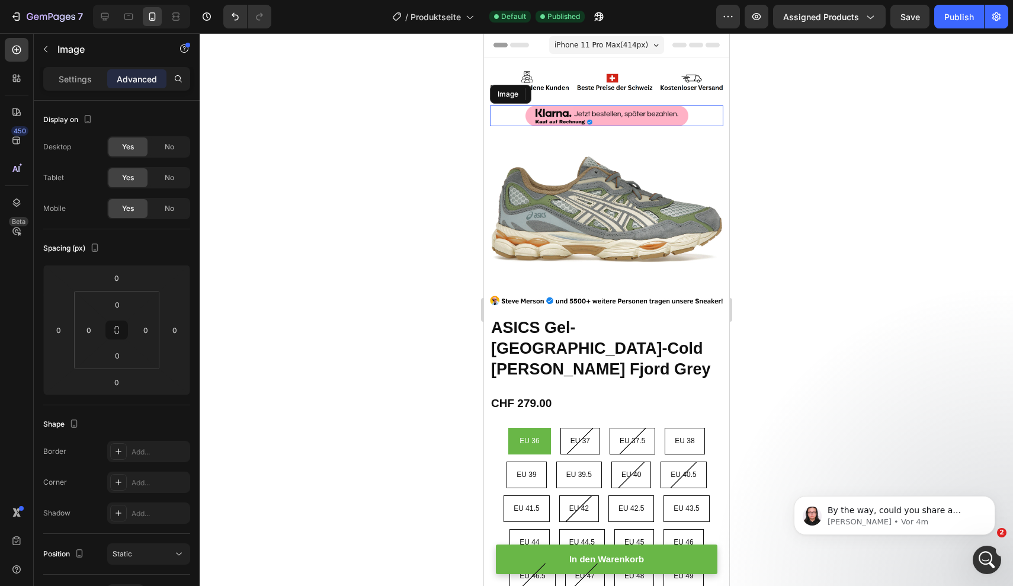
click at [651, 110] on img at bounding box center [606, 115] width 163 height 21
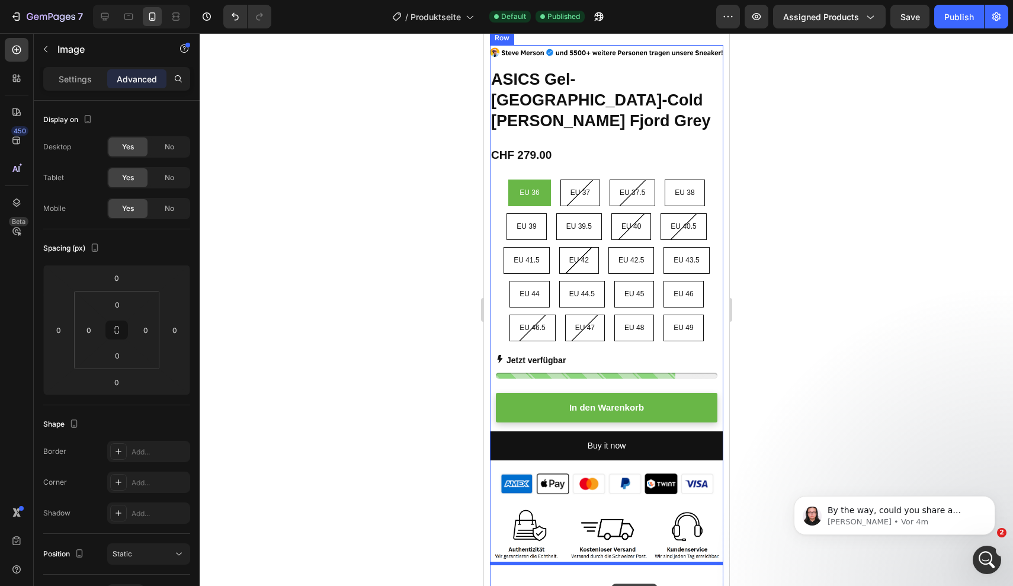
scroll to position [296, 0]
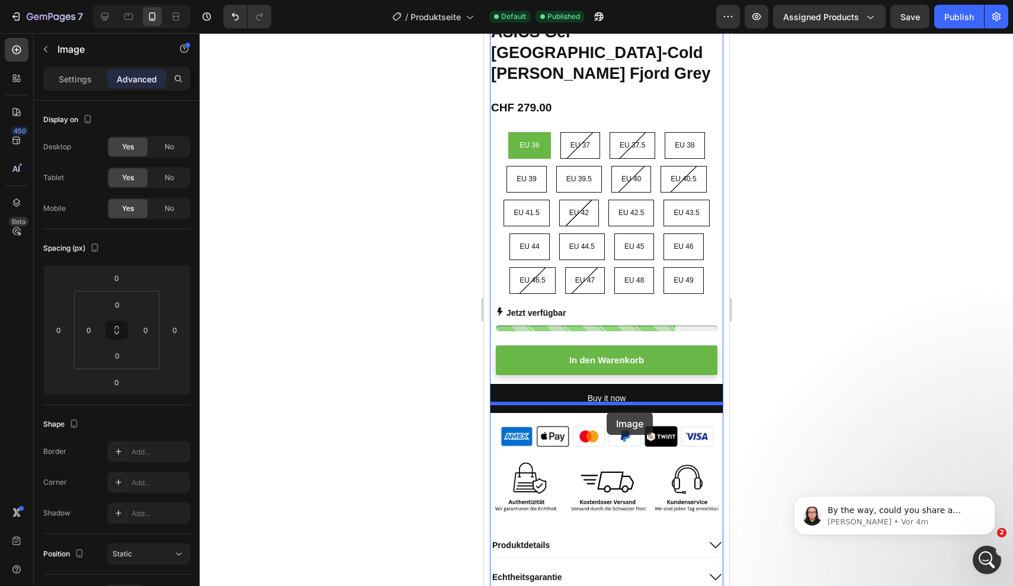
drag, startPoint x: 628, startPoint y: 95, endPoint x: 606, endPoint y: 413, distance: 318.8
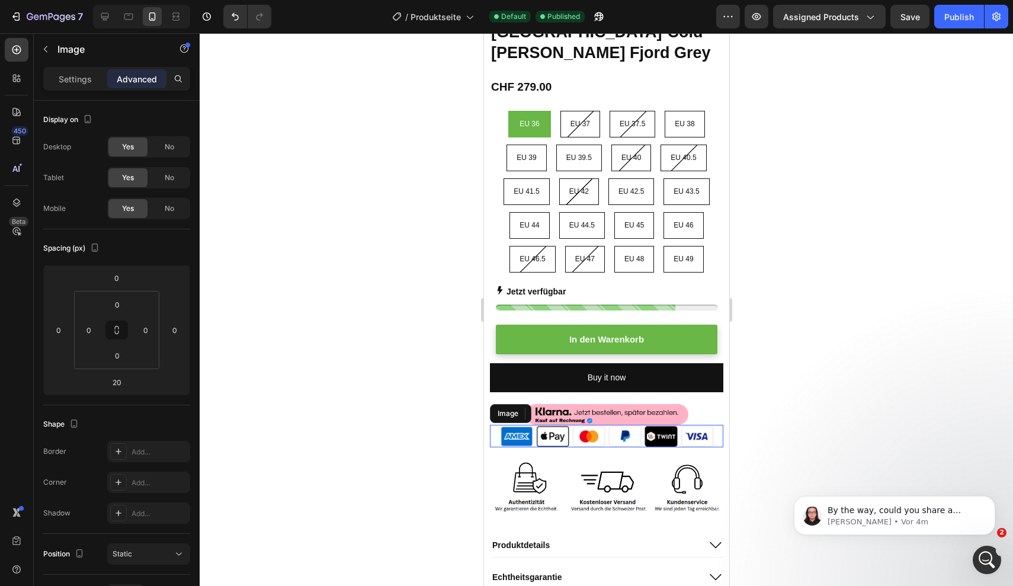
click at [700, 425] on img at bounding box center [606, 436] width 216 height 23
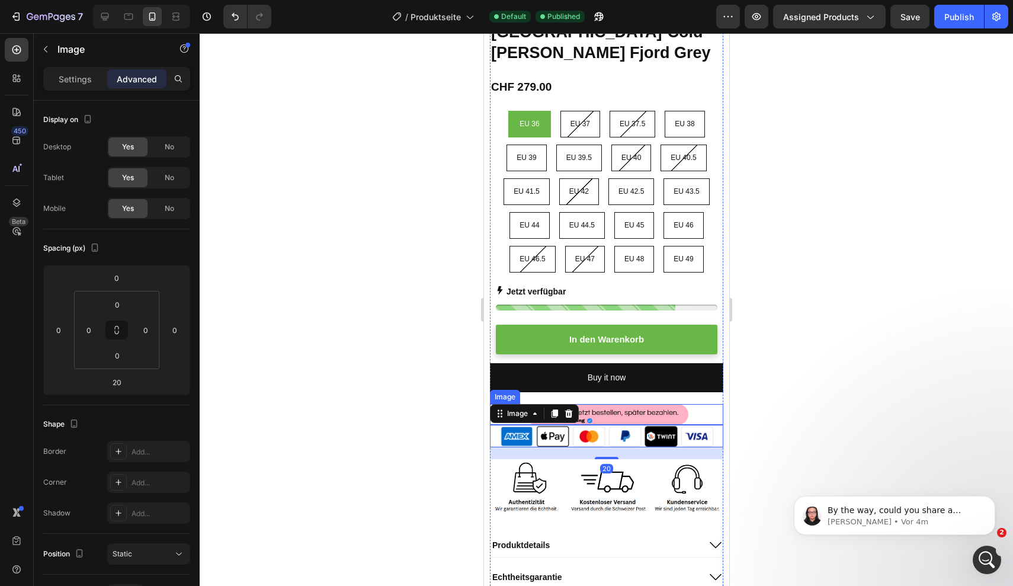
click at [695, 404] on div at bounding box center [605, 414] width 233 height 21
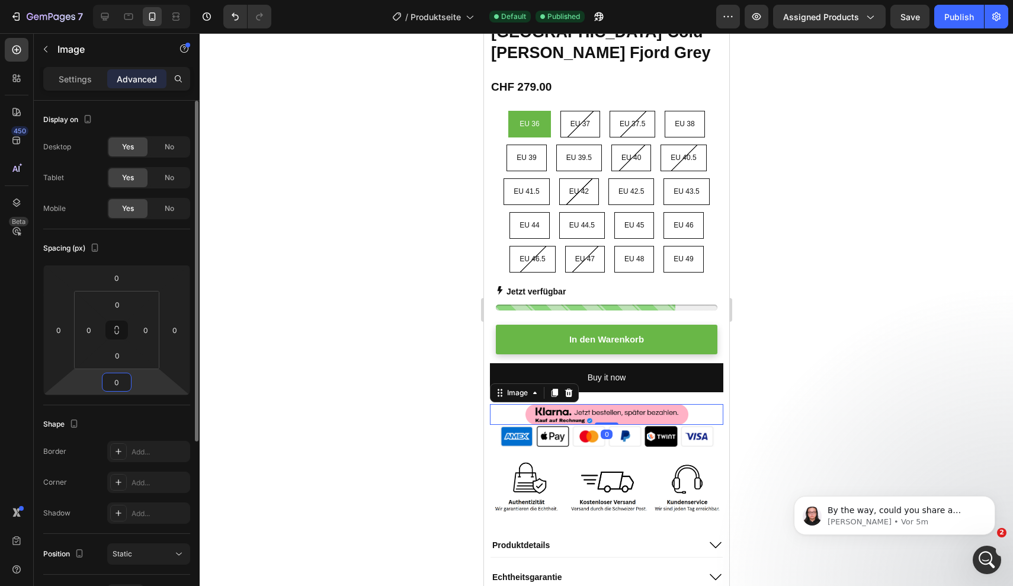
click at [119, 375] on input "0" at bounding box center [117, 382] width 24 height 18
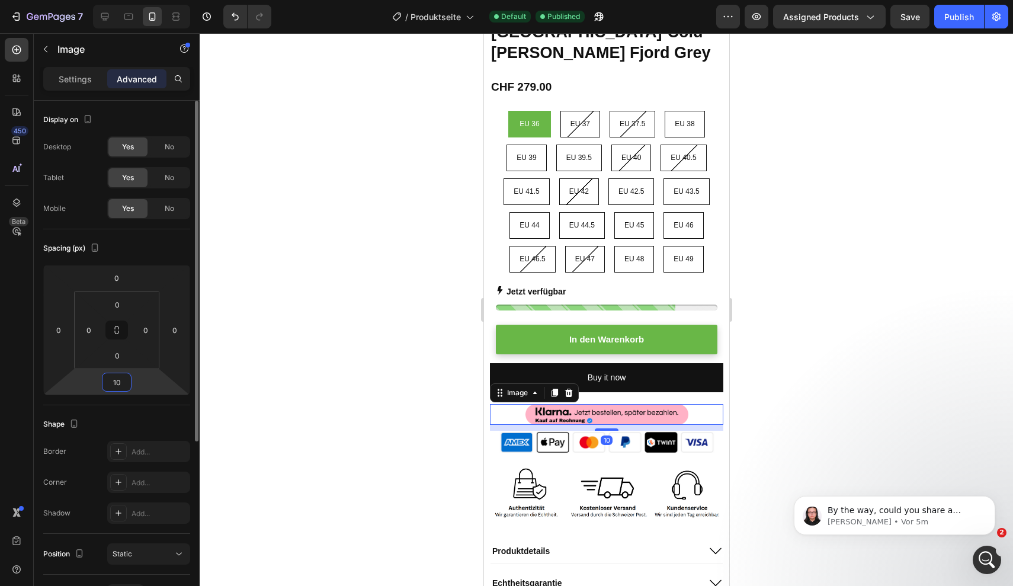
type input "1"
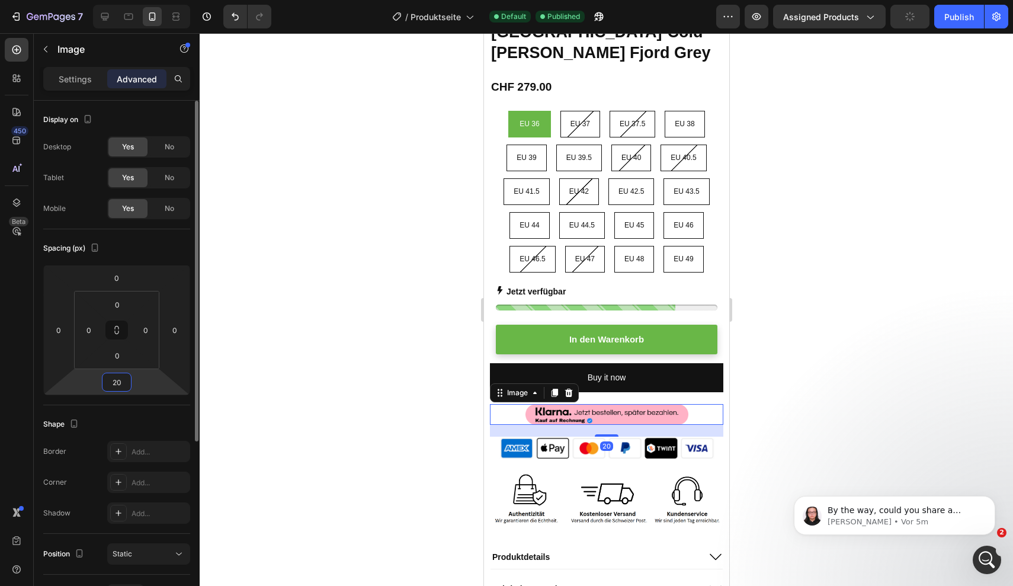
type input "2"
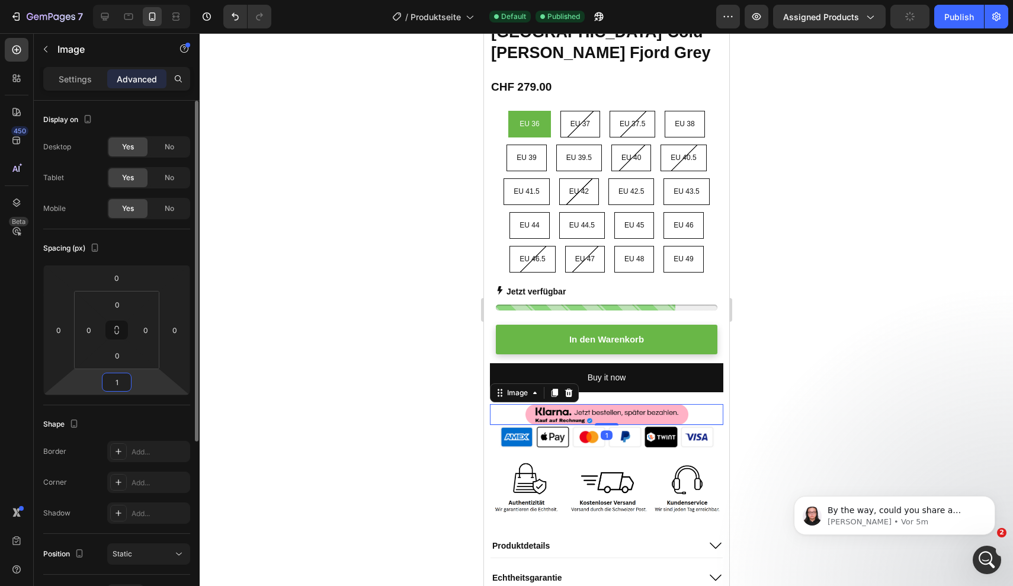
type input "15"
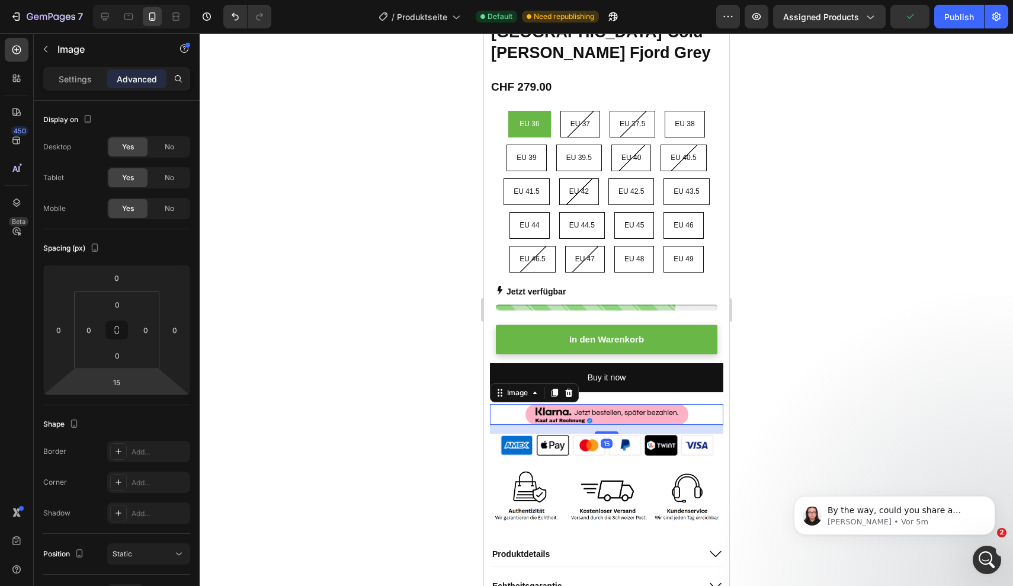
click at [917, 245] on div at bounding box center [606, 309] width 813 height 553
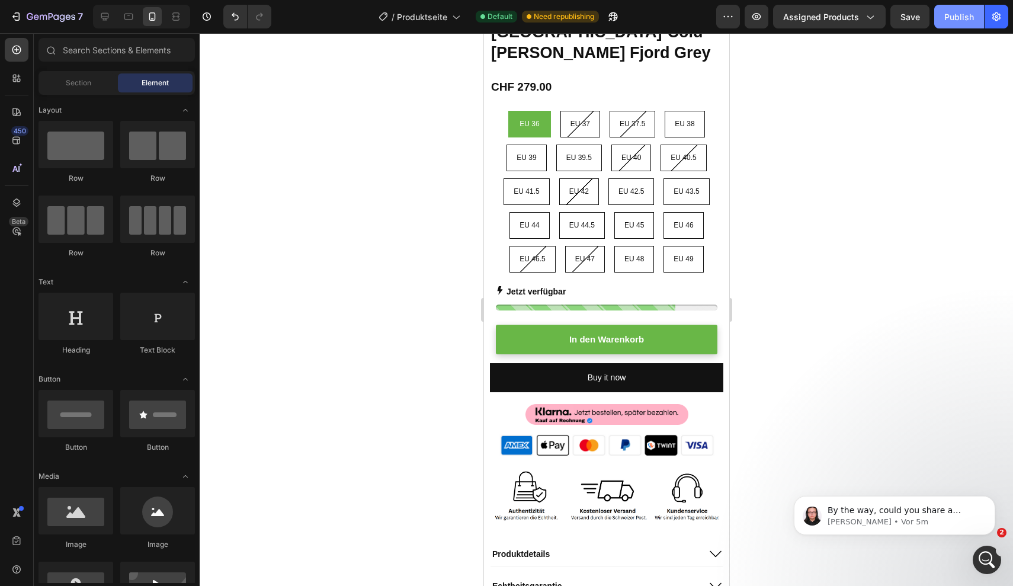
click at [954, 17] on div "Publish" at bounding box center [959, 17] width 30 height 12
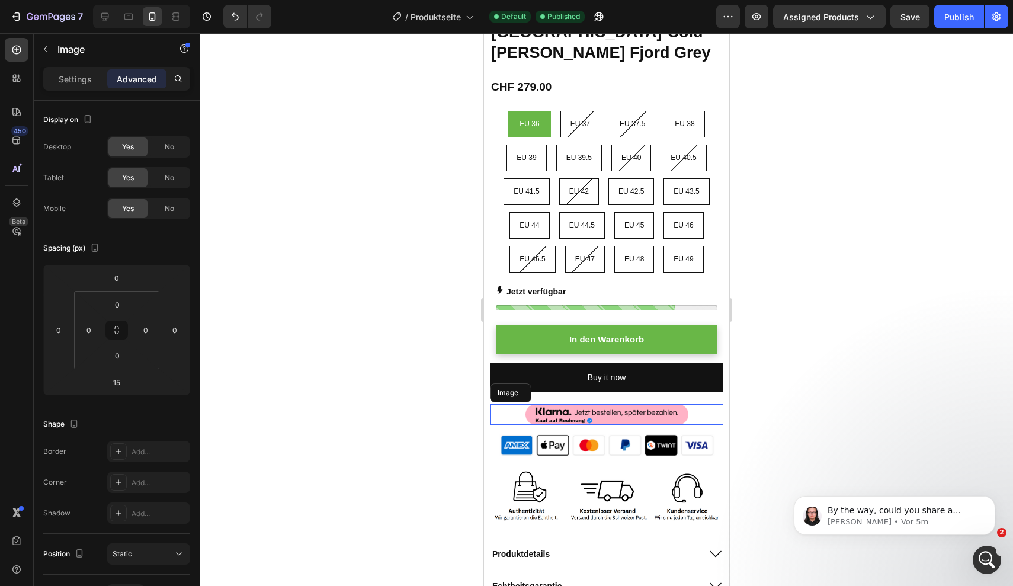
click at [655, 404] on img at bounding box center [606, 414] width 163 height 21
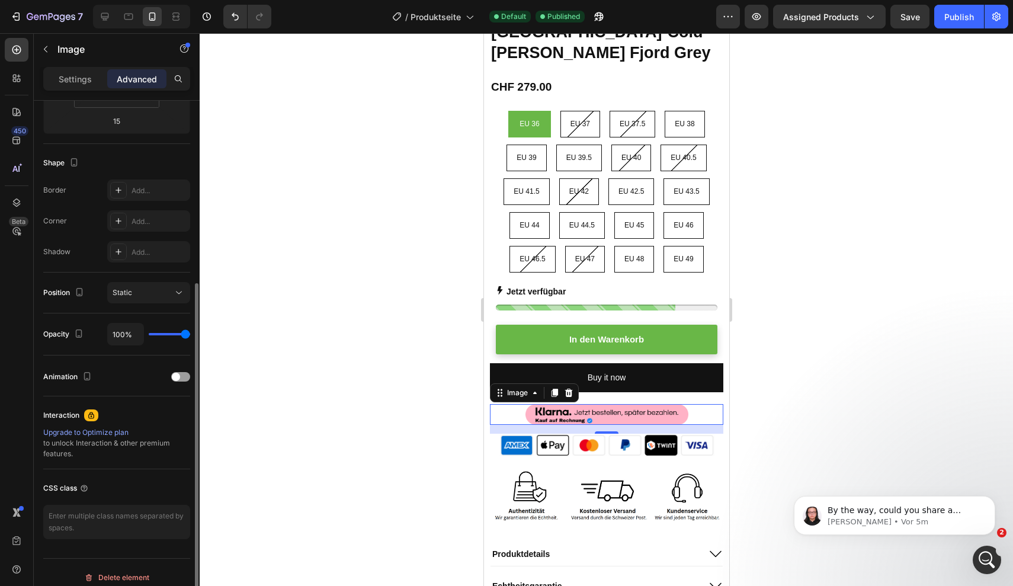
scroll to position [271, 0]
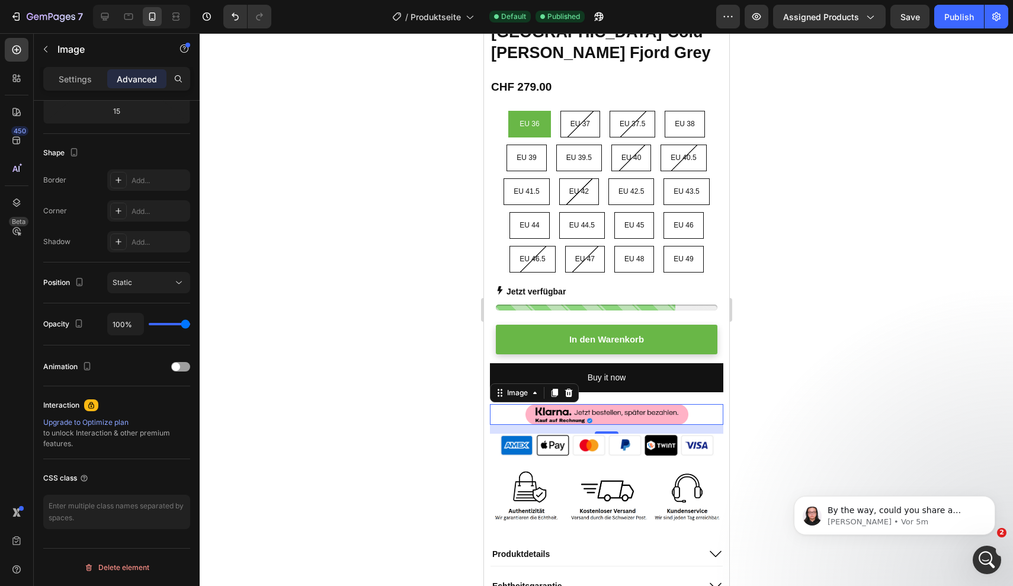
click at [82, 94] on div "Settings Advanced" at bounding box center [117, 84] width 166 height 34
click at [79, 85] on div "Settings" at bounding box center [75, 78] width 59 height 19
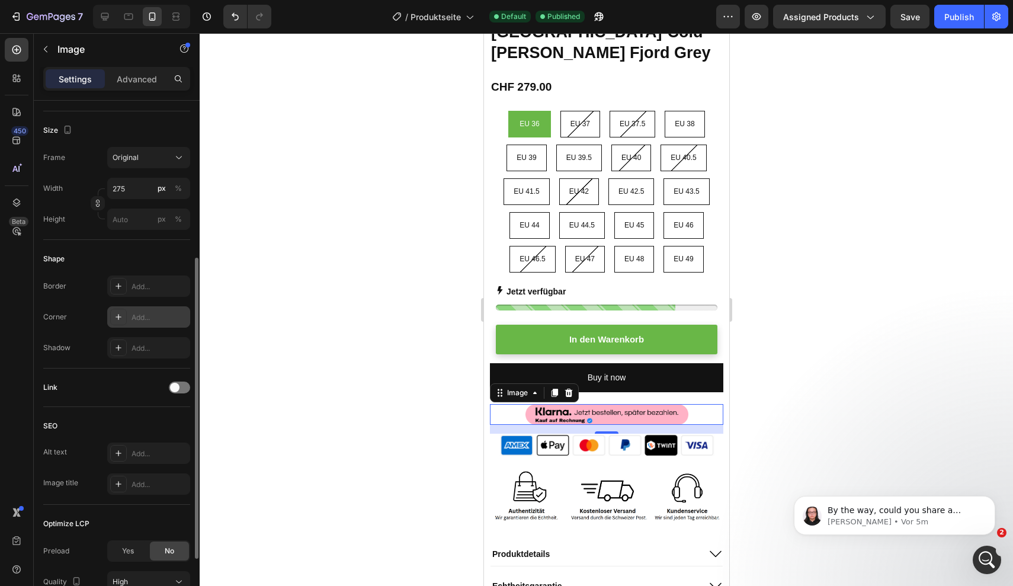
scroll to position [375, 0]
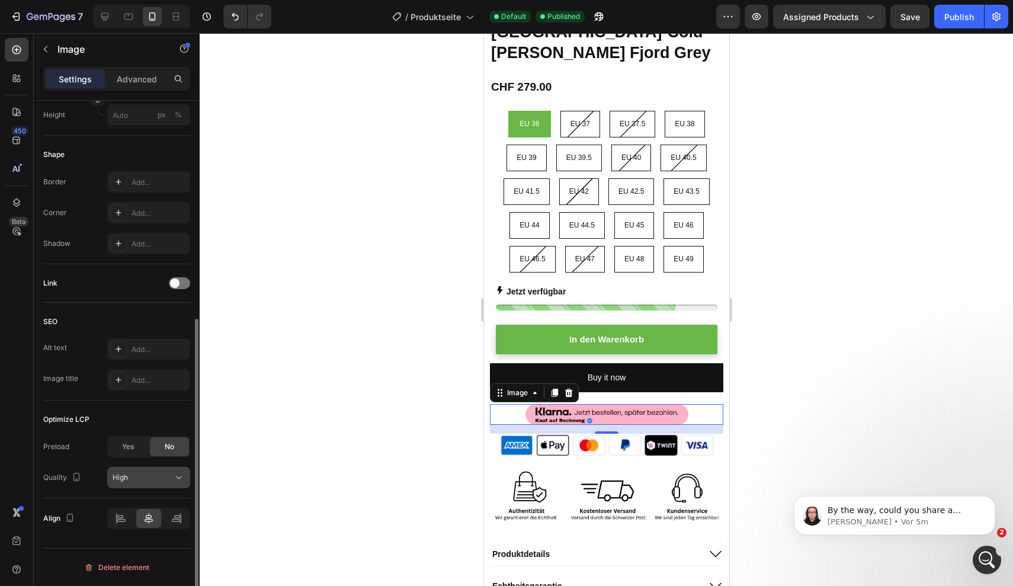
click at [168, 471] on div "High" at bounding box center [149, 477] width 72 height 12
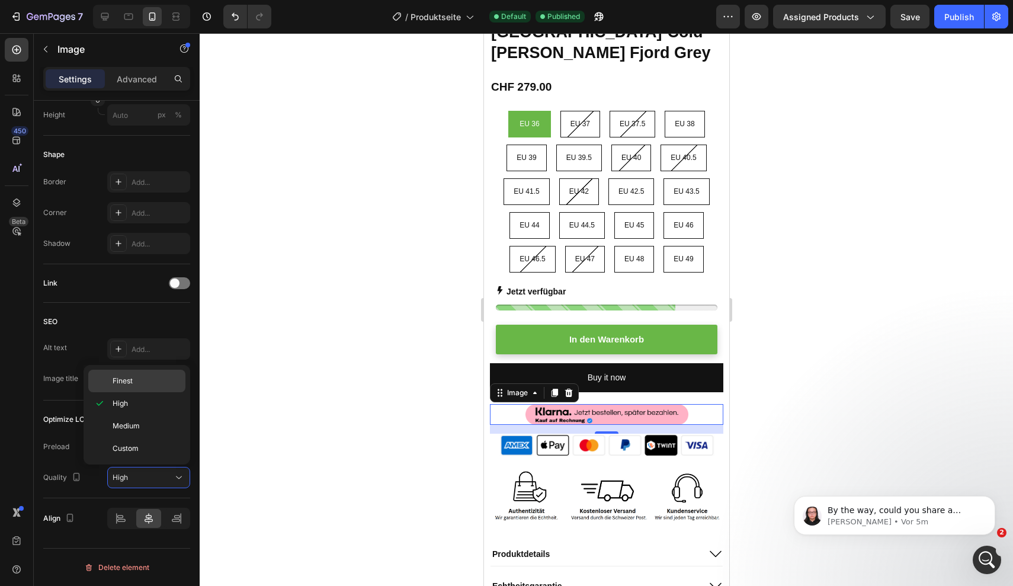
click at [136, 381] on p "Finest" at bounding box center [147, 380] width 68 height 11
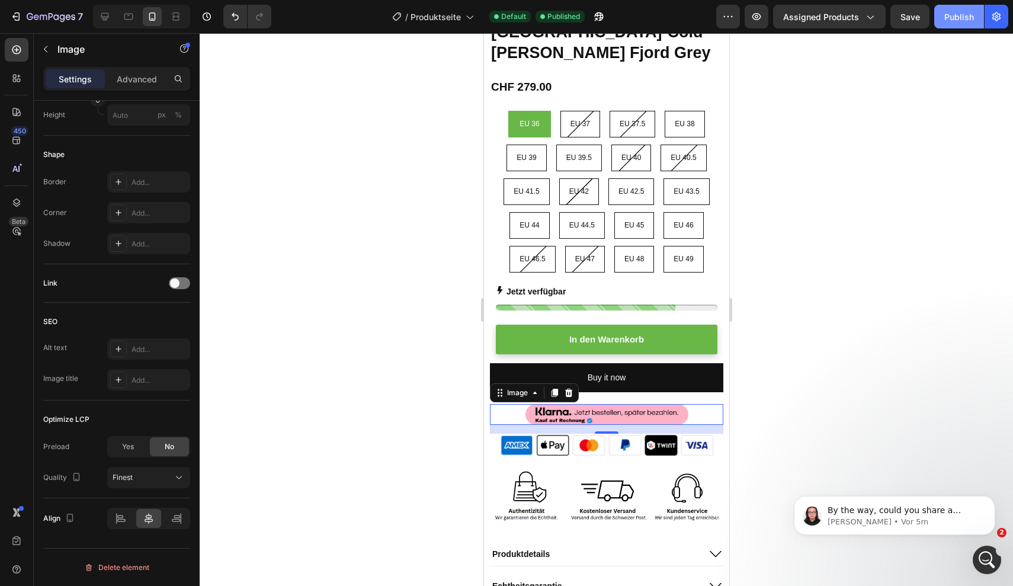
click at [958, 17] on div "Publish" at bounding box center [959, 17] width 30 height 12
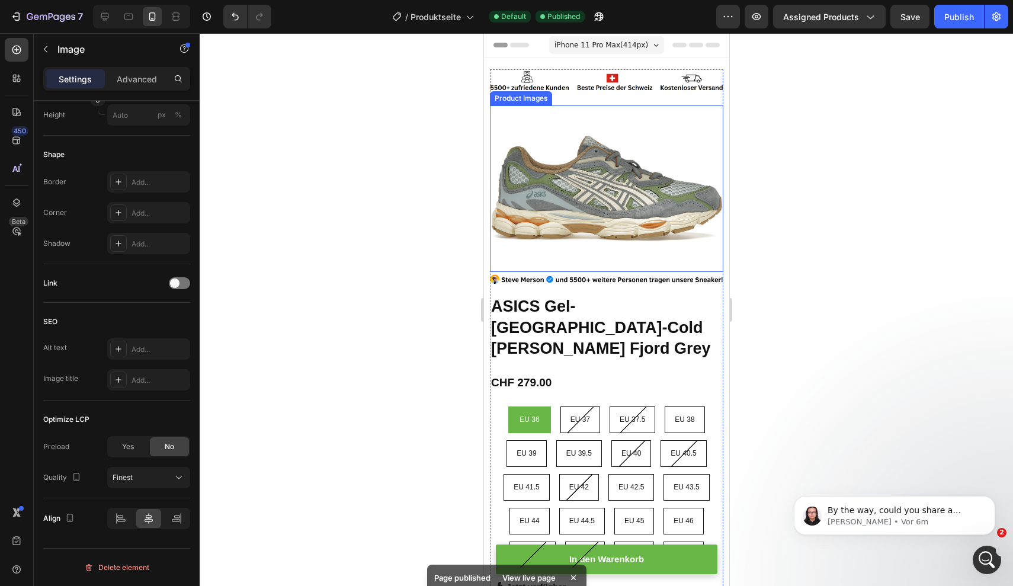
scroll to position [0, 0]
click at [632, 212] on img at bounding box center [605, 188] width 233 height 166
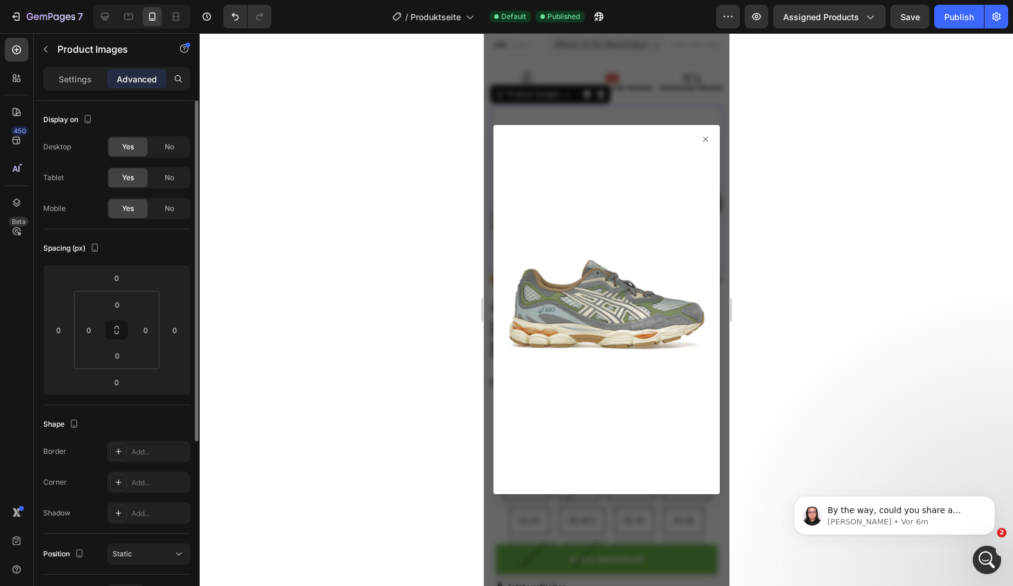
click at [773, 133] on div at bounding box center [606, 309] width 813 height 553
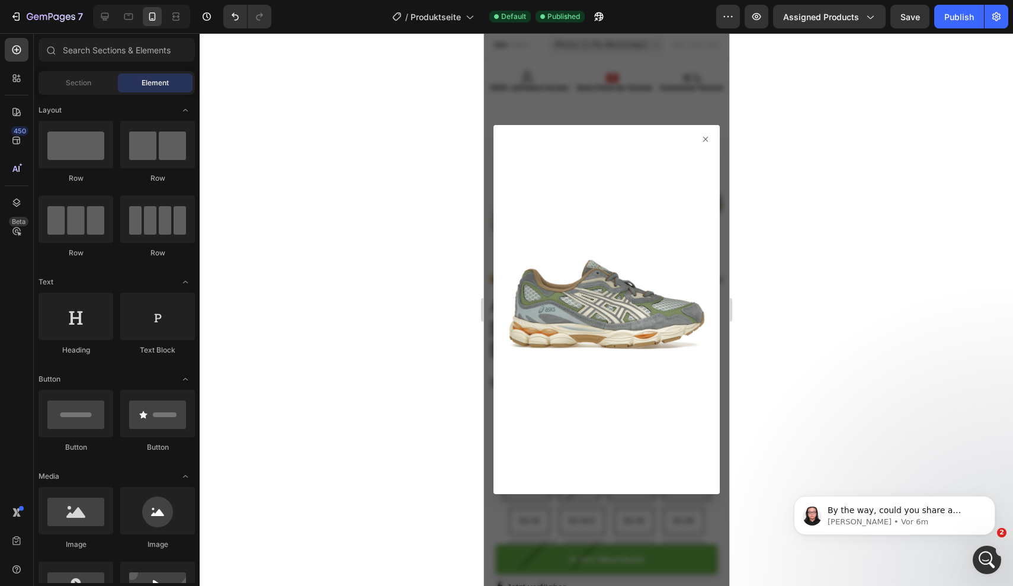
click at [699, 141] on img at bounding box center [606, 305] width 198 height 332
click at [707, 137] on icon at bounding box center [704, 138] width 9 height 9
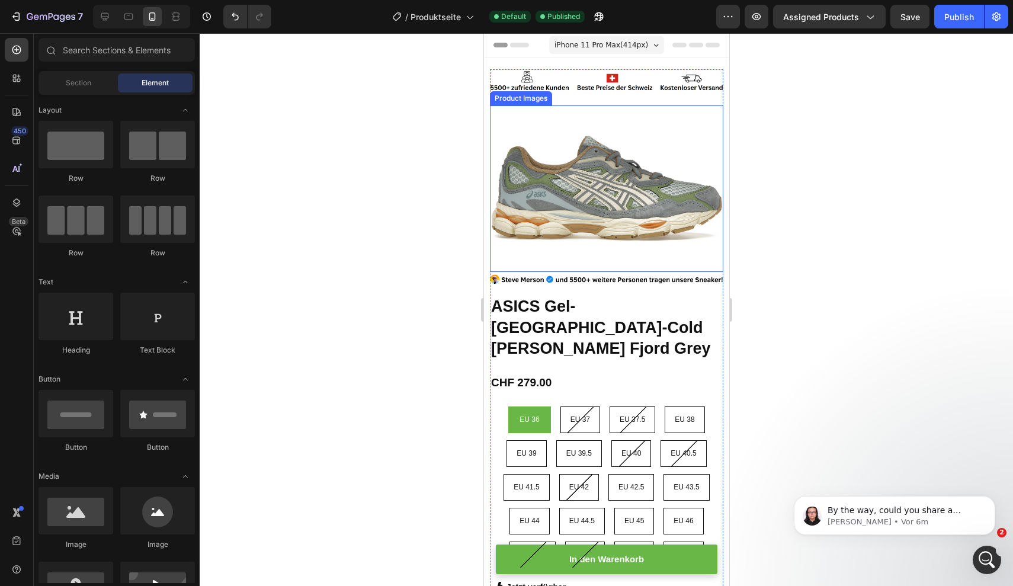
click at [708, 156] on img at bounding box center [605, 188] width 233 height 166
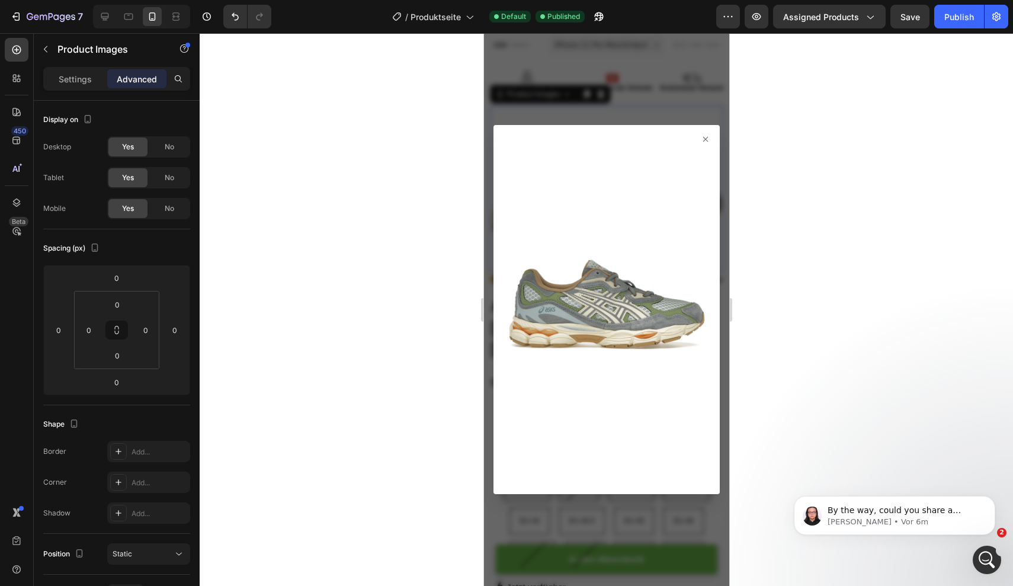
click at [708, 136] on icon at bounding box center [704, 138] width 9 height 9
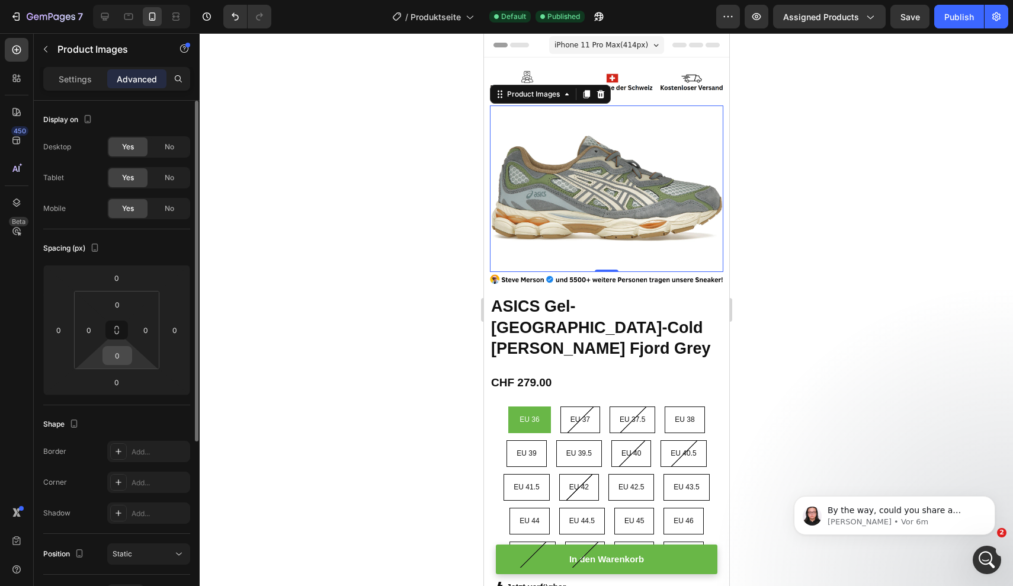
click at [120, 356] on input "0" at bounding box center [117, 355] width 24 height 18
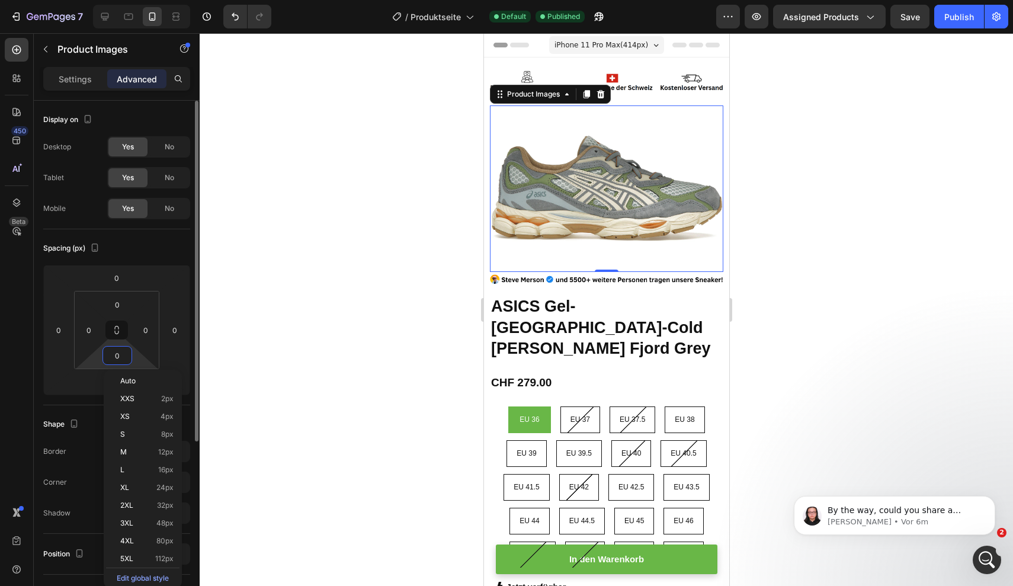
click at [120, 356] on input "0" at bounding box center [117, 355] width 24 height 18
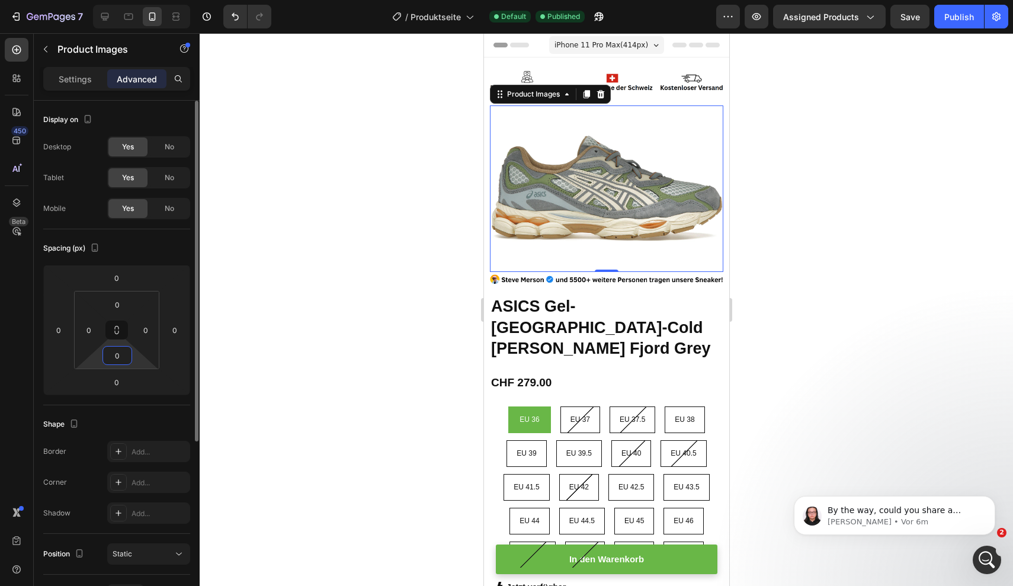
click at [120, 356] on input "0" at bounding box center [117, 355] width 24 height 18
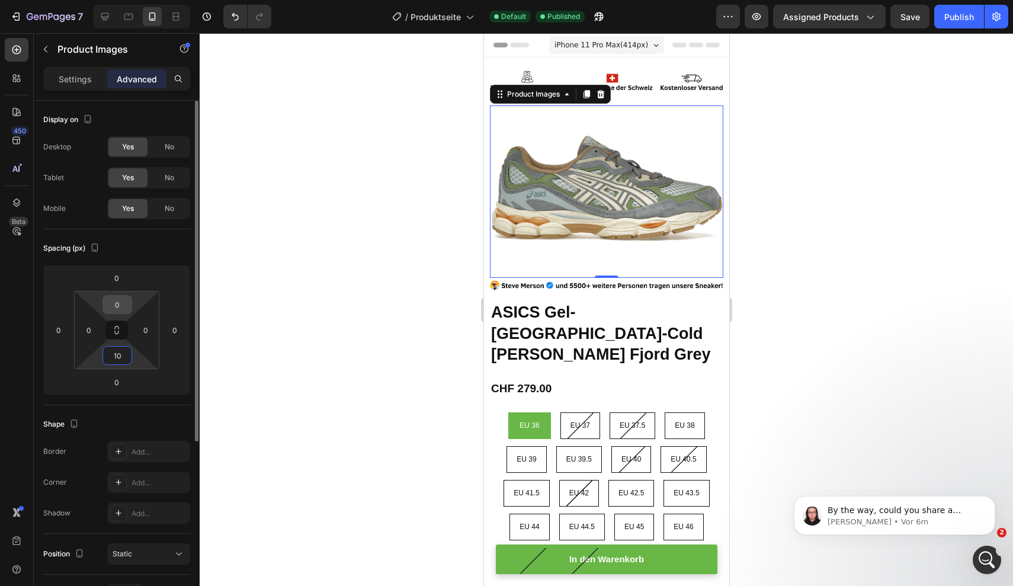
type input "10"
click at [113, 306] on input "0" at bounding box center [117, 305] width 24 height 18
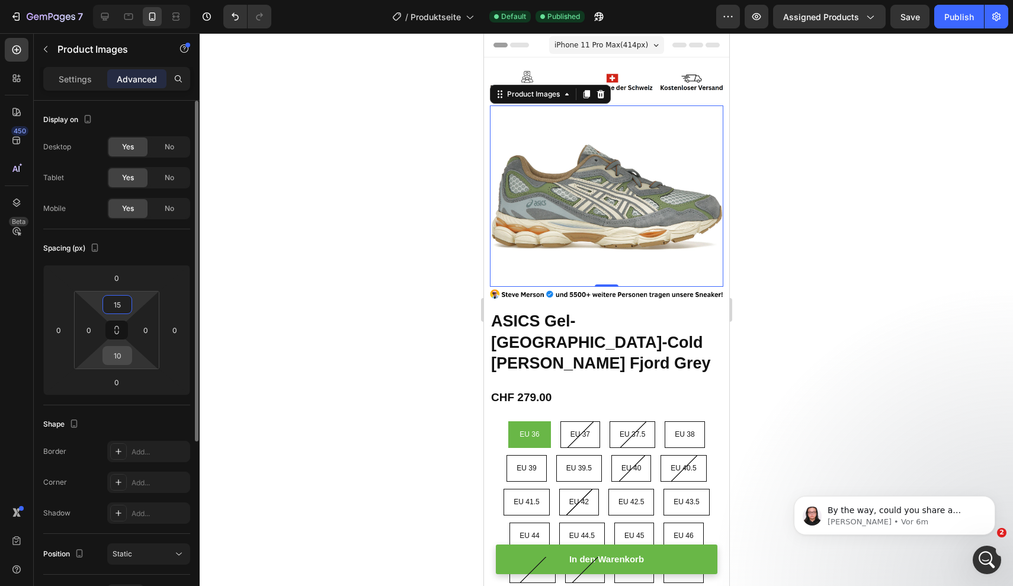
type input "15"
click at [123, 356] on input "10" at bounding box center [117, 355] width 24 height 18
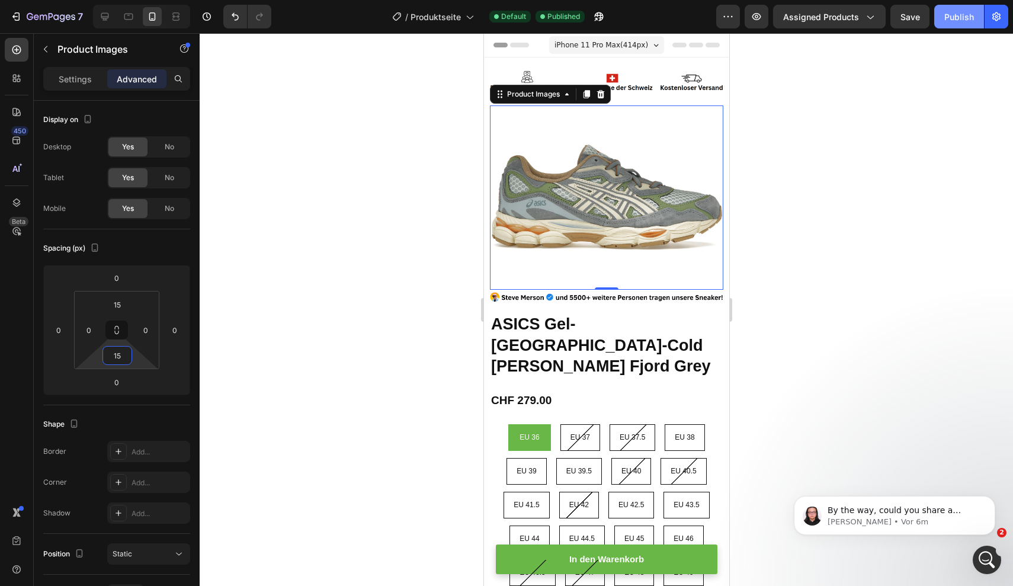
type input "15"
click at [957, 18] on div "Publish" at bounding box center [959, 17] width 30 height 12
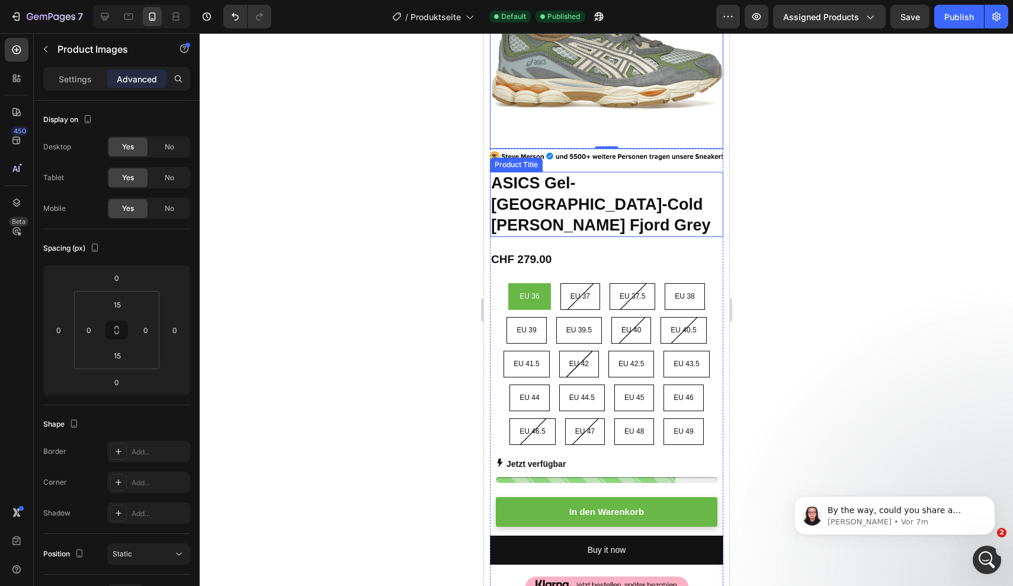
scroll to position [182, 0]
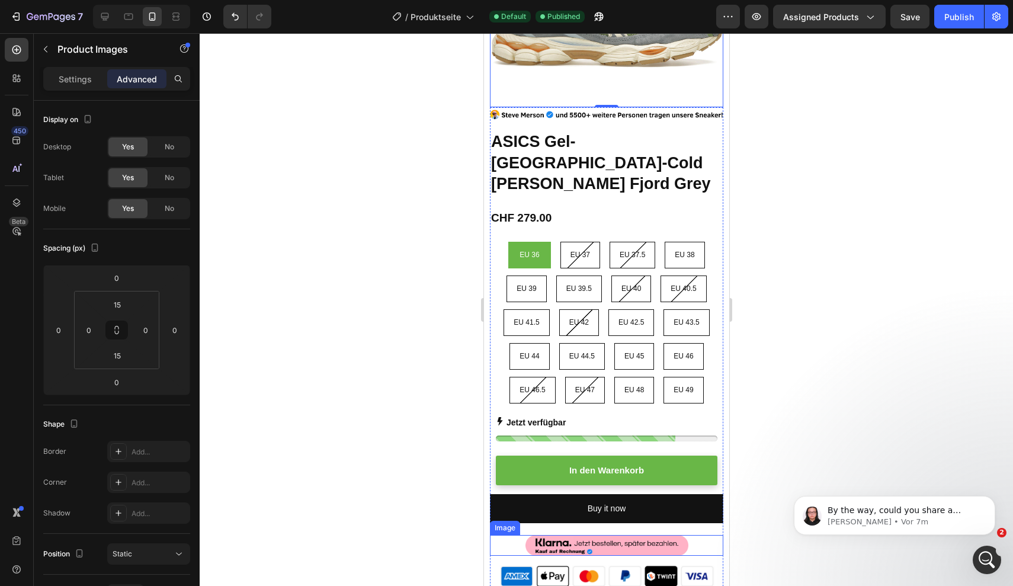
click at [618, 535] on img at bounding box center [606, 545] width 163 height 21
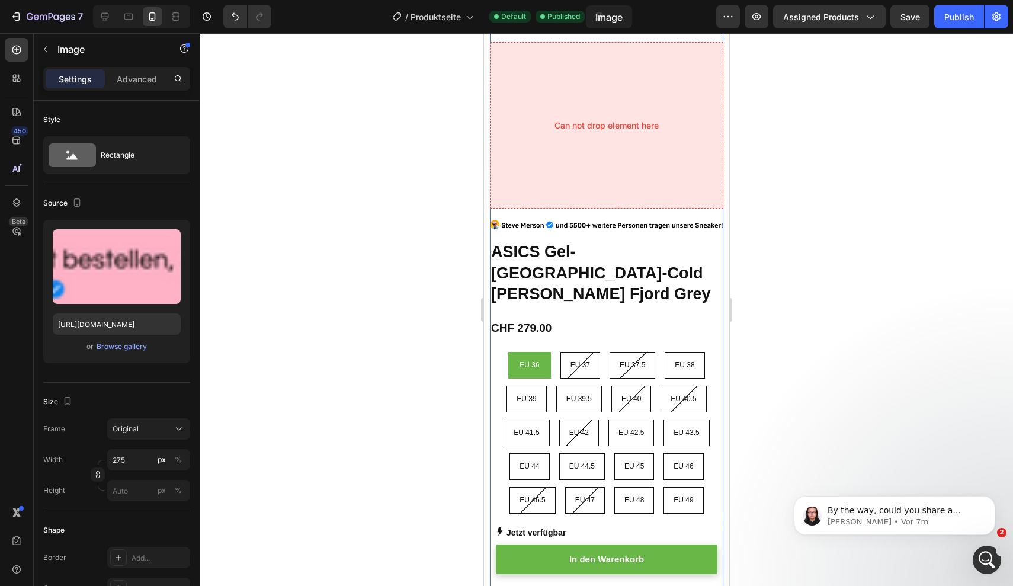
scroll to position [0, 0]
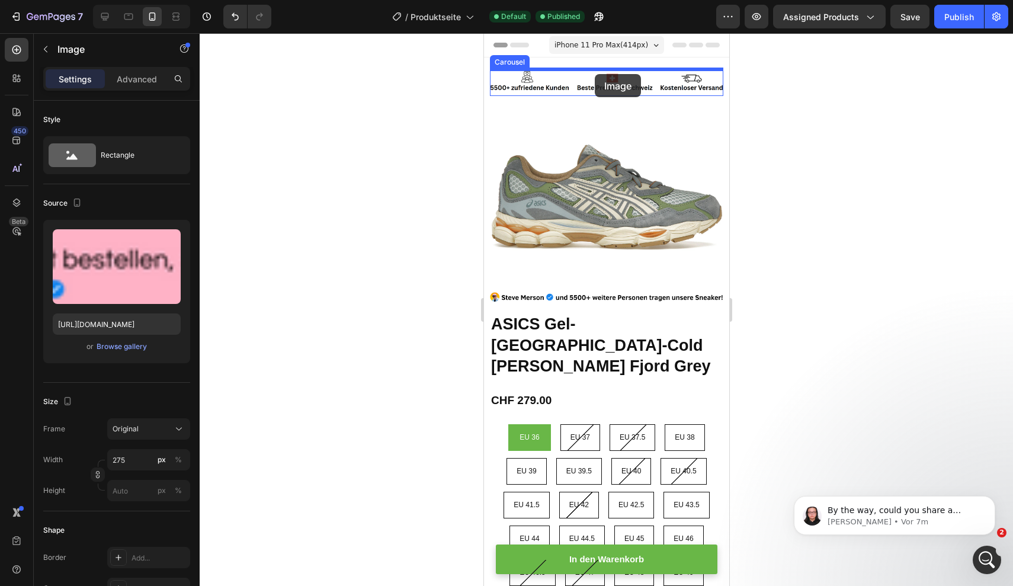
drag, startPoint x: 586, startPoint y: 525, endPoint x: 594, endPoint y: 74, distance: 451.4
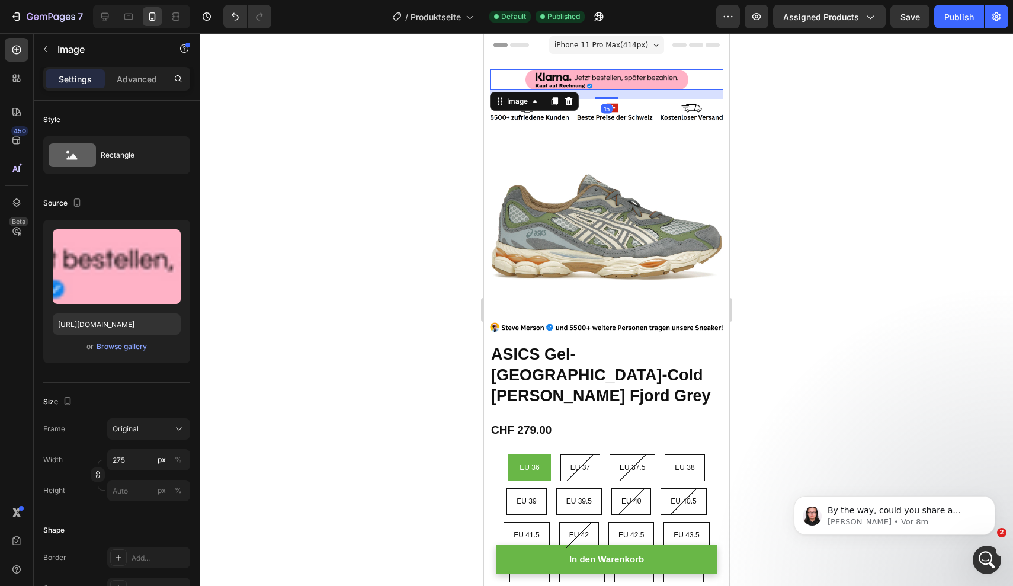
click at [865, 148] on div at bounding box center [606, 309] width 813 height 553
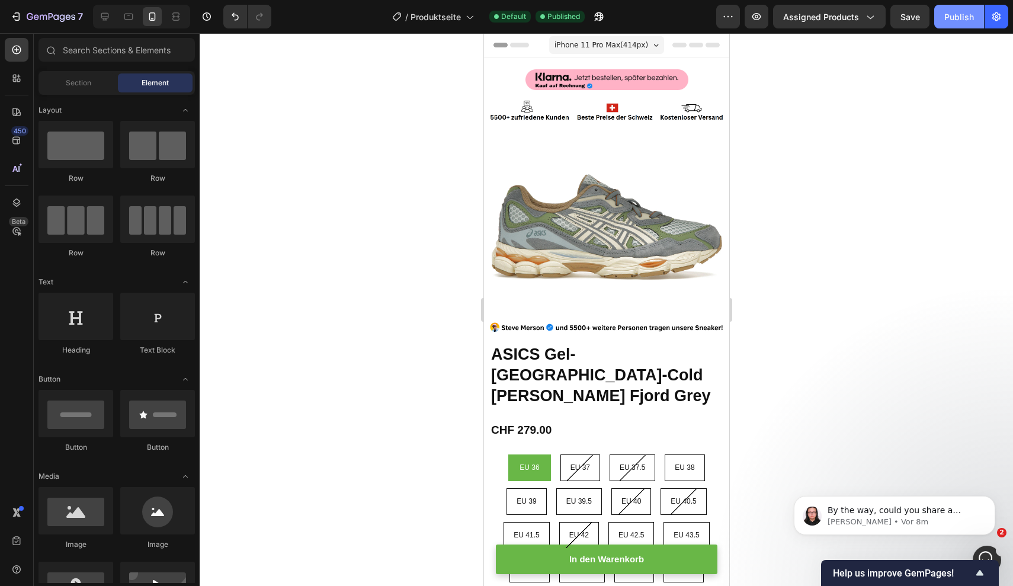
click at [946, 12] on div "Publish" at bounding box center [959, 17] width 30 height 12
click at [615, 83] on img at bounding box center [606, 79] width 163 height 21
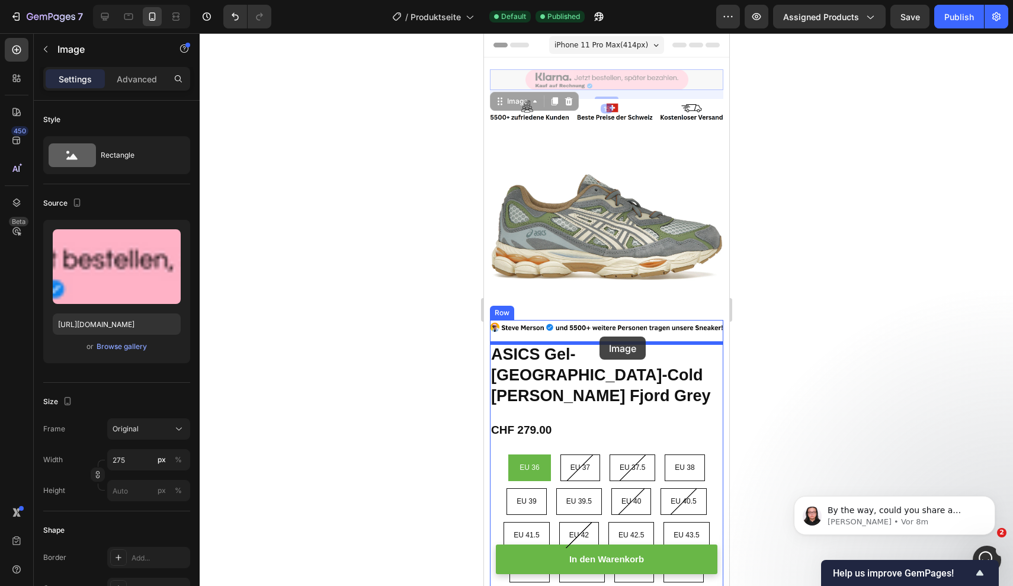
drag, startPoint x: 624, startPoint y: 82, endPoint x: 599, endPoint y: 336, distance: 255.3
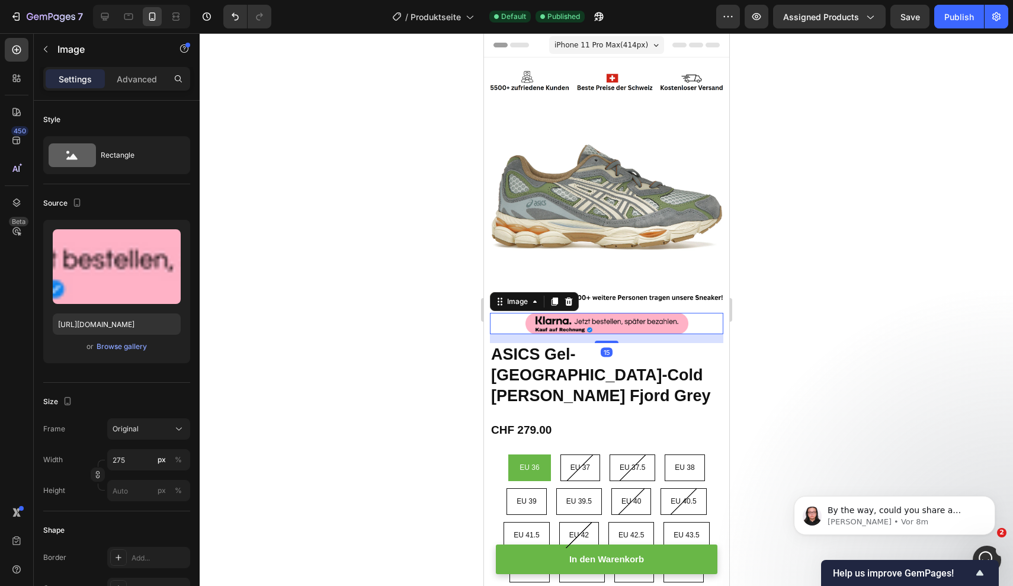
click at [850, 329] on div at bounding box center [606, 309] width 813 height 553
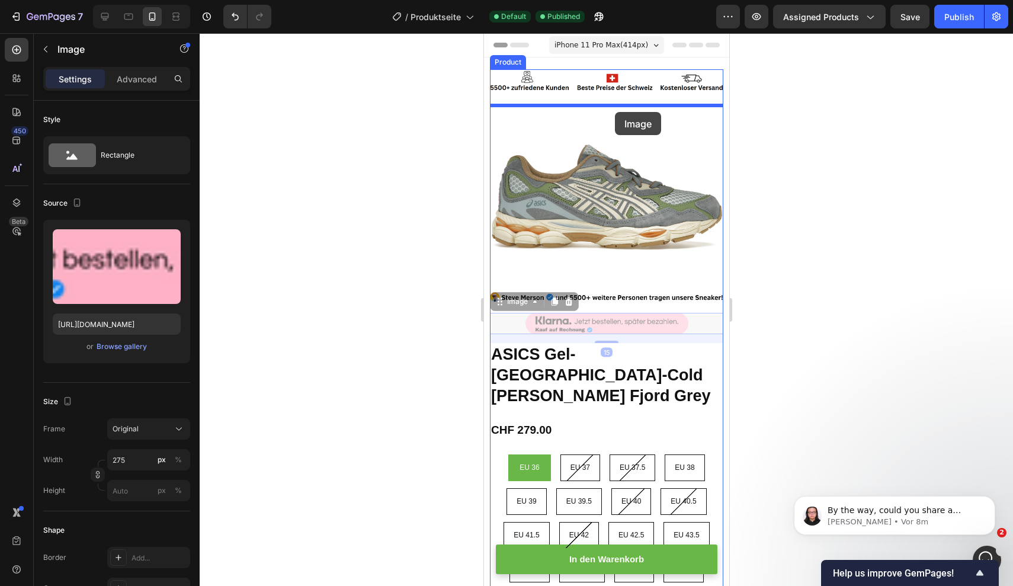
drag, startPoint x: 621, startPoint y: 328, endPoint x: 614, endPoint y: 112, distance: 215.7
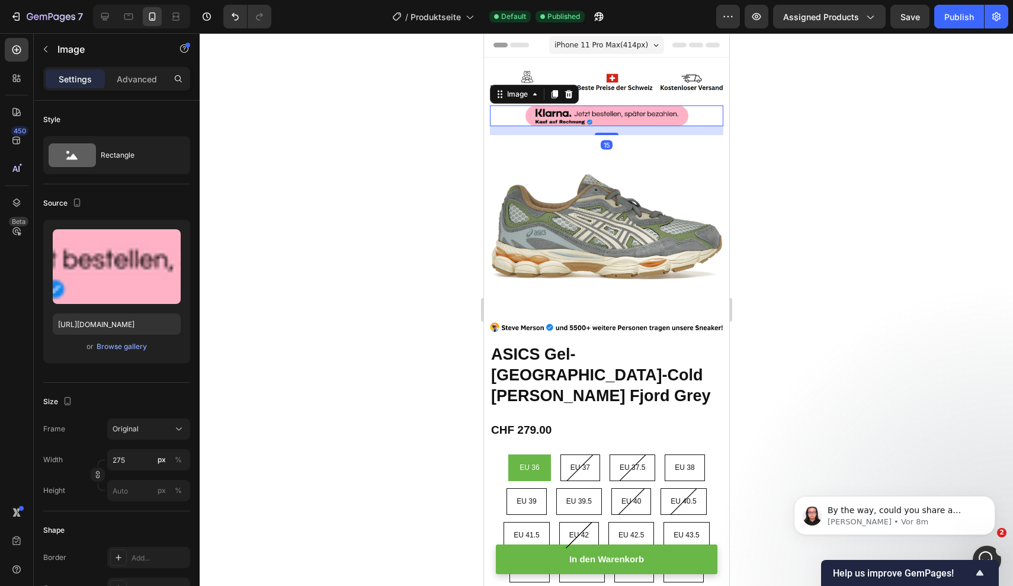
click at [929, 148] on div at bounding box center [606, 309] width 813 height 553
click at [659, 118] on img at bounding box center [606, 115] width 163 height 21
click at [928, 160] on div at bounding box center [606, 309] width 813 height 553
click at [668, 117] on img at bounding box center [606, 115] width 163 height 21
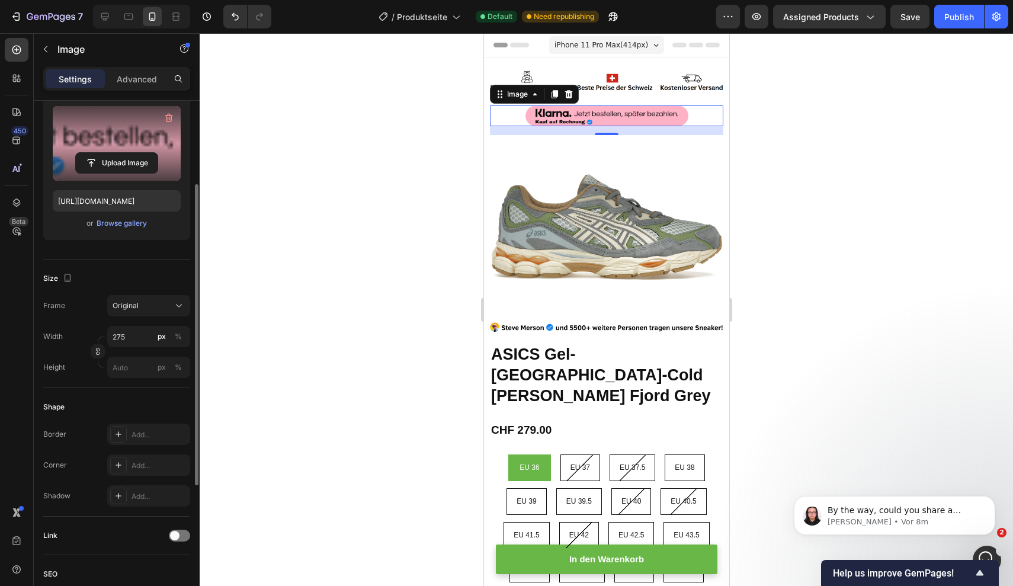
scroll to position [137, 0]
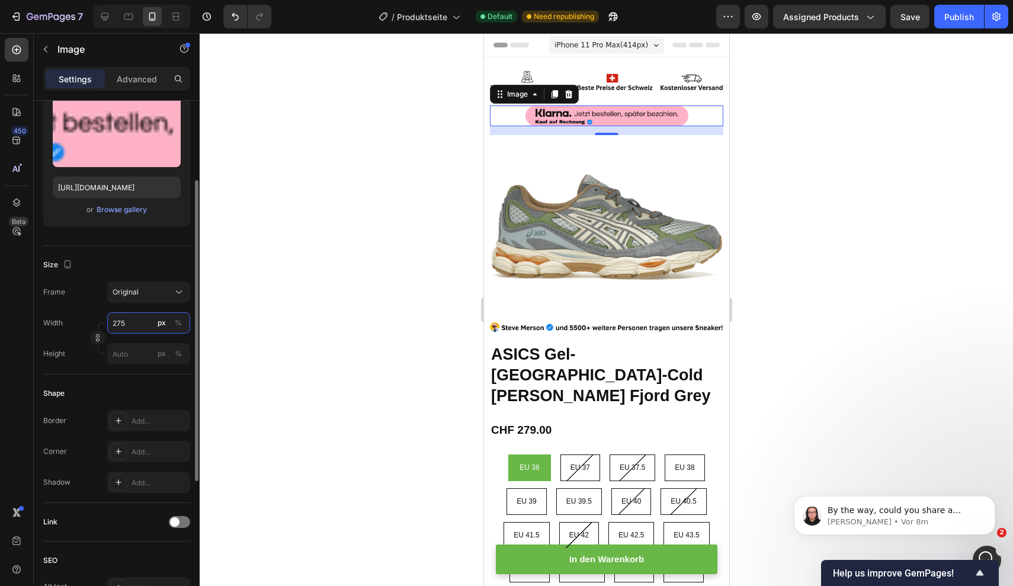
click at [121, 329] on input "275" at bounding box center [148, 322] width 83 height 21
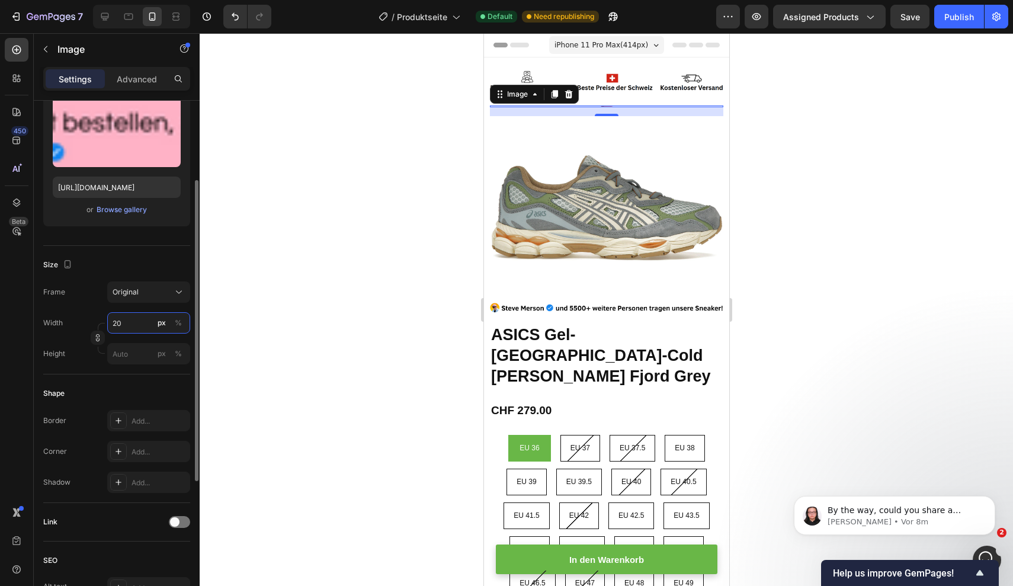
type input "2"
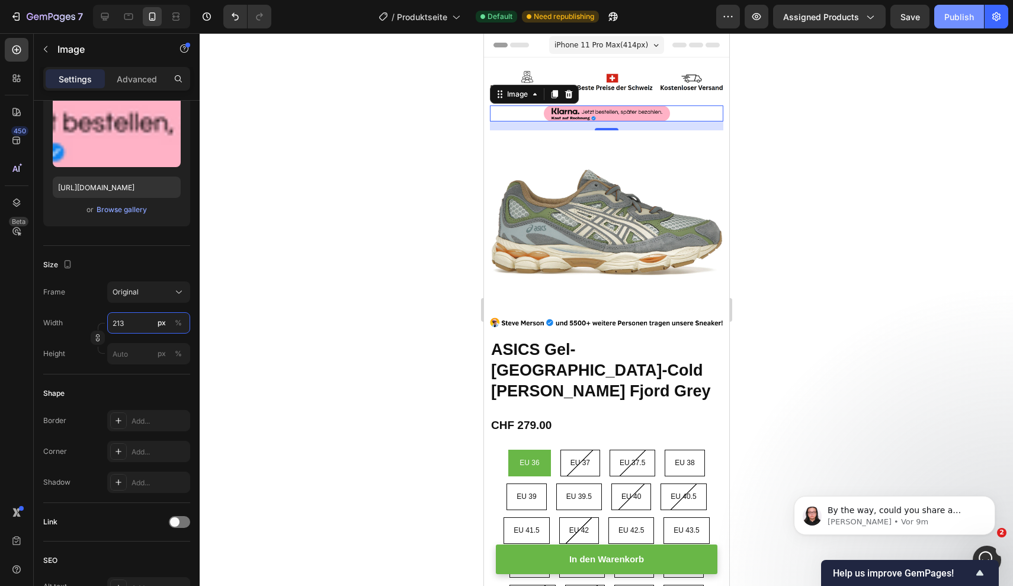
type input "213"
click at [944, 17] on button "Publish" at bounding box center [959, 17] width 50 height 24
click at [776, 153] on div at bounding box center [606, 309] width 813 height 553
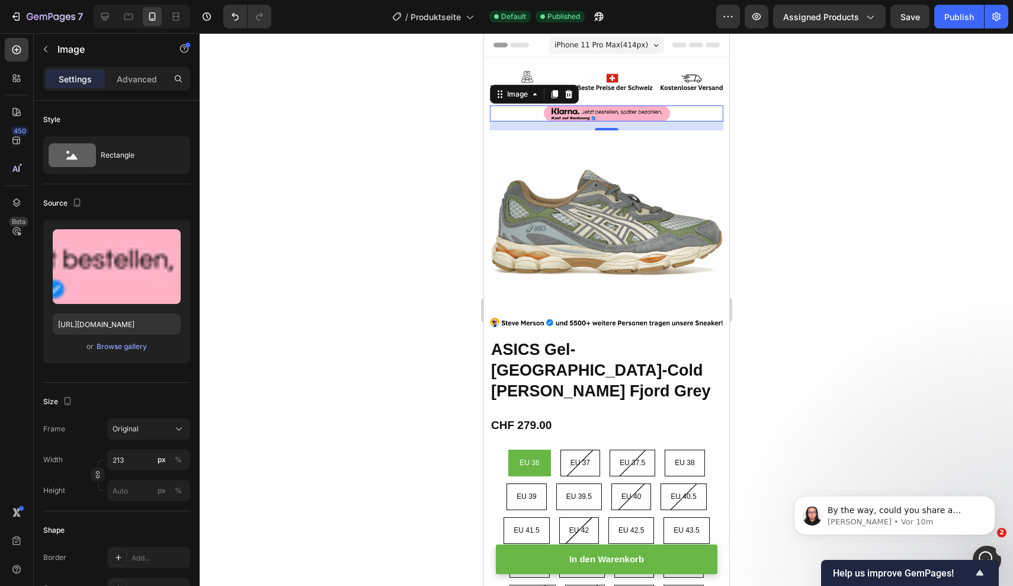
click at [639, 114] on img at bounding box center [606, 113] width 126 height 16
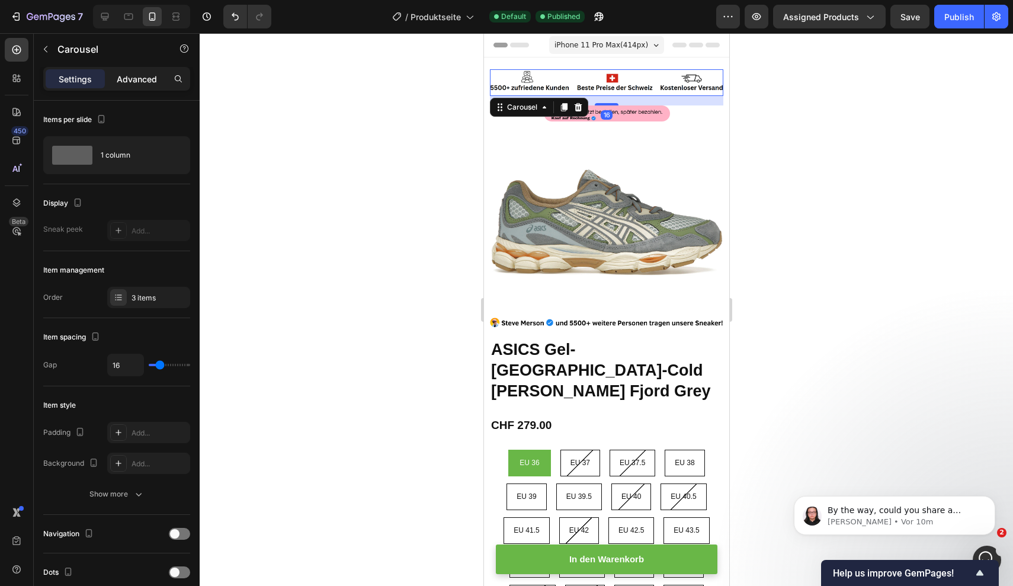
click at [138, 82] on p "Advanced" at bounding box center [137, 79] width 40 height 12
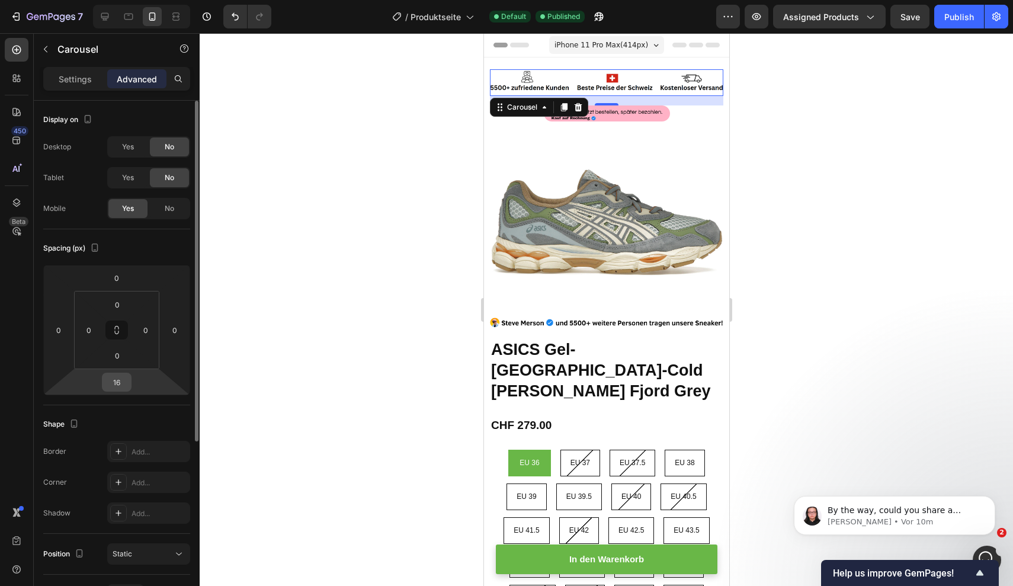
click at [120, 380] on input "16" at bounding box center [117, 382] width 24 height 18
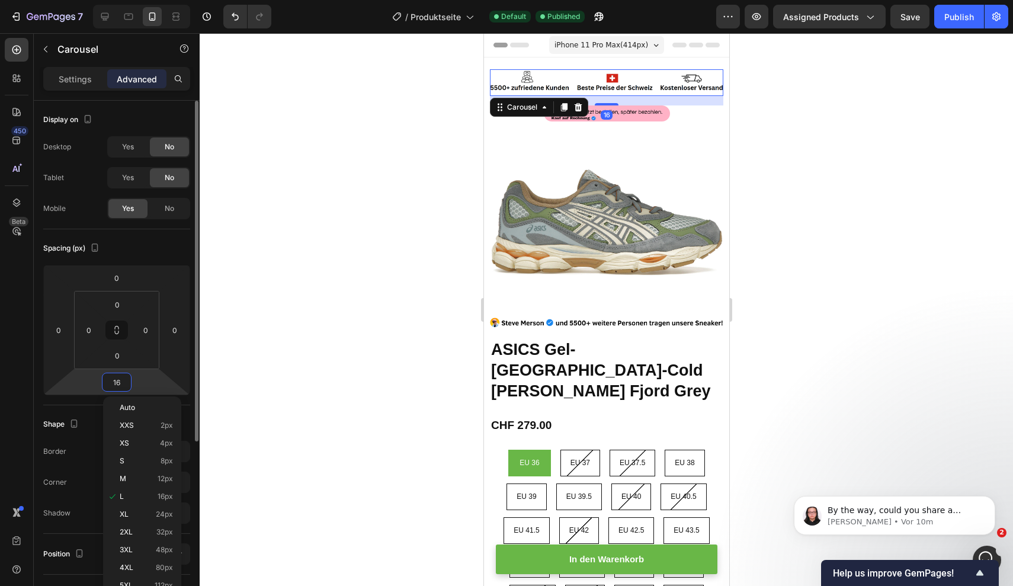
type input "0"
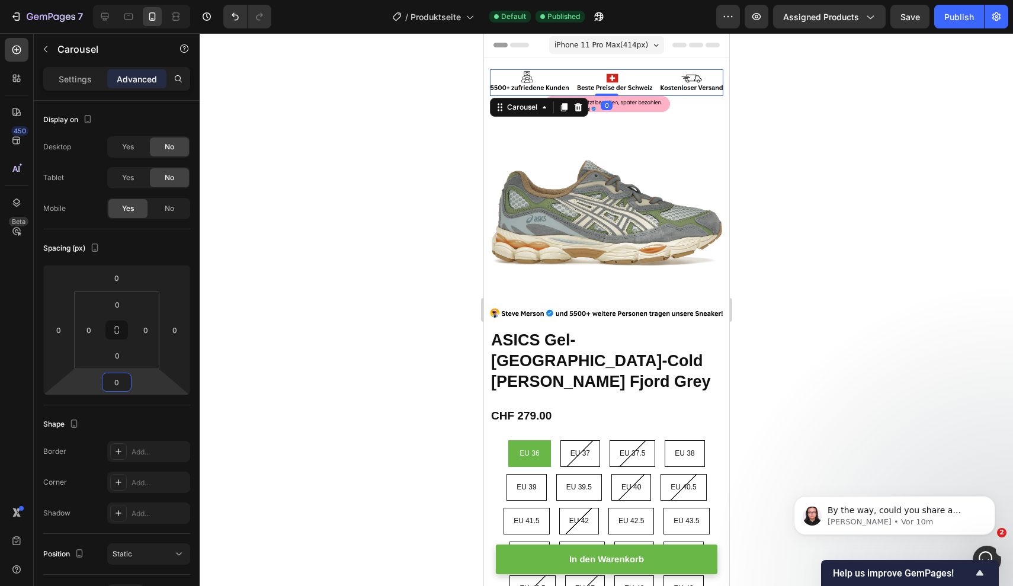
click at [849, 227] on div at bounding box center [606, 309] width 813 height 553
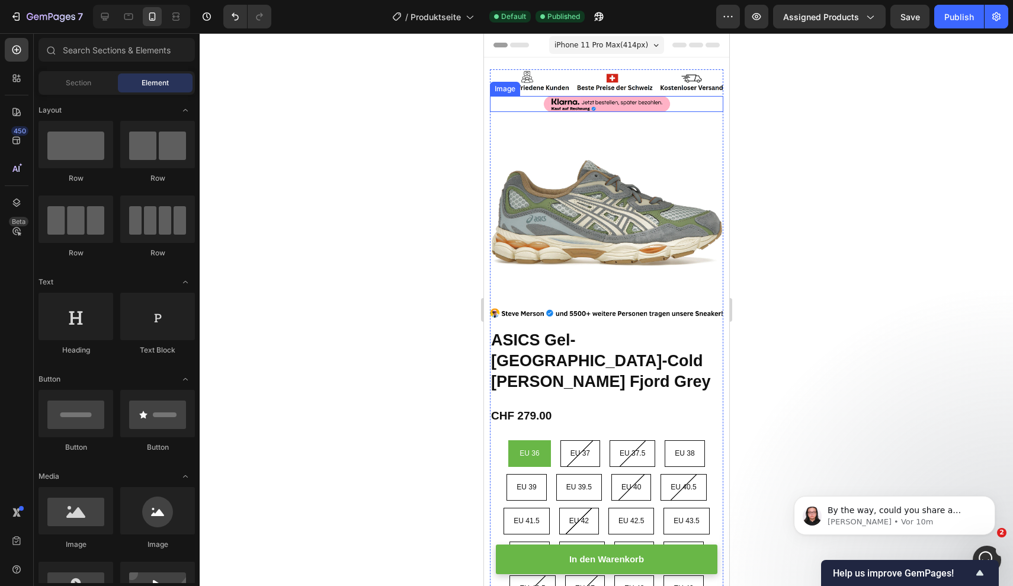
click at [655, 102] on img at bounding box center [606, 104] width 126 height 16
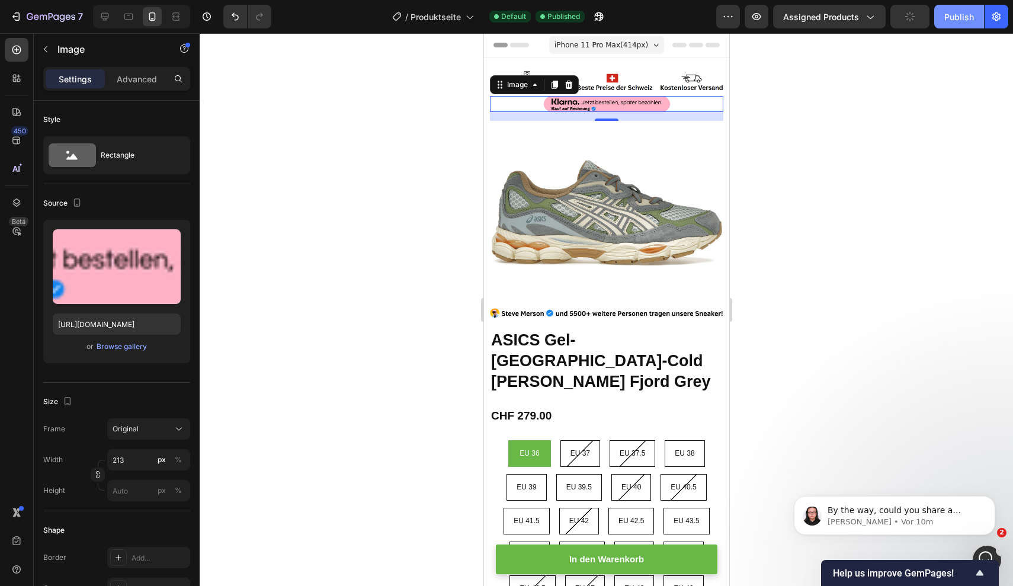
click at [951, 21] on div "Publish" at bounding box center [959, 17] width 30 height 12
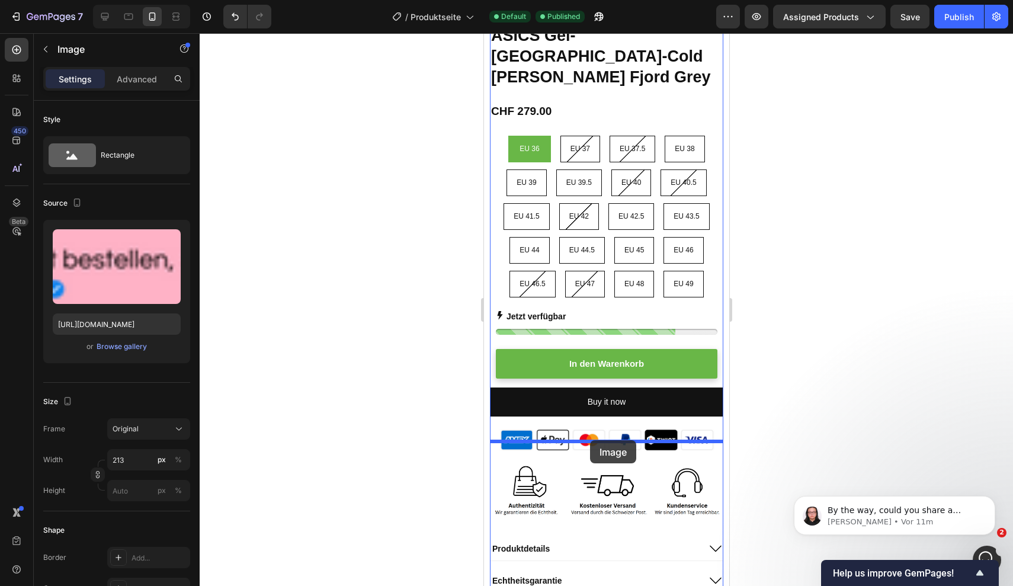
scroll to position [328, 0]
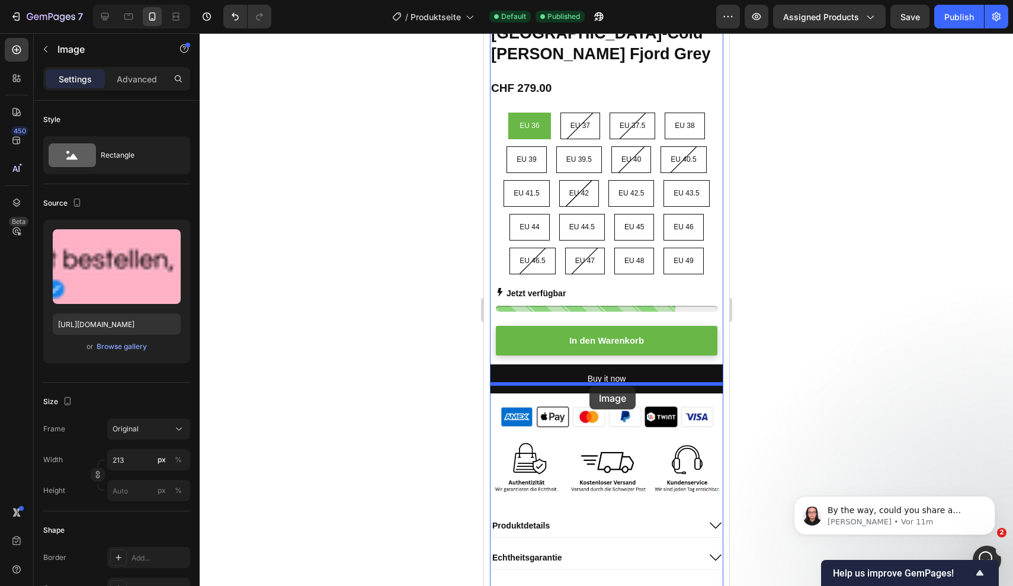
drag, startPoint x: 656, startPoint y: 105, endPoint x: 589, endPoint y: 386, distance: 288.6
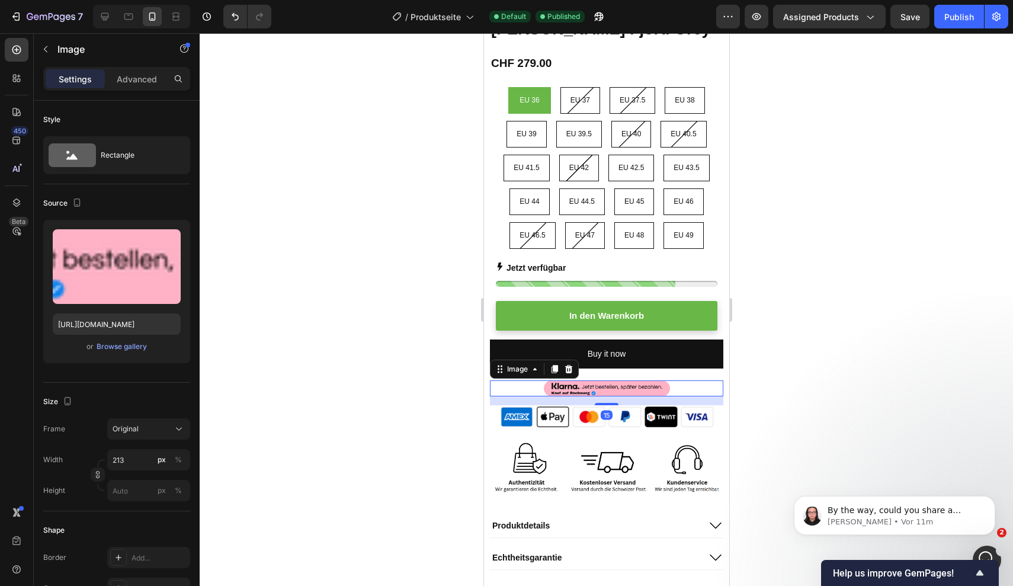
click at [805, 334] on div at bounding box center [606, 309] width 813 height 553
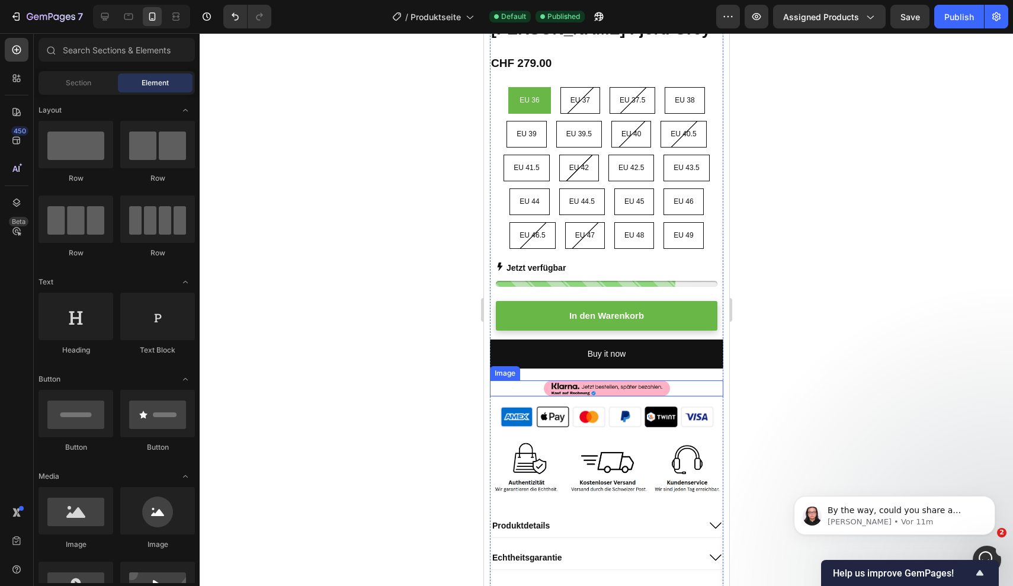
click at [624, 380] on img at bounding box center [606, 388] width 126 height 16
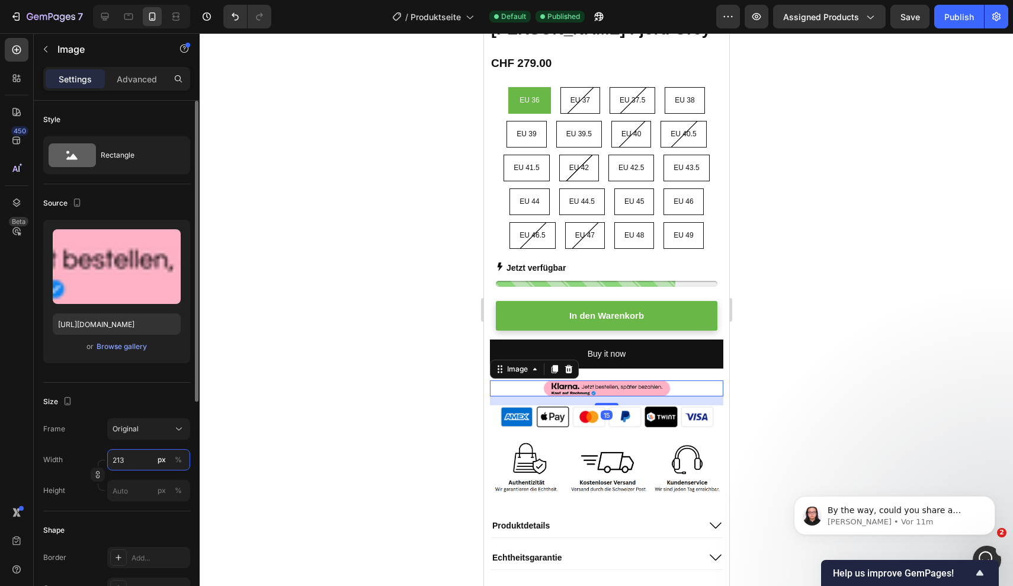
click at [127, 456] on input "213" at bounding box center [148, 459] width 83 height 21
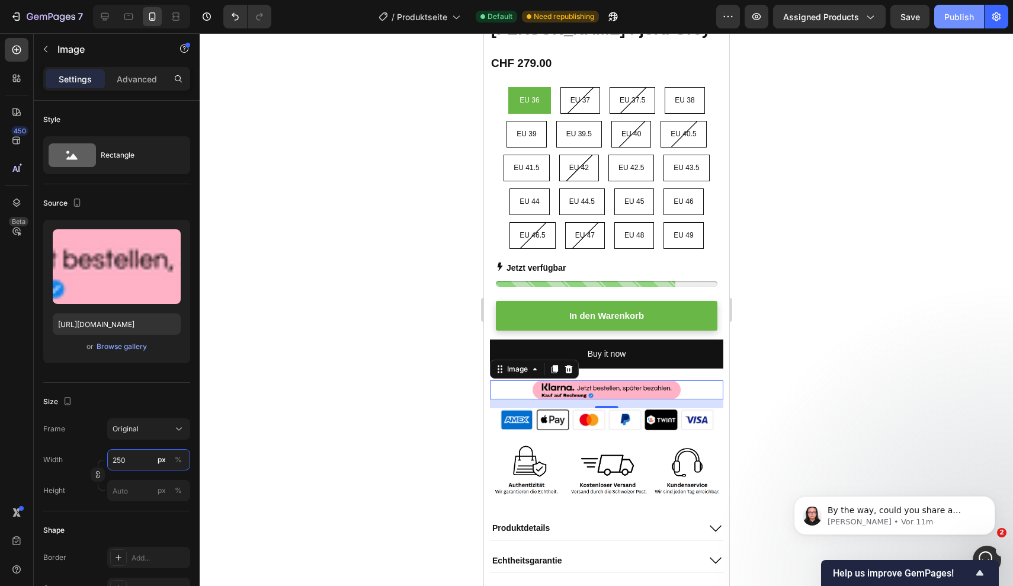
type input "250"
click at [950, 25] on button "Publish" at bounding box center [959, 17] width 50 height 24
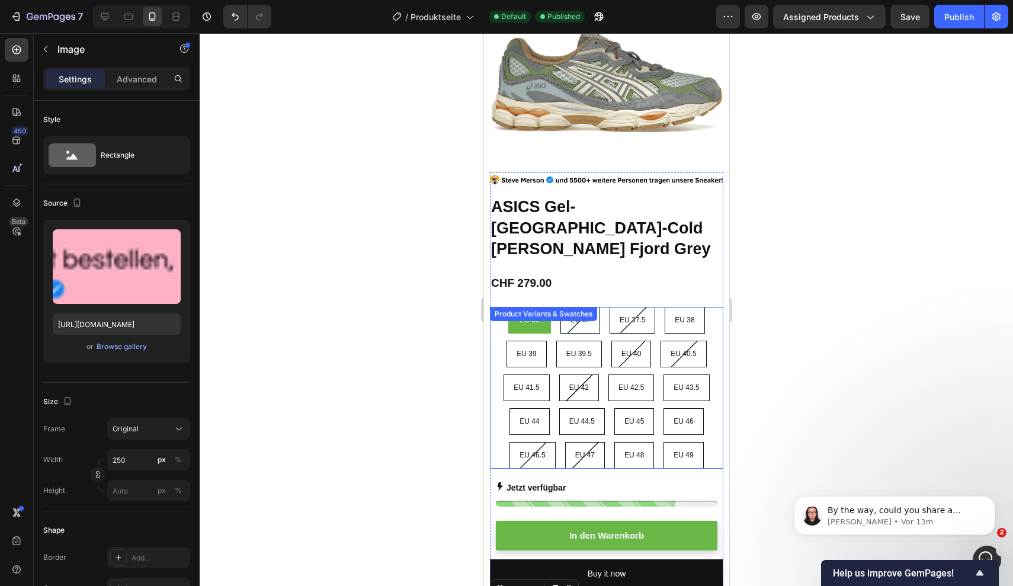
scroll to position [78, 0]
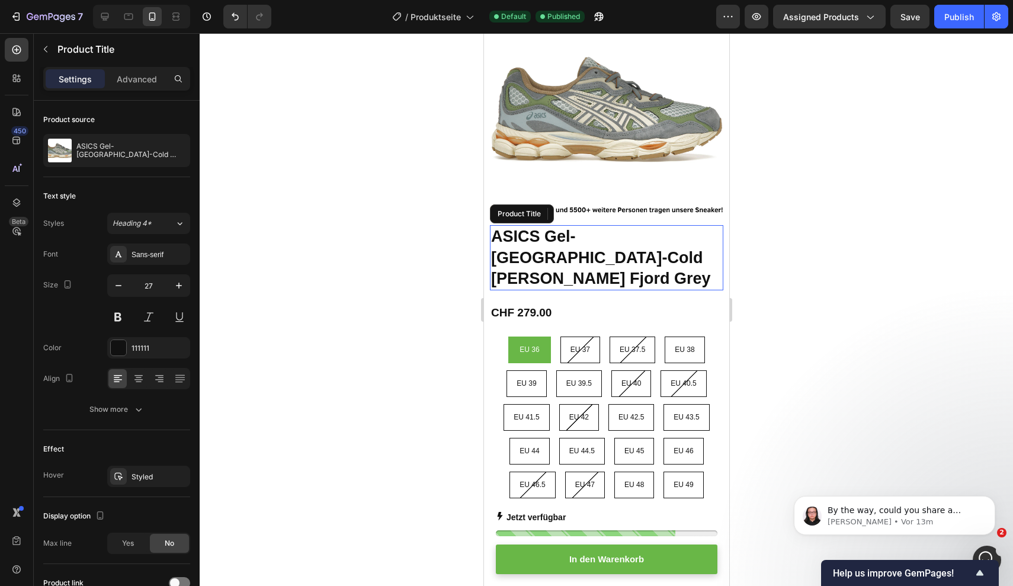
click at [595, 243] on h1 "ASICS Gel-[GEOGRAPHIC_DATA]-Cold [PERSON_NAME] Fjord Grey" at bounding box center [605, 257] width 233 height 65
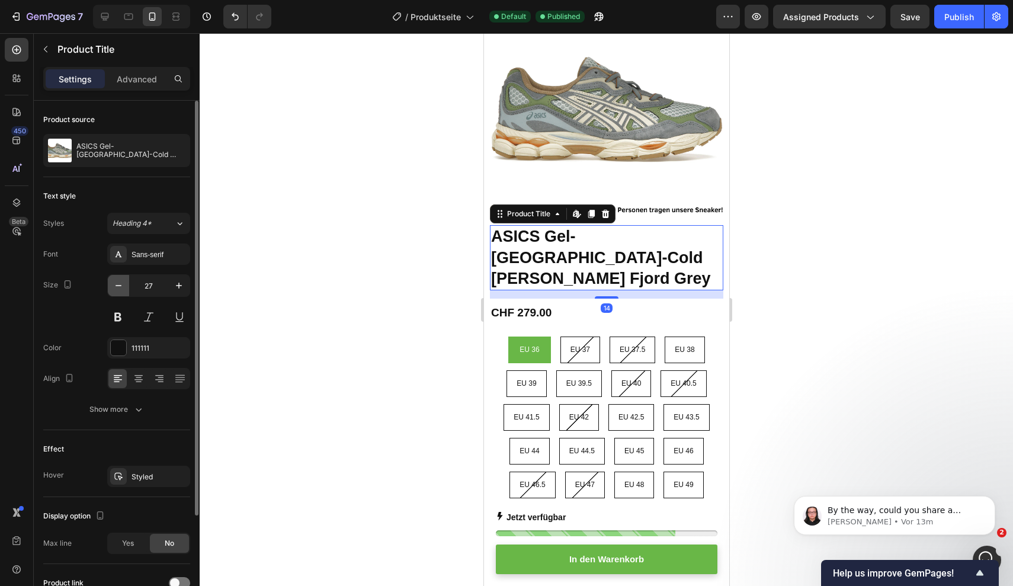
click at [113, 285] on icon "button" at bounding box center [119, 286] width 12 height 12
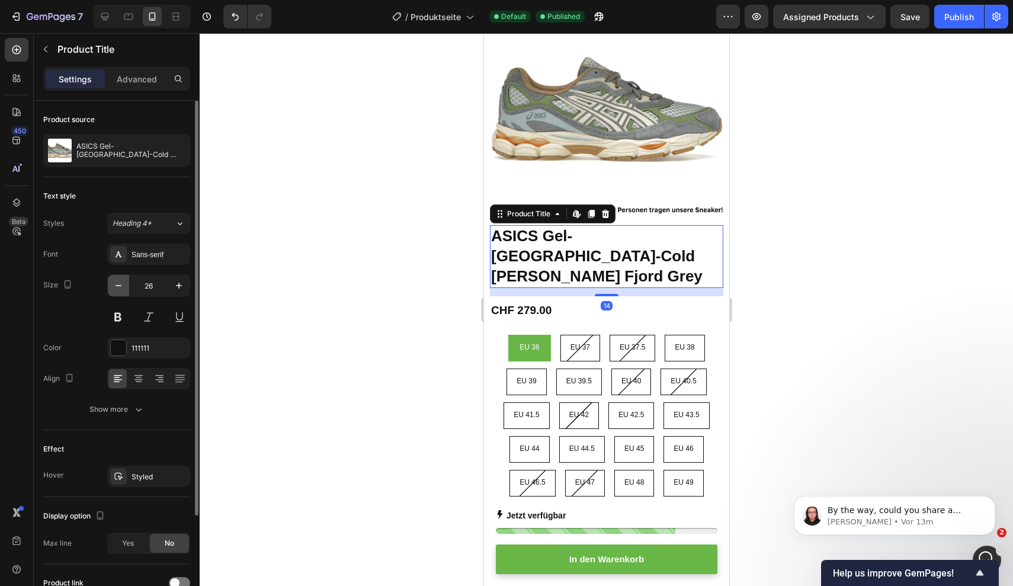
click at [113, 285] on icon "button" at bounding box center [119, 286] width 12 height 12
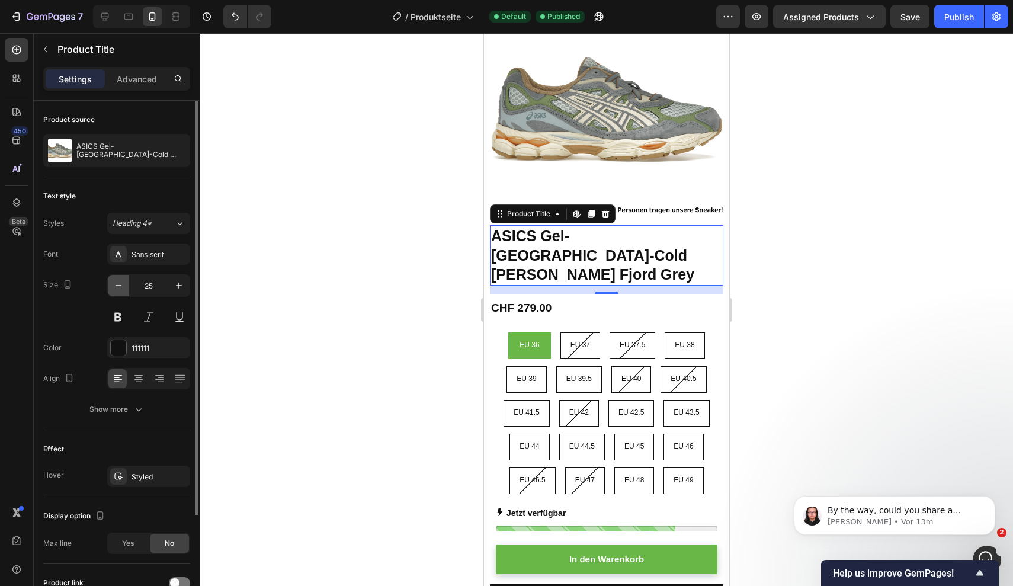
click at [113, 285] on icon "button" at bounding box center [119, 286] width 12 height 12
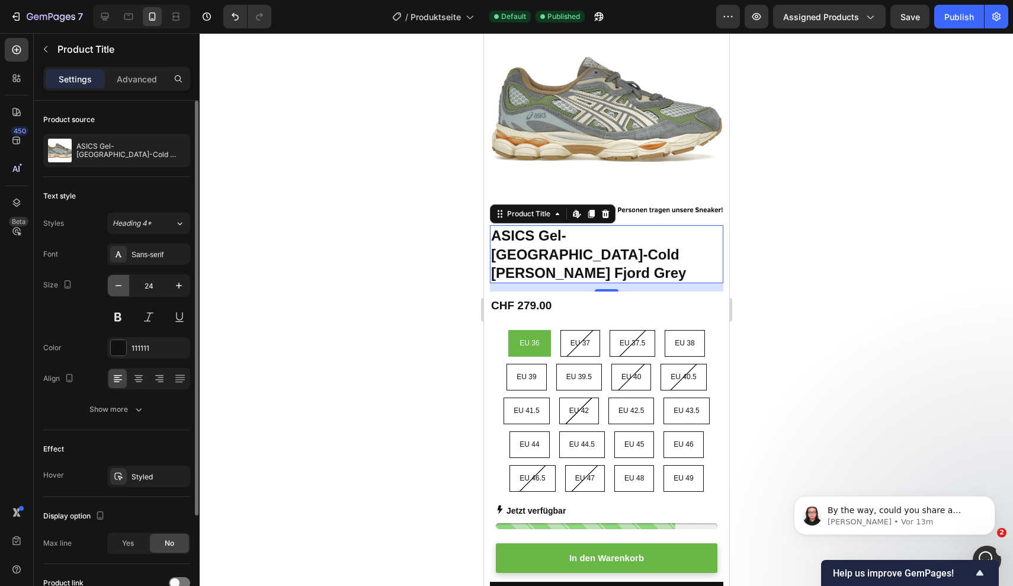
click at [113, 285] on icon "button" at bounding box center [119, 286] width 12 height 12
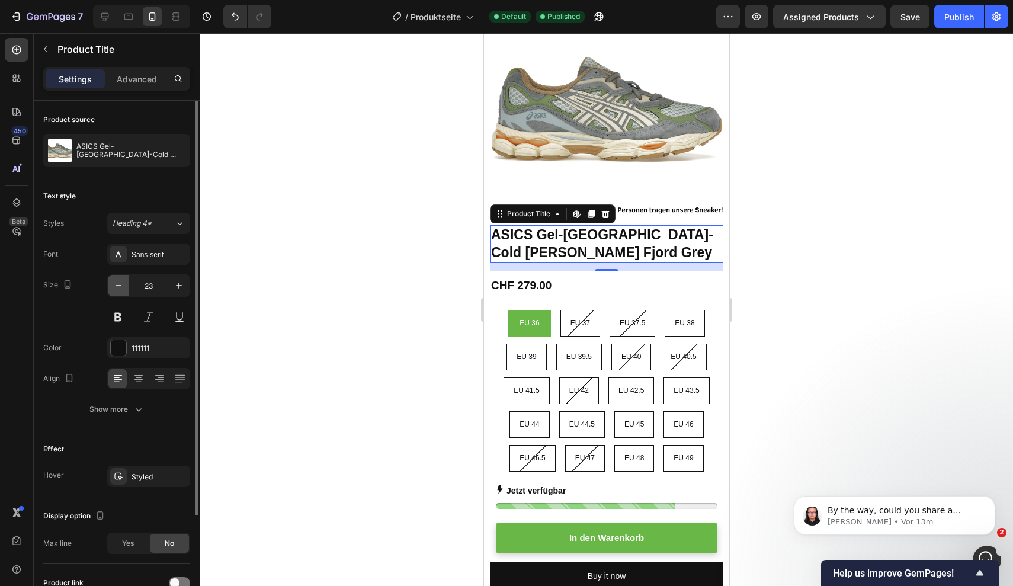
click at [113, 285] on icon "button" at bounding box center [119, 286] width 12 height 12
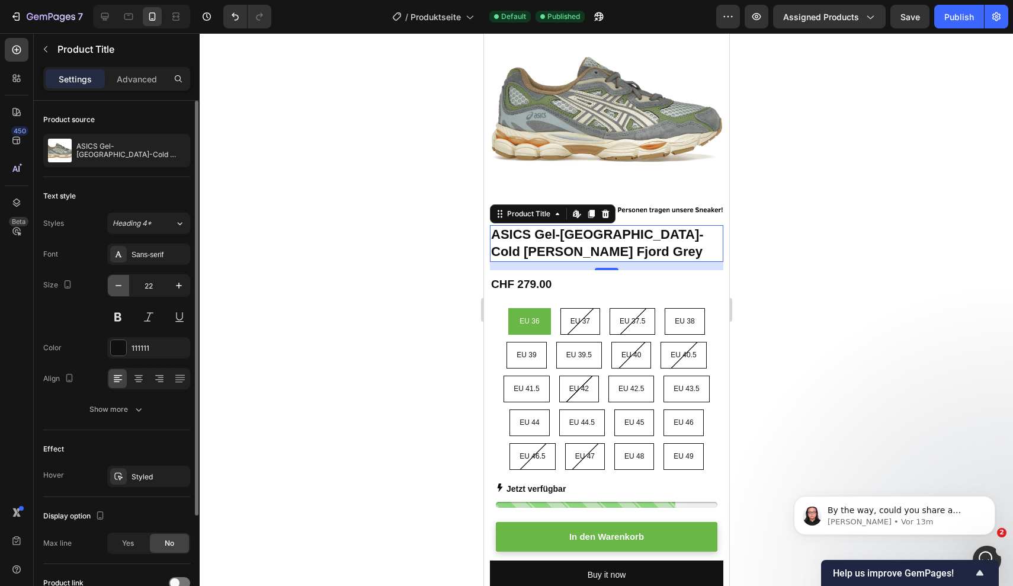
click at [113, 285] on icon "button" at bounding box center [119, 286] width 12 height 12
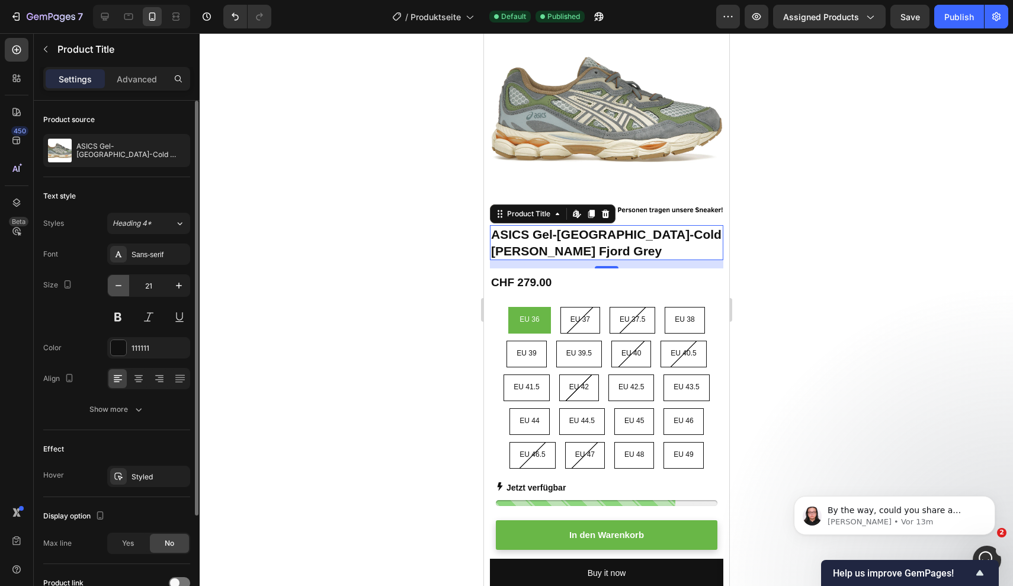
click at [113, 285] on icon "button" at bounding box center [119, 286] width 12 height 12
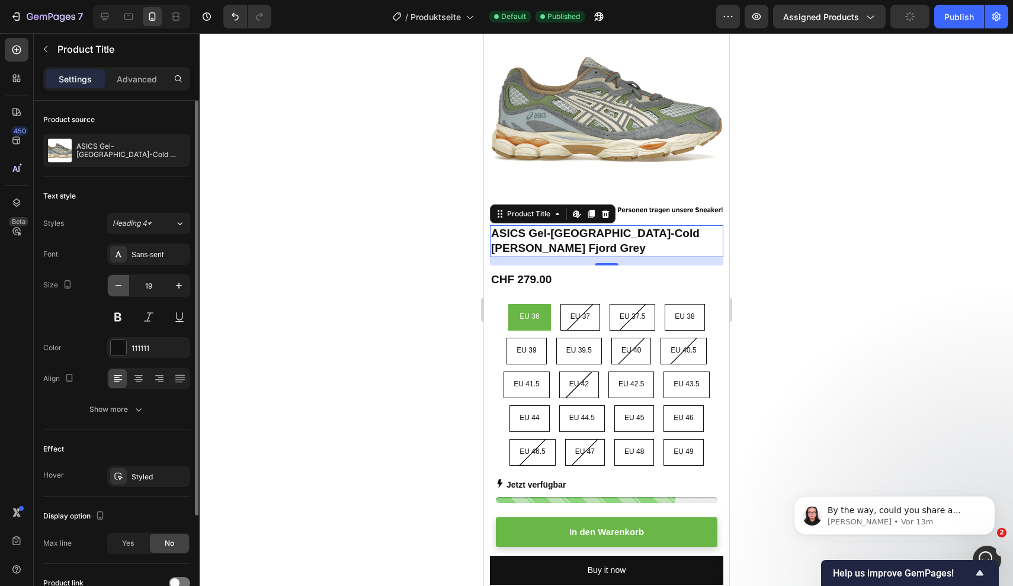
click at [116, 285] on icon "button" at bounding box center [118, 285] width 6 height 1
type input "18"
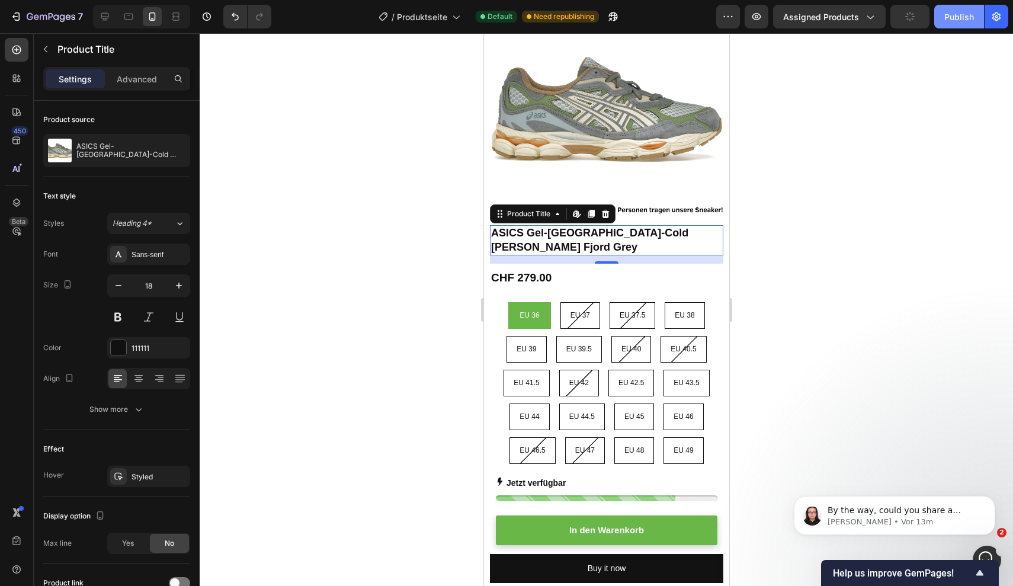
click at [952, 16] on div "Publish" at bounding box center [959, 17] width 30 height 12
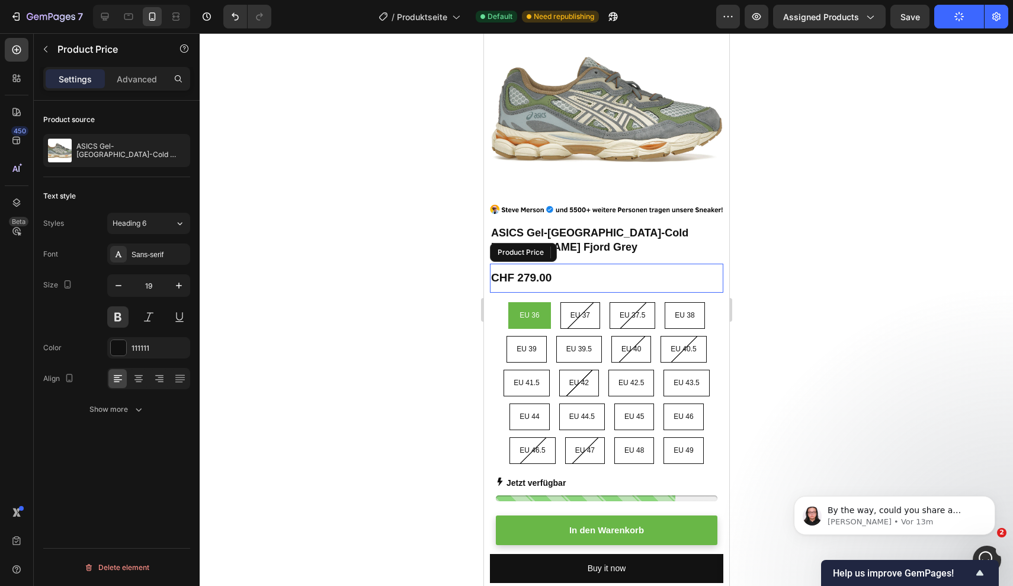
click at [528, 269] on div "CHF 279.00" at bounding box center [605, 277] width 233 height 17
click at [112, 318] on button at bounding box center [117, 316] width 21 height 21
click at [114, 318] on button at bounding box center [117, 316] width 21 height 21
click at [123, 283] on icon "button" at bounding box center [119, 286] width 12 height 12
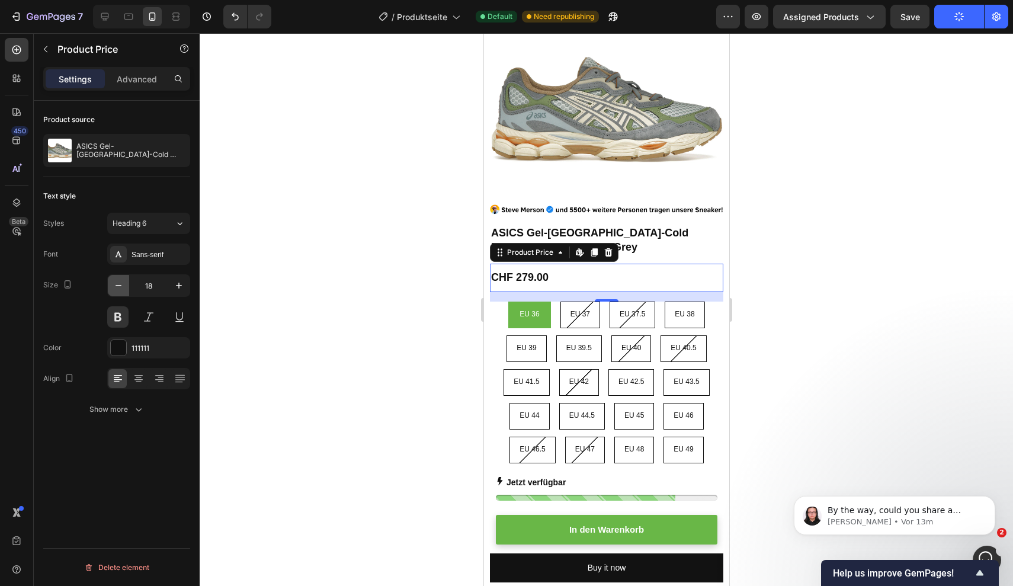
click at [123, 283] on icon "button" at bounding box center [119, 286] width 12 height 12
type input "17"
click at [965, 13] on button "Publish" at bounding box center [959, 17] width 50 height 24
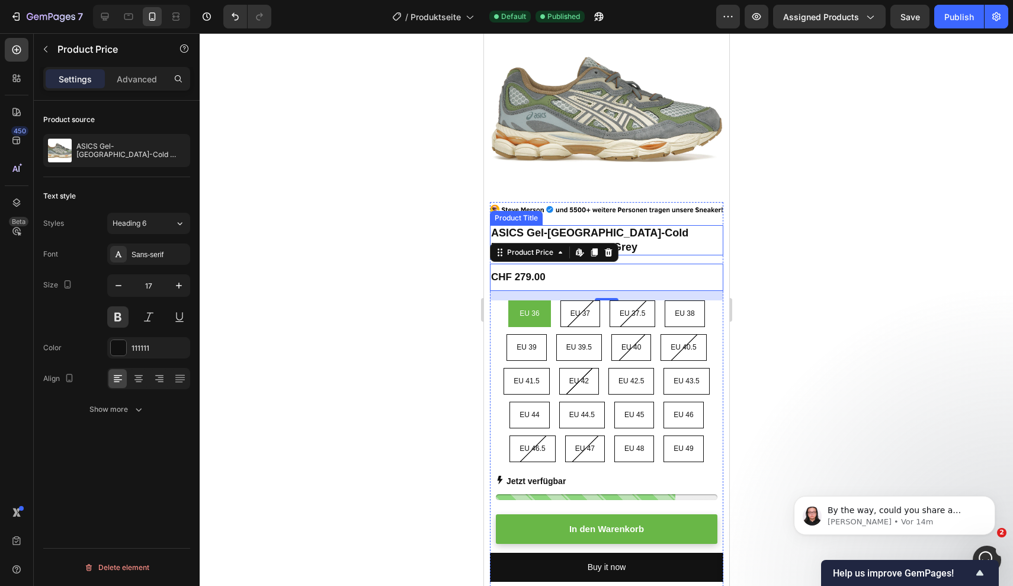
click at [678, 230] on h1 "ASICS Gel-[GEOGRAPHIC_DATA]-Cold [PERSON_NAME] Fjord Grey" at bounding box center [605, 240] width 233 height 30
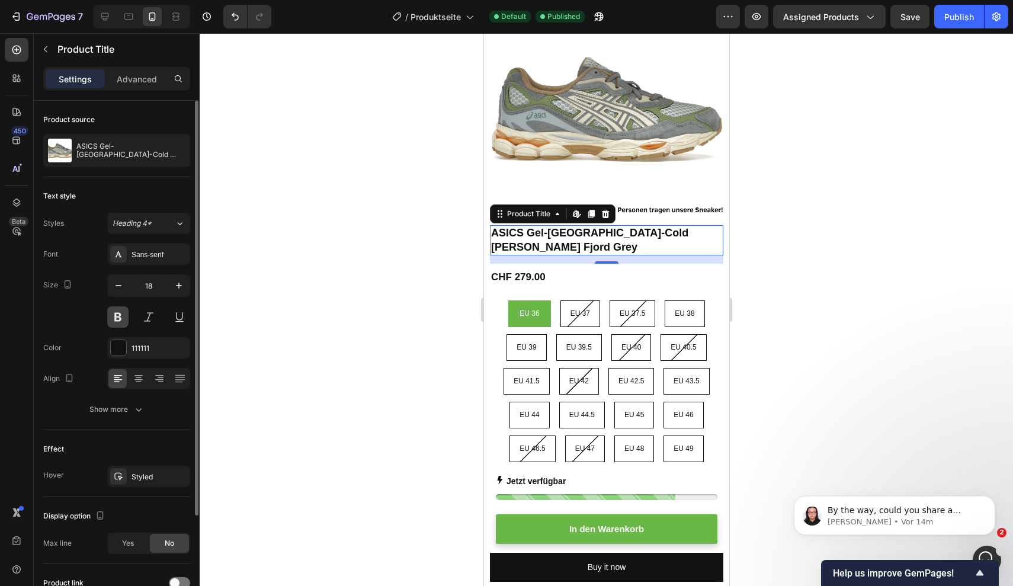
click at [120, 316] on button at bounding box center [117, 316] width 21 height 21
click at [179, 285] on icon "button" at bounding box center [179, 286] width 12 height 12
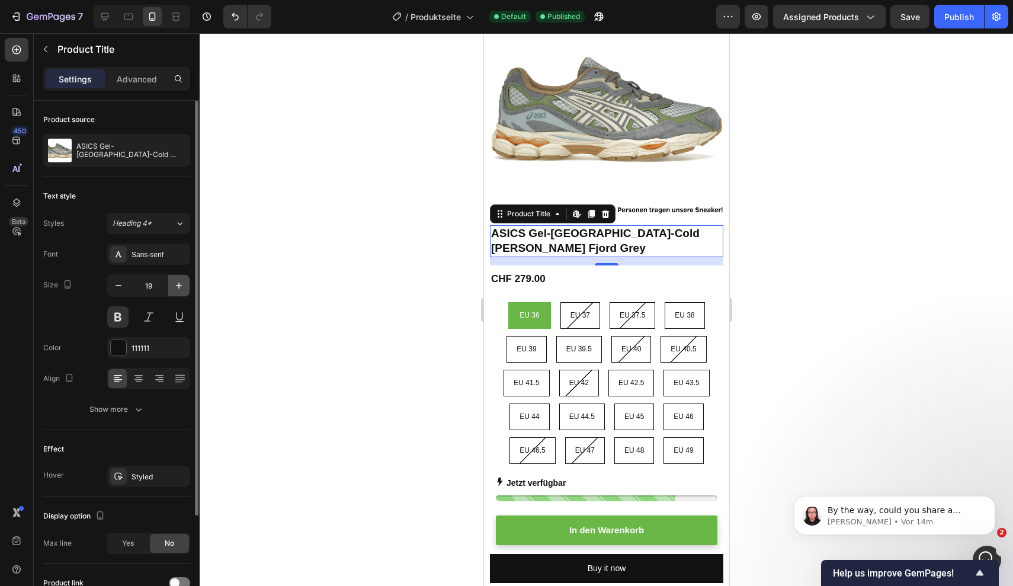
click at [179, 285] on icon "button" at bounding box center [179, 286] width 12 height 12
type input "20"
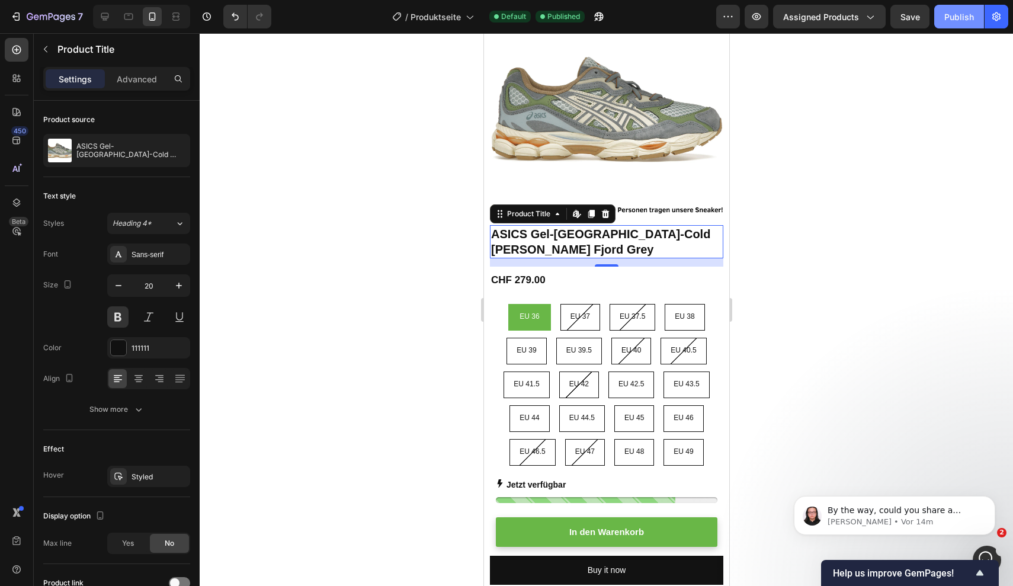
click at [945, 17] on div "Publish" at bounding box center [959, 17] width 30 height 12
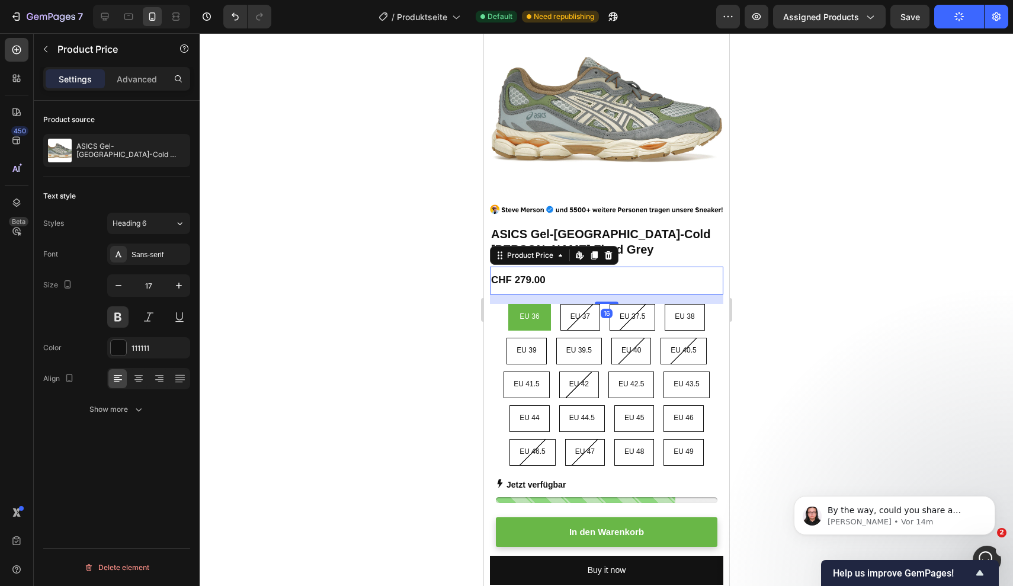
click at [532, 272] on div "CHF 279.00" at bounding box center [605, 279] width 233 height 15
click at [176, 287] on icon "button" at bounding box center [179, 286] width 12 height 12
type input "18"
click at [958, 24] on button "Publish" at bounding box center [959, 17] width 50 height 24
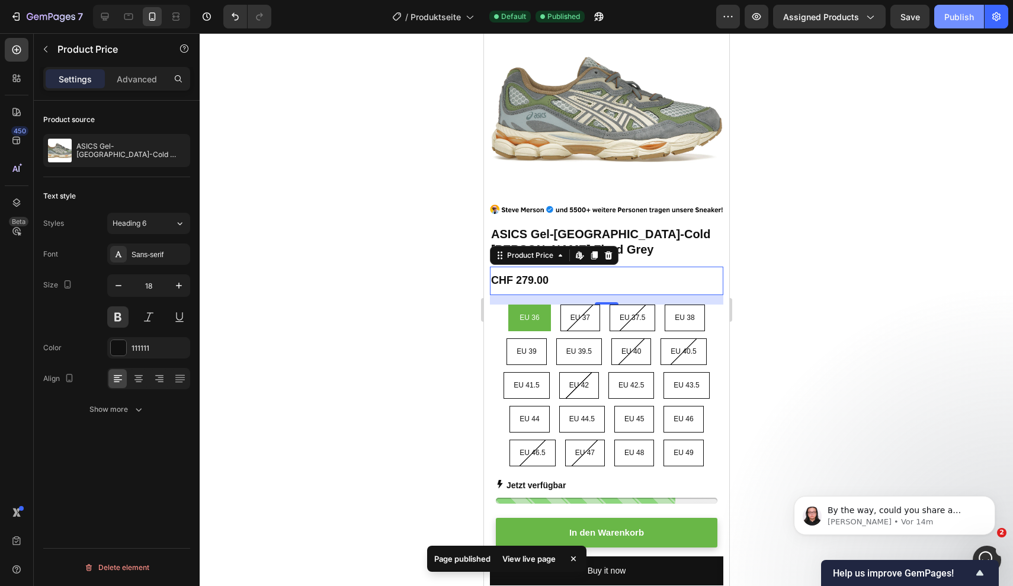
click at [958, 24] on button "Publish" at bounding box center [959, 17] width 50 height 24
click at [870, 516] on p "By the way, could you share a screenshot of you feedback once you have submitte…" at bounding box center [903, 511] width 153 height 12
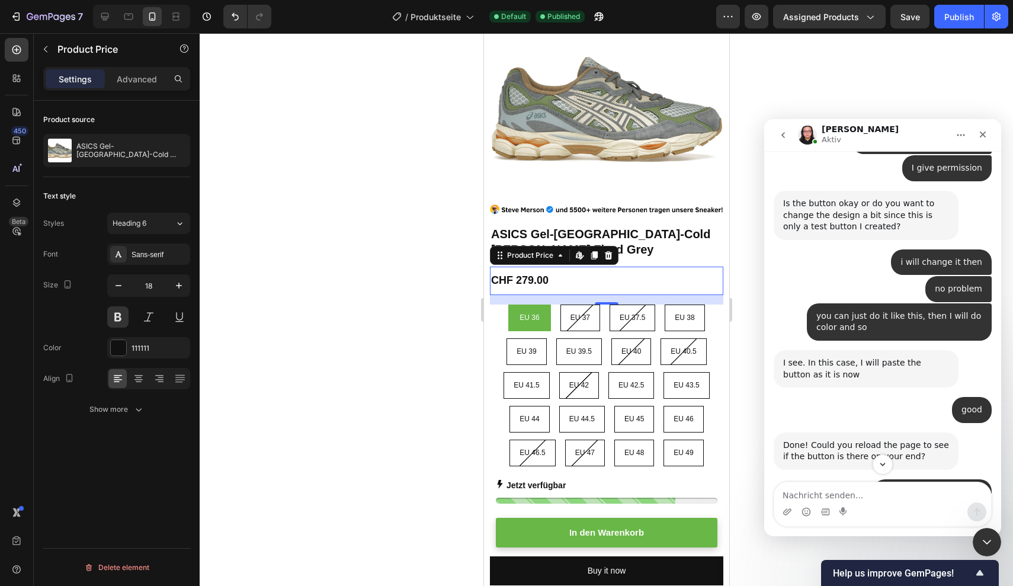
scroll to position [5548, 0]
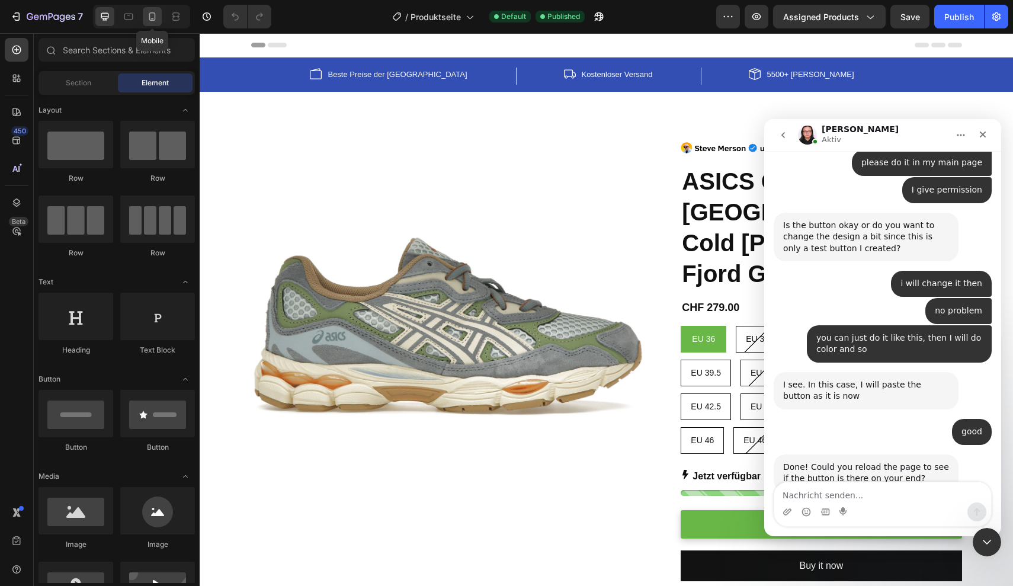
click at [149, 18] on icon at bounding box center [152, 16] width 7 height 8
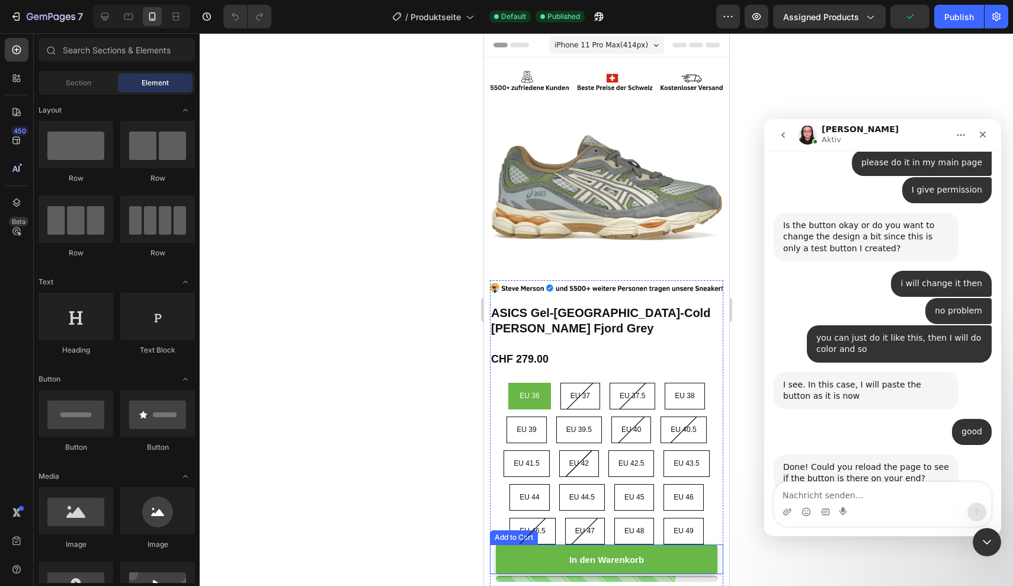
click at [672, 563] on button "In den Warenkorb" at bounding box center [606, 559] width 222 height 30
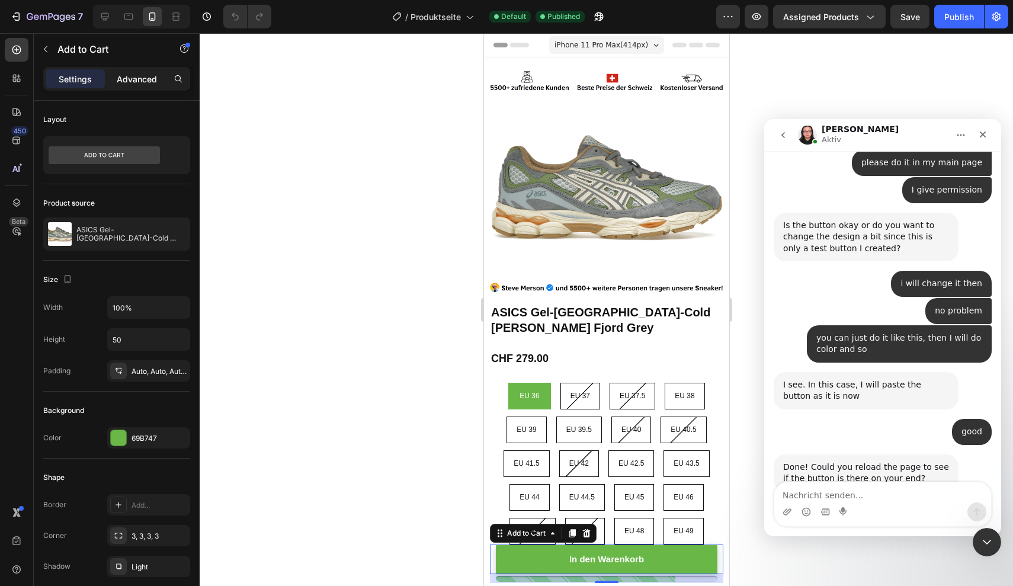
click at [131, 82] on p "Advanced" at bounding box center [137, 79] width 40 height 12
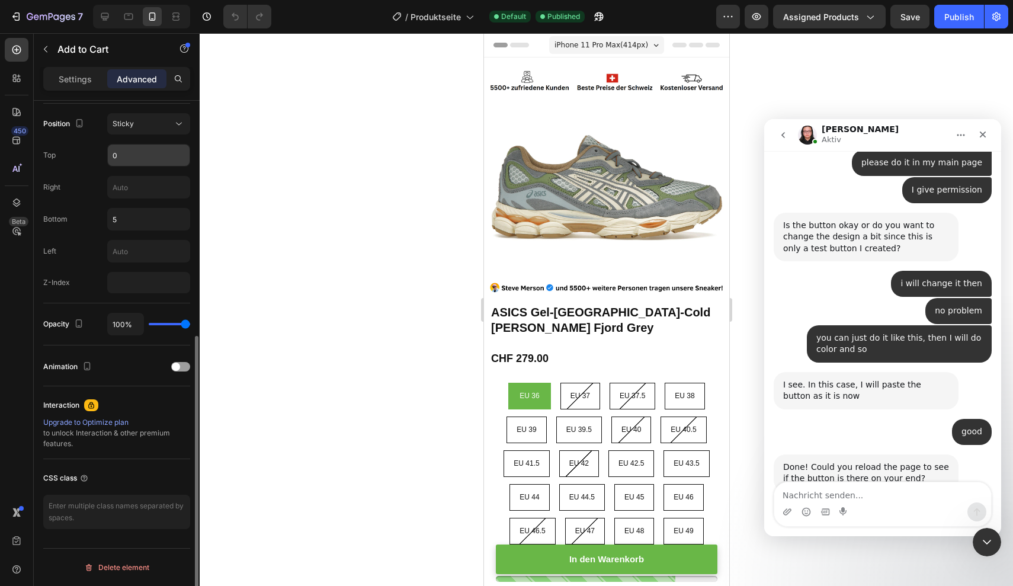
click at [130, 163] on input "0" at bounding box center [149, 155] width 82 height 21
click at [155, 172] on div "Position Sticky Top 5 Right Bottom 5 Left Z-Index" at bounding box center [116, 203] width 147 height 180
click at [133, 156] on input "5" at bounding box center [149, 155] width 82 height 21
type input "0"
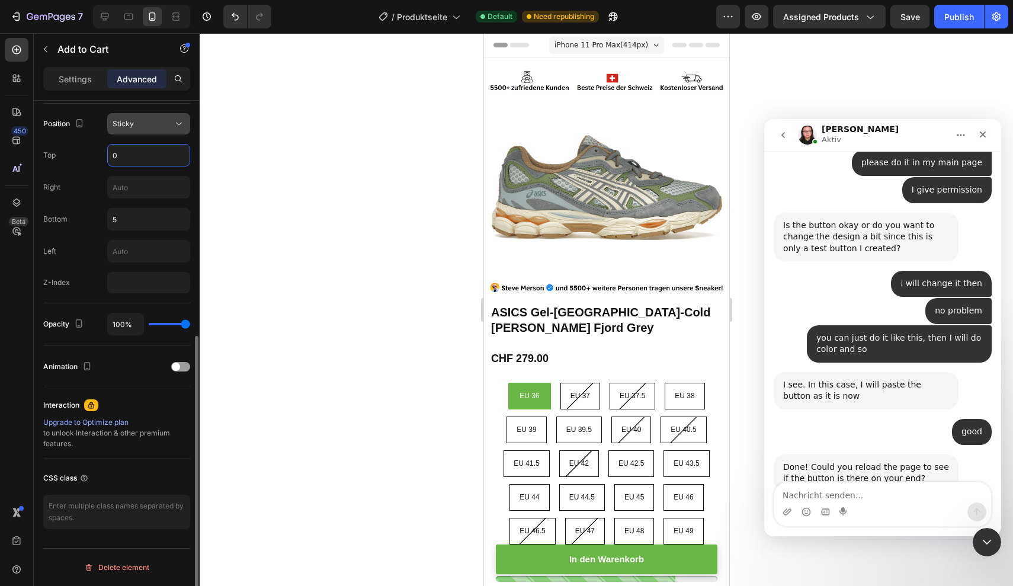
click at [163, 119] on div "Sticky" at bounding box center [143, 123] width 60 height 11
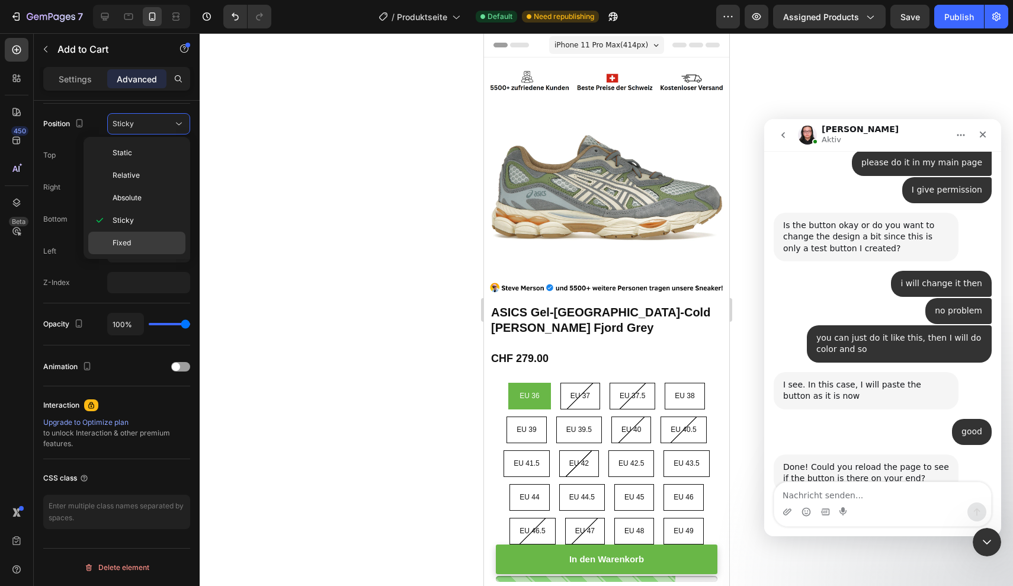
click at [137, 243] on p "Fixed" at bounding box center [147, 242] width 68 height 11
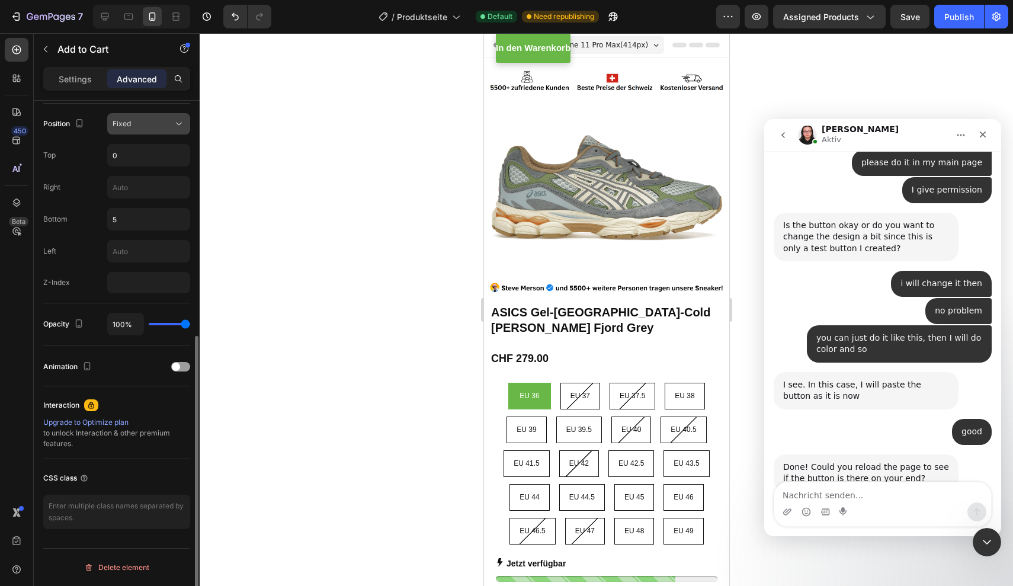
click at [151, 130] on button "Fixed" at bounding box center [148, 123] width 83 height 21
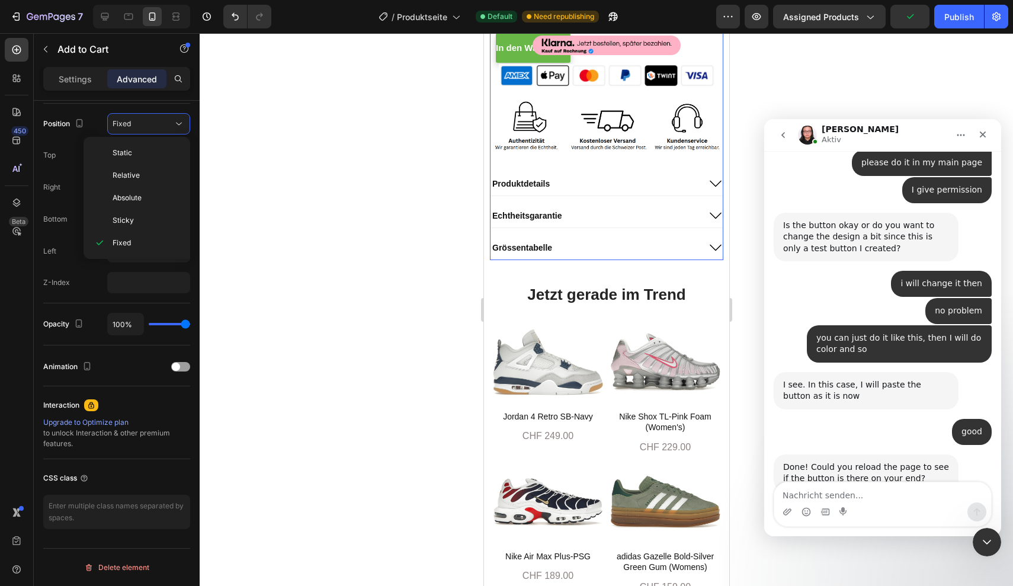
scroll to position [618, 0]
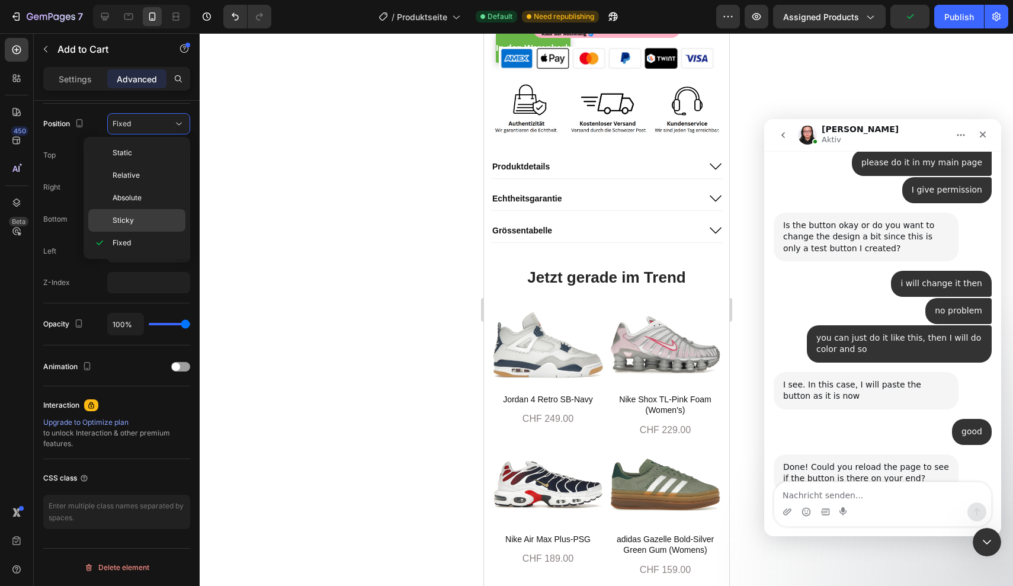
click at [139, 219] on p "Sticky" at bounding box center [147, 220] width 68 height 11
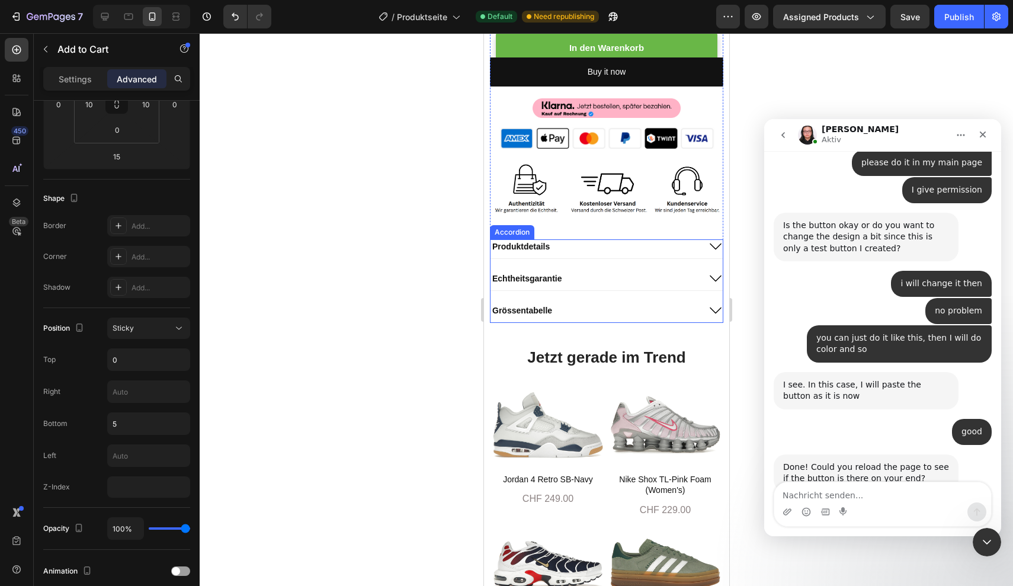
scroll to position [556, 0]
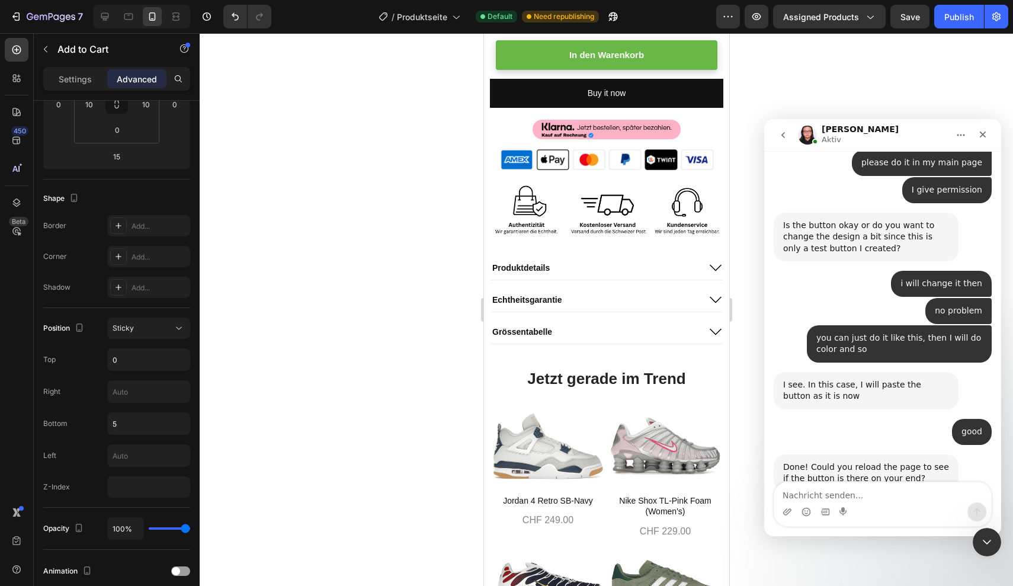
click at [686, 55] on button "In den Warenkorb" at bounding box center [606, 55] width 222 height 30
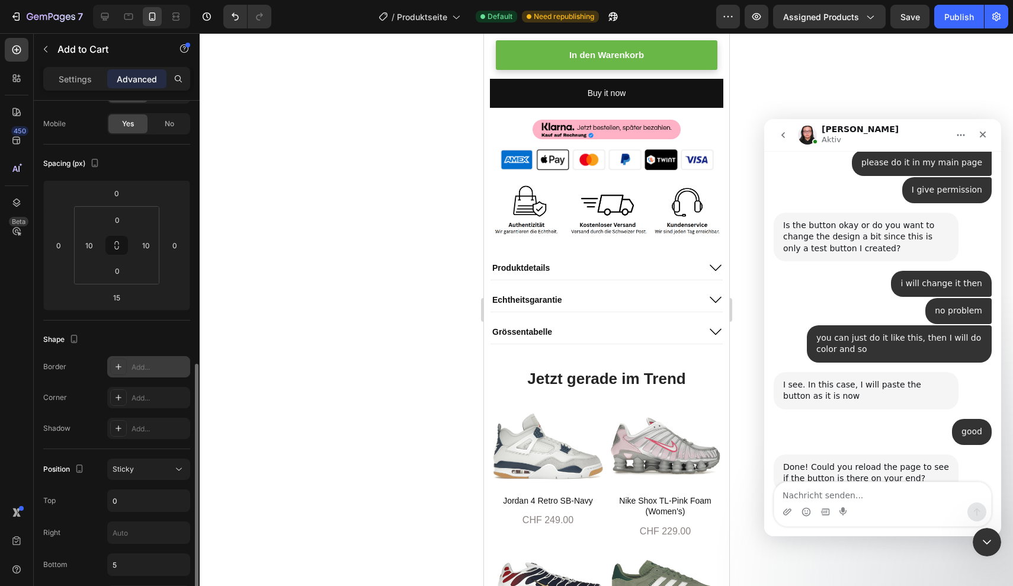
scroll to position [0, 0]
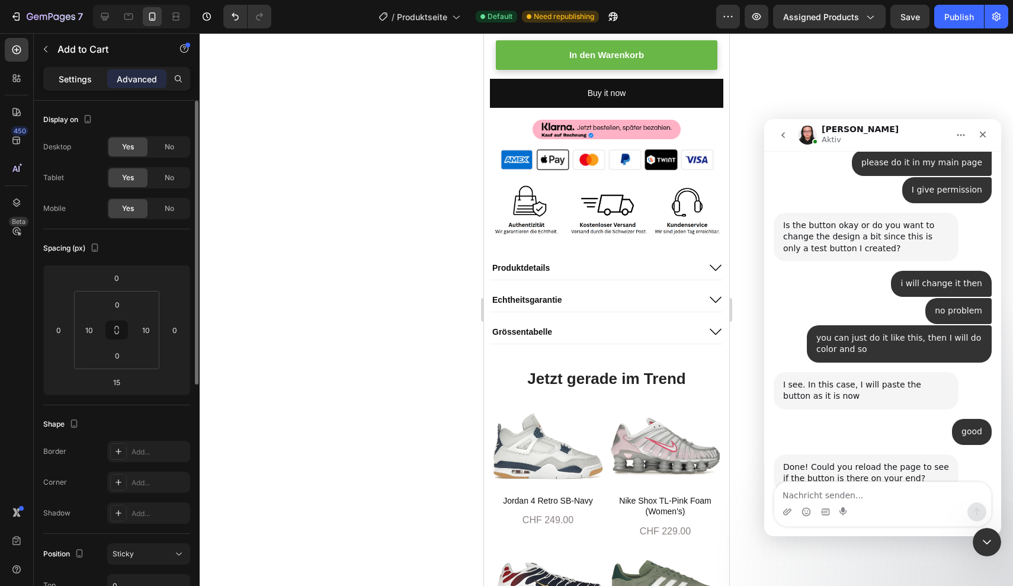
click at [86, 86] on div "Settings" at bounding box center [75, 78] width 59 height 19
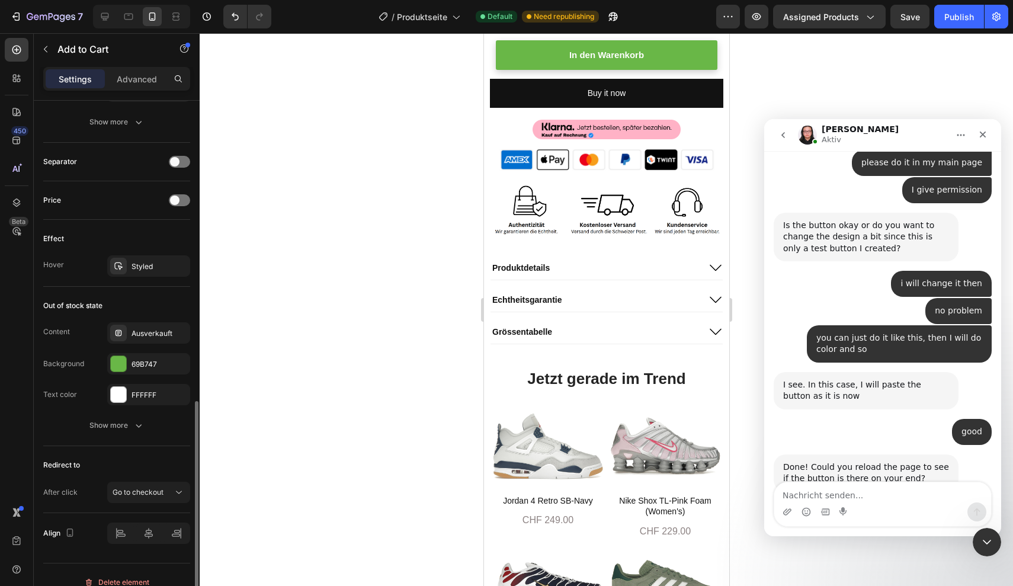
scroll to position [750, 0]
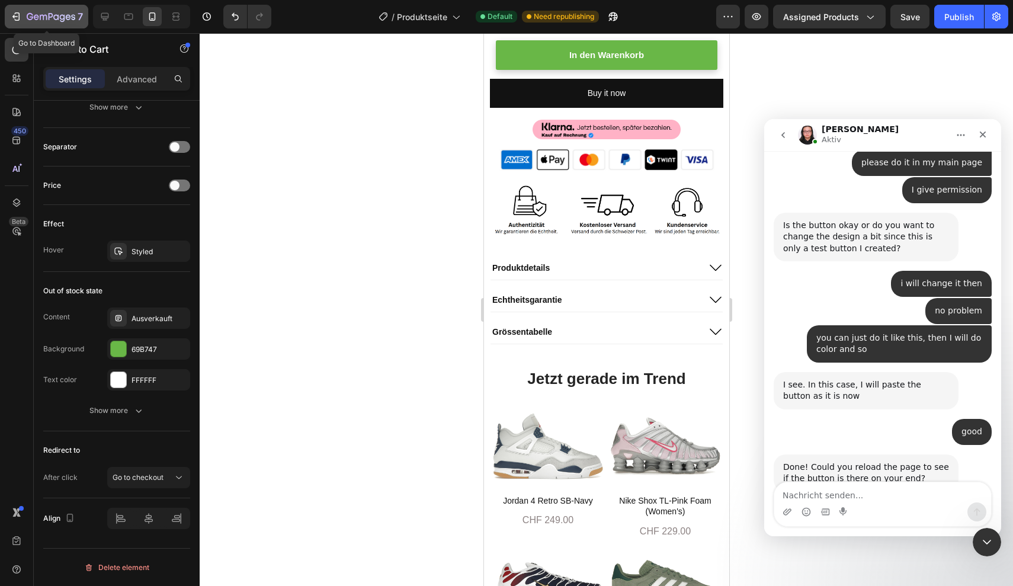
click at [48, 24] on button "7" at bounding box center [47, 17] width 84 height 24
